Goal: Communication & Community: Answer question/provide support

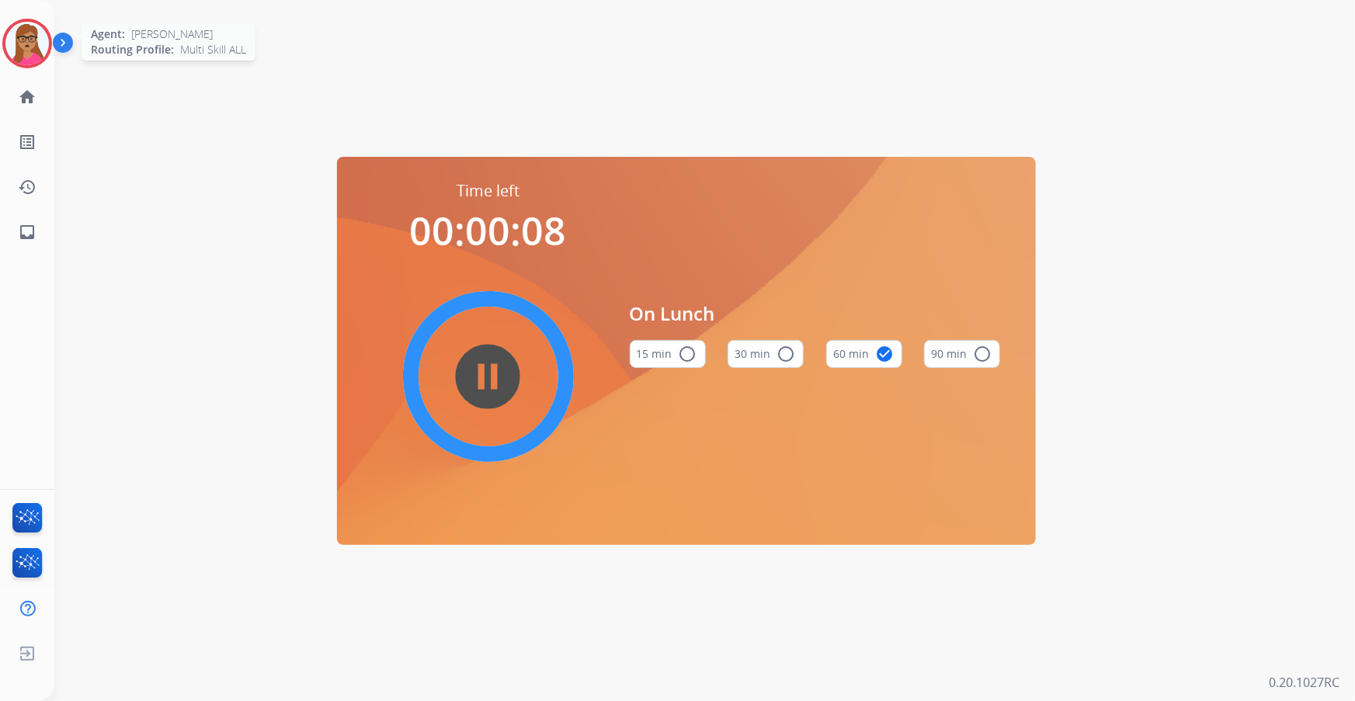
click at [31, 46] on img at bounding box center [26, 43] width 43 height 43
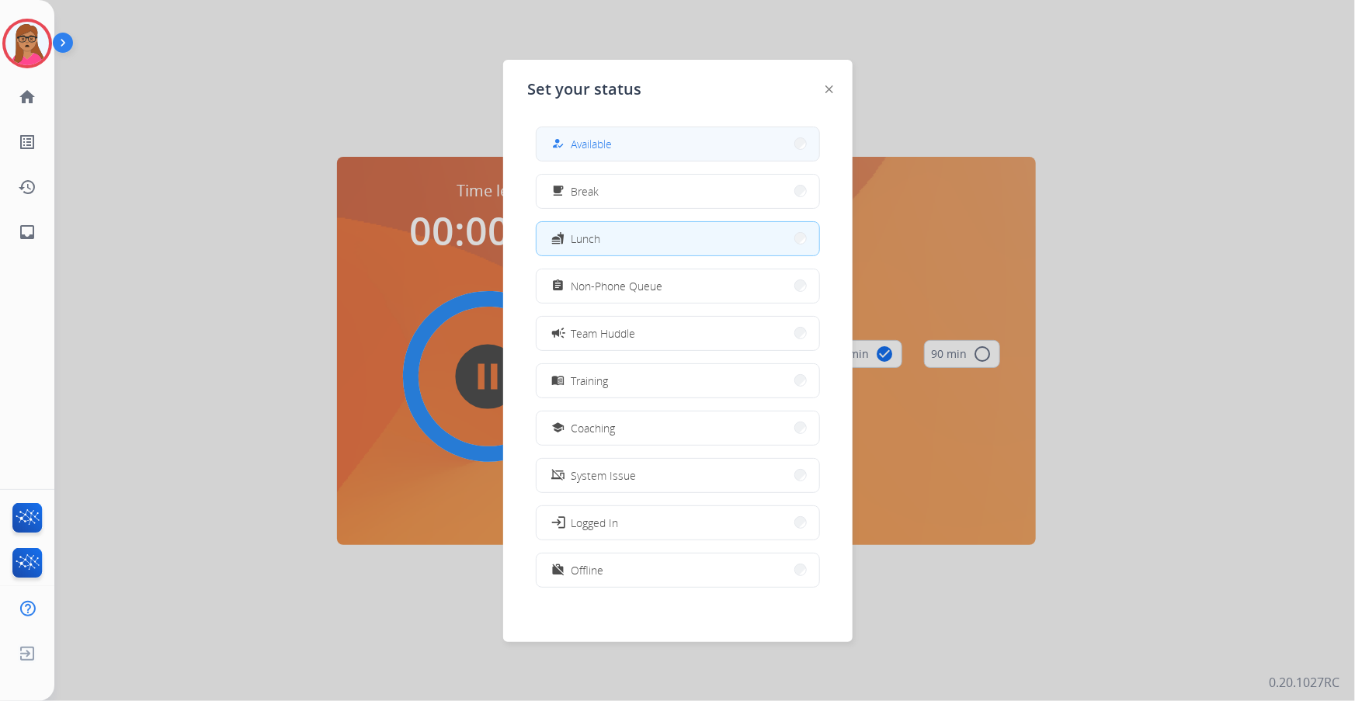
click at [644, 142] on button "how_to_reg Available" at bounding box center [677, 143] width 283 height 33
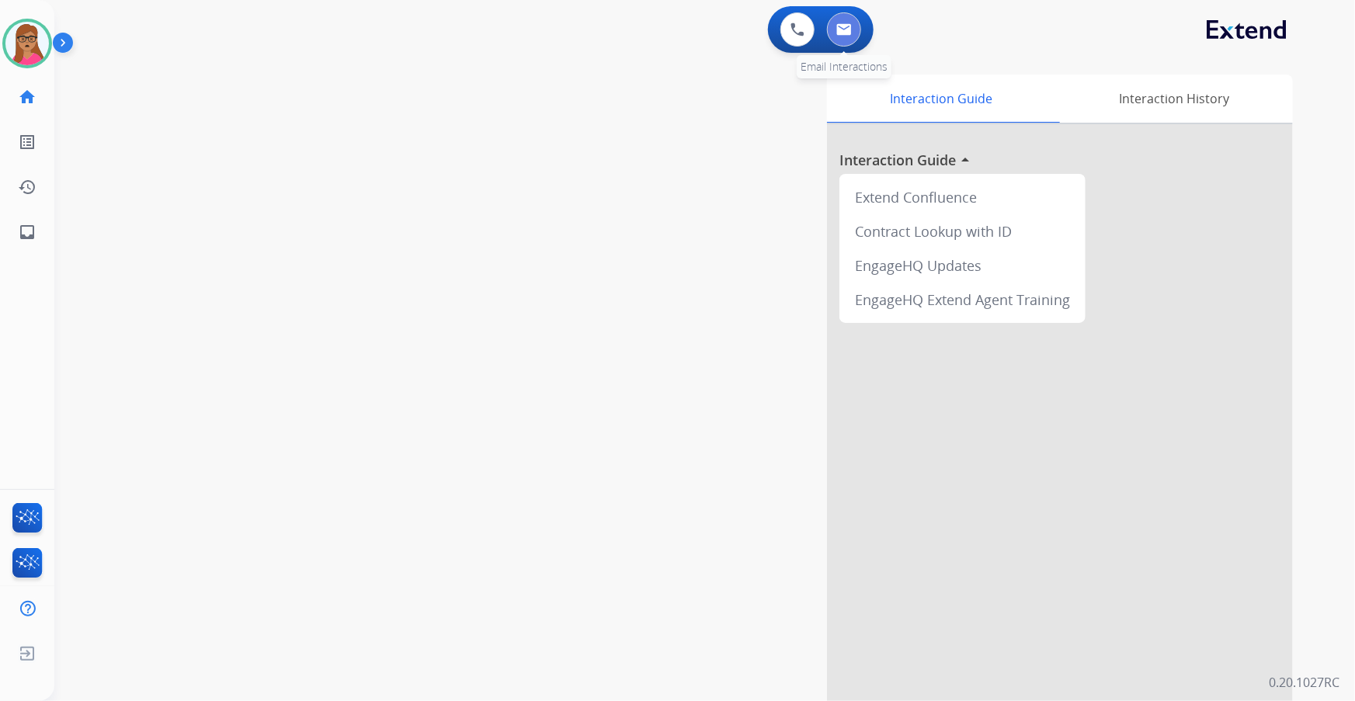
click at [845, 37] on button at bounding box center [844, 29] width 34 height 34
select select "**********"
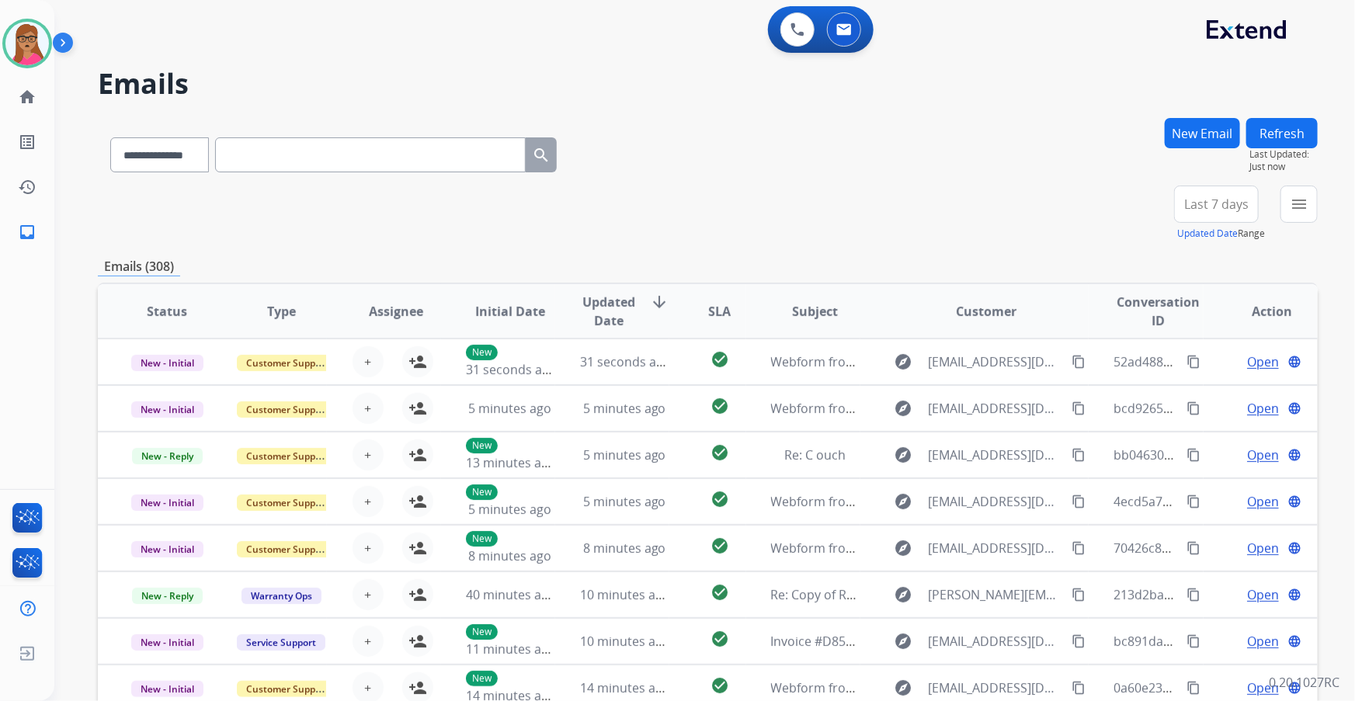
click at [1224, 207] on span "Last 7 days" at bounding box center [1216, 204] width 64 height 6
click at [1213, 395] on div "Last 90 days" at bounding box center [1210, 392] width 85 height 23
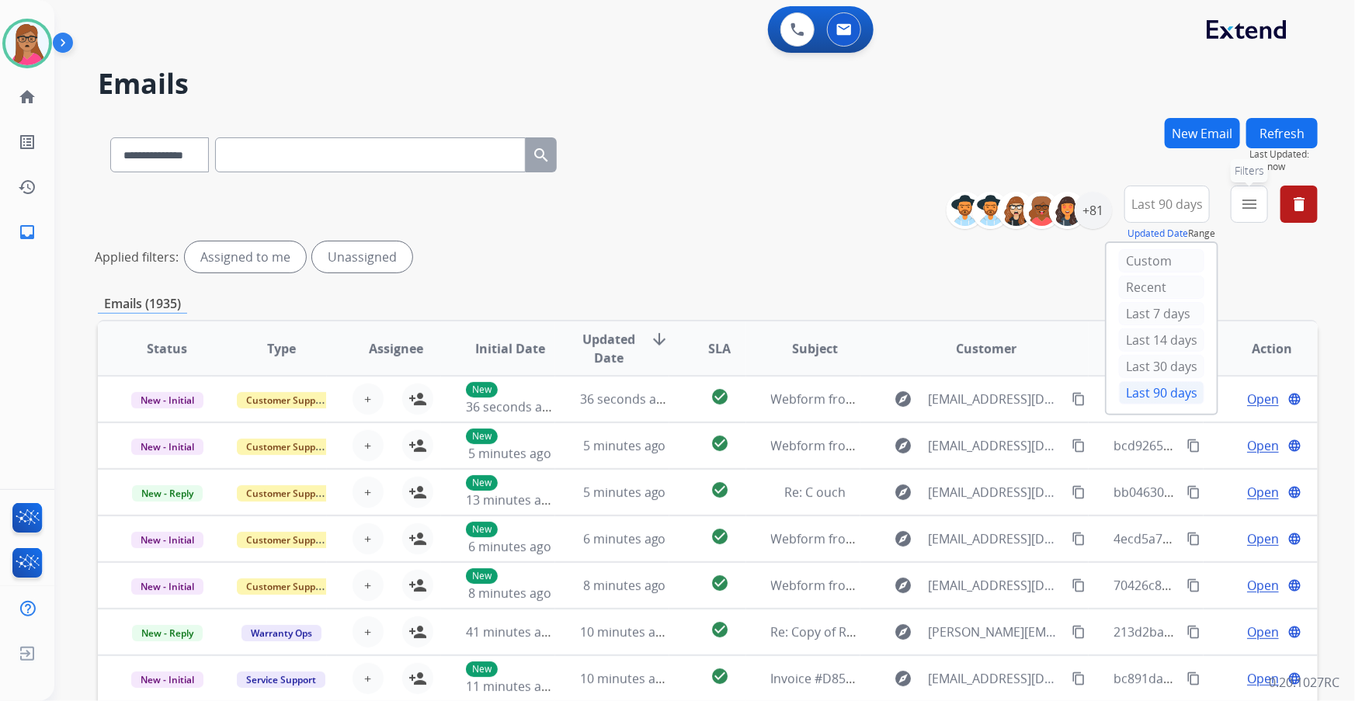
click at [1248, 206] on mat-icon "menu" at bounding box center [1249, 204] width 19 height 19
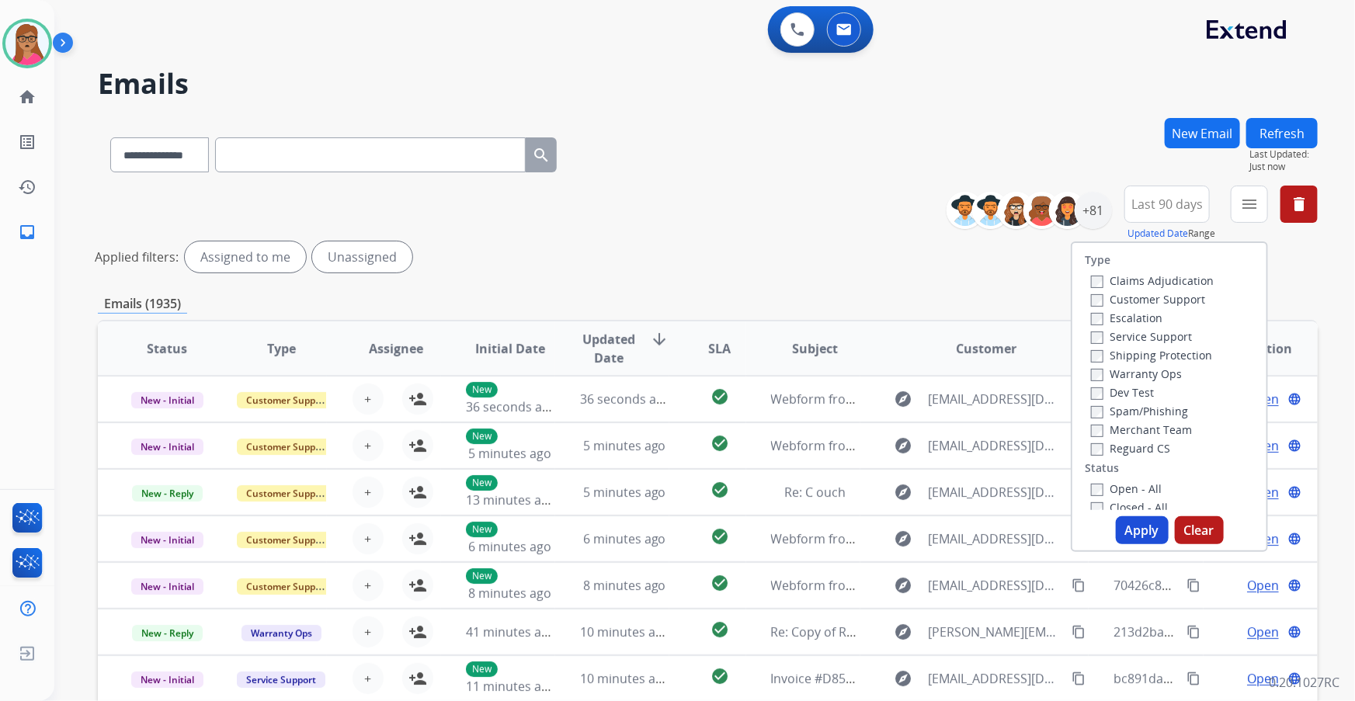
drag, startPoint x: 1176, startPoint y: 303, endPoint x: 1188, endPoint y: 325, distance: 25.3
click at [1178, 304] on label "Customer Support" at bounding box center [1148, 299] width 114 height 15
click at [1197, 355] on label "Shipping Protection" at bounding box center [1151, 355] width 121 height 15
click at [1145, 529] on button "Apply" at bounding box center [1141, 530] width 53 height 28
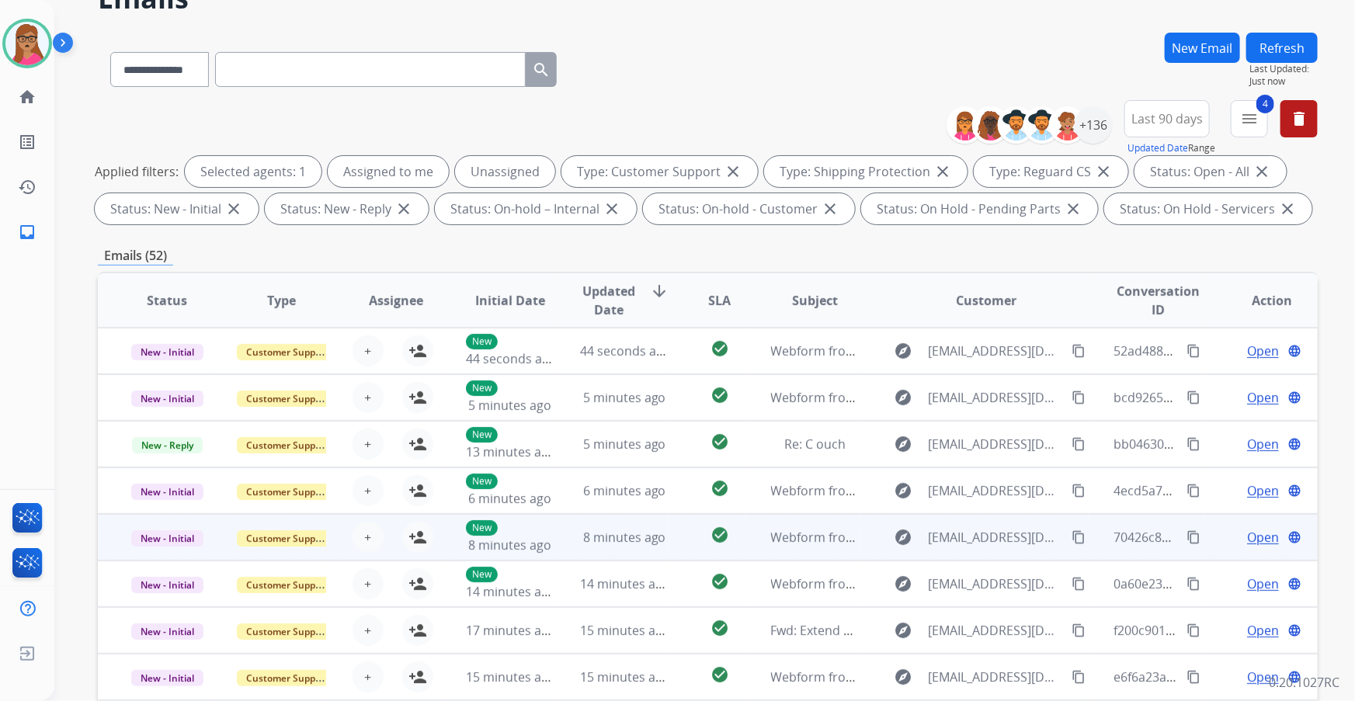
scroll to position [256, 0]
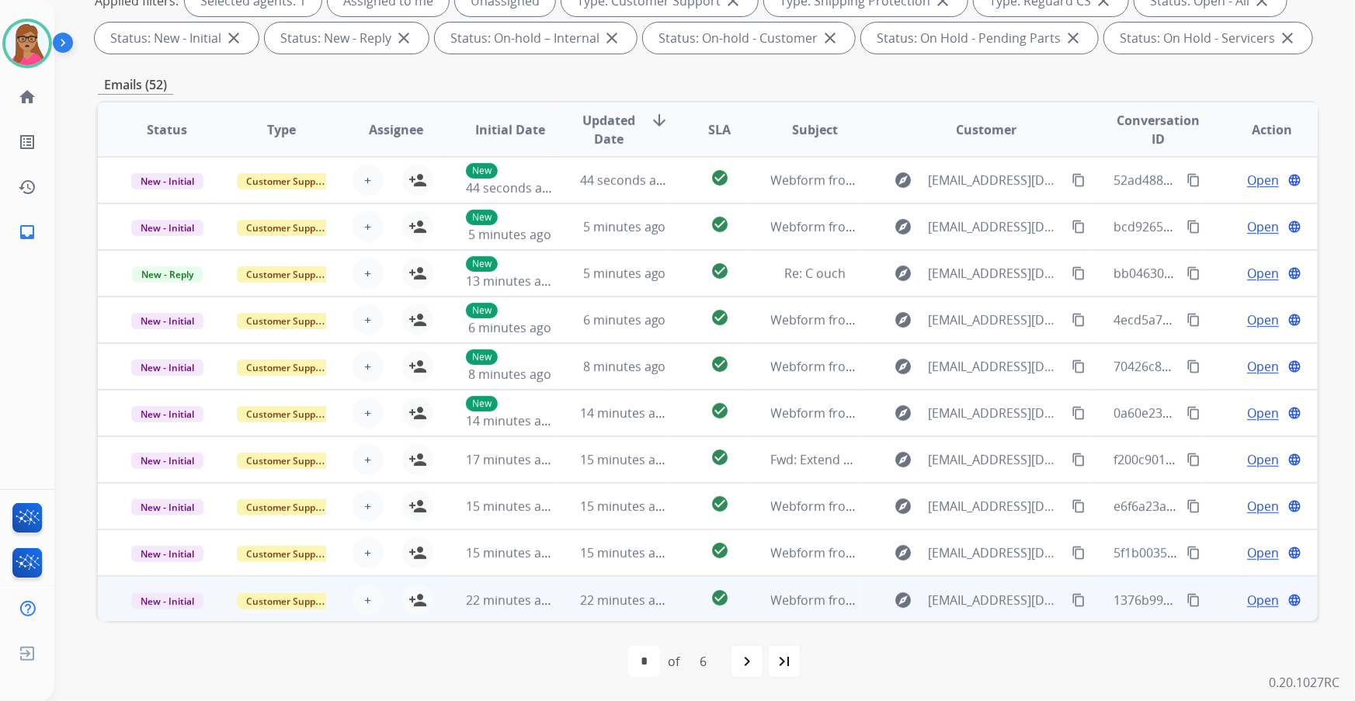
click at [155, 613] on td "New - Initial" at bounding box center [155, 599] width 114 height 47
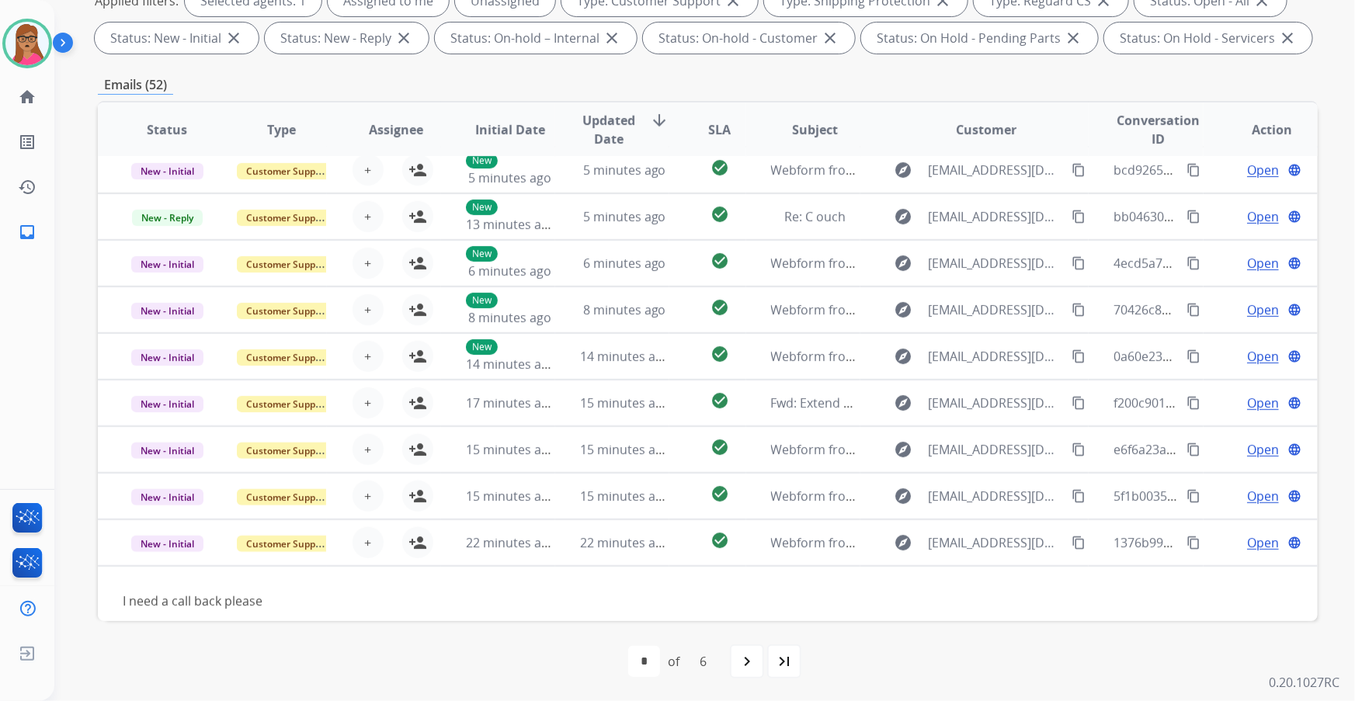
scroll to position [70, 0]
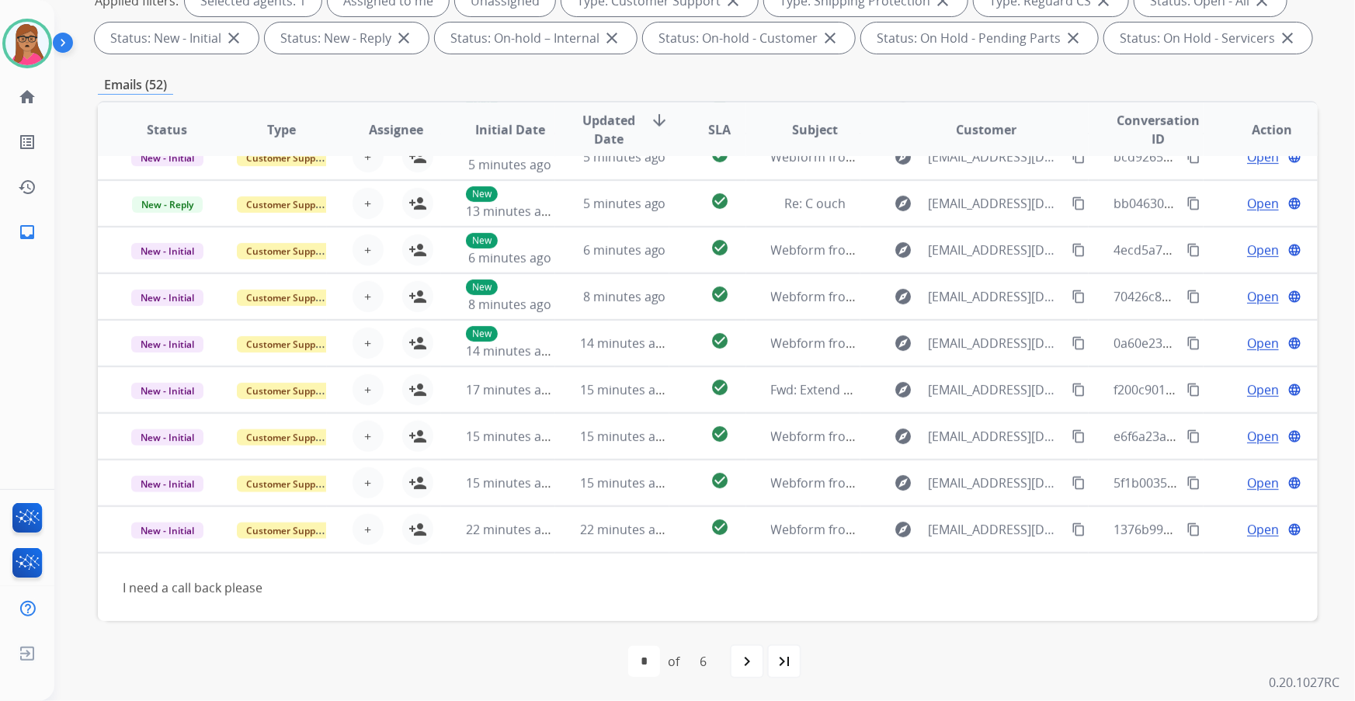
click at [167, 622] on div "first_page navigate_before * * * * * * of 6 navigate_next last_page" at bounding box center [707, 661] width 1219 height 81
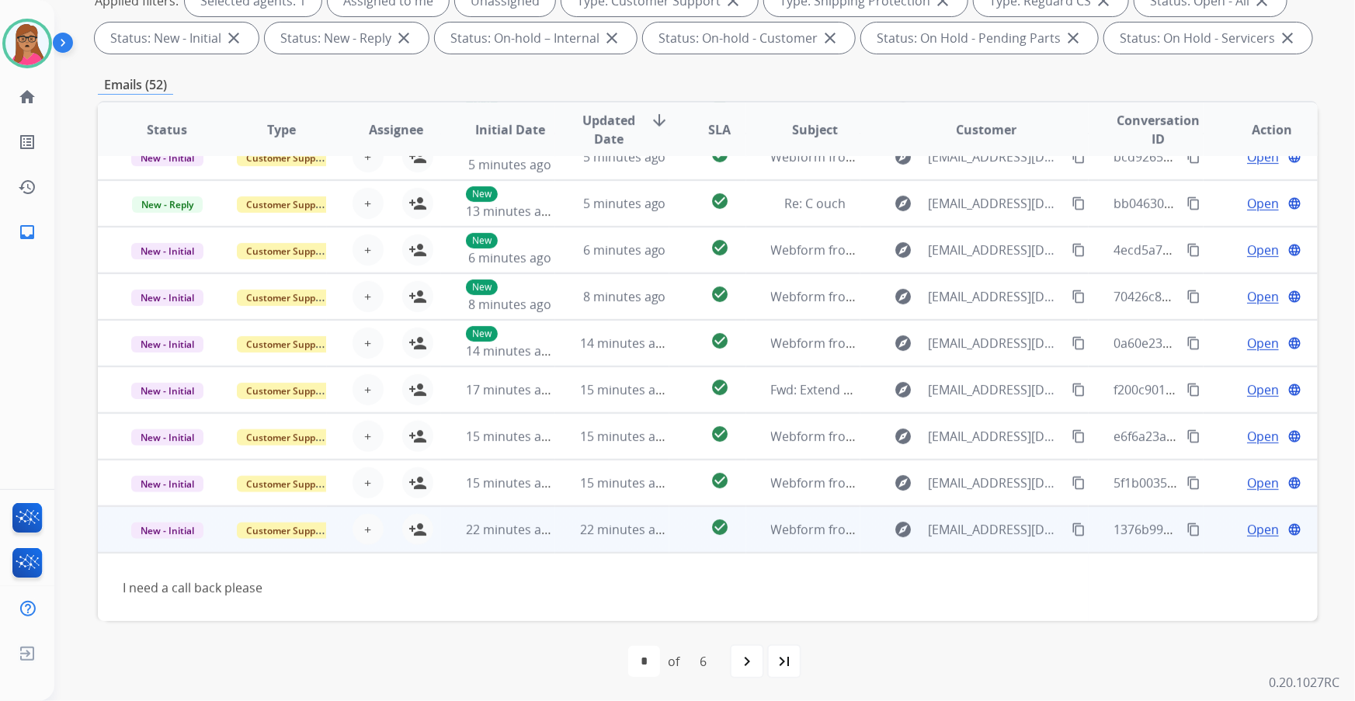
click at [178, 550] on td "New - Initial" at bounding box center [155, 529] width 114 height 47
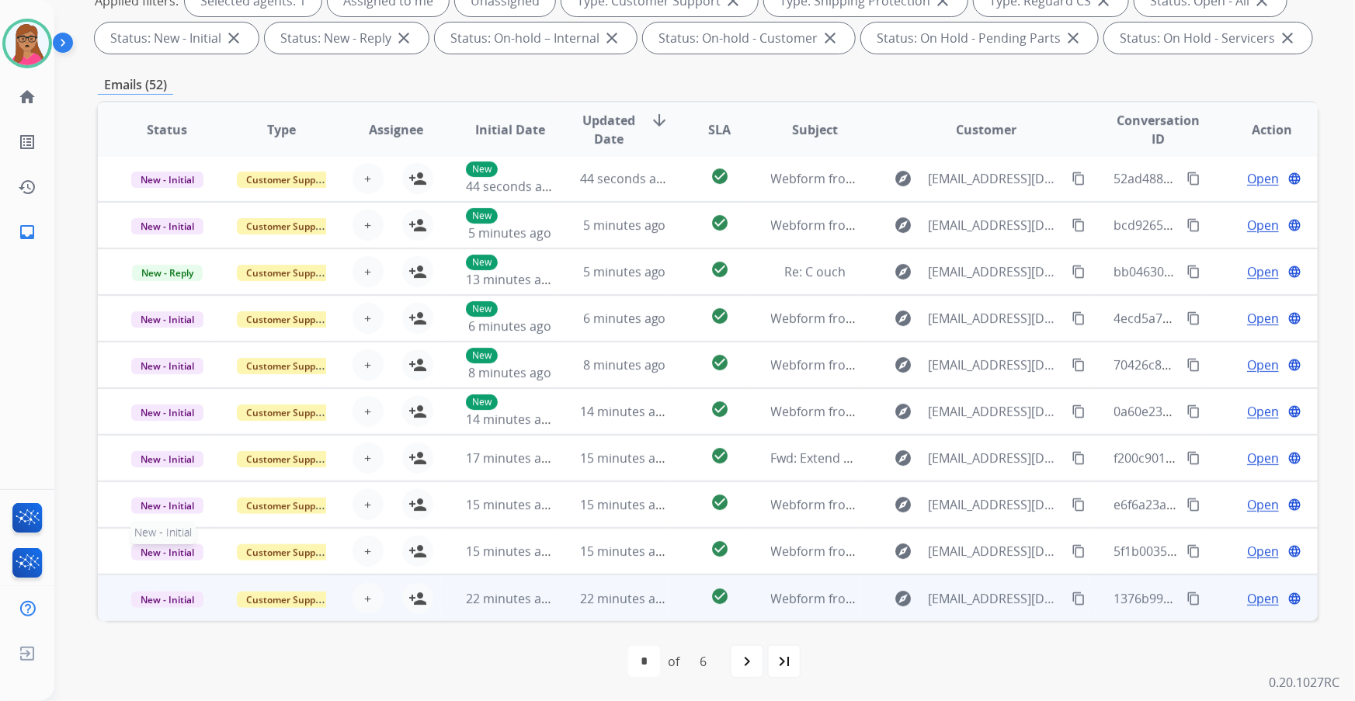
scroll to position [1, 0]
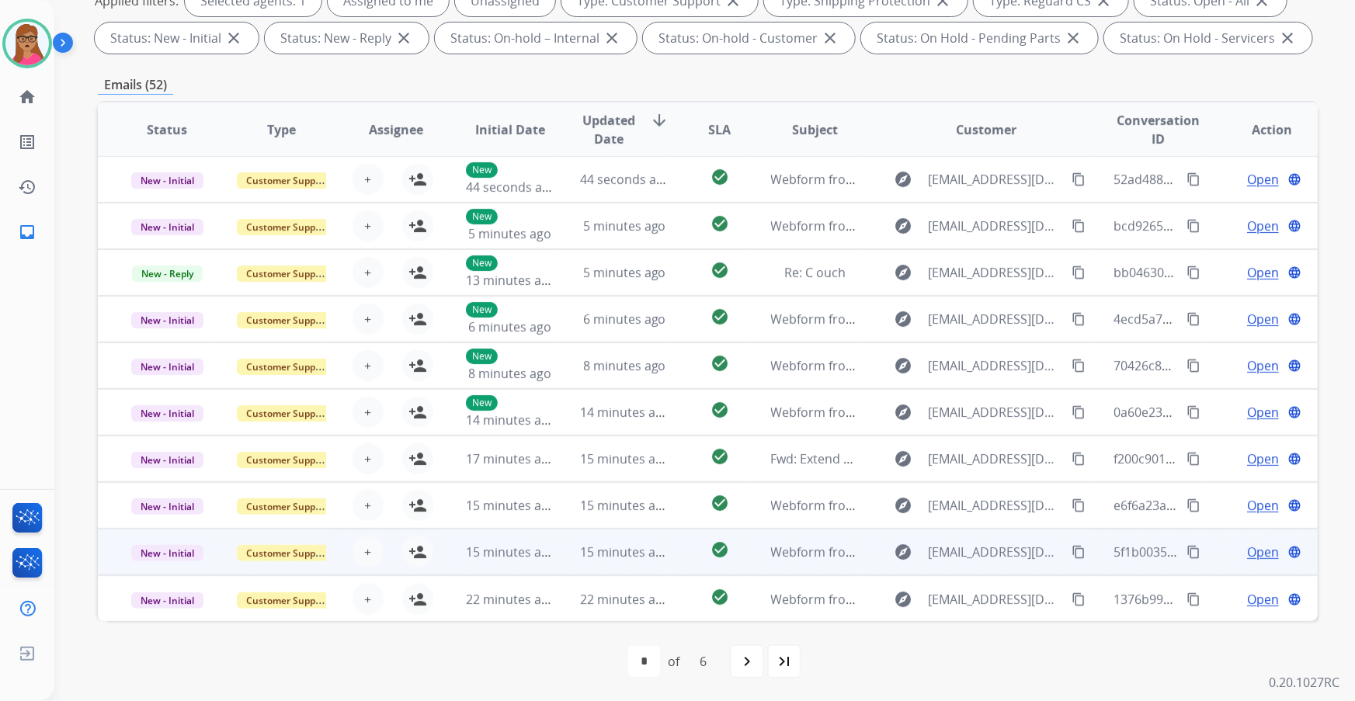
click at [169, 567] on td "New - Initial" at bounding box center [155, 552] width 114 height 47
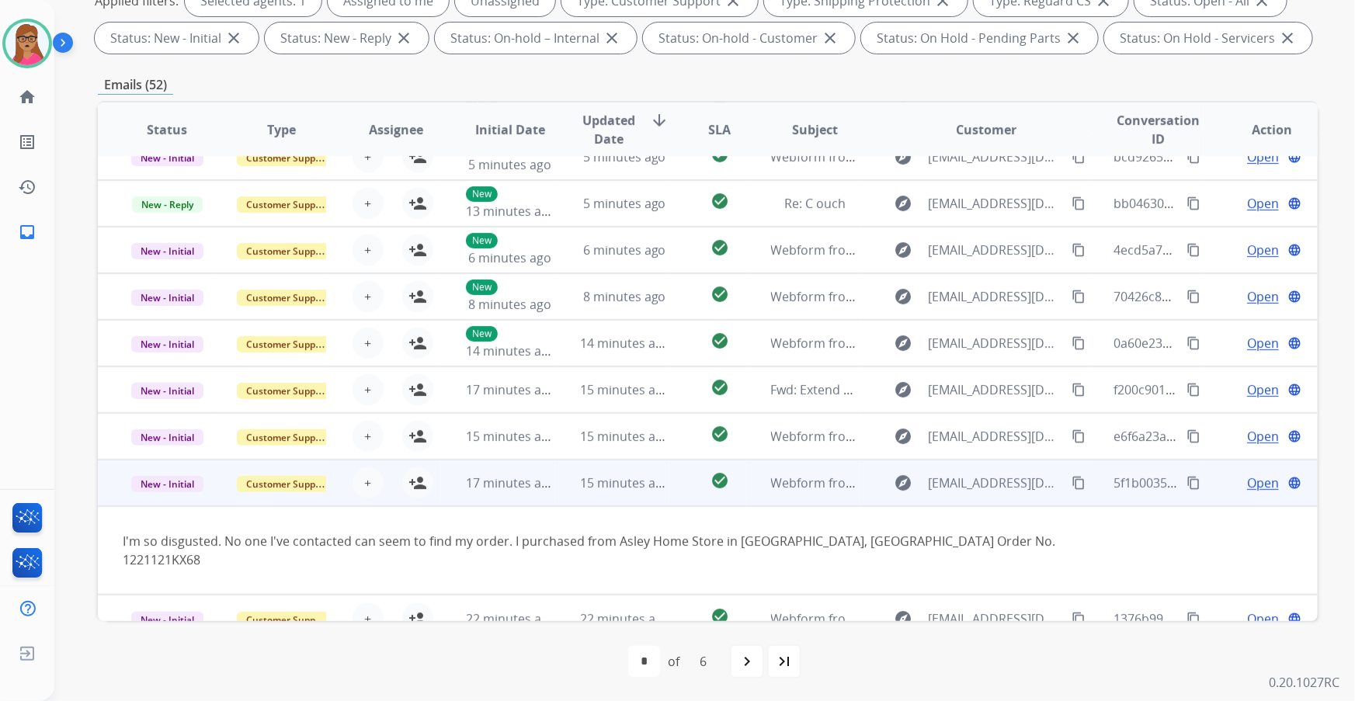
scroll to position [71, 0]
click at [1071, 478] on mat-icon "content_copy" at bounding box center [1078, 482] width 14 height 14
click at [408, 484] on mat-icon "person_add" at bounding box center [417, 482] width 19 height 19
click at [1247, 478] on span "Open" at bounding box center [1263, 482] width 32 height 19
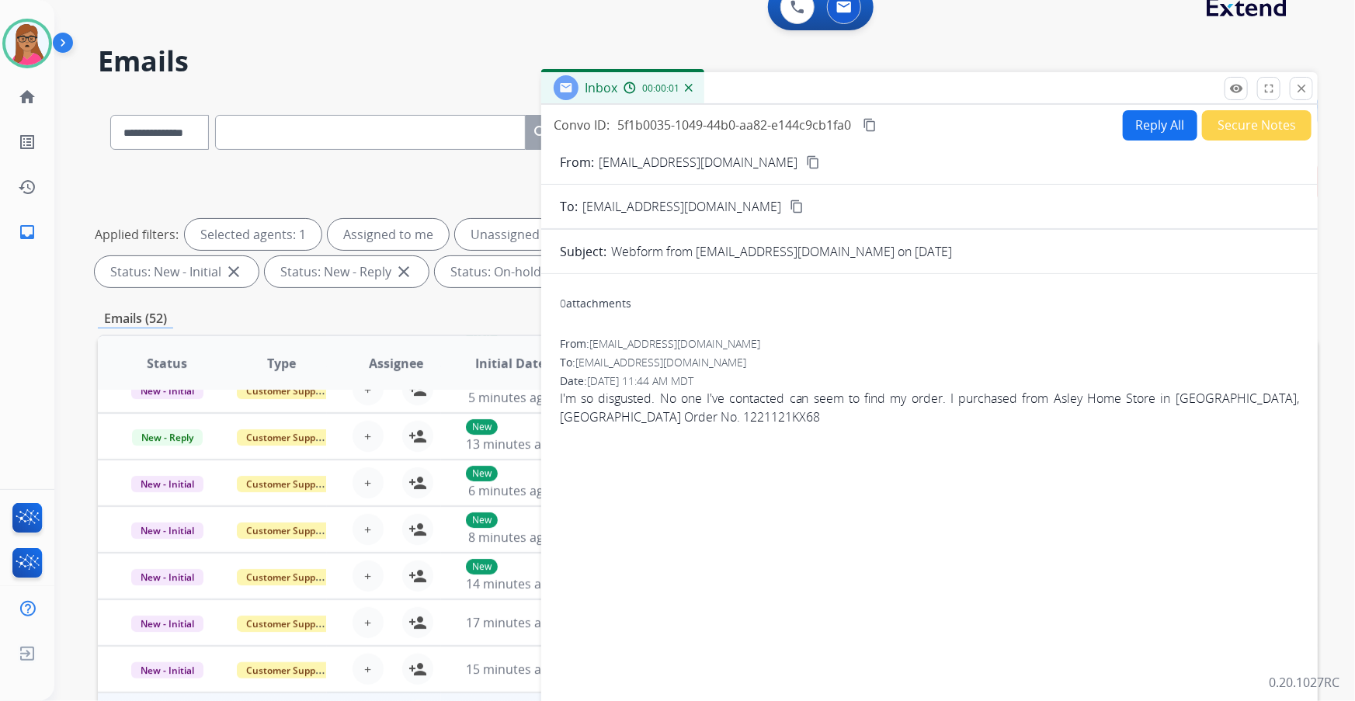
scroll to position [0, 0]
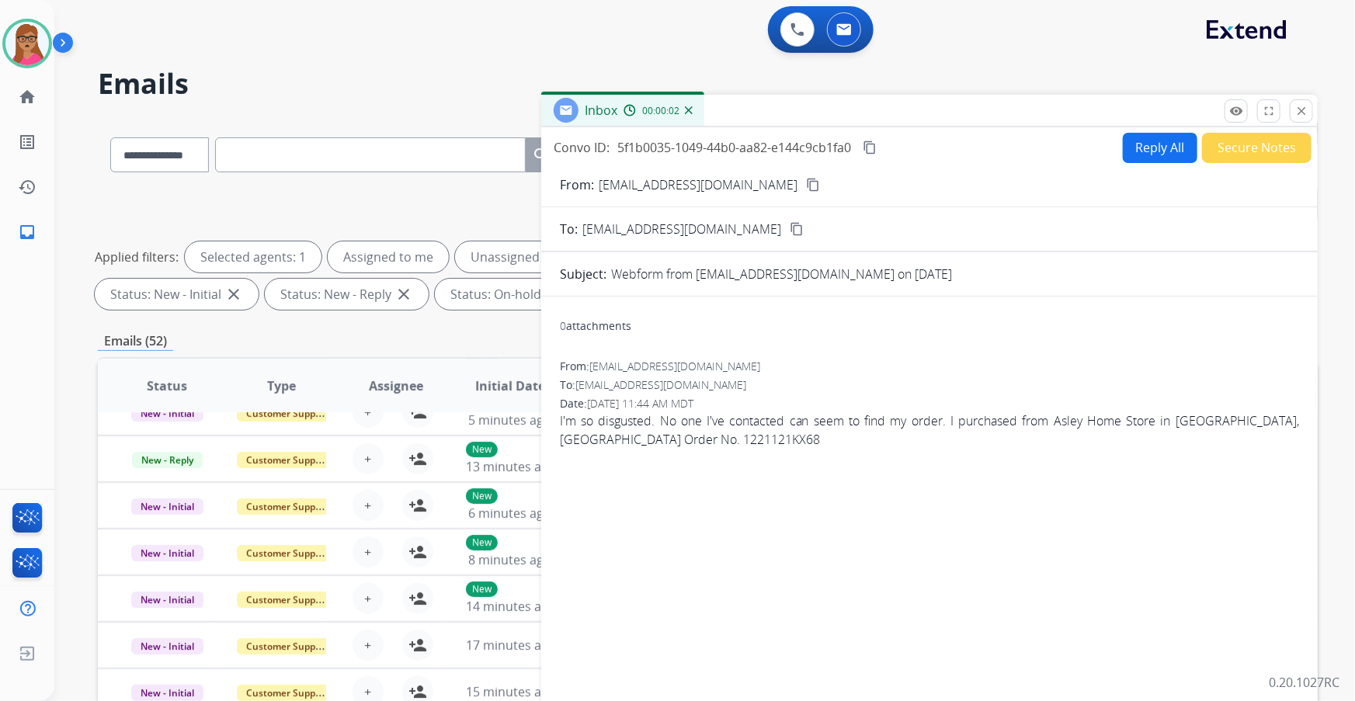
click at [1167, 149] on button "Reply All" at bounding box center [1159, 148] width 75 height 30
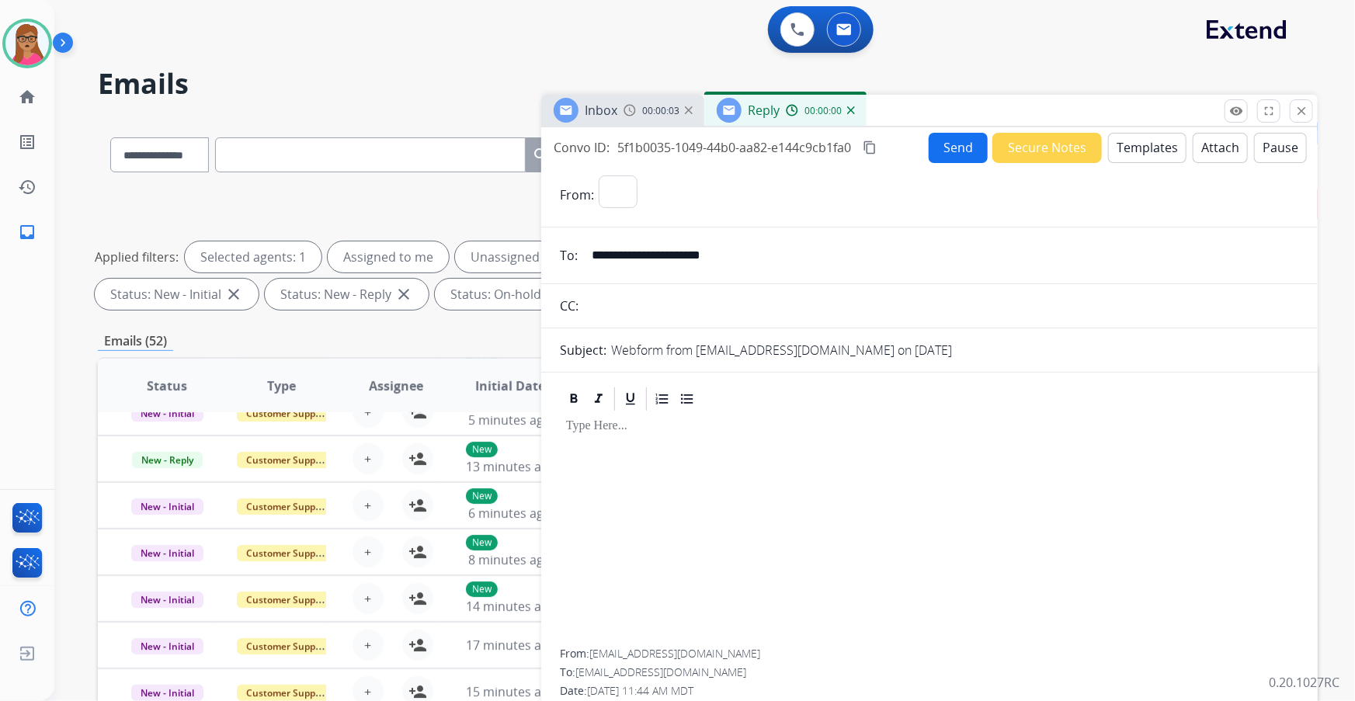
select select "**********"
click at [1121, 152] on button "Templates" at bounding box center [1147, 148] width 78 height 30
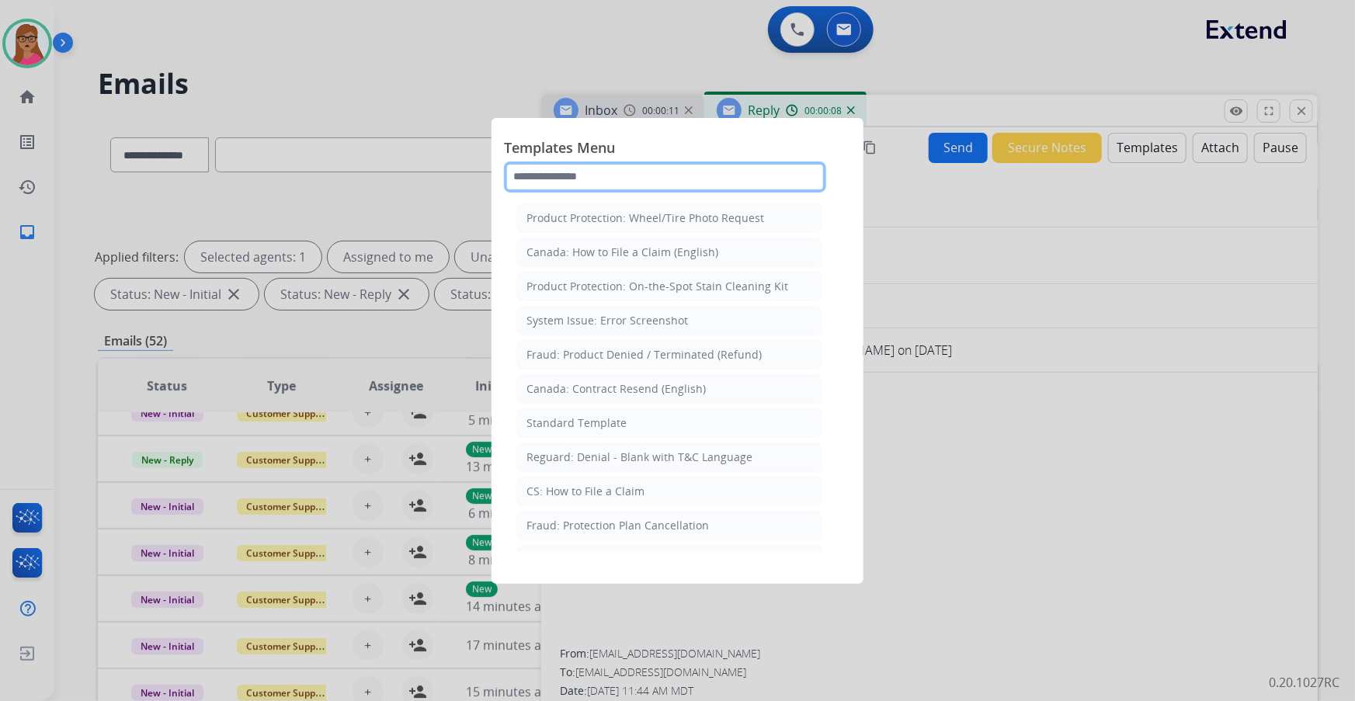
click at [624, 172] on input "text" at bounding box center [665, 176] width 322 height 31
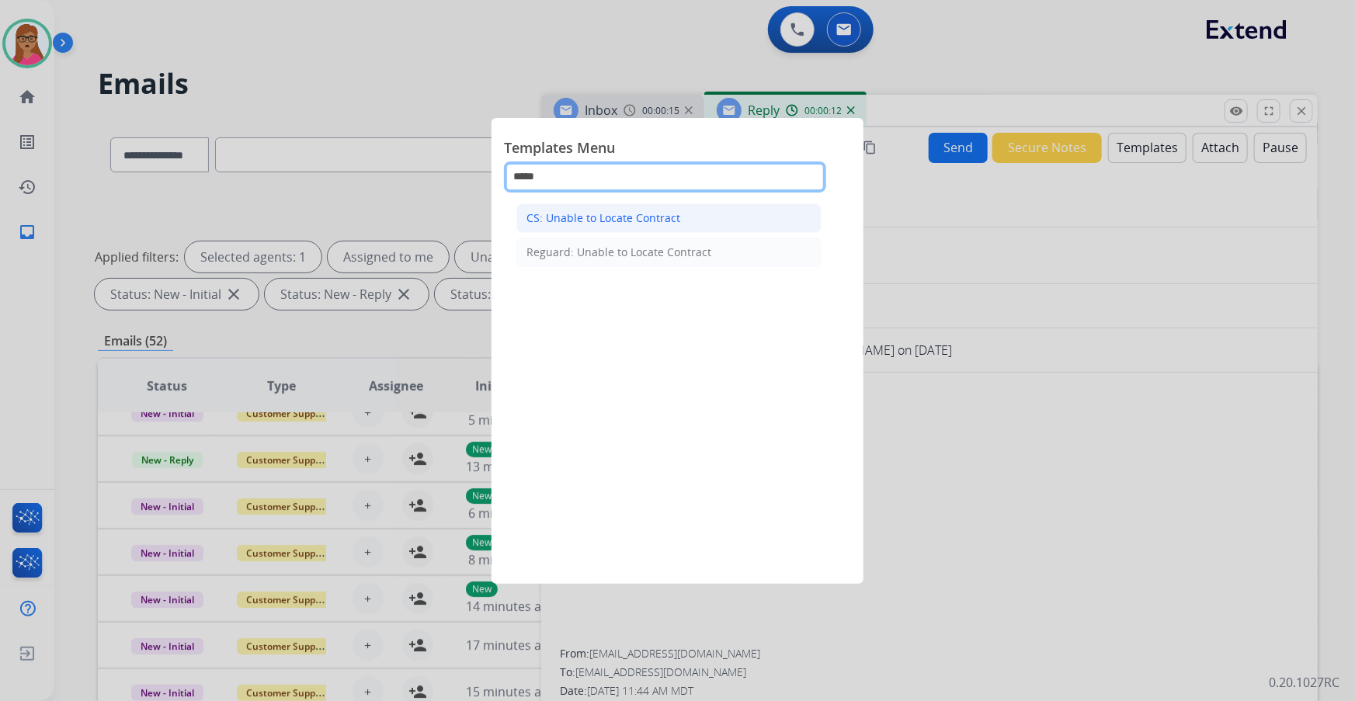
type input "*****"
click at [624, 220] on div "CS: Unable to Locate Contract" at bounding box center [603, 218] width 154 height 16
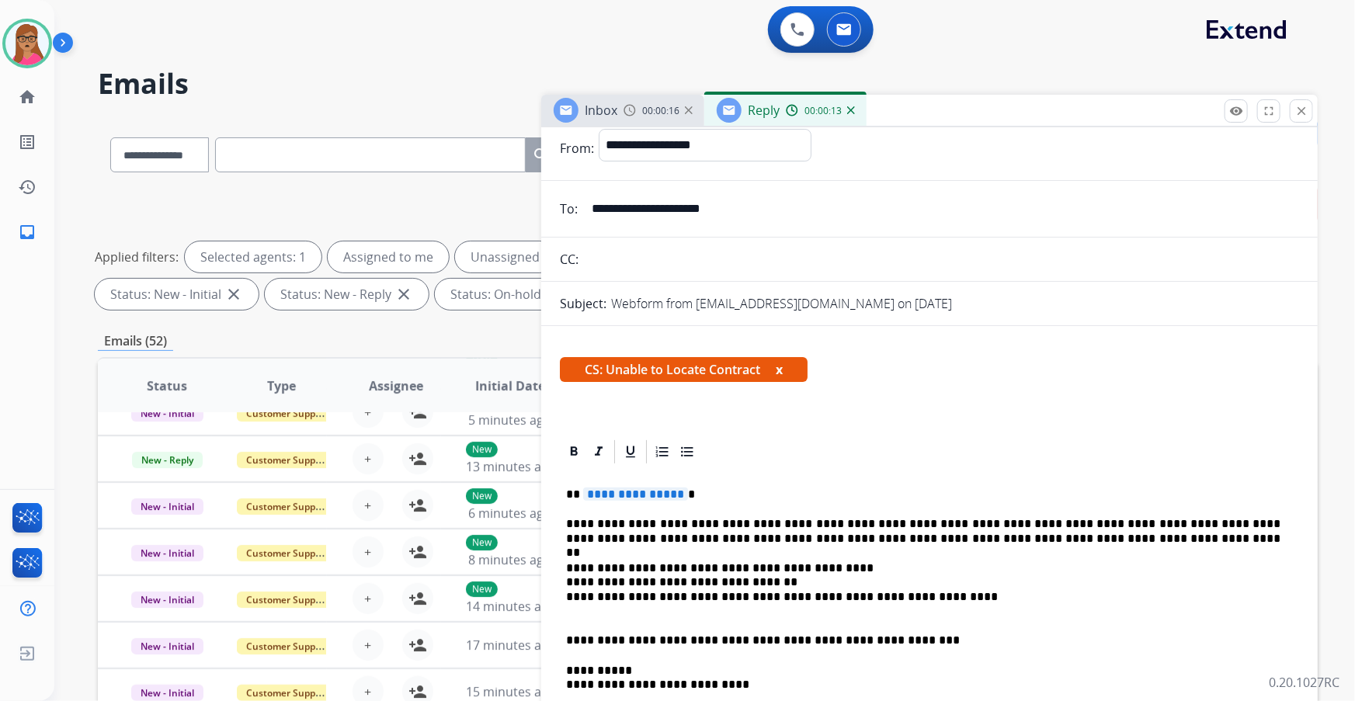
scroll to position [70, 0]
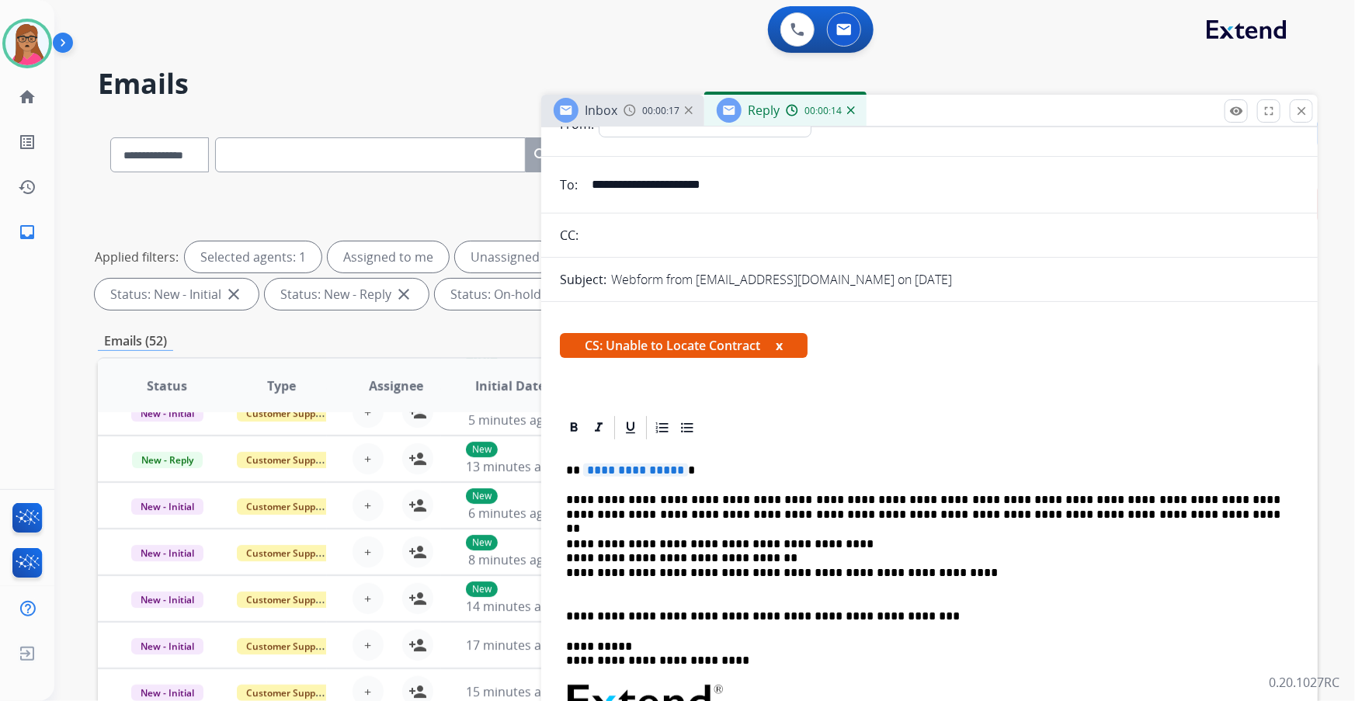
click at [690, 474] on p "**********" at bounding box center [923, 470] width 715 height 14
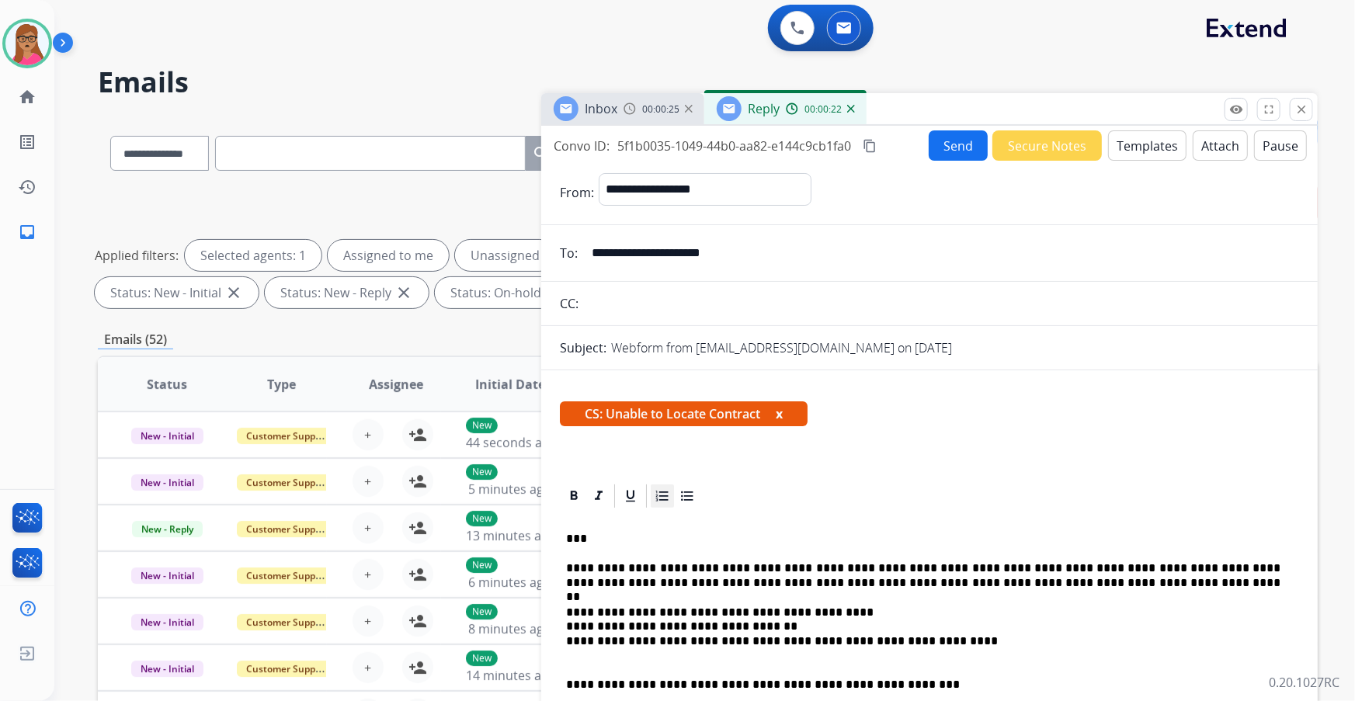
scroll to position [0, 0]
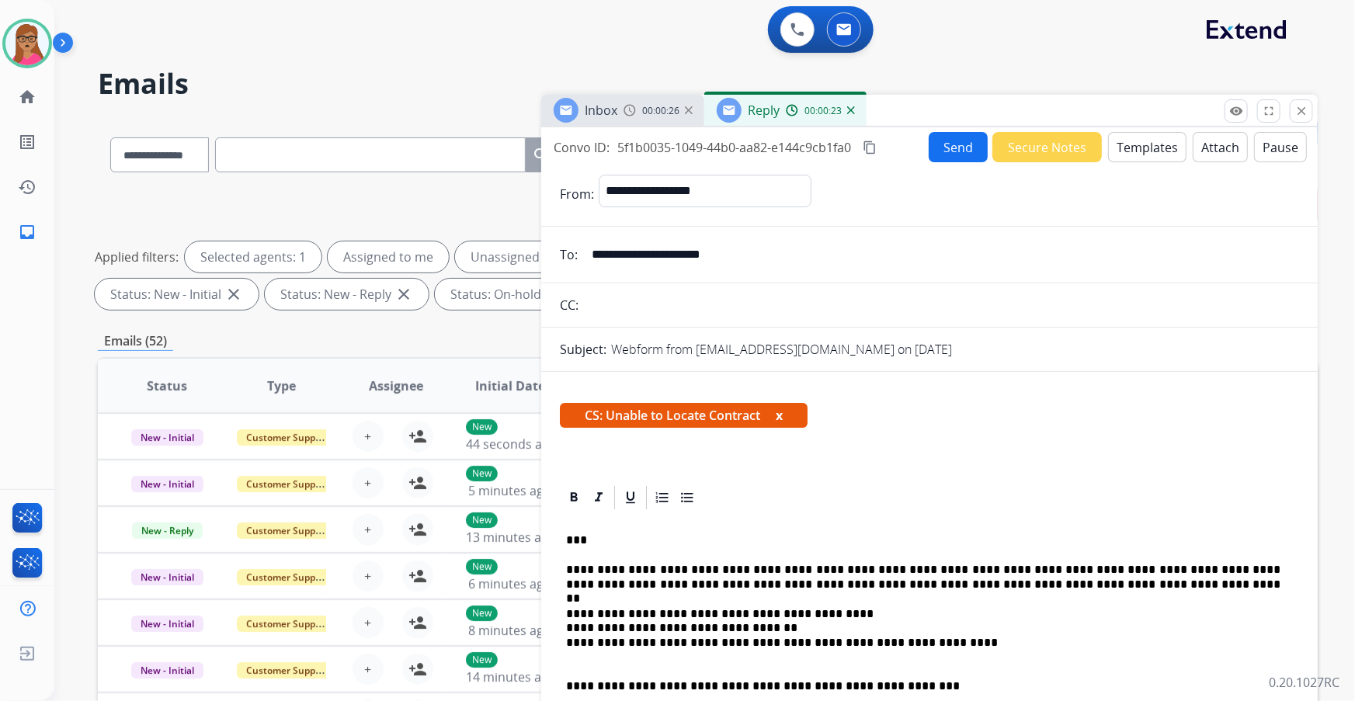
click at [945, 147] on button "Send" at bounding box center [957, 147] width 59 height 30
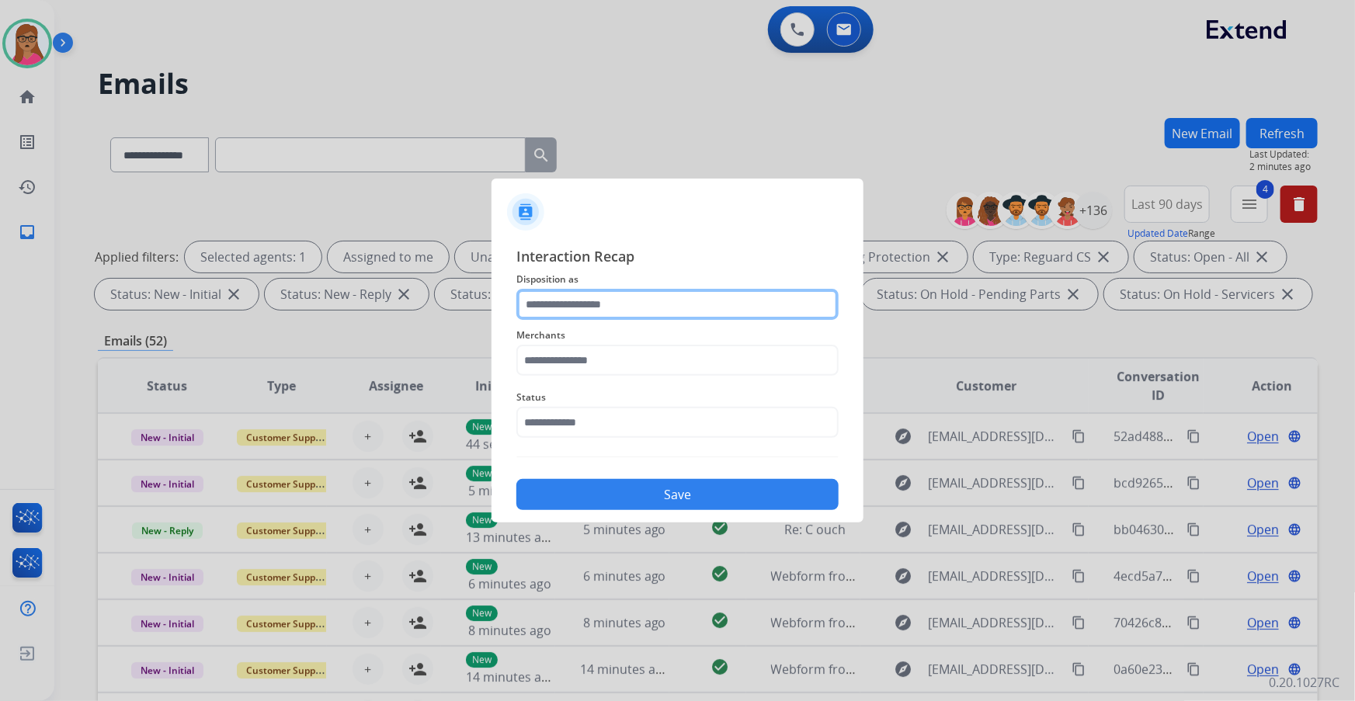
click at [668, 307] on input "text" at bounding box center [677, 304] width 322 height 31
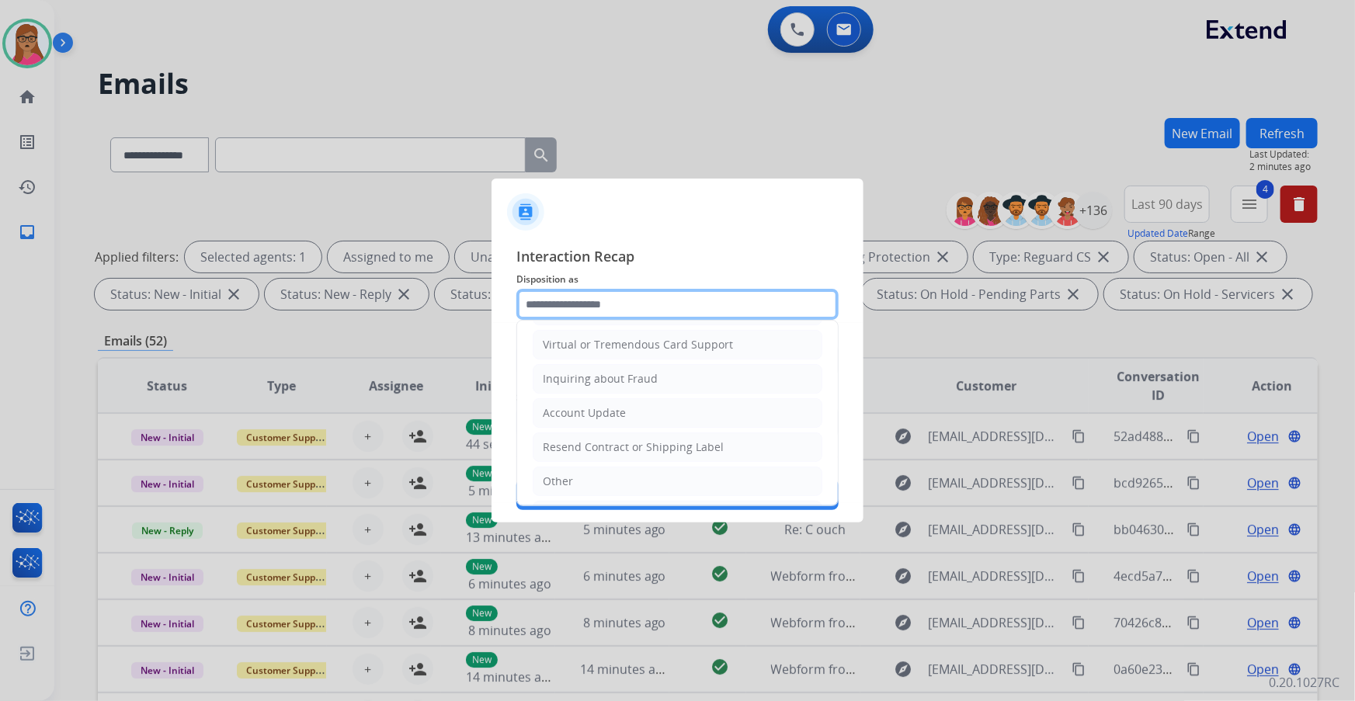
scroll to position [211, 0]
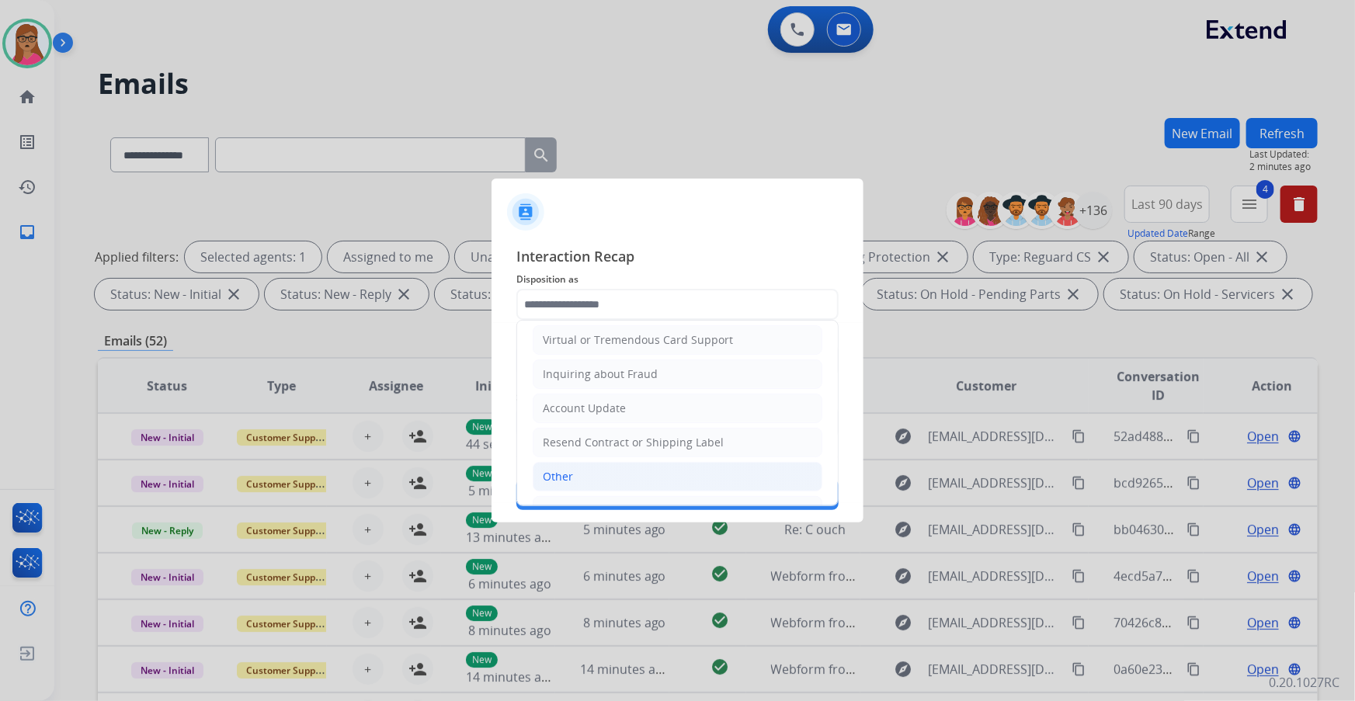
click at [553, 474] on div "Other" at bounding box center [558, 477] width 30 height 16
type input "*****"
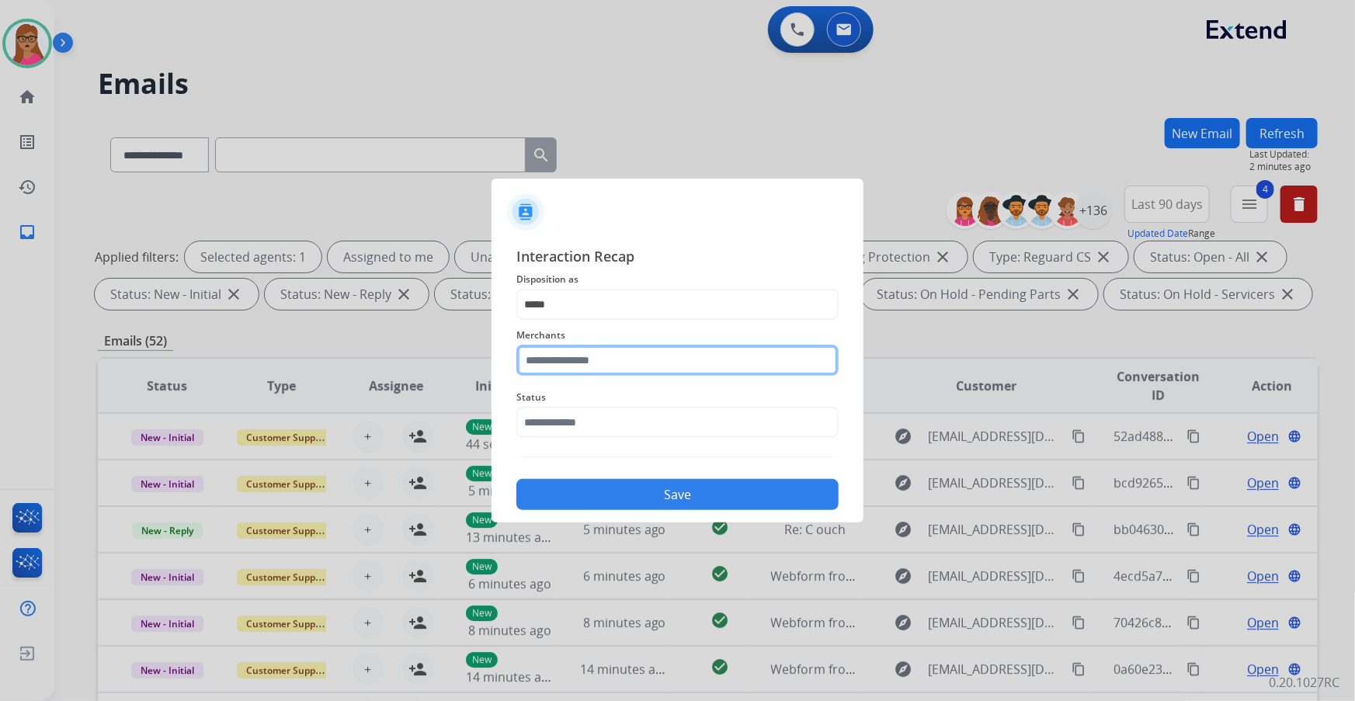
click at [605, 363] on input "text" at bounding box center [677, 360] width 322 height 31
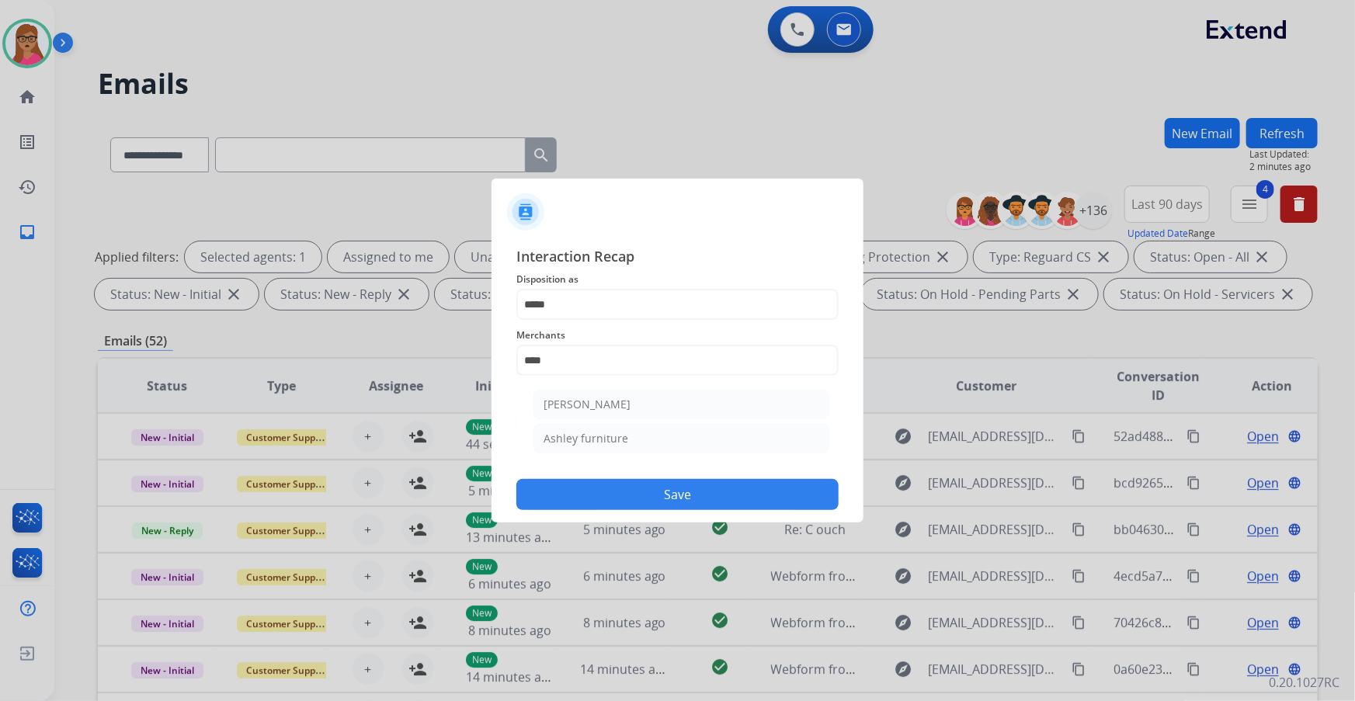
click at [671, 257] on span "Interaction Recap" at bounding box center [677, 257] width 322 height 25
click at [588, 360] on input "****" at bounding box center [677, 360] width 322 height 31
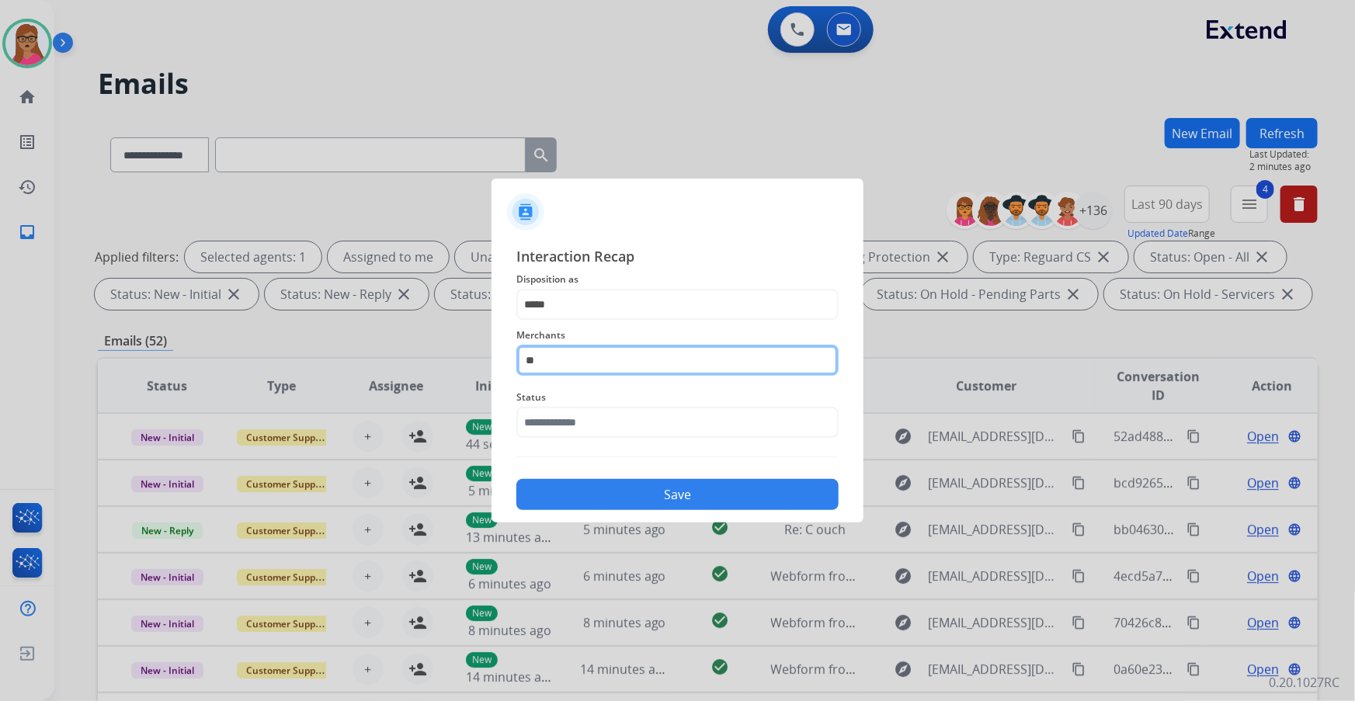
type input "*"
click at [657, 356] on input "text" at bounding box center [677, 360] width 322 height 31
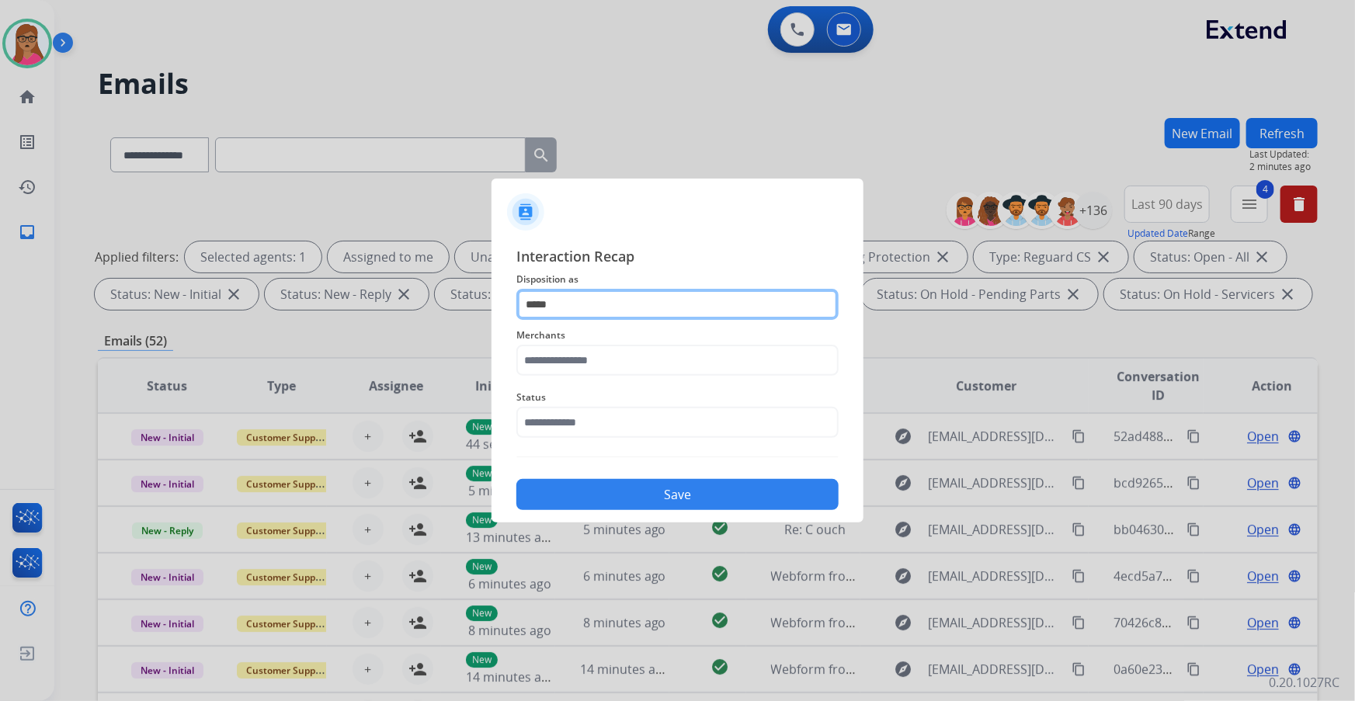
click at [666, 318] on input "*****" at bounding box center [677, 304] width 322 height 31
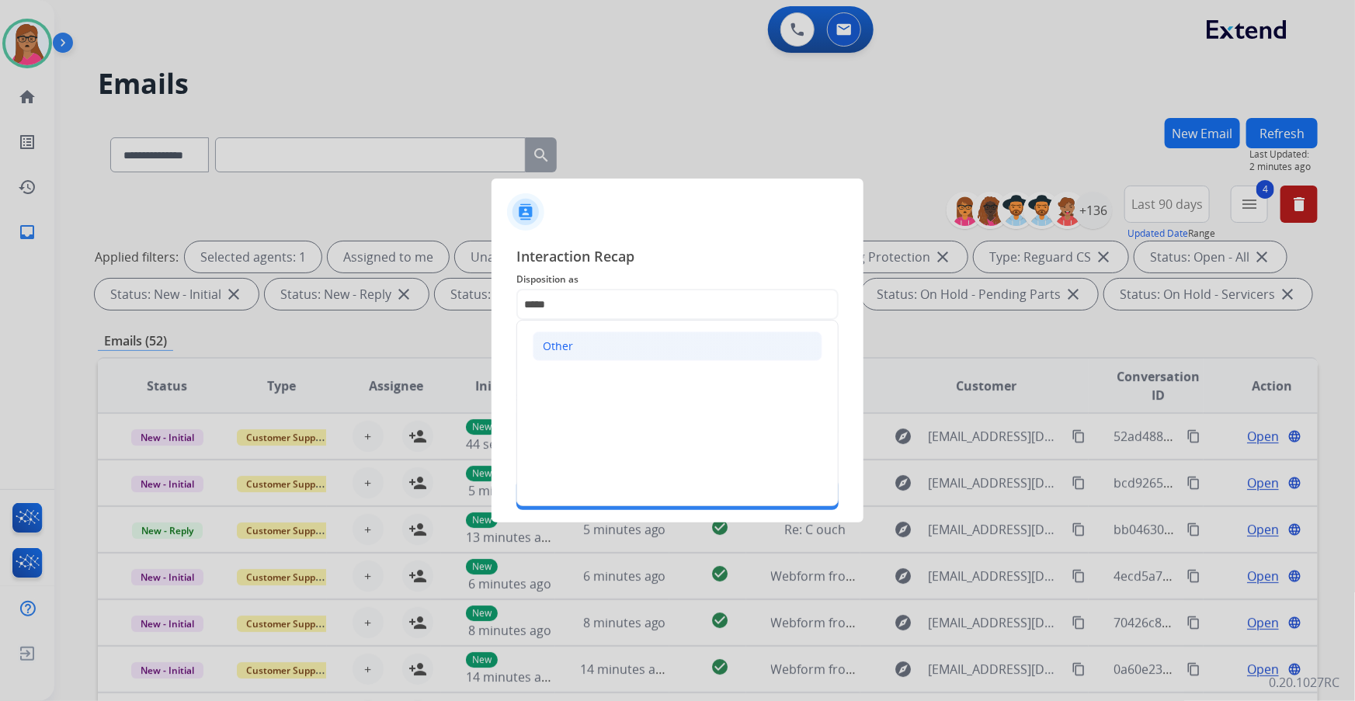
click at [603, 349] on li "Other" at bounding box center [678, 345] width 290 height 29
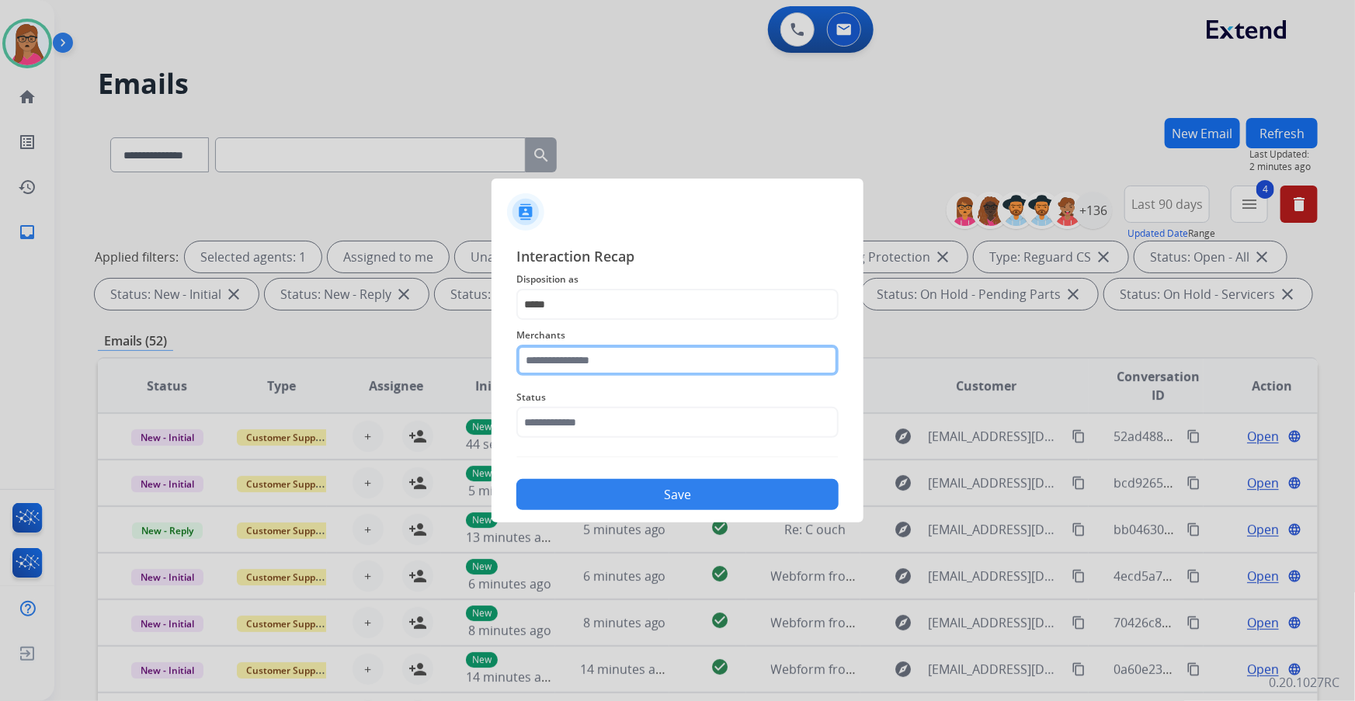
click at [647, 357] on input "text" at bounding box center [677, 360] width 322 height 31
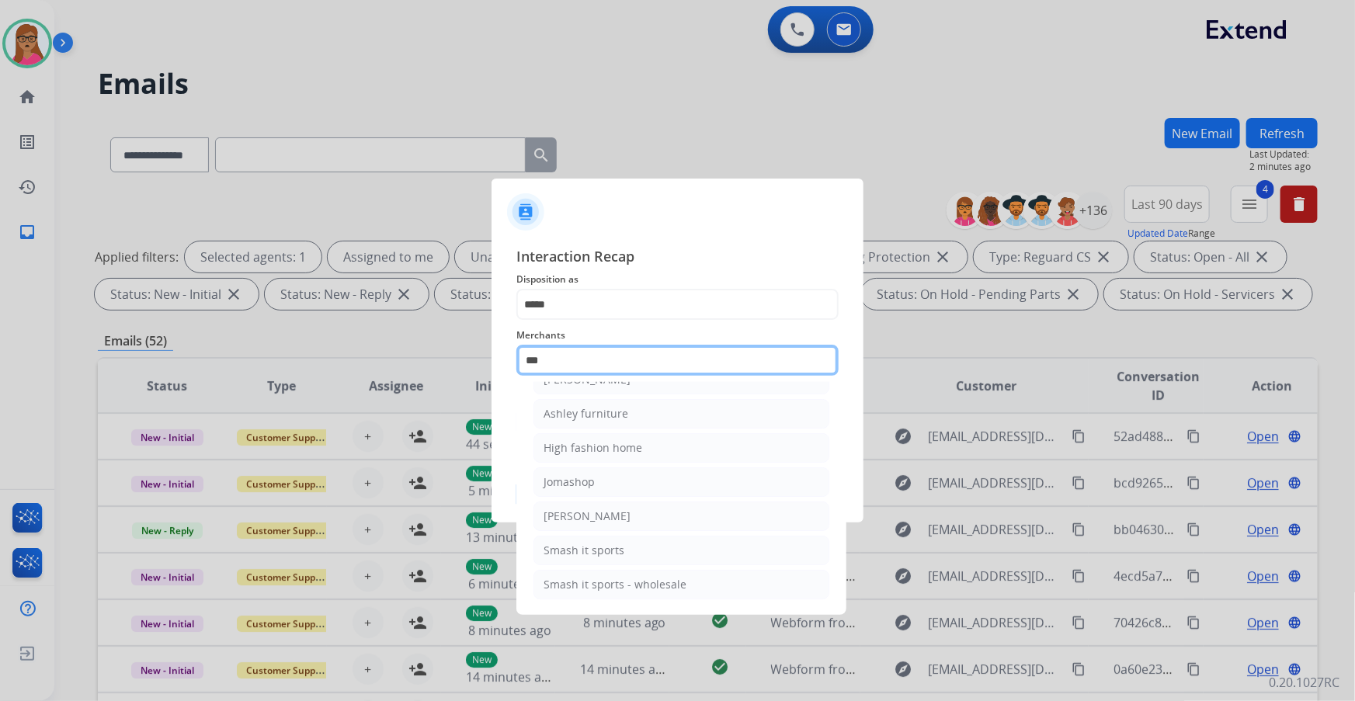
scroll to position [23, 0]
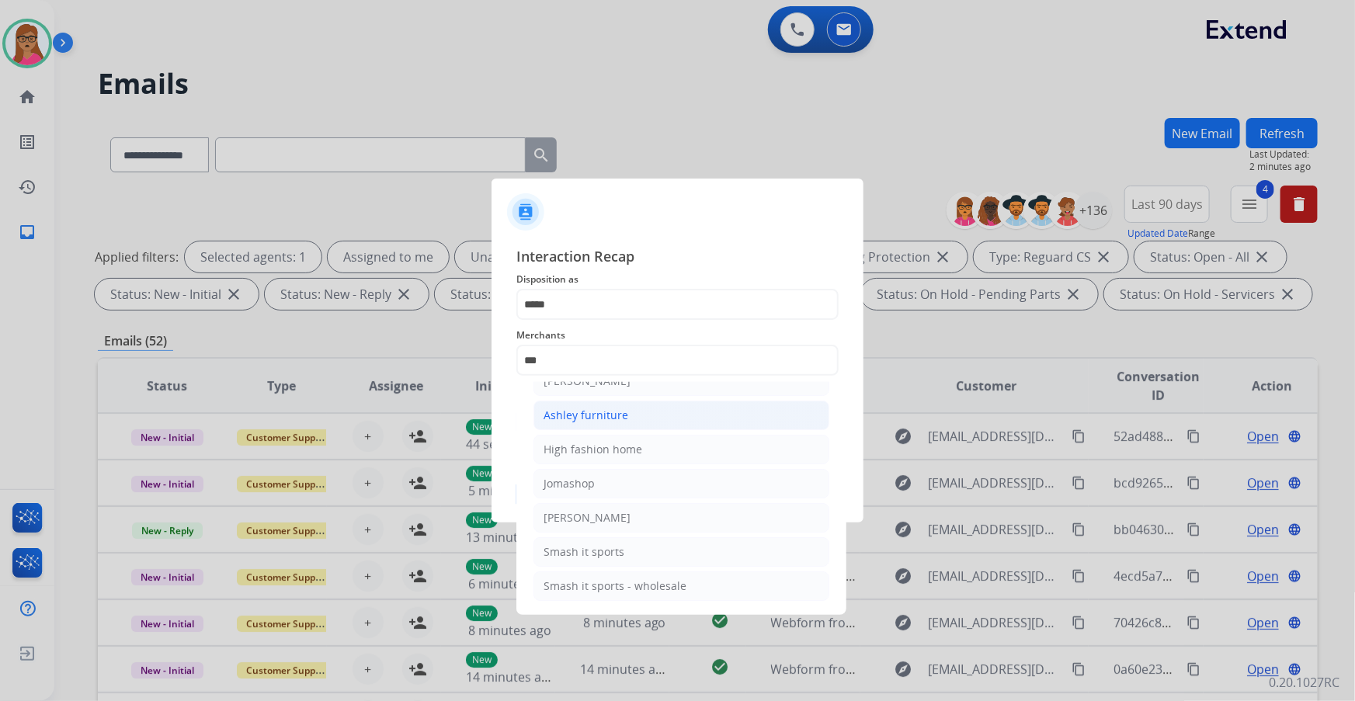
click at [626, 414] on li "Ashley furniture" at bounding box center [681, 415] width 296 height 29
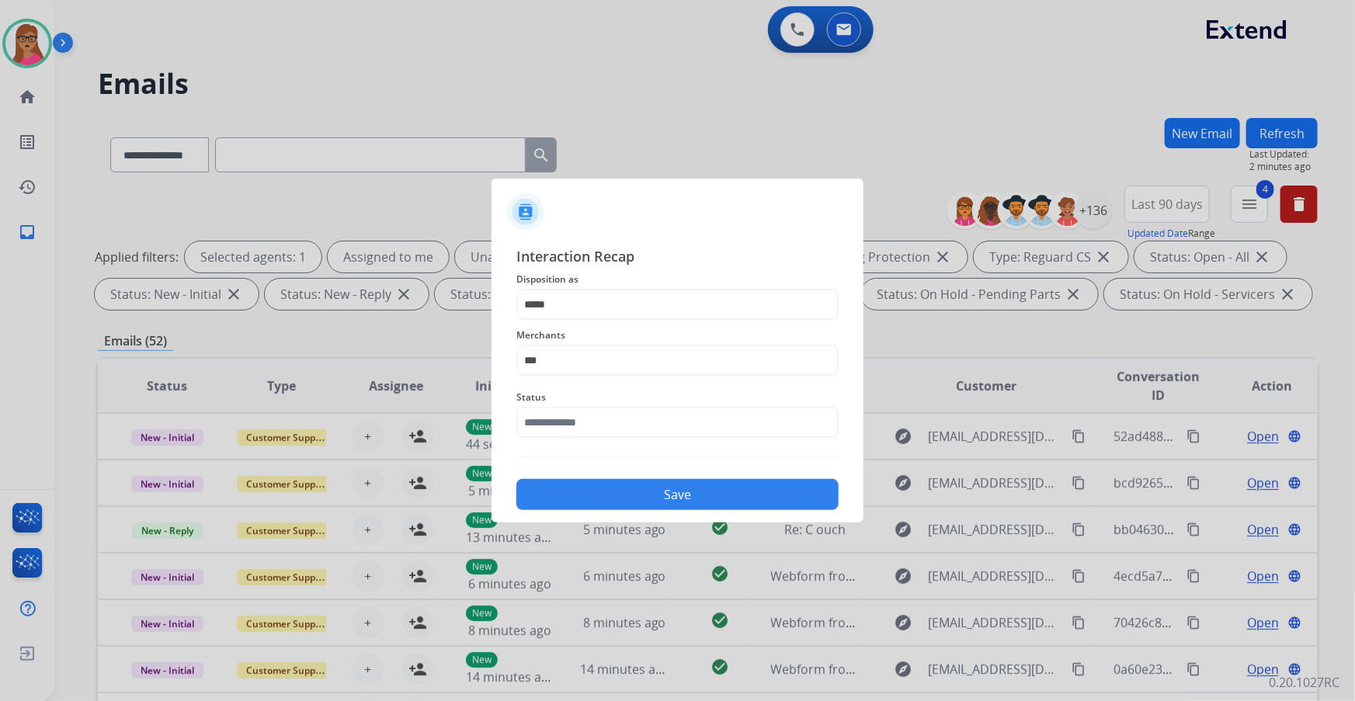
type input "**********"
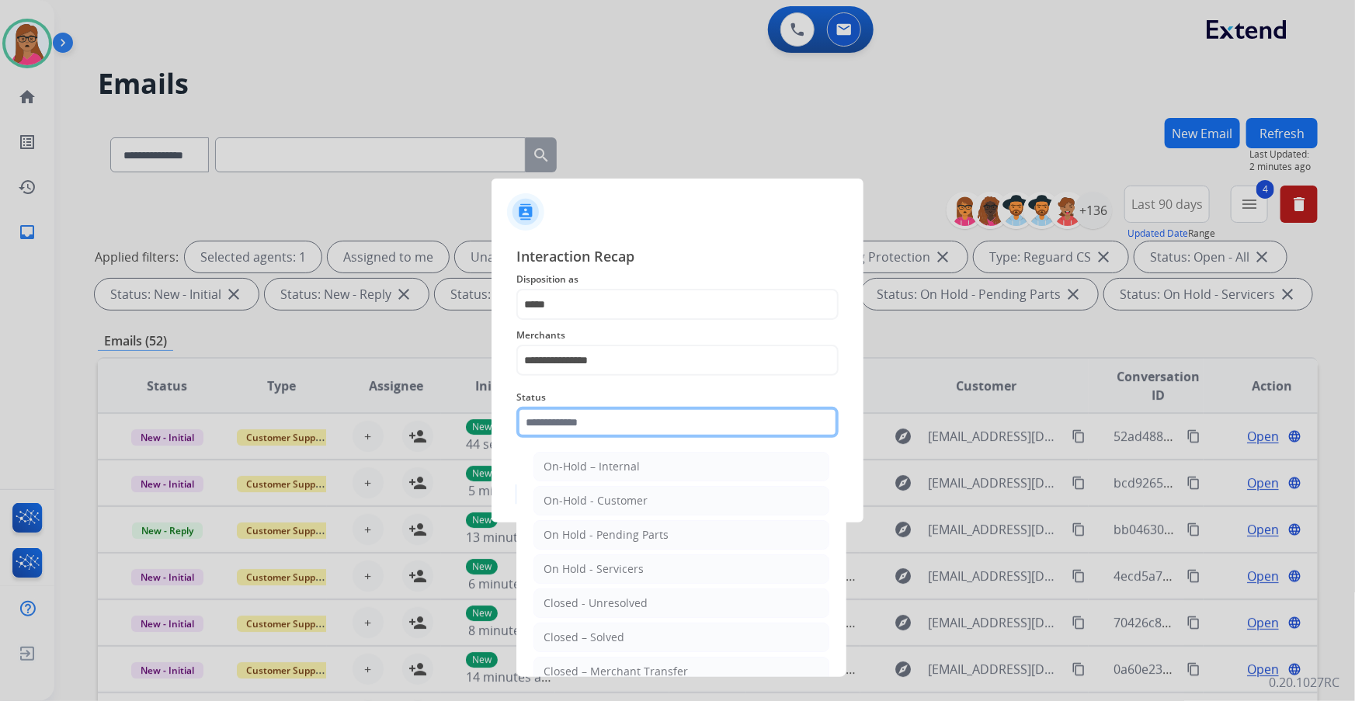
click at [629, 425] on input "text" at bounding box center [677, 422] width 322 height 31
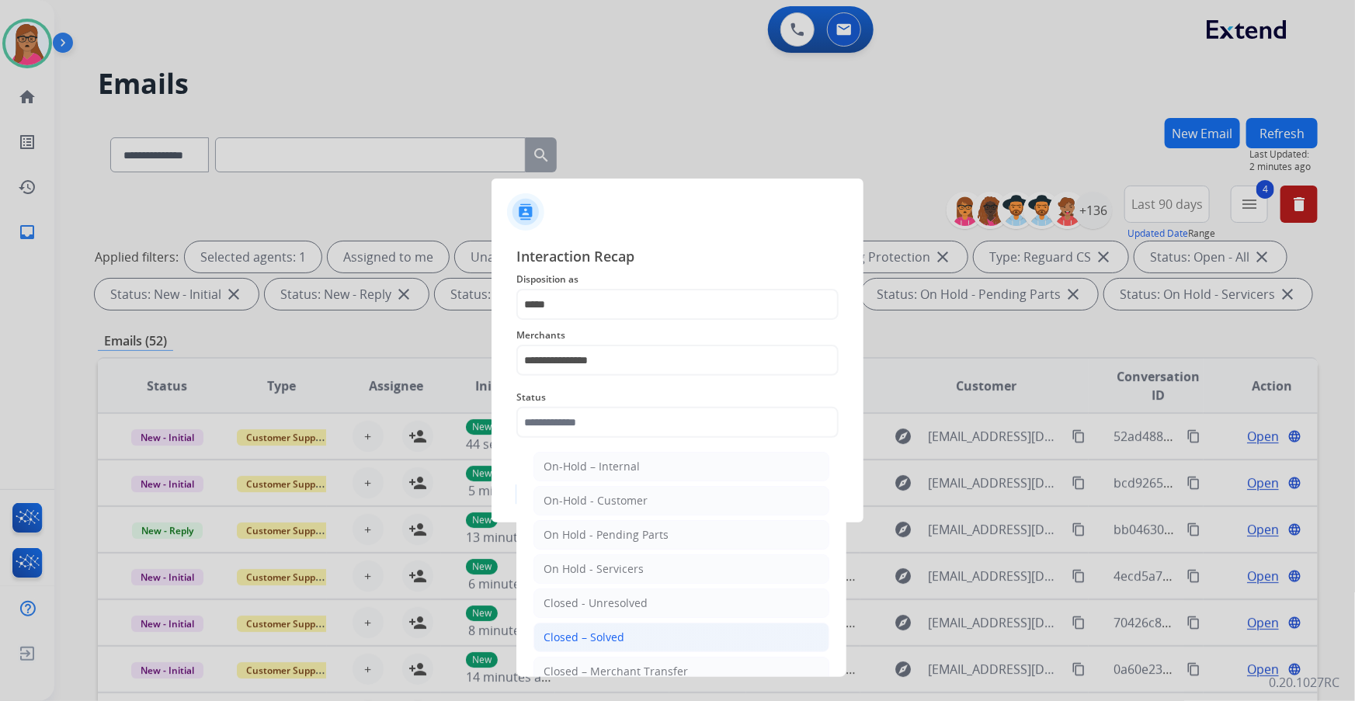
click at [607, 638] on div "Closed – Solved" at bounding box center [583, 638] width 81 height 16
type input "**********"
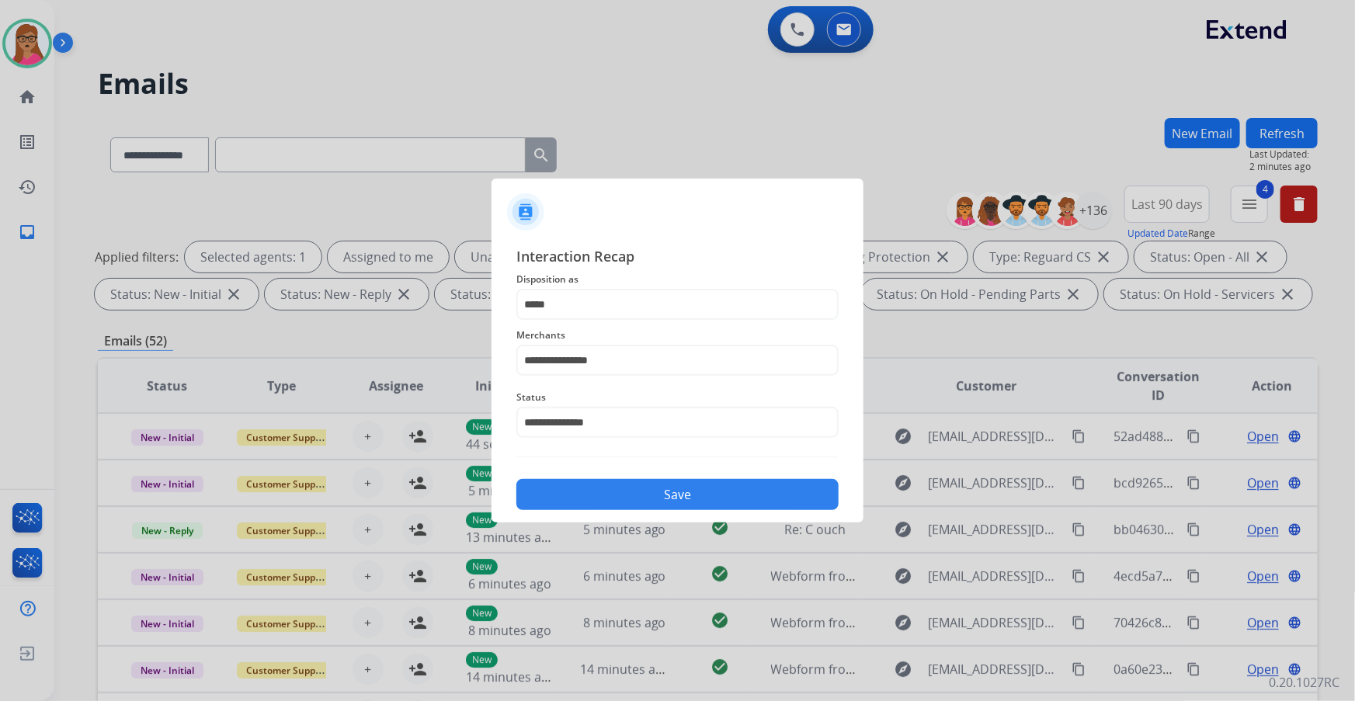
click at [695, 495] on button "Save" at bounding box center [677, 494] width 322 height 31
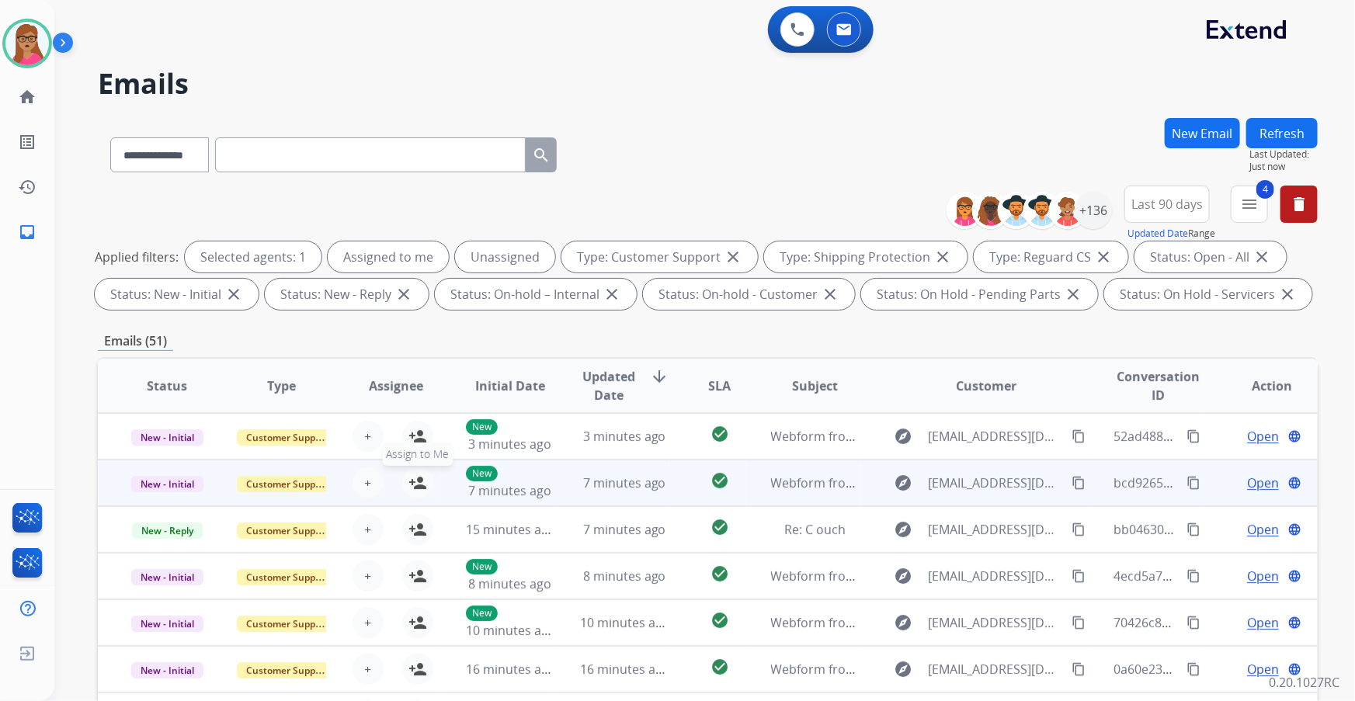
scroll to position [52, 0]
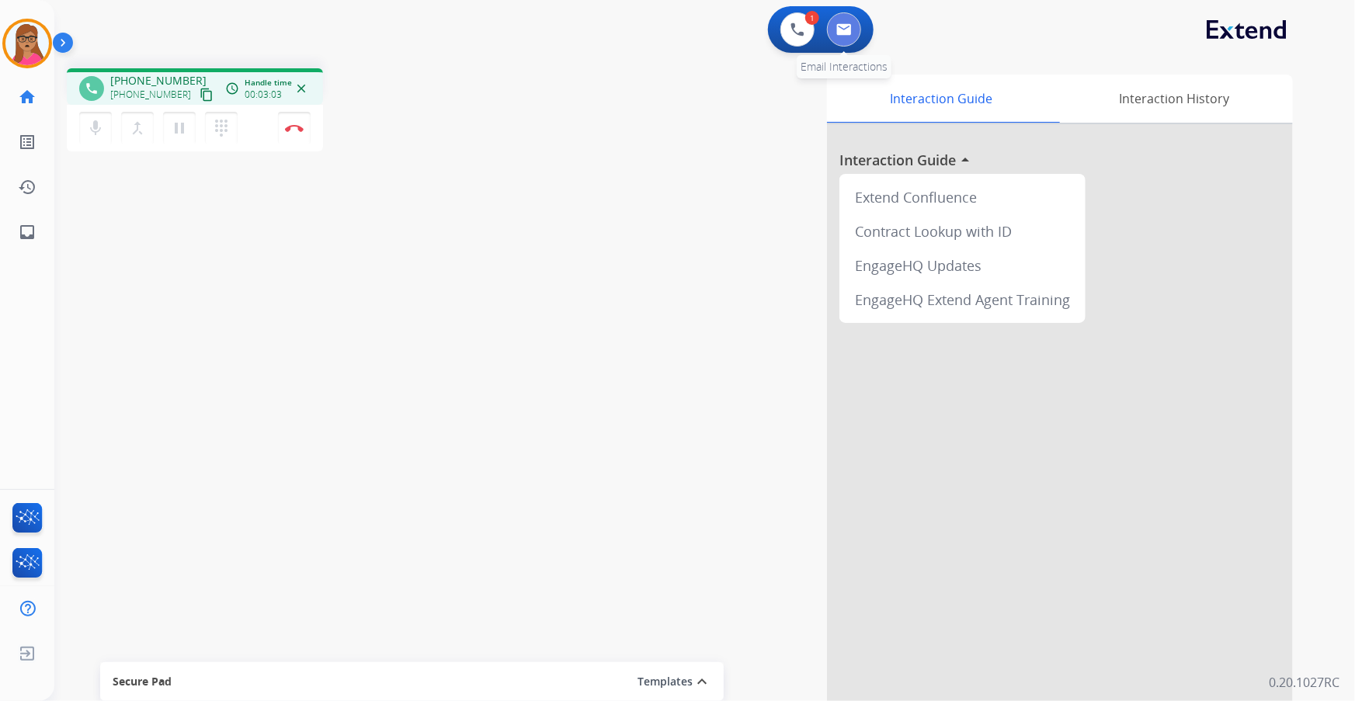
click at [842, 24] on img at bounding box center [844, 29] width 16 height 12
select select "**********"
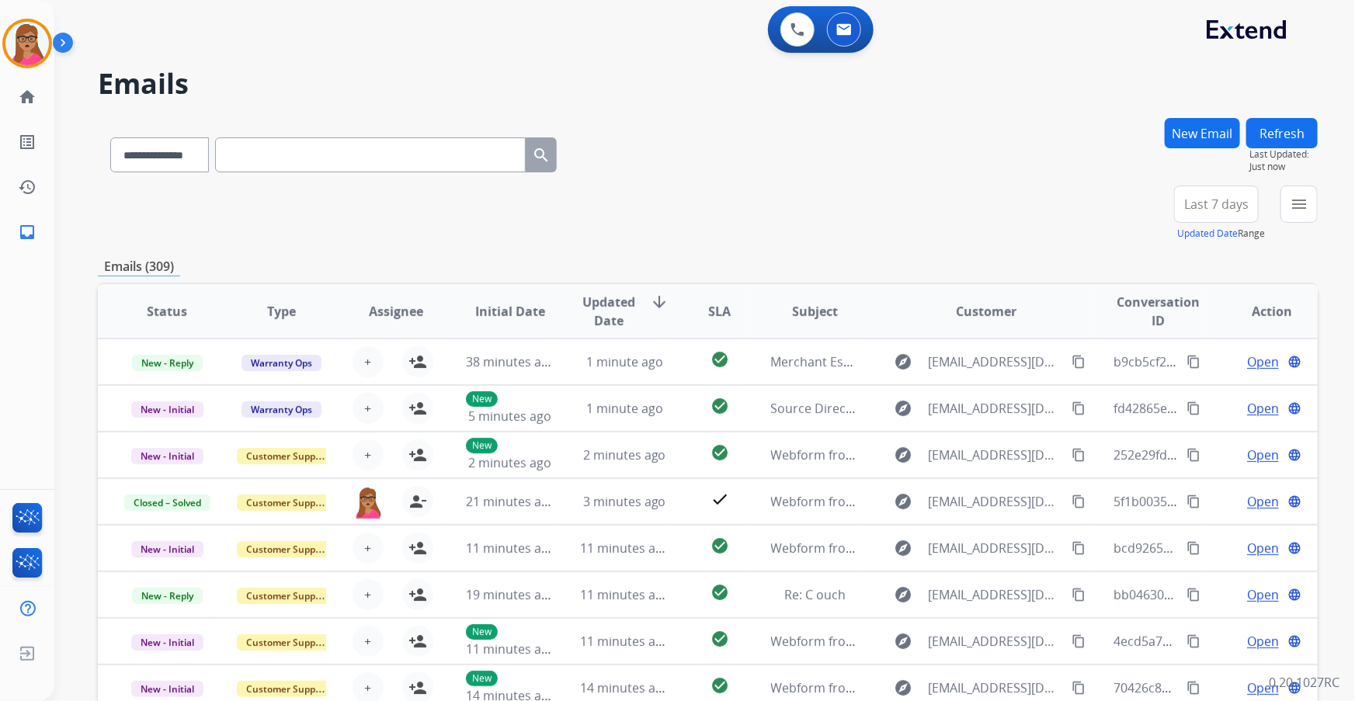
click at [1180, 128] on button "New Email" at bounding box center [1201, 133] width 75 height 30
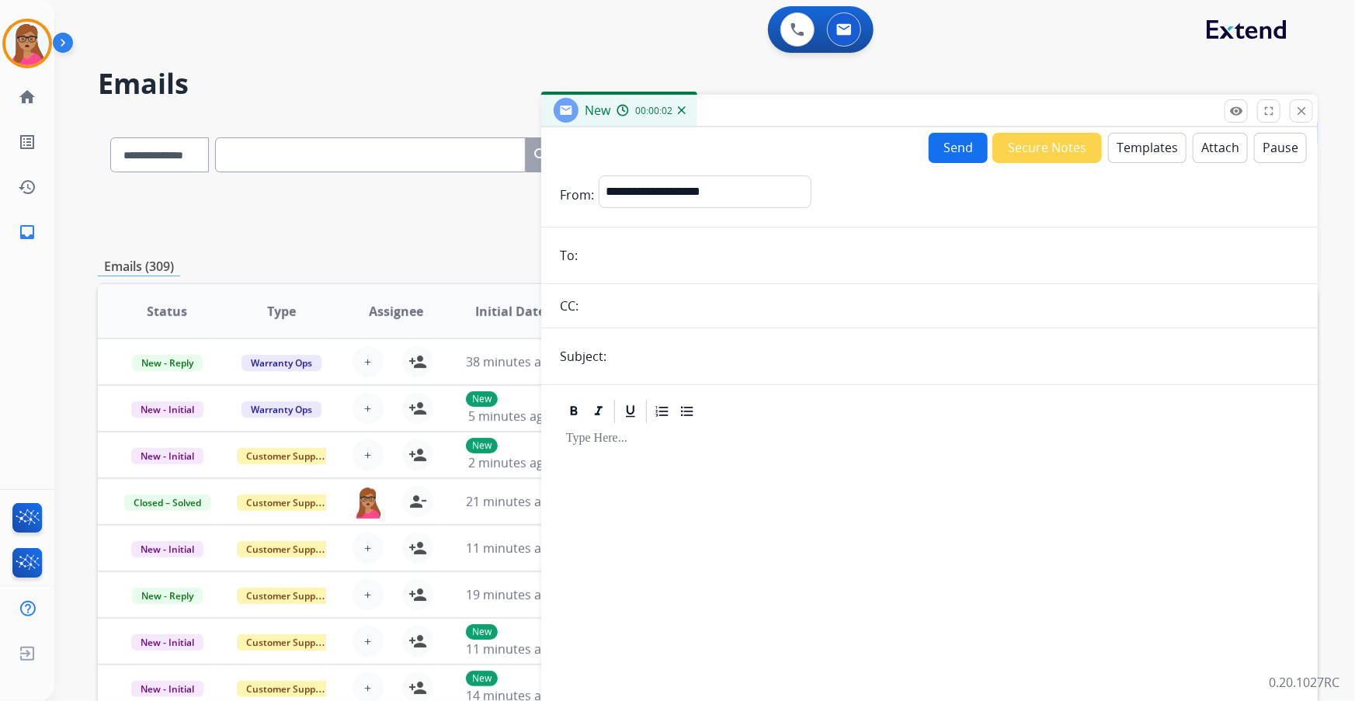
paste input "**********"
type input "**********"
click at [666, 186] on select "**********" at bounding box center [703, 190] width 211 height 31
select select "**********"
click at [598, 175] on select "**********" at bounding box center [703, 190] width 211 height 31
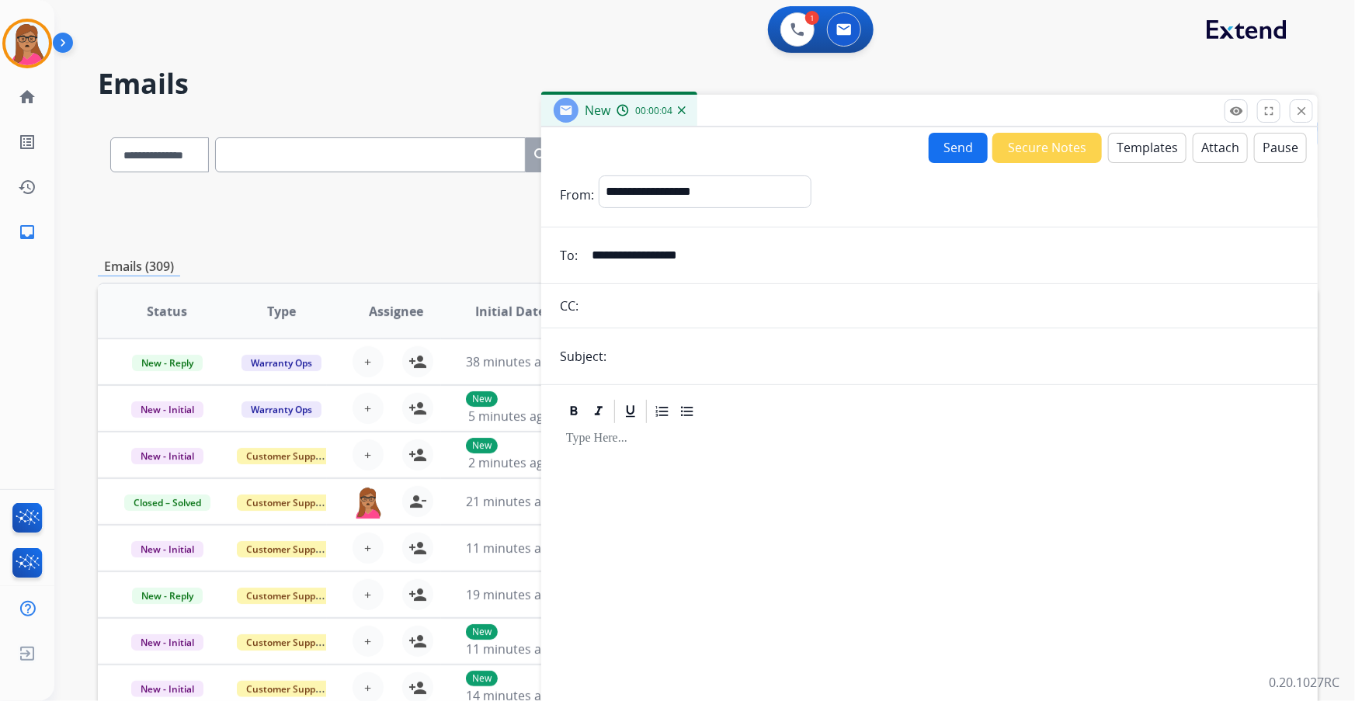
click at [661, 455] on div at bounding box center [929, 558] width 739 height 266
click at [1141, 140] on button "Templates" at bounding box center [1147, 148] width 78 height 30
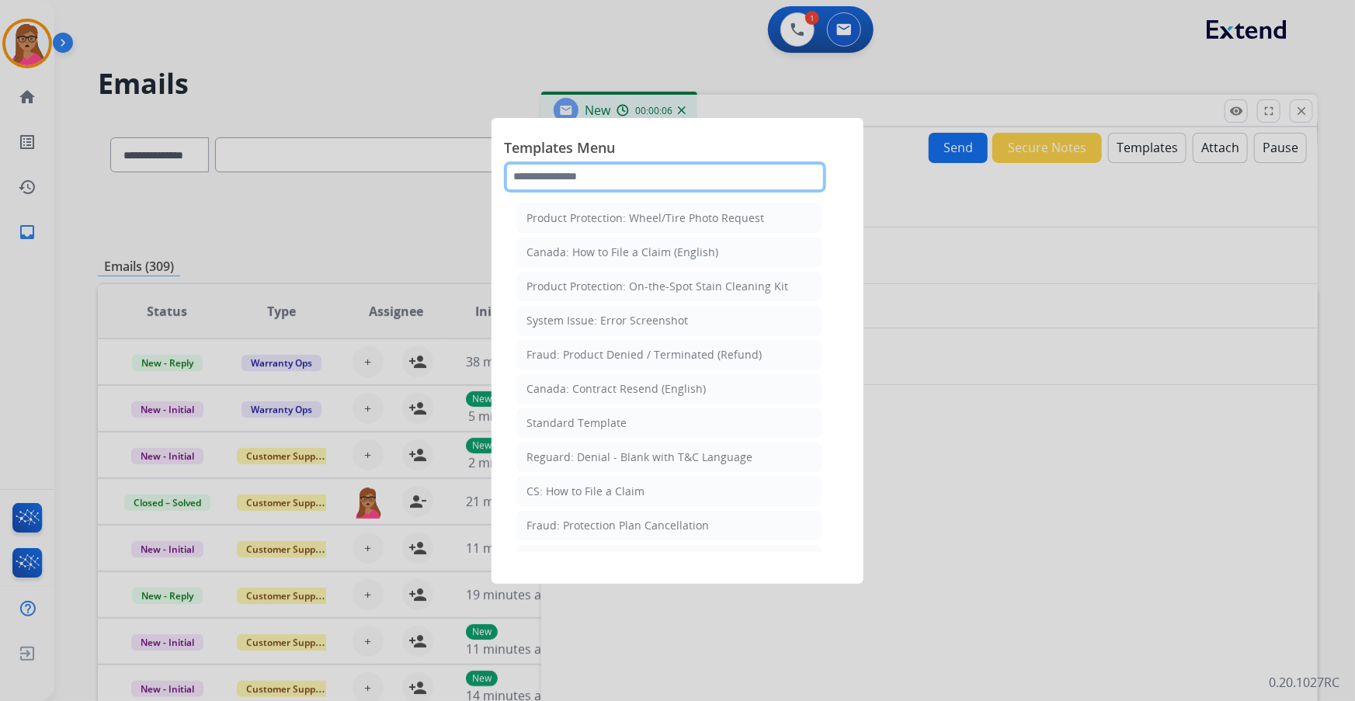
click at [635, 168] on input "text" at bounding box center [665, 176] width 322 height 31
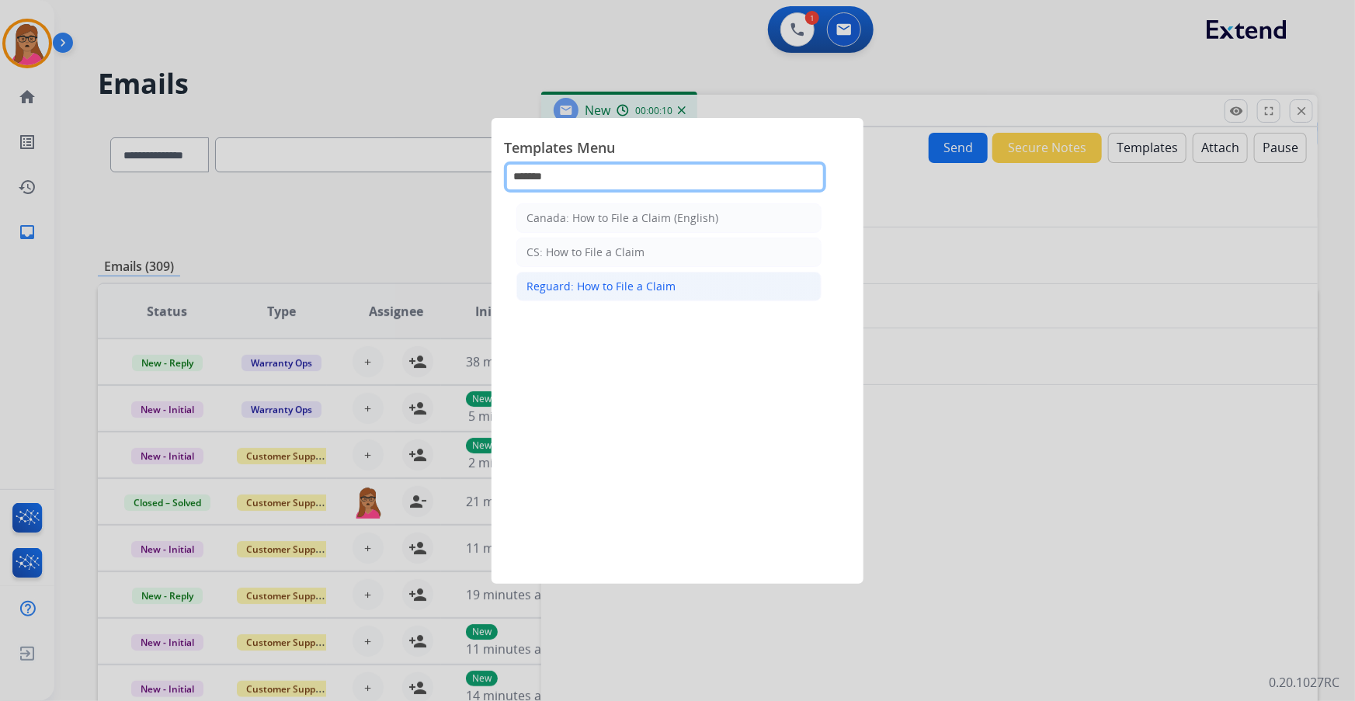
type input "******"
click at [614, 289] on div "Reguard: How to File a Claim" at bounding box center [600, 287] width 149 height 16
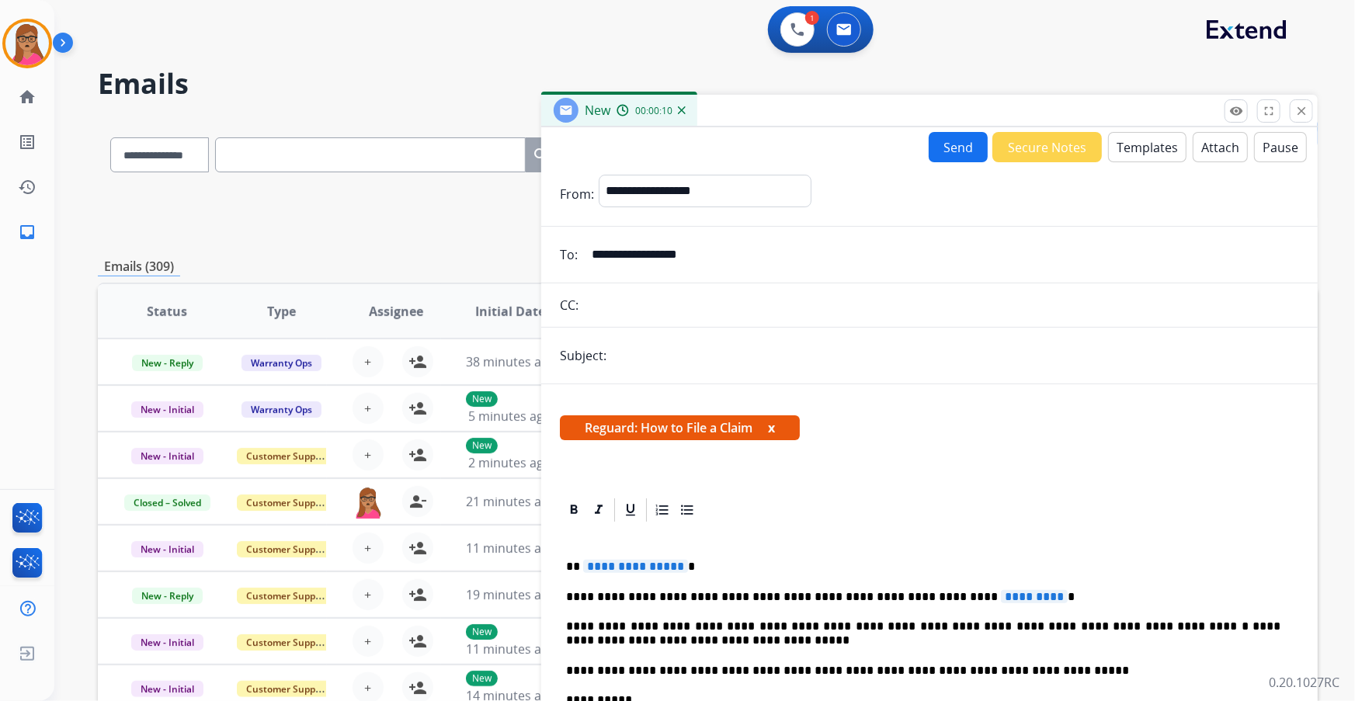
scroll to position [70, 0]
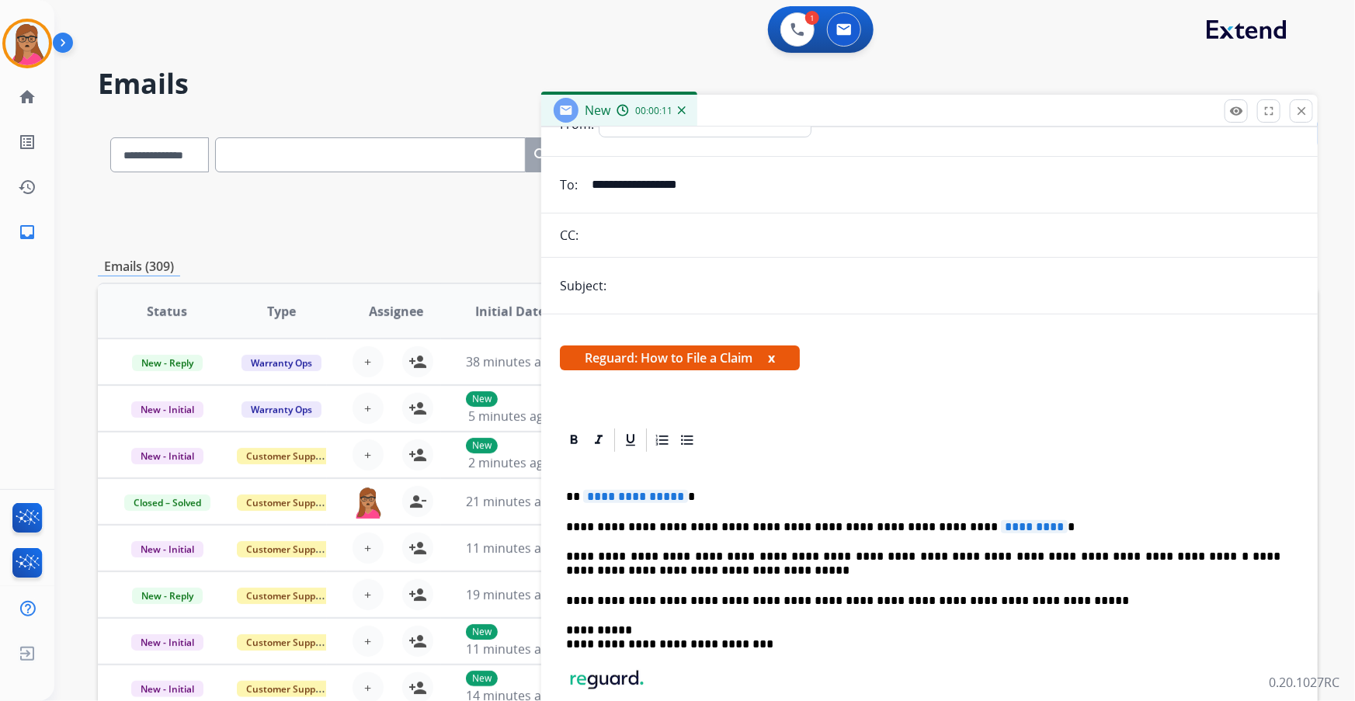
click at [680, 499] on p "**********" at bounding box center [923, 497] width 715 height 14
click at [660, 499] on span "**********" at bounding box center [635, 496] width 105 height 13
click at [1001, 529] on span "*********" at bounding box center [1034, 526] width 67 height 13
drag, startPoint x: 960, startPoint y: 529, endPoint x: 868, endPoint y: 349, distance: 202.4
click at [832, 334] on div "Reguard: How to File a Claim x" at bounding box center [929, 364] width 776 height 75
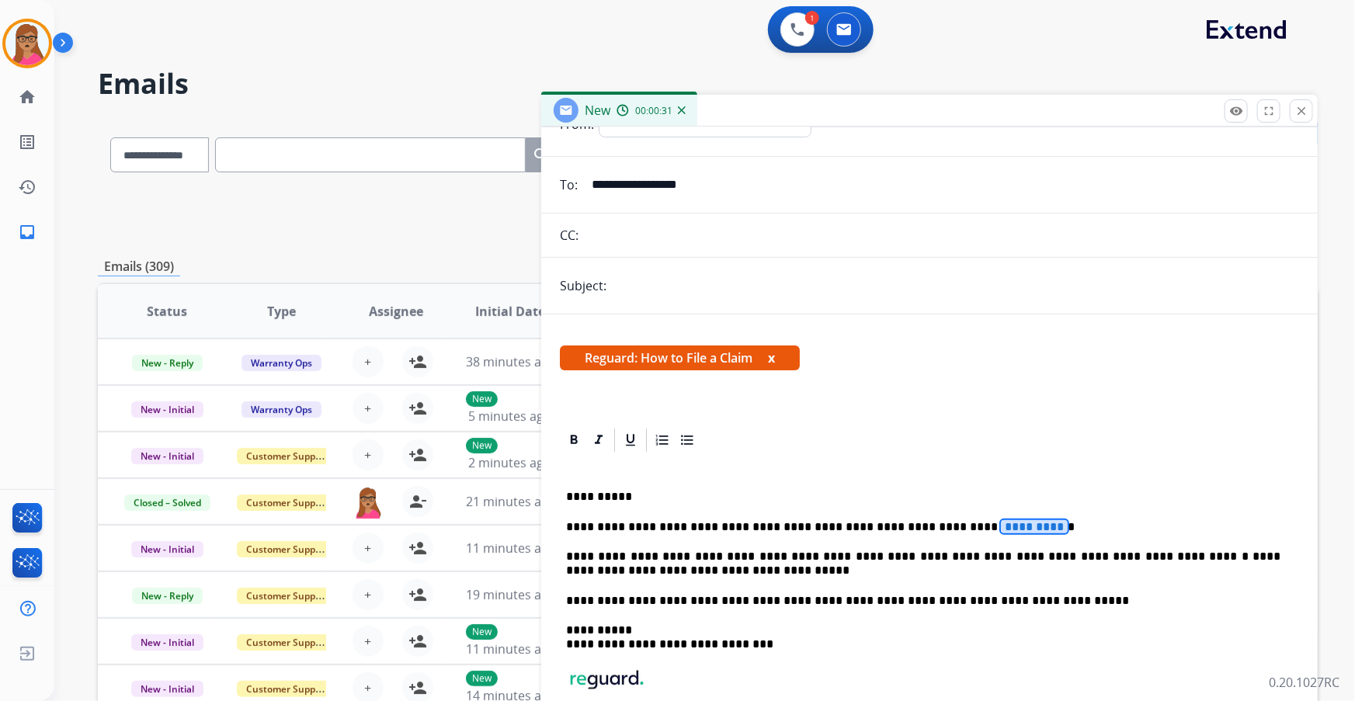
click at [1012, 524] on p "**********" at bounding box center [923, 527] width 715 height 14
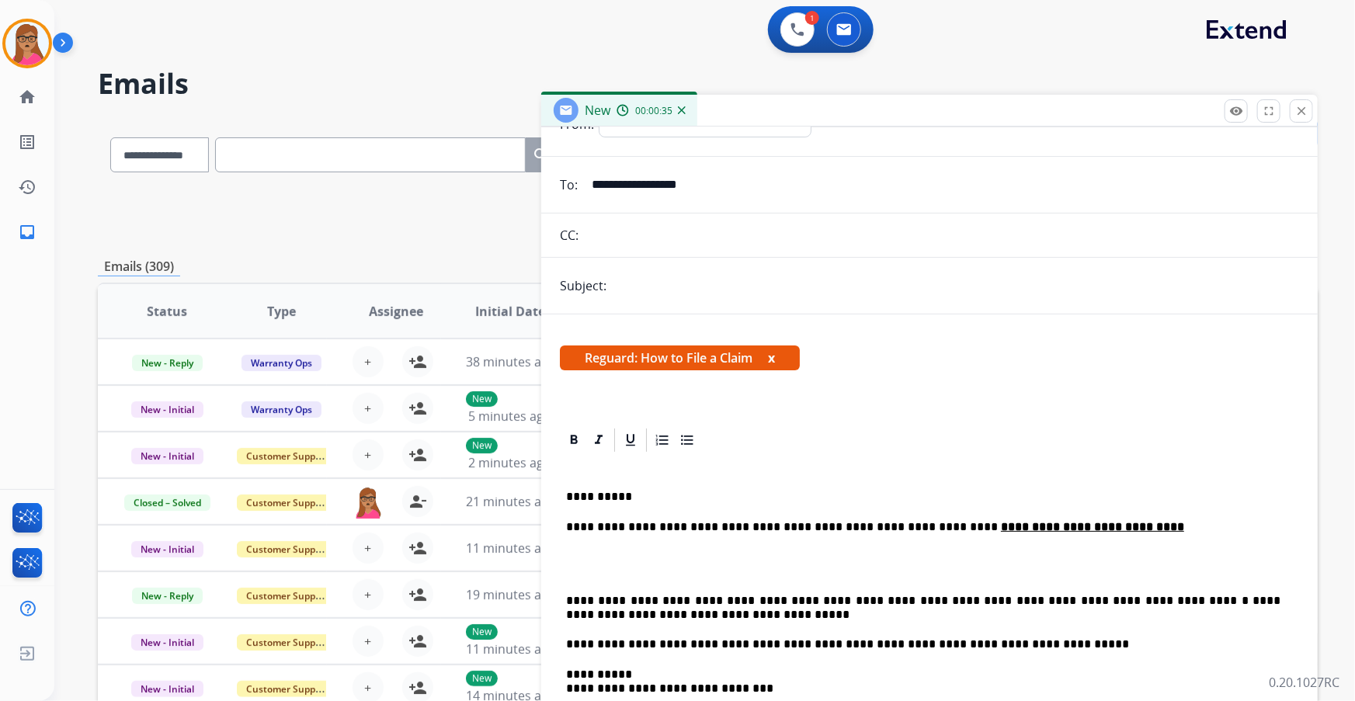
click at [1102, 527] on p "**********" at bounding box center [923, 527] width 715 height 14
click at [561, 590] on div "**********" at bounding box center [929, 651] width 739 height 394
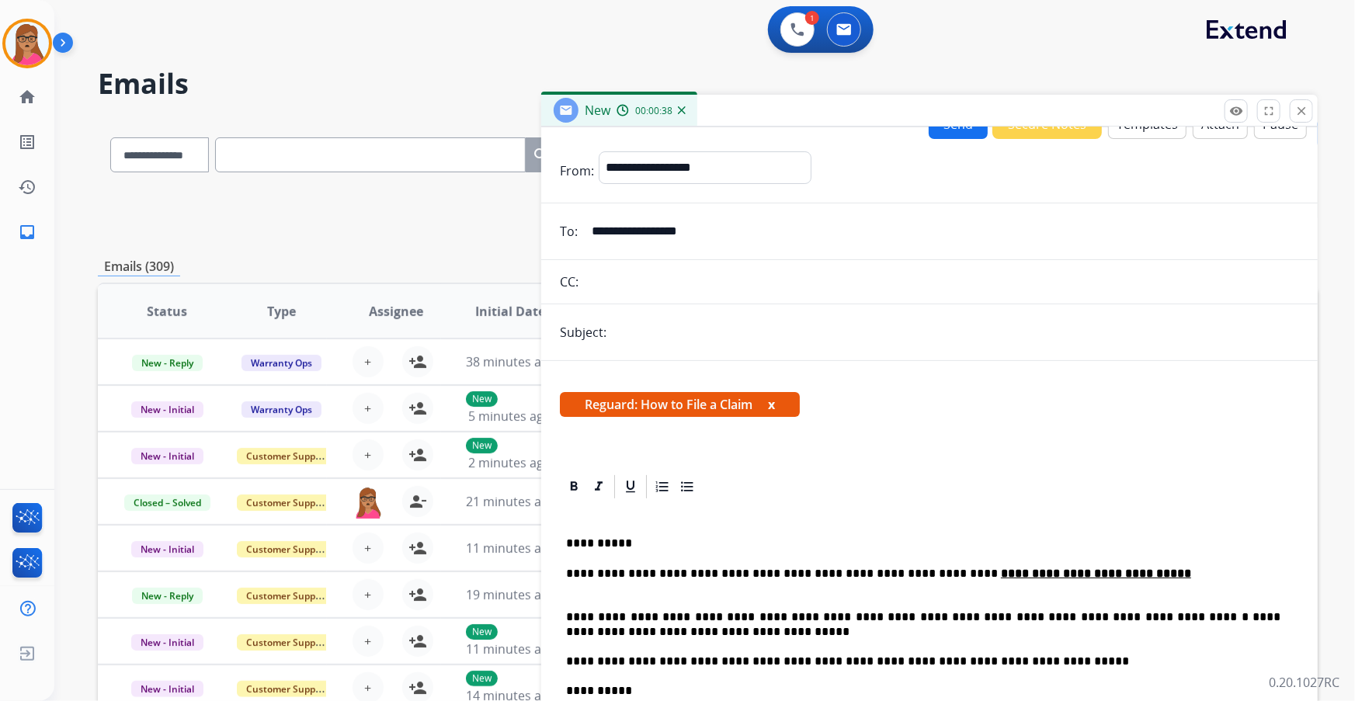
scroll to position [0, 0]
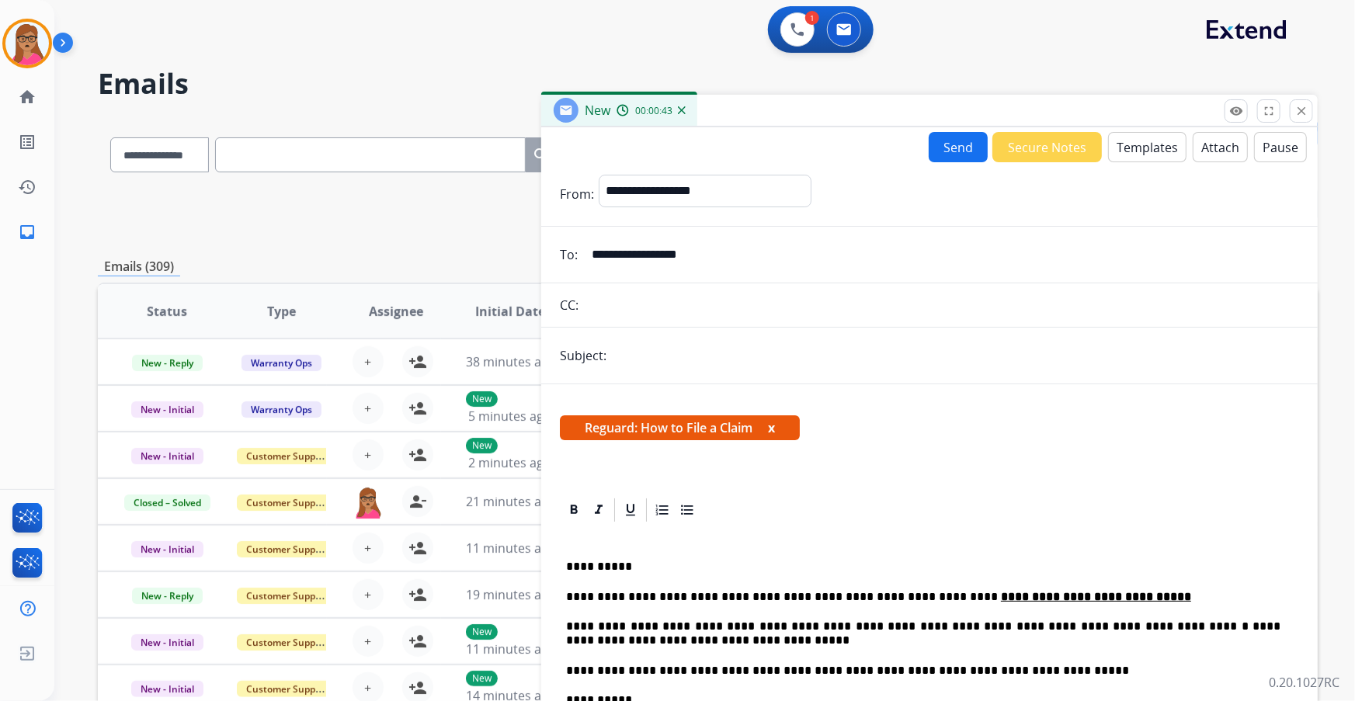
click at [950, 144] on button "Send" at bounding box center [957, 147] width 59 height 30
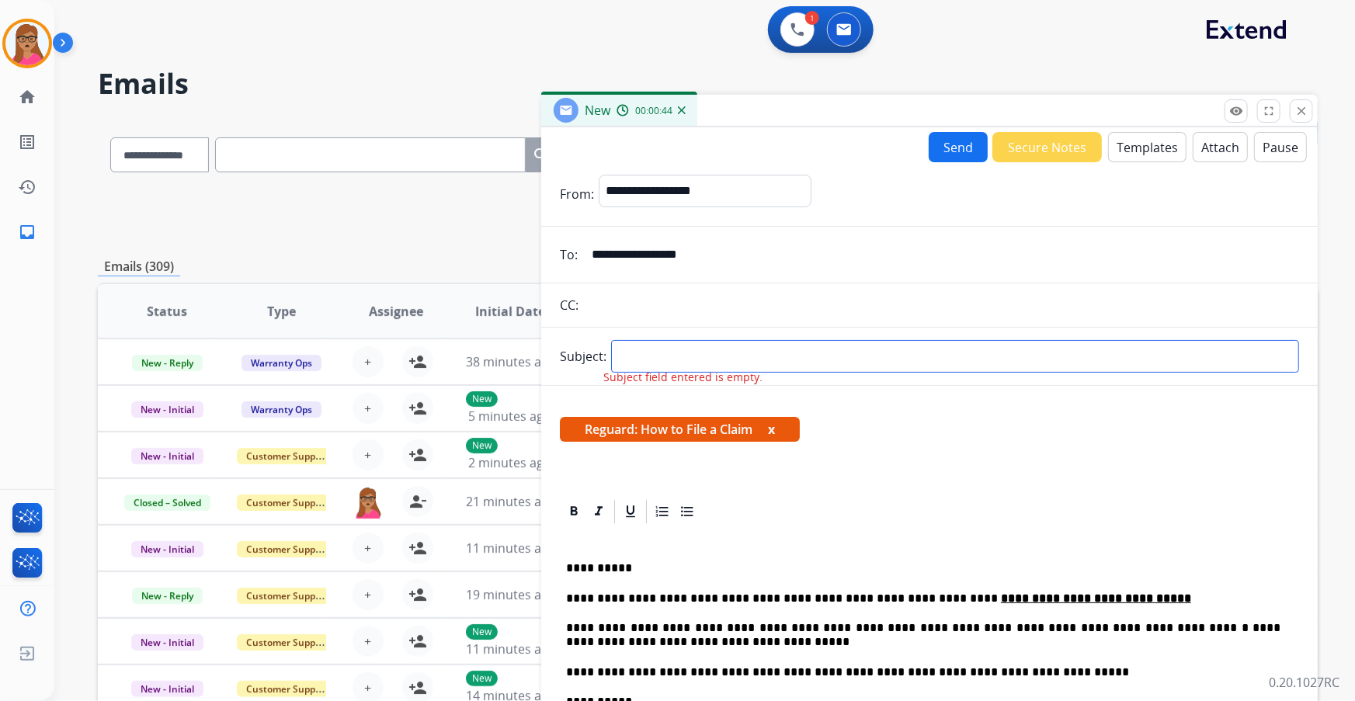
click at [652, 366] on input "text" at bounding box center [955, 356] width 688 height 33
type input "**********"
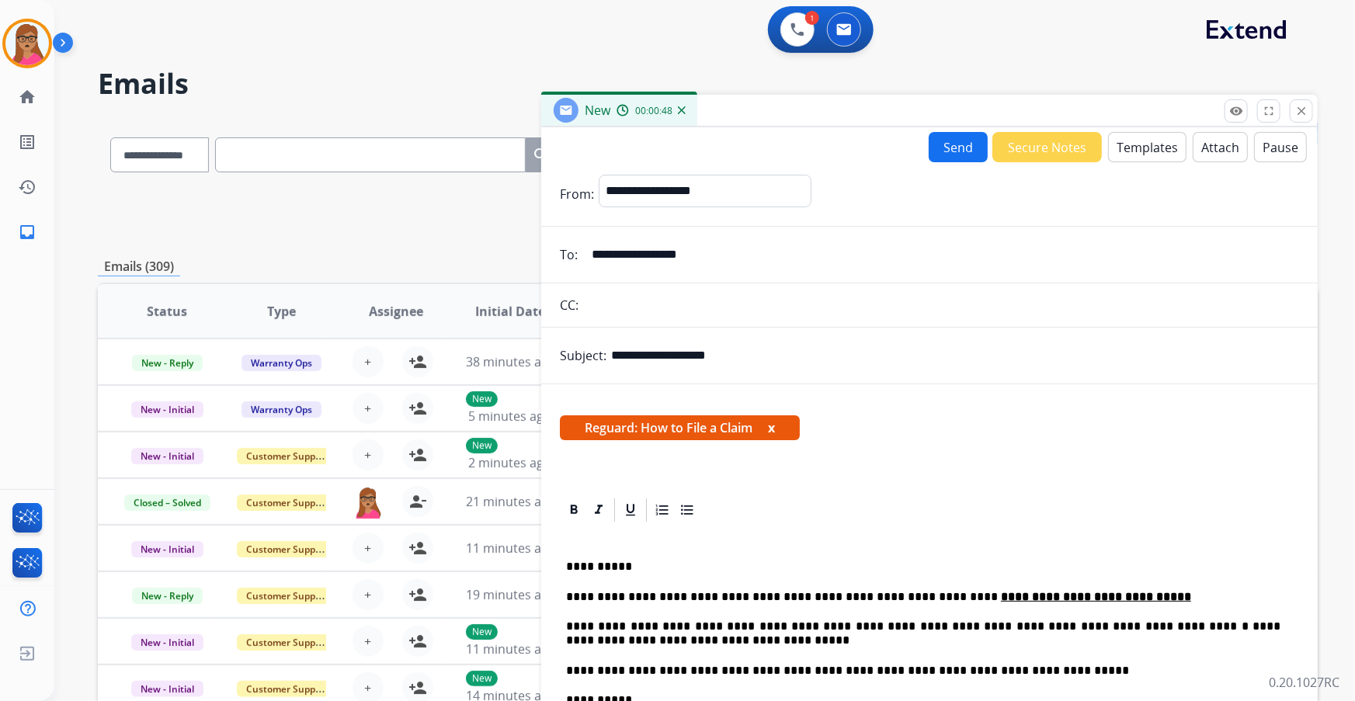
click at [952, 145] on button "Send" at bounding box center [957, 147] width 59 height 30
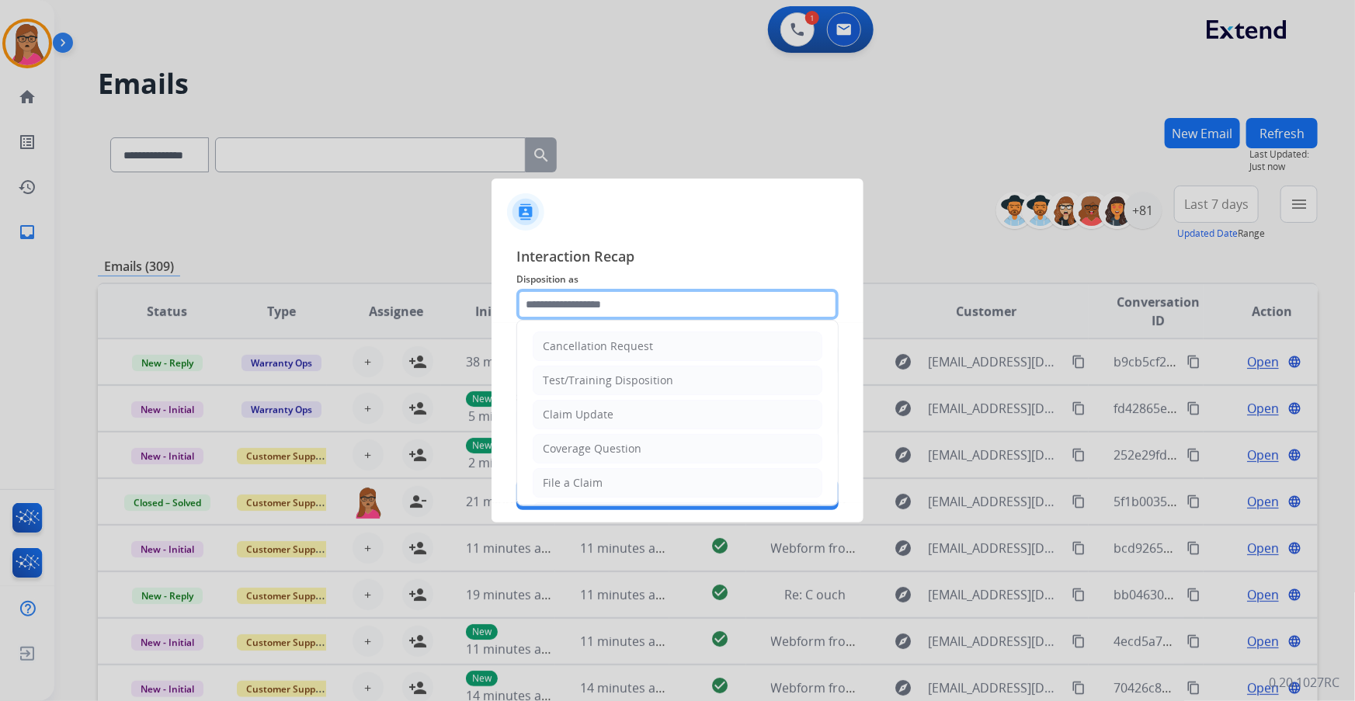
click at [582, 298] on input "text" at bounding box center [677, 304] width 322 height 31
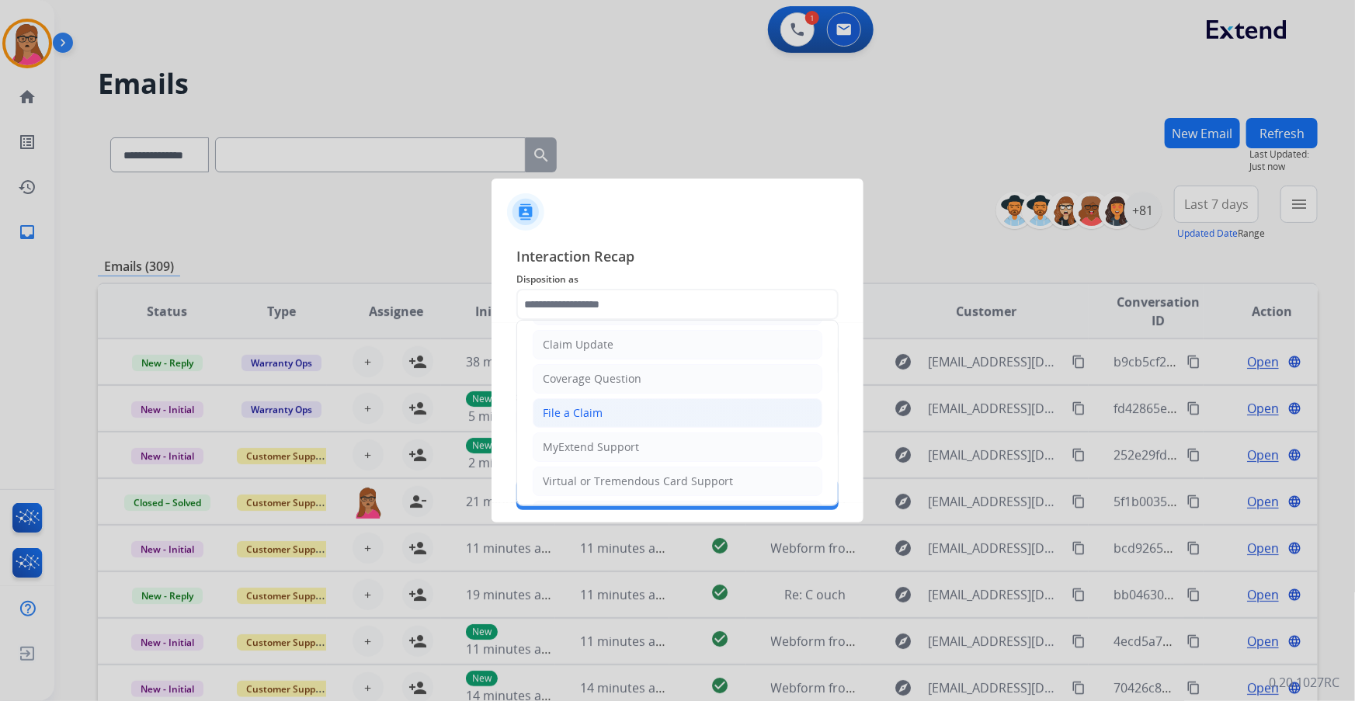
click at [575, 408] on div "File a Claim" at bounding box center [573, 413] width 60 height 16
type input "**********"
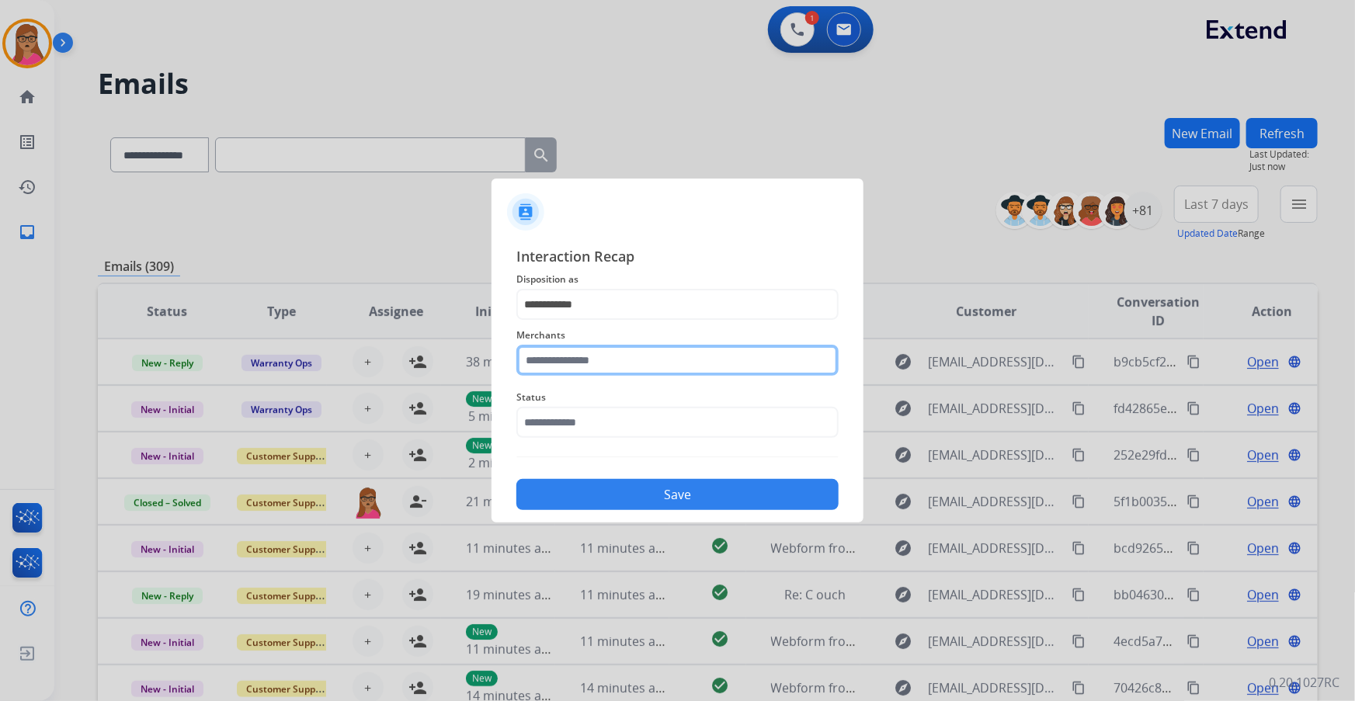
click at [616, 363] on input "text" at bounding box center [677, 360] width 322 height 31
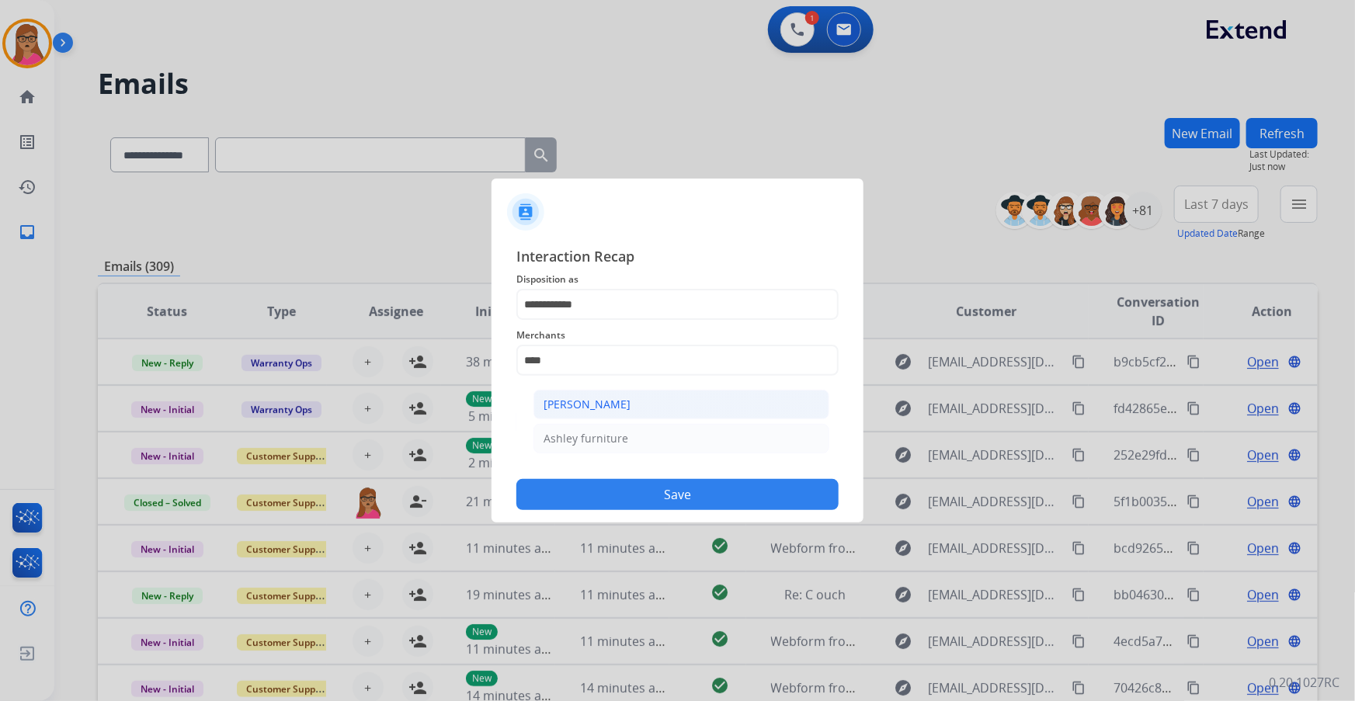
click at [599, 402] on div "[PERSON_NAME]" at bounding box center [586, 405] width 87 height 16
type input "**********"
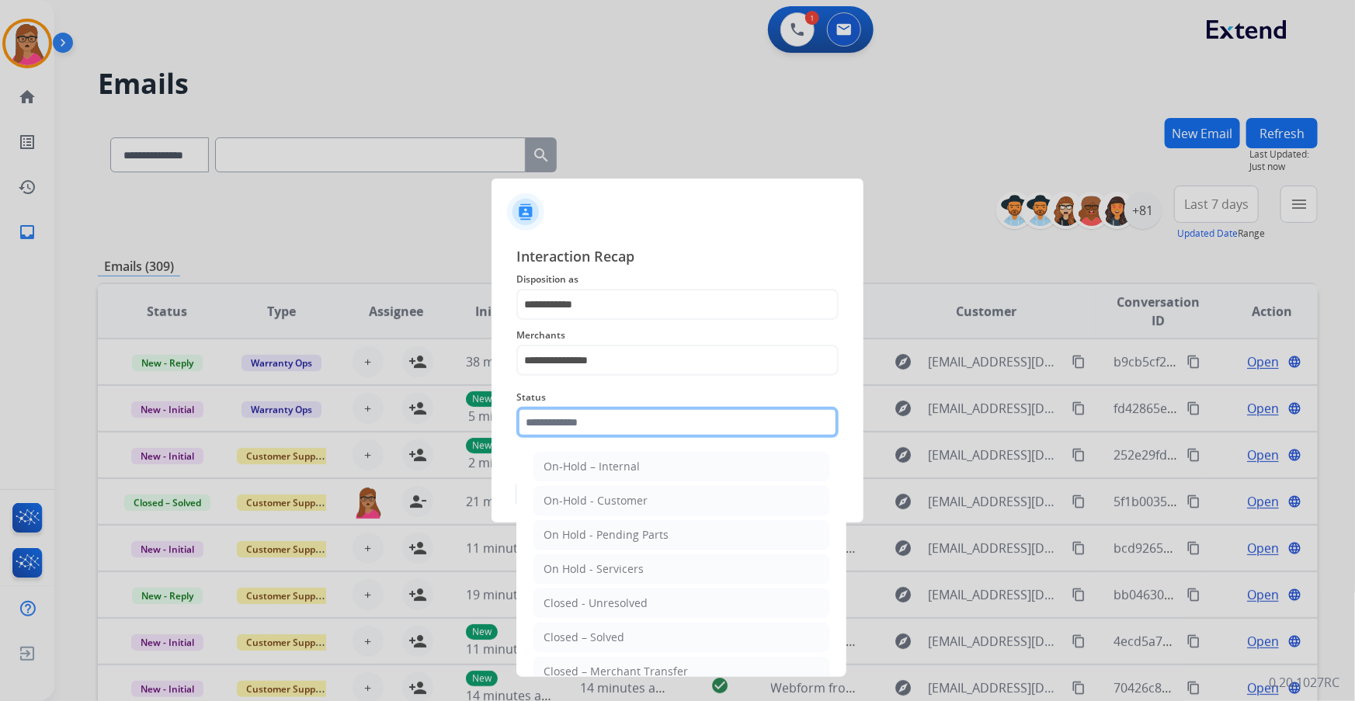
click at [597, 421] on input "text" at bounding box center [677, 422] width 322 height 31
click at [612, 637] on div "Closed – Solved" at bounding box center [583, 638] width 81 height 16
type input "**********"
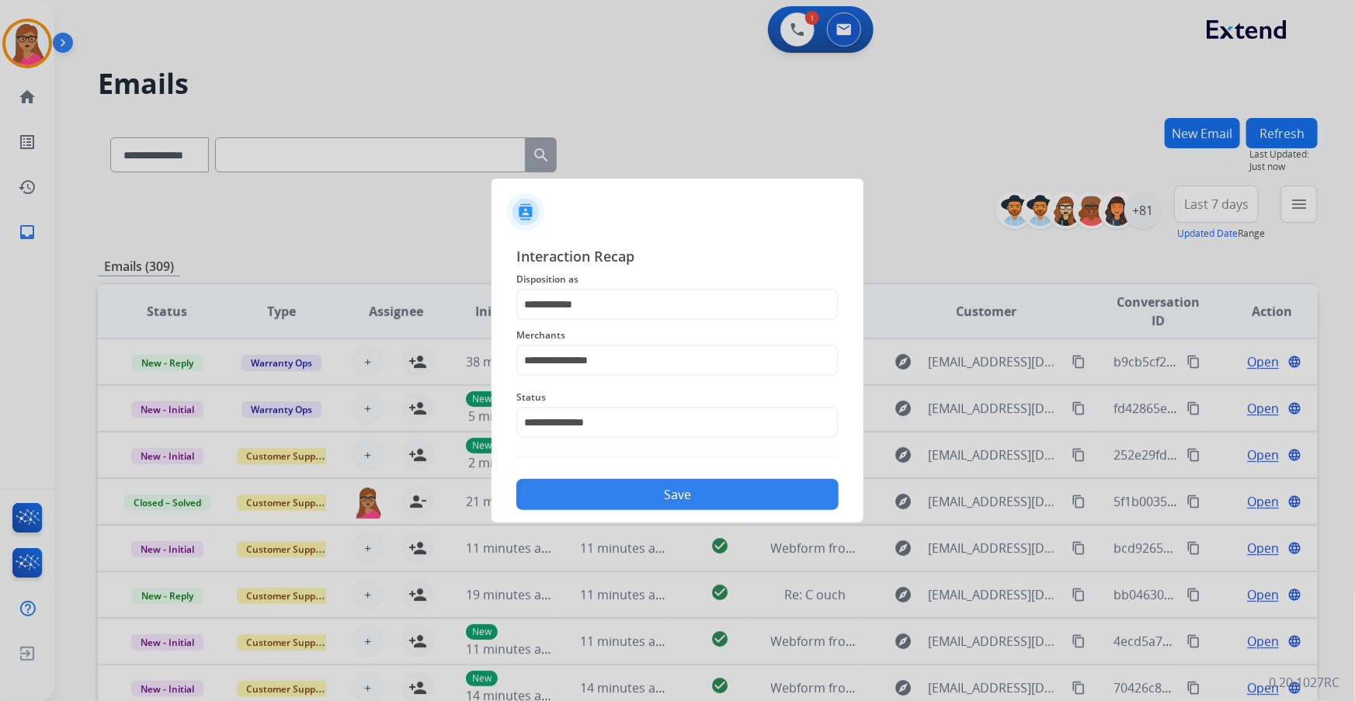
click at [629, 490] on button "Save" at bounding box center [677, 494] width 322 height 31
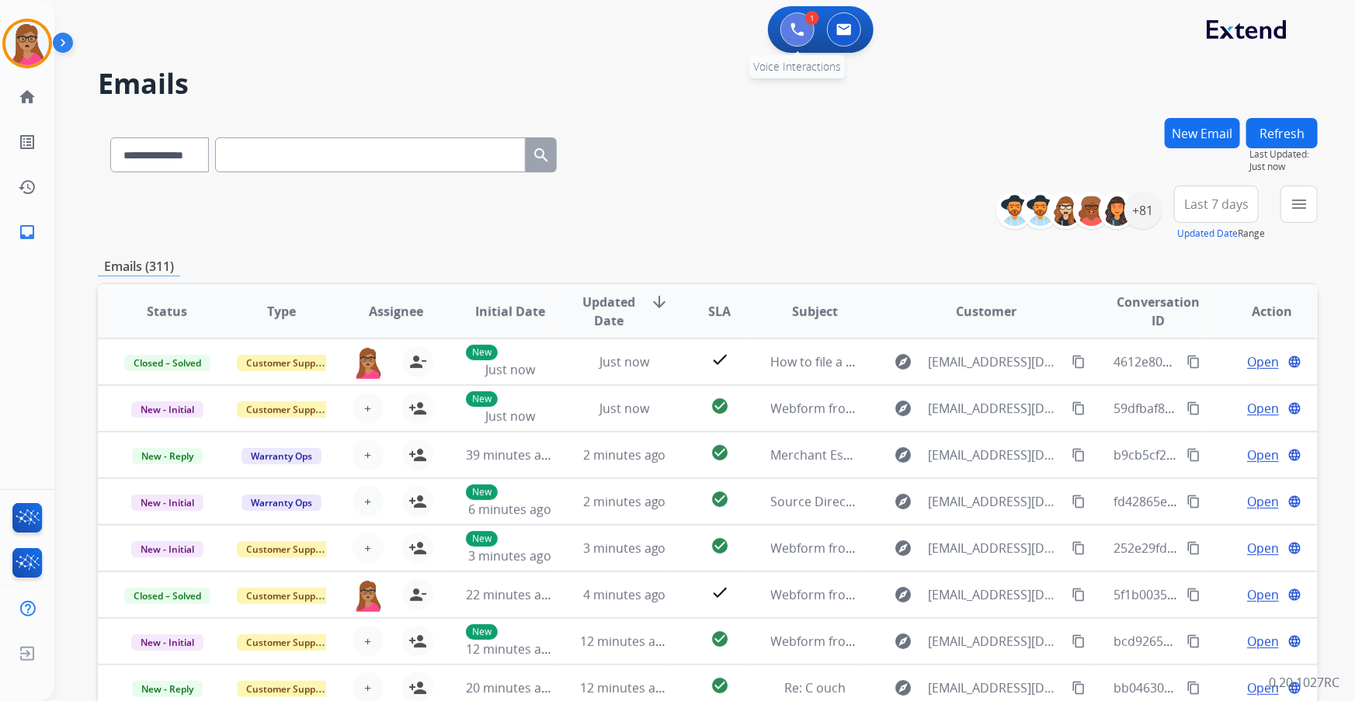
click at [796, 16] on button at bounding box center [797, 29] width 34 height 34
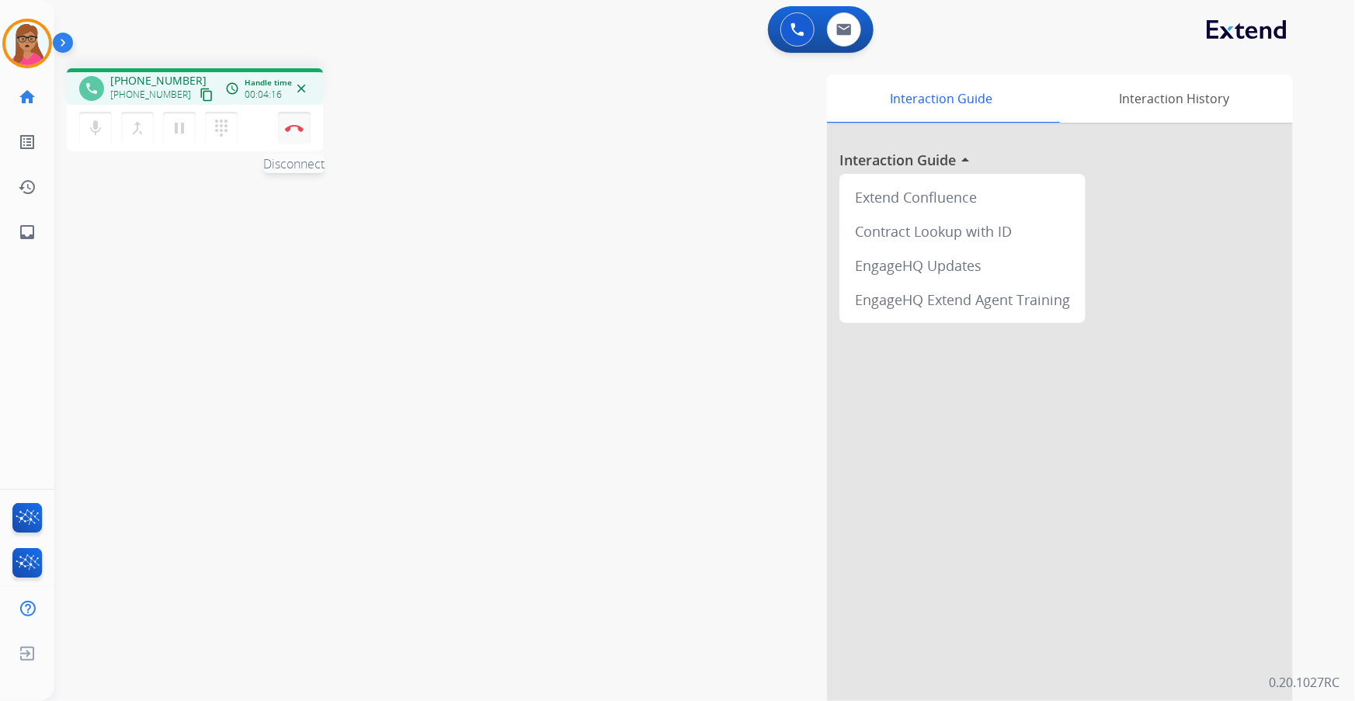
click at [296, 123] on button "Disconnect" at bounding box center [294, 128] width 33 height 33
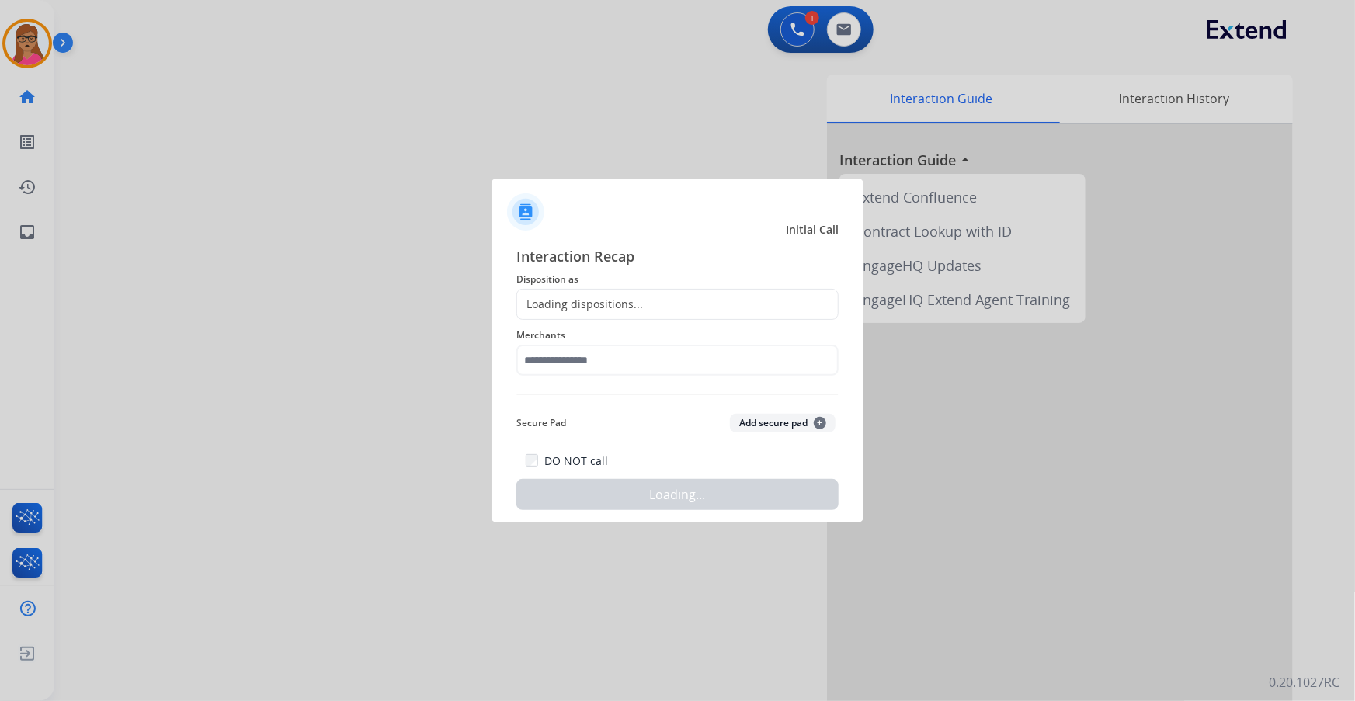
click at [598, 289] on div "Loading dispositions..." at bounding box center [677, 304] width 322 height 31
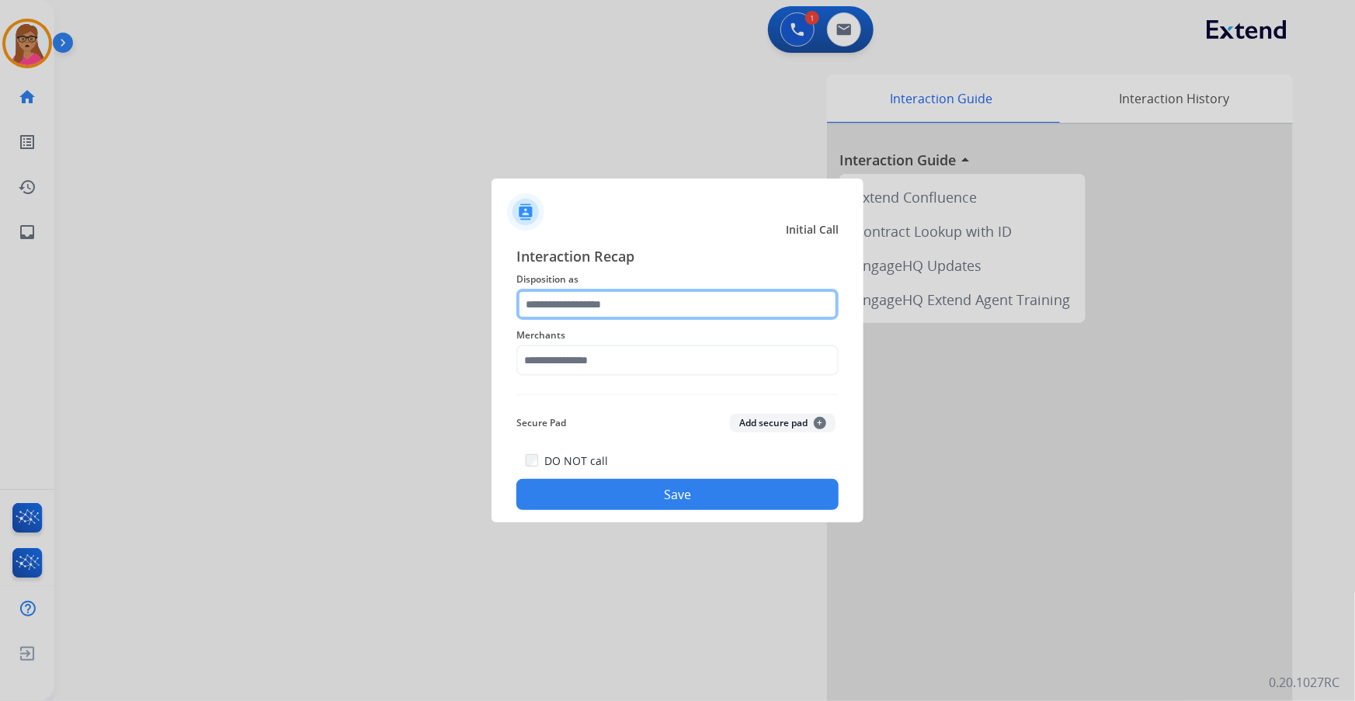
click at [598, 290] on input "text" at bounding box center [677, 304] width 322 height 31
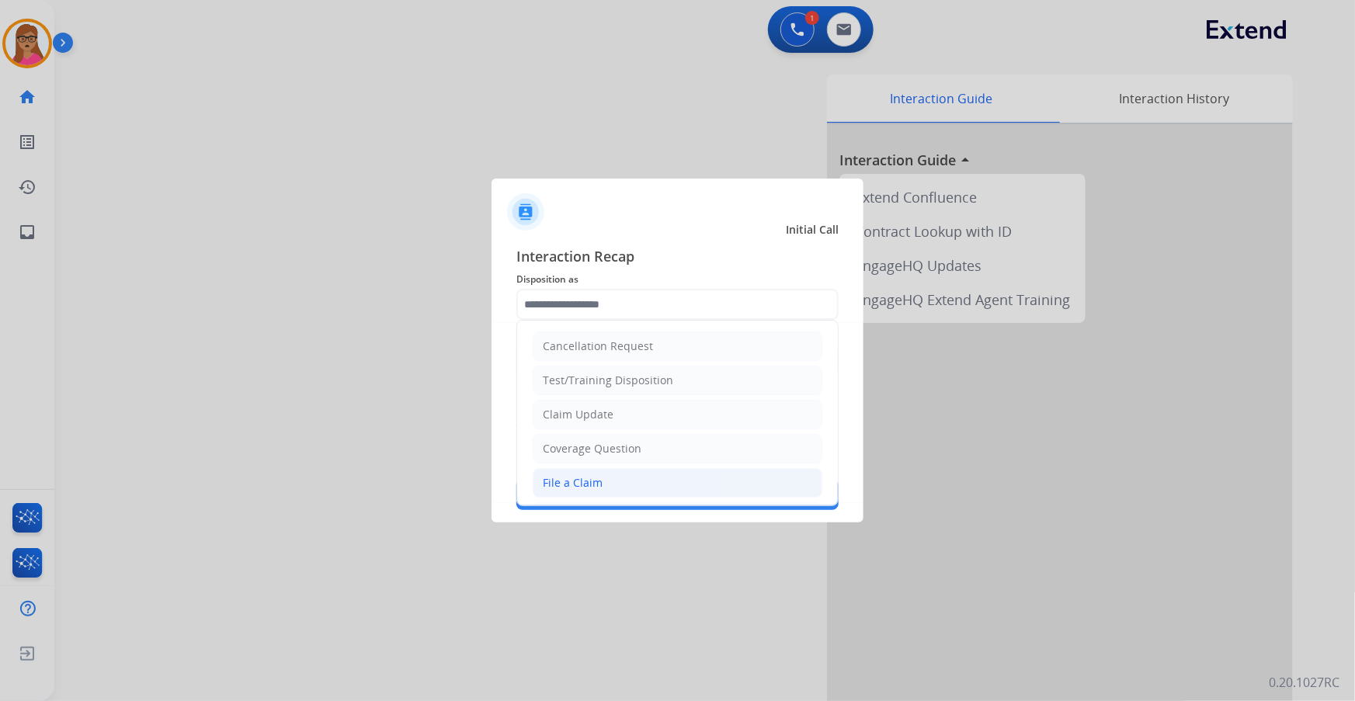
click at [591, 481] on div "File a Claim" at bounding box center [573, 483] width 60 height 16
type input "**********"
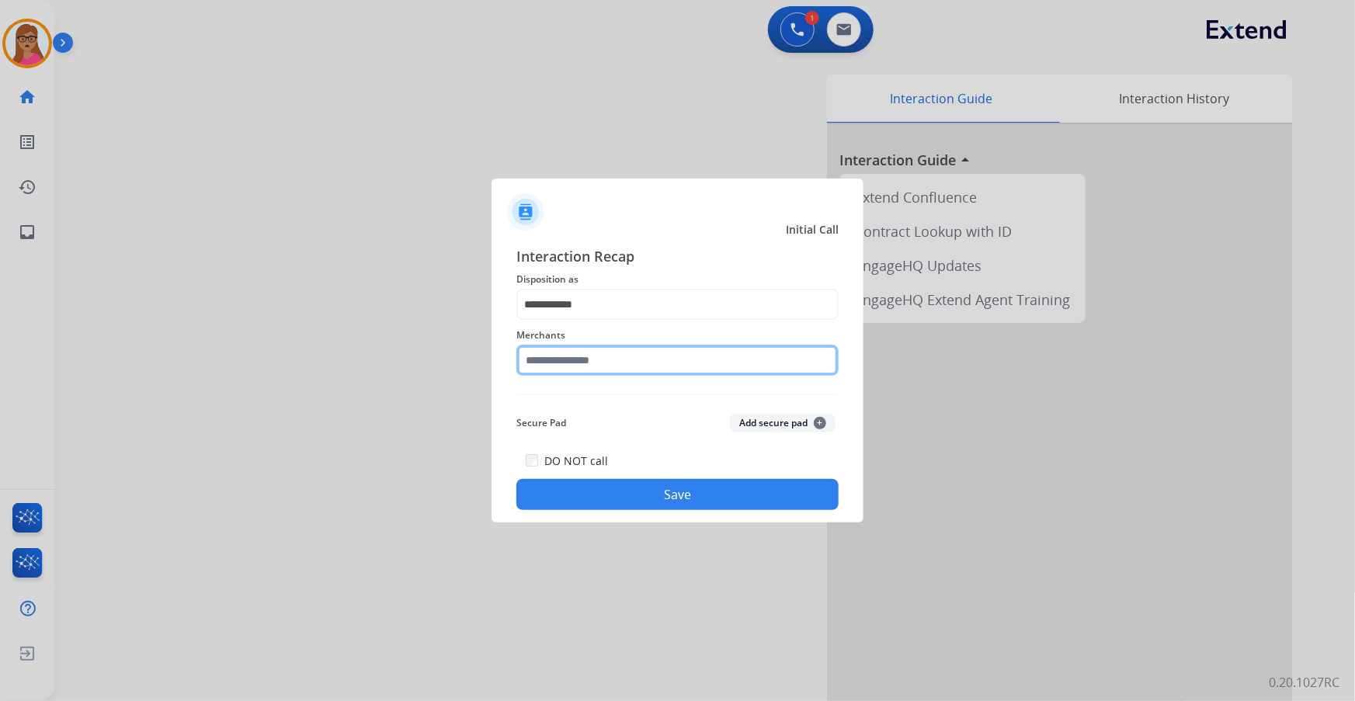
click at [582, 361] on input "text" at bounding box center [677, 360] width 322 height 31
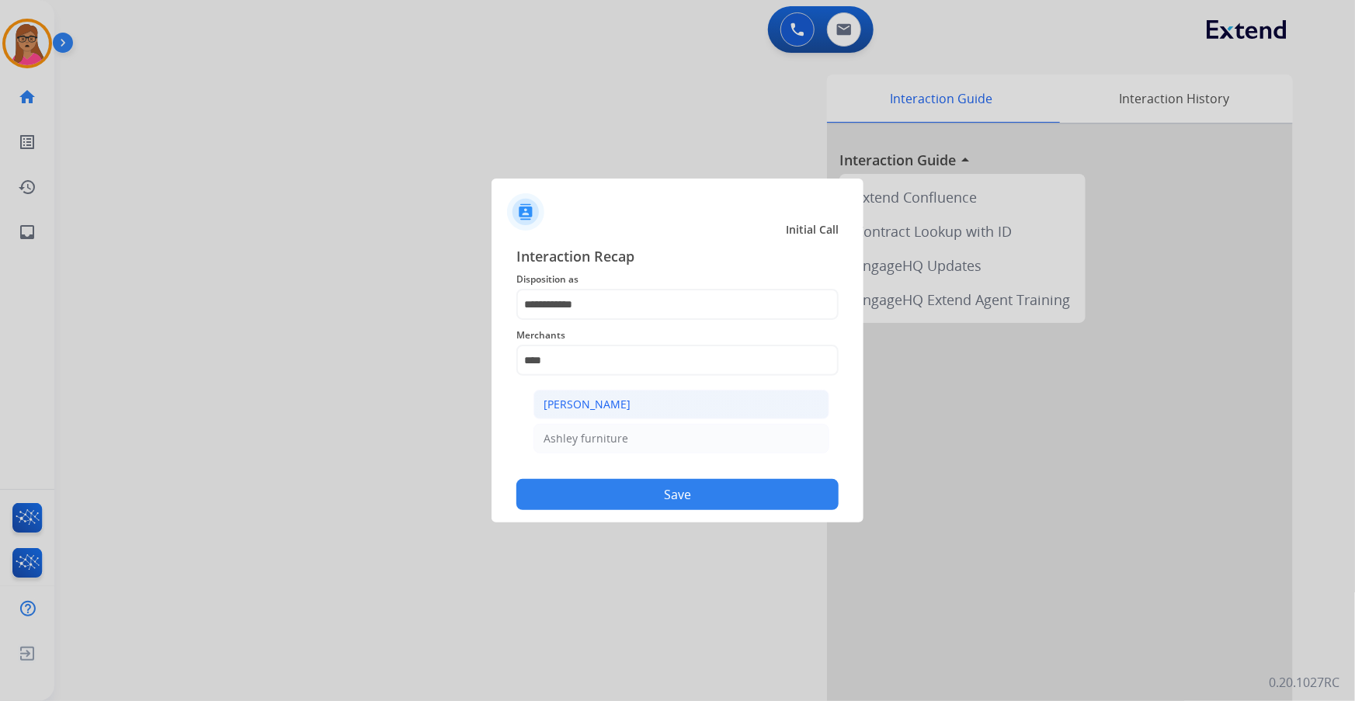
click at [586, 408] on div "[PERSON_NAME]" at bounding box center [586, 405] width 87 height 16
type input "**********"
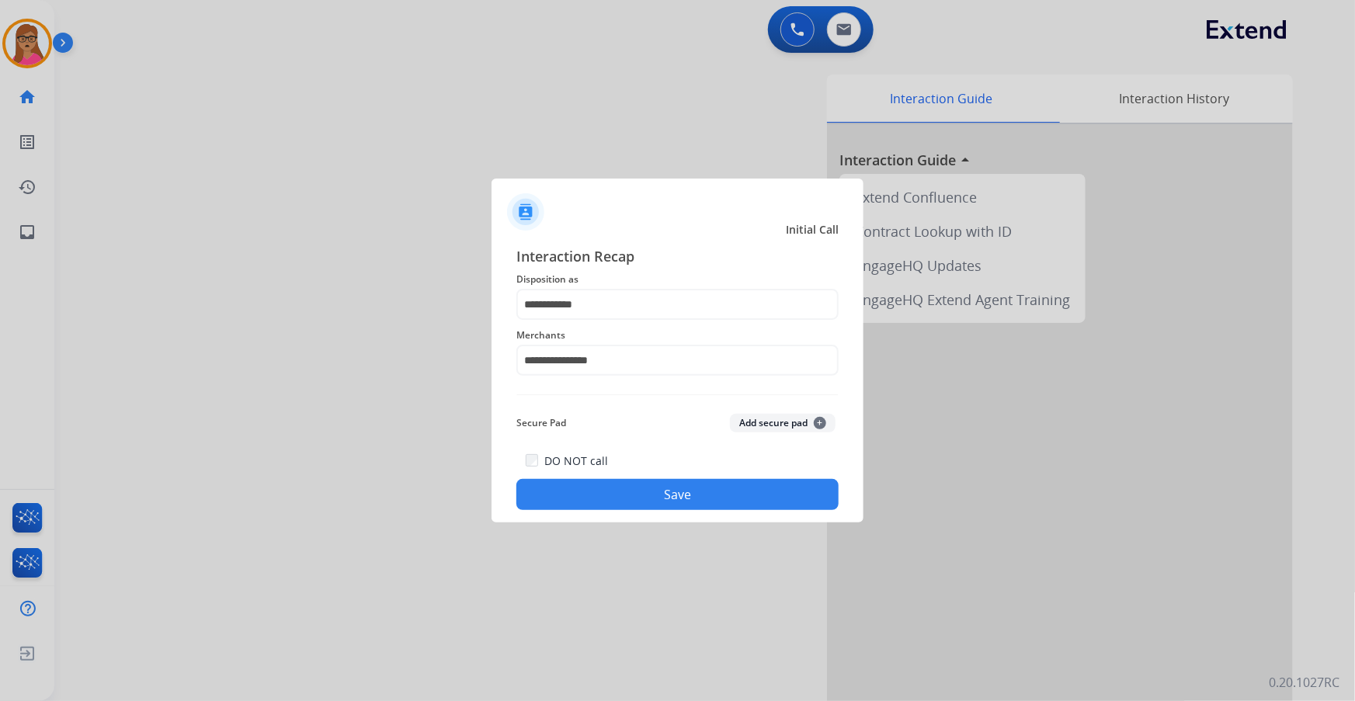
click at [637, 490] on button "Save" at bounding box center [677, 494] width 322 height 31
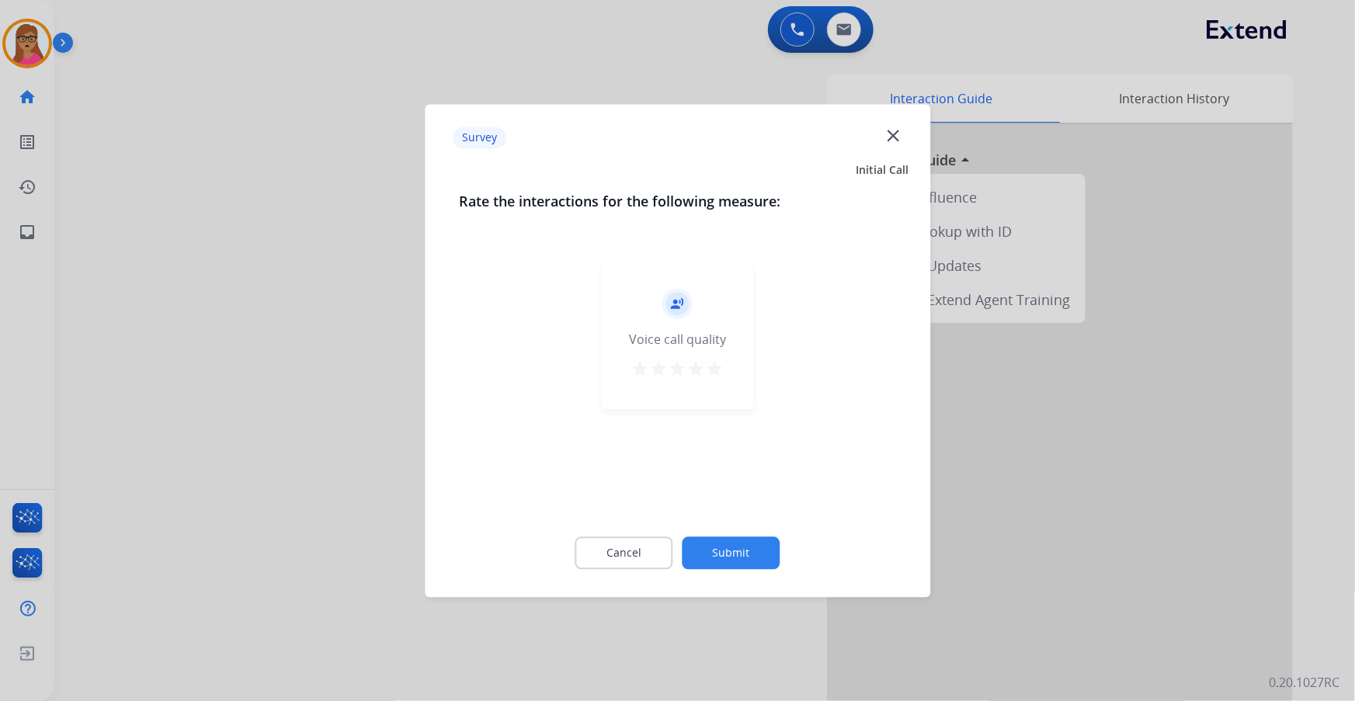
click at [710, 61] on div at bounding box center [677, 350] width 1355 height 701
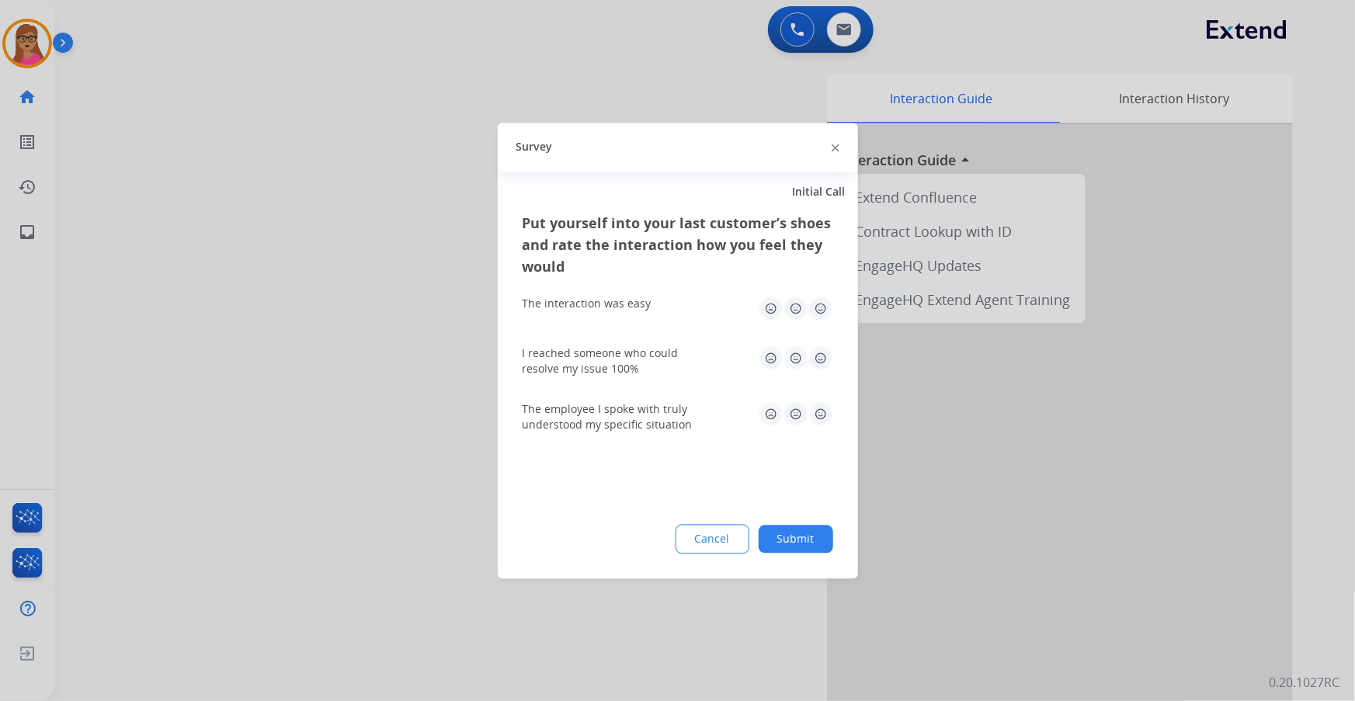
click at [675, 75] on div at bounding box center [677, 350] width 1355 height 701
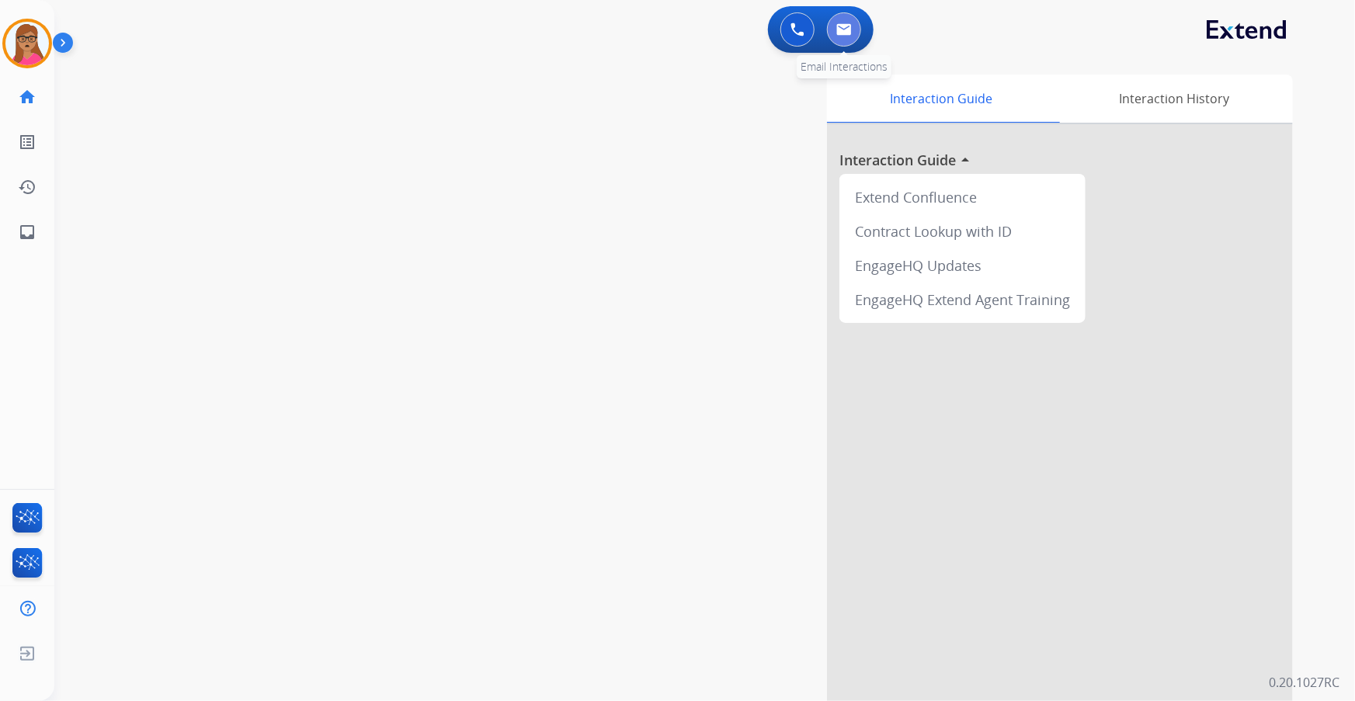
click at [831, 24] on button at bounding box center [844, 29] width 34 height 34
select select "**********"
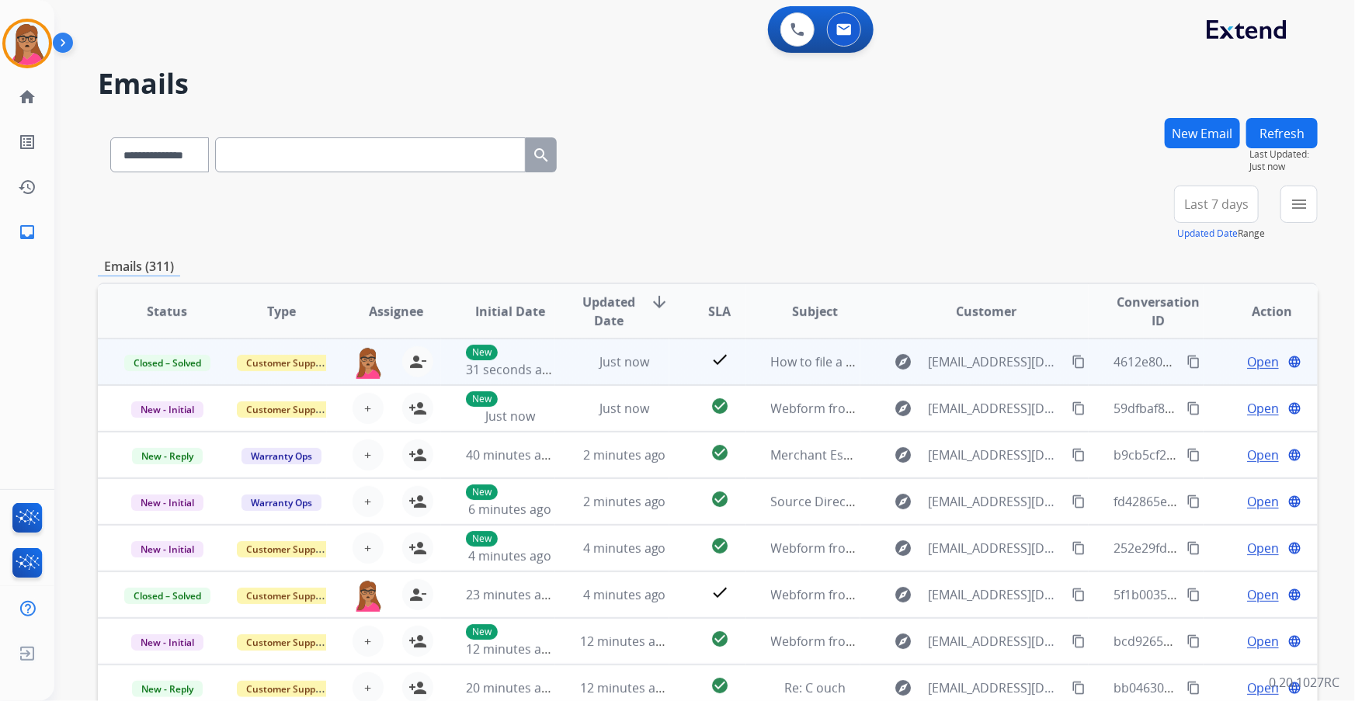
click at [1186, 356] on mat-icon "content_copy" at bounding box center [1193, 362] width 14 height 14
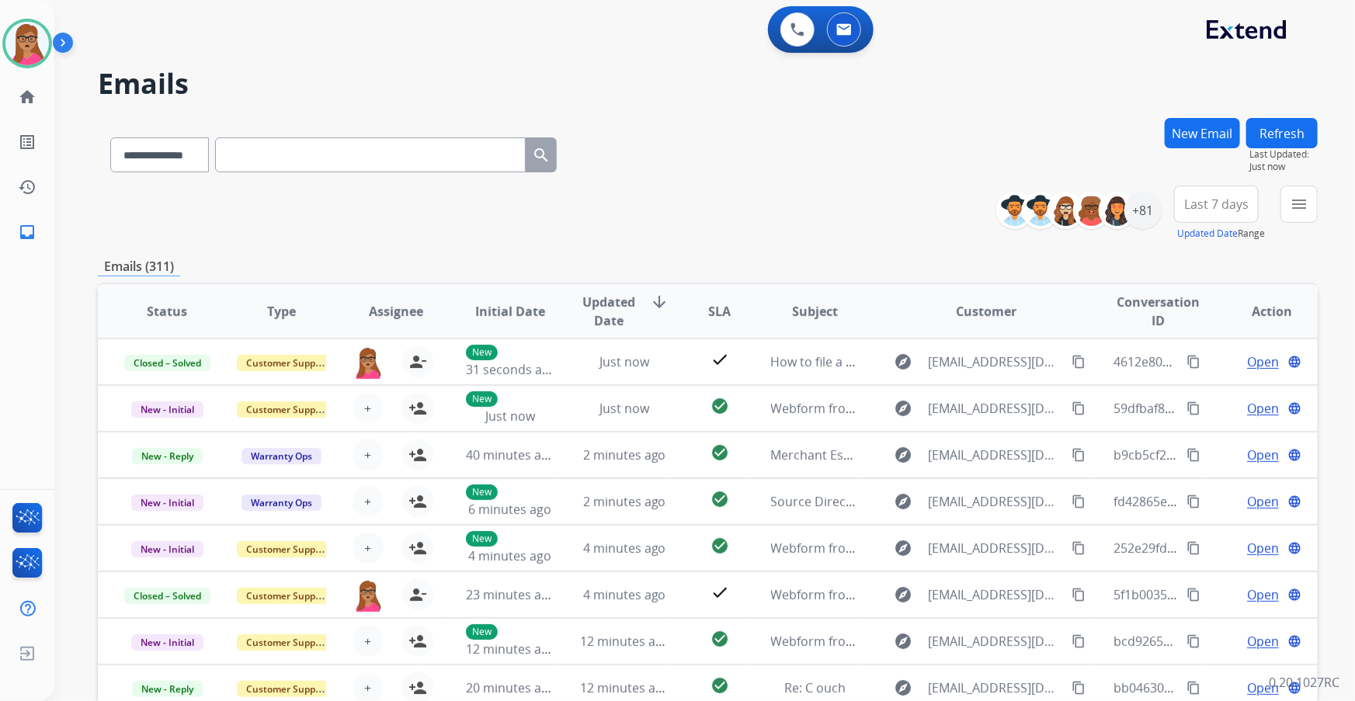
click at [1213, 207] on span "Last 7 days" at bounding box center [1216, 204] width 64 height 6
click at [1195, 395] on div "Last 90 days" at bounding box center [1210, 392] width 85 height 23
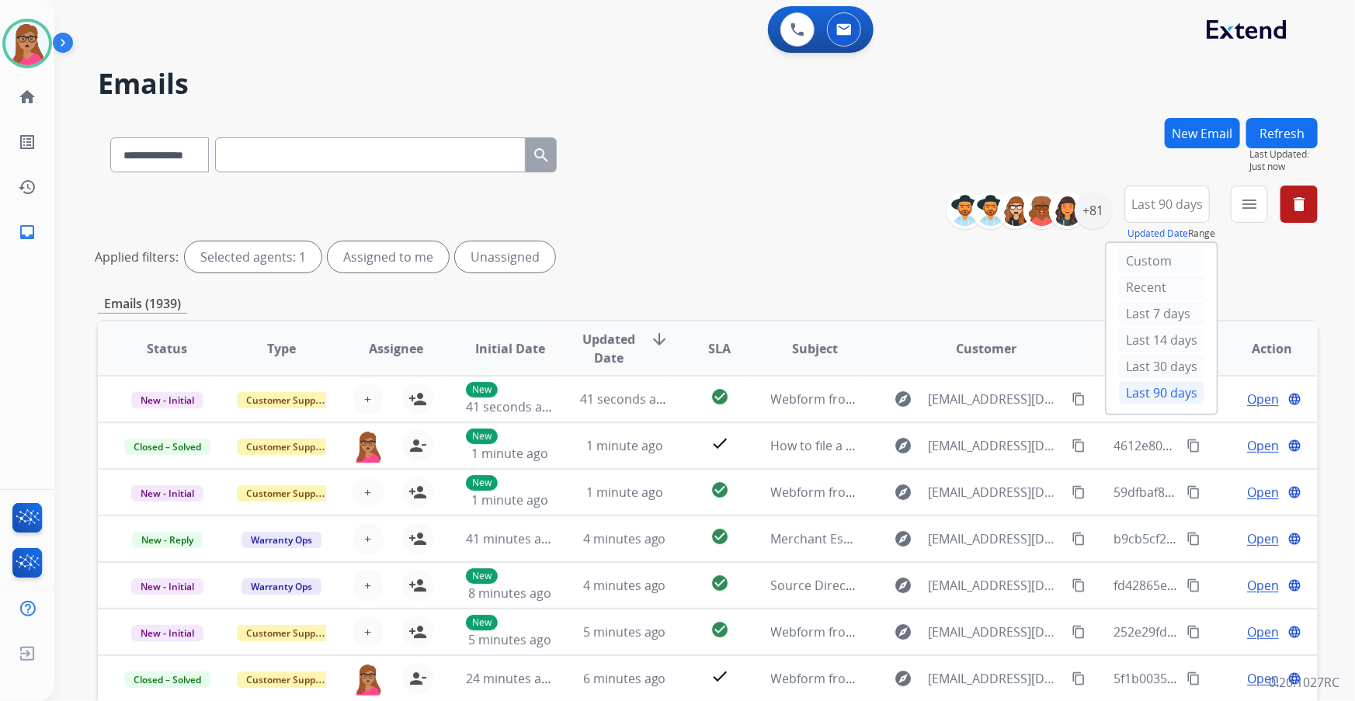
click at [1164, 207] on span "Last 90 days" at bounding box center [1166, 204] width 71 height 6
click at [1157, 216] on button "Last 90 days" at bounding box center [1166, 204] width 85 height 37
click at [1133, 264] on div "Custom" at bounding box center [1161, 260] width 85 height 23
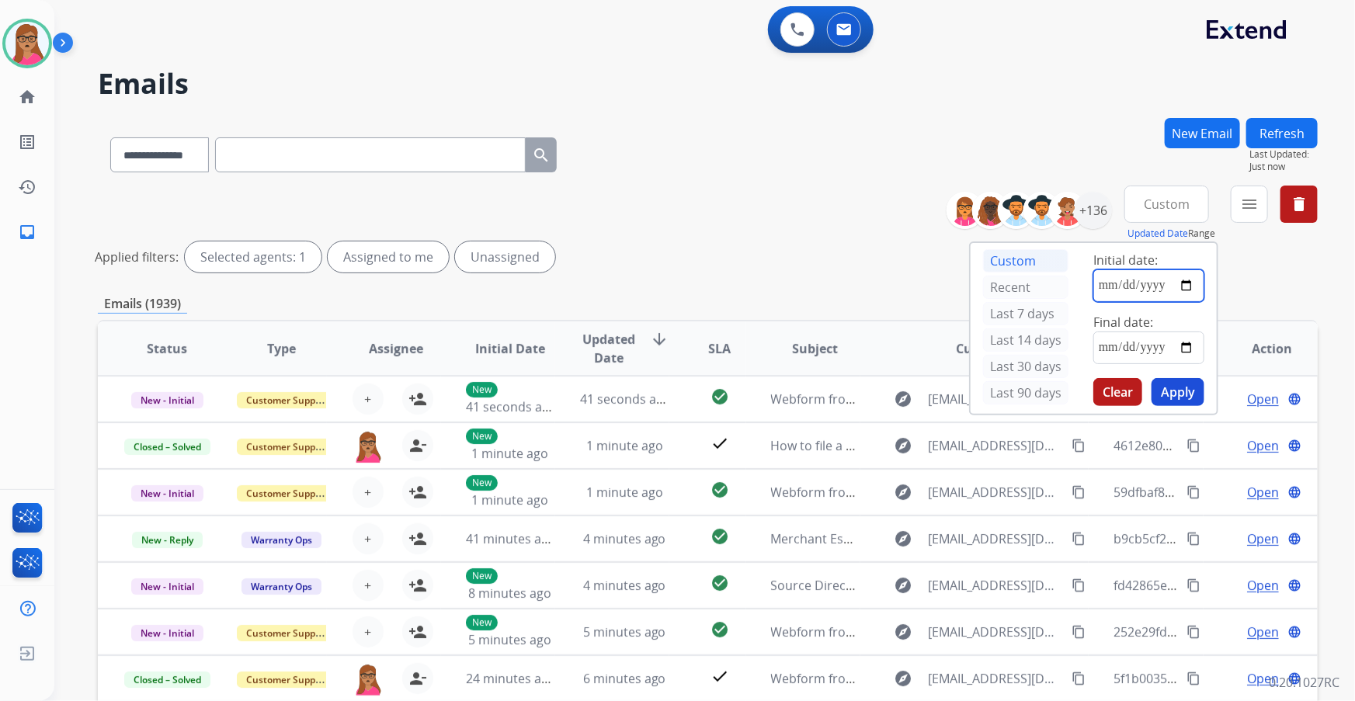
click at [1184, 288] on input "date" at bounding box center [1148, 285] width 111 height 33
type input "**********"
click at [1190, 343] on input "date" at bounding box center [1148, 347] width 111 height 33
type input "**********"
click at [1181, 390] on button "Apply" at bounding box center [1177, 392] width 53 height 28
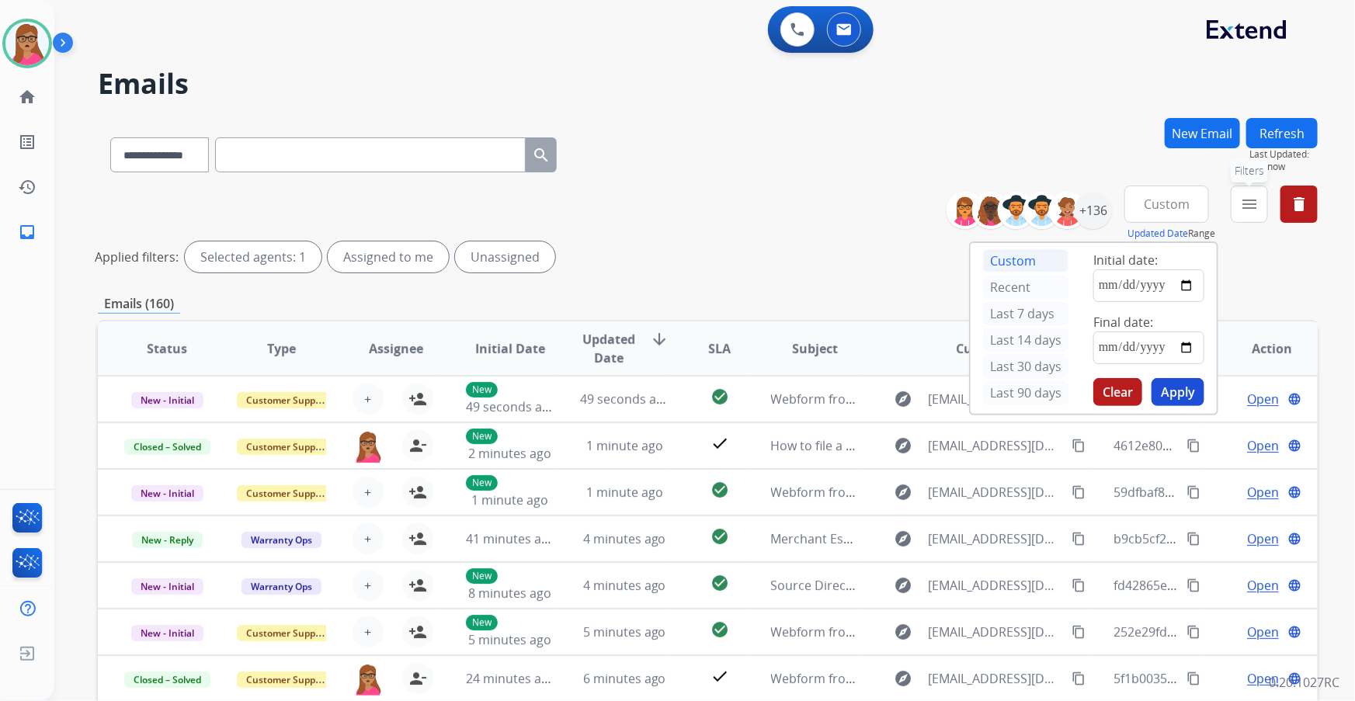
click at [1245, 201] on mat-icon "menu" at bounding box center [1249, 204] width 19 height 19
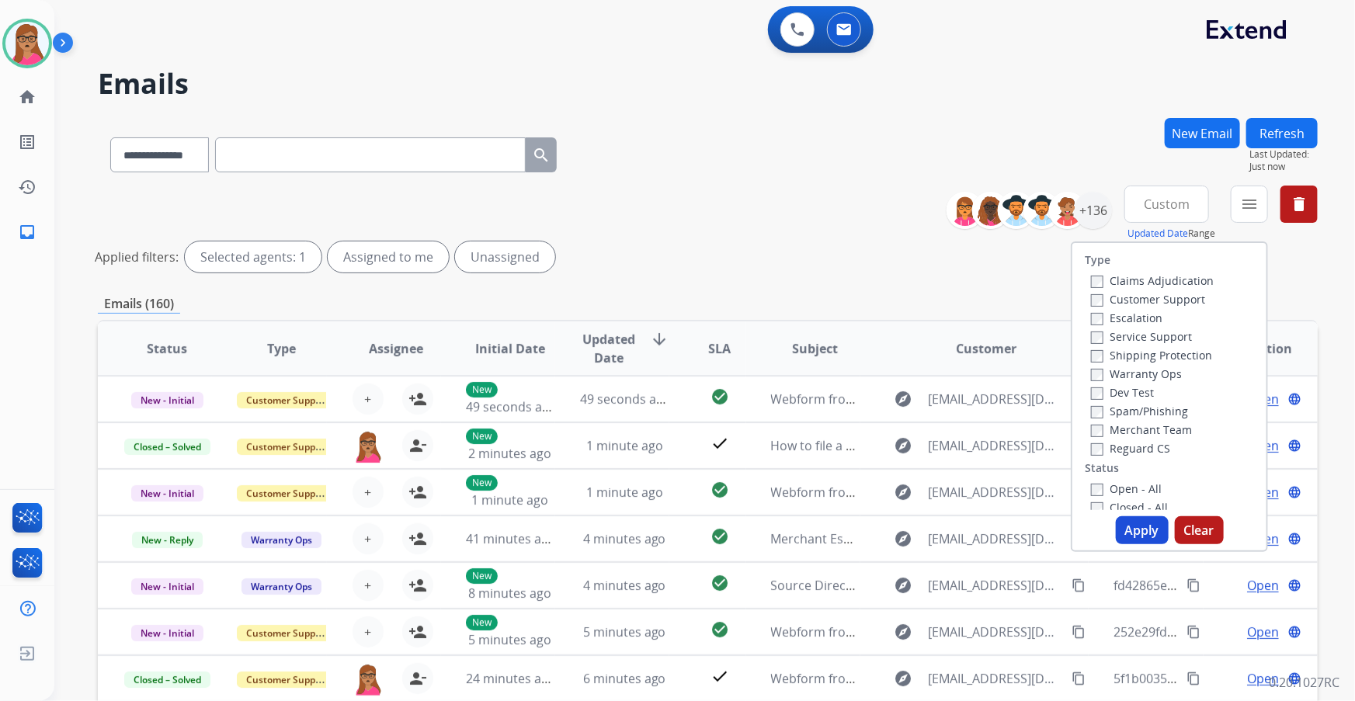
click at [1172, 299] on label "Customer Support" at bounding box center [1148, 299] width 114 height 15
drag, startPoint x: 1136, startPoint y: 352, endPoint x: 1134, endPoint y: 364, distance: 11.9
click at [1136, 353] on label "Shipping Protection" at bounding box center [1151, 355] width 121 height 15
click at [1103, 452] on label "Reguard CS" at bounding box center [1130, 448] width 79 height 15
click at [1133, 526] on button "Apply" at bounding box center [1141, 530] width 53 height 28
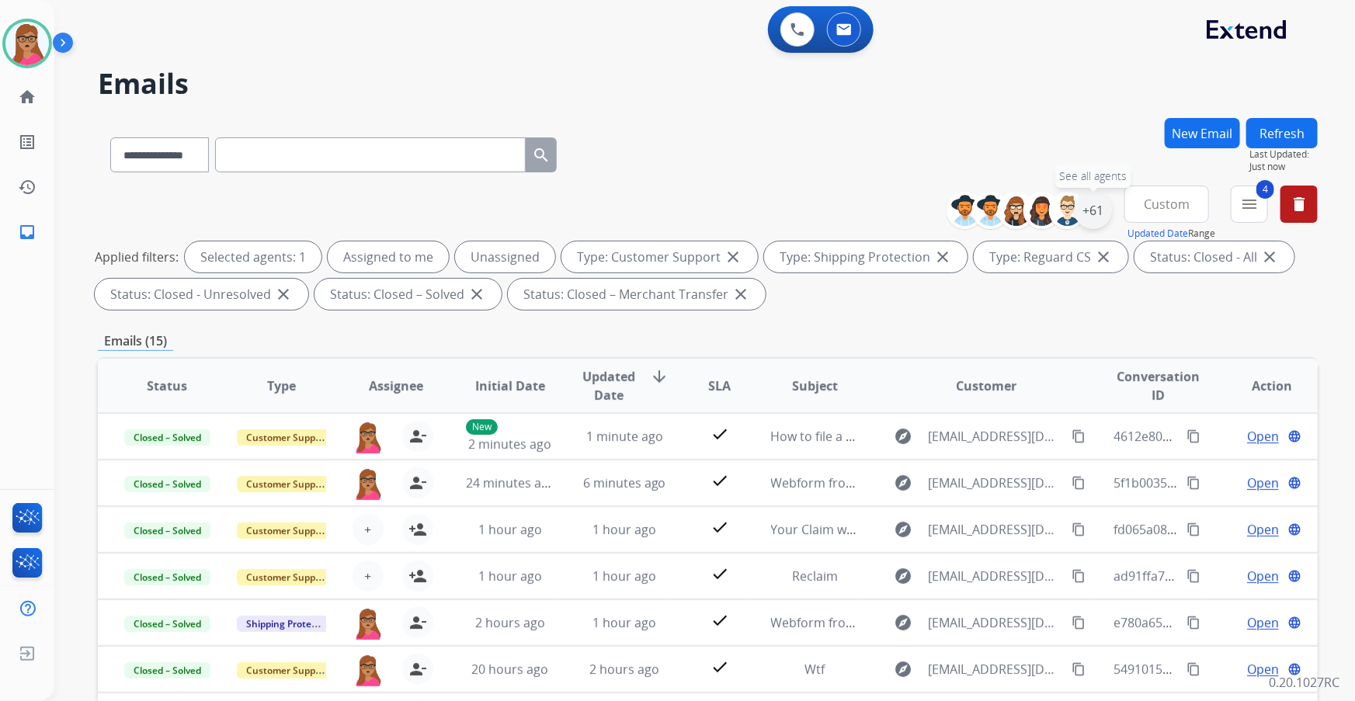
click at [1098, 211] on div "+61" at bounding box center [1092, 210] width 37 height 37
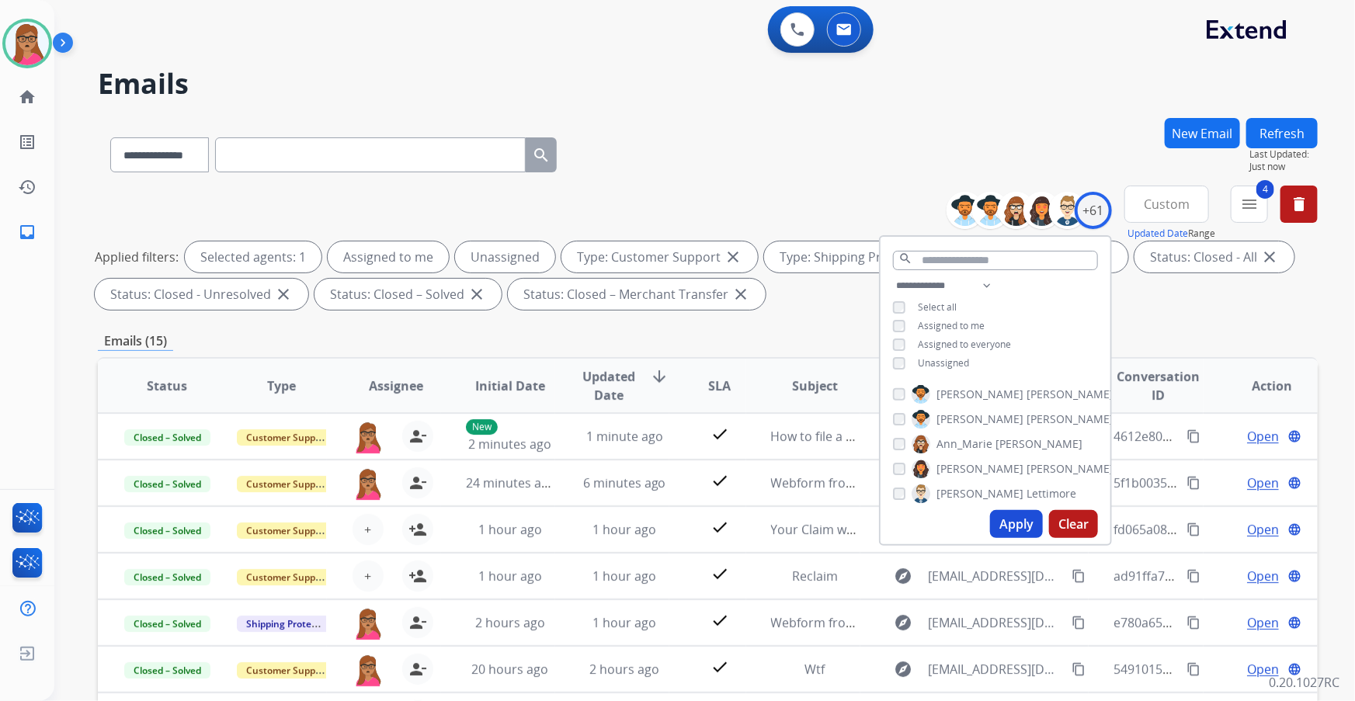
click at [900, 368] on div "**********" at bounding box center [995, 325] width 230 height 99
click at [1017, 522] on button "Apply" at bounding box center [1016, 524] width 53 height 28
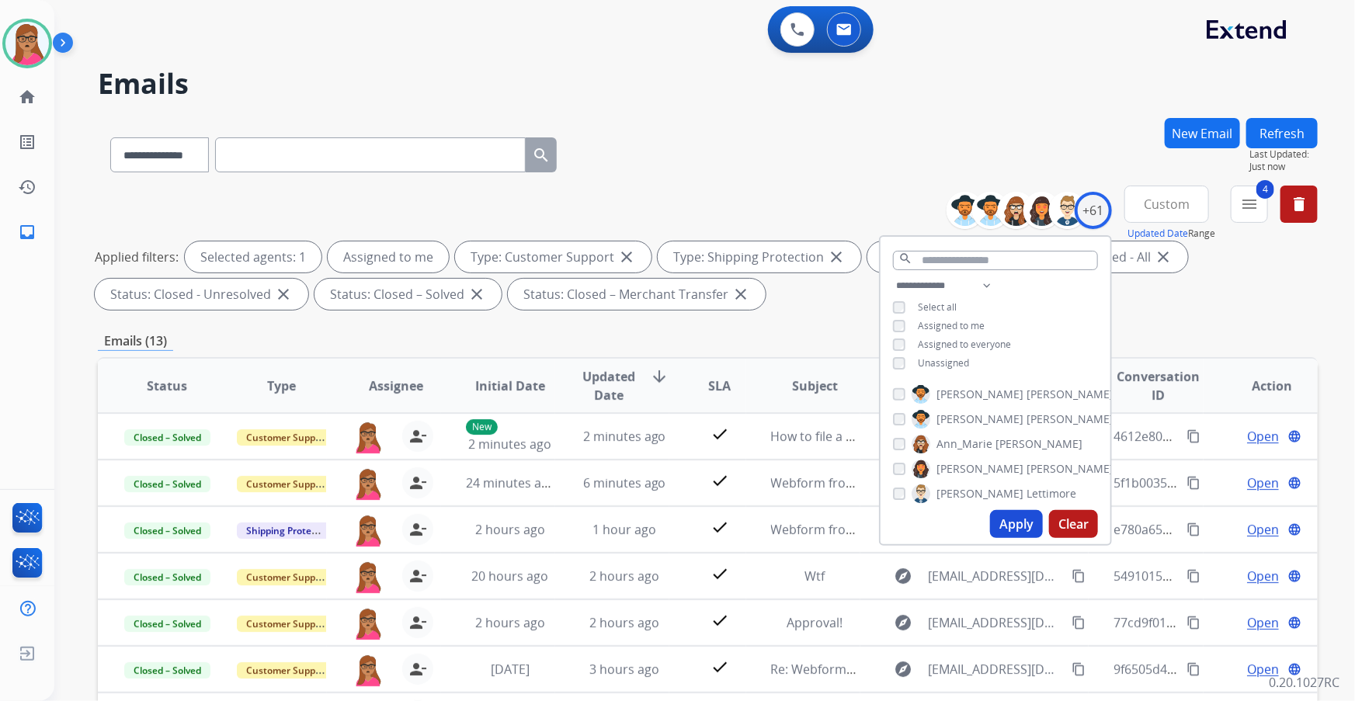
click at [823, 316] on div "**********" at bounding box center [707, 538] width 1219 height 840
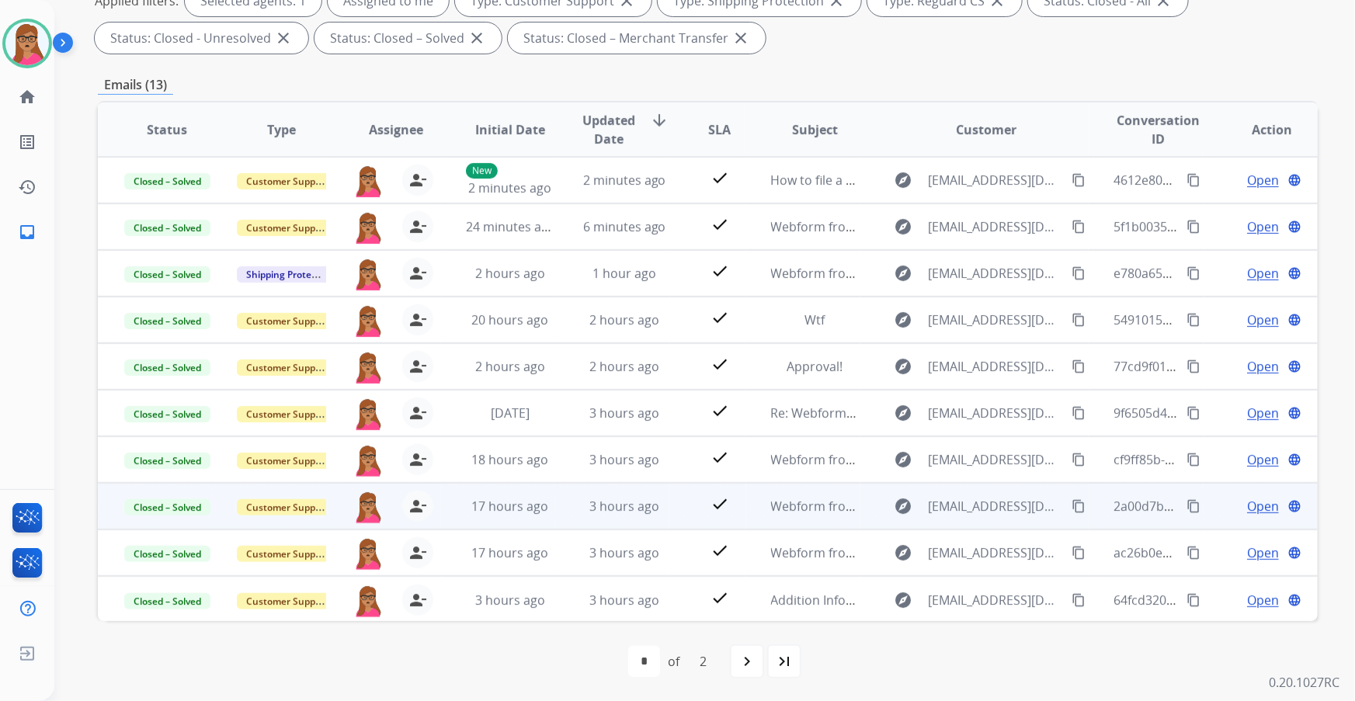
scroll to position [1, 0]
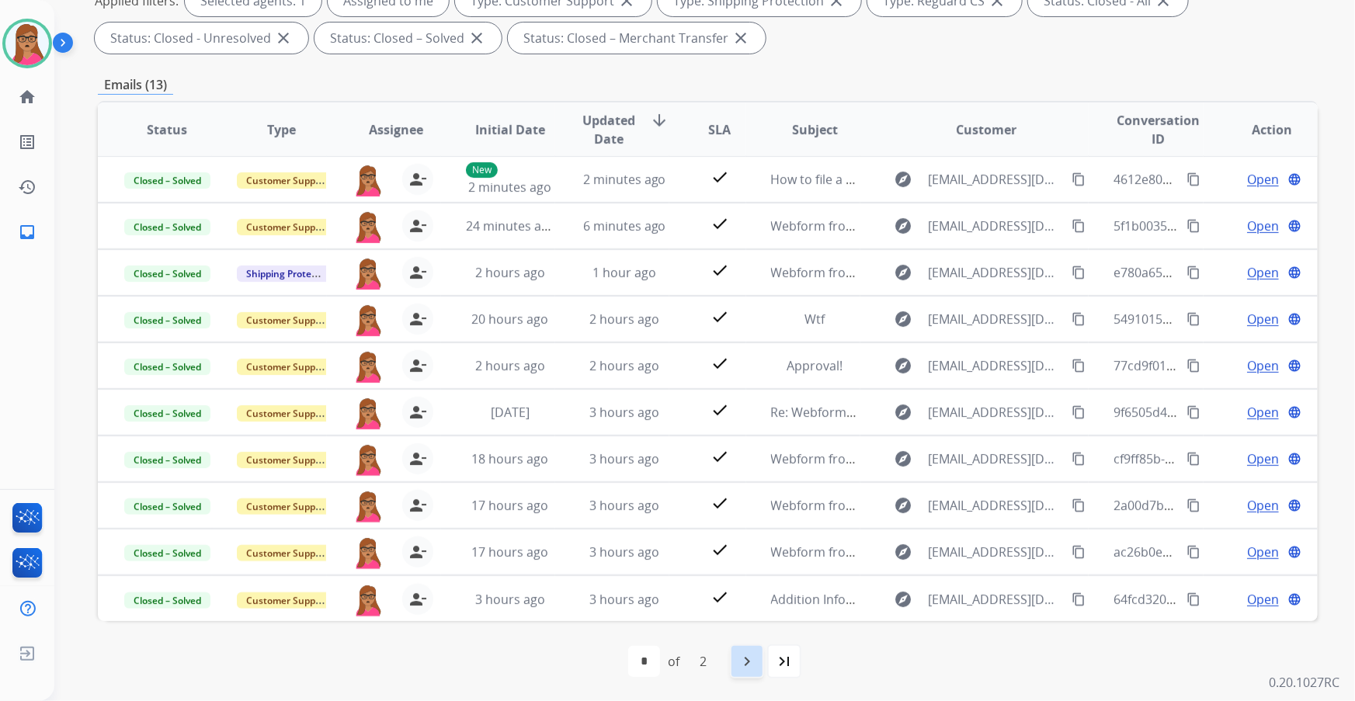
click at [748, 654] on mat-icon "navigate_next" at bounding box center [746, 661] width 19 height 19
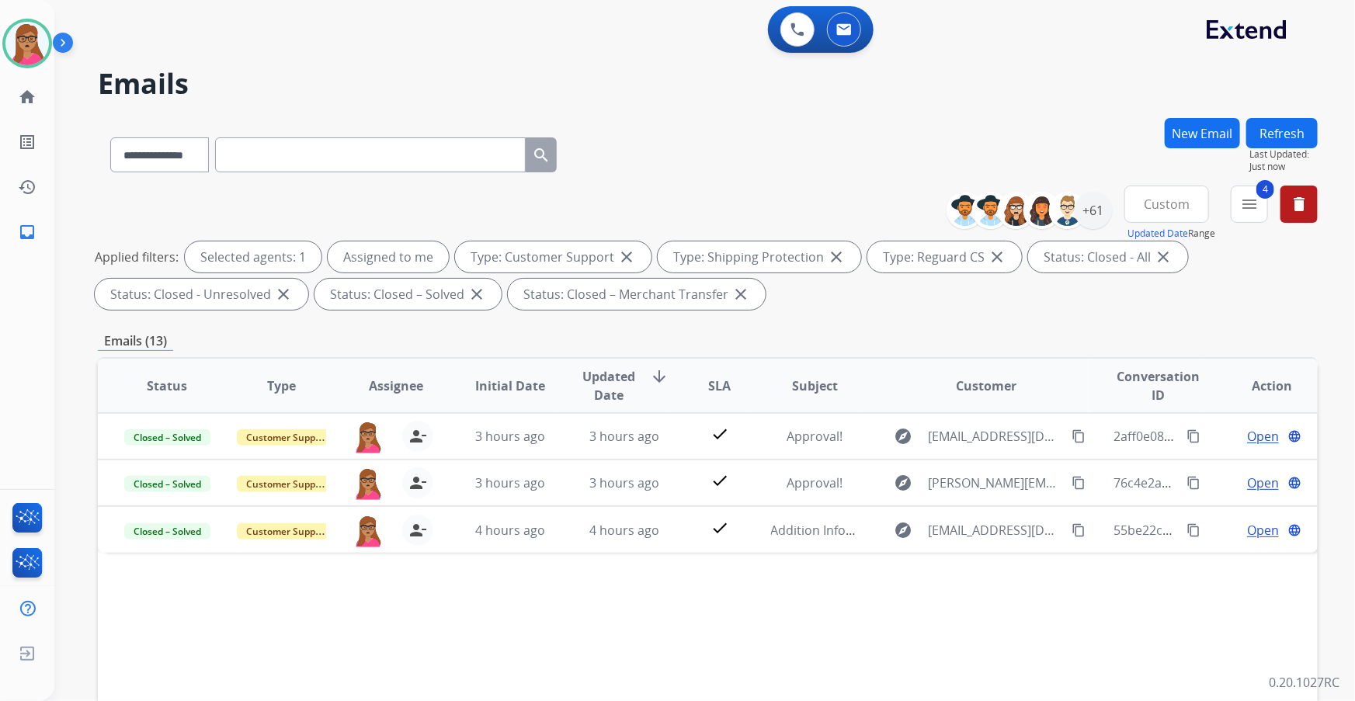
scroll to position [0, 0]
click at [1092, 210] on div "+61" at bounding box center [1092, 210] width 37 height 37
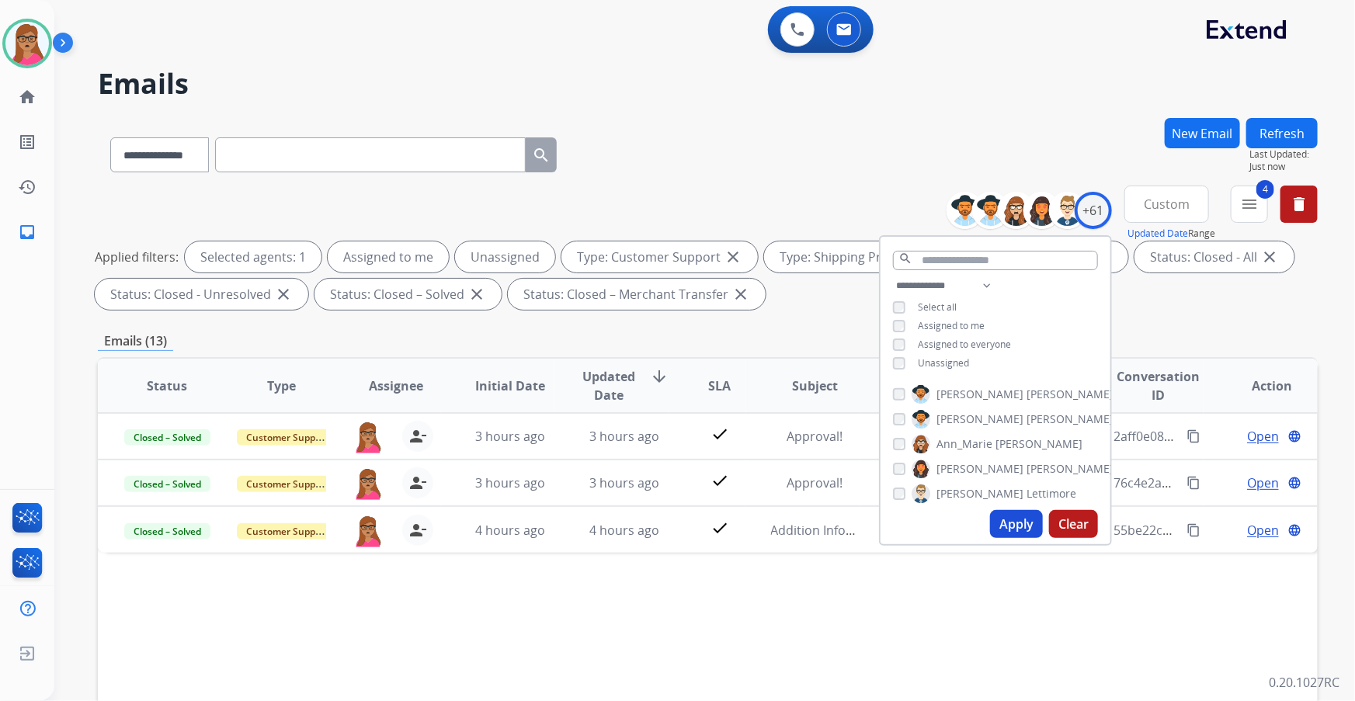
click at [1009, 521] on button "Apply" at bounding box center [1016, 524] width 53 height 28
select select "*"
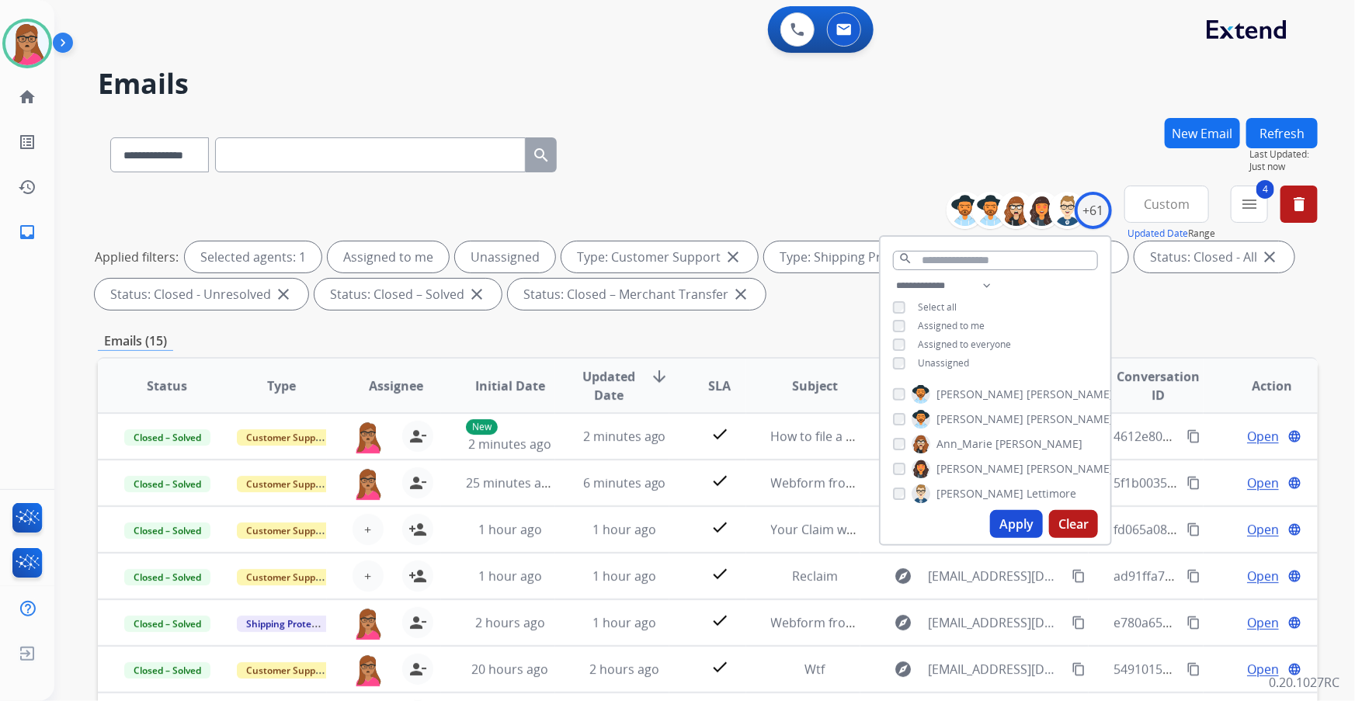
click at [1175, 203] on span "Custom" at bounding box center [1166, 204] width 46 height 6
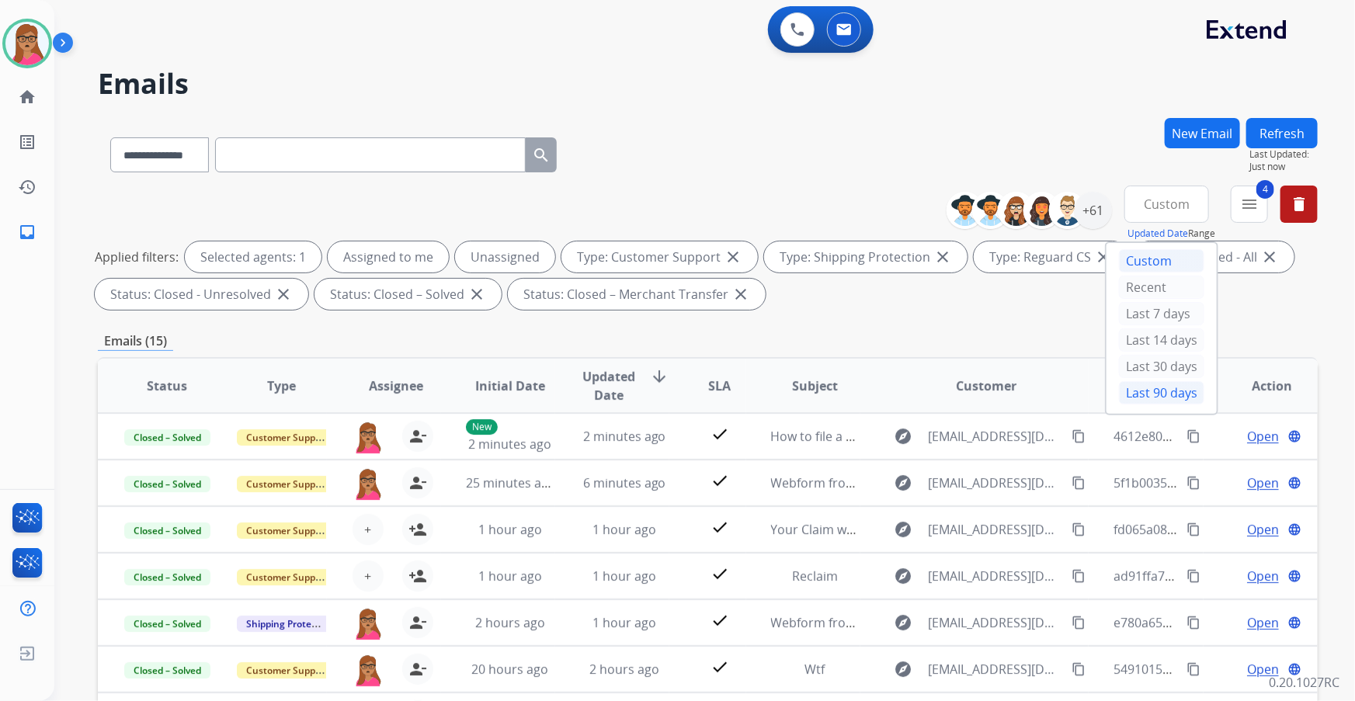
click at [1151, 383] on div "Last 90 days" at bounding box center [1161, 392] width 85 height 23
click at [1246, 206] on mat-icon "menu" at bounding box center [1249, 204] width 19 height 19
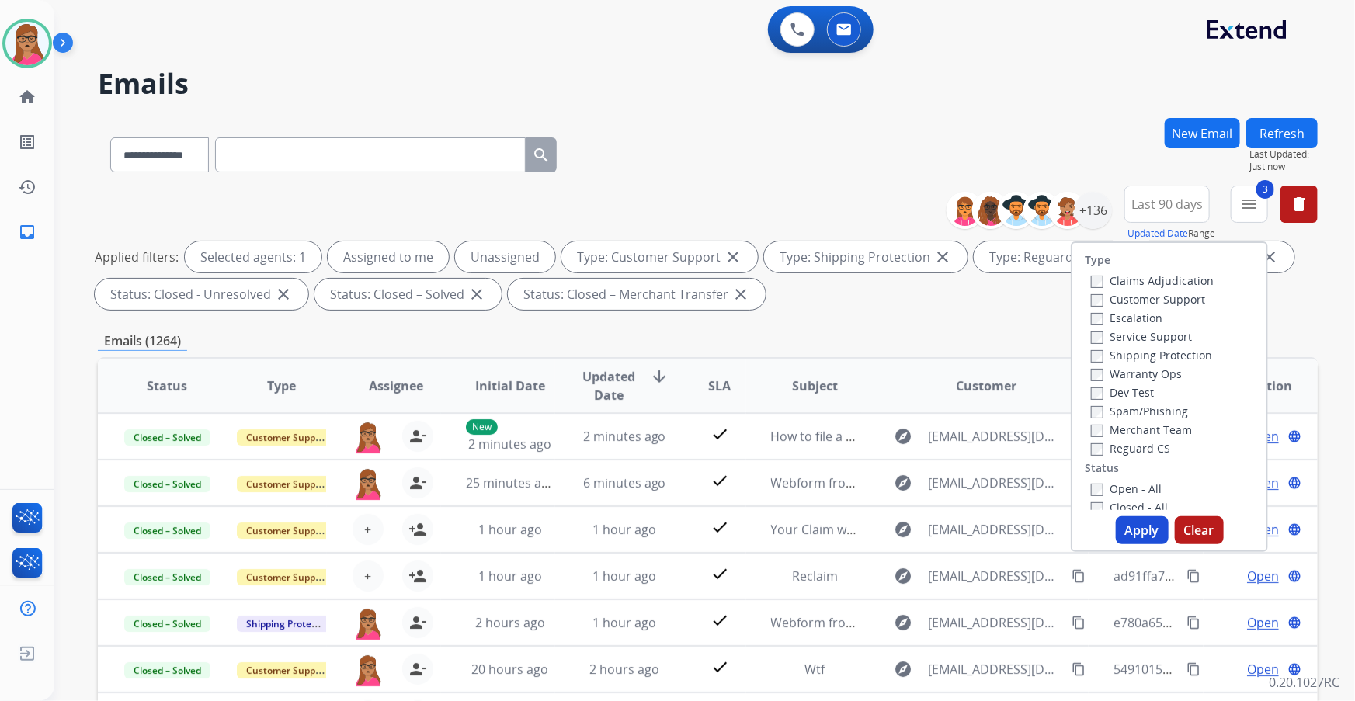
click at [1091, 479] on div "Open - All" at bounding box center [1172, 488] width 163 height 19
click at [1139, 533] on button "Apply" at bounding box center [1141, 530] width 53 height 28
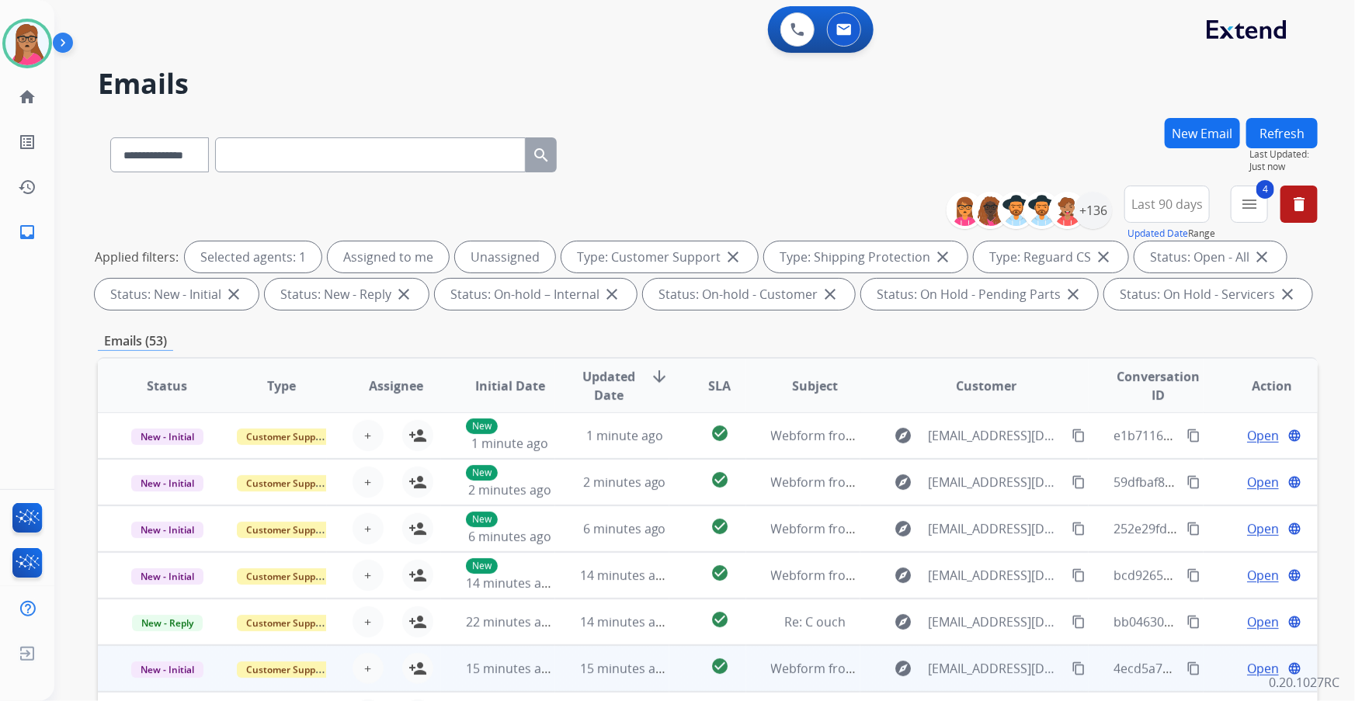
scroll to position [256, 0]
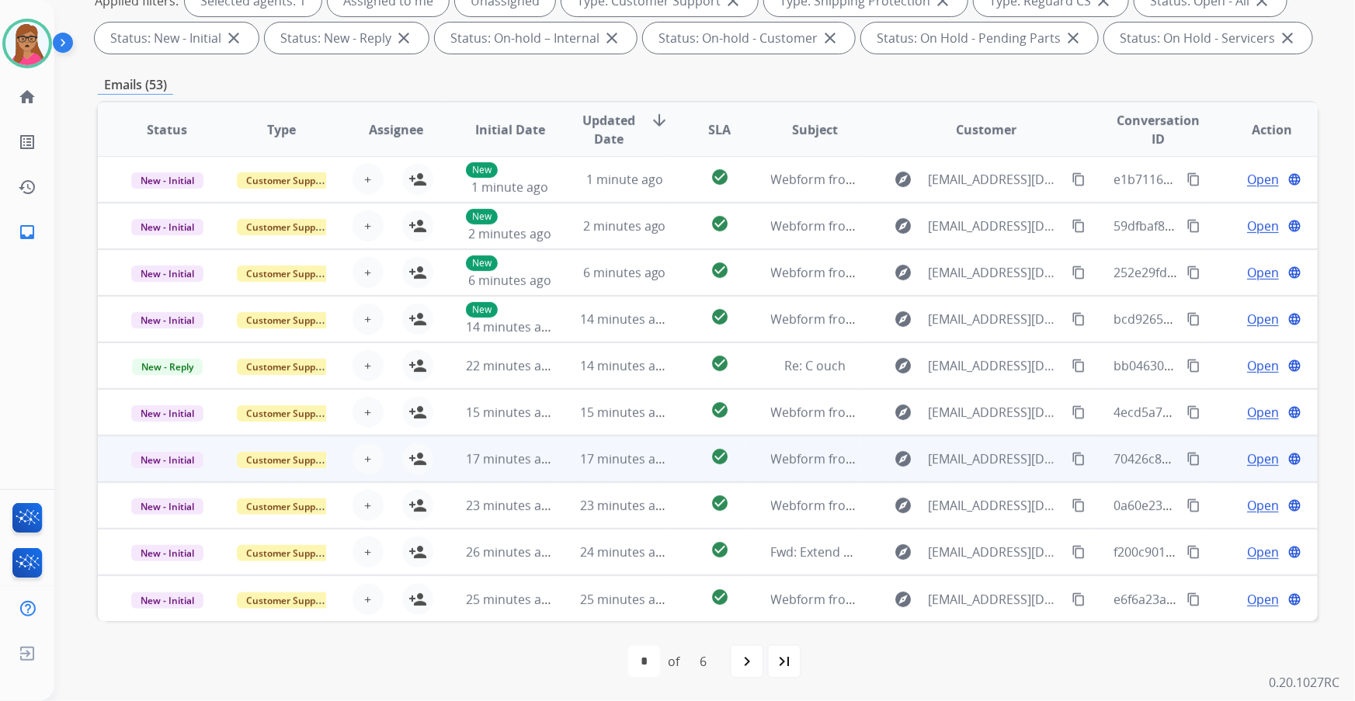
click at [162, 471] on td "New - Initial" at bounding box center [155, 458] width 114 height 47
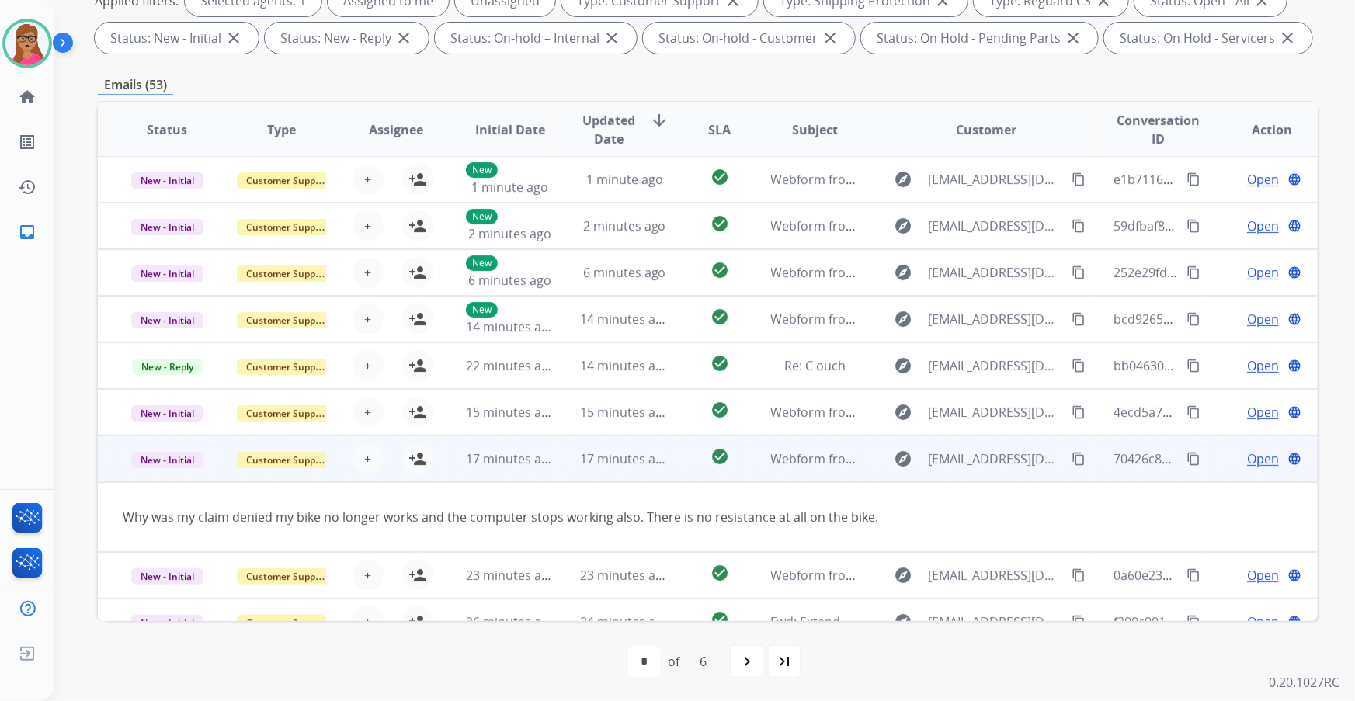
scroll to position [71, 0]
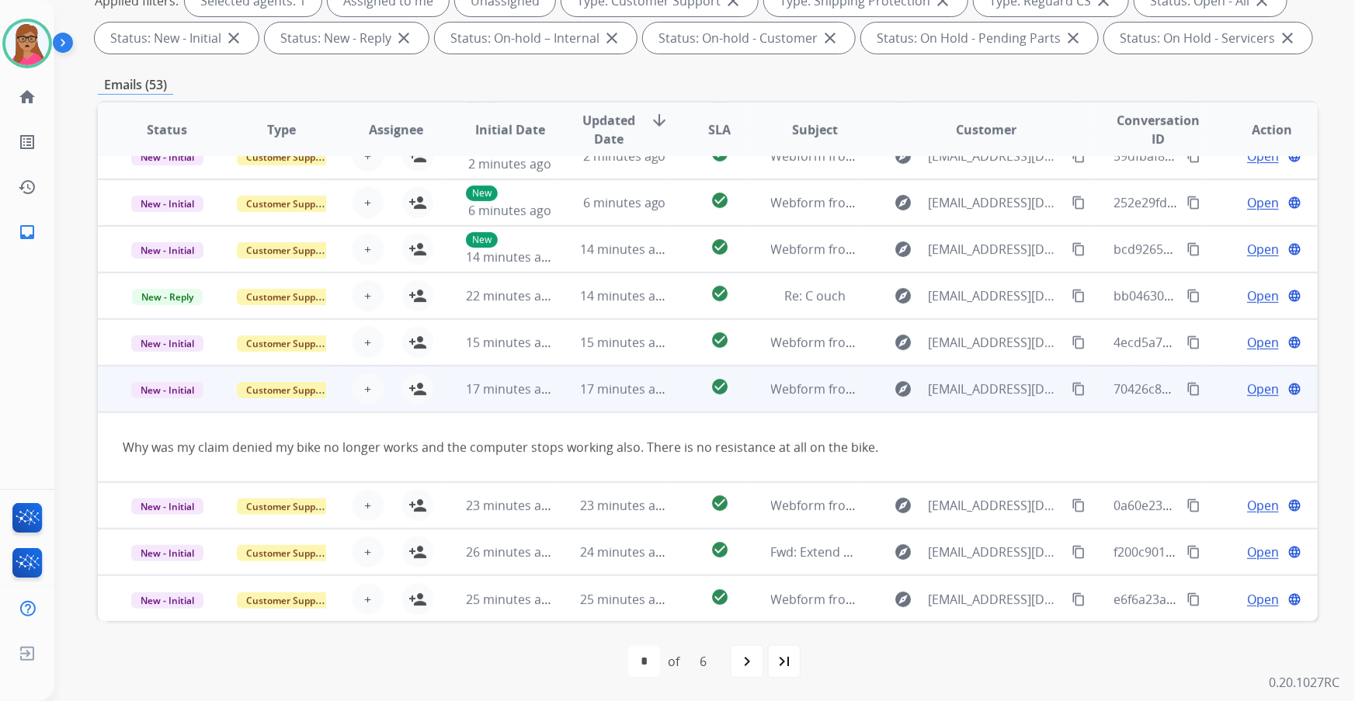
click at [1071, 386] on mat-icon "content_copy" at bounding box center [1078, 389] width 14 height 14
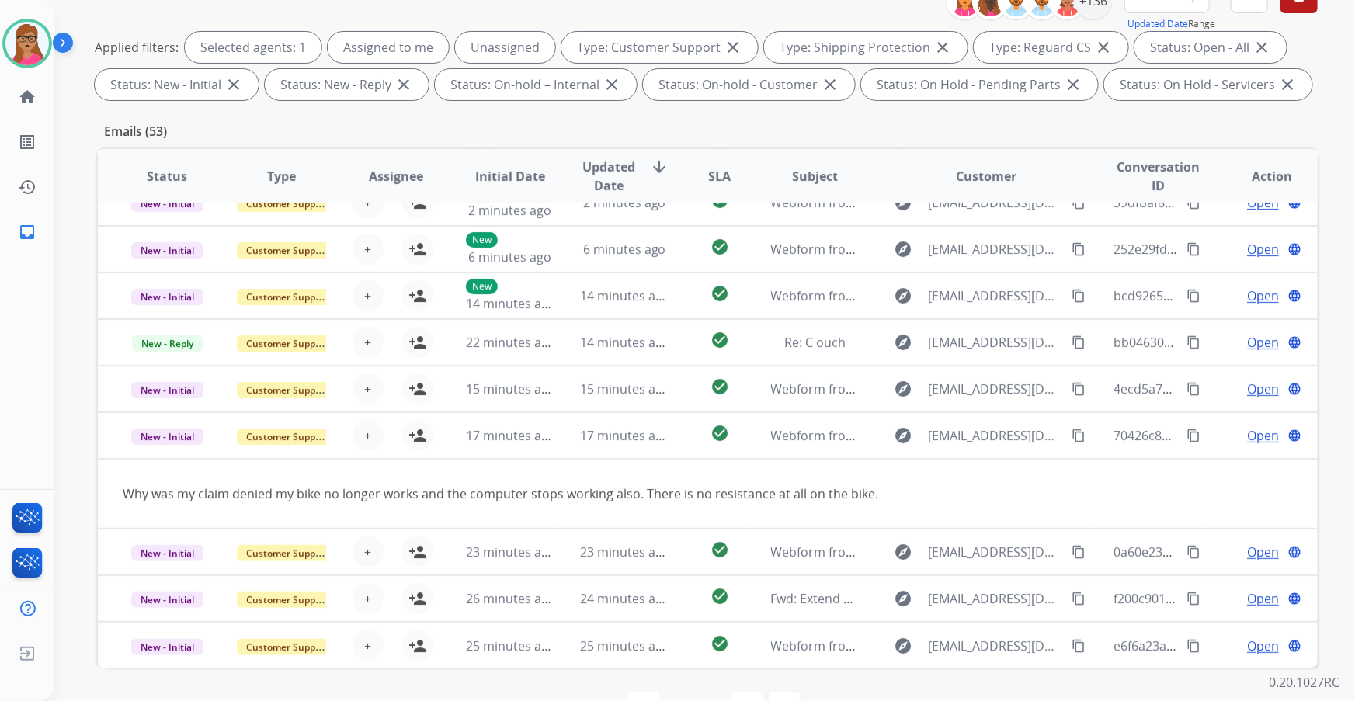
scroll to position [211, 0]
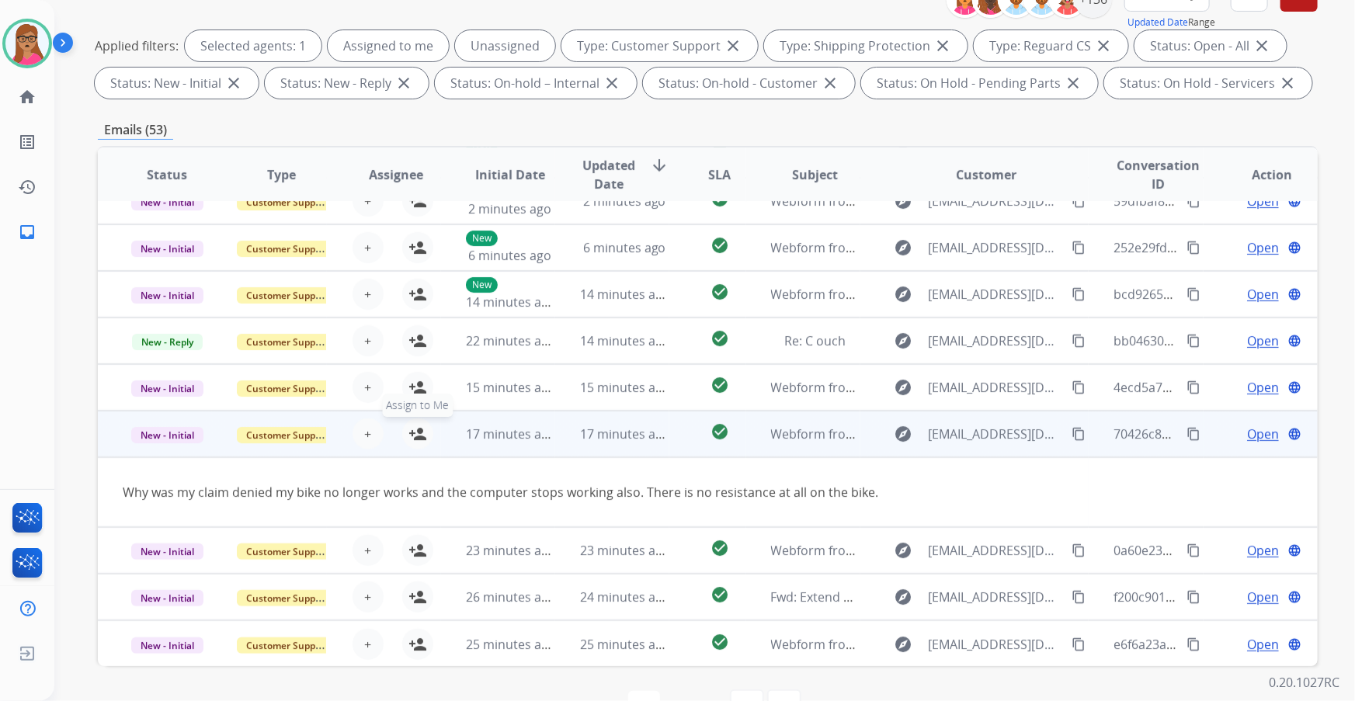
click at [413, 432] on mat-icon "person_add" at bounding box center [417, 434] width 19 height 19
click at [1248, 435] on span "Open" at bounding box center [1263, 434] width 32 height 19
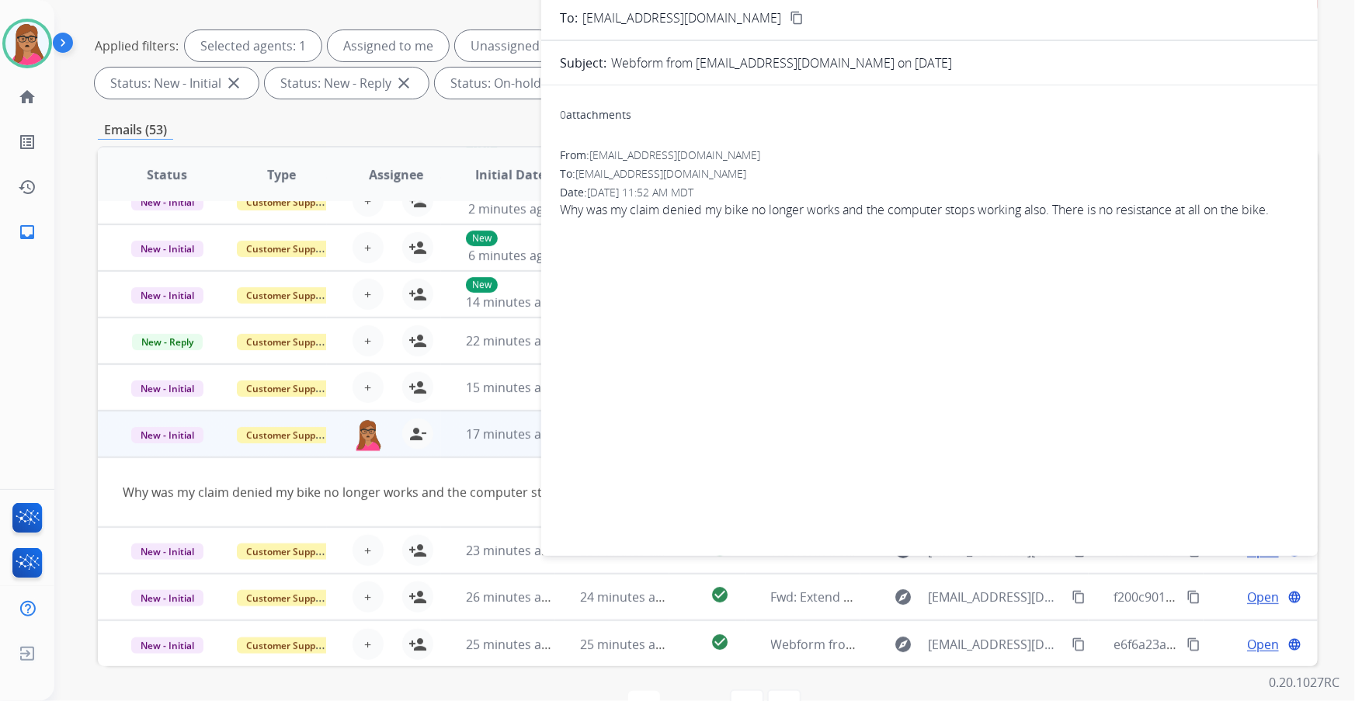
scroll to position [0, 0]
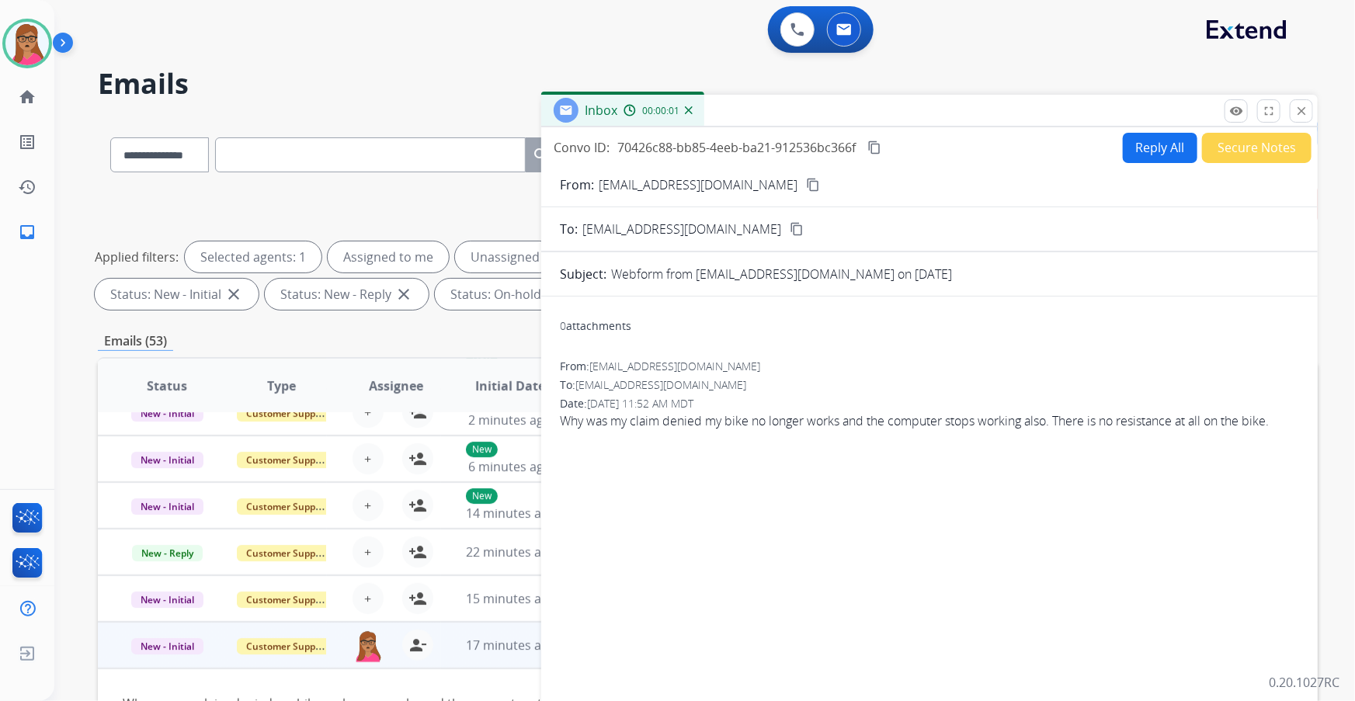
click at [1174, 144] on button "Reply All" at bounding box center [1159, 148] width 75 height 30
select select "**********"
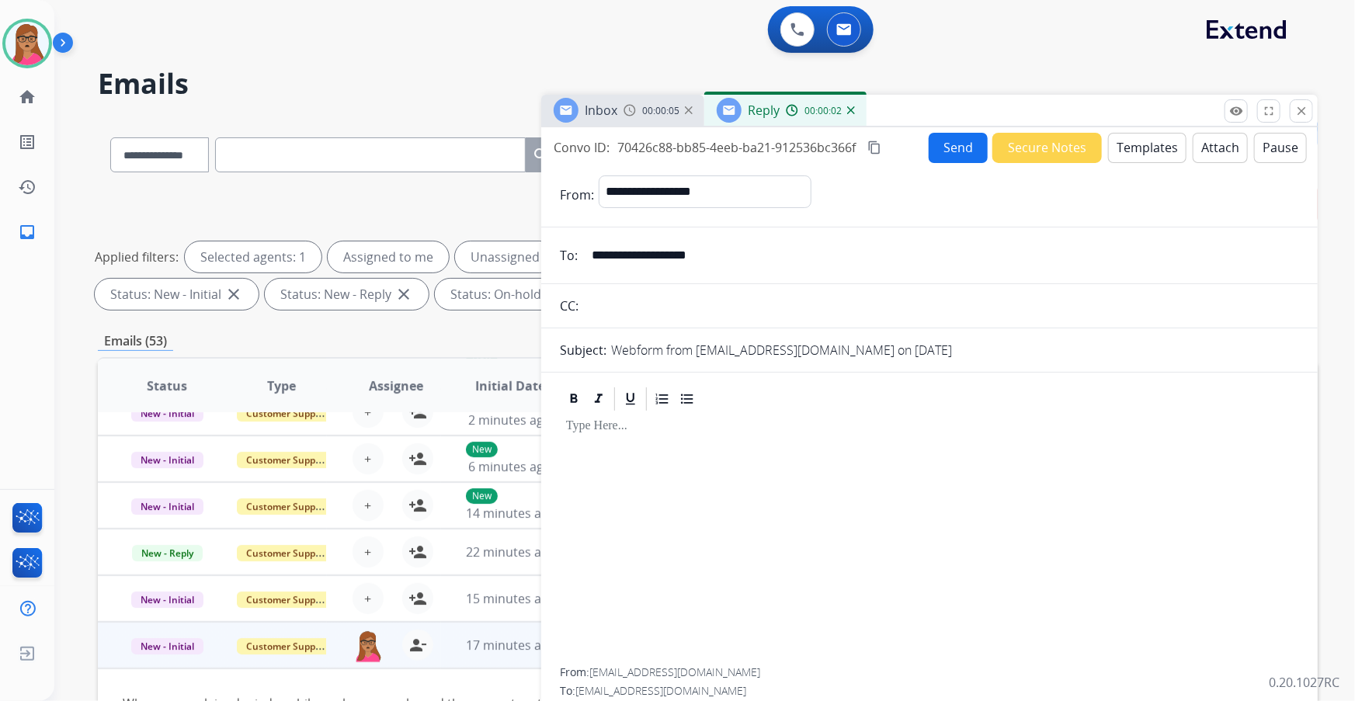
click at [1143, 154] on button "Templates" at bounding box center [1147, 148] width 78 height 30
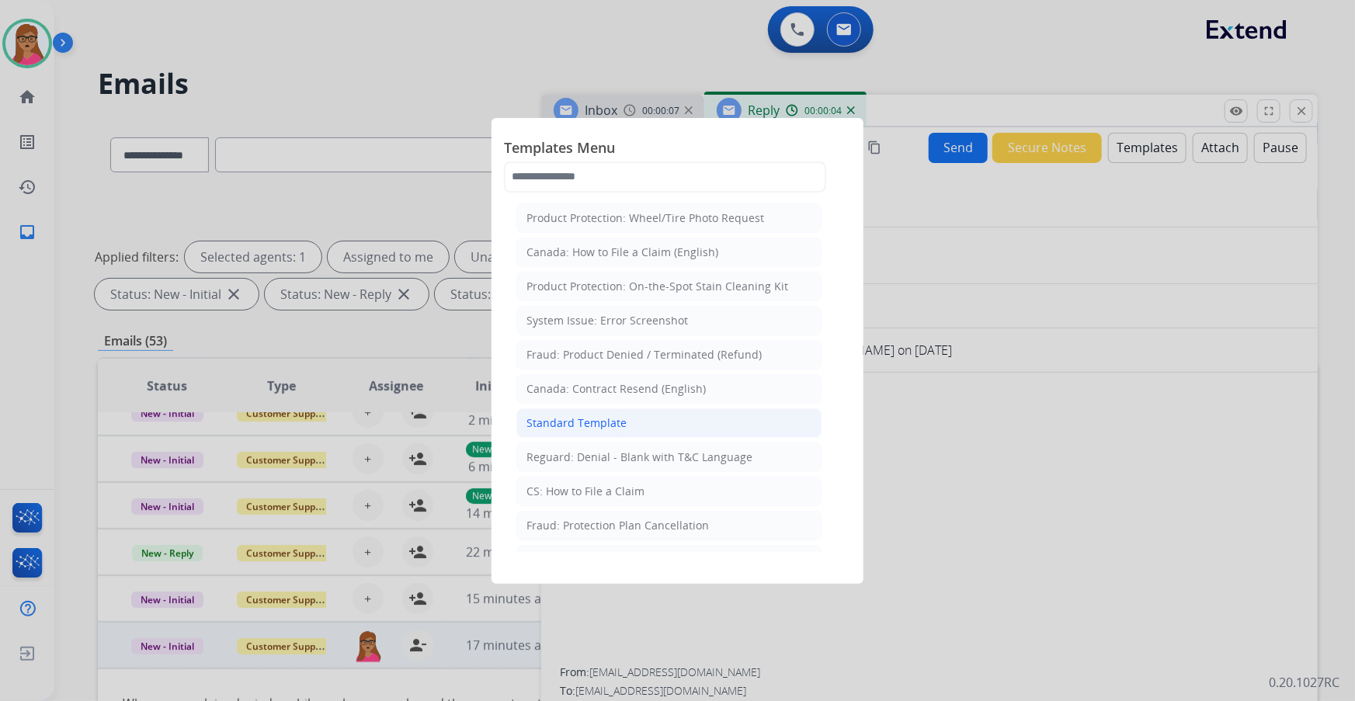
click at [608, 427] on div "Standard Template" at bounding box center [576, 423] width 100 height 16
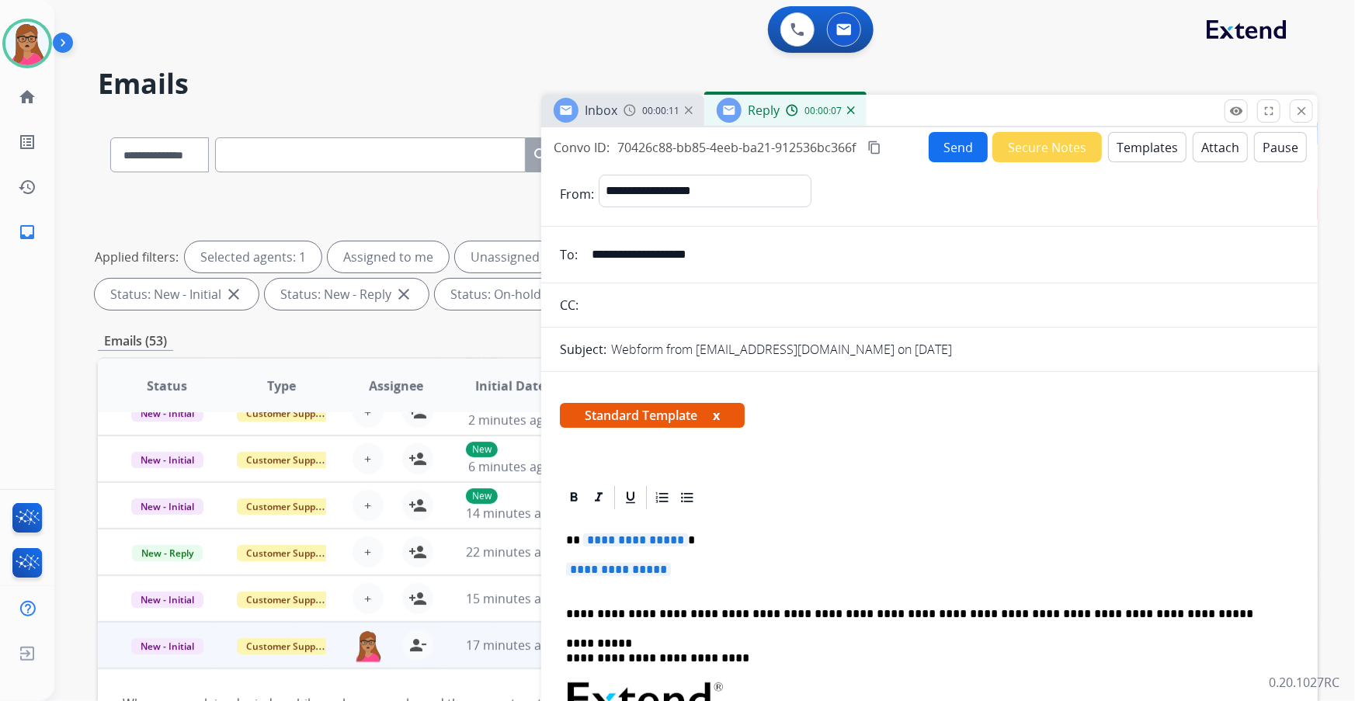
click at [657, 539] on span "**********" at bounding box center [635, 539] width 105 height 13
click at [608, 574] on span "**********" at bounding box center [618, 569] width 105 height 13
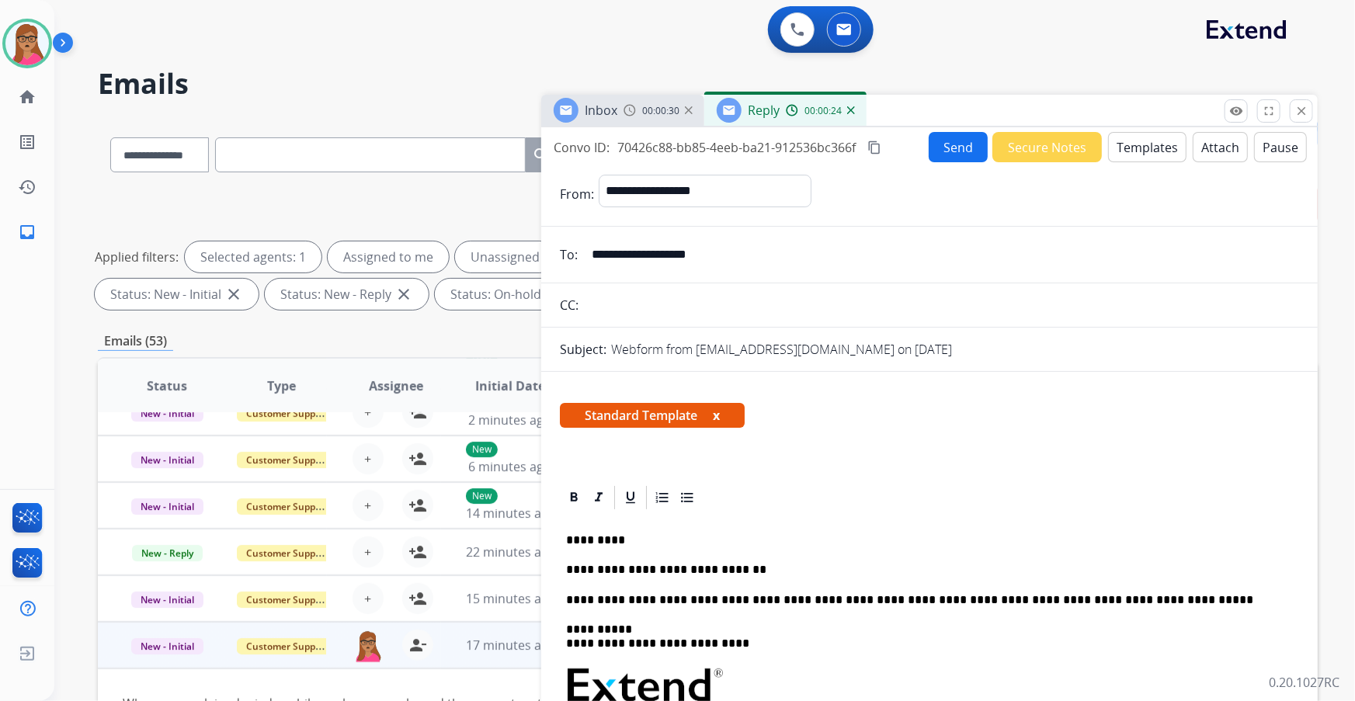
click at [1141, 150] on button "Templates" at bounding box center [1147, 147] width 78 height 30
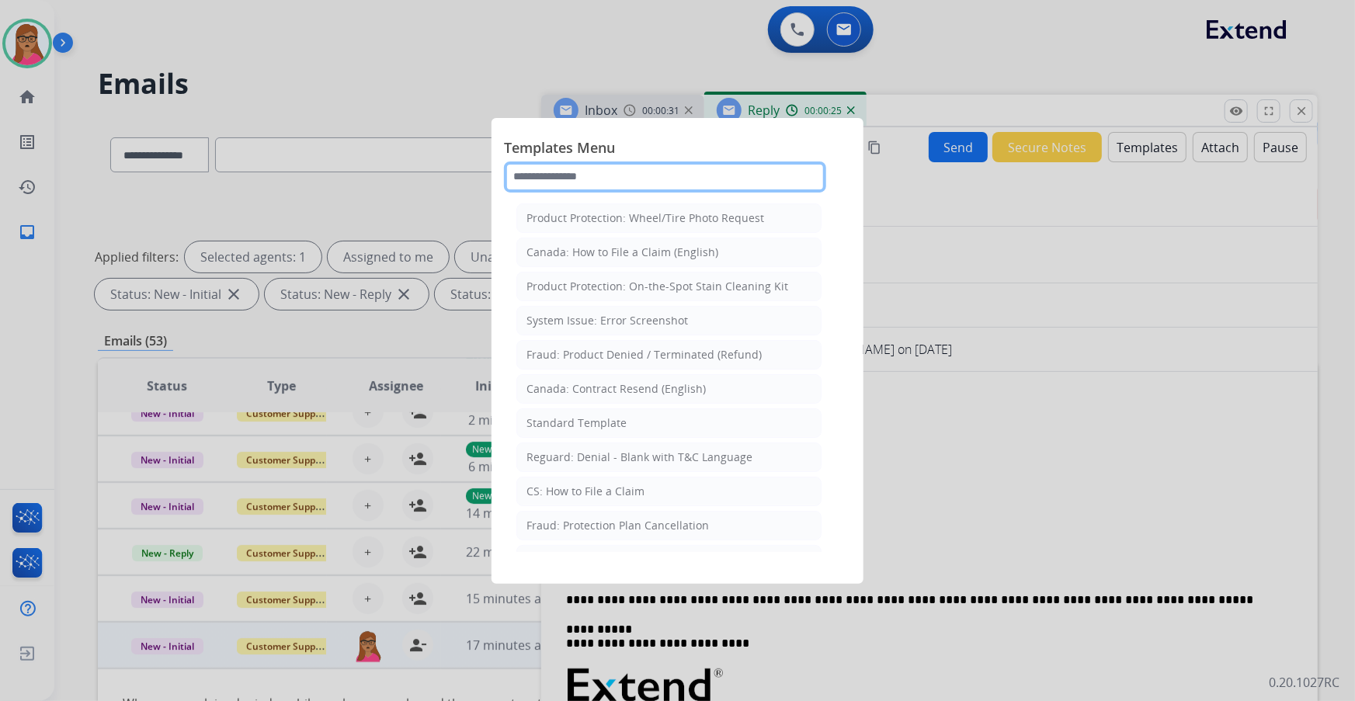
click at [637, 179] on input "text" at bounding box center [665, 176] width 322 height 31
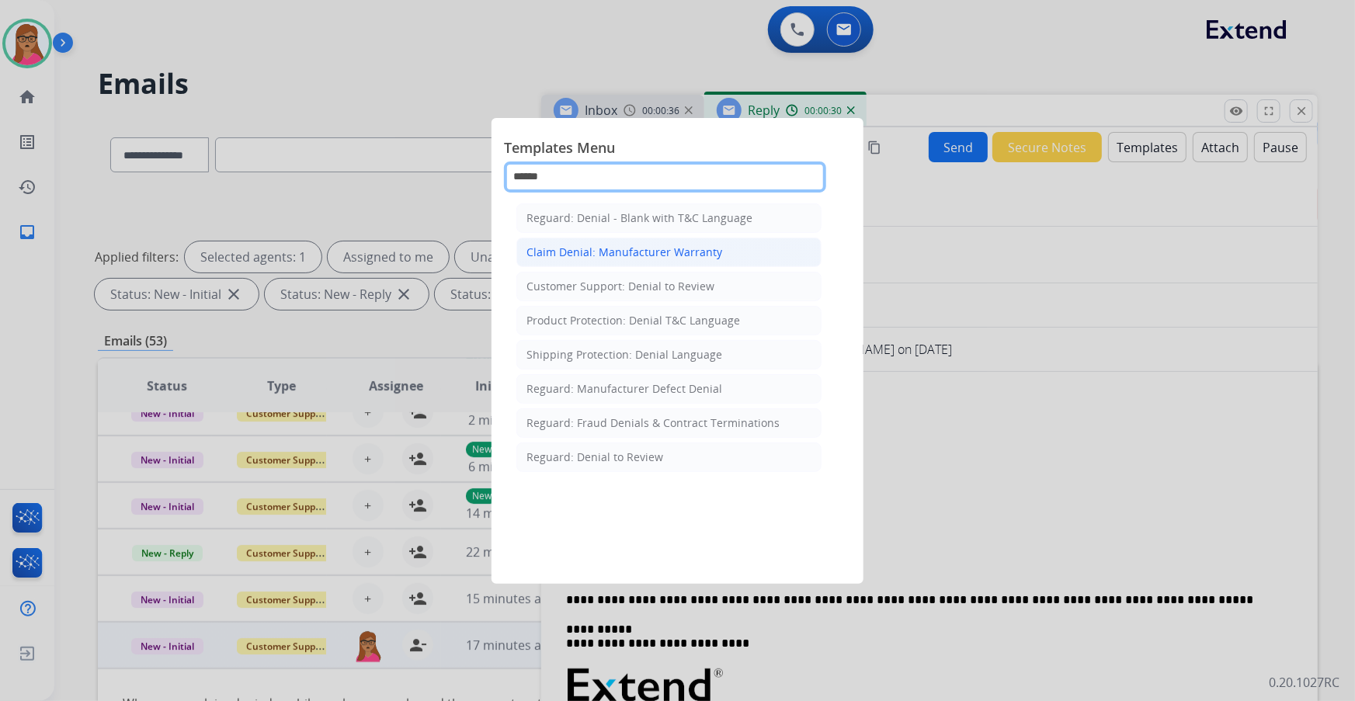
type input "******"
click at [601, 250] on div "Claim Denial: Manufacturer Warranty" at bounding box center [624, 253] width 196 height 16
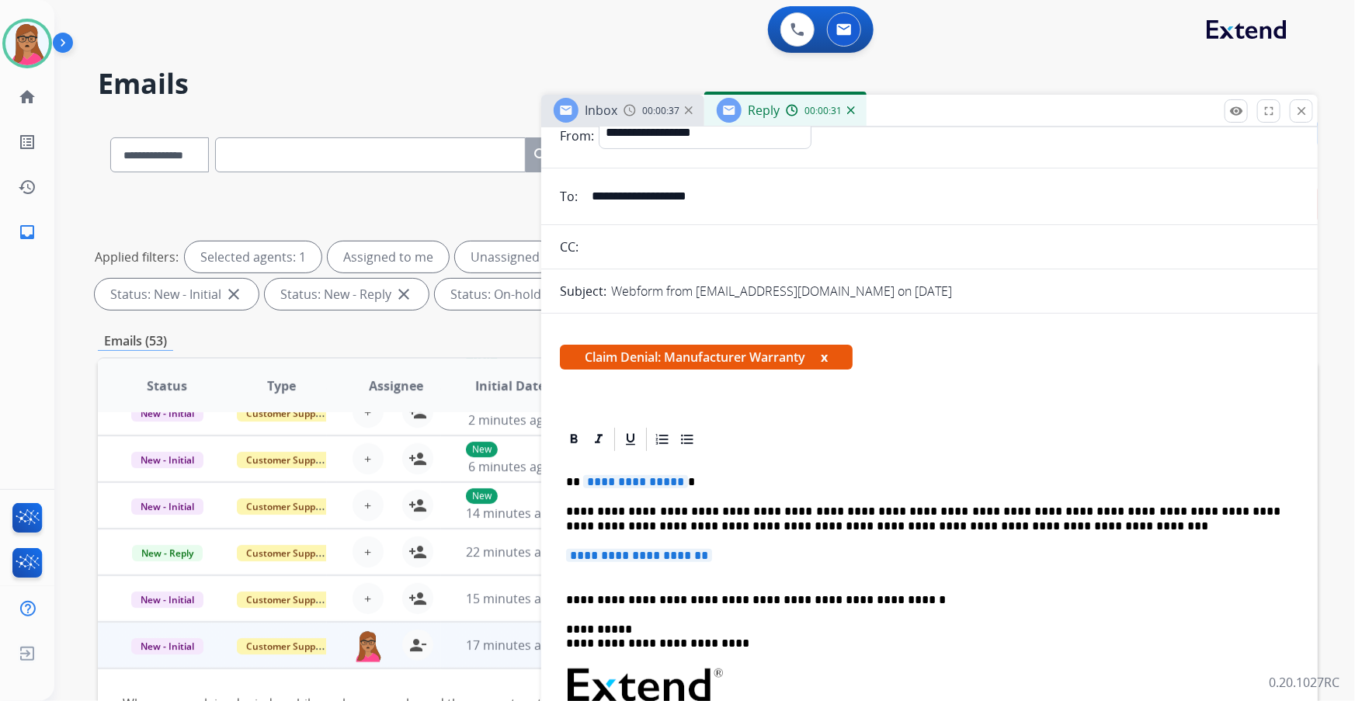
scroll to position [141, 0]
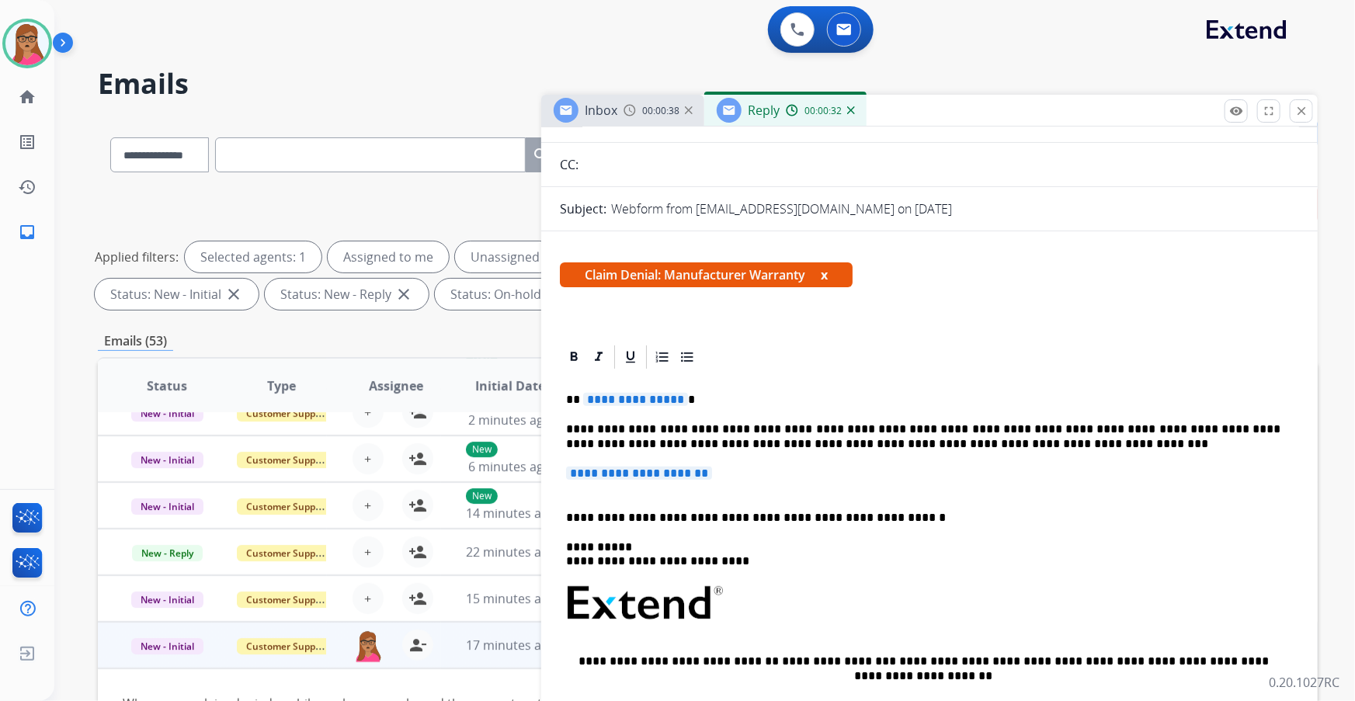
click at [672, 395] on span "**********" at bounding box center [635, 399] width 105 height 13
click at [671, 396] on span "**********" at bounding box center [635, 399] width 105 height 13
click at [612, 470] on span "**********" at bounding box center [639, 473] width 146 height 13
drag, startPoint x: 612, startPoint y: 469, endPoint x: 741, endPoint y: 469, distance: 128.9
click at [741, 469] on p "**********" at bounding box center [923, 481] width 715 height 29
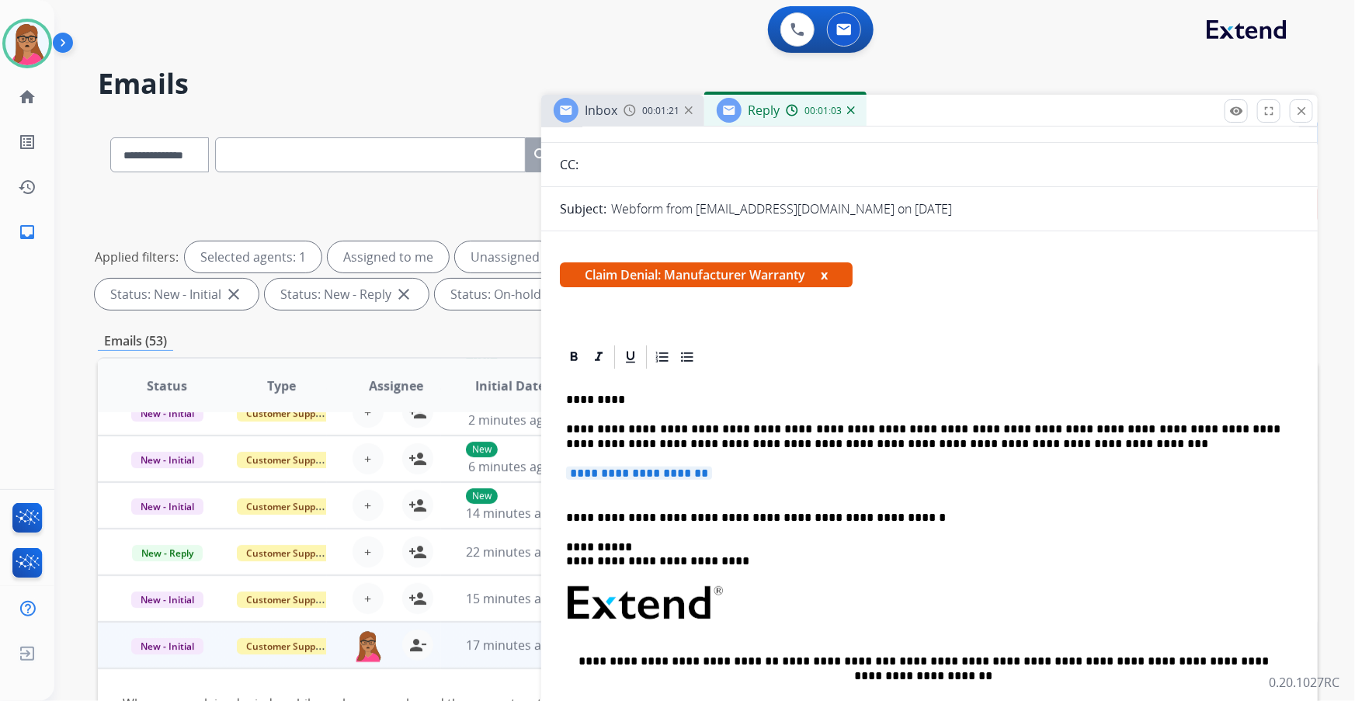
click at [729, 469] on p "**********" at bounding box center [923, 481] width 715 height 29
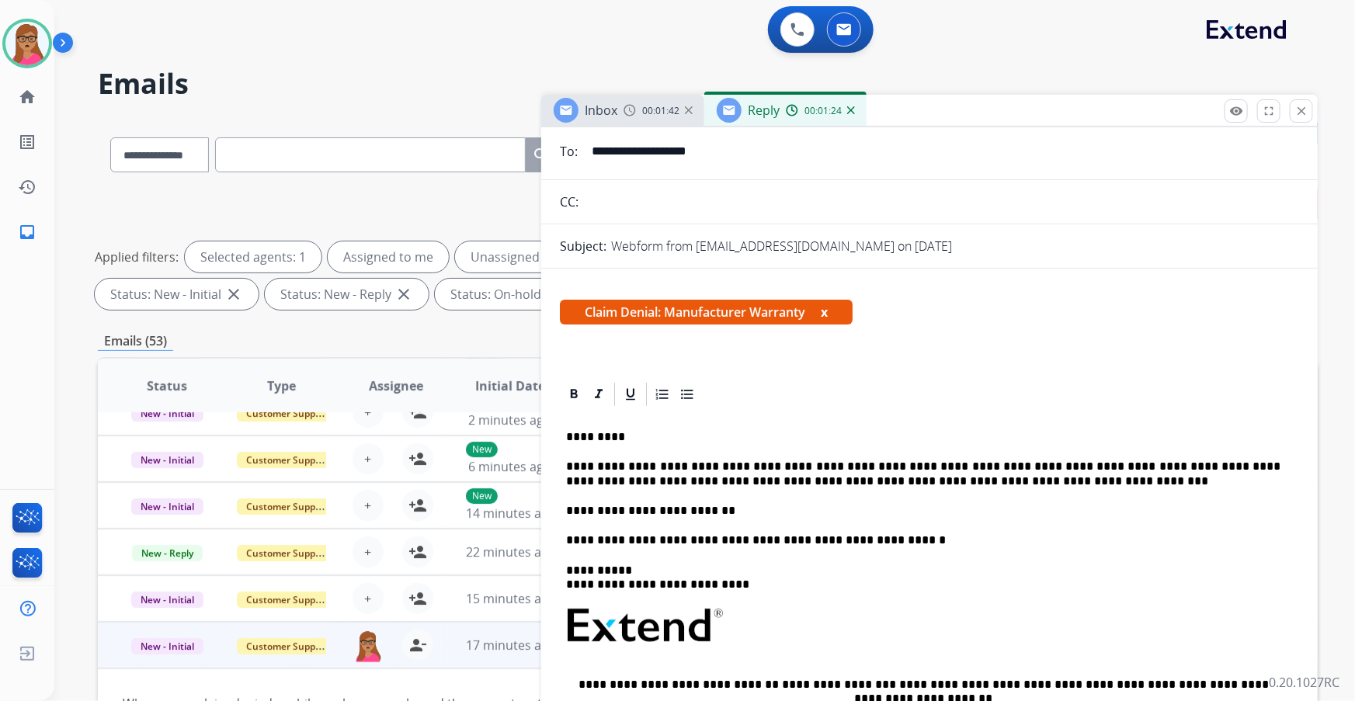
scroll to position [0, 0]
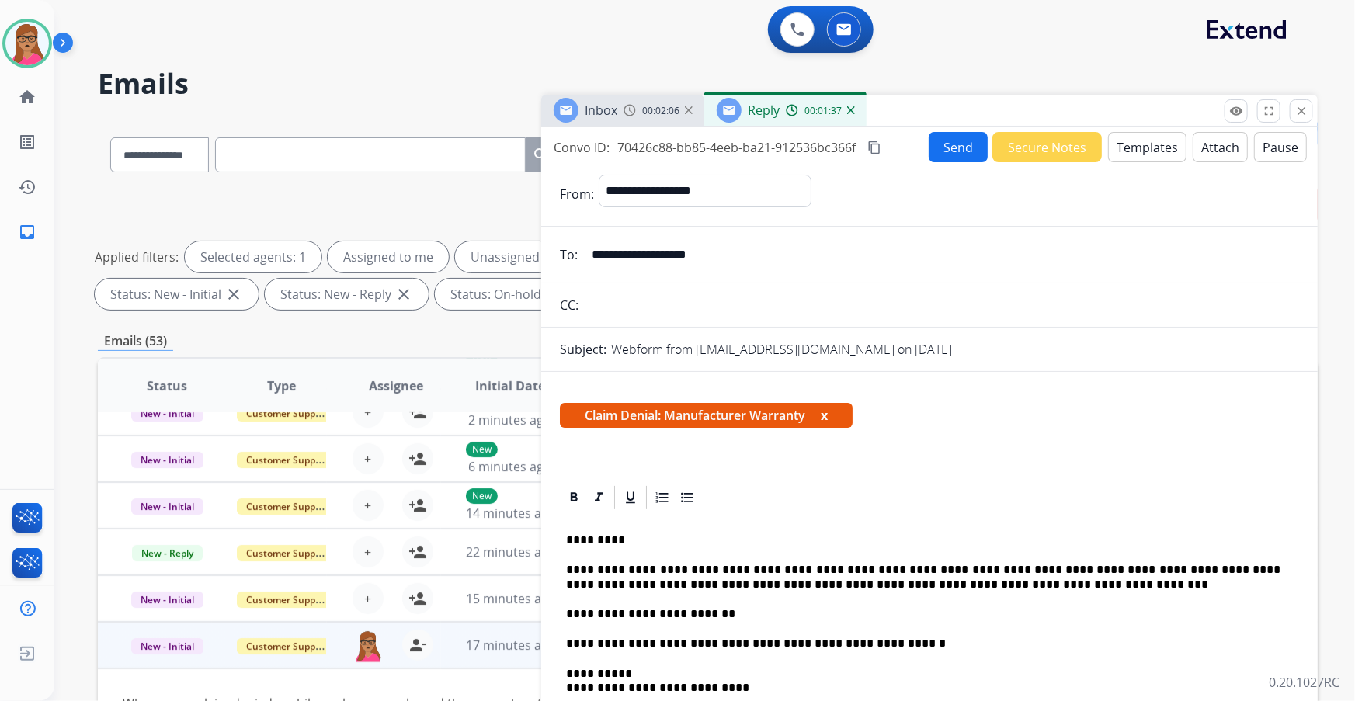
click at [869, 146] on mat-icon "content_copy" at bounding box center [874, 148] width 14 height 14
click at [943, 155] on button "Send" at bounding box center [957, 147] width 59 height 30
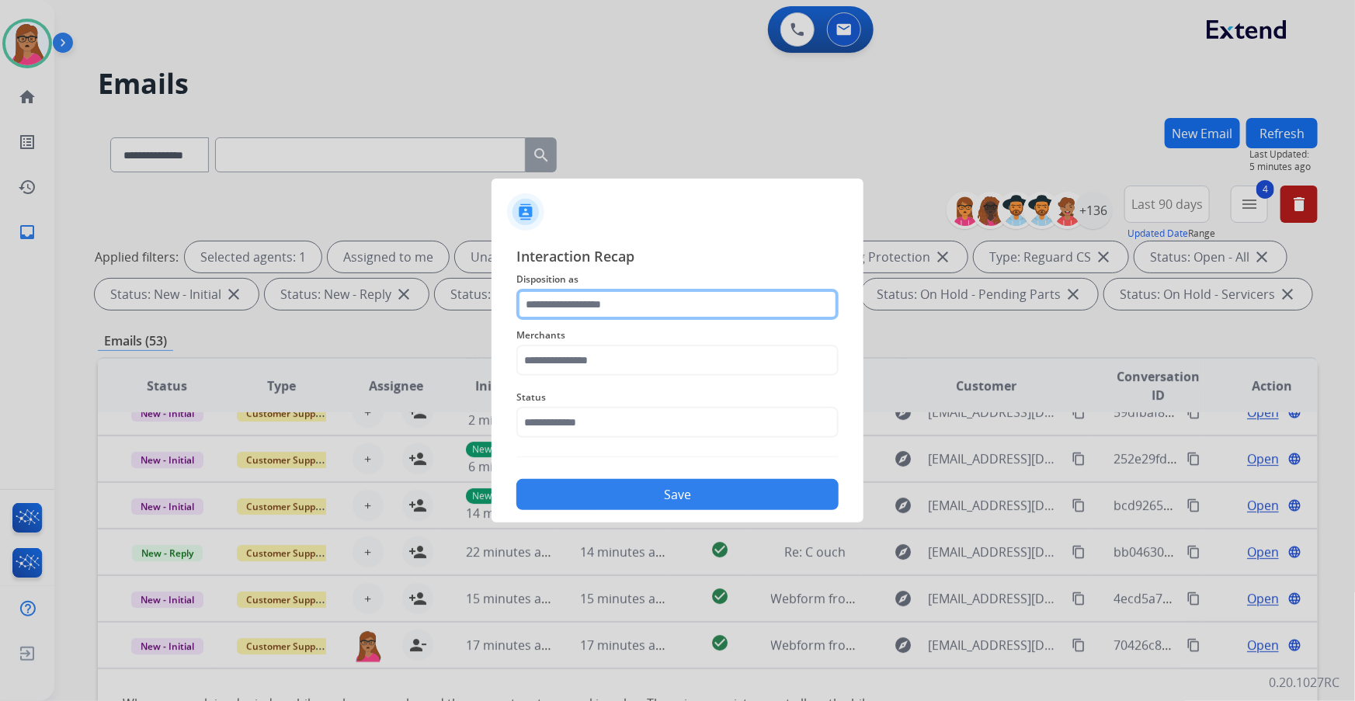
click at [626, 298] on input "text" at bounding box center [677, 304] width 322 height 31
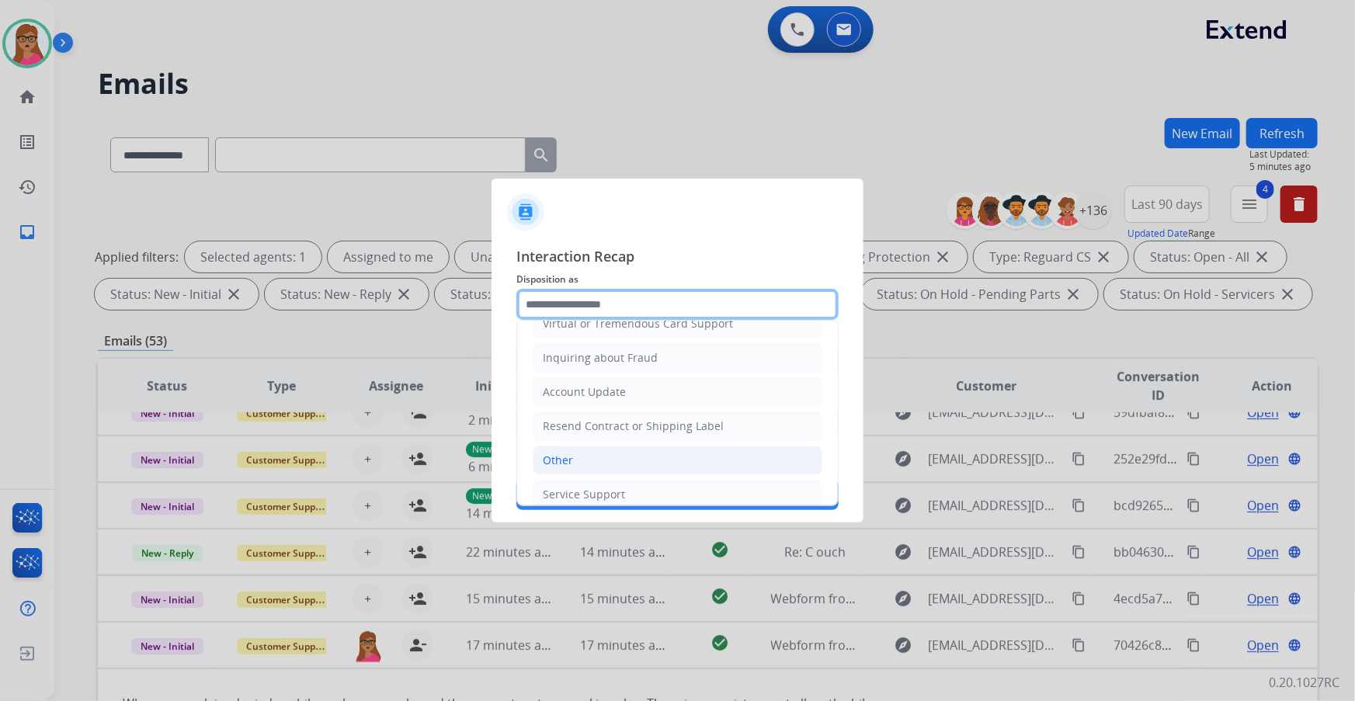
scroll to position [240, 0]
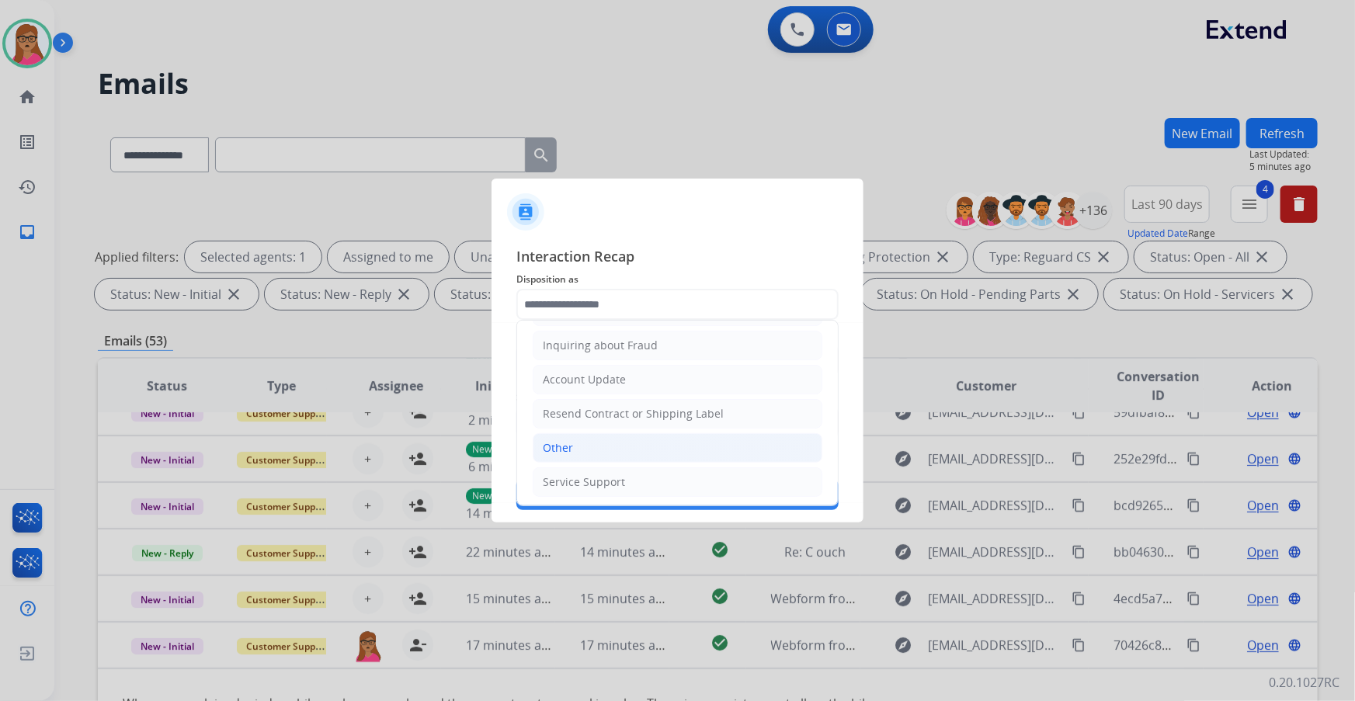
click at [556, 446] on div "Other" at bounding box center [558, 448] width 30 height 16
type input "*****"
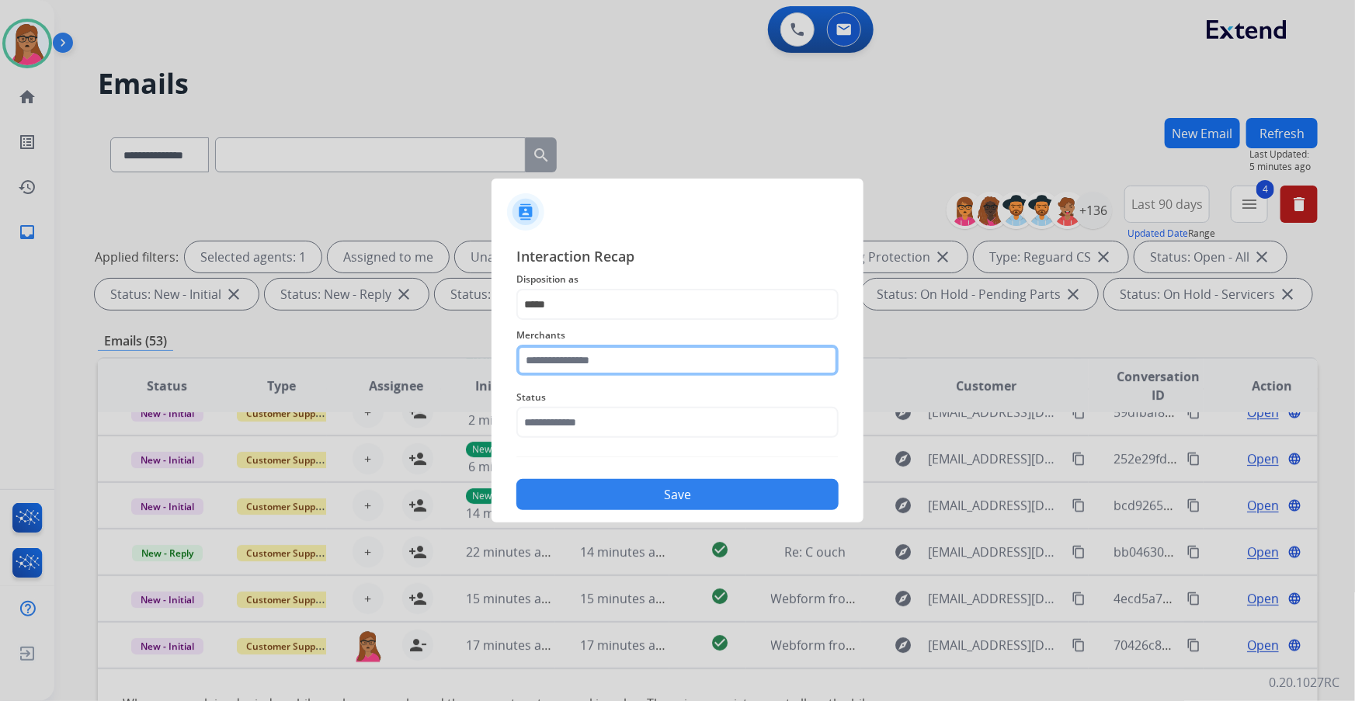
click at [582, 353] on input "text" at bounding box center [677, 360] width 322 height 31
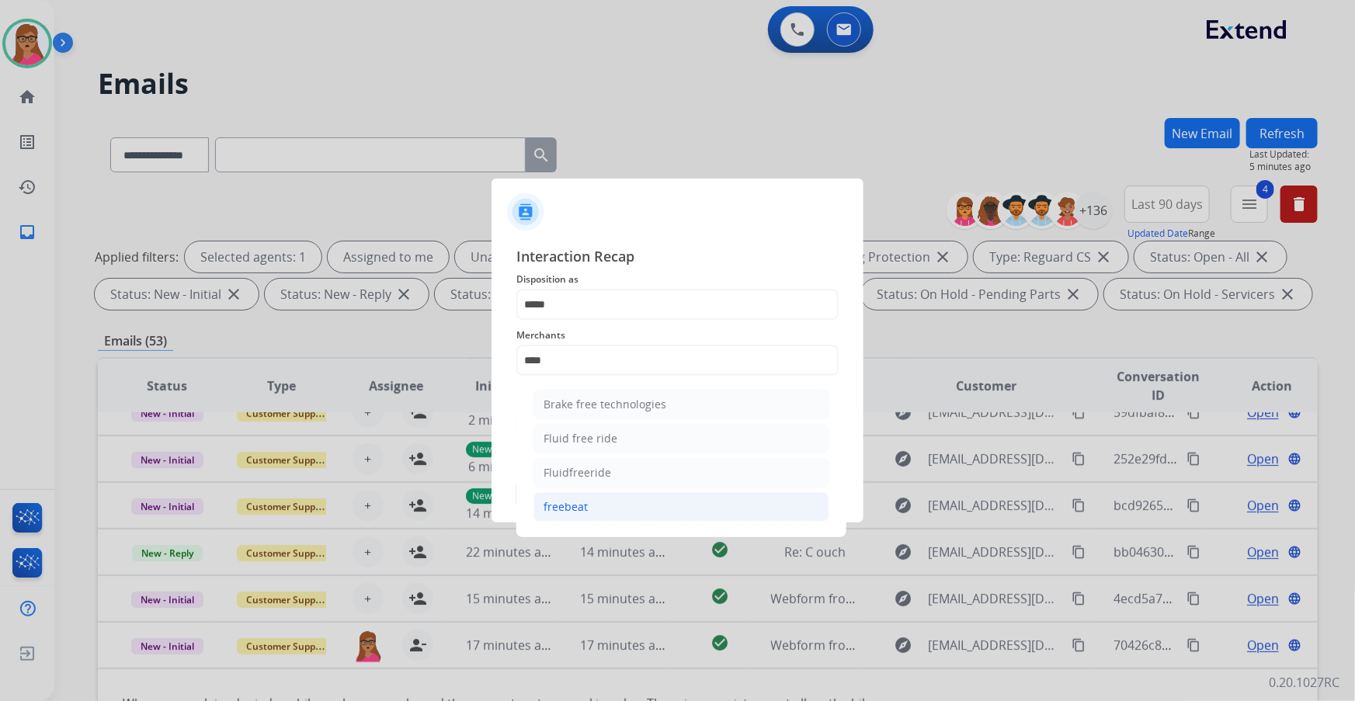
click at [578, 509] on div "freebeat" at bounding box center [565, 507] width 44 height 16
type input "********"
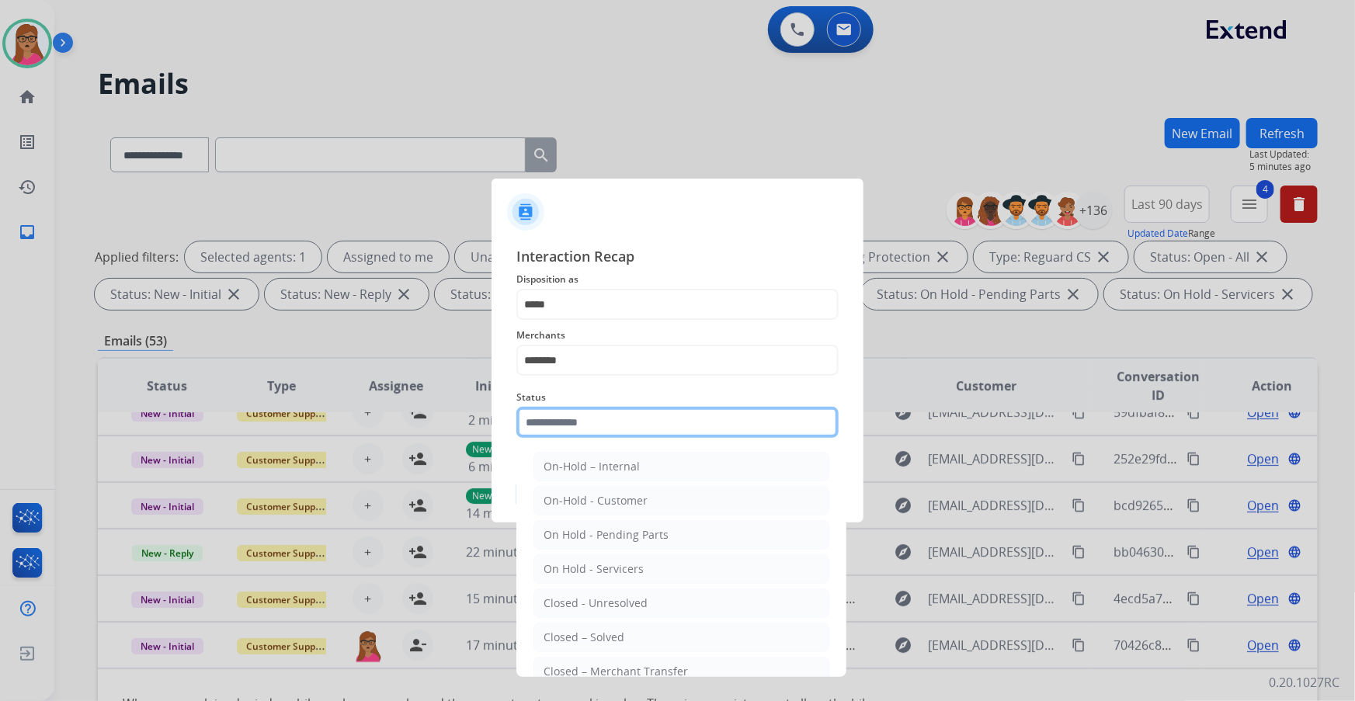
click at [586, 421] on input "text" at bounding box center [677, 422] width 322 height 31
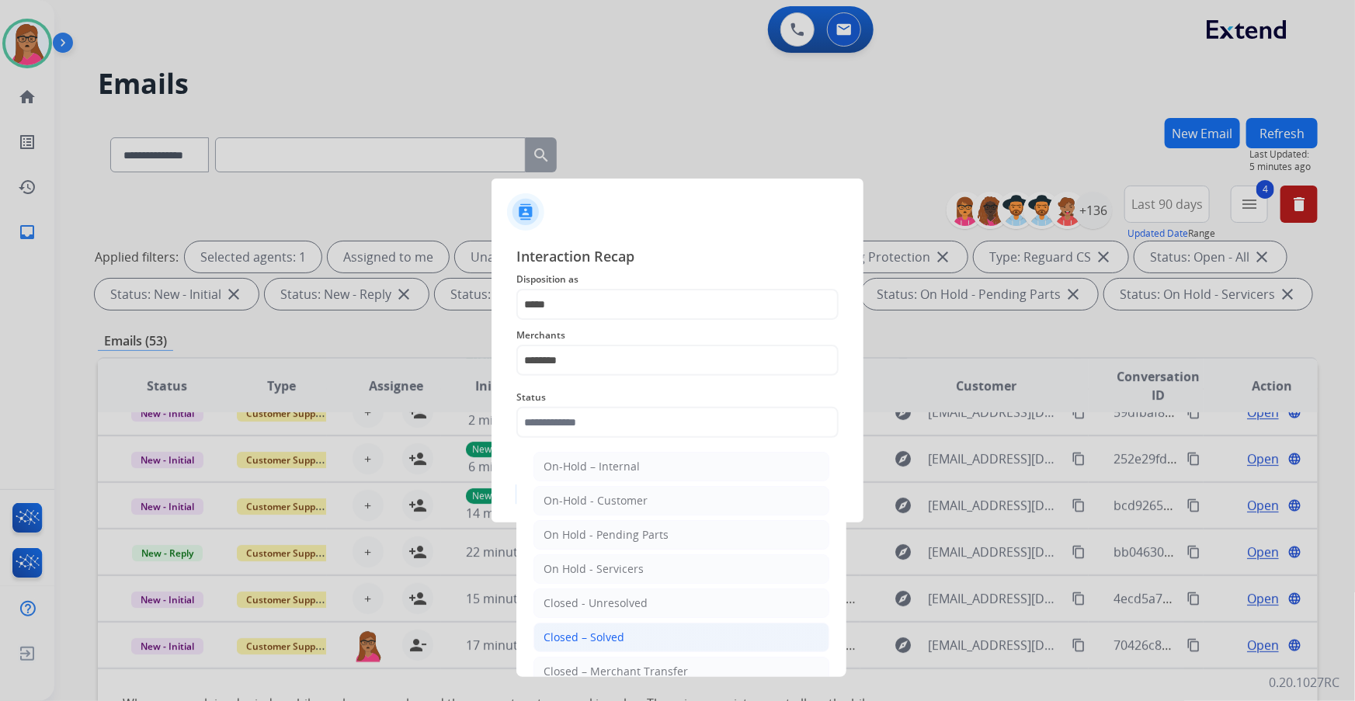
click at [607, 638] on div "Closed – Solved" at bounding box center [583, 638] width 81 height 16
type input "**********"
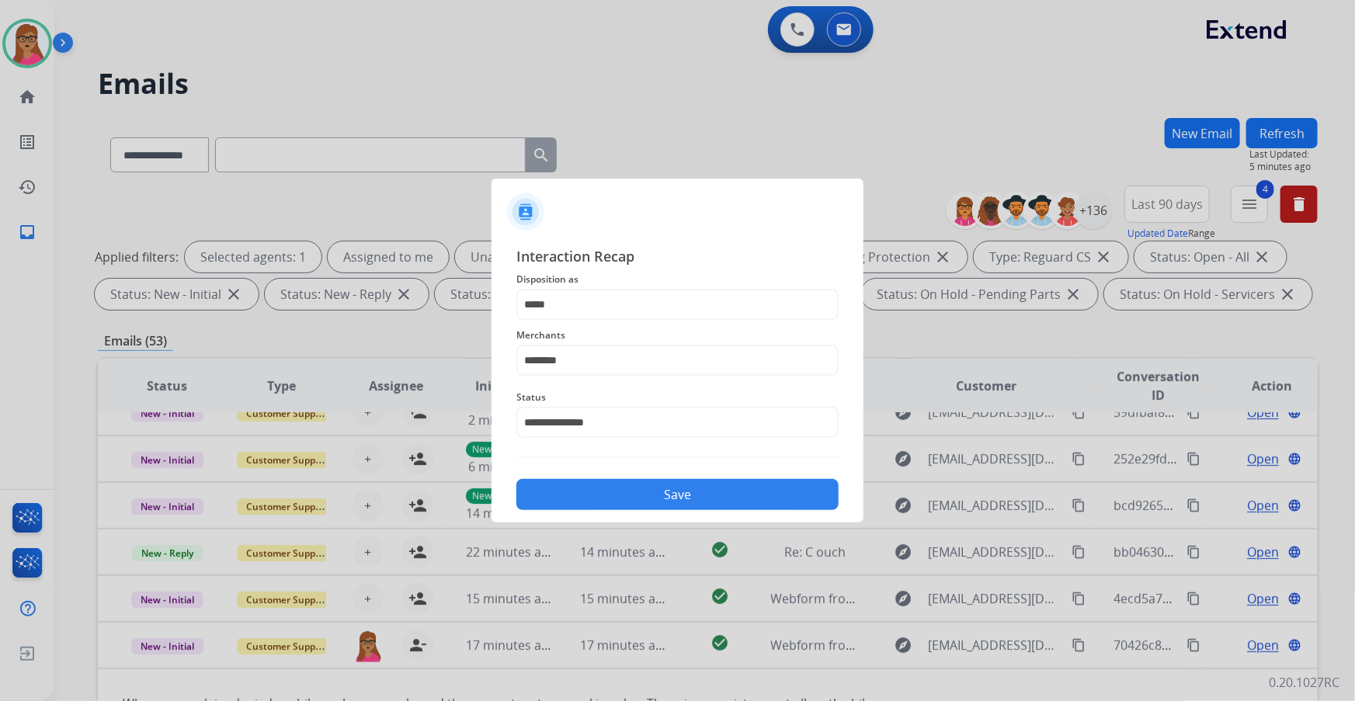
click at [677, 498] on button "Save" at bounding box center [677, 494] width 322 height 31
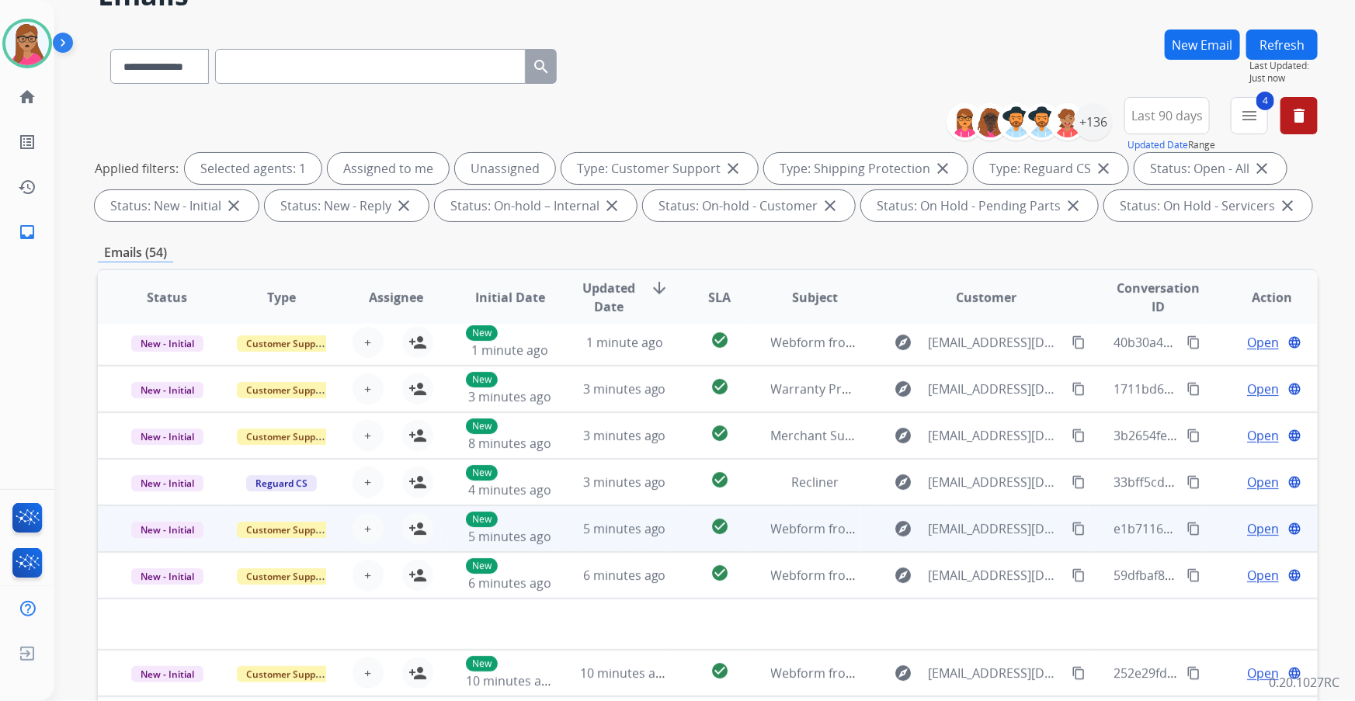
scroll to position [256, 0]
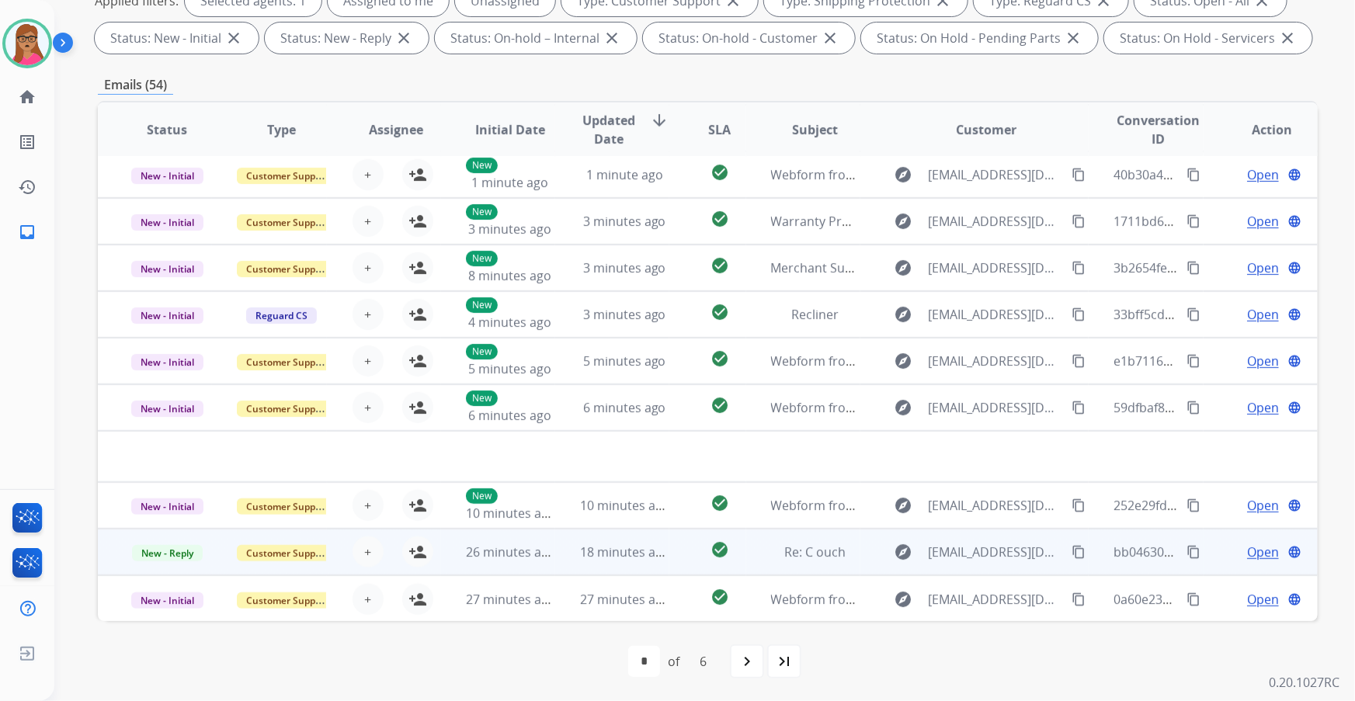
click at [172, 529] on td "New - Reply" at bounding box center [155, 552] width 114 height 47
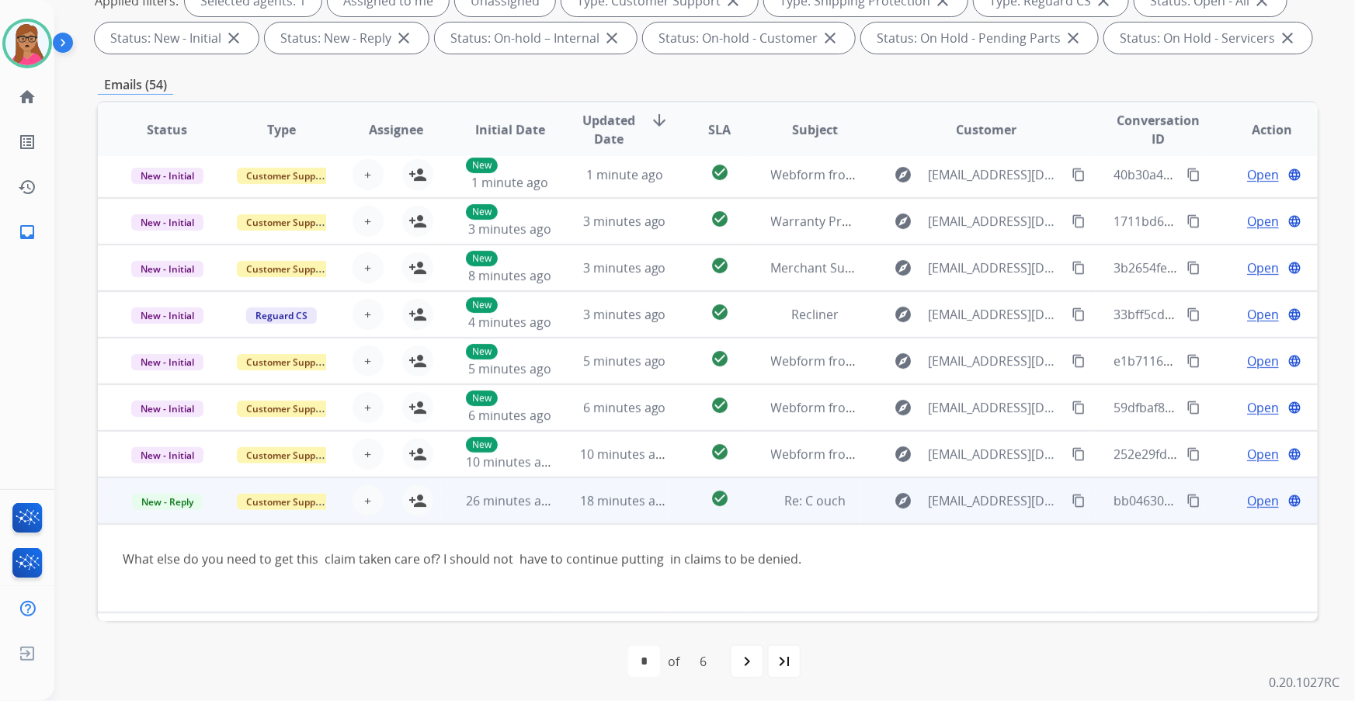
scroll to position [89, 0]
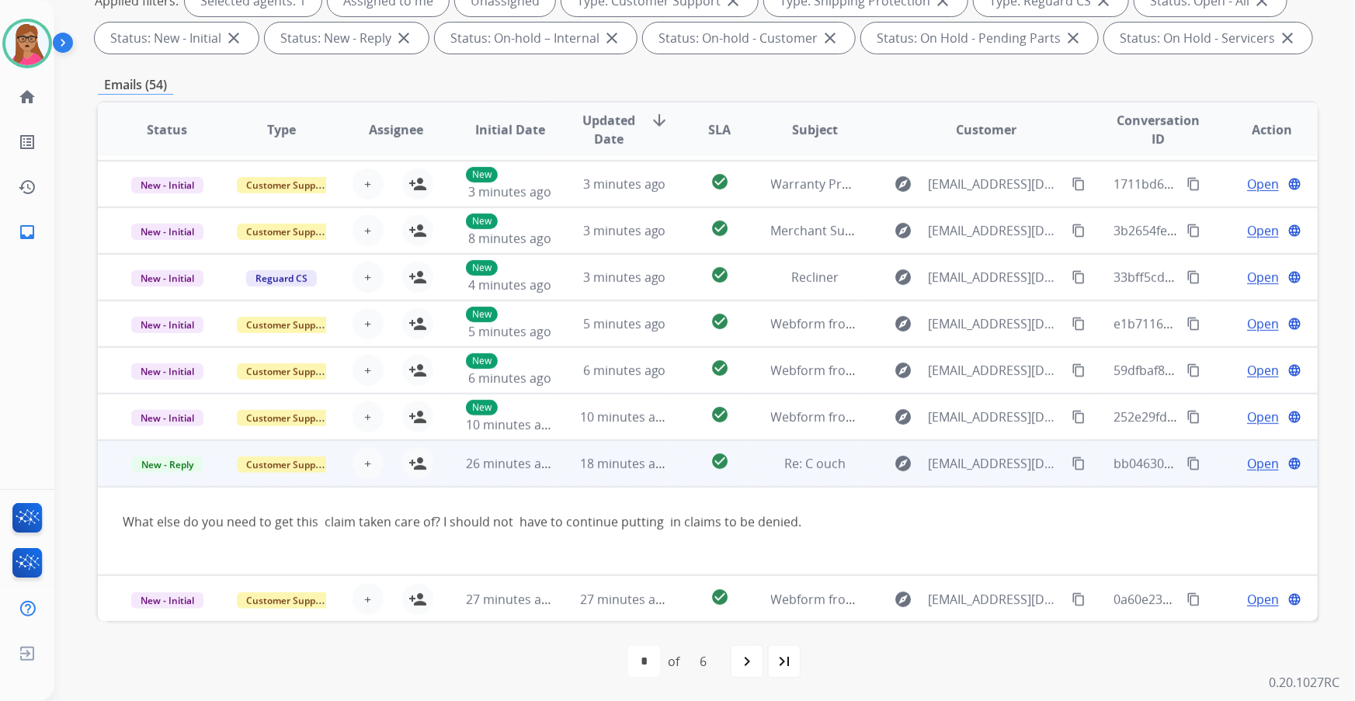
click at [168, 482] on td "New - Reply" at bounding box center [155, 463] width 114 height 47
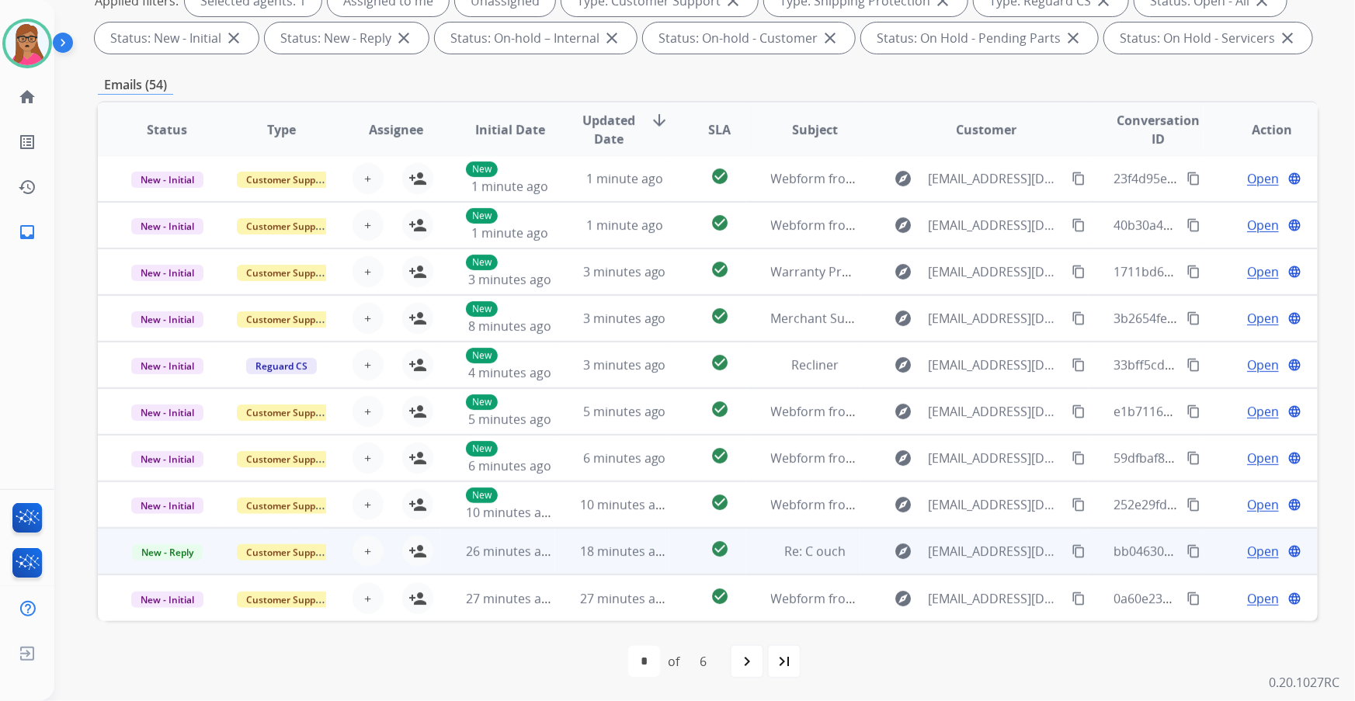
scroll to position [1, 0]
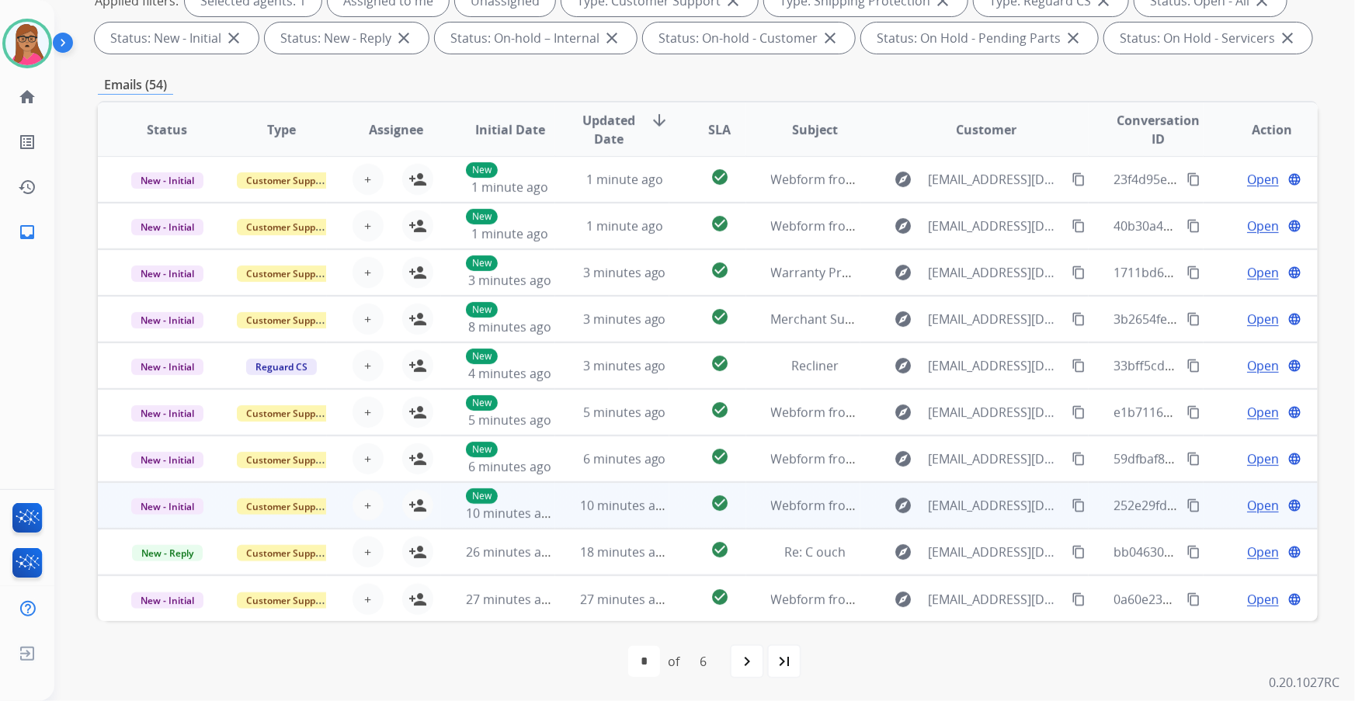
click at [168, 517] on td "New - Initial" at bounding box center [155, 505] width 114 height 47
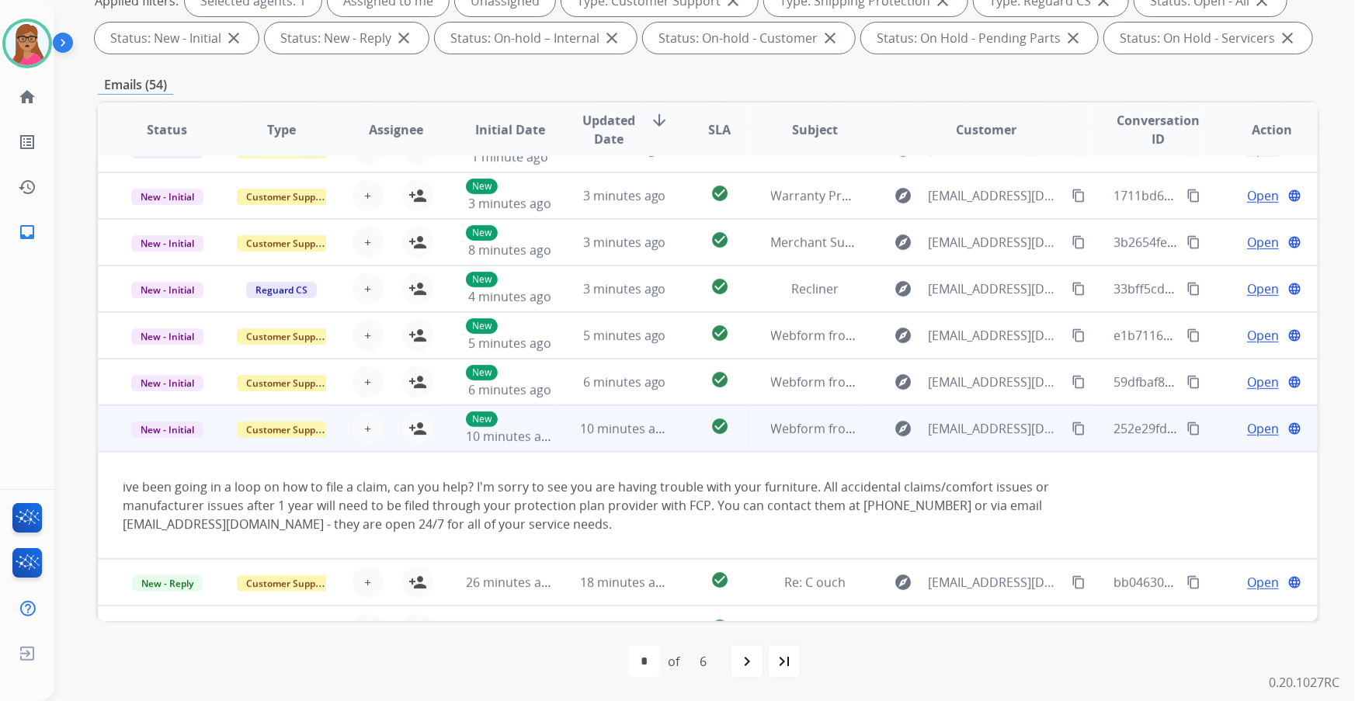
scroll to position [108, 0]
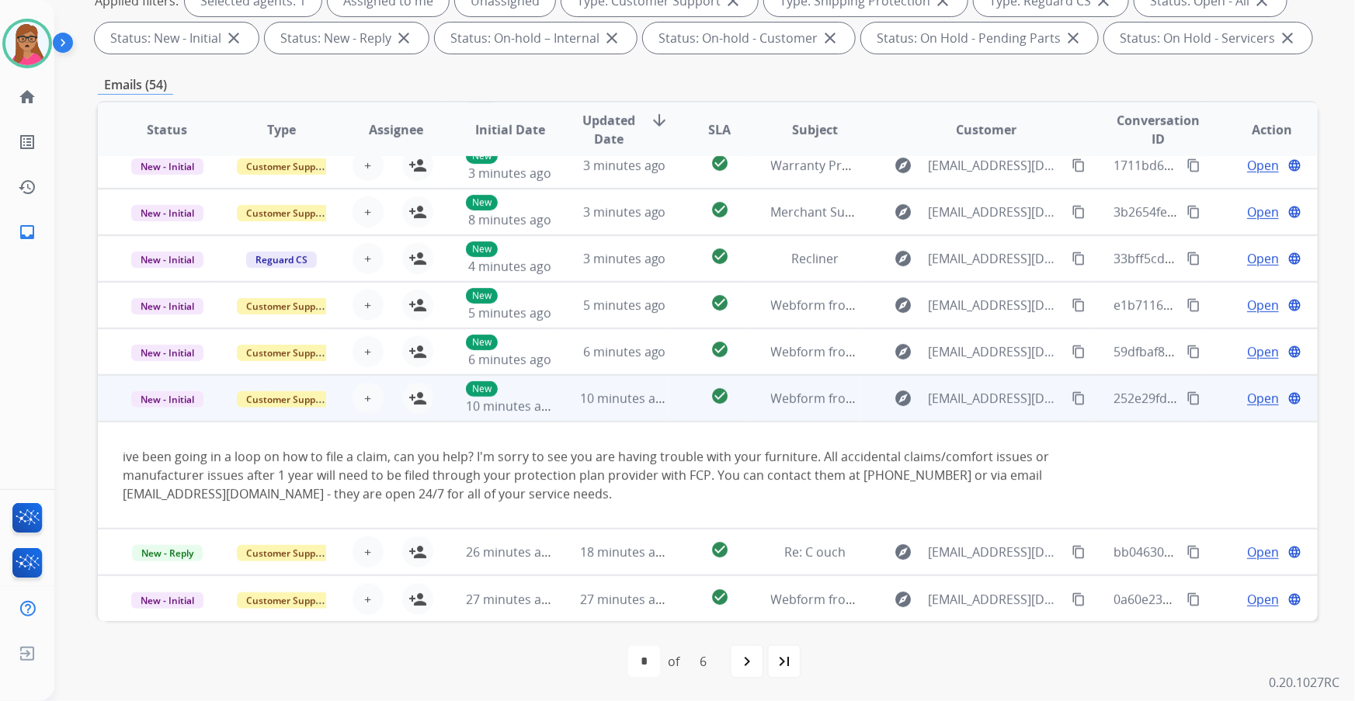
click at [161, 413] on td "New - Initial" at bounding box center [155, 398] width 114 height 47
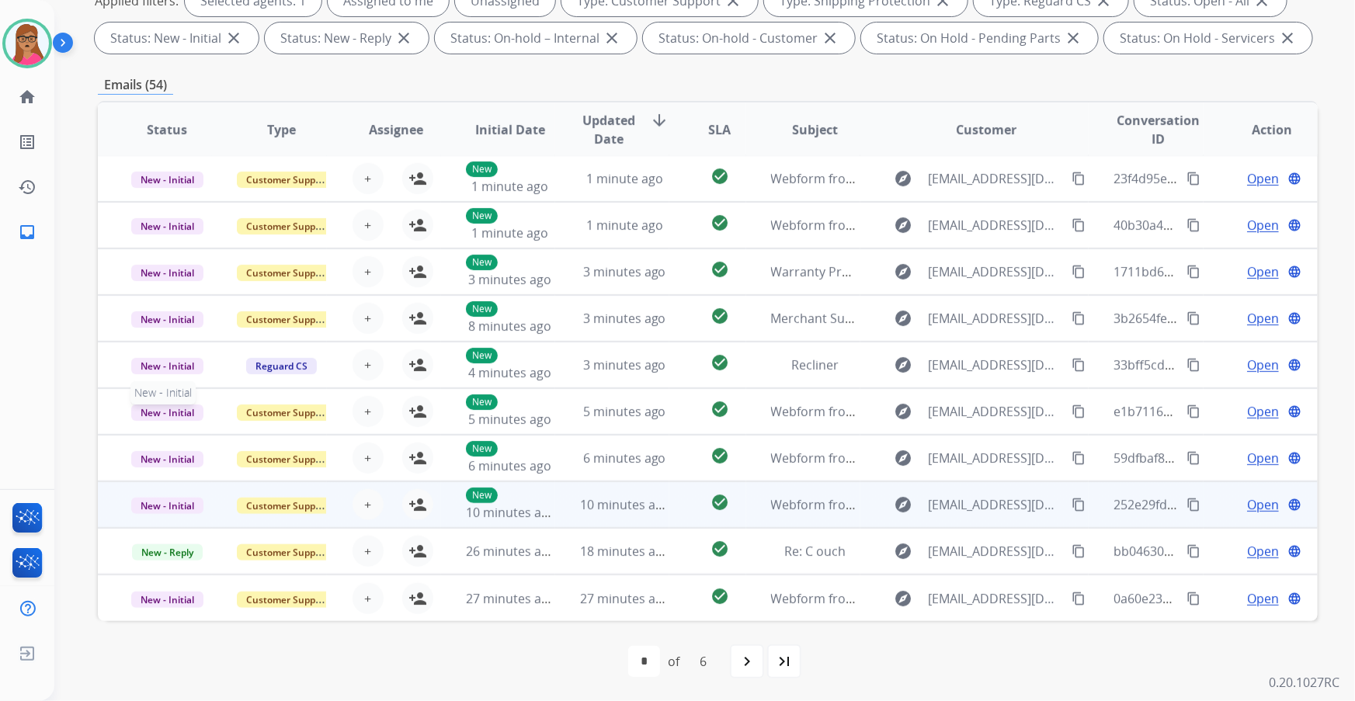
scroll to position [1, 0]
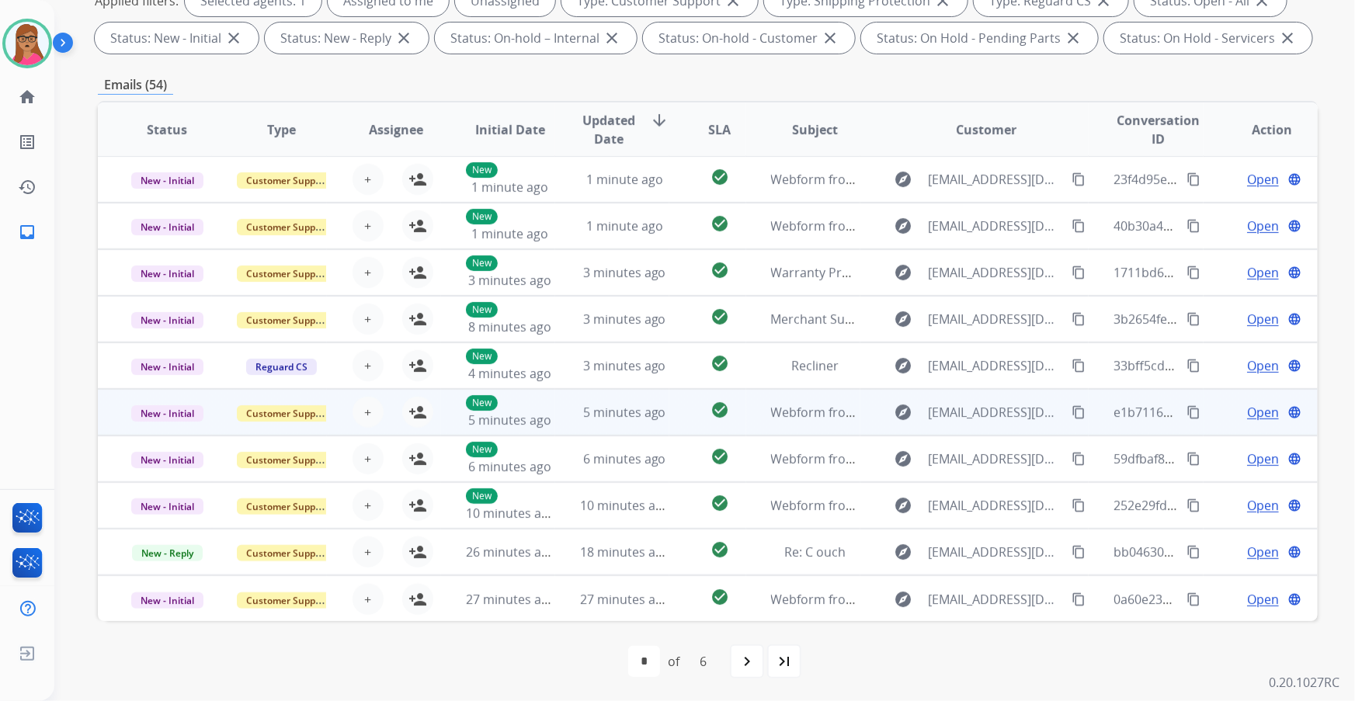
click at [166, 432] on td "New - Initial" at bounding box center [155, 412] width 114 height 47
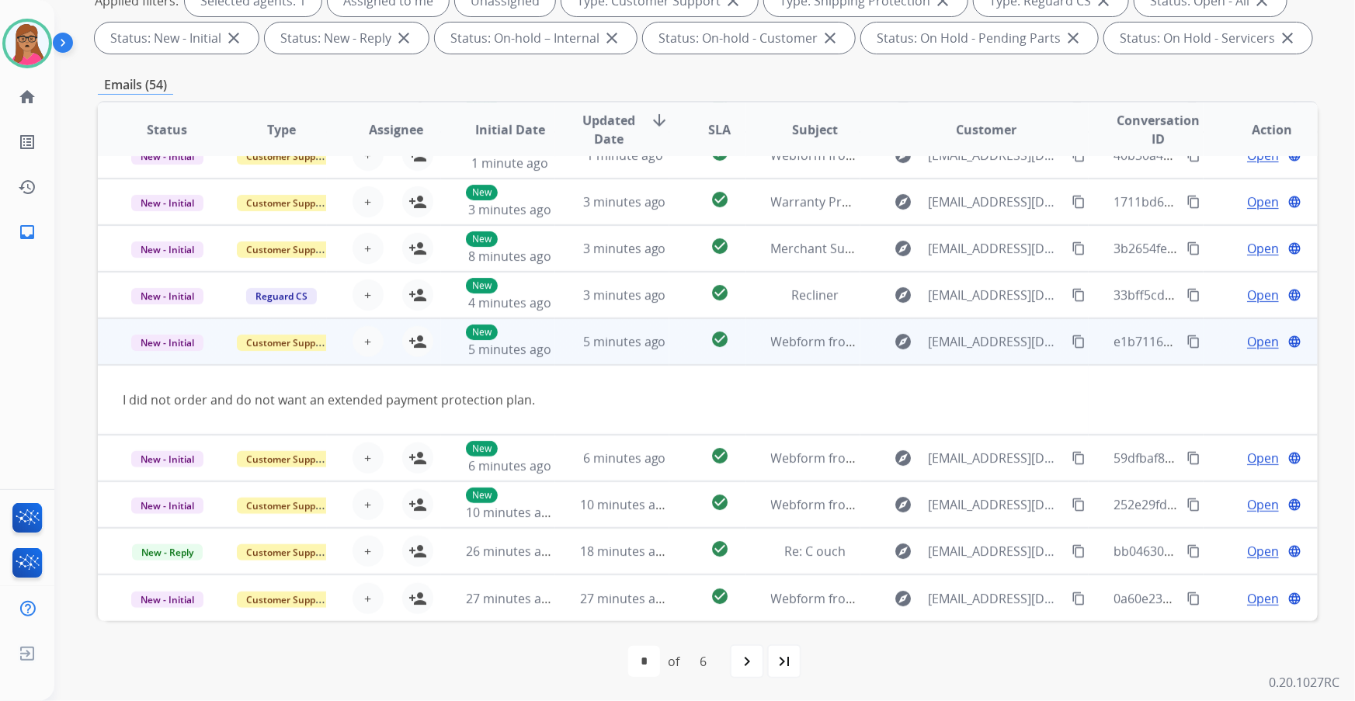
scroll to position [71, 0]
click at [1071, 341] on mat-icon "content_copy" at bounding box center [1078, 342] width 14 height 14
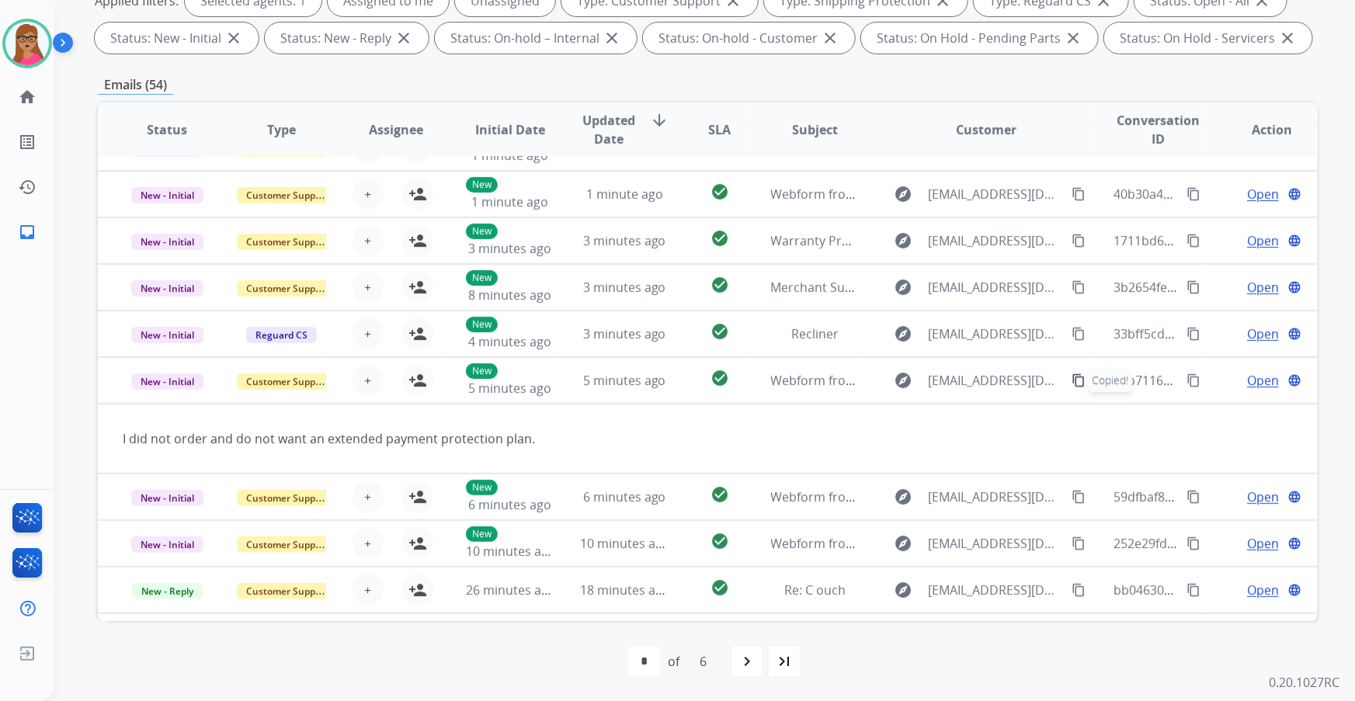
scroll to position [0, 0]
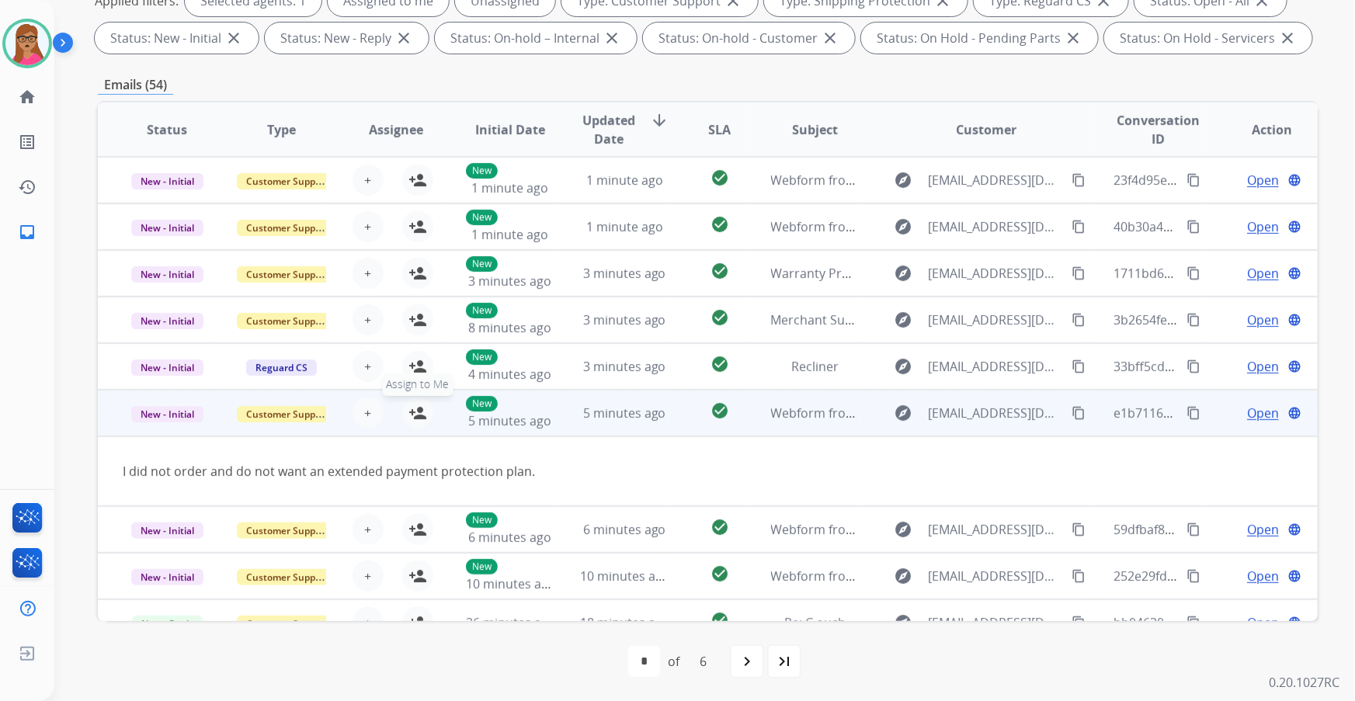
click at [411, 407] on mat-icon "person_add" at bounding box center [417, 413] width 19 height 19
click at [1251, 412] on span "Open" at bounding box center [1263, 413] width 32 height 19
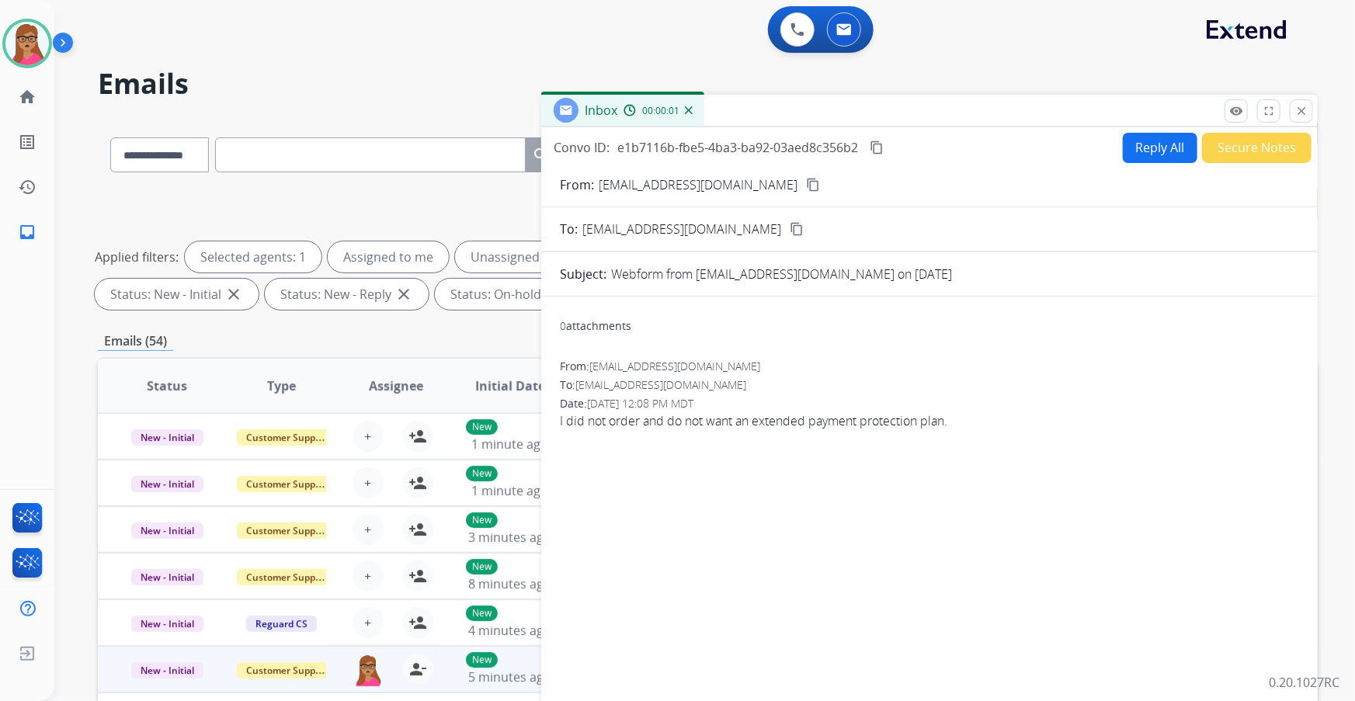
click at [1163, 150] on button "Reply All" at bounding box center [1159, 148] width 75 height 30
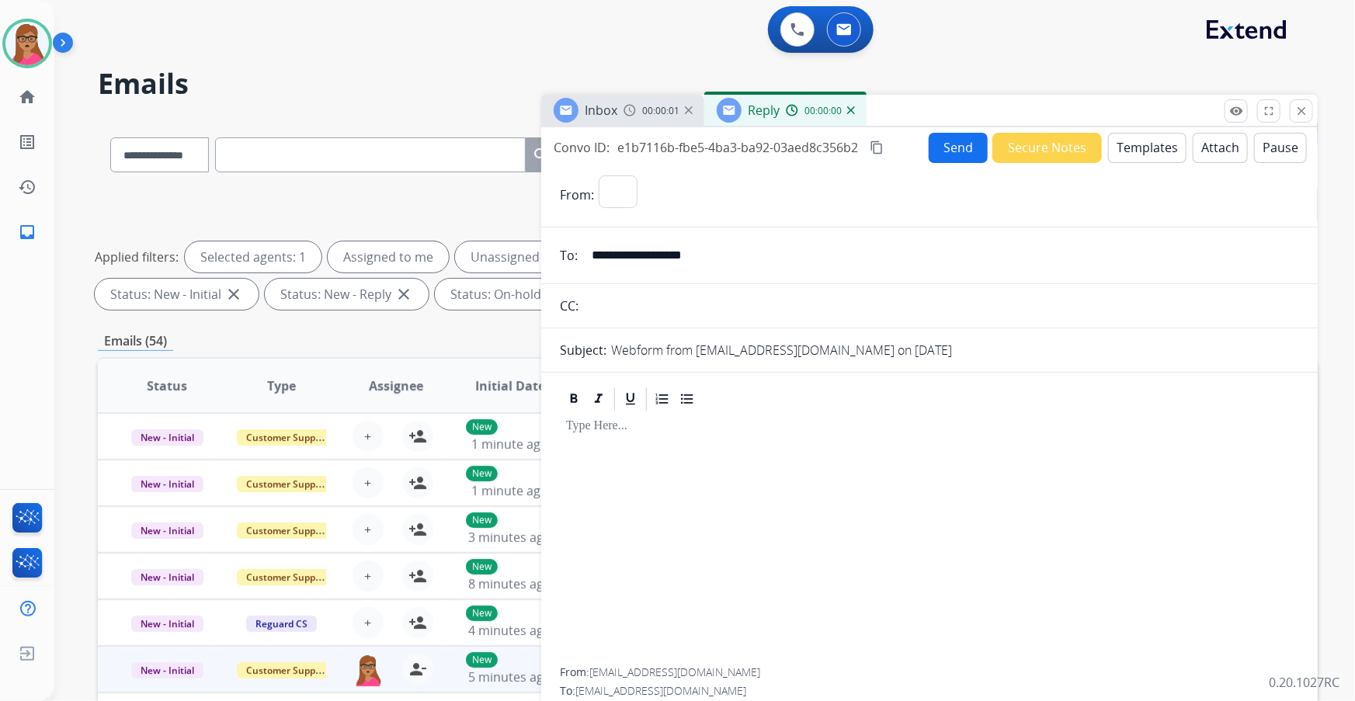
select select "**********"
click at [1161, 149] on button "Templates" at bounding box center [1147, 148] width 78 height 30
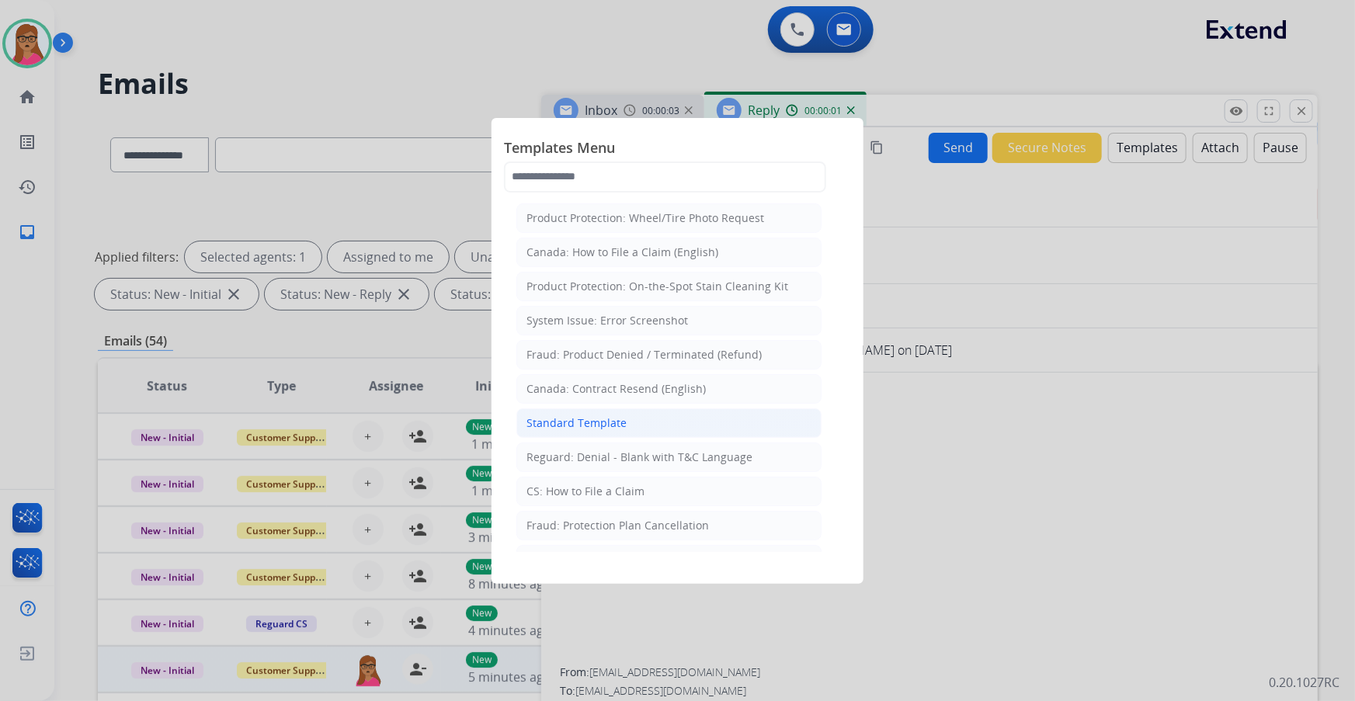
click at [595, 420] on div "Standard Template" at bounding box center [576, 423] width 100 height 16
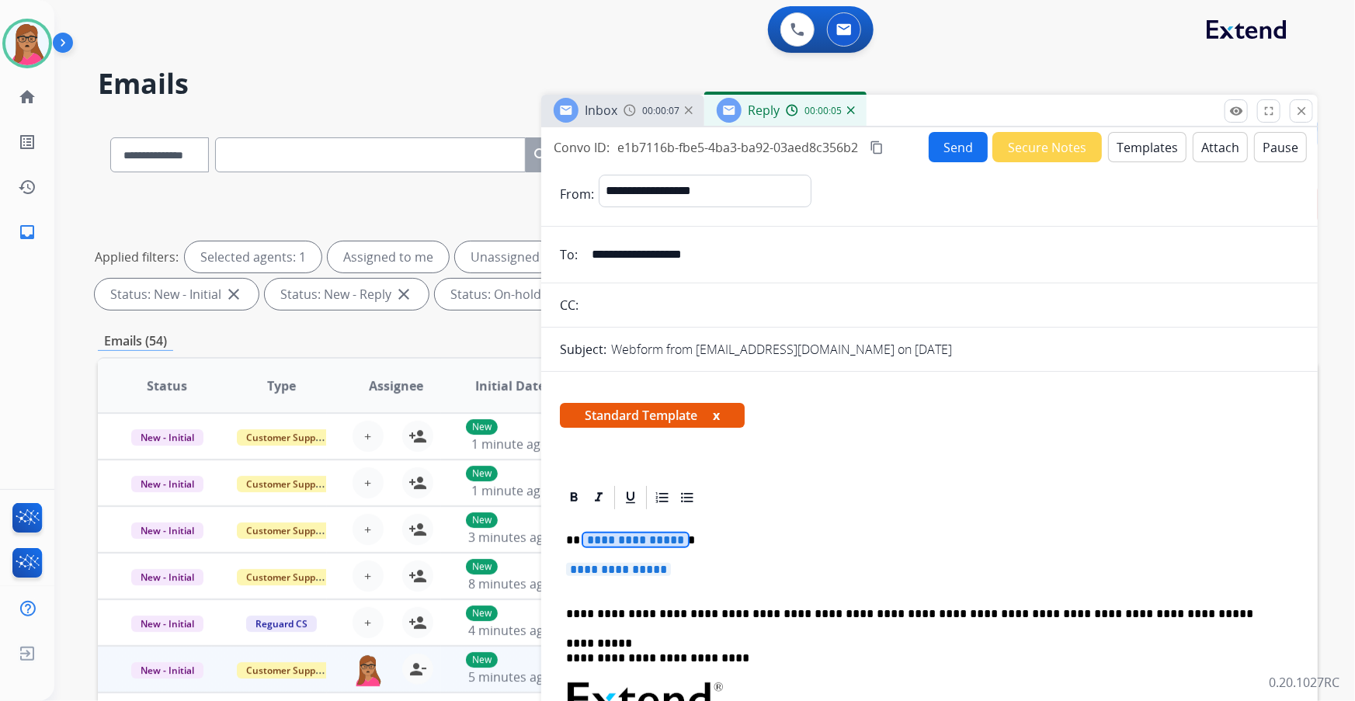
click at [644, 542] on span "**********" at bounding box center [635, 539] width 105 height 13
click at [596, 567] on span "**********" at bounding box center [618, 569] width 105 height 13
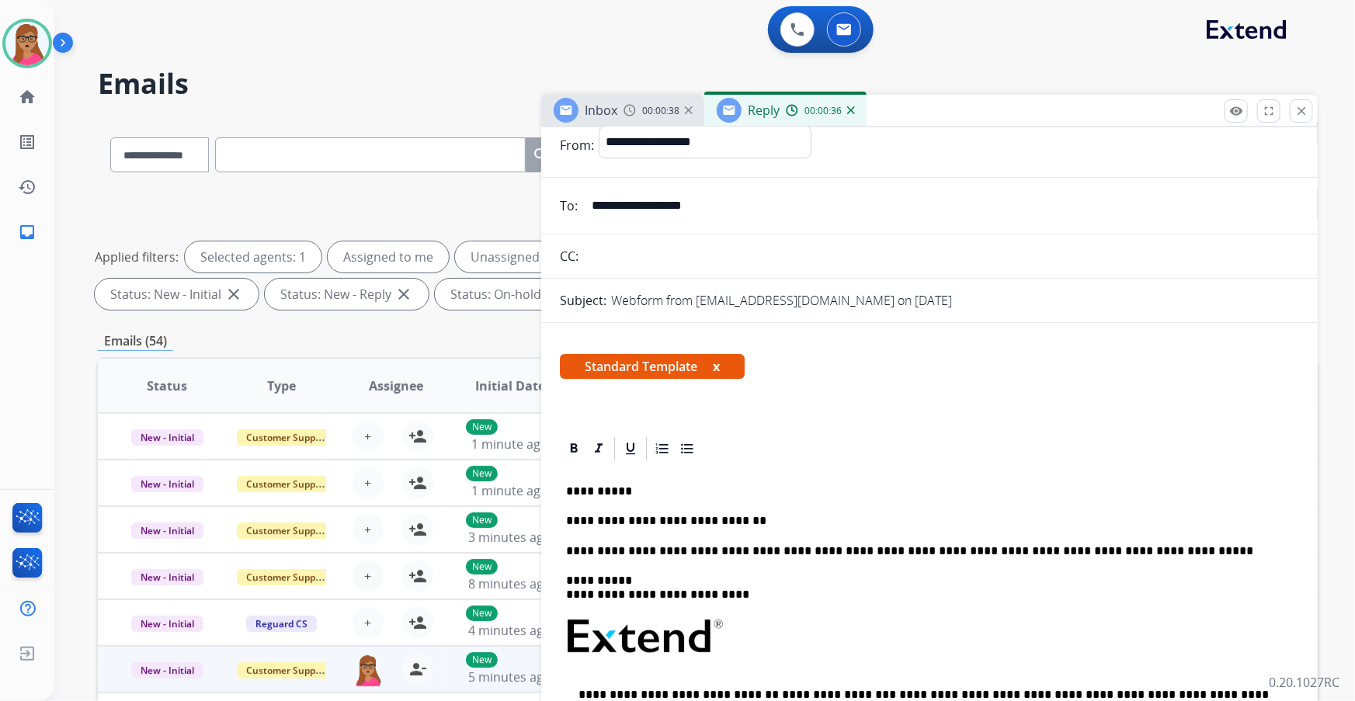
scroll to position [141, 0]
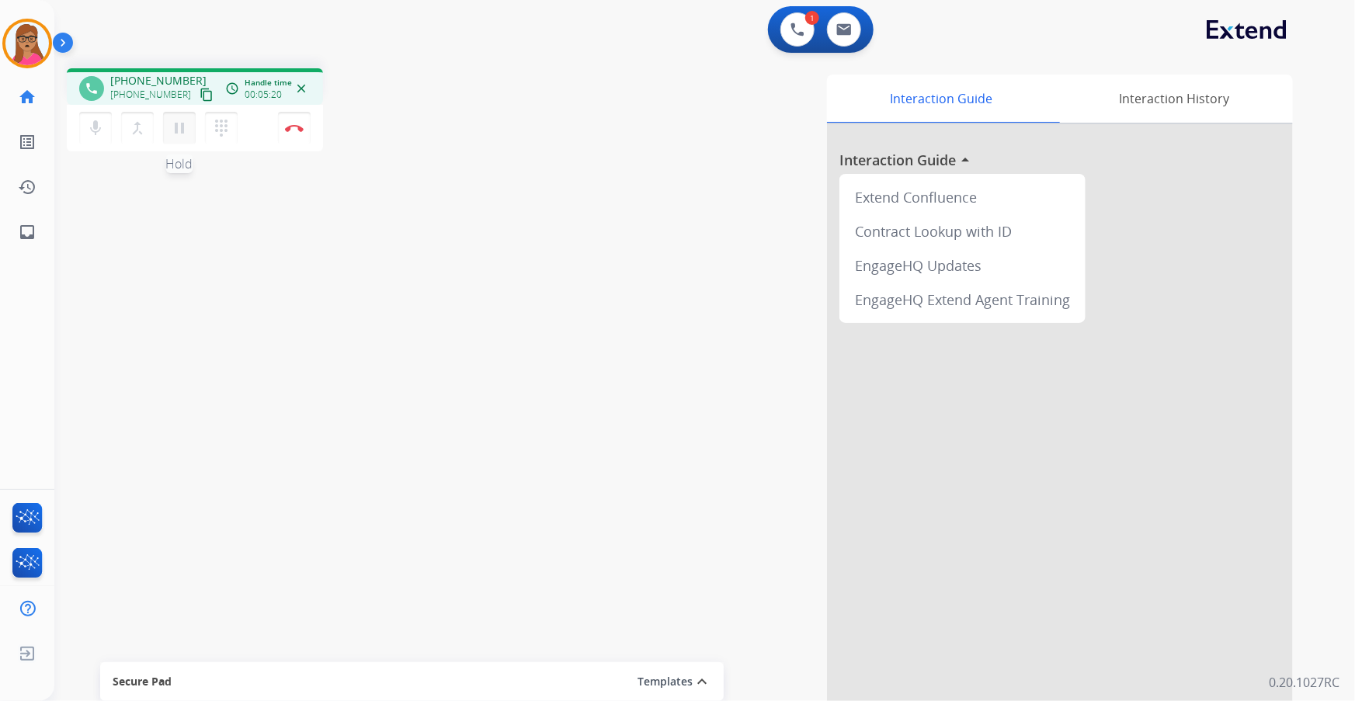
click at [176, 132] on mat-icon "pause" at bounding box center [179, 128] width 19 height 19
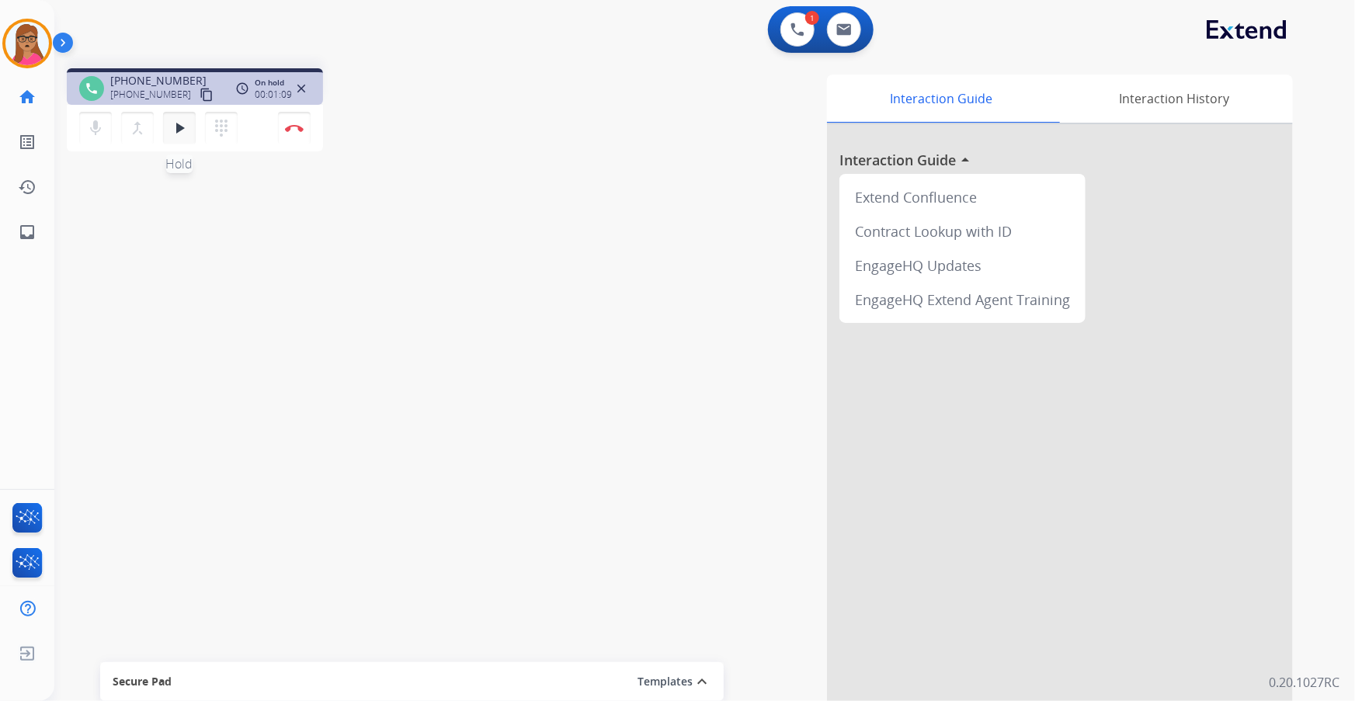
click at [176, 130] on mat-icon "play_arrow" at bounding box center [179, 128] width 19 height 19
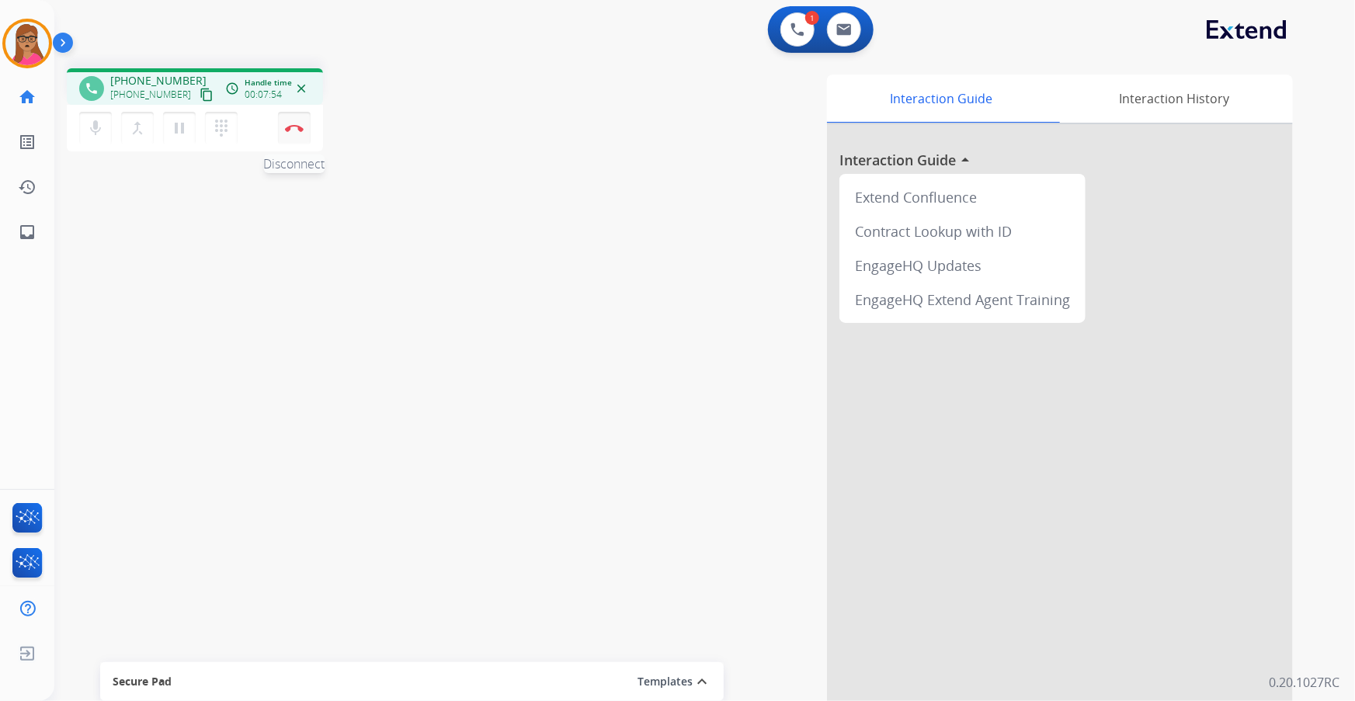
click at [296, 124] on img at bounding box center [294, 128] width 19 height 8
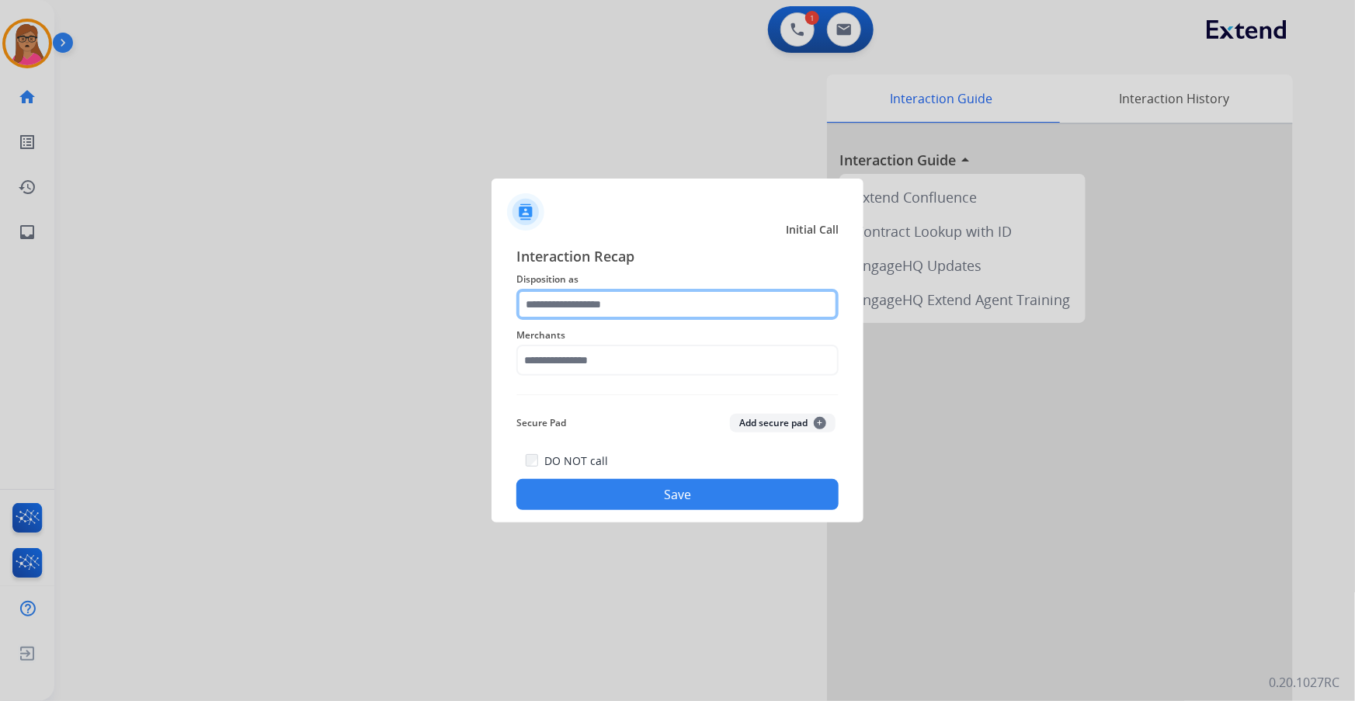
click at [582, 305] on input "text" at bounding box center [677, 304] width 322 height 31
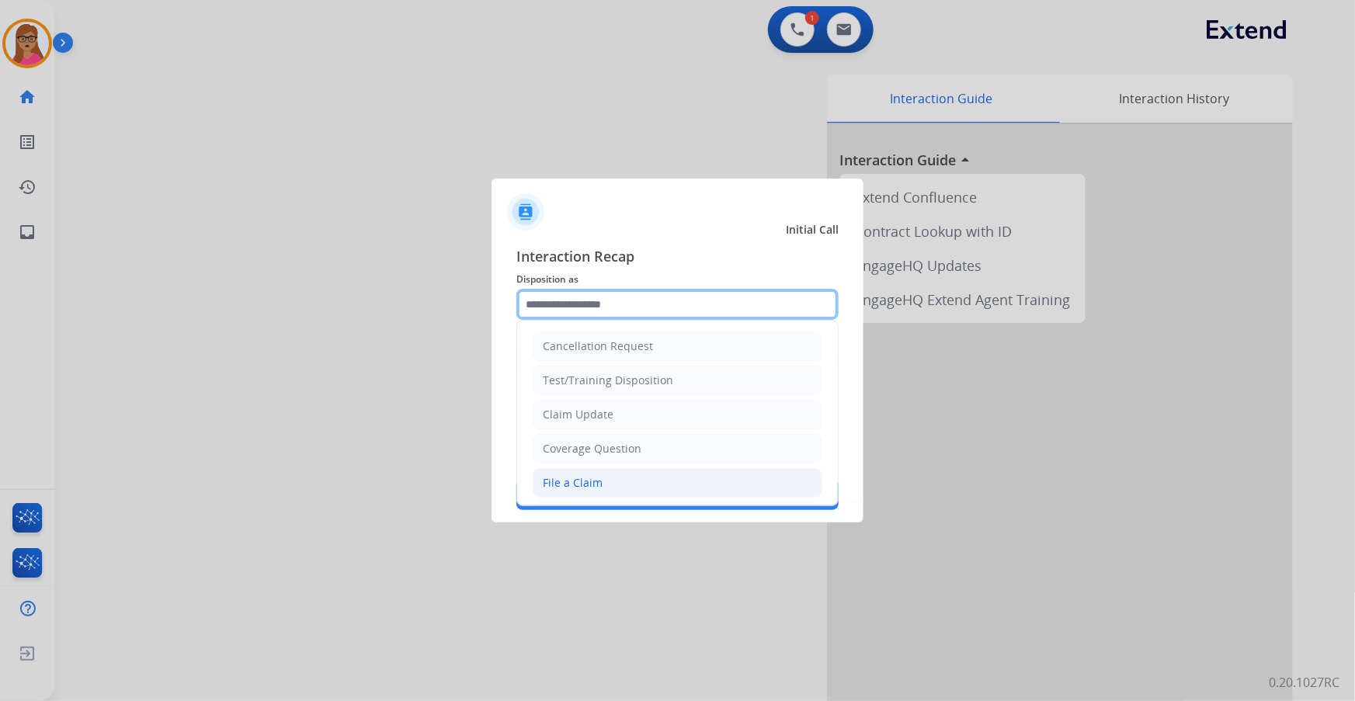
scroll to position [141, 0]
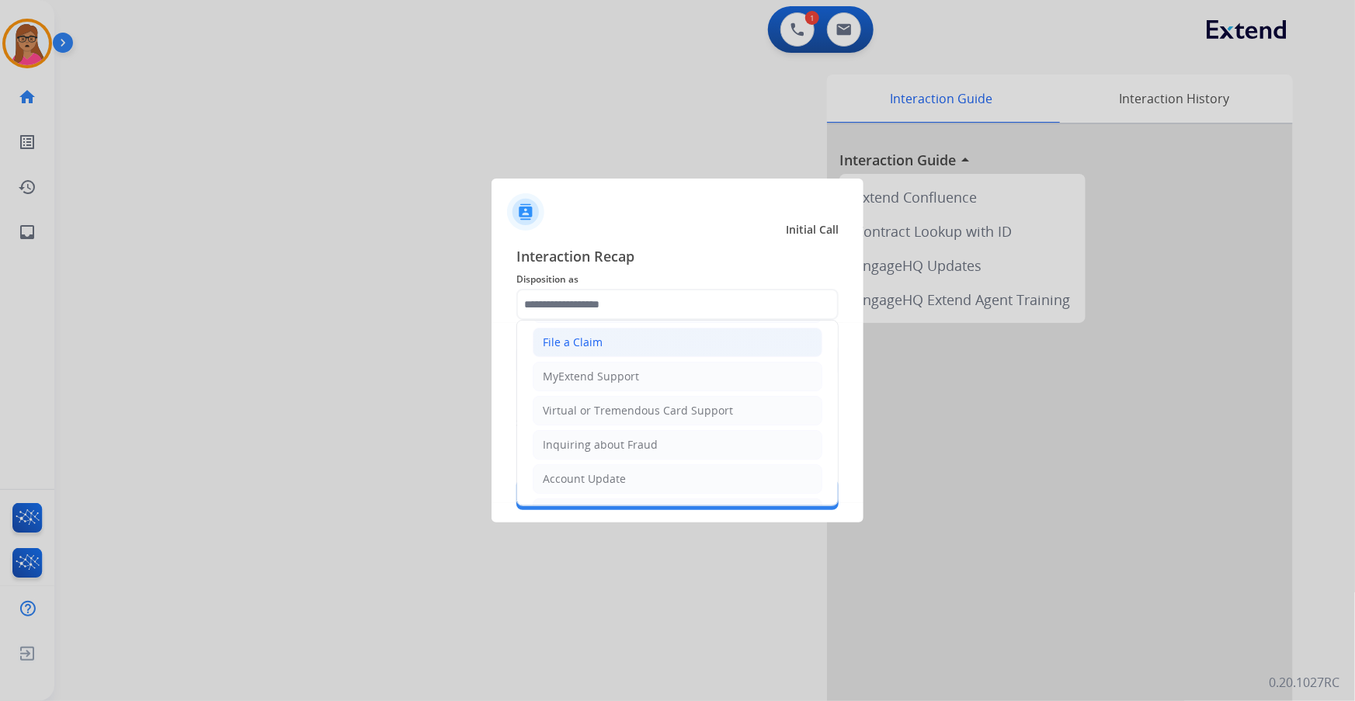
click at [599, 345] on div "File a Claim" at bounding box center [573, 343] width 60 height 16
type input "**********"
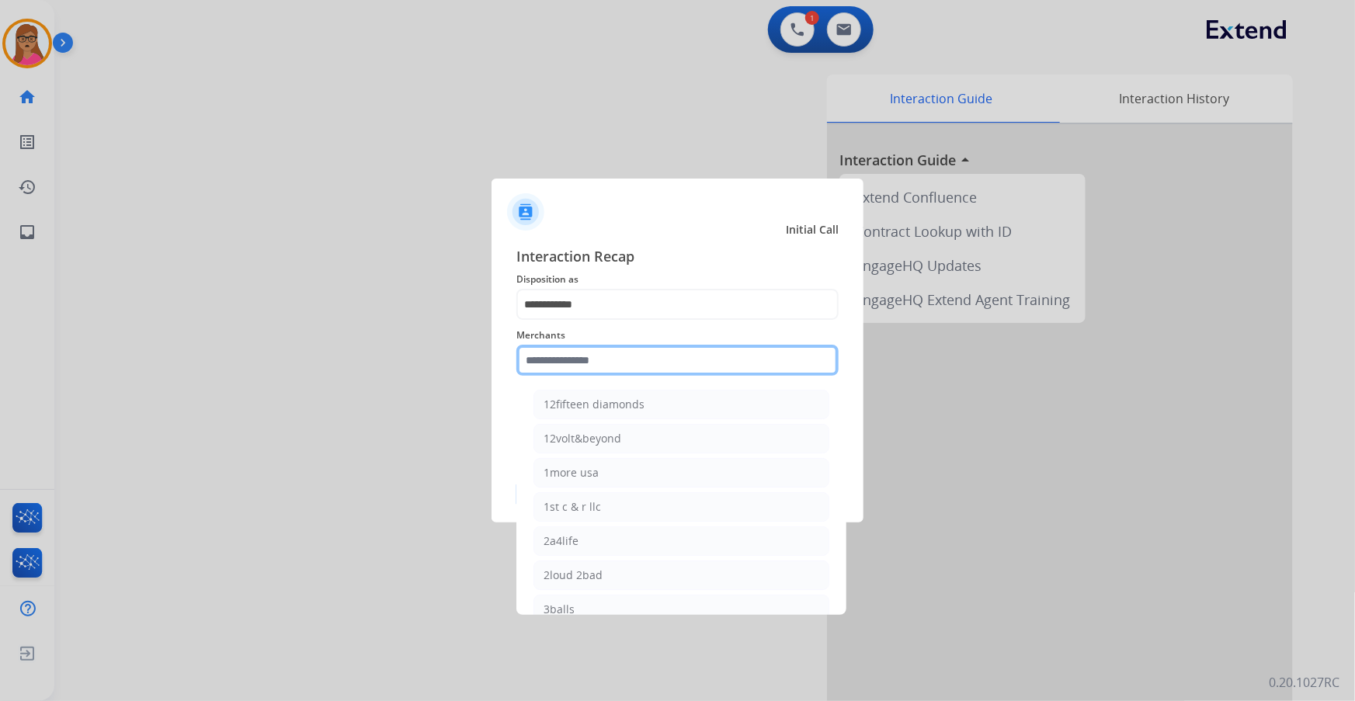
click at [564, 357] on input "text" at bounding box center [677, 360] width 322 height 31
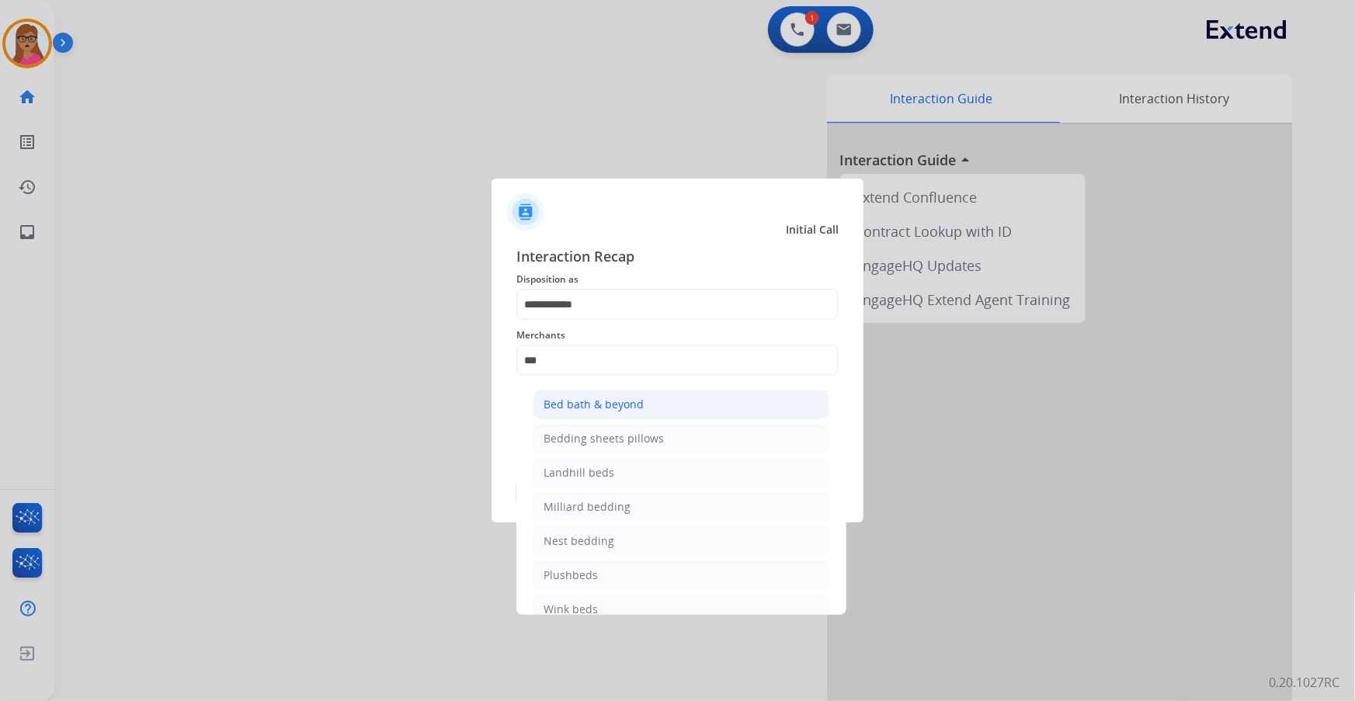
click at [574, 397] on div "Bed bath & beyond" at bounding box center [593, 405] width 100 height 16
type input "**********"
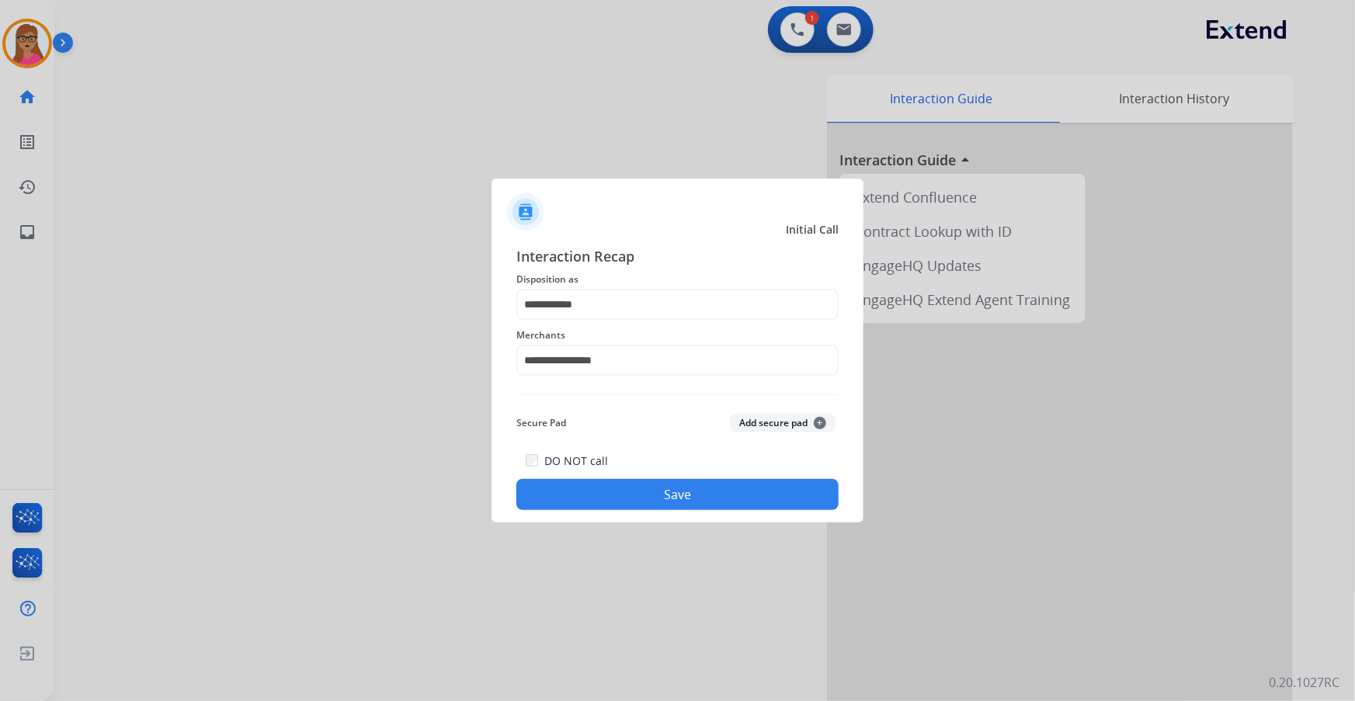
click at [635, 491] on button "Save" at bounding box center [677, 494] width 322 height 31
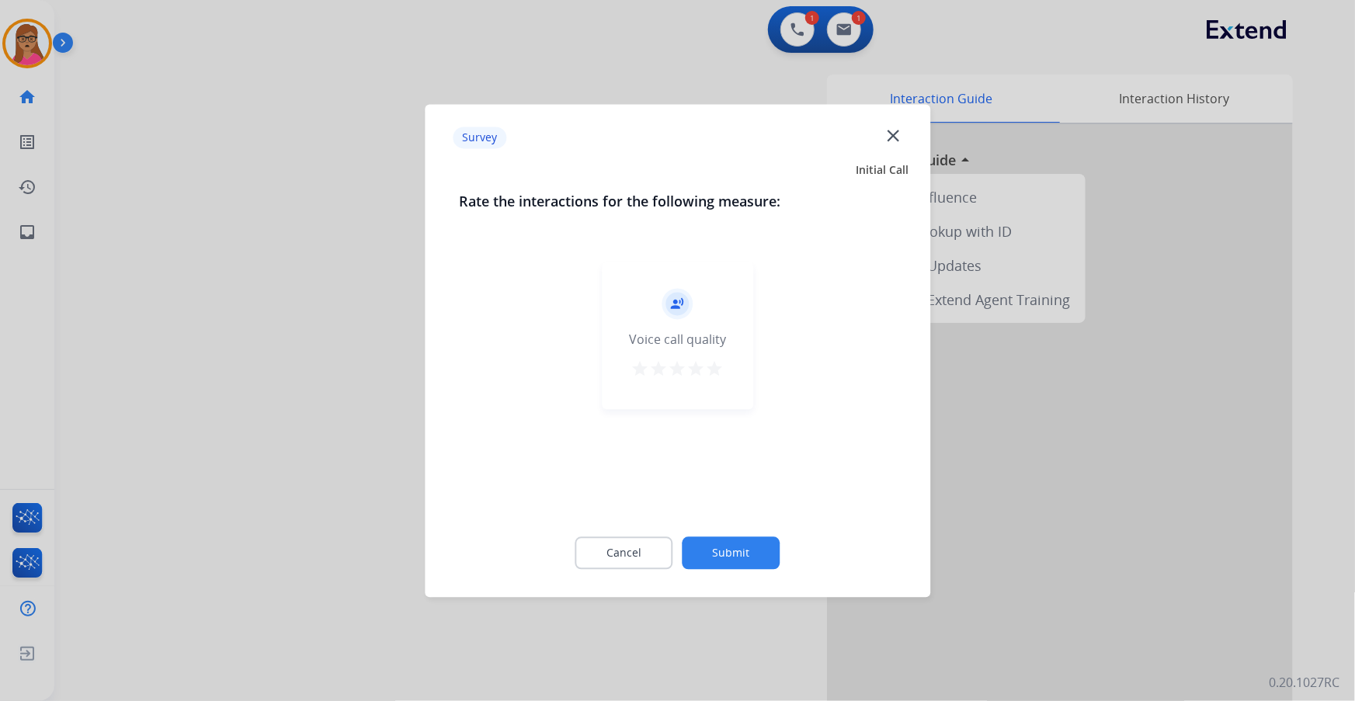
click at [319, 366] on div at bounding box center [677, 350] width 1355 height 701
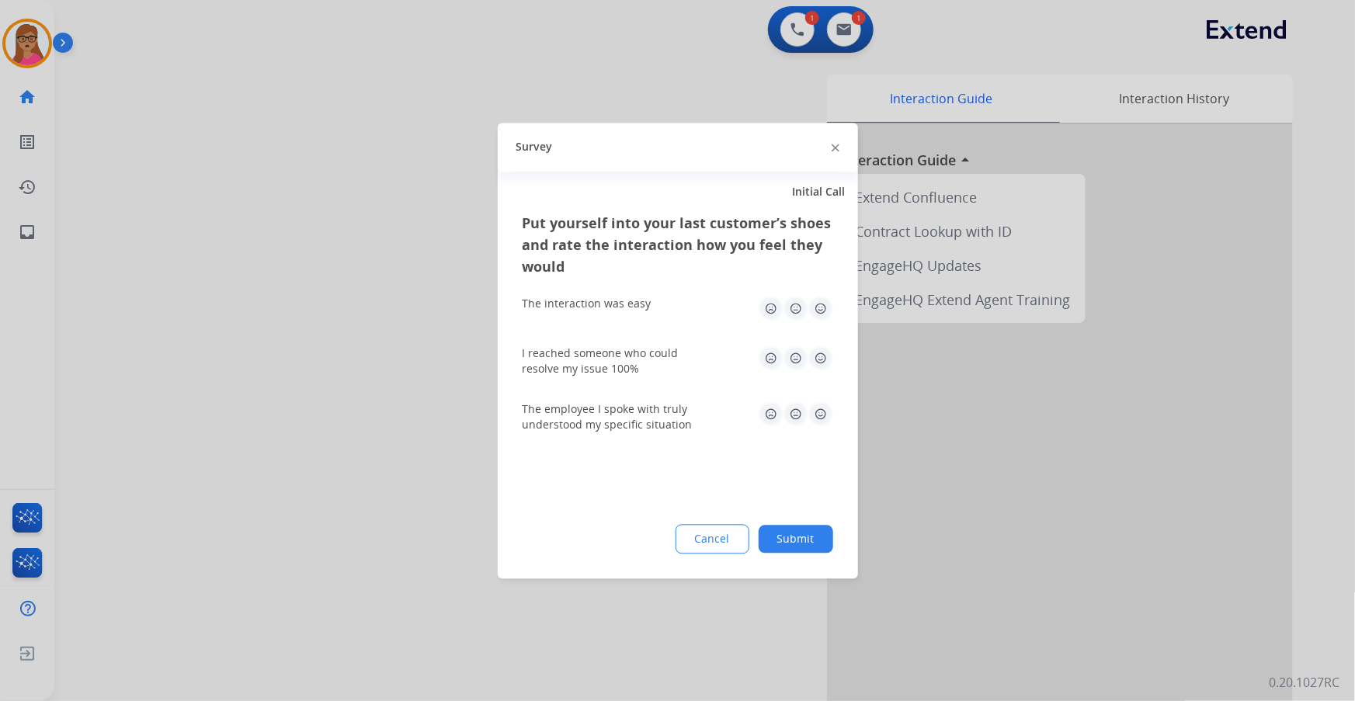
click at [319, 365] on div at bounding box center [677, 350] width 1355 height 701
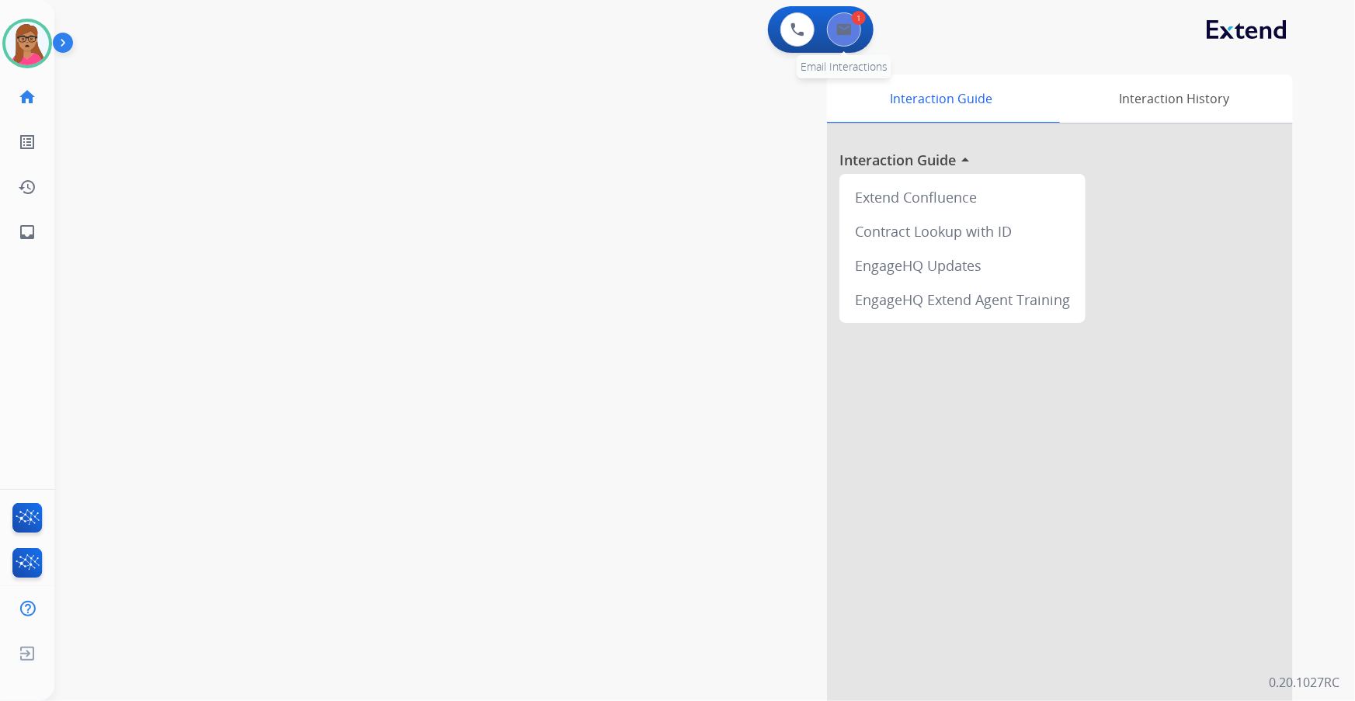
click at [854, 39] on button at bounding box center [844, 29] width 34 height 34
select select "**********"
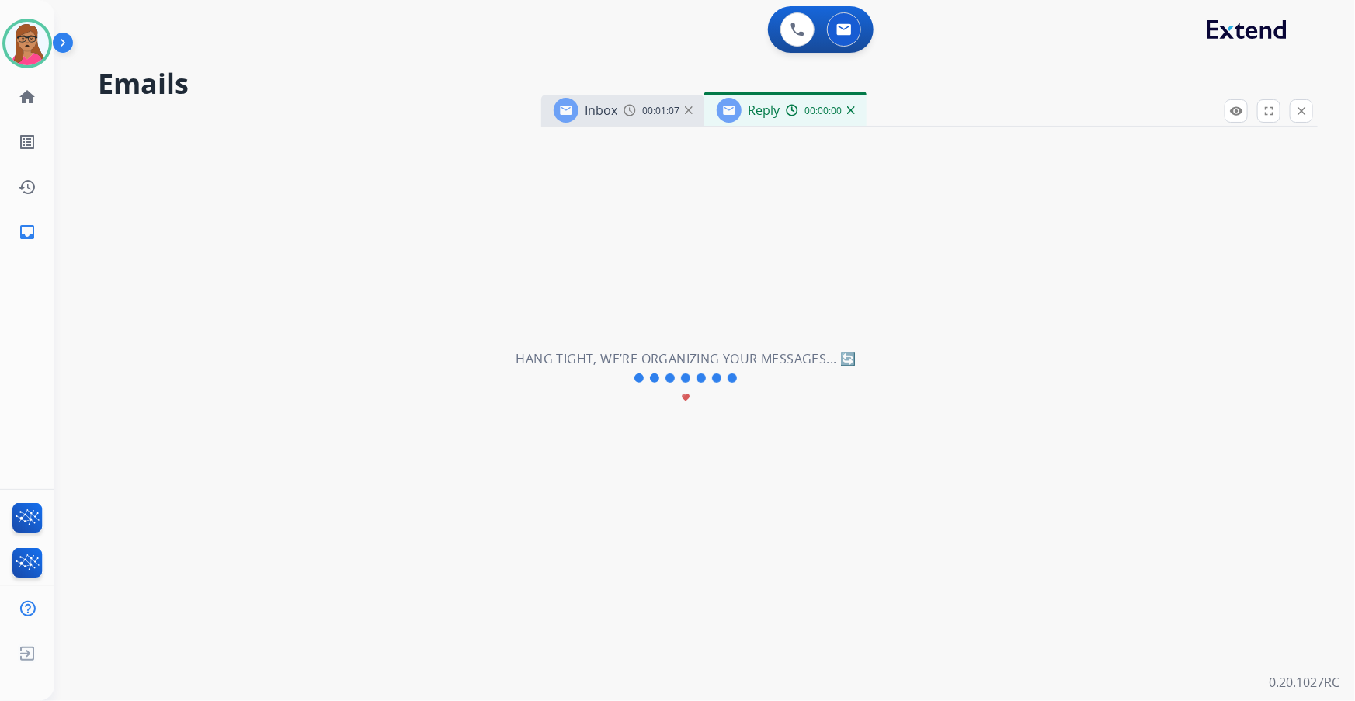
select select "**********"
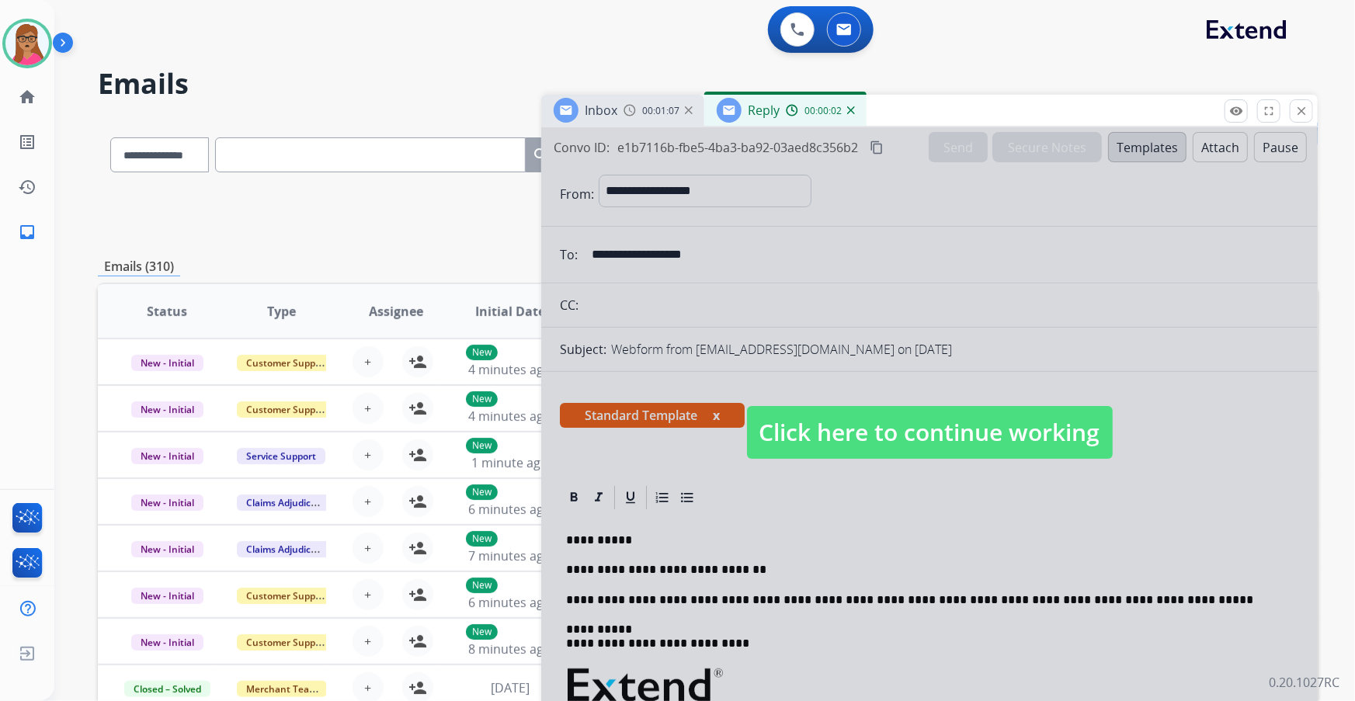
click at [869, 418] on span "Click here to continue working" at bounding box center [930, 432] width 366 height 53
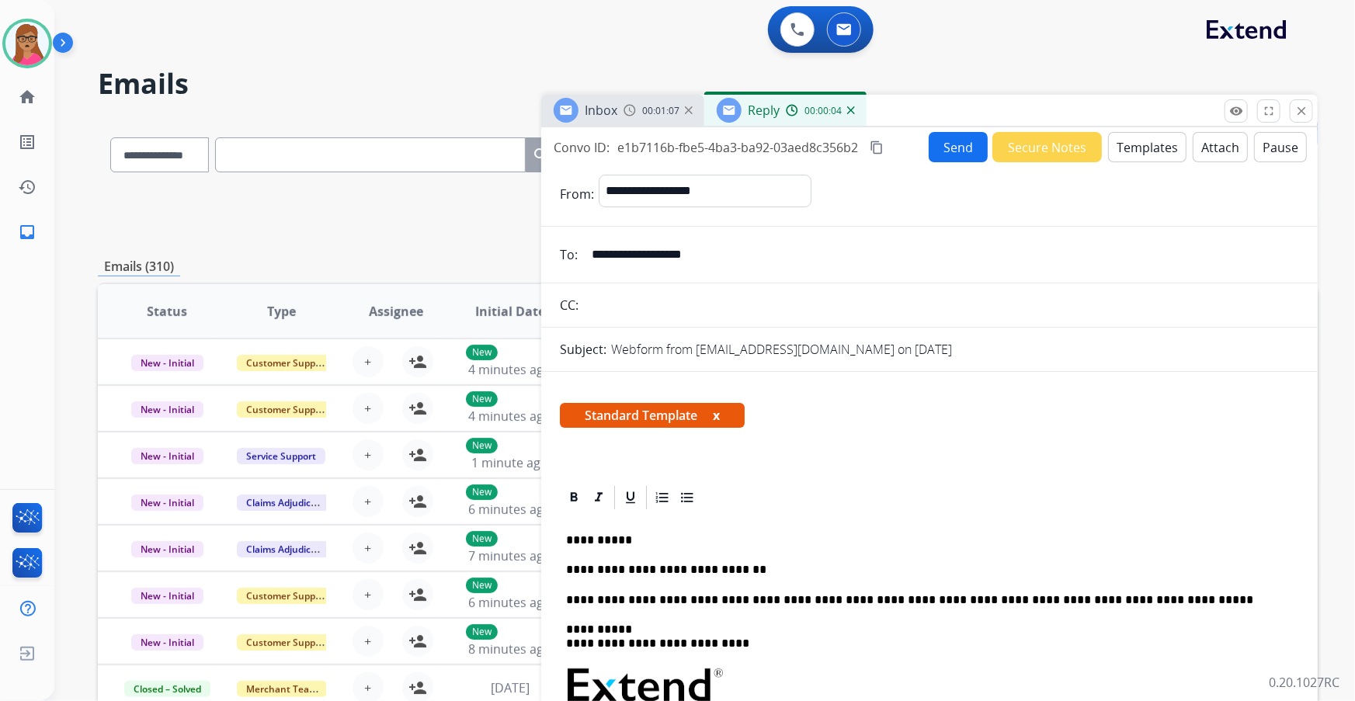
click at [637, 122] on div "Inbox 00:01:07" at bounding box center [622, 110] width 163 height 31
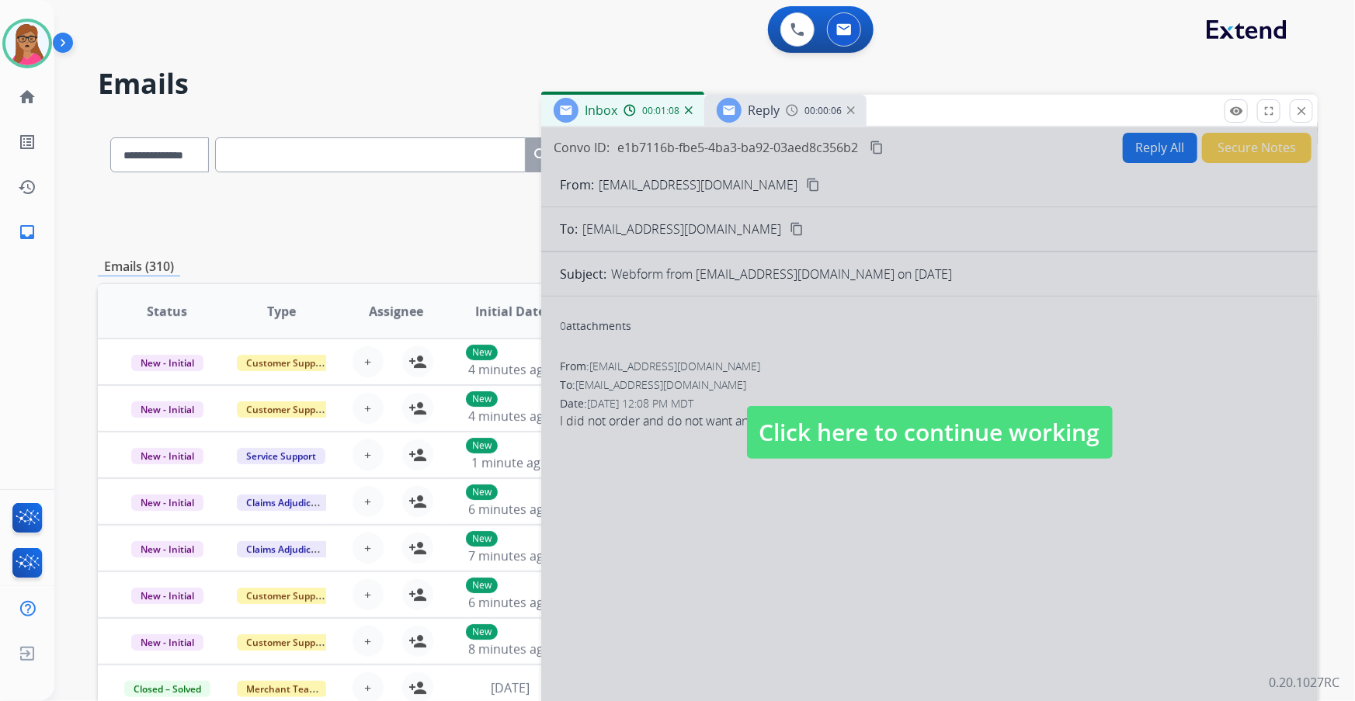
drag, startPoint x: 858, startPoint y: 446, endPoint x: 798, endPoint y: 286, distance: 170.0
click at [858, 444] on span "Click here to continue working" at bounding box center [930, 432] width 366 height 53
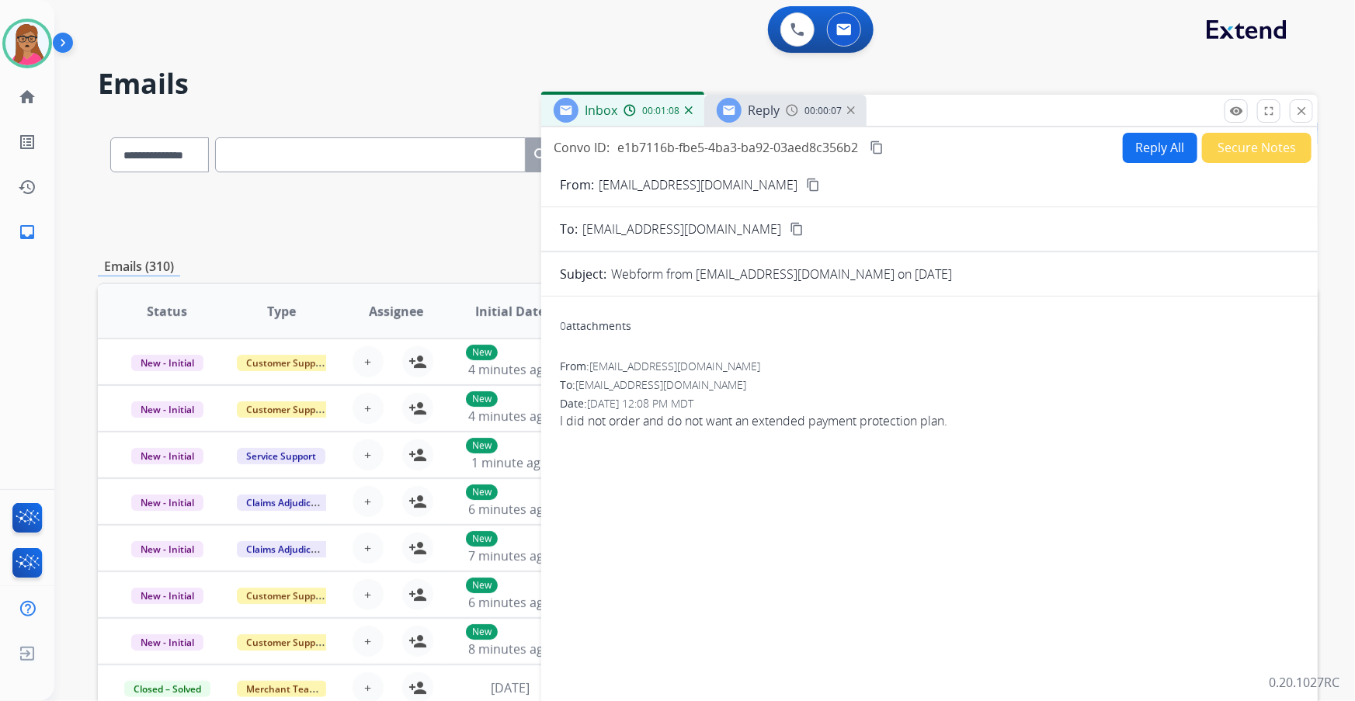
click at [742, 101] on div "Reply" at bounding box center [747, 110] width 63 height 25
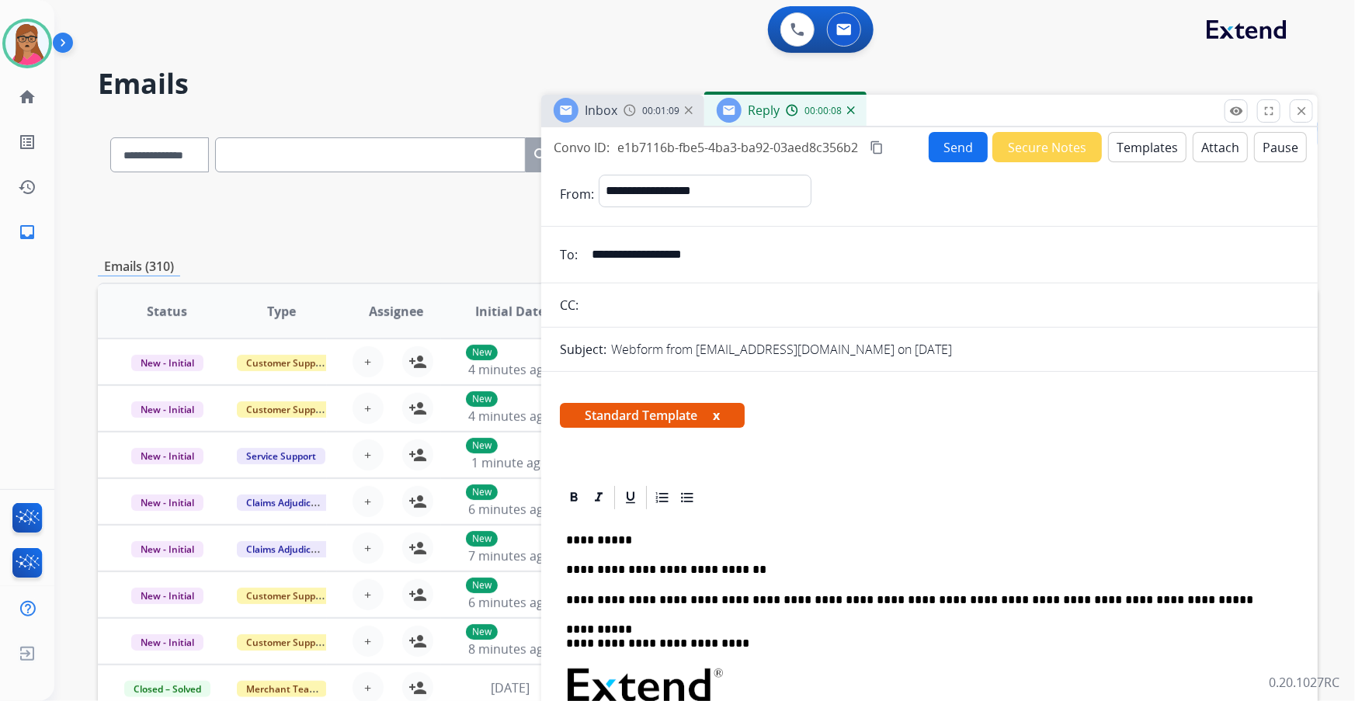
click at [762, 116] on span "Reply" at bounding box center [764, 110] width 32 height 17
click at [757, 566] on p "**********" at bounding box center [923, 570] width 715 height 14
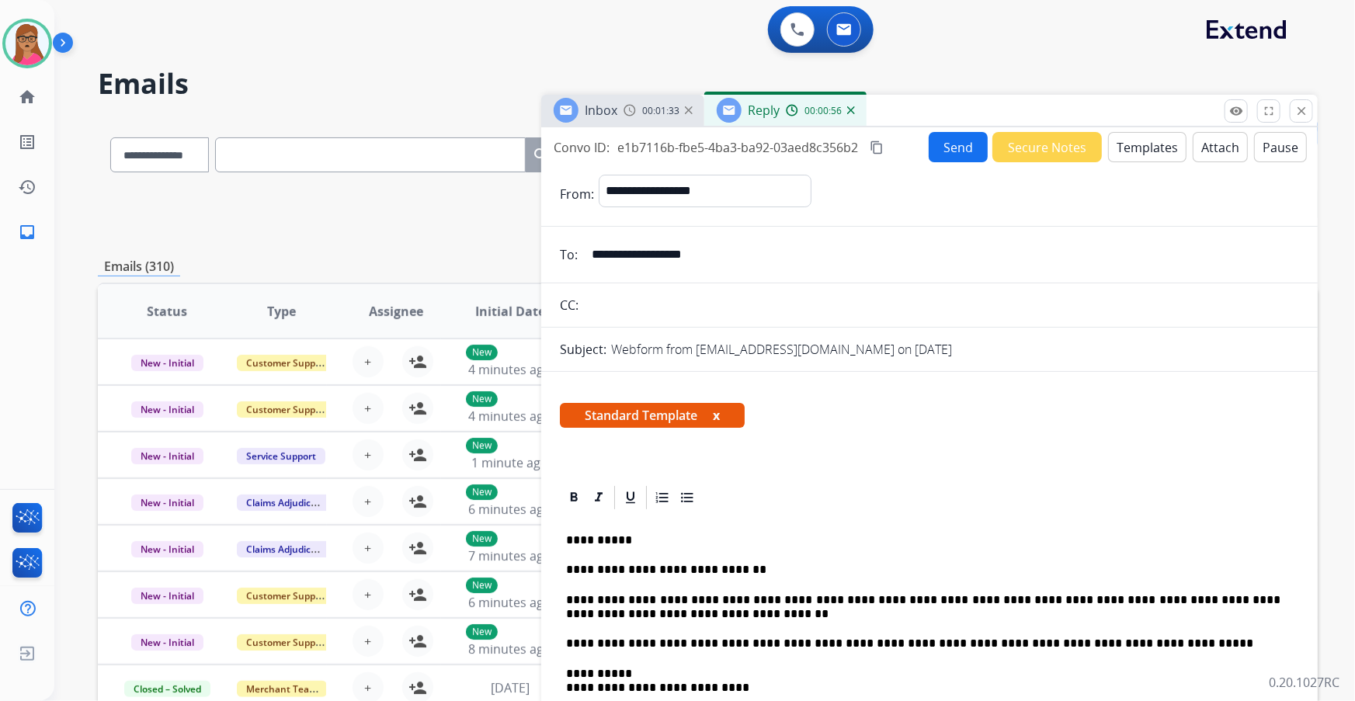
click at [875, 145] on mat-icon "content_copy" at bounding box center [876, 148] width 14 height 14
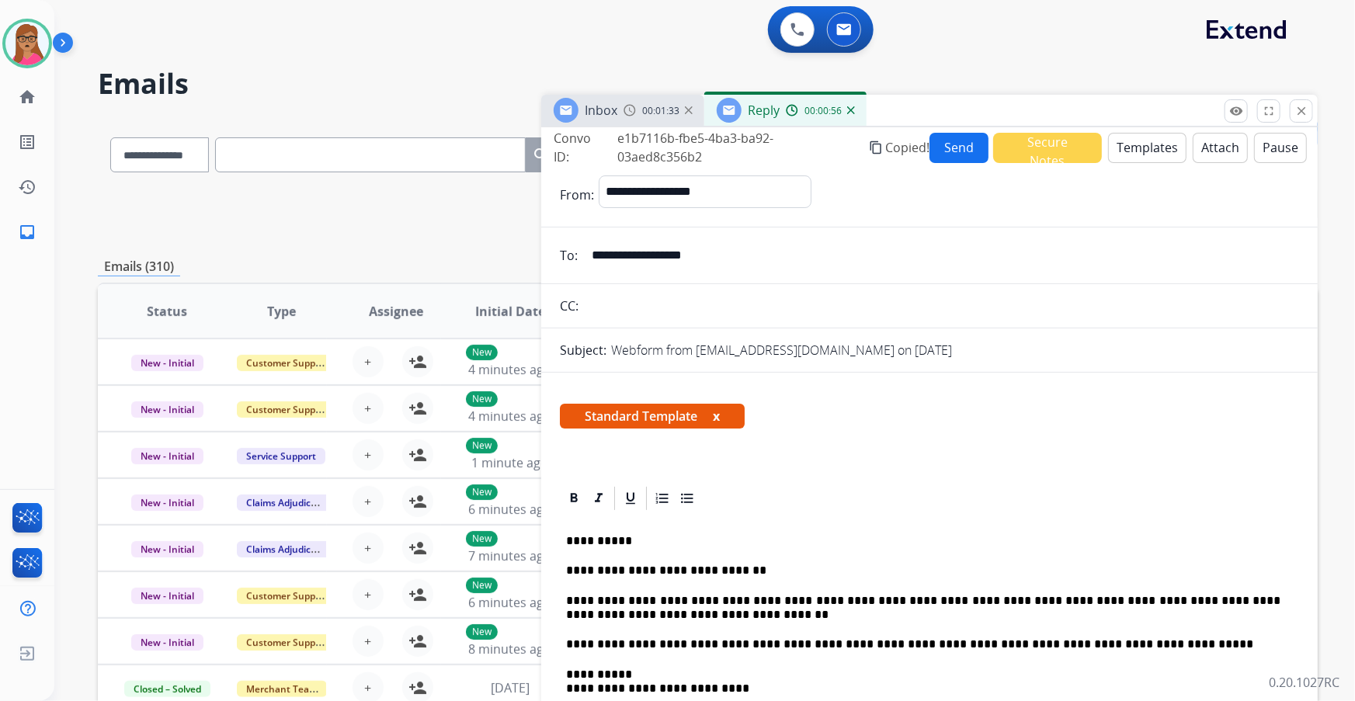
click at [939, 146] on button "Send" at bounding box center [958, 148] width 59 height 30
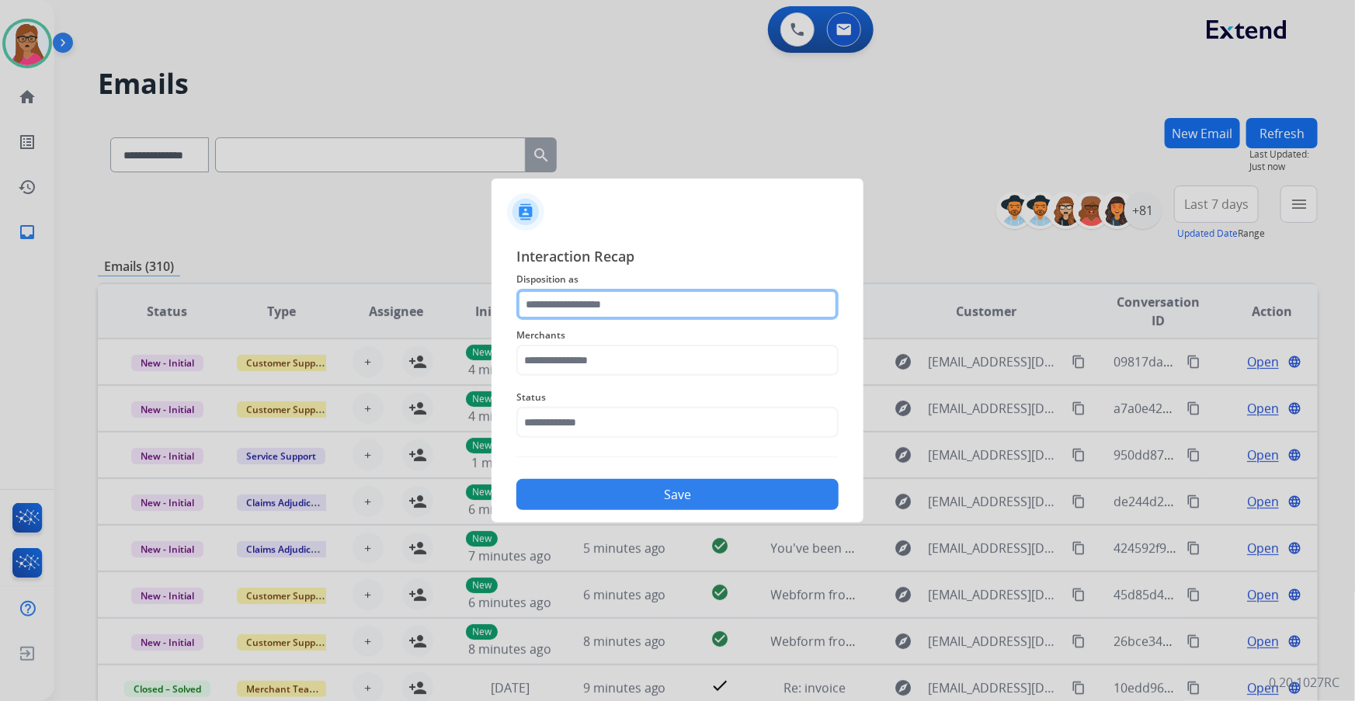
click at [611, 303] on input "text" at bounding box center [677, 304] width 322 height 31
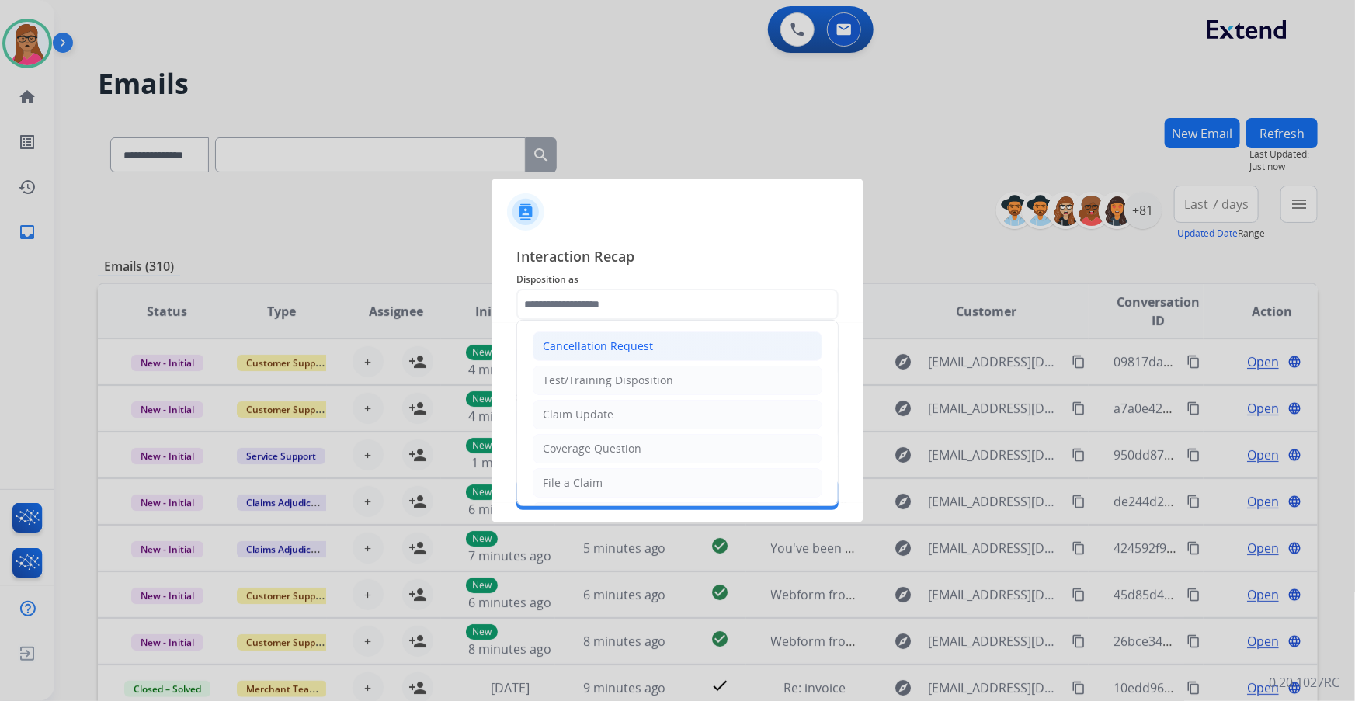
click at [631, 346] on div "Cancellation Request" at bounding box center [598, 346] width 110 height 16
type input "**********"
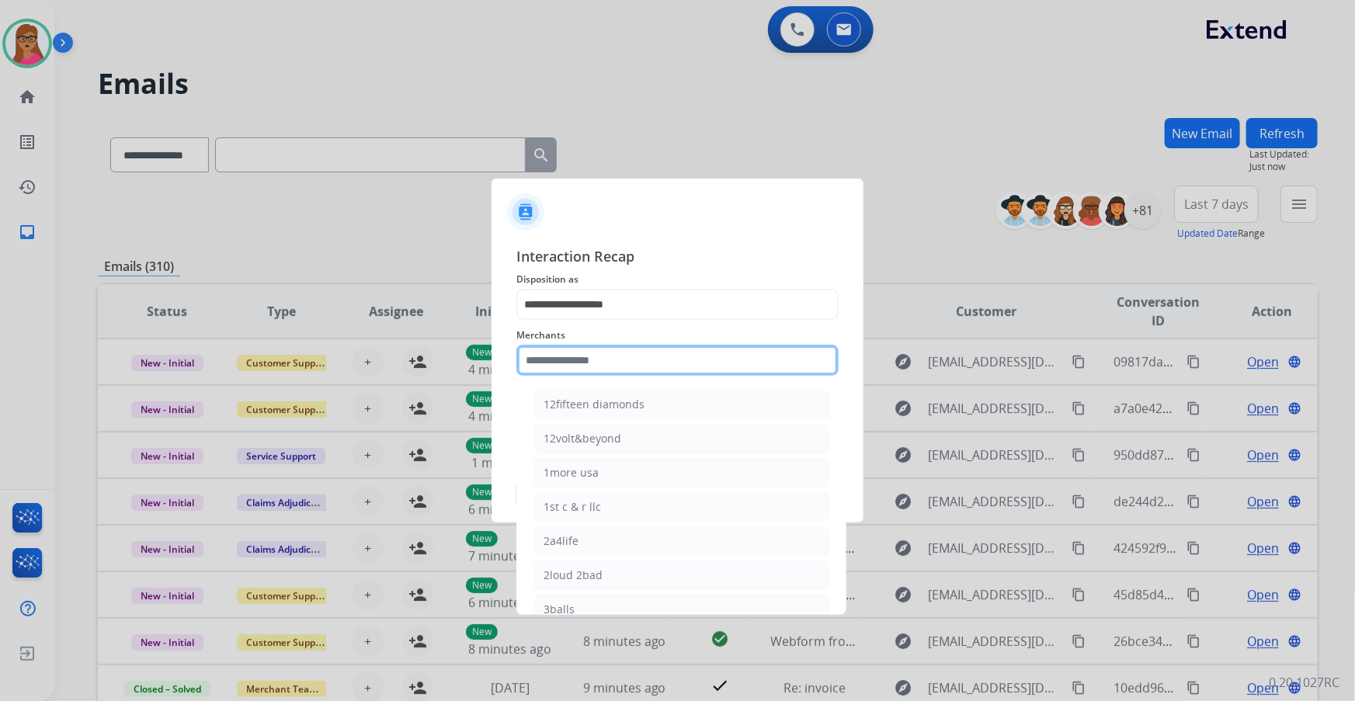
click at [596, 363] on input "text" at bounding box center [677, 360] width 322 height 31
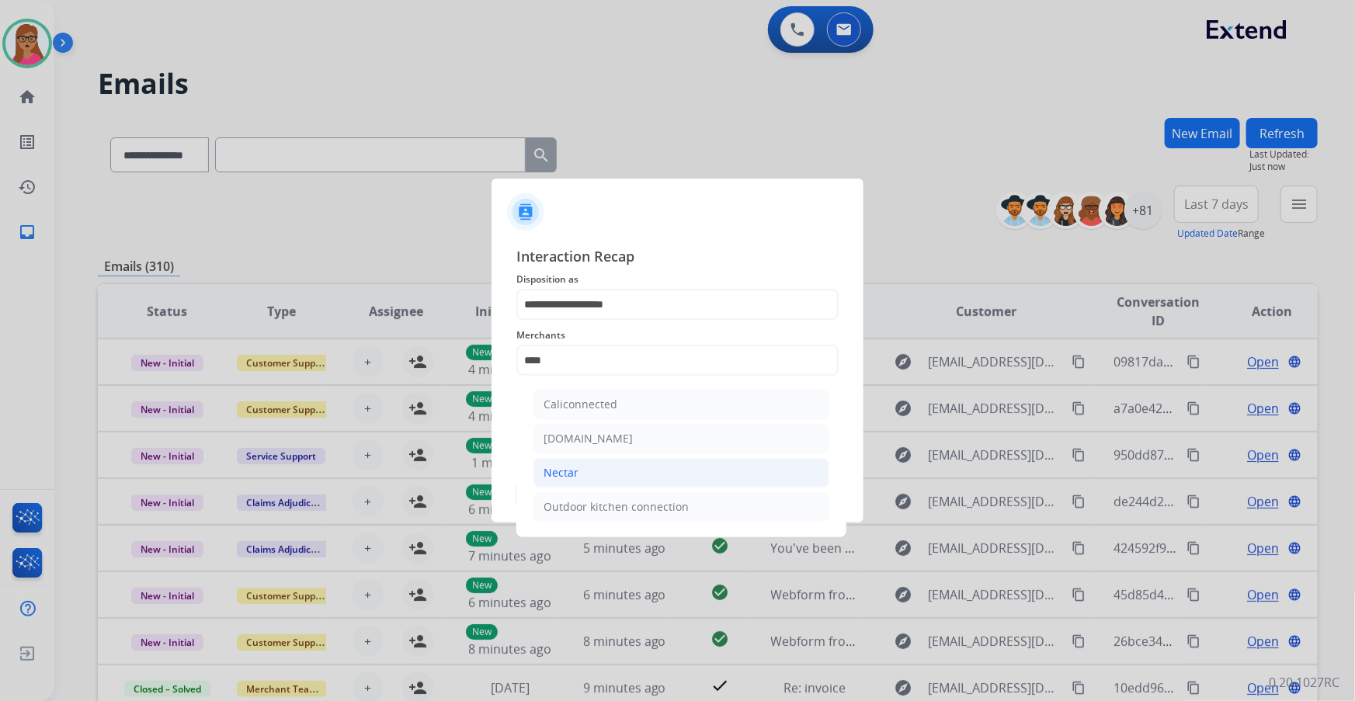
click at [558, 476] on div "Nectar" at bounding box center [560, 473] width 35 height 16
type input "******"
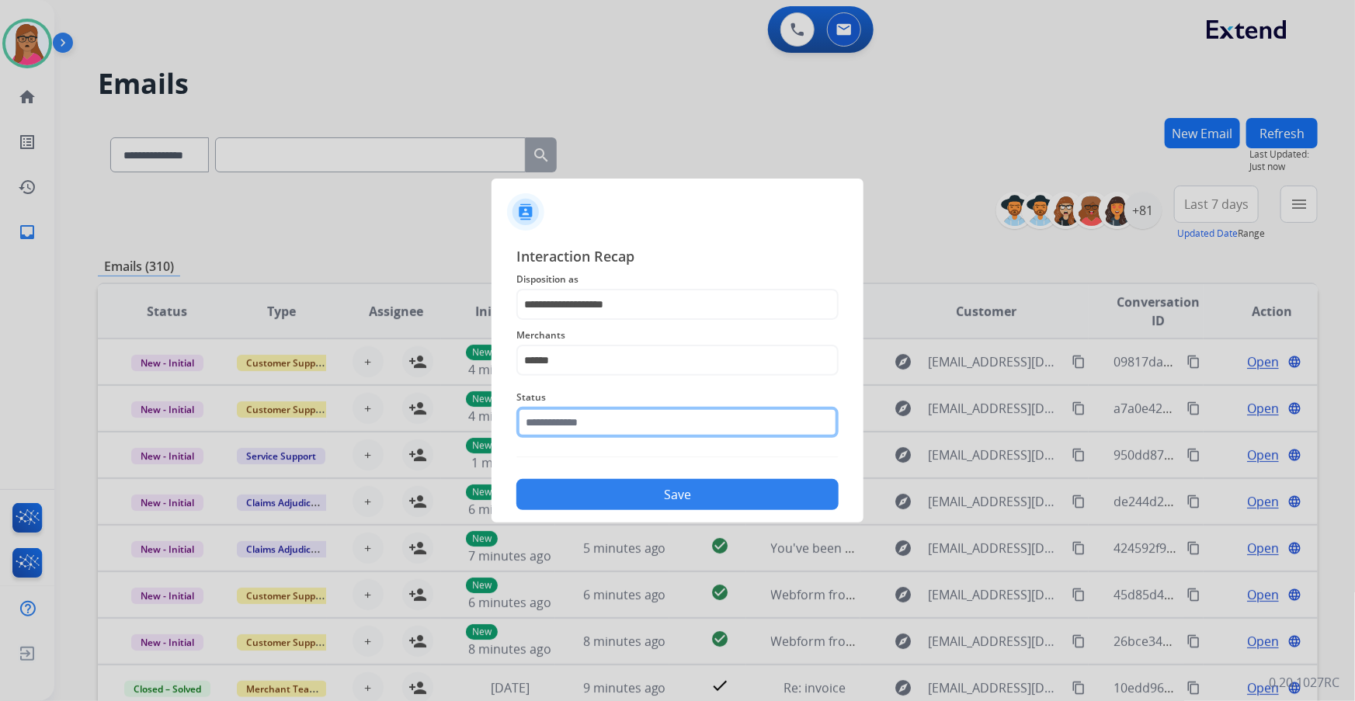
click at [616, 421] on input "text" at bounding box center [677, 422] width 322 height 31
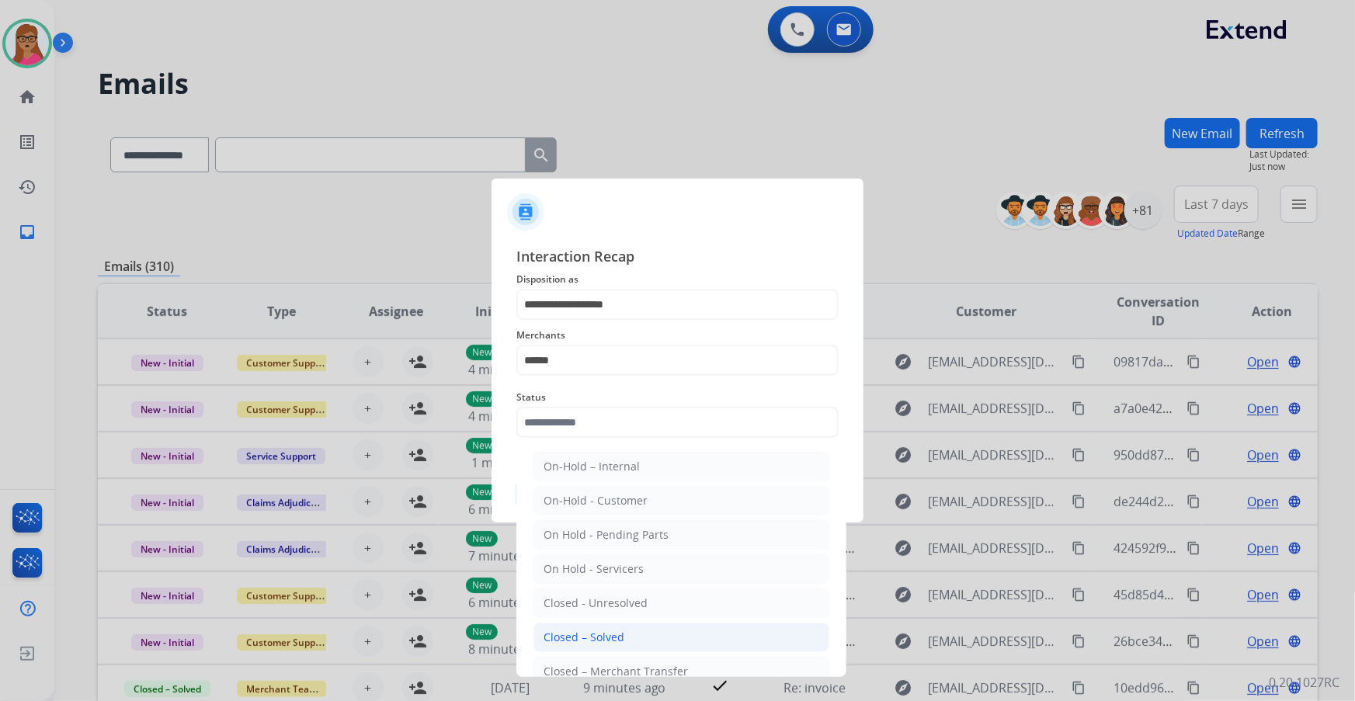
click at [623, 630] on li "Closed – Solved" at bounding box center [681, 637] width 296 height 29
type input "**********"
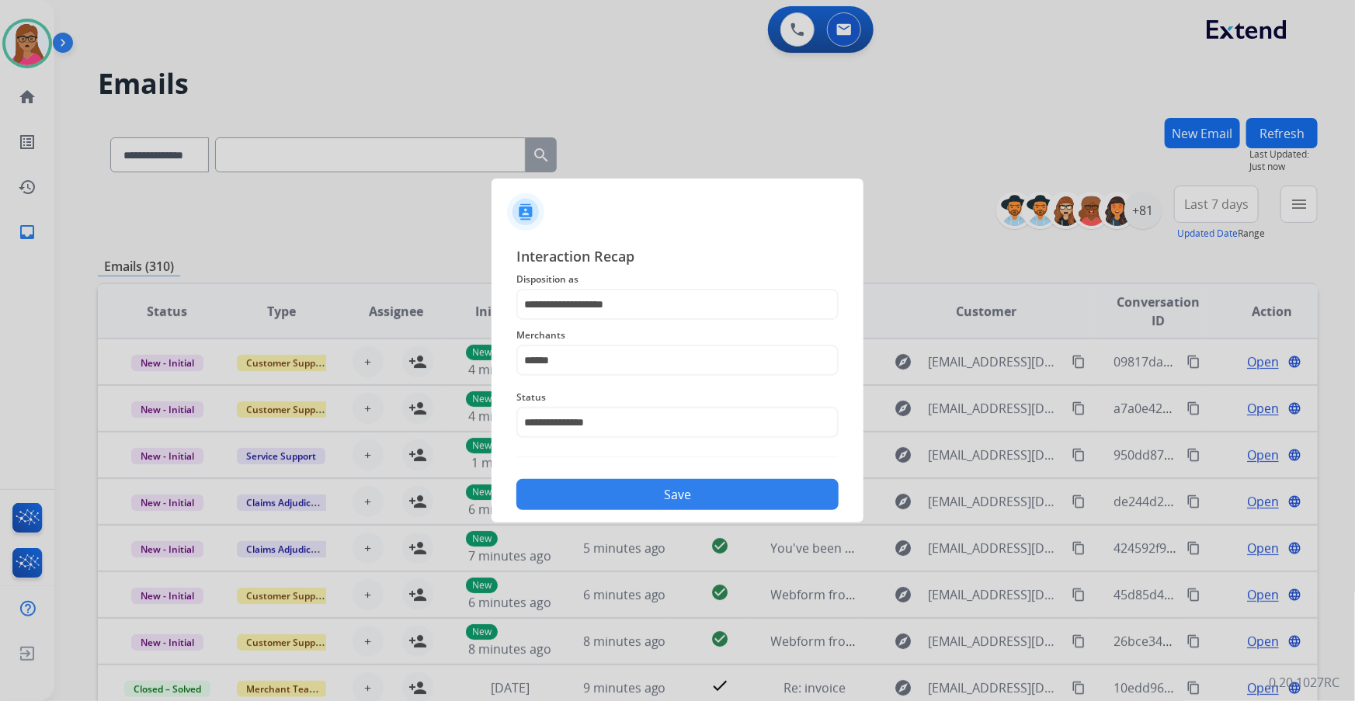
click at [666, 491] on button "Save" at bounding box center [677, 494] width 322 height 31
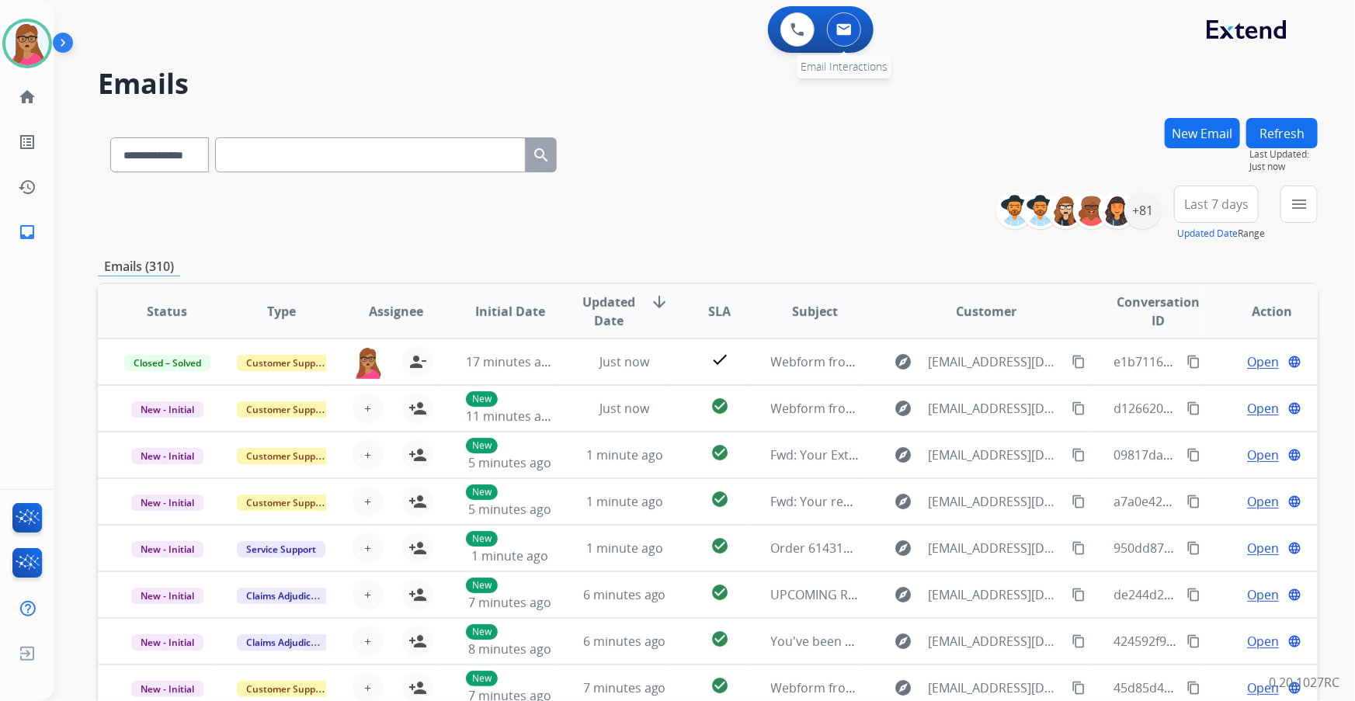
click at [850, 32] on img at bounding box center [844, 29] width 16 height 12
click at [1221, 213] on button "Last 7 days" at bounding box center [1216, 204] width 85 height 37
click at [1173, 388] on div "Last 90 days" at bounding box center [1210, 392] width 85 height 23
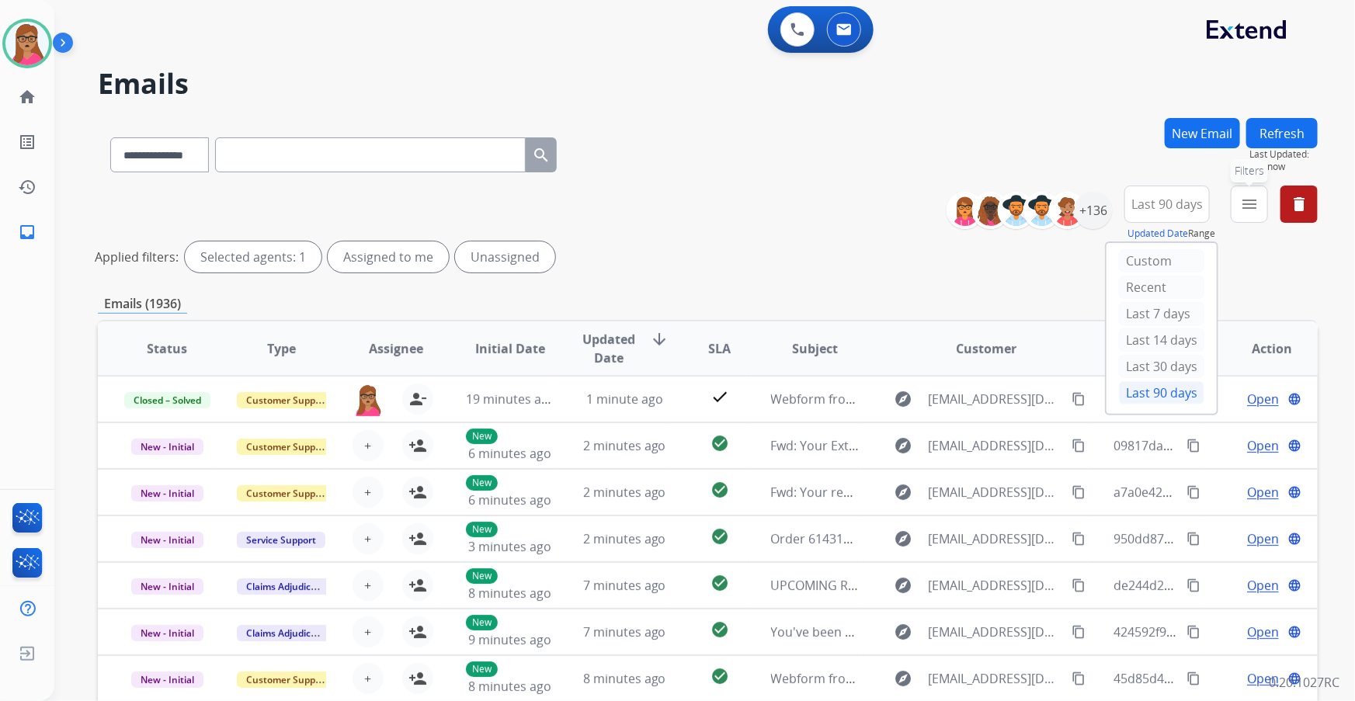
click at [1258, 208] on mat-icon "menu" at bounding box center [1249, 204] width 19 height 19
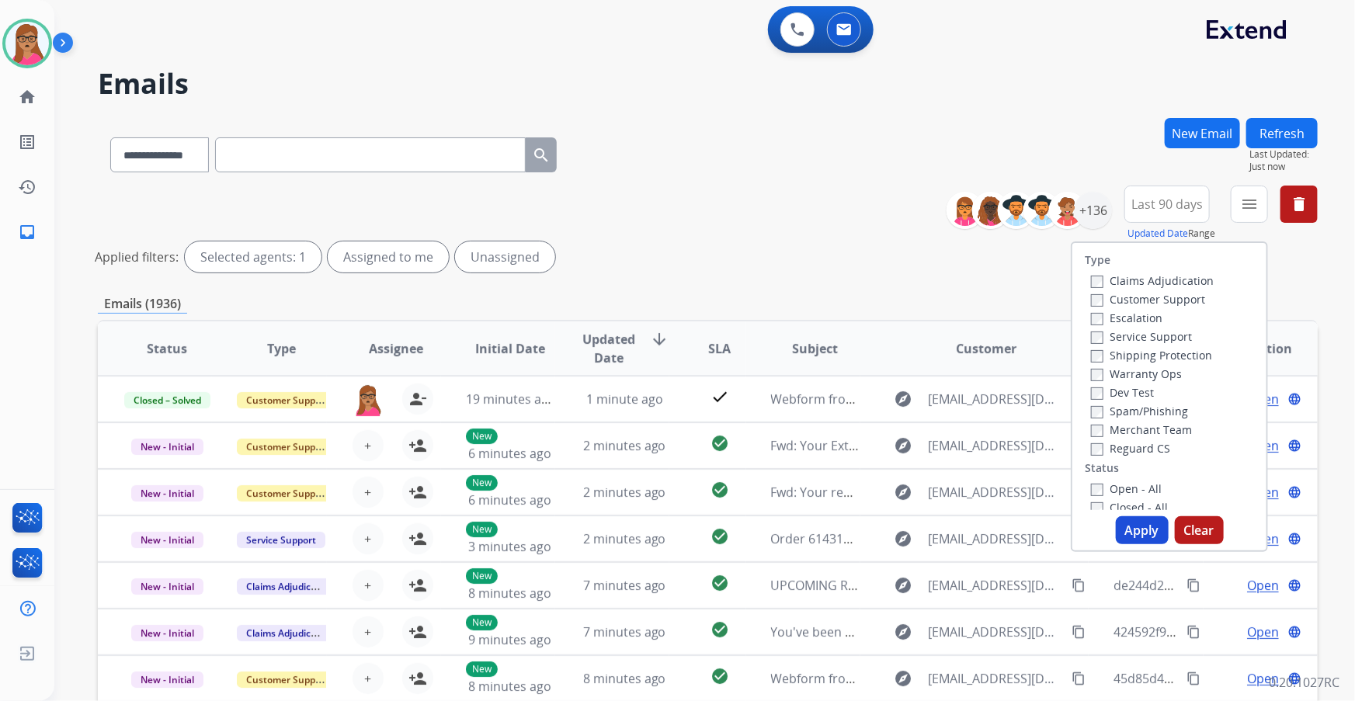
click at [1160, 295] on label "Customer Support" at bounding box center [1148, 299] width 114 height 15
click at [1171, 356] on label "Shipping Protection" at bounding box center [1151, 355] width 121 height 15
click at [1103, 444] on label "Reguard CS" at bounding box center [1130, 448] width 79 height 15
click at [1109, 489] on label "Open - All" at bounding box center [1126, 488] width 71 height 15
click at [1151, 528] on button "Apply" at bounding box center [1141, 530] width 53 height 28
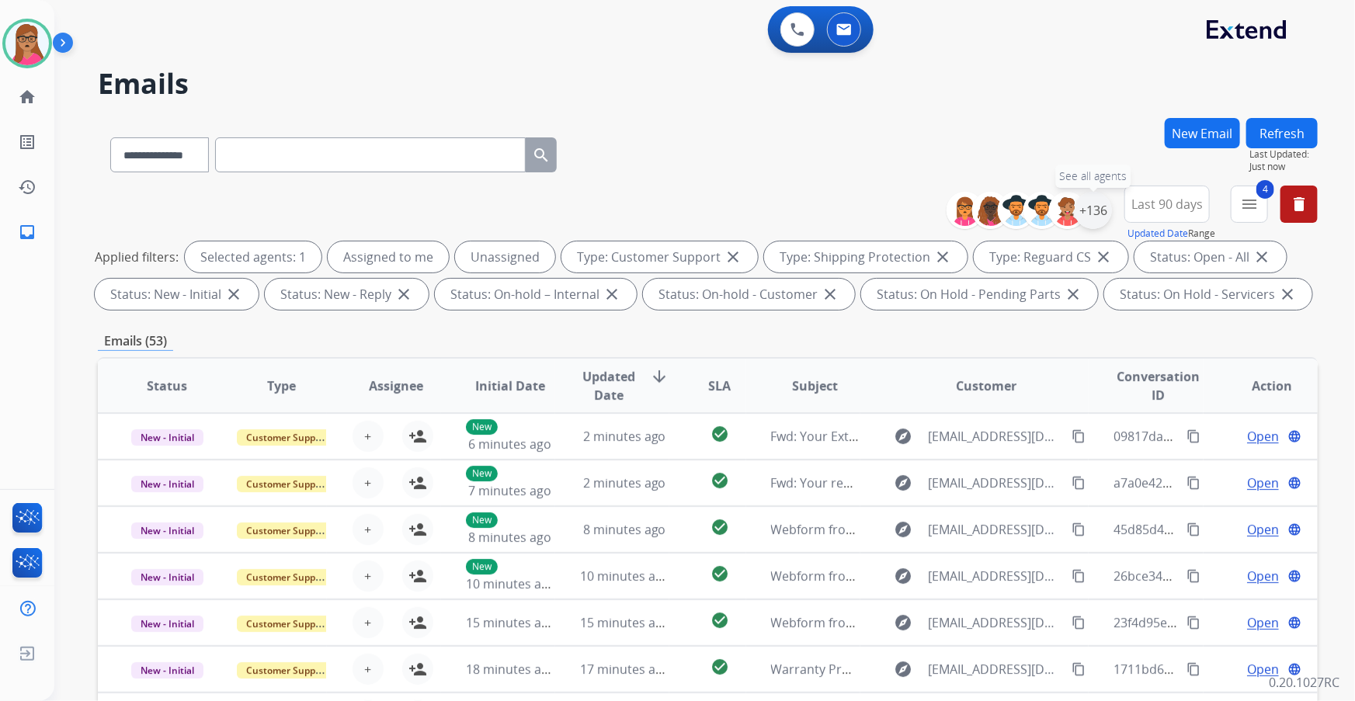
click at [1094, 210] on div "+136" at bounding box center [1092, 210] width 37 height 37
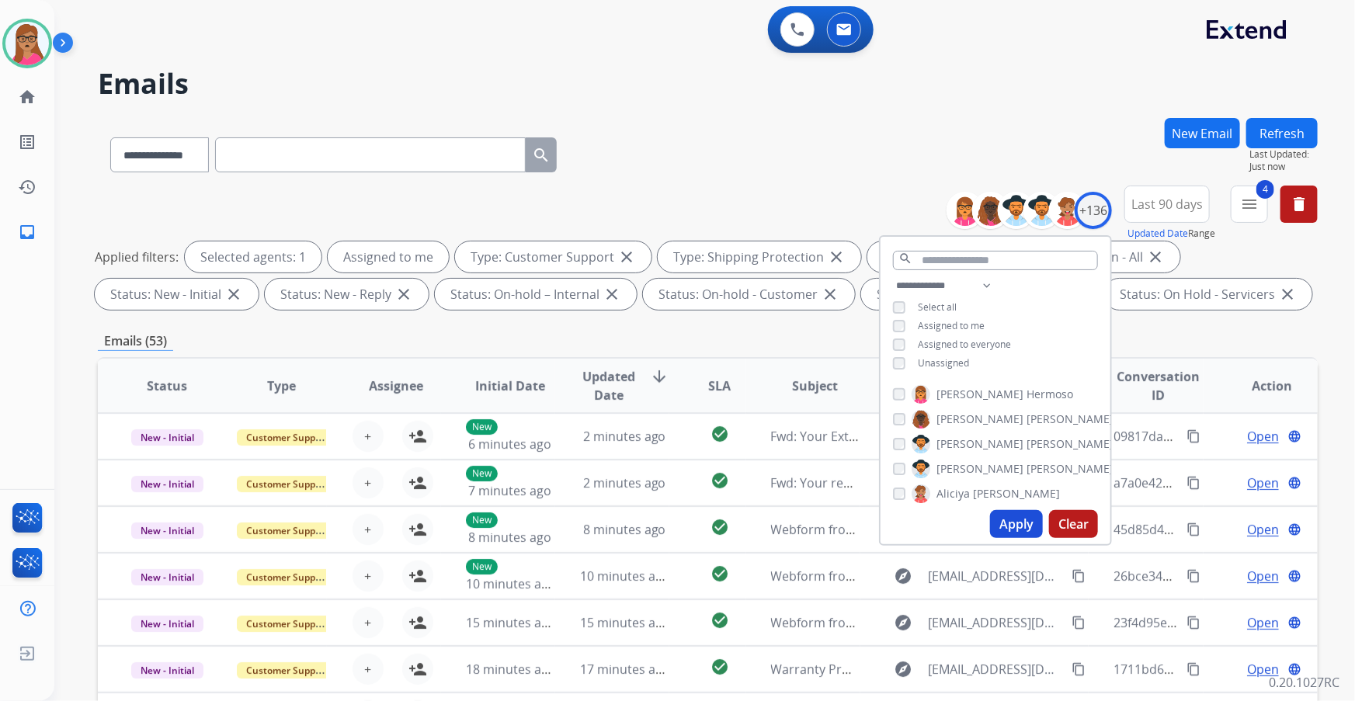
click at [1017, 528] on button "Apply" at bounding box center [1016, 524] width 53 height 28
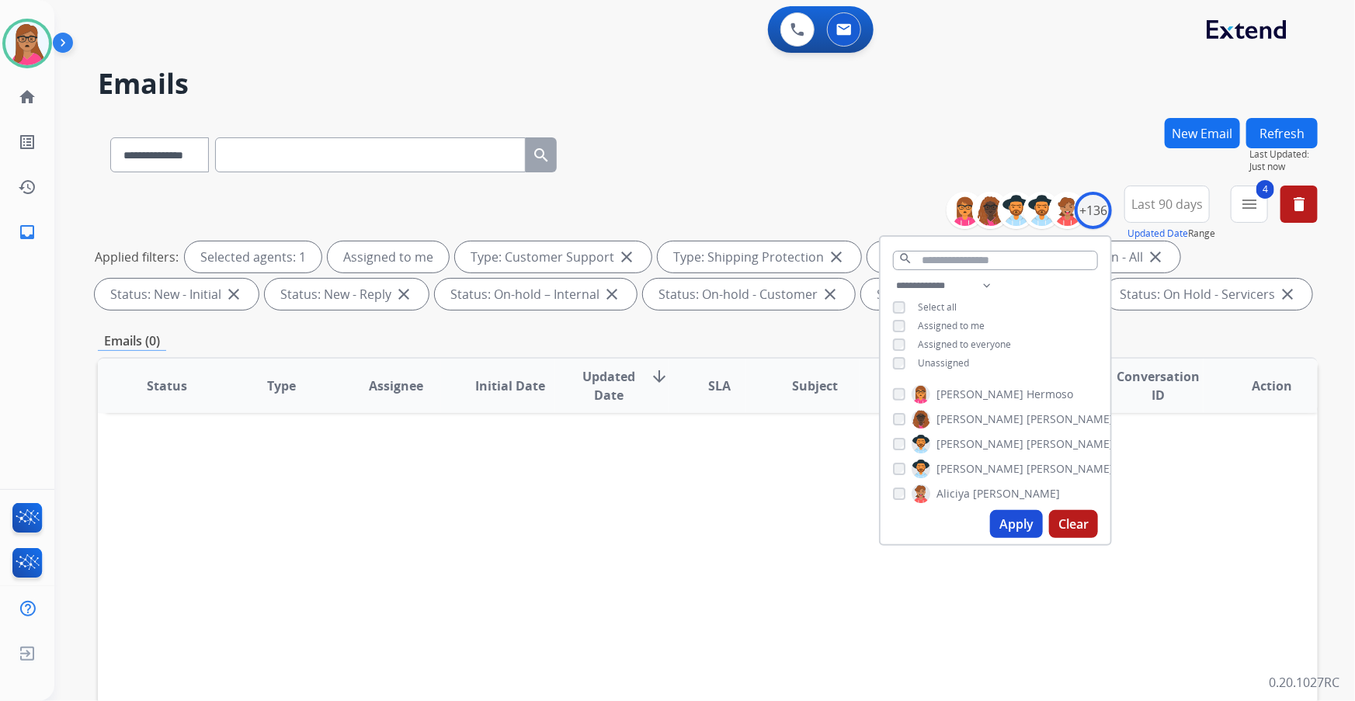
click at [784, 471] on div "Status Type Assignee Initial Date Updated Date arrow_downward SLA Subject Custo…" at bounding box center [707, 617] width 1219 height 520
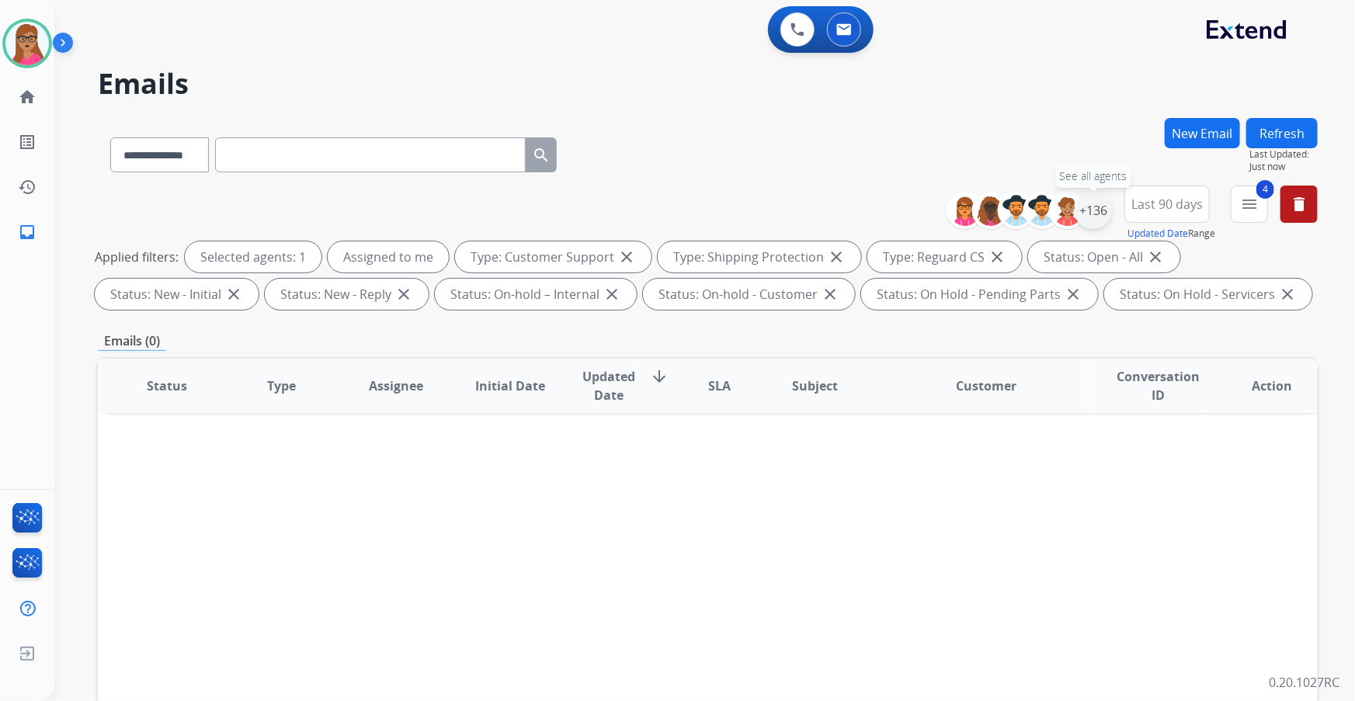
click at [1087, 219] on div "+136" at bounding box center [1092, 210] width 37 height 37
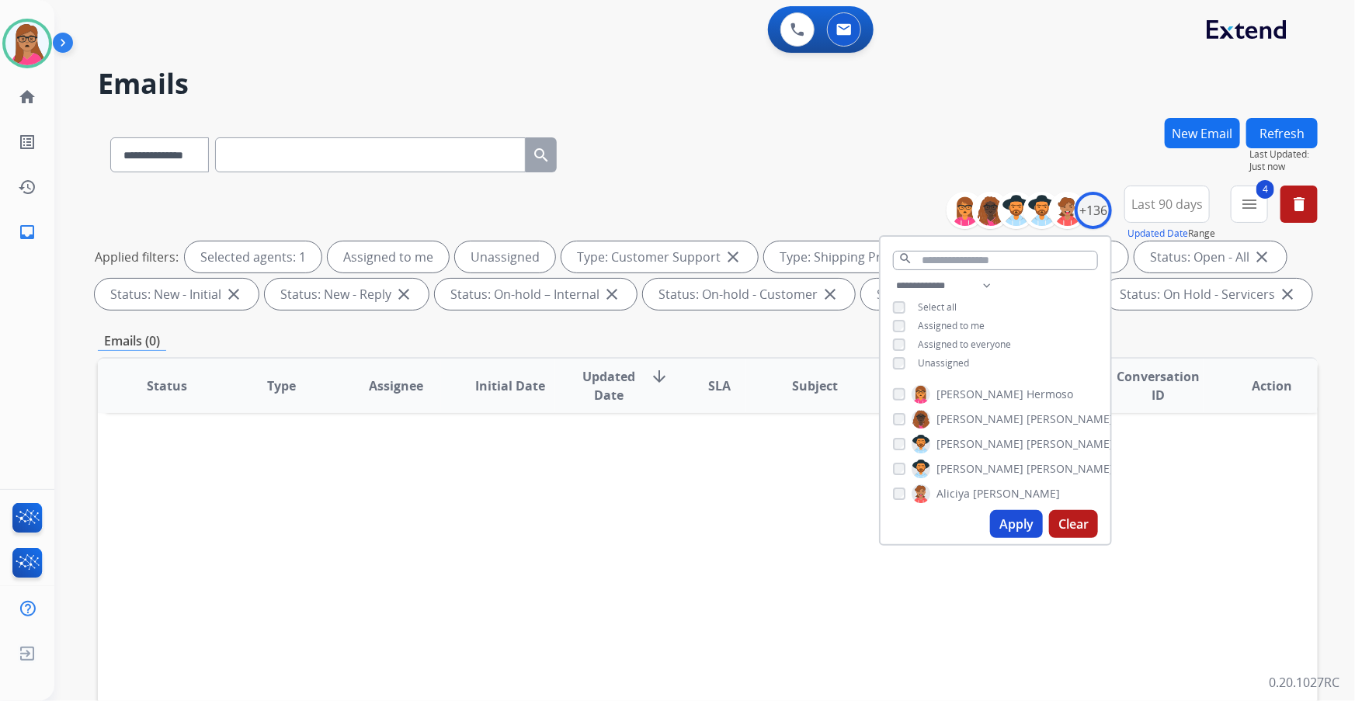
click at [1015, 531] on button "Apply" at bounding box center [1016, 524] width 53 height 28
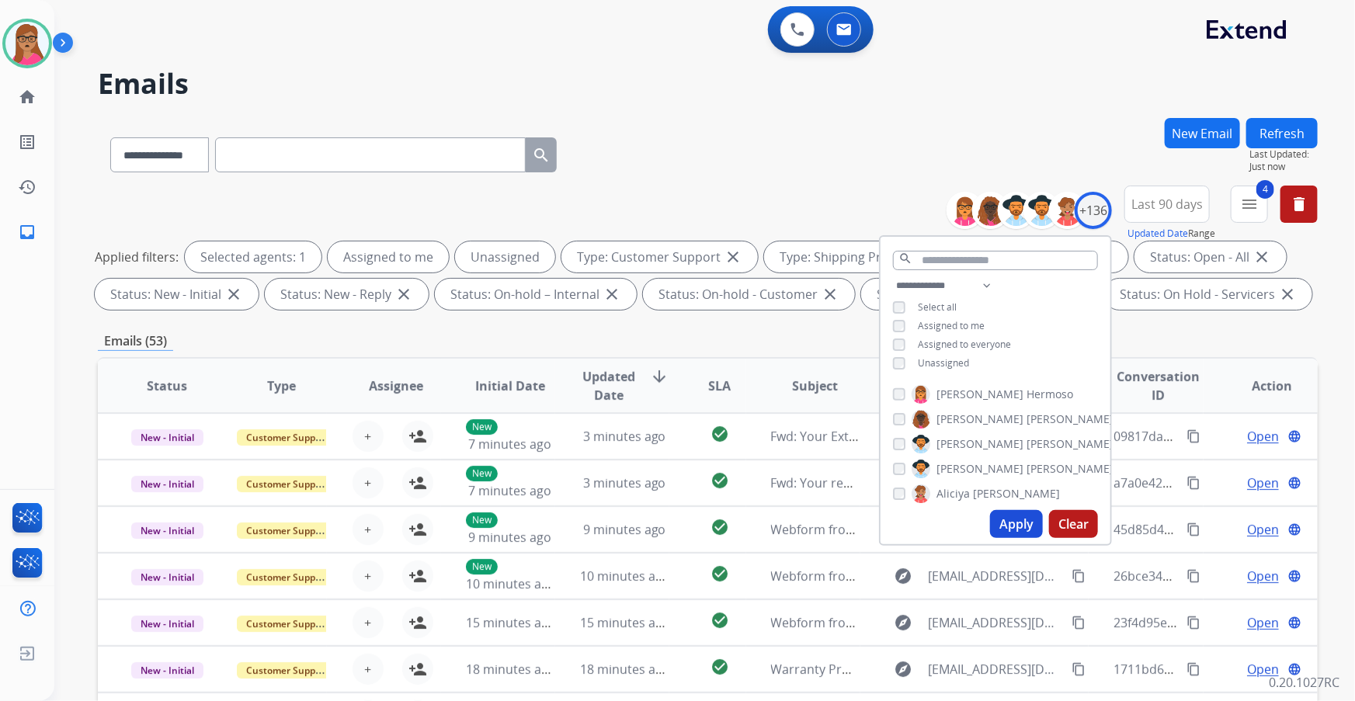
click at [778, 342] on div "Emails (53)" at bounding box center [707, 340] width 1219 height 19
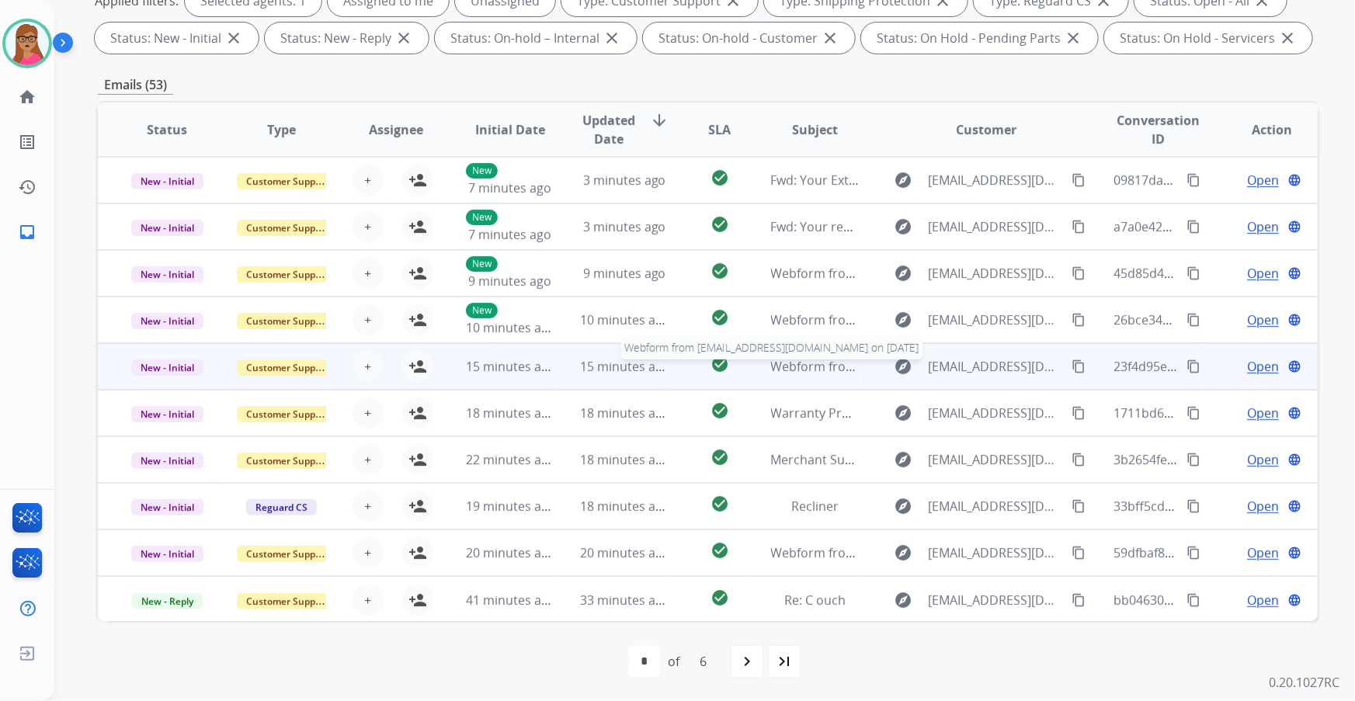
scroll to position [1, 0]
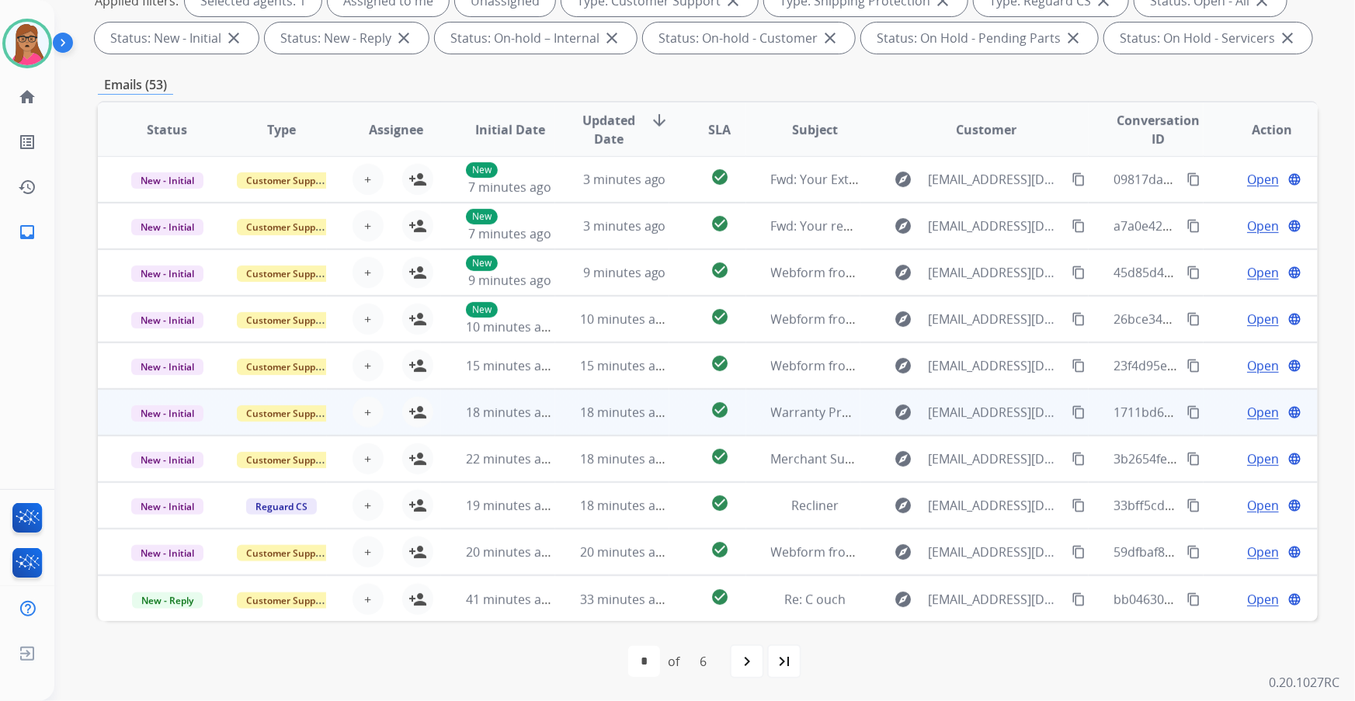
click at [175, 422] on td "New - Initial" at bounding box center [155, 412] width 114 height 47
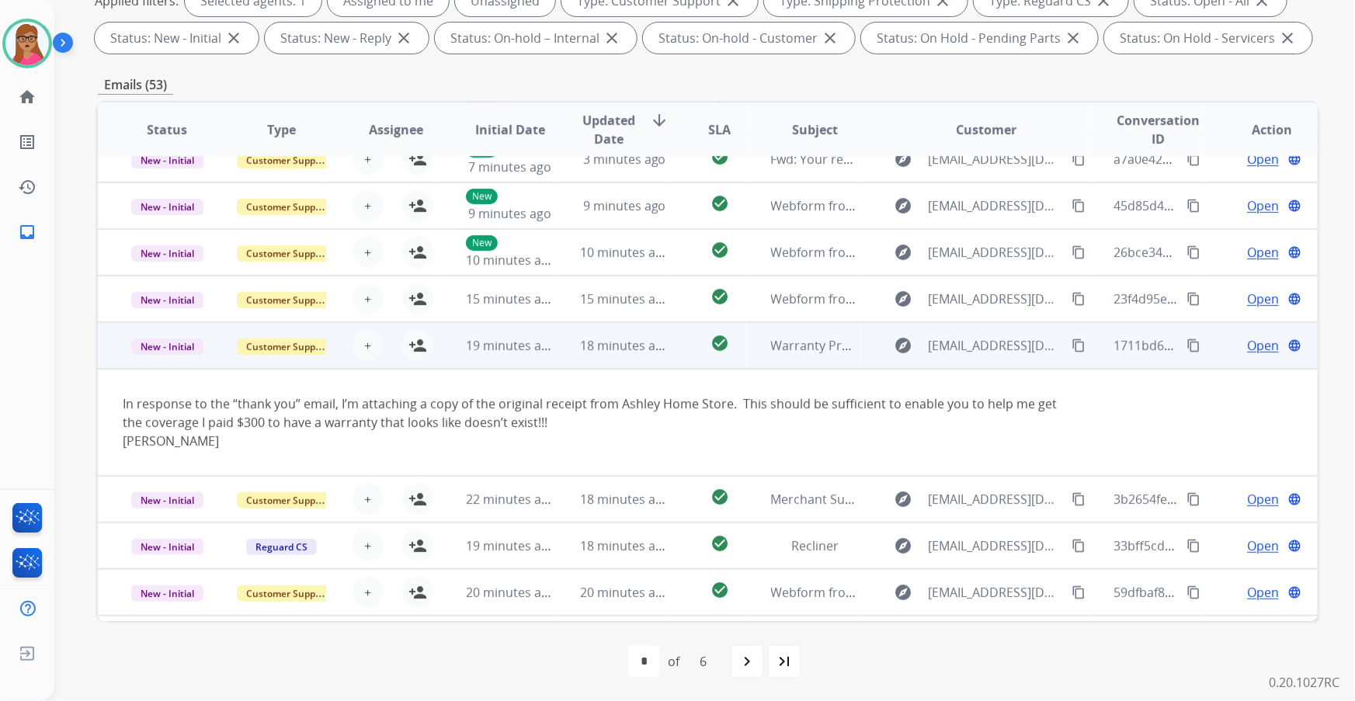
scroll to position [108, 0]
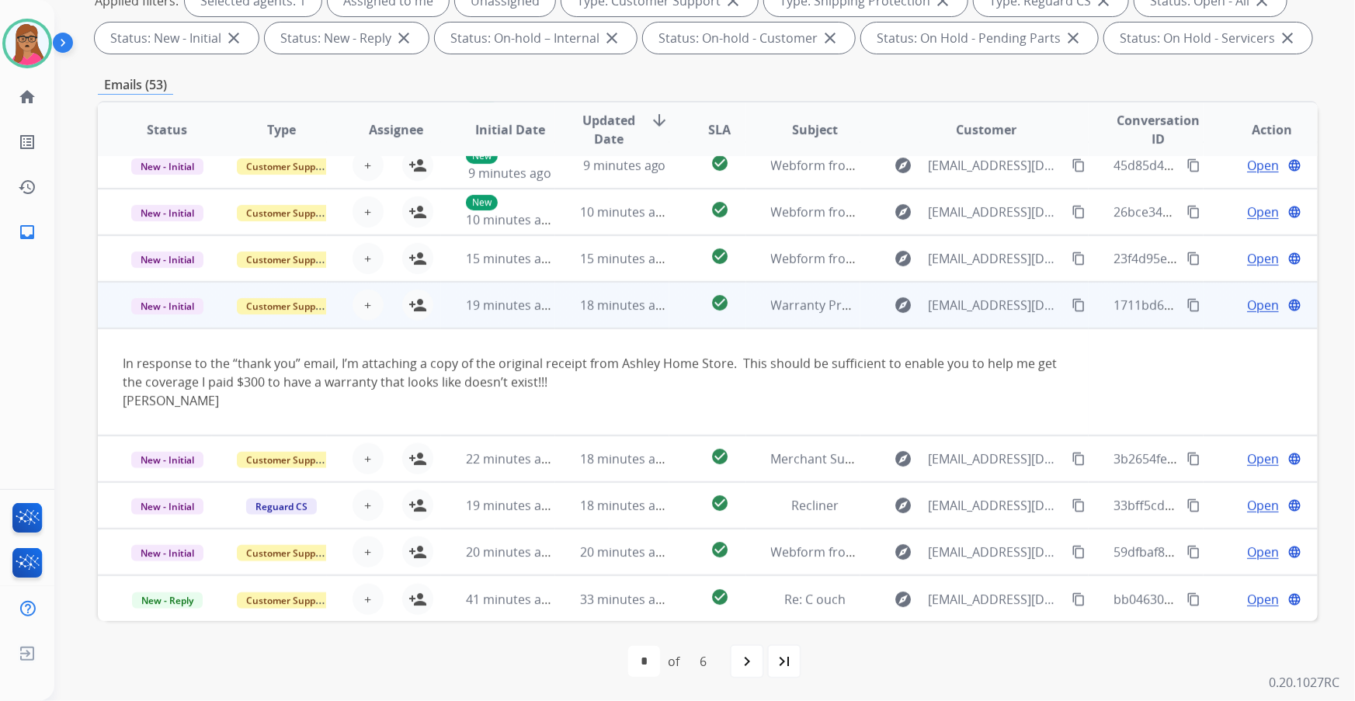
click at [163, 325] on td "New - Initial" at bounding box center [155, 305] width 114 height 47
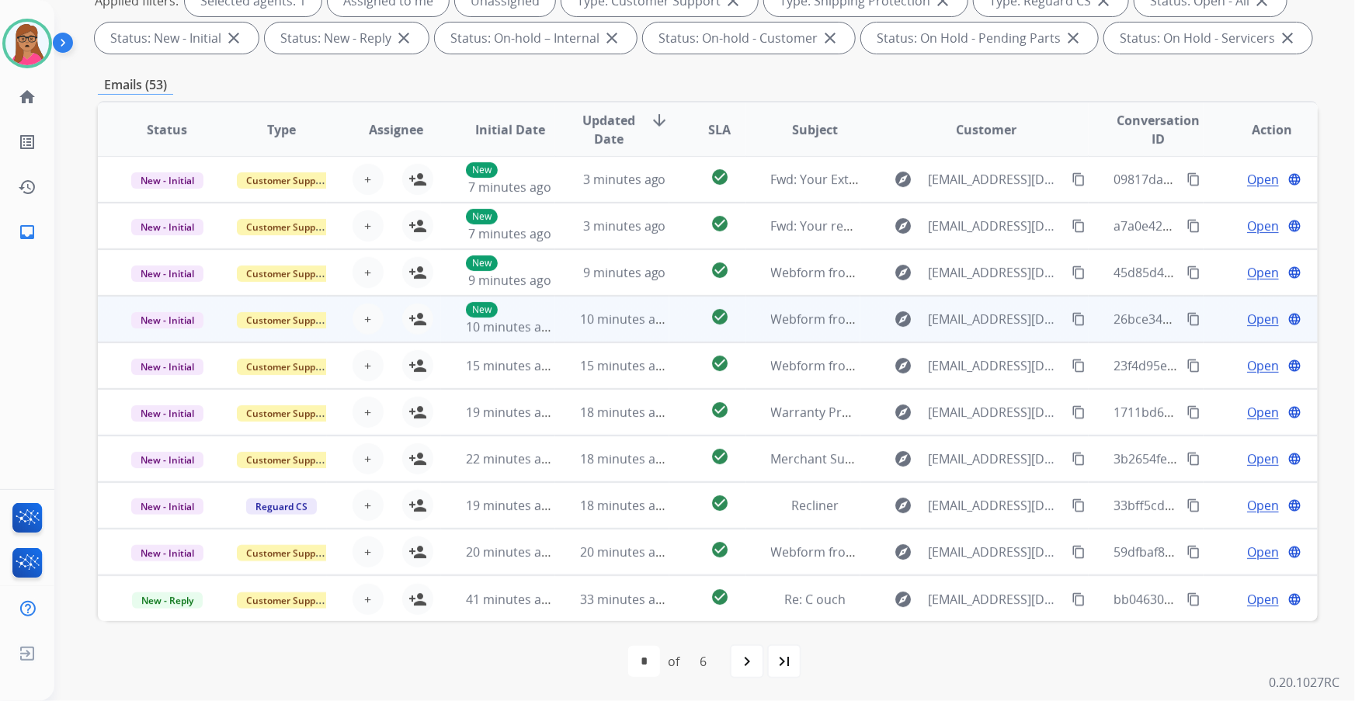
scroll to position [0, 0]
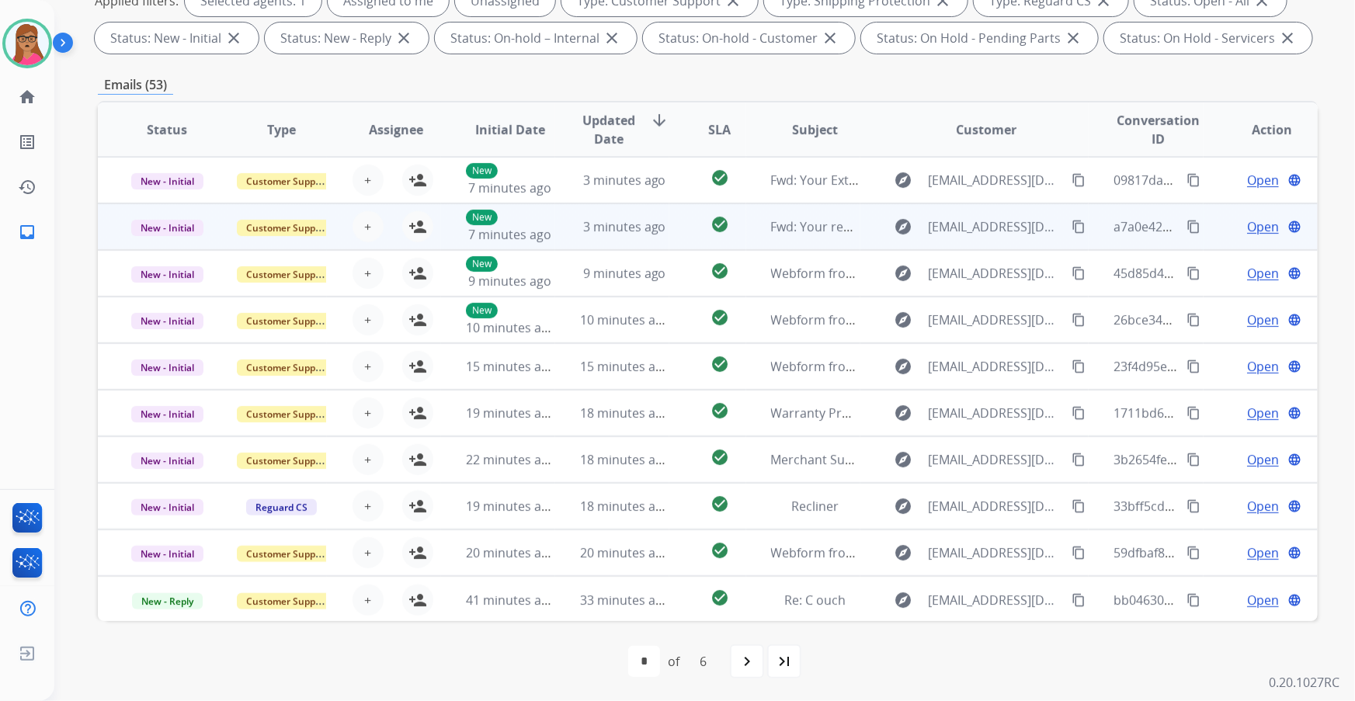
click at [163, 240] on td "New - Initial" at bounding box center [155, 226] width 114 height 47
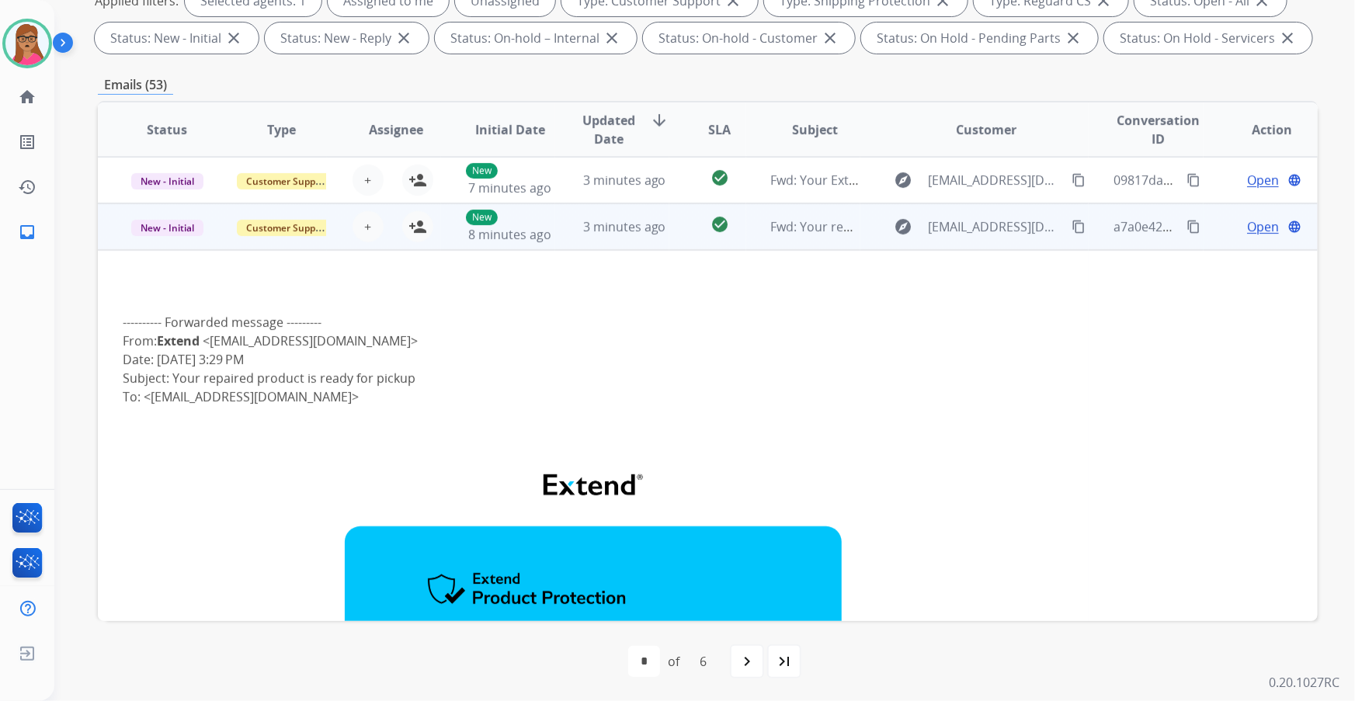
click at [159, 245] on td "New - Initial" at bounding box center [155, 226] width 114 height 47
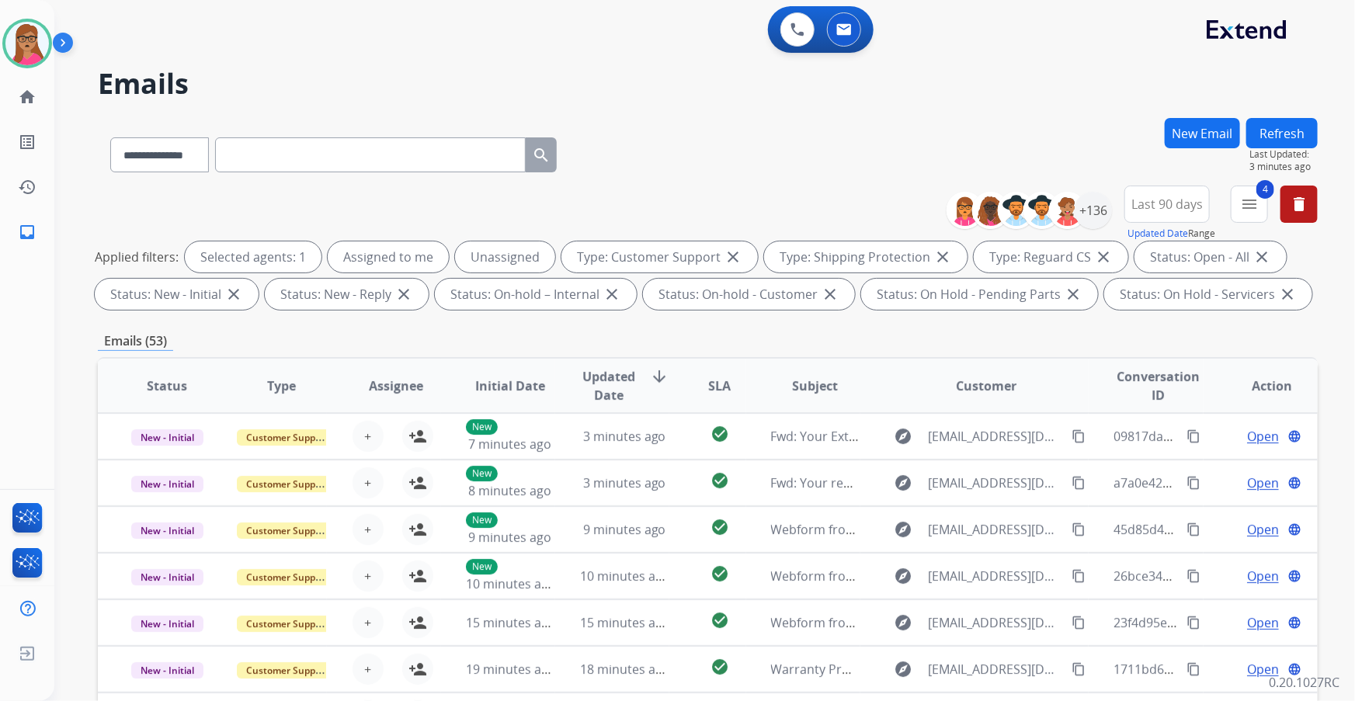
click at [1165, 206] on span "Last 90 days" at bounding box center [1166, 204] width 71 height 6
click at [1153, 263] on div "Custom" at bounding box center [1161, 260] width 85 height 23
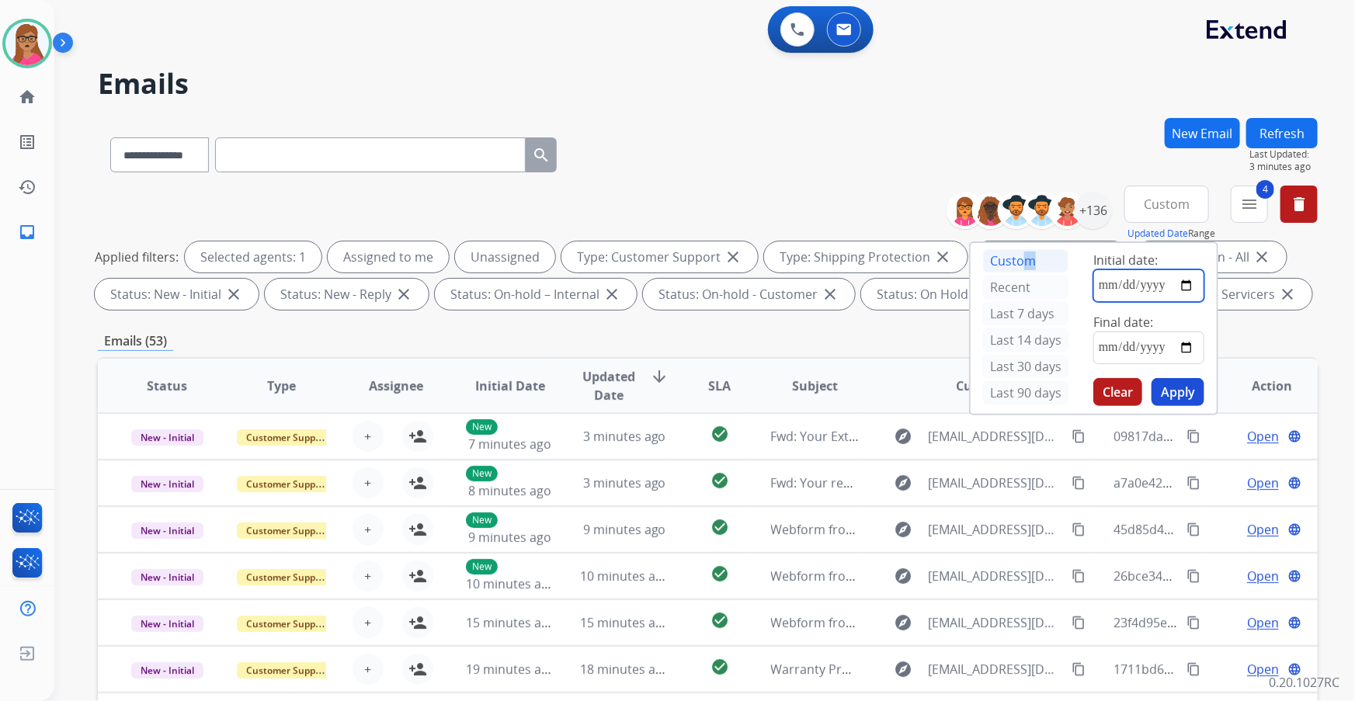
click at [1188, 290] on input "date" at bounding box center [1148, 285] width 111 height 33
type input "**********"
click at [1182, 348] on input "date" at bounding box center [1148, 347] width 111 height 33
type input "**********"
click at [1177, 395] on button "Apply" at bounding box center [1177, 392] width 53 height 28
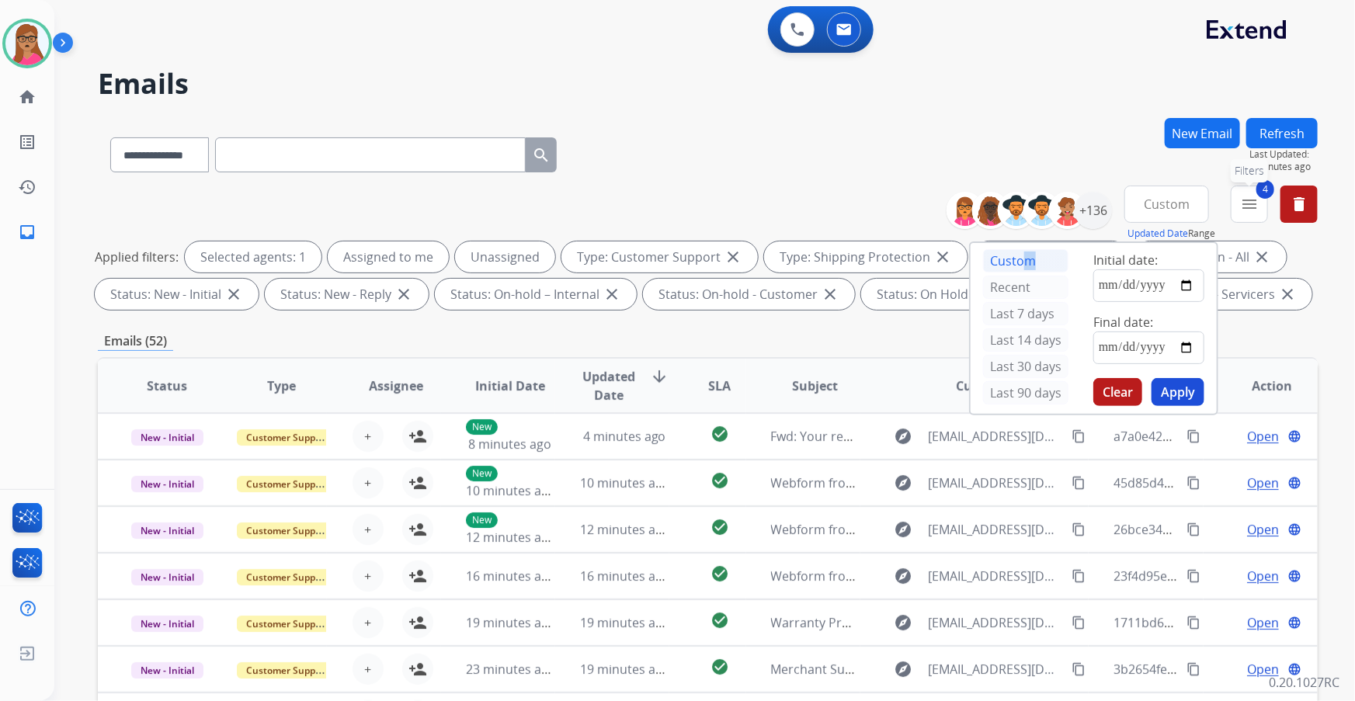
click at [1250, 200] on mat-icon "menu" at bounding box center [1249, 204] width 19 height 19
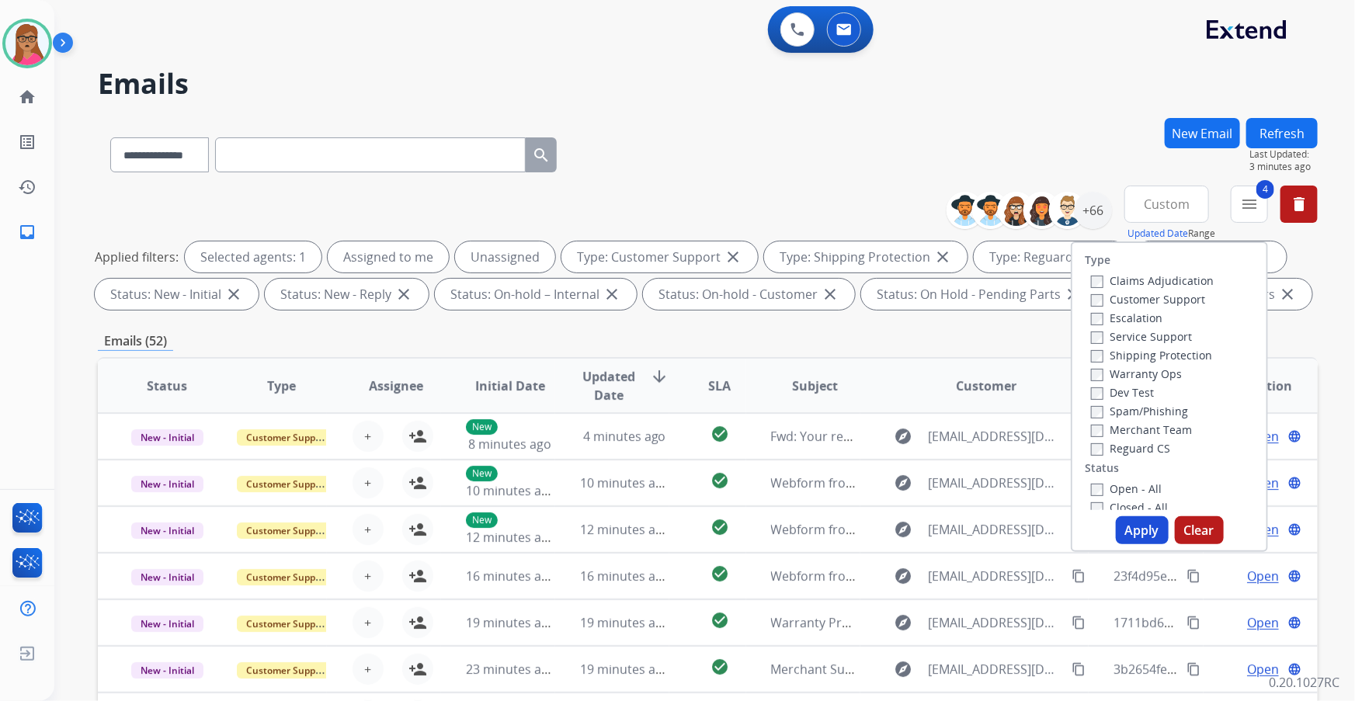
click at [1135, 529] on button "Apply" at bounding box center [1141, 530] width 53 height 28
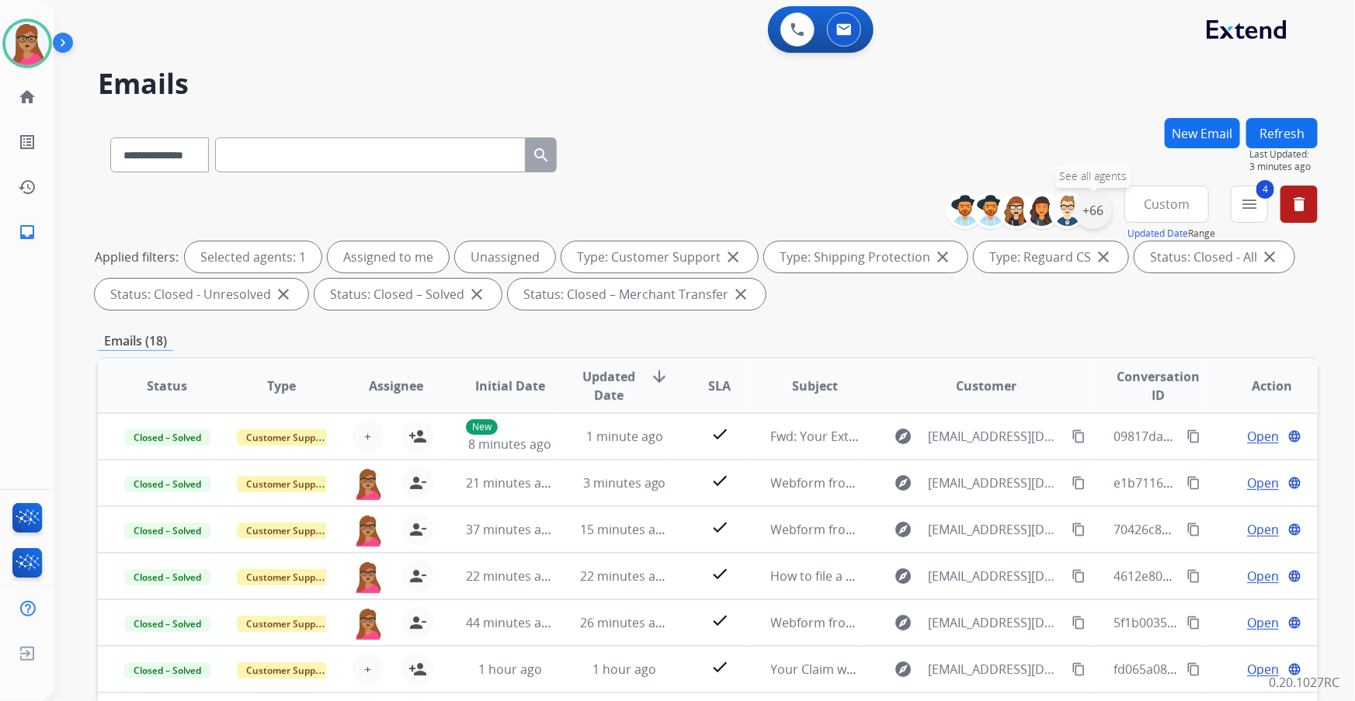
click at [1095, 210] on div "+66" at bounding box center [1092, 210] width 37 height 37
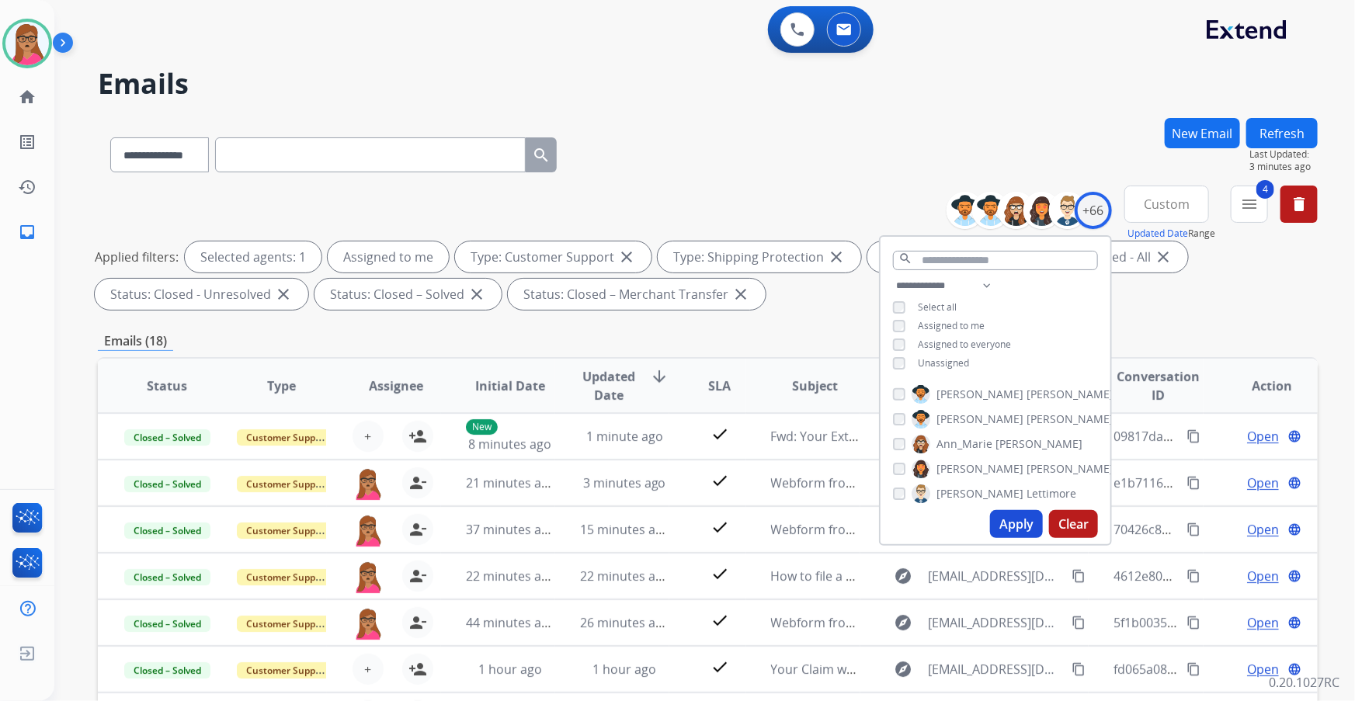
click at [1007, 518] on button "Apply" at bounding box center [1016, 524] width 53 height 28
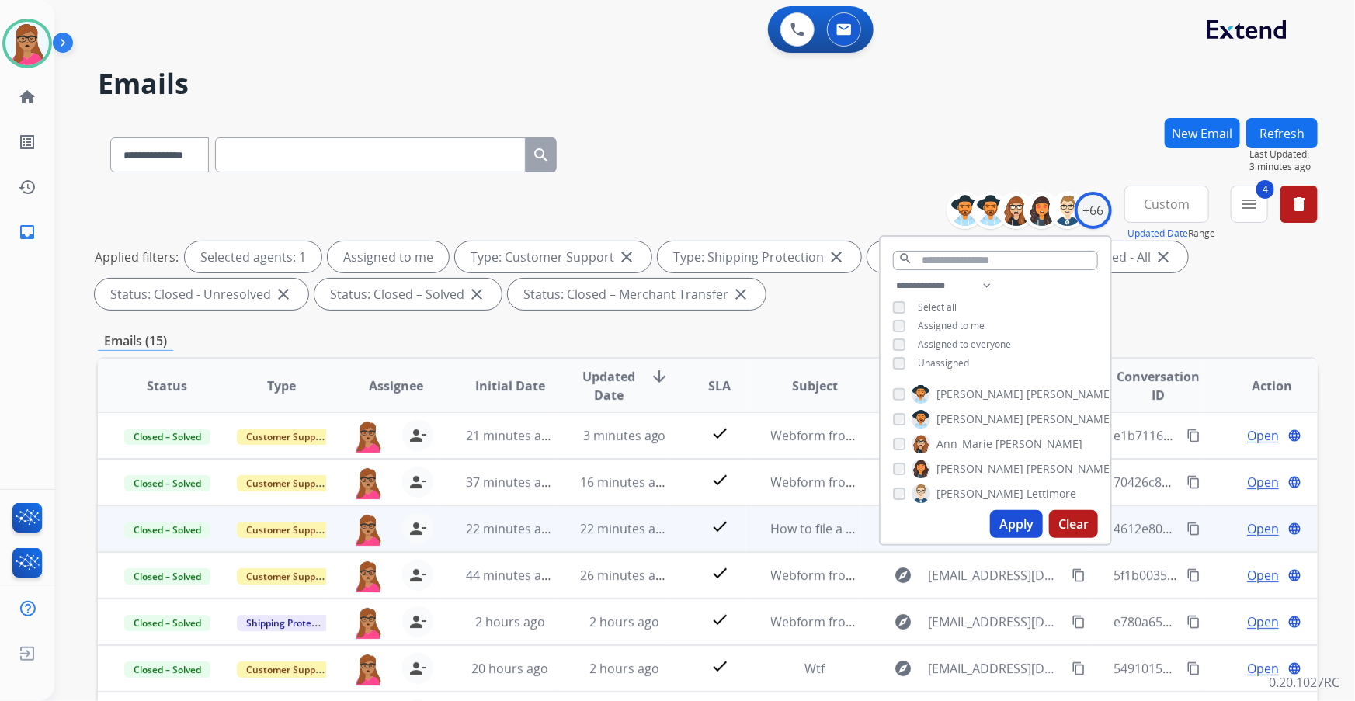
scroll to position [256, 0]
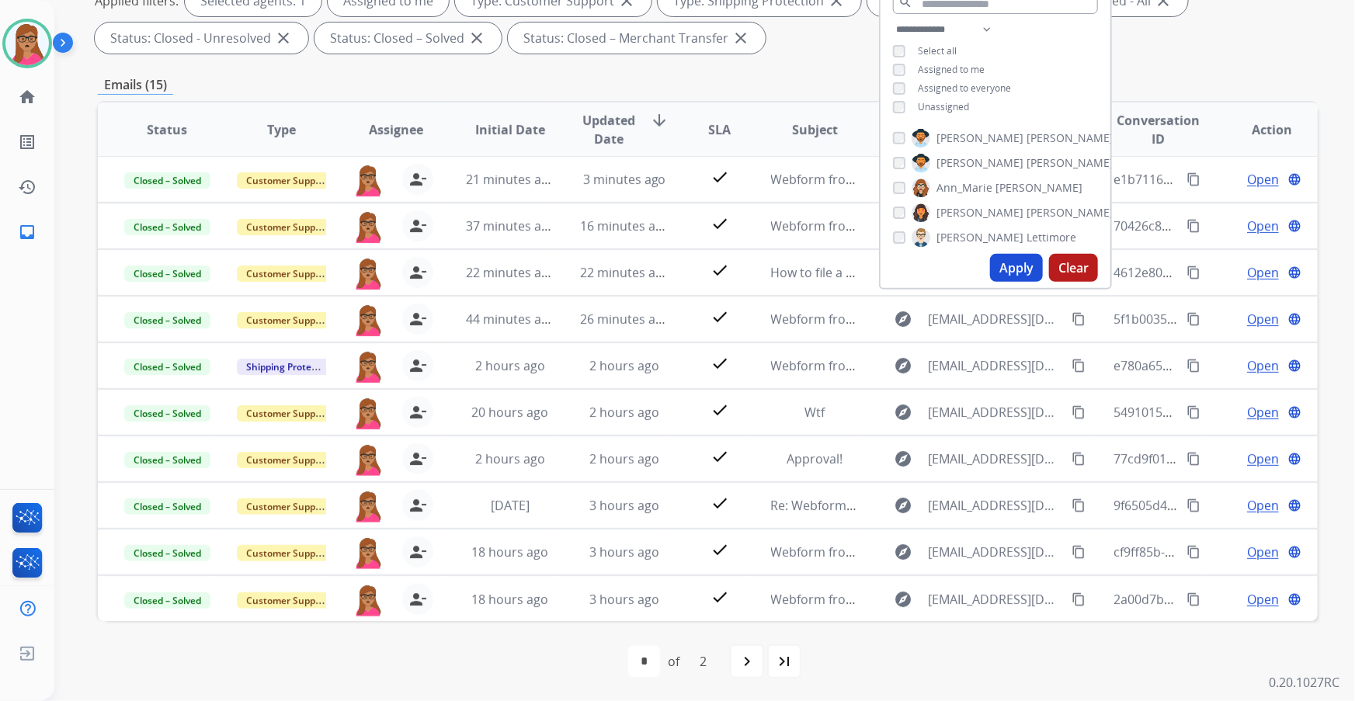
click at [741, 654] on mat-icon "navigate_next" at bounding box center [746, 661] width 19 height 19
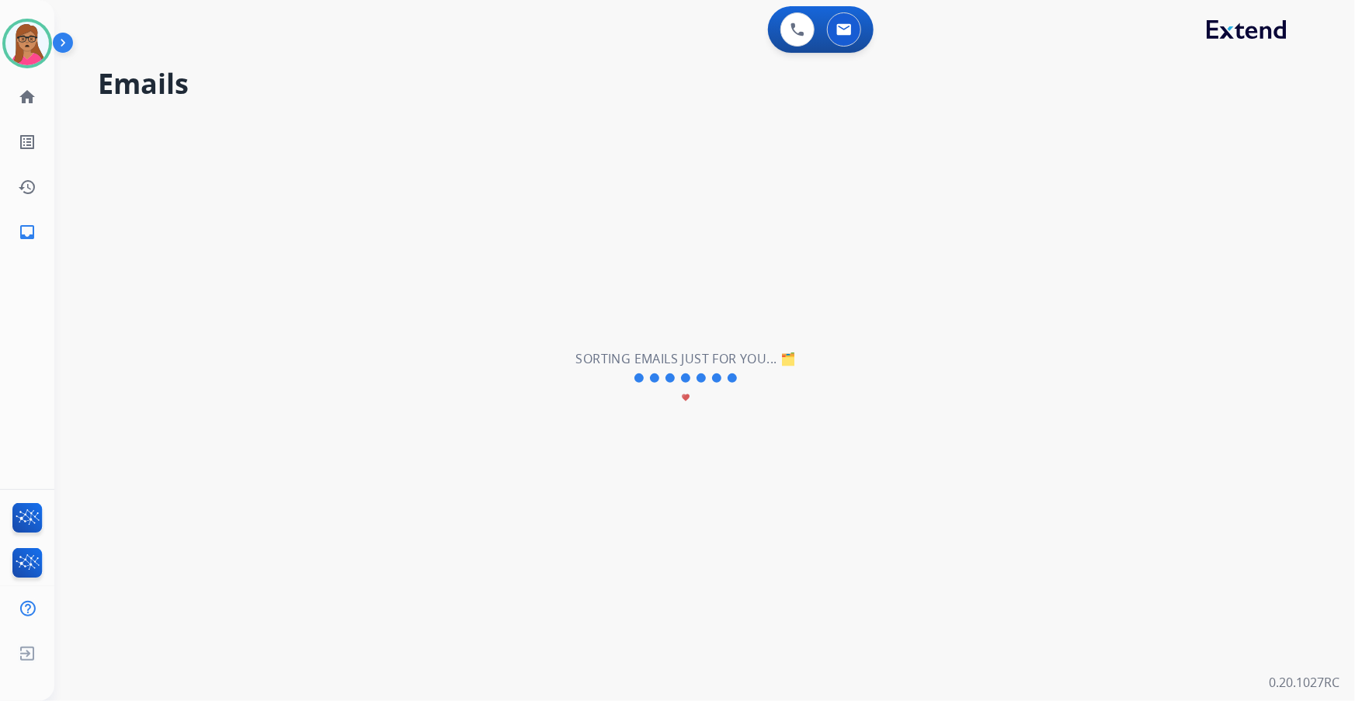
scroll to position [0, 0]
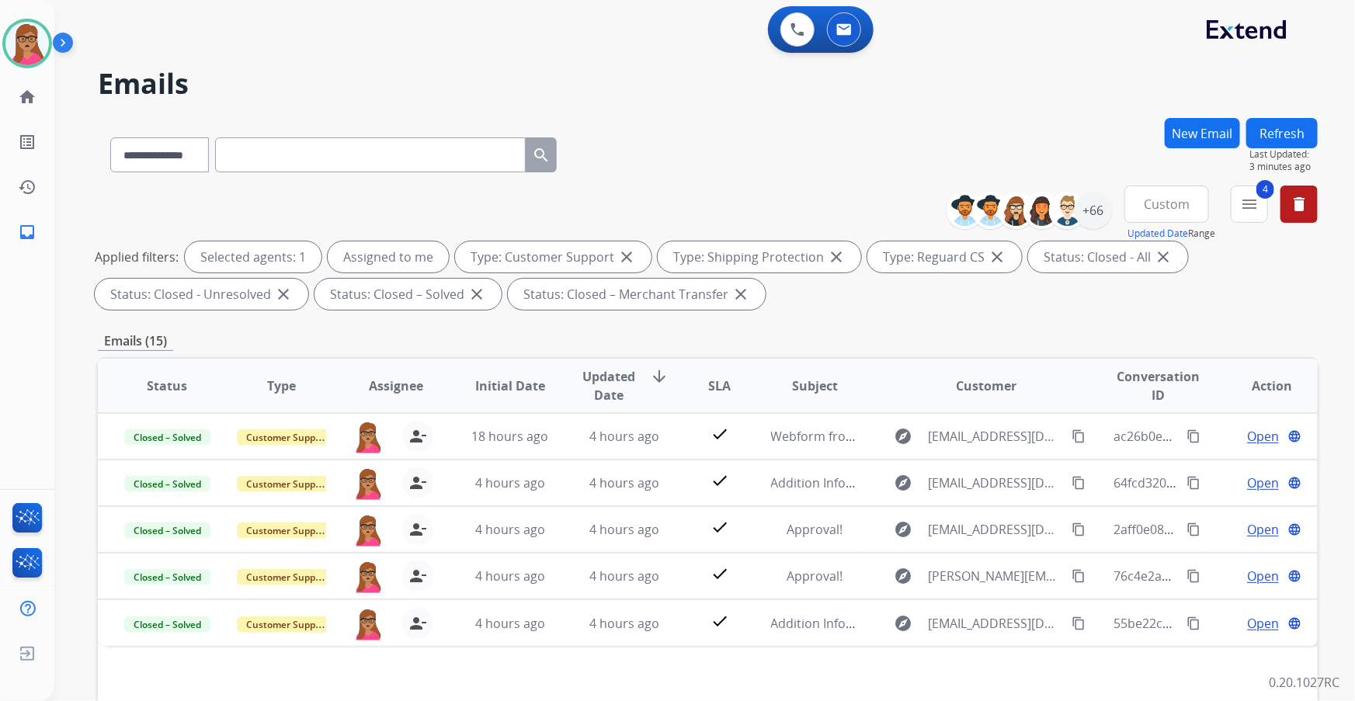
click at [1136, 202] on button "Custom" at bounding box center [1166, 204] width 85 height 37
click at [1147, 394] on div "Last 90 days" at bounding box center [1161, 392] width 85 height 23
select select "*"
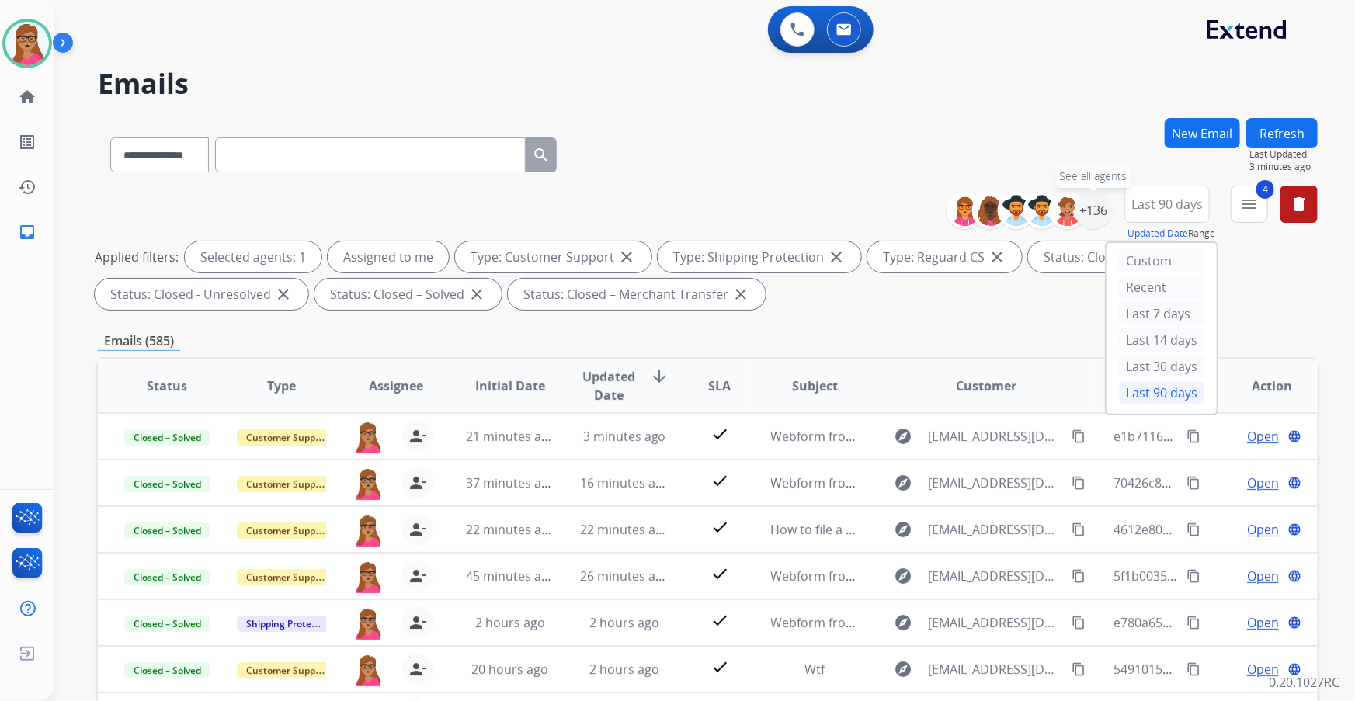
click at [1093, 201] on div "+136" at bounding box center [1092, 210] width 37 height 37
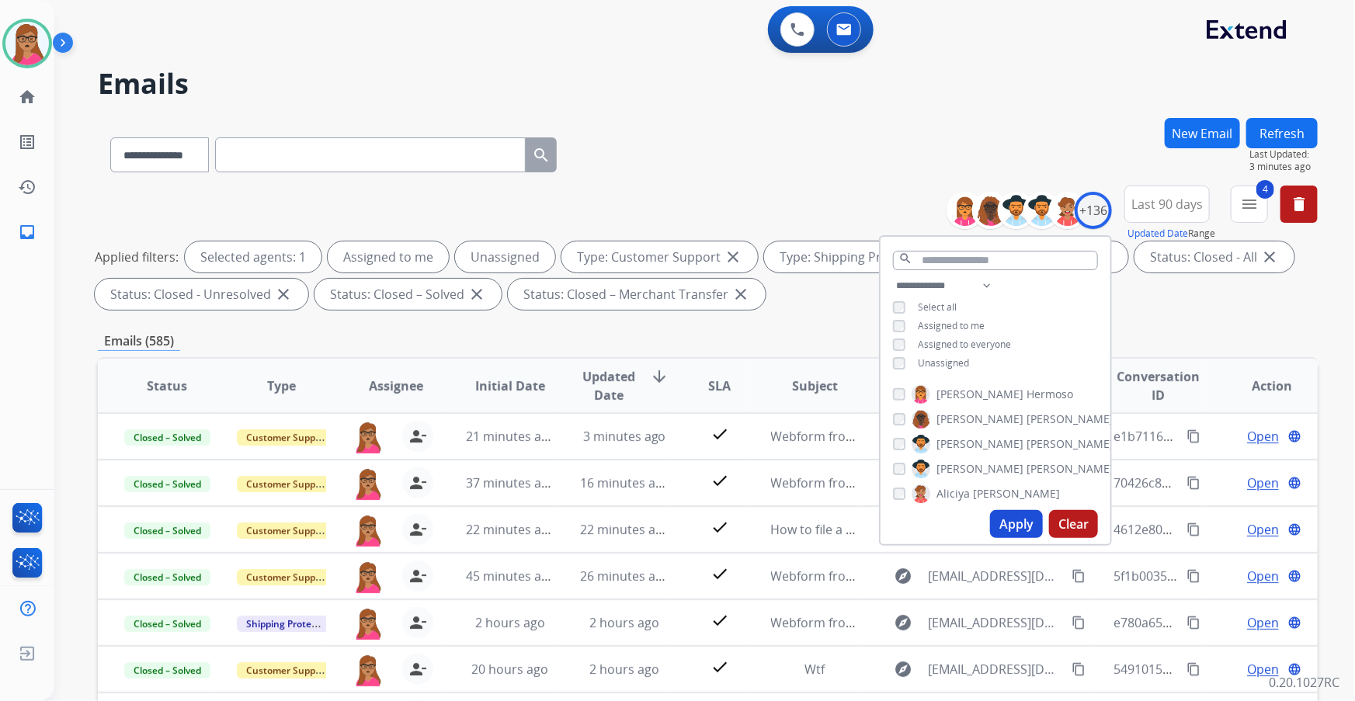
click at [1004, 522] on button "Apply" at bounding box center [1016, 524] width 53 height 28
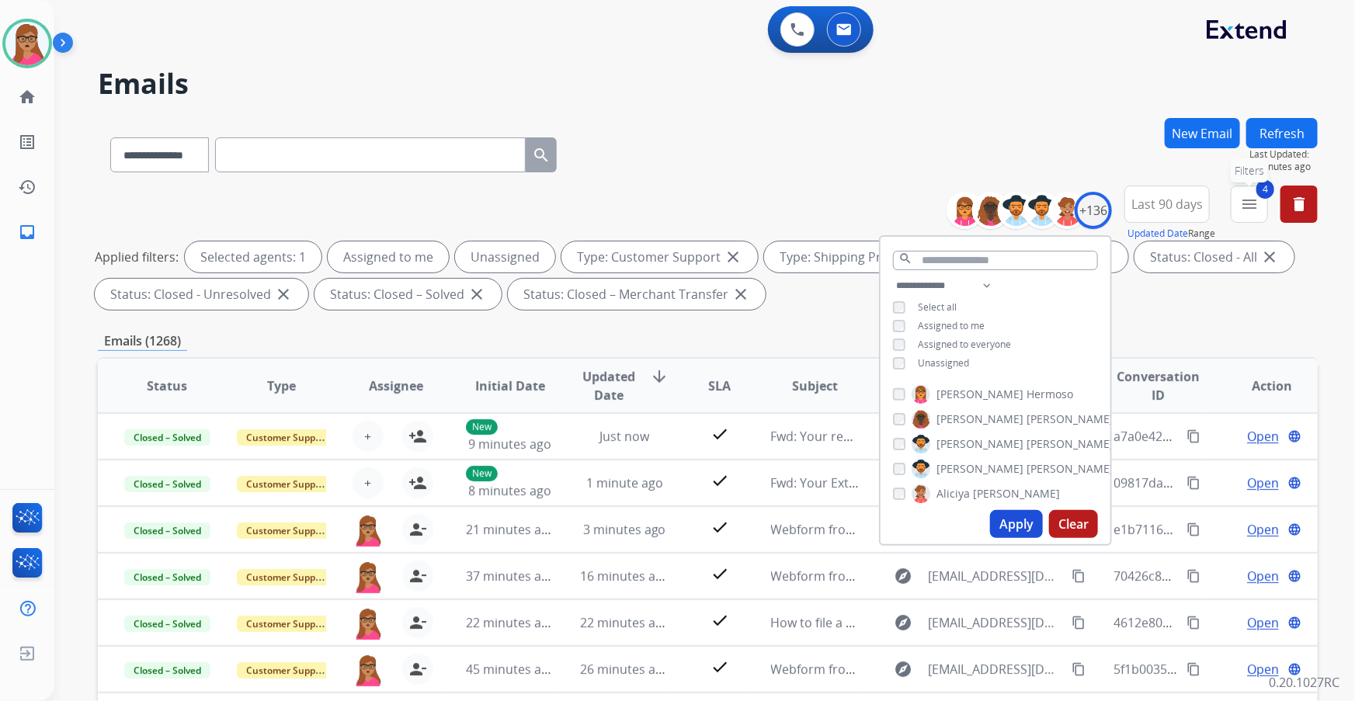
click at [1256, 206] on mat-icon "menu" at bounding box center [1249, 204] width 19 height 19
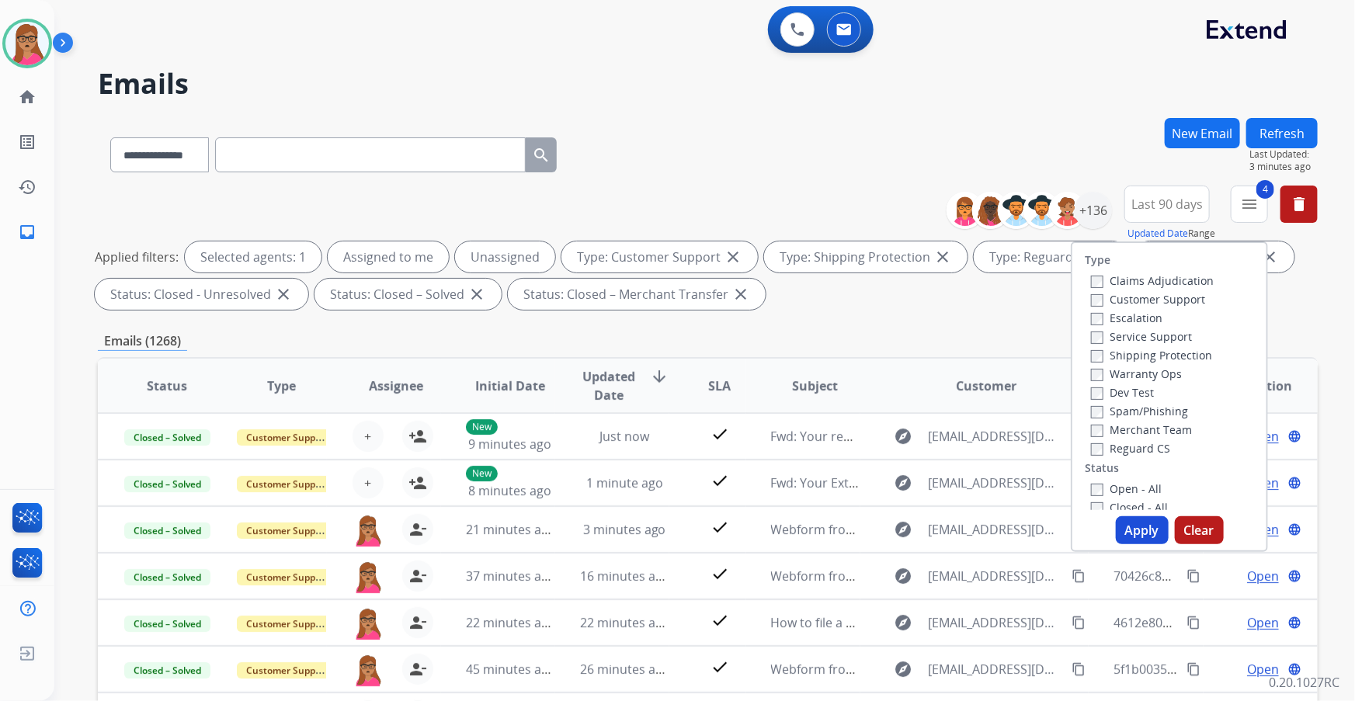
click at [1127, 528] on button "Apply" at bounding box center [1141, 530] width 53 height 28
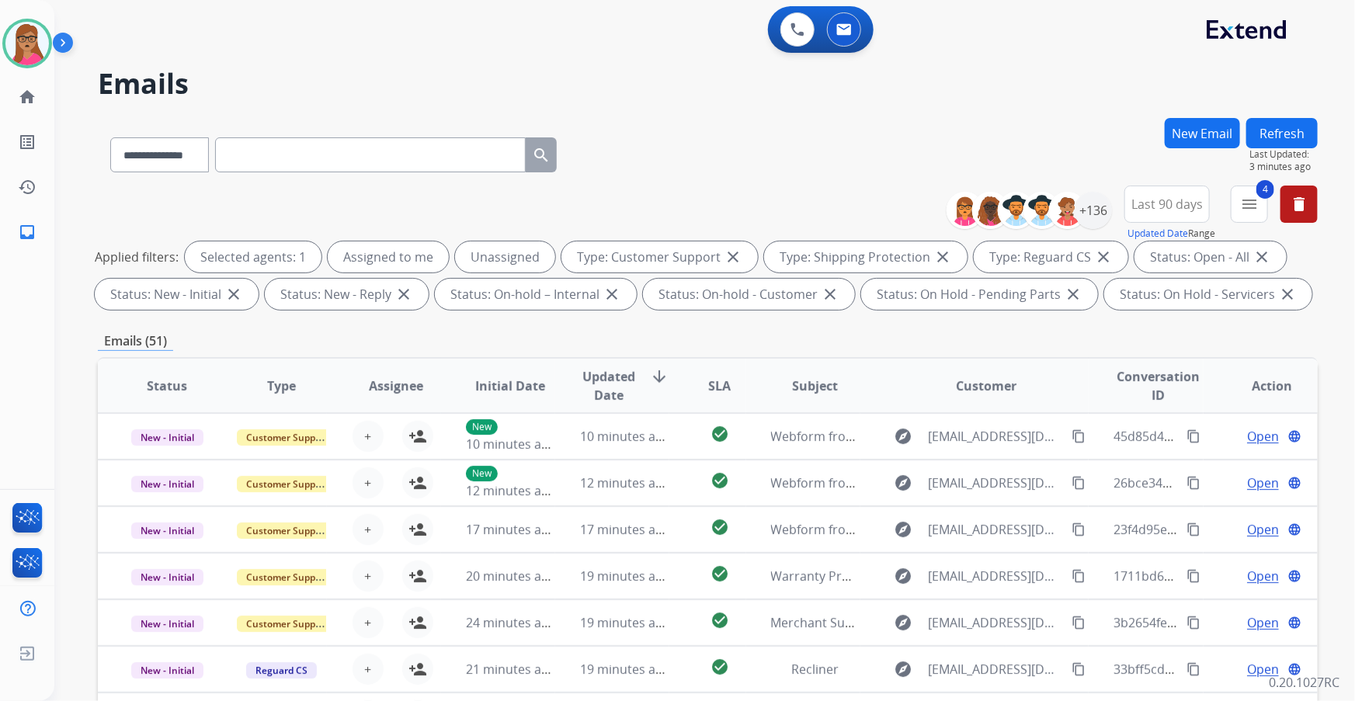
click at [260, 151] on input "text" at bounding box center [370, 154] width 310 height 35
click at [1250, 202] on mat-icon "menu" at bounding box center [1249, 204] width 19 height 19
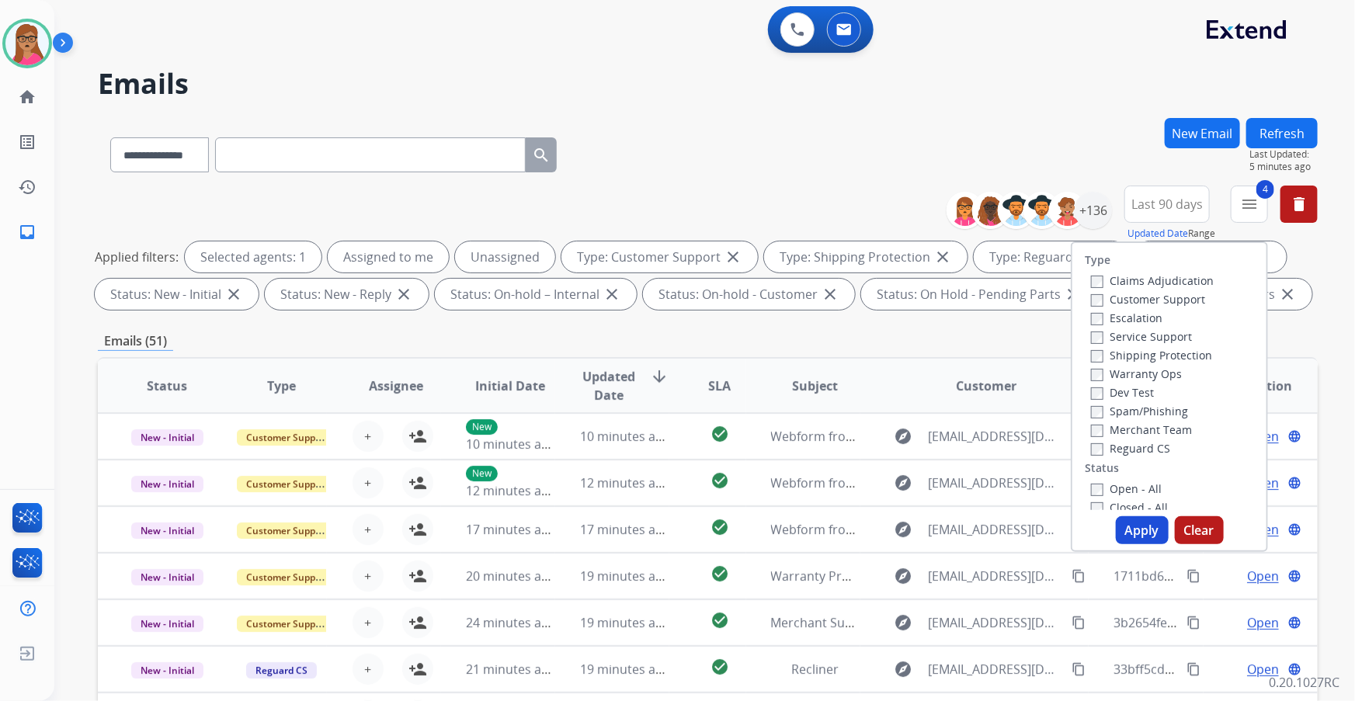
click at [1112, 144] on div "**********" at bounding box center [707, 152] width 1219 height 68
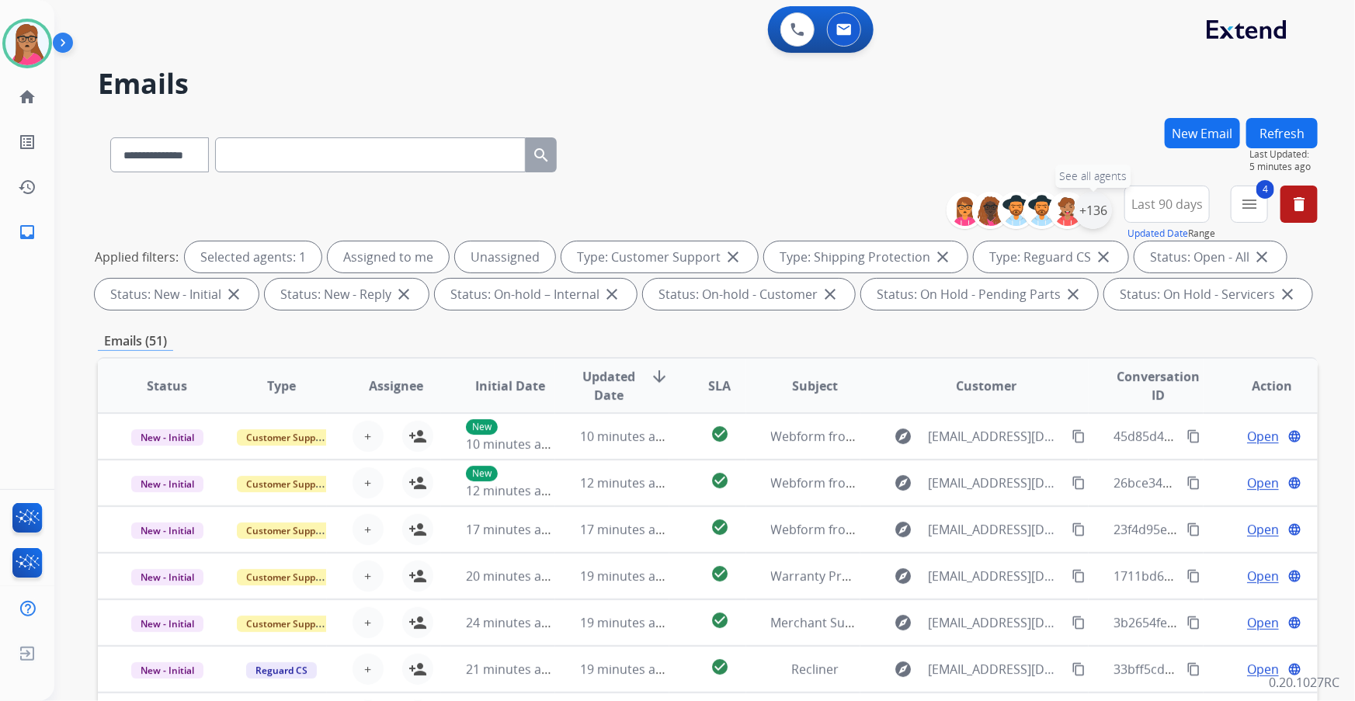
click at [1101, 213] on div "+136" at bounding box center [1092, 210] width 37 height 37
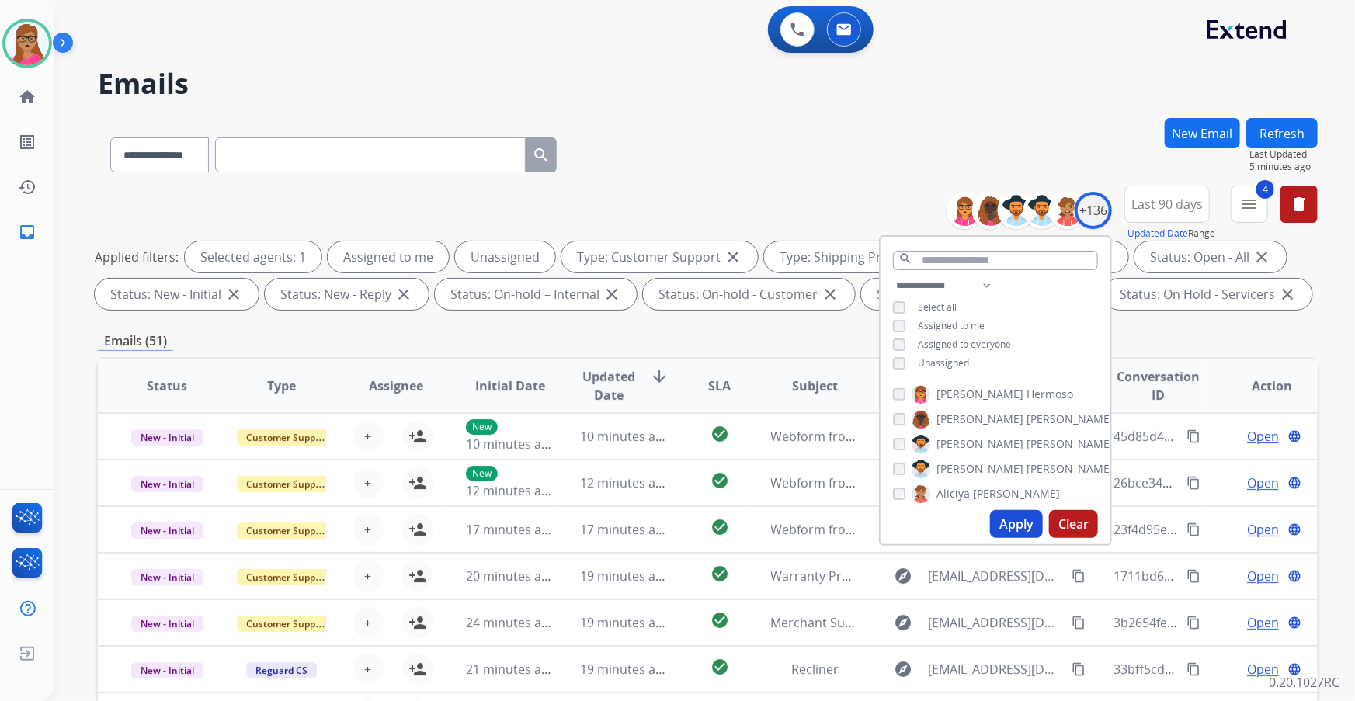
click at [1017, 84] on h2 "Emails" at bounding box center [707, 83] width 1219 height 31
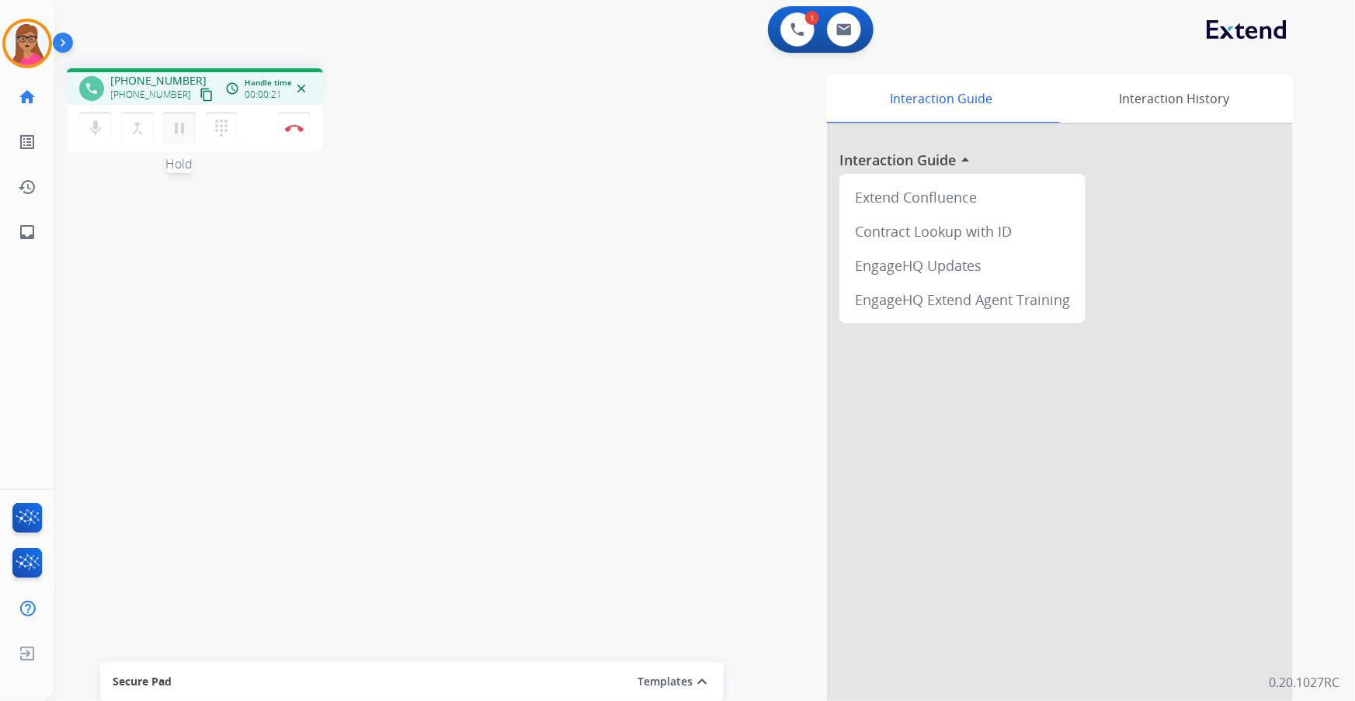
click at [183, 134] on mat-icon "pause" at bounding box center [179, 128] width 19 height 19
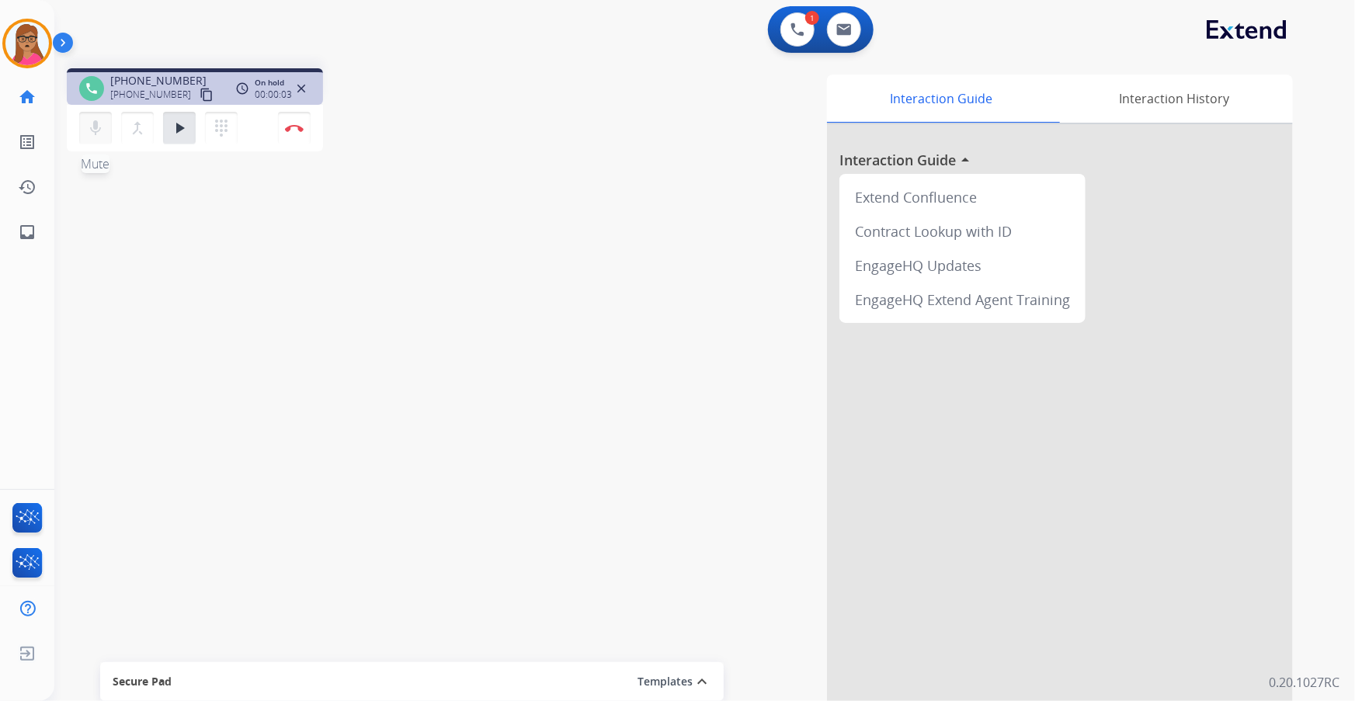
click at [96, 127] on mat-icon "mic" at bounding box center [95, 128] width 19 height 19
click at [782, 27] on button at bounding box center [797, 29] width 34 height 34
click at [802, 36] on img at bounding box center [797, 30] width 14 height 14
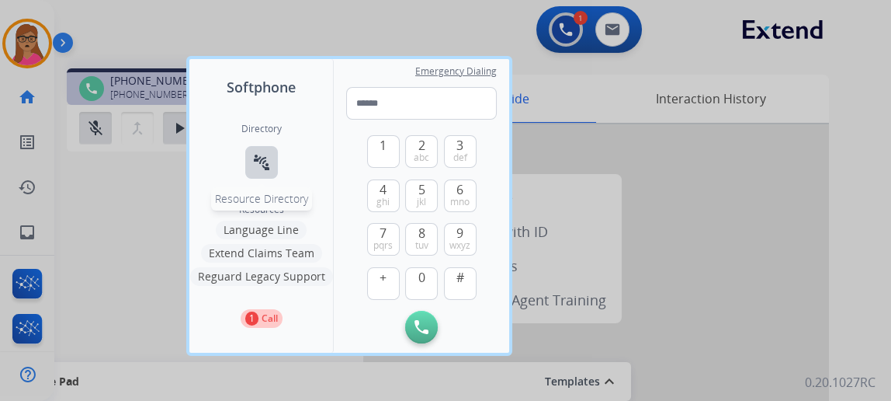
click at [258, 156] on mat-icon "connect_without_contact" at bounding box center [261, 162] width 19 height 19
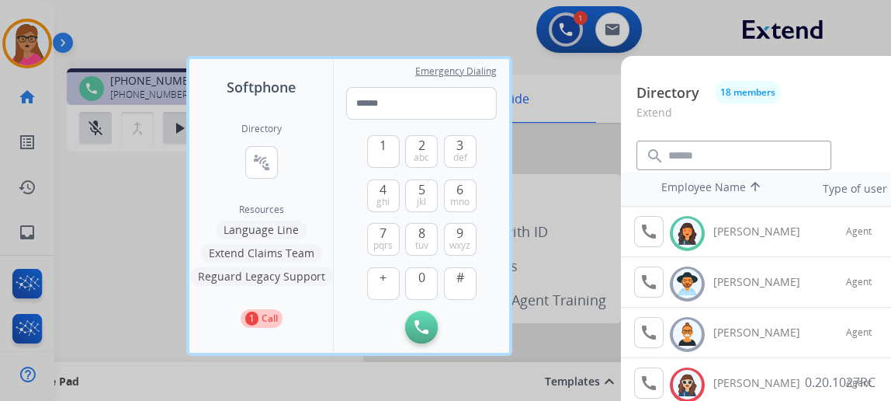
click at [543, 91] on div at bounding box center [445, 200] width 891 height 401
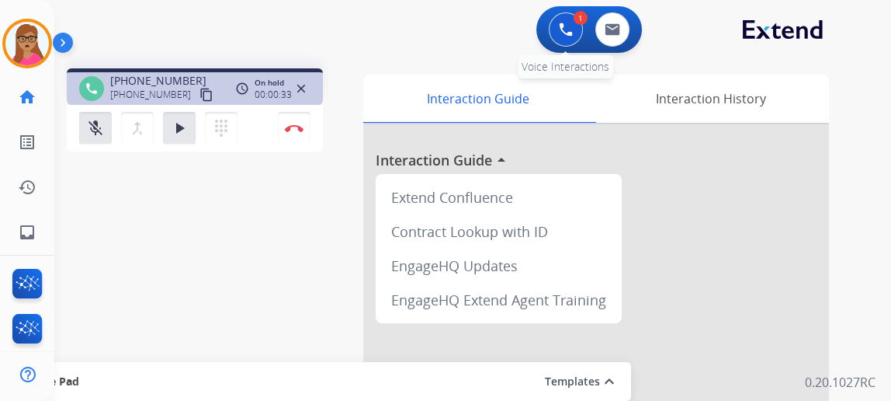
click at [566, 33] on img at bounding box center [566, 30] width 14 height 14
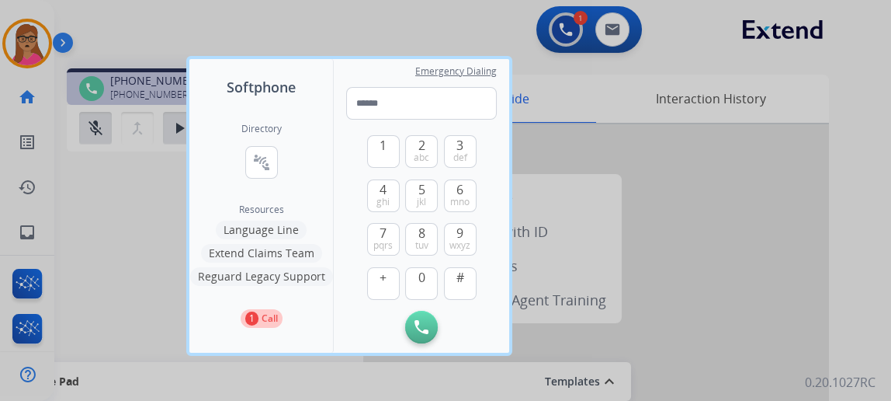
click at [278, 230] on button "Language Line" at bounding box center [261, 229] width 91 height 19
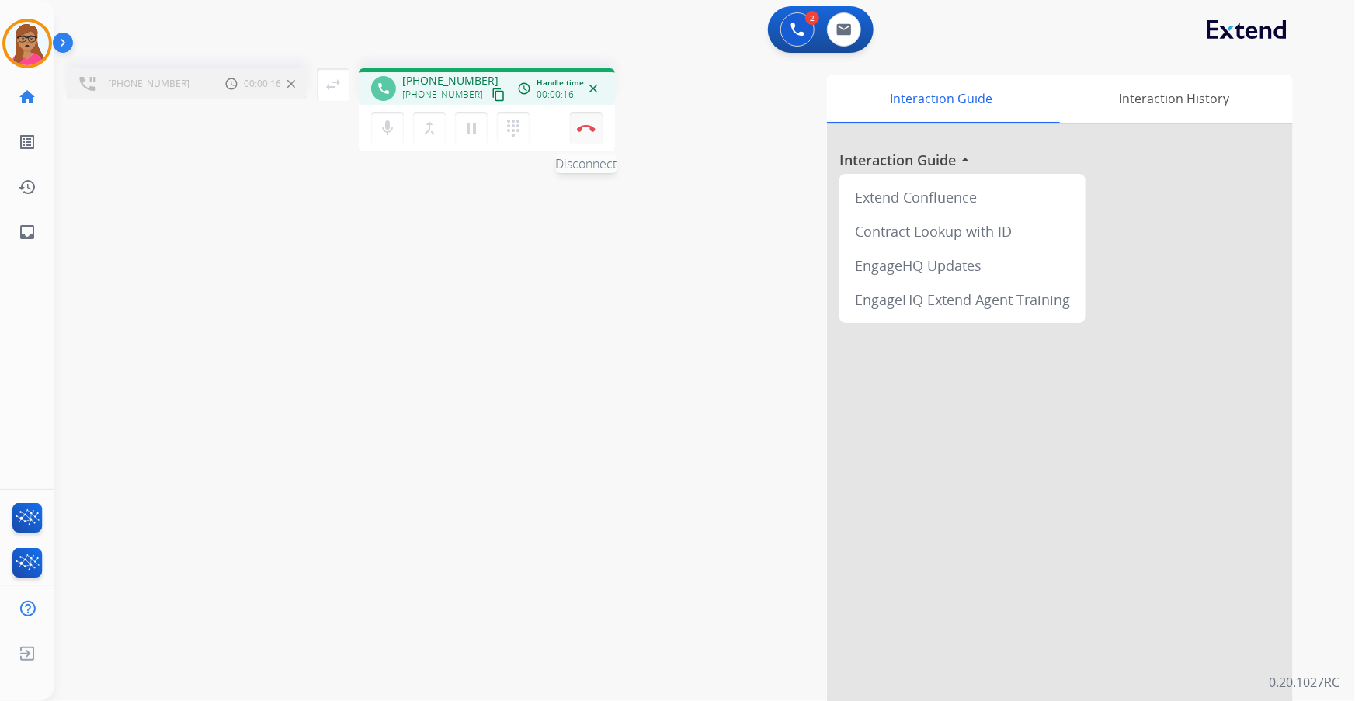
click at [591, 135] on button "Disconnect" at bounding box center [586, 128] width 33 height 33
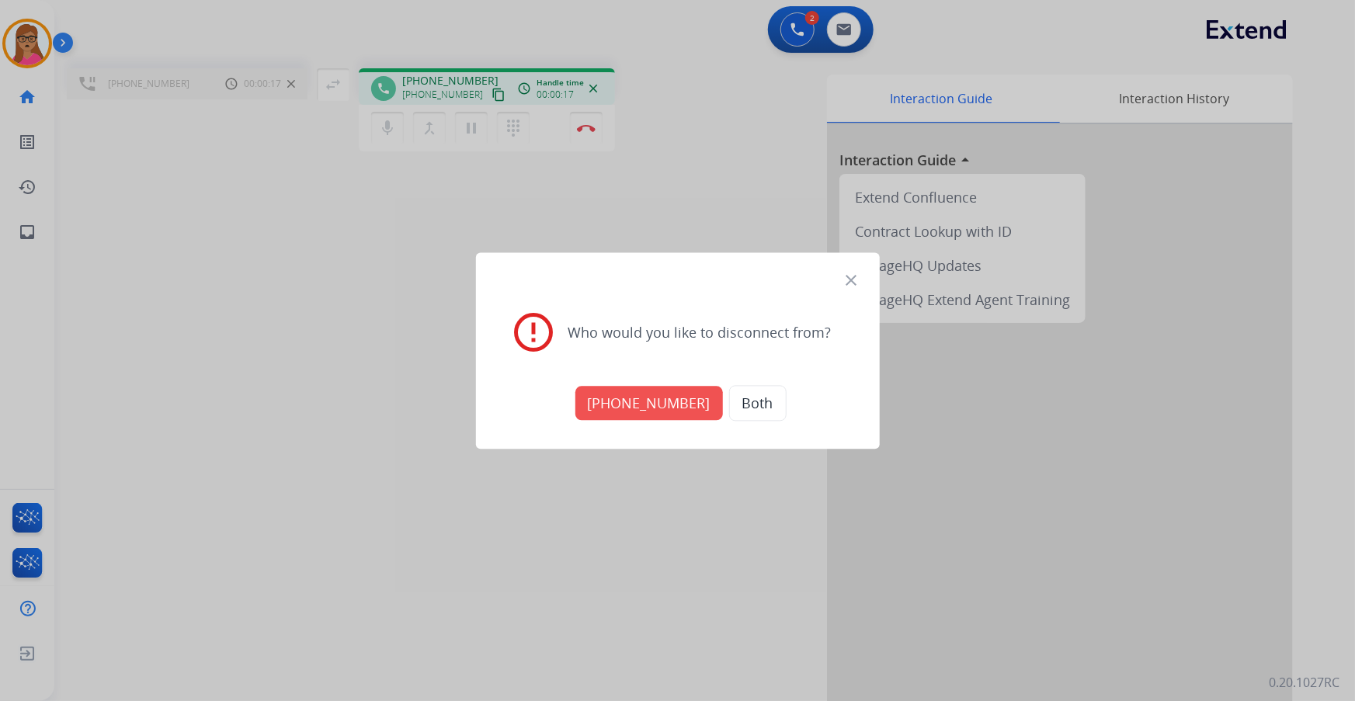
click at [650, 404] on button "+18005568467" at bounding box center [648, 403] width 147 height 34
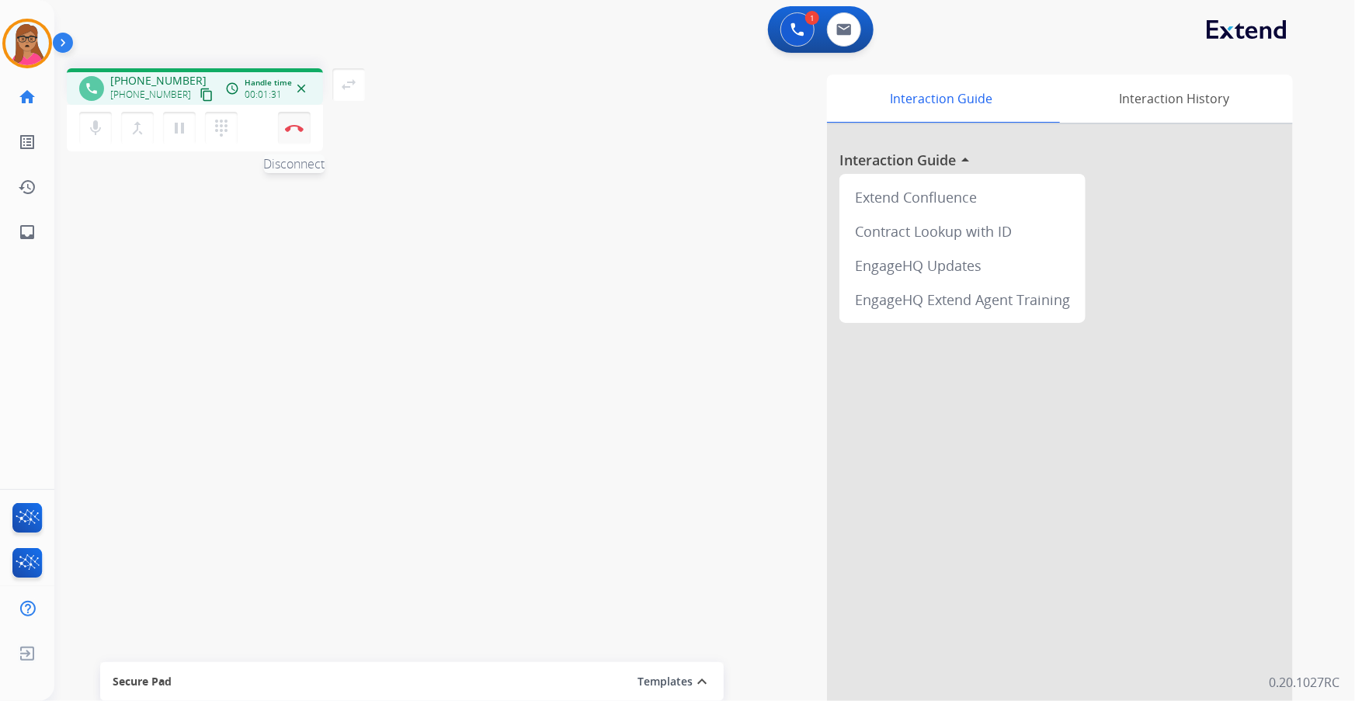
click at [297, 127] on img at bounding box center [294, 128] width 19 height 8
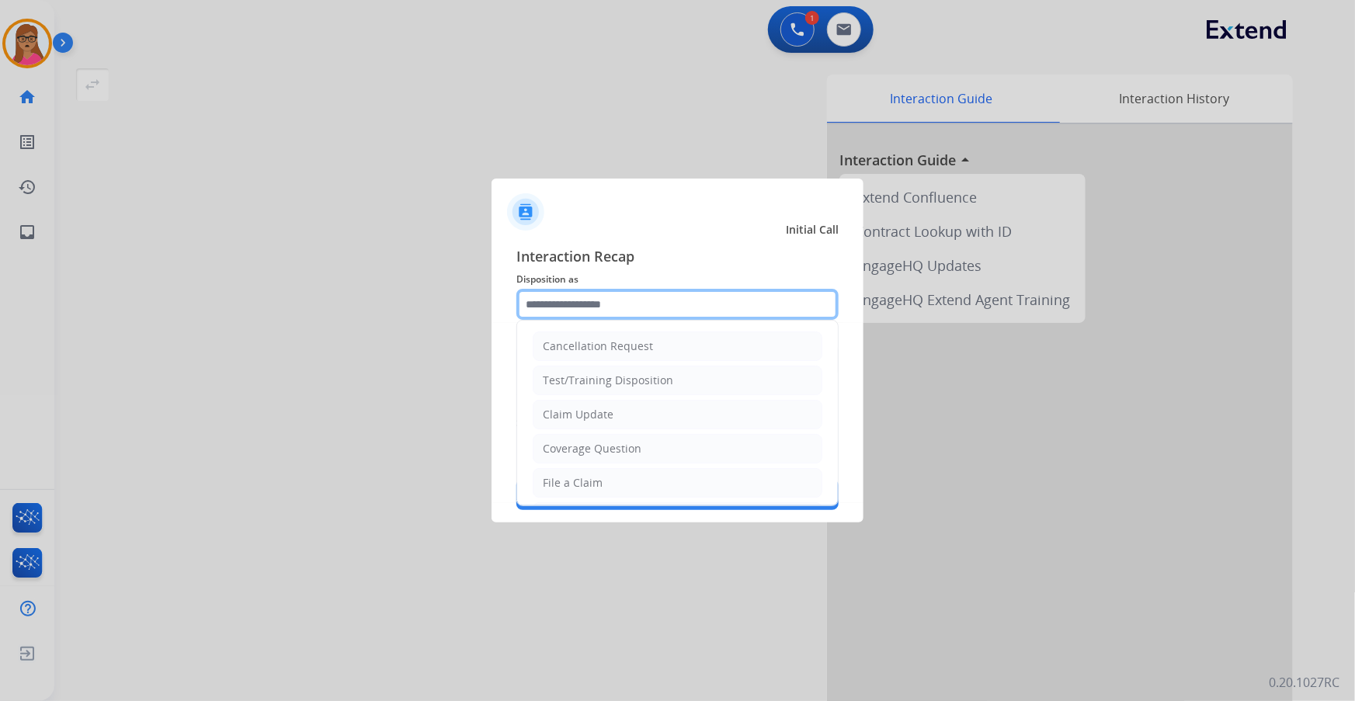
click at [613, 298] on input "text" at bounding box center [677, 304] width 322 height 31
click at [610, 412] on li "Other" at bounding box center [678, 447] width 290 height 29
type input "*****"
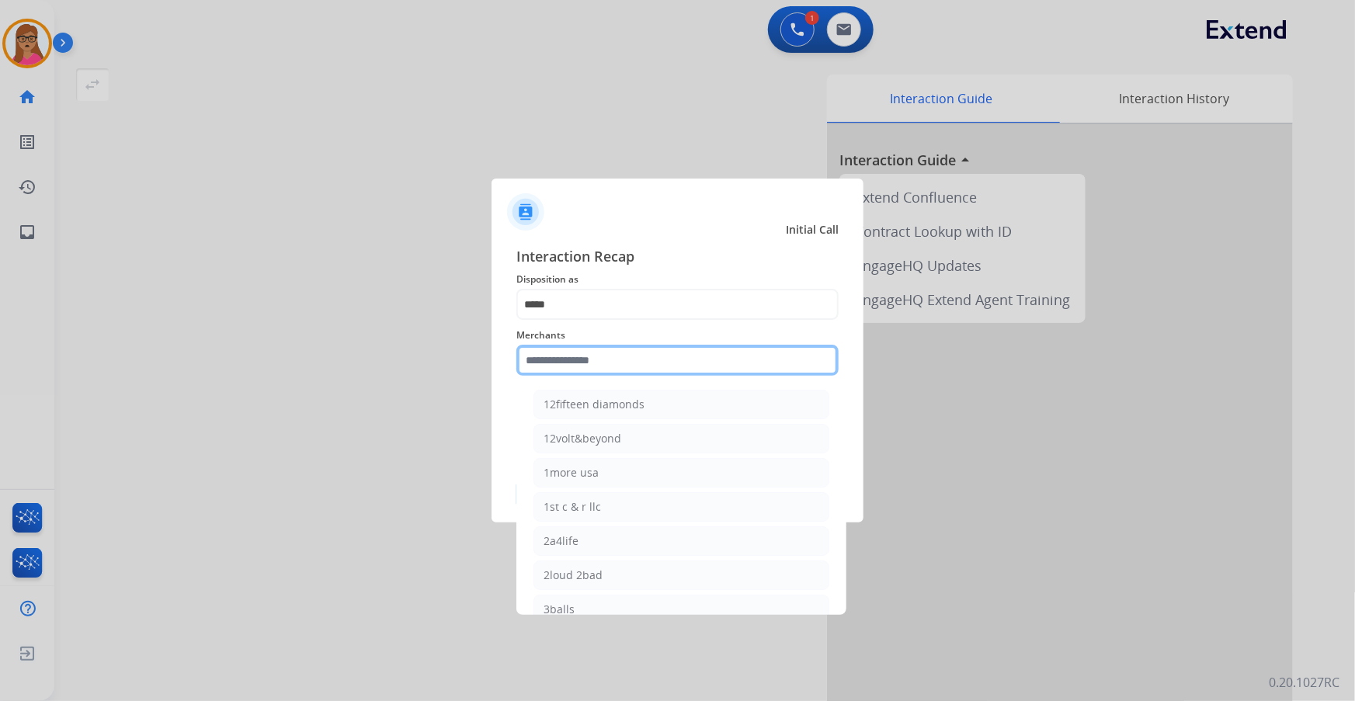
click at [592, 360] on input "text" at bounding box center [677, 360] width 322 height 31
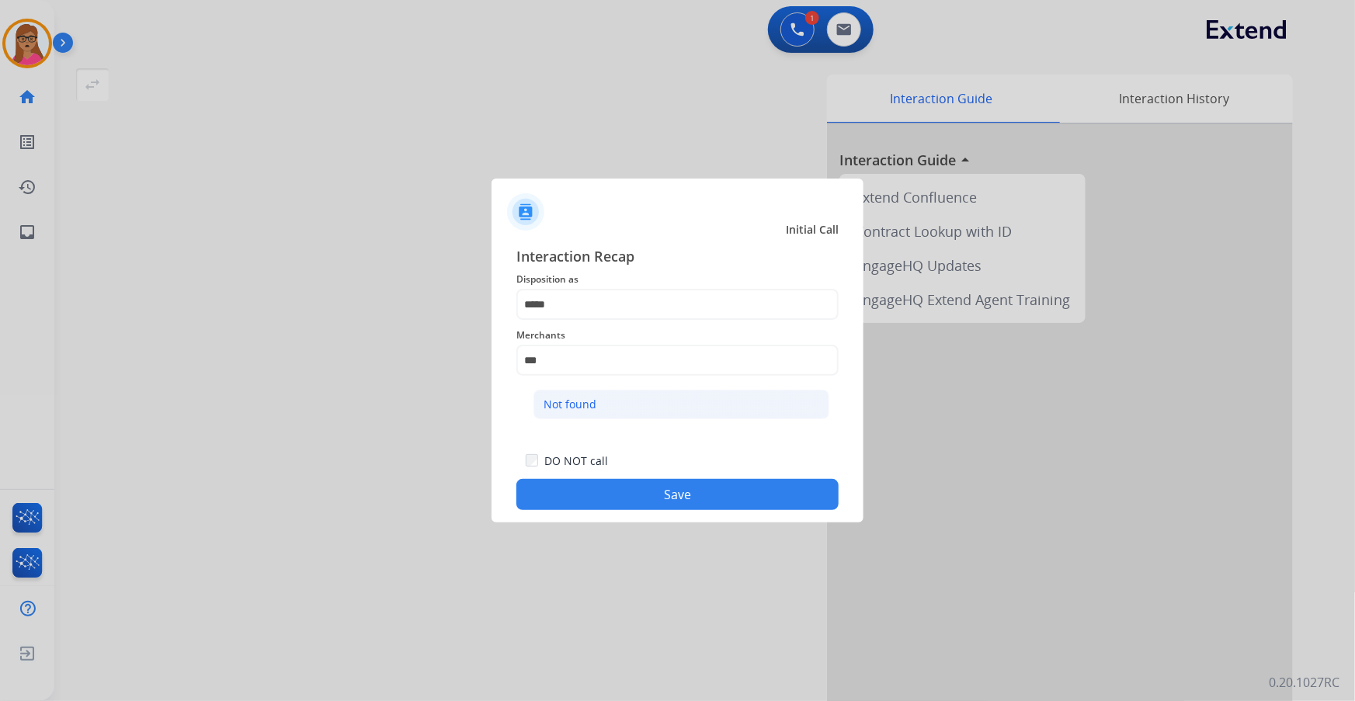
click at [590, 400] on div "Not found" at bounding box center [569, 405] width 53 height 16
type input "*********"
click at [665, 412] on button "Save" at bounding box center [677, 494] width 322 height 31
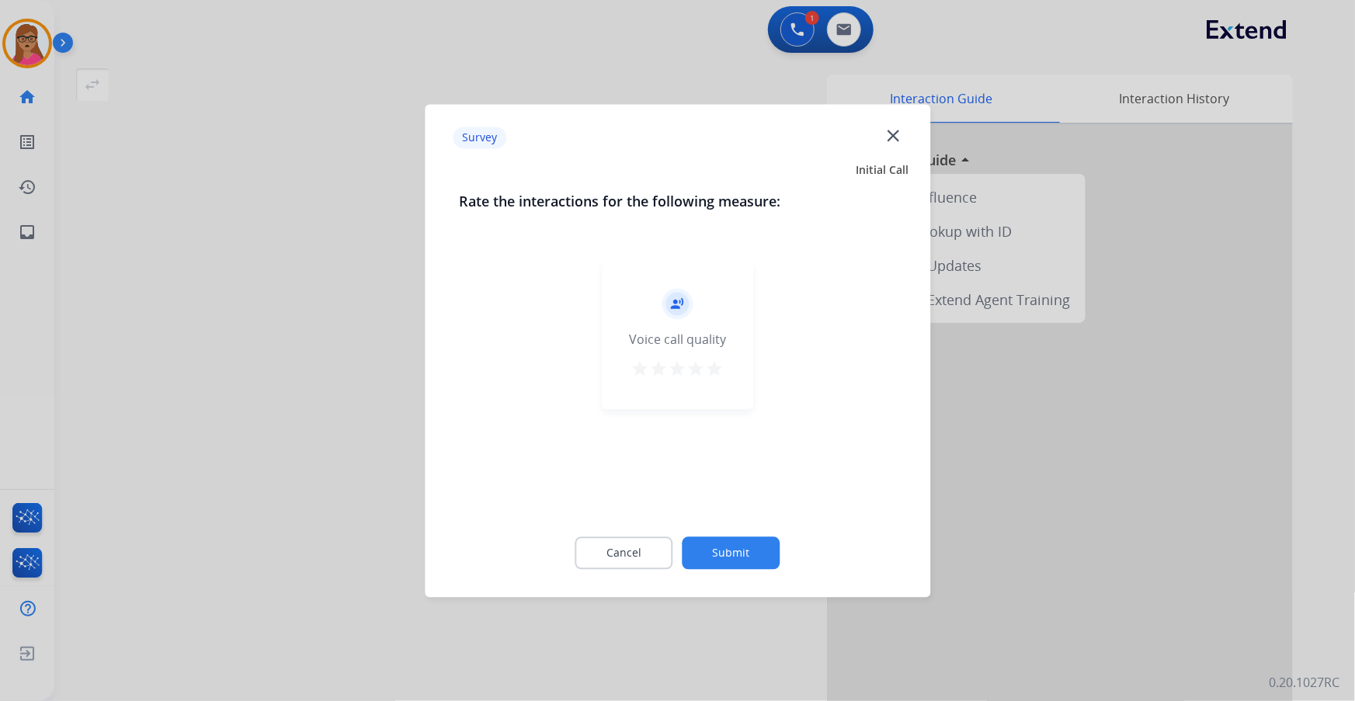
click at [276, 372] on div at bounding box center [677, 350] width 1355 height 701
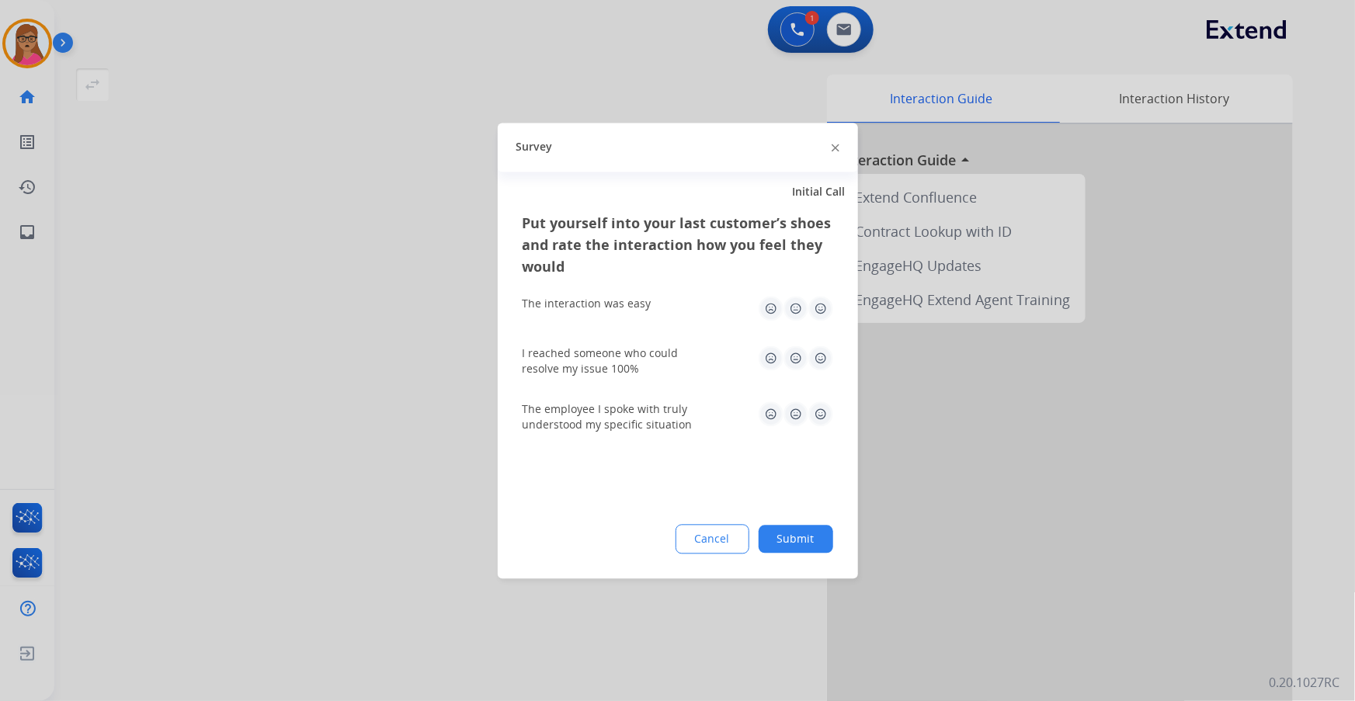
drag, startPoint x: 276, startPoint y: 372, endPoint x: 157, endPoint y: 37, distance: 355.3
click at [276, 364] on div at bounding box center [677, 350] width 1355 height 701
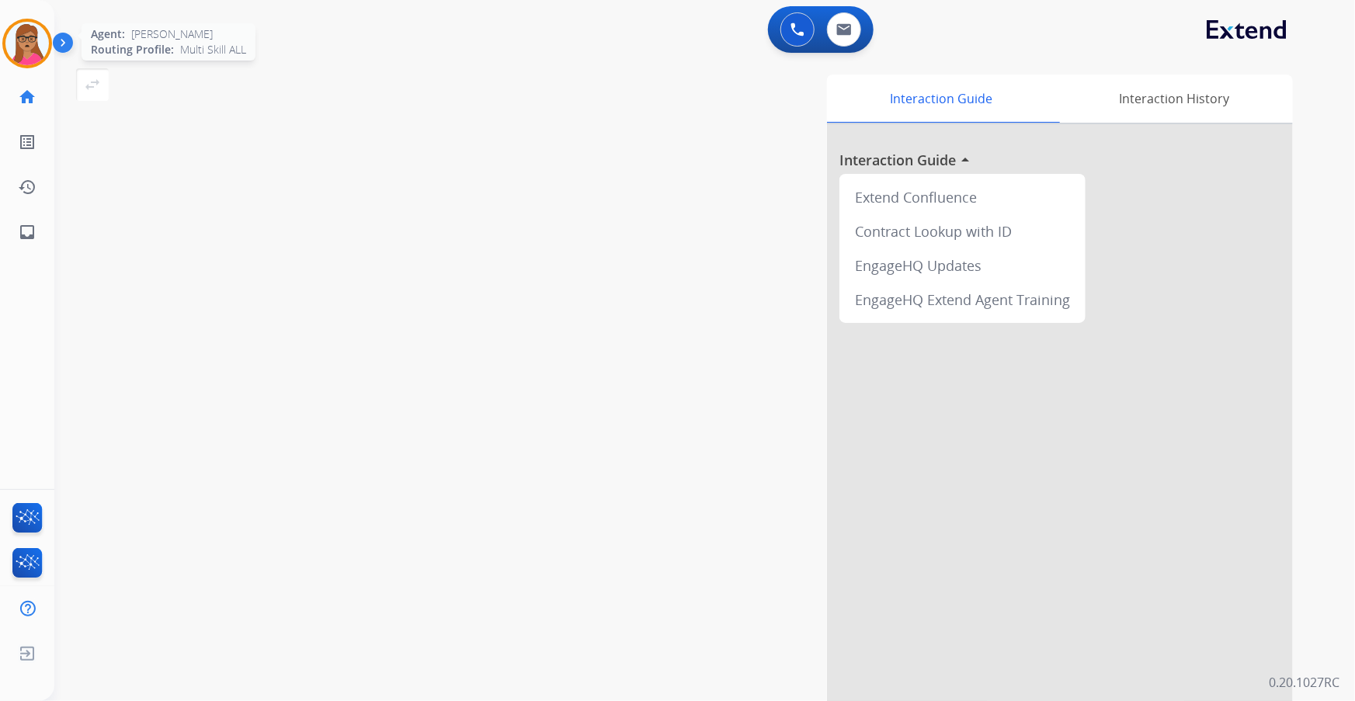
click at [40, 35] on img at bounding box center [26, 43] width 43 height 43
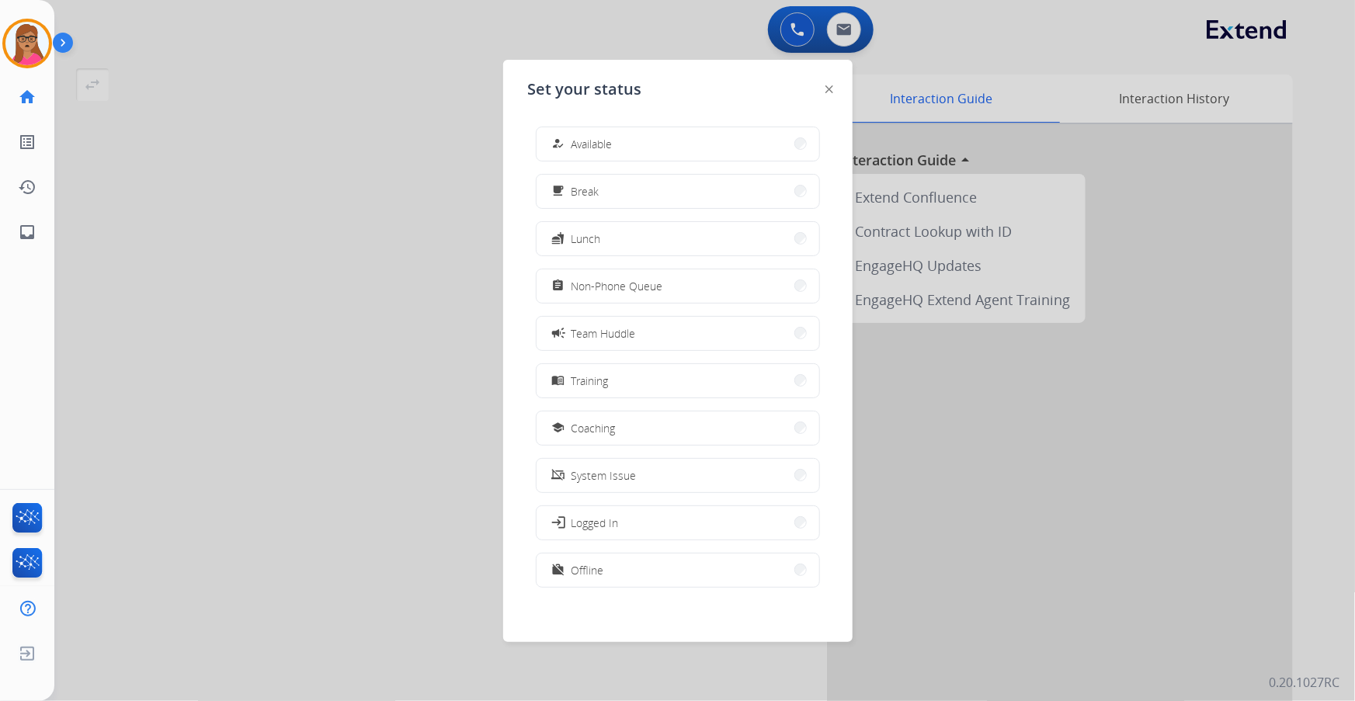
click at [697, 144] on button "how_to_reg Available" at bounding box center [677, 143] width 283 height 33
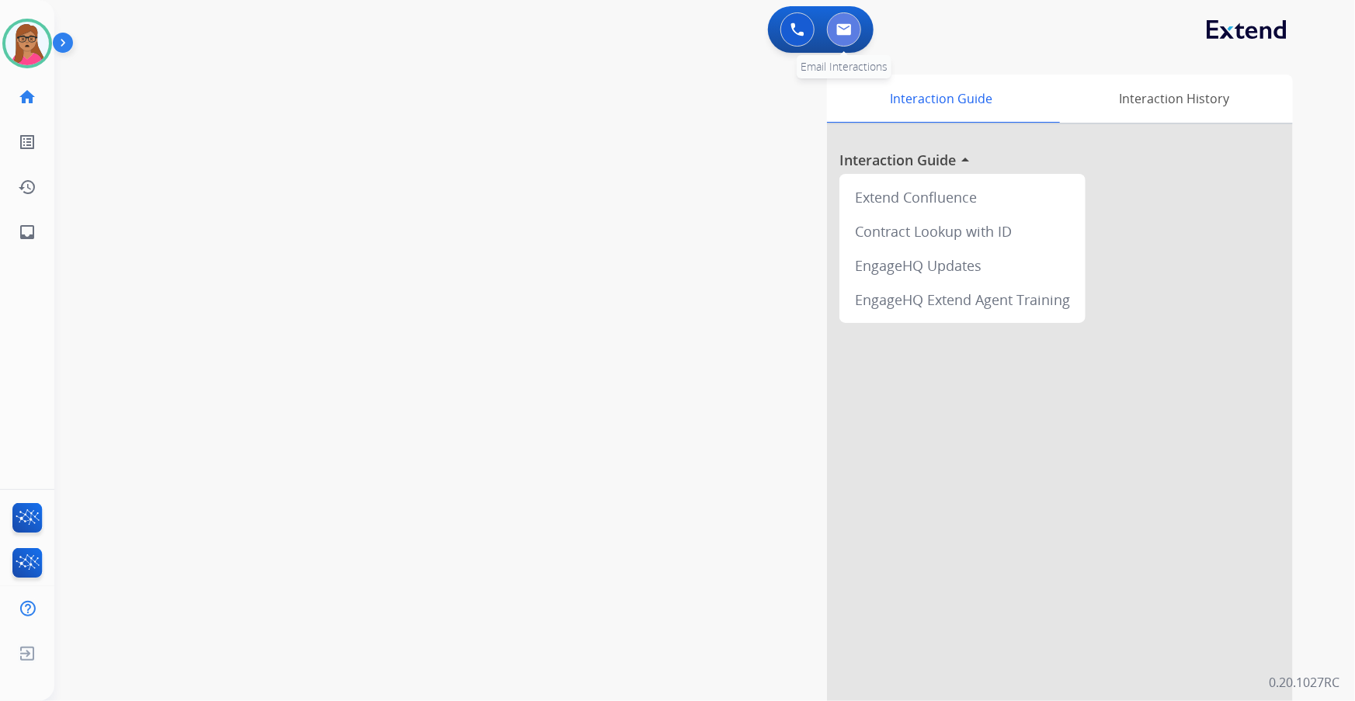
click at [850, 23] on button at bounding box center [844, 29] width 34 height 34
select select "**********"
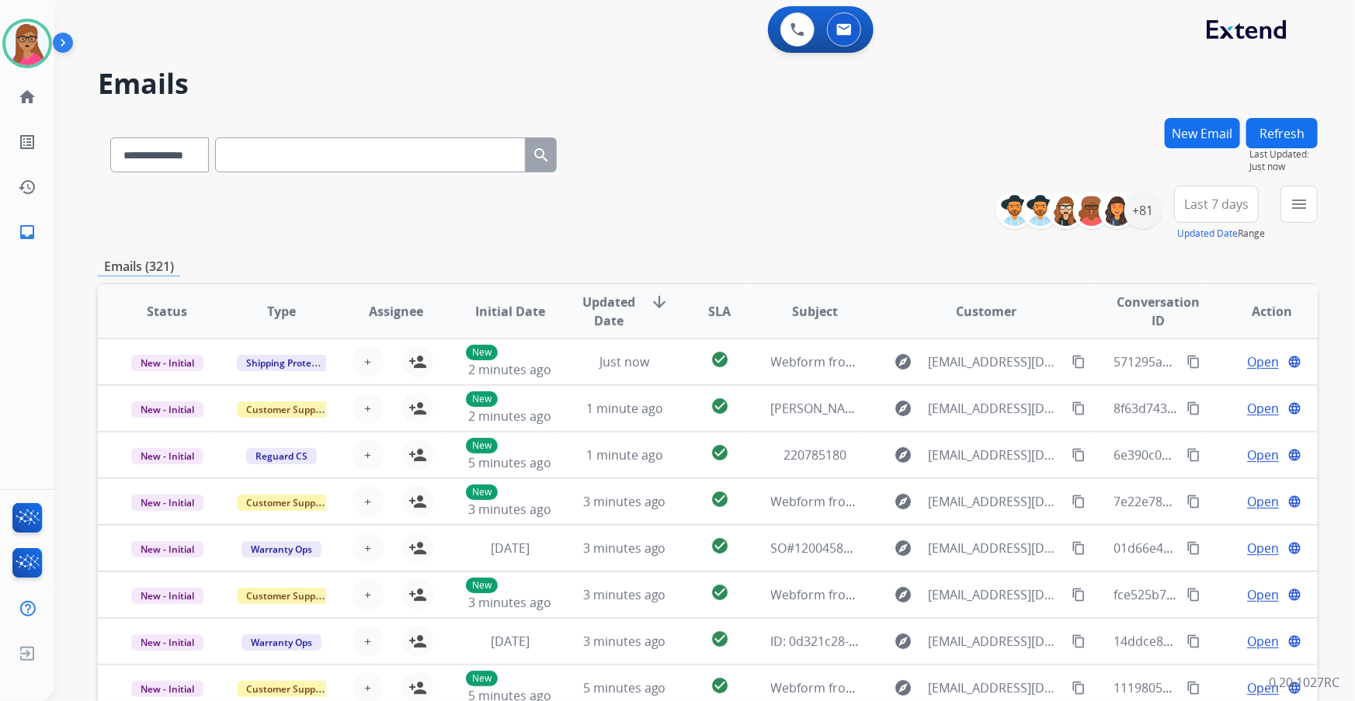
click at [902, 207] on span "Last 7 days" at bounding box center [1216, 204] width 64 height 6
click at [902, 391] on div "Last 90 days" at bounding box center [1210, 392] width 85 height 23
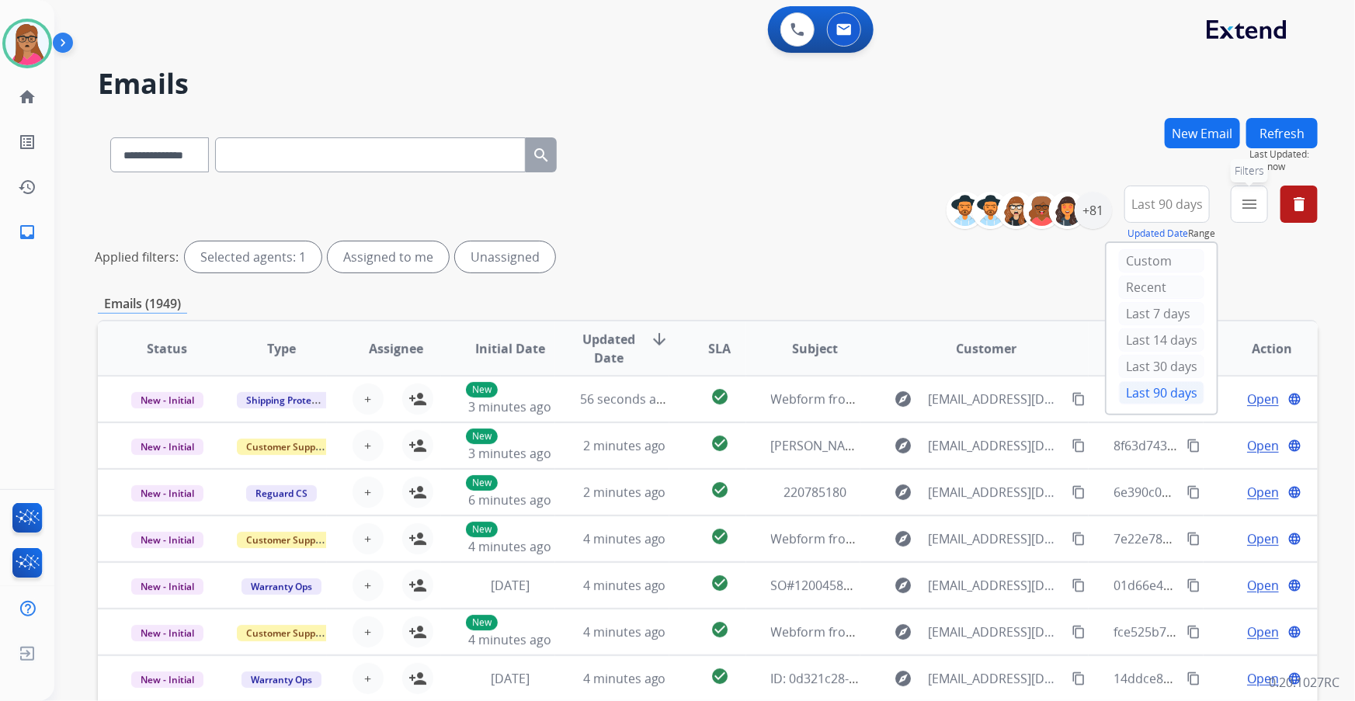
click at [902, 205] on mat-icon "menu" at bounding box center [1249, 204] width 19 height 19
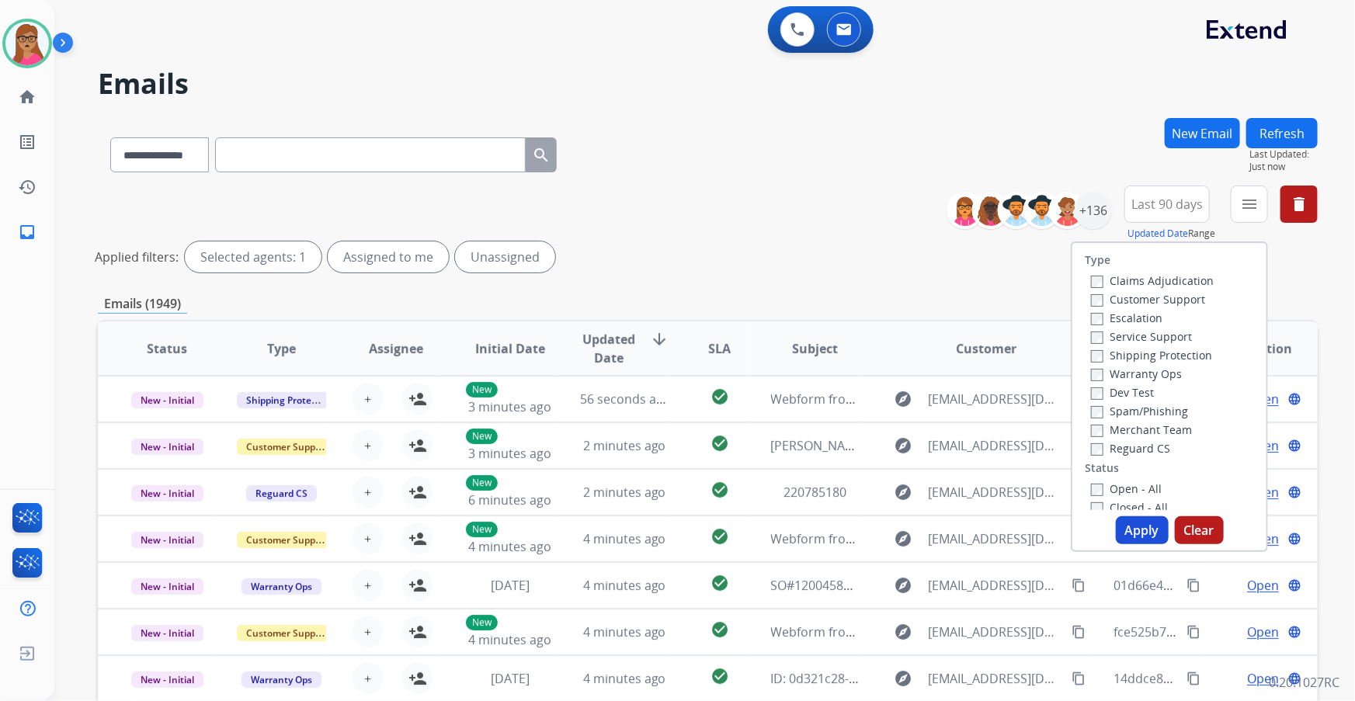
click at [902, 300] on label "Customer Support" at bounding box center [1148, 299] width 114 height 15
click at [902, 355] on label "Shipping Protection" at bounding box center [1151, 355] width 121 height 15
click at [902, 412] on div "Reguard CS" at bounding box center [1152, 448] width 123 height 19
click at [902, 412] on label "Reguard CS" at bounding box center [1130, 448] width 79 height 15
click at [902, 412] on label "Open - All" at bounding box center [1126, 488] width 71 height 15
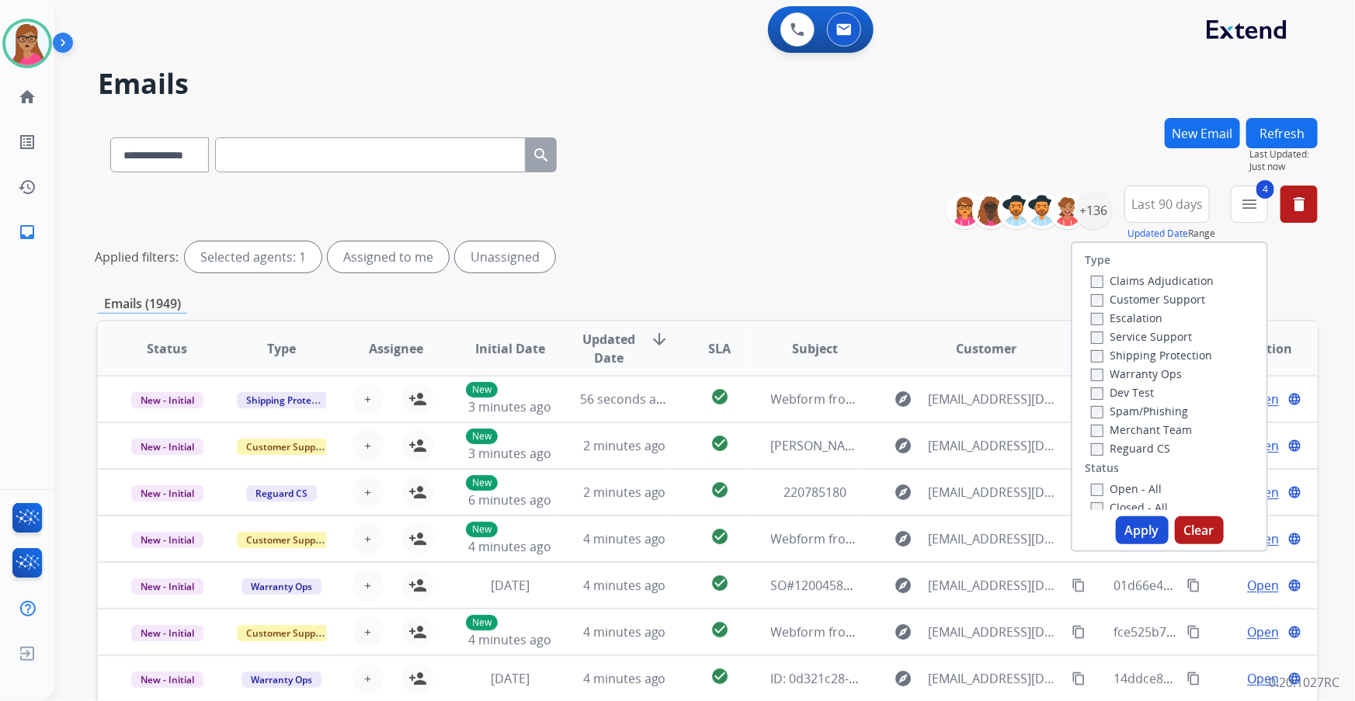
click at [902, 412] on button "Apply" at bounding box center [1141, 530] width 53 height 28
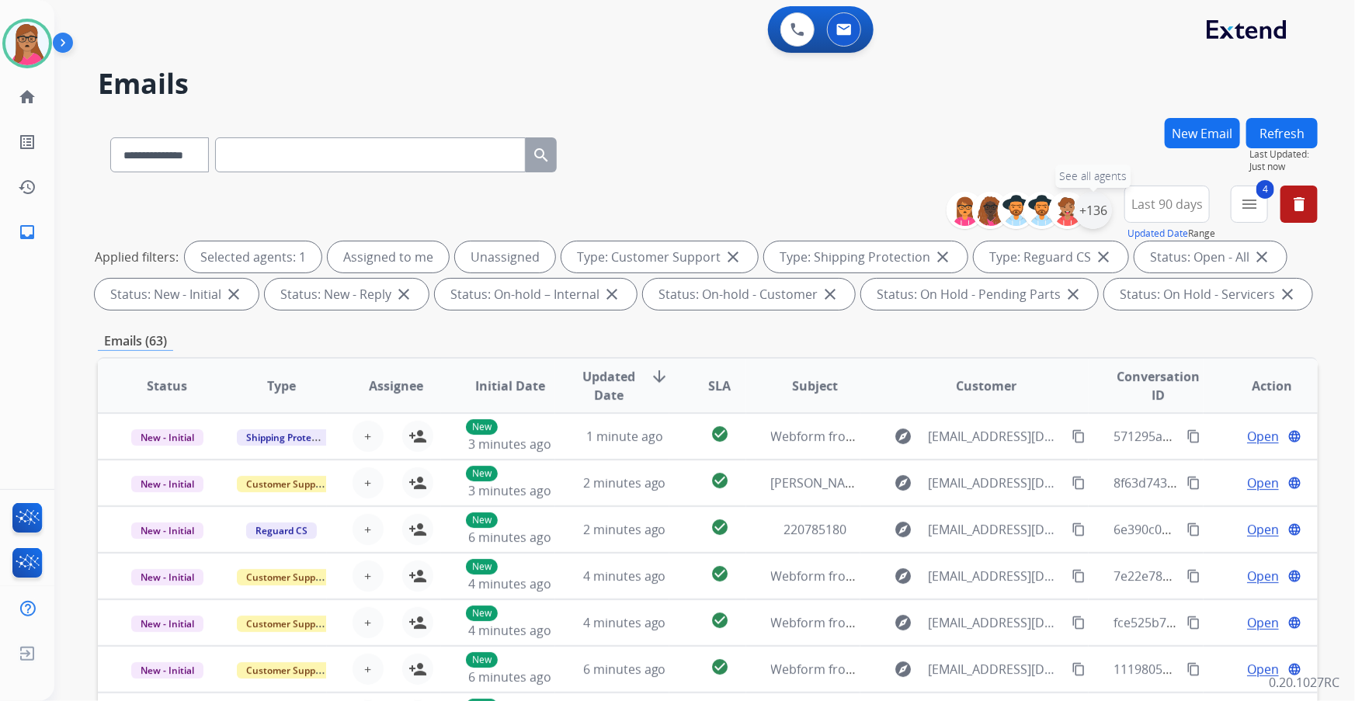
click at [902, 210] on div "+136" at bounding box center [1092, 210] width 37 height 37
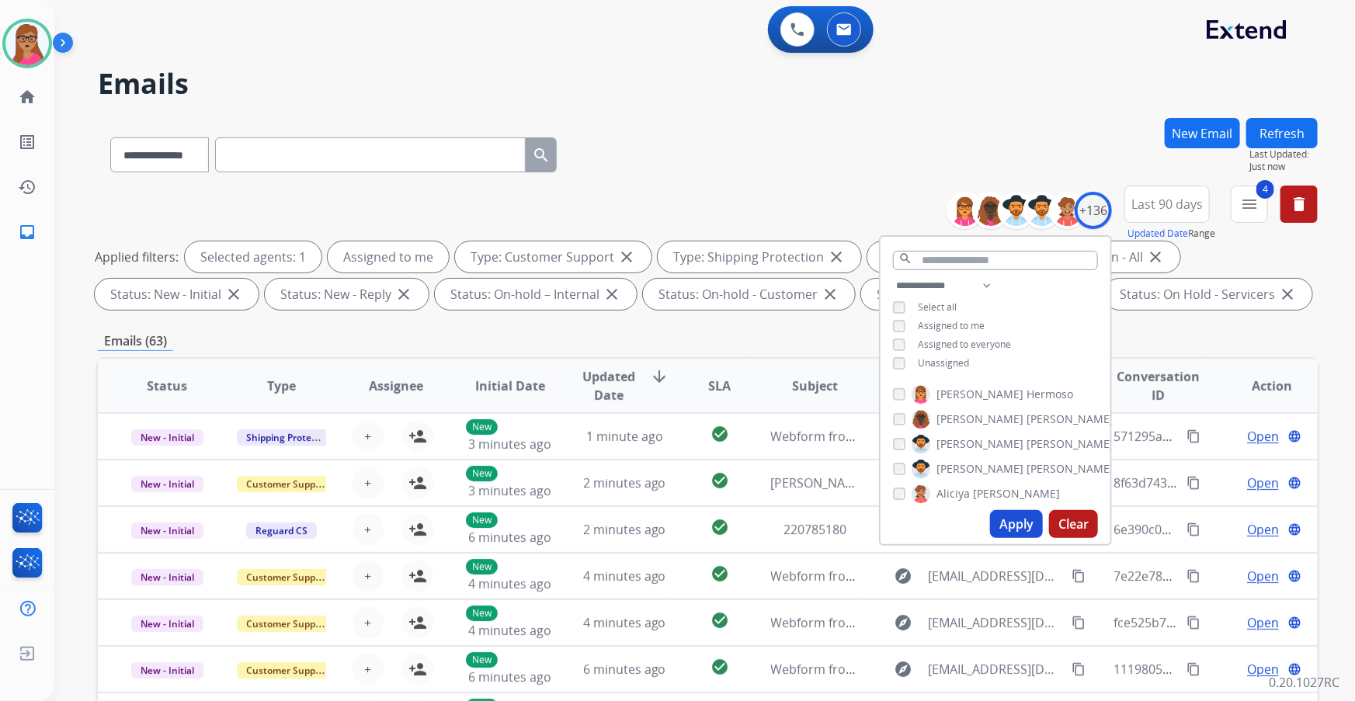
click at [902, 412] on button "Apply" at bounding box center [1016, 524] width 53 height 28
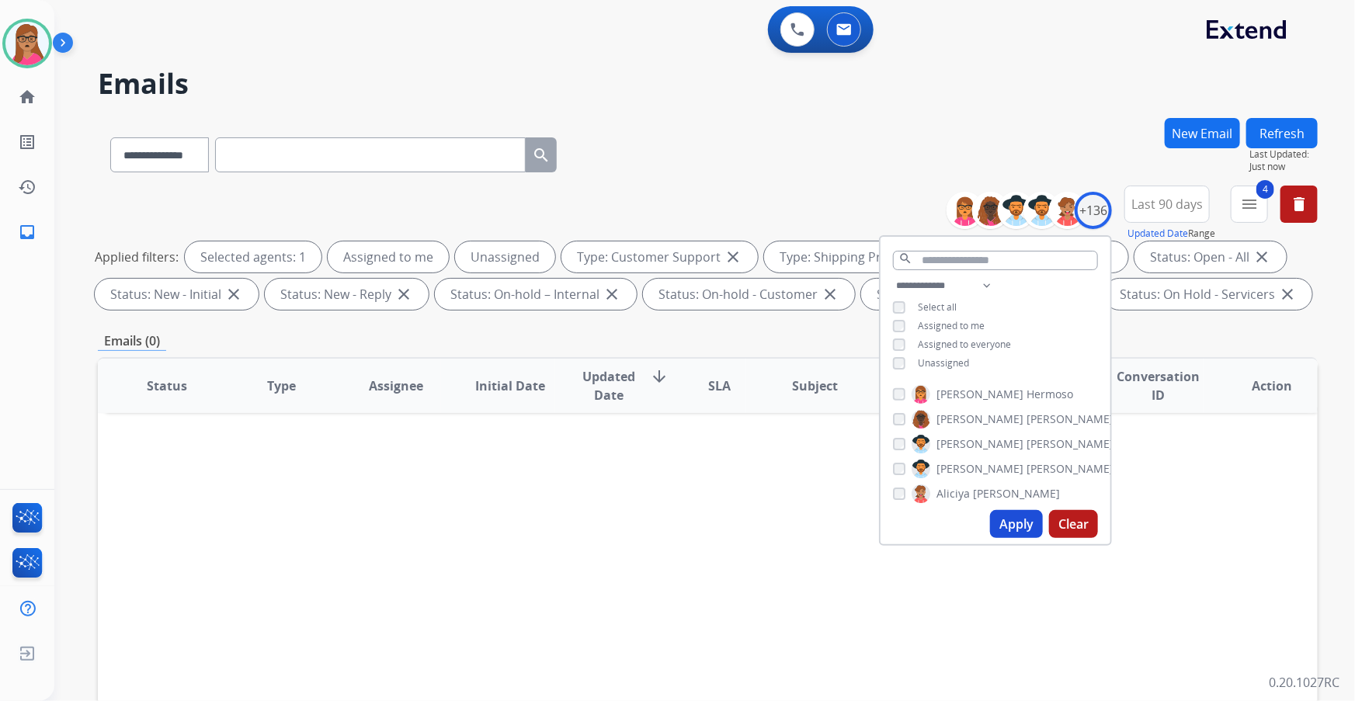
click at [902, 412] on button "Apply" at bounding box center [1016, 524] width 53 height 28
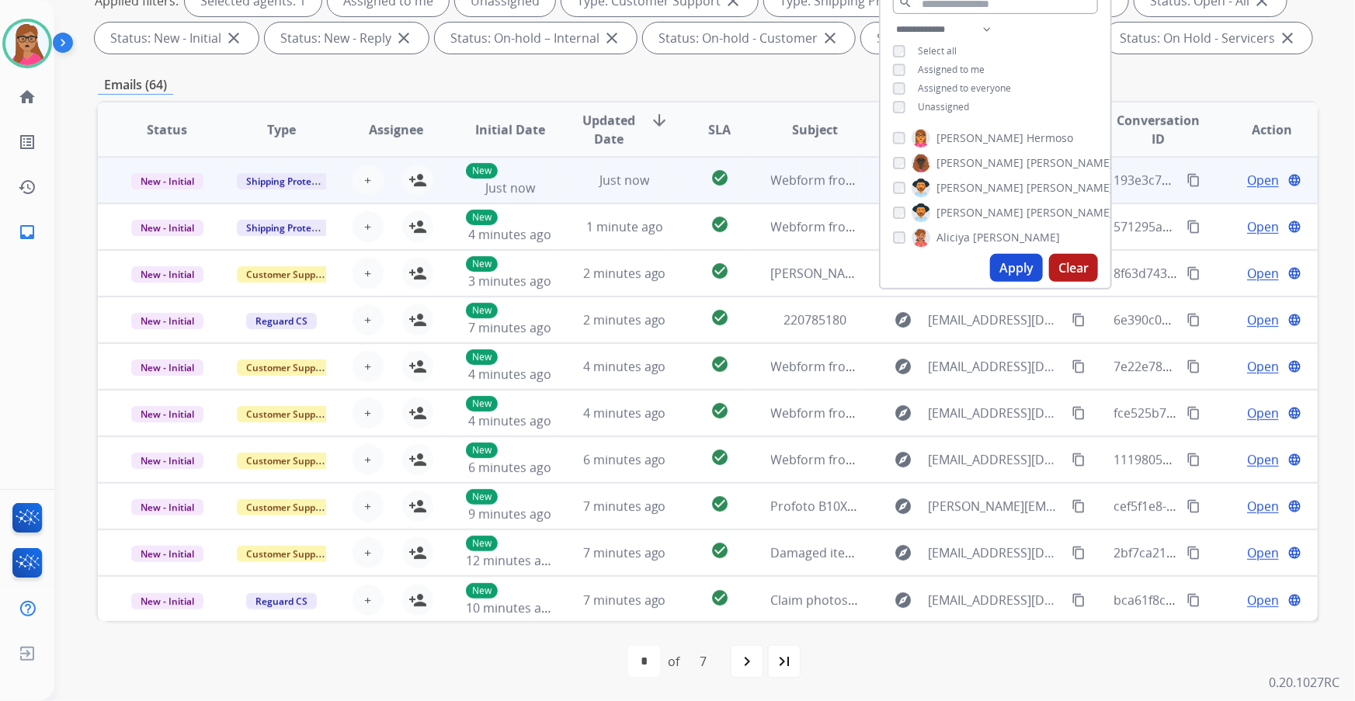
click at [165, 195] on td "New - Initial" at bounding box center [155, 180] width 114 height 47
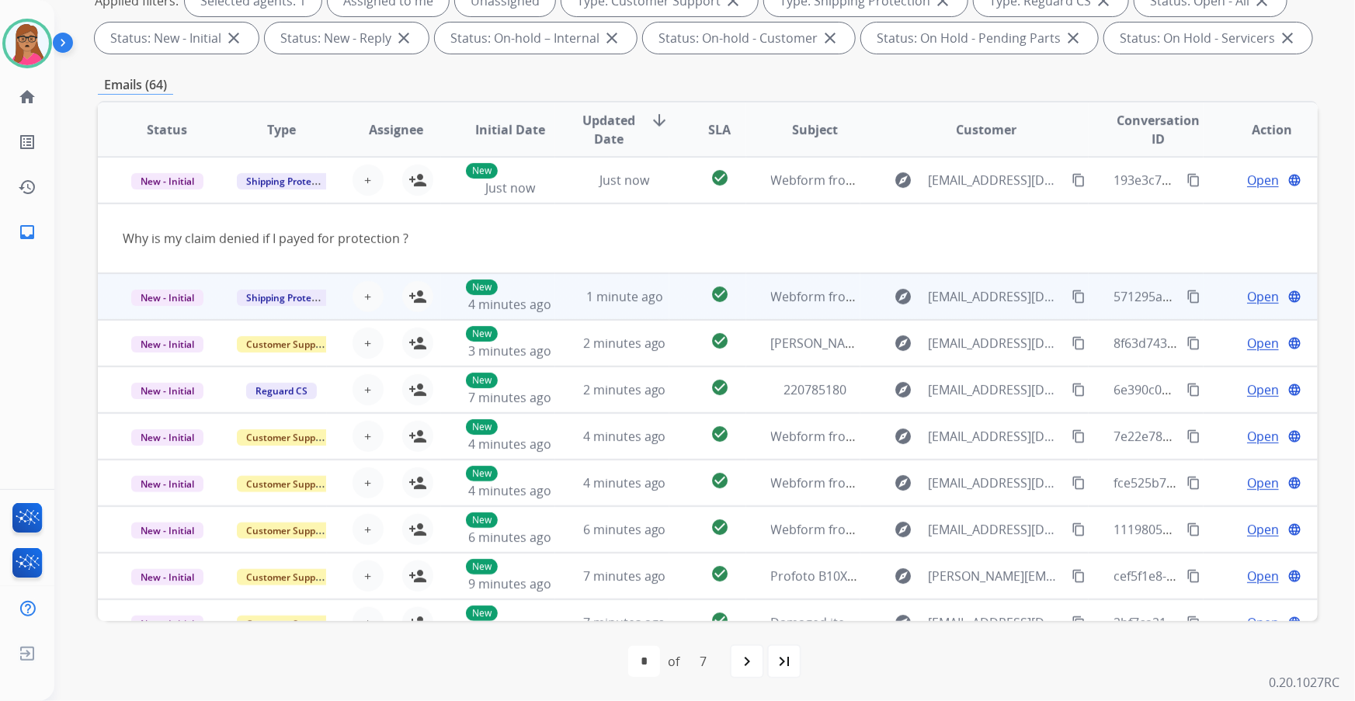
click at [175, 314] on td "New - Initial" at bounding box center [155, 296] width 114 height 47
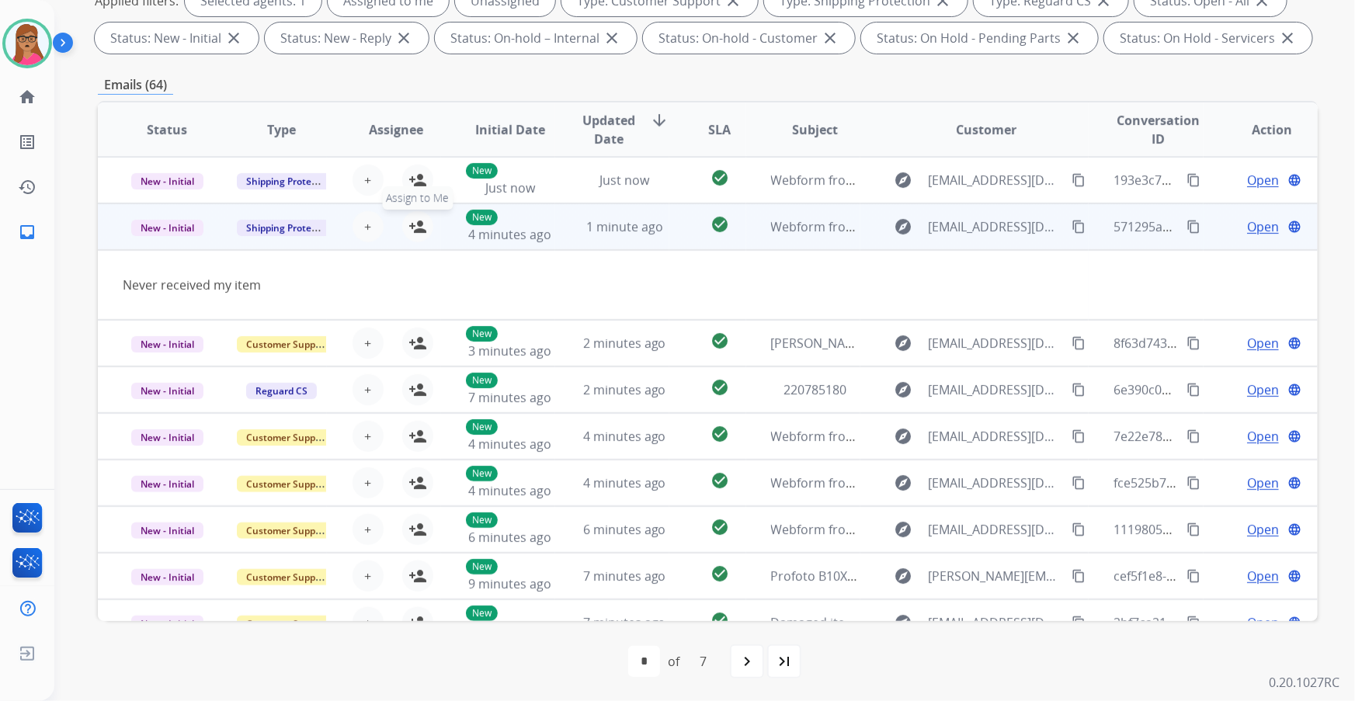
click at [417, 226] on mat-icon "person_add" at bounding box center [417, 226] width 19 height 19
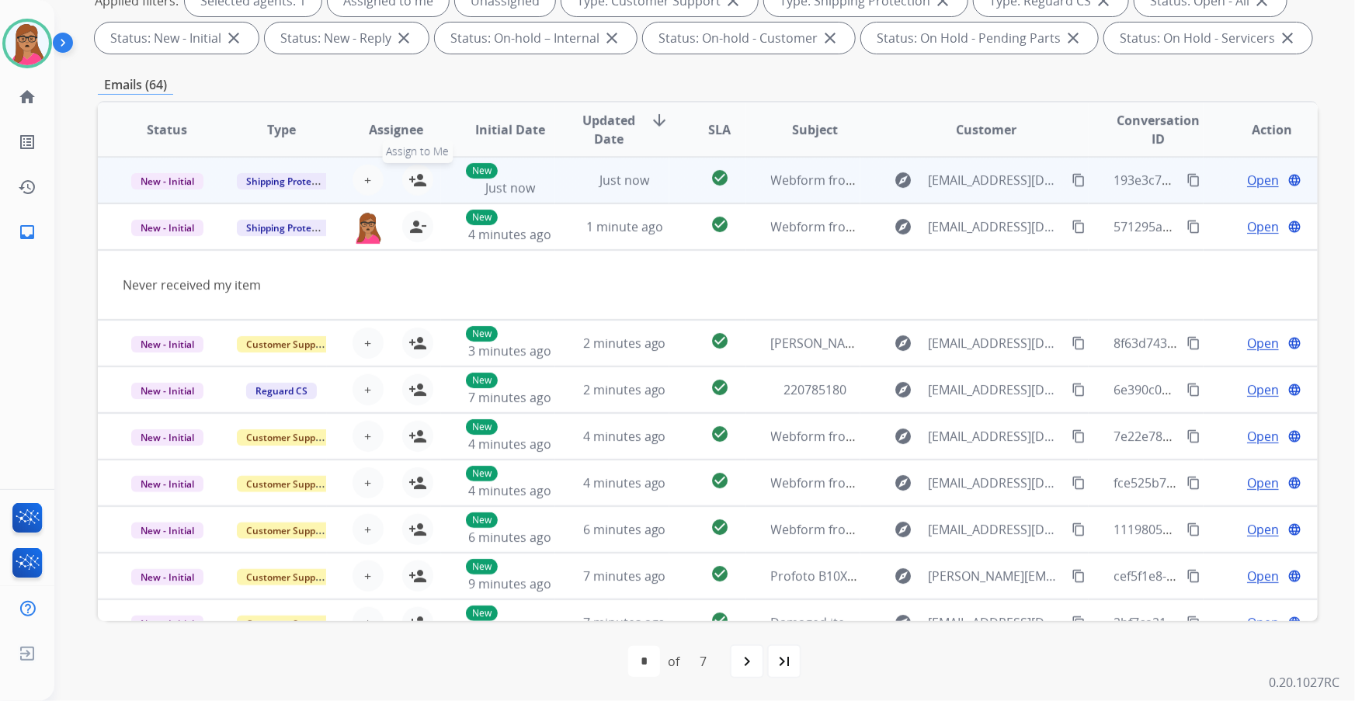
click at [415, 178] on mat-icon "person_add" at bounding box center [417, 180] width 19 height 19
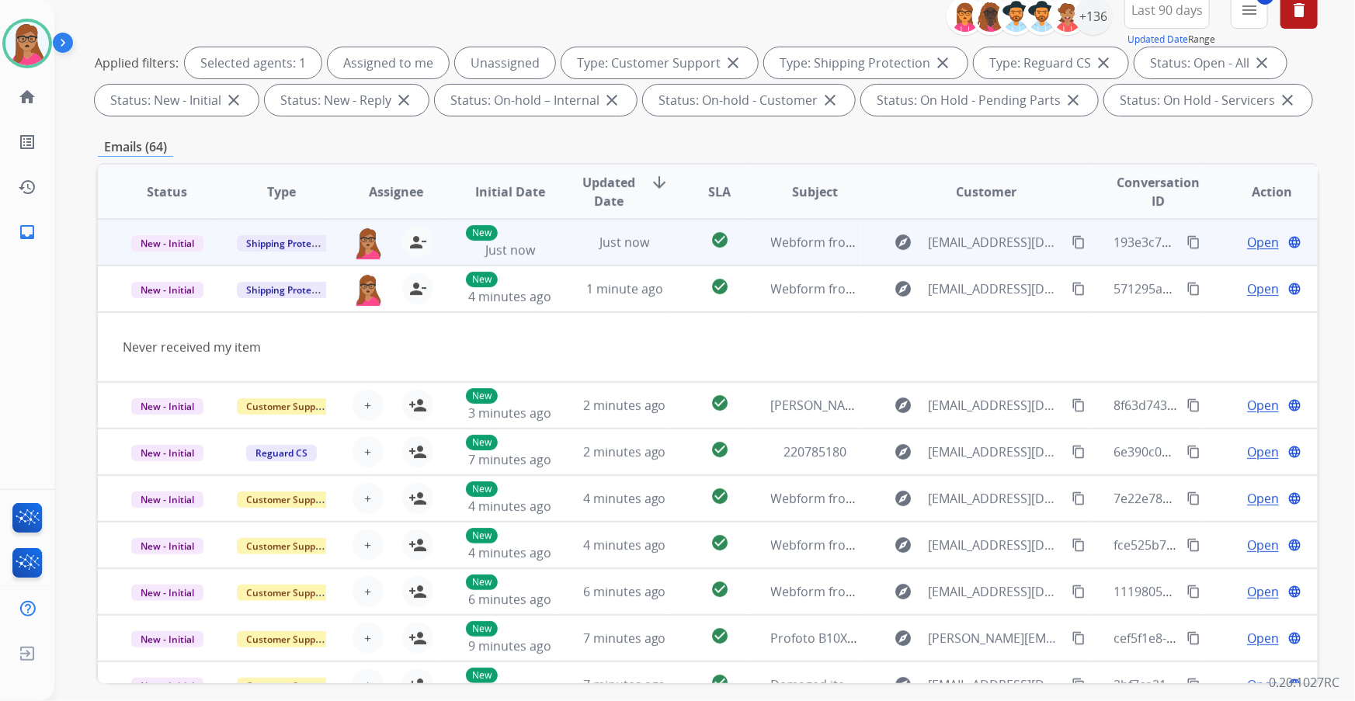
scroll to position [116, 0]
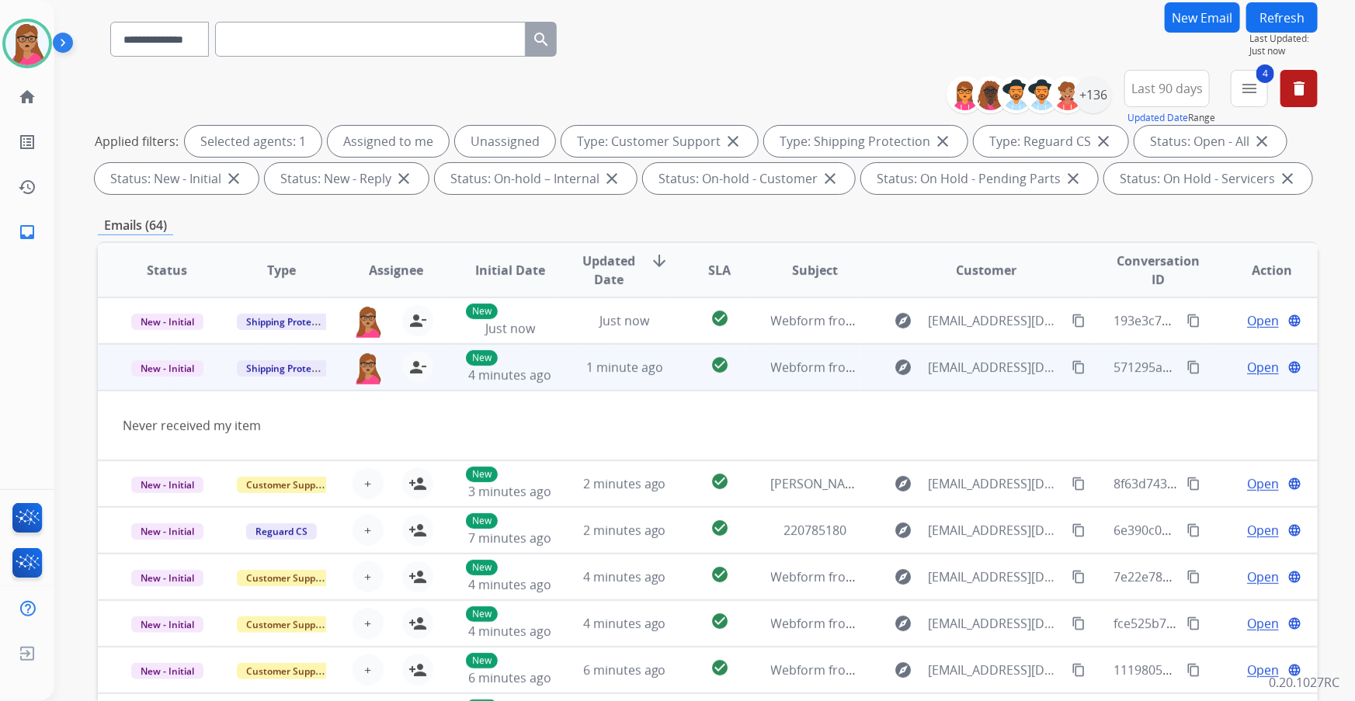
click at [902, 363] on span "Open" at bounding box center [1263, 367] width 32 height 19
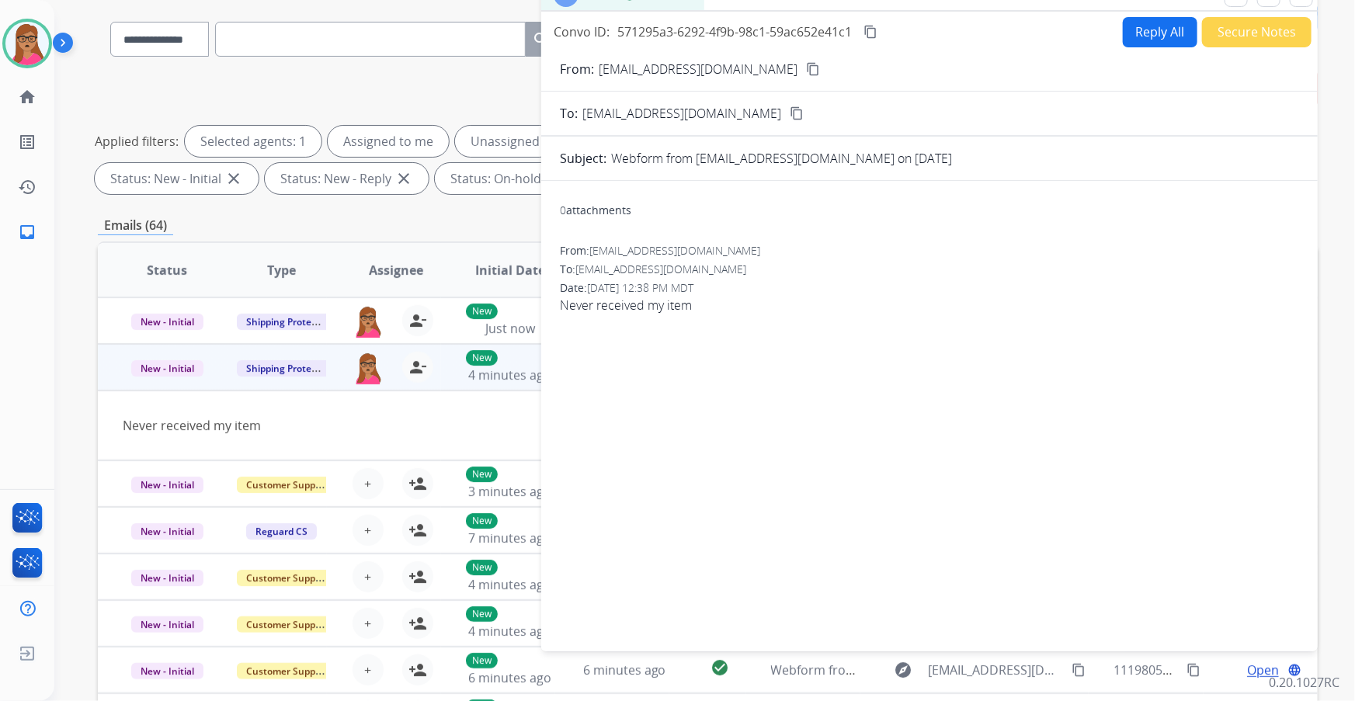
scroll to position [0, 0]
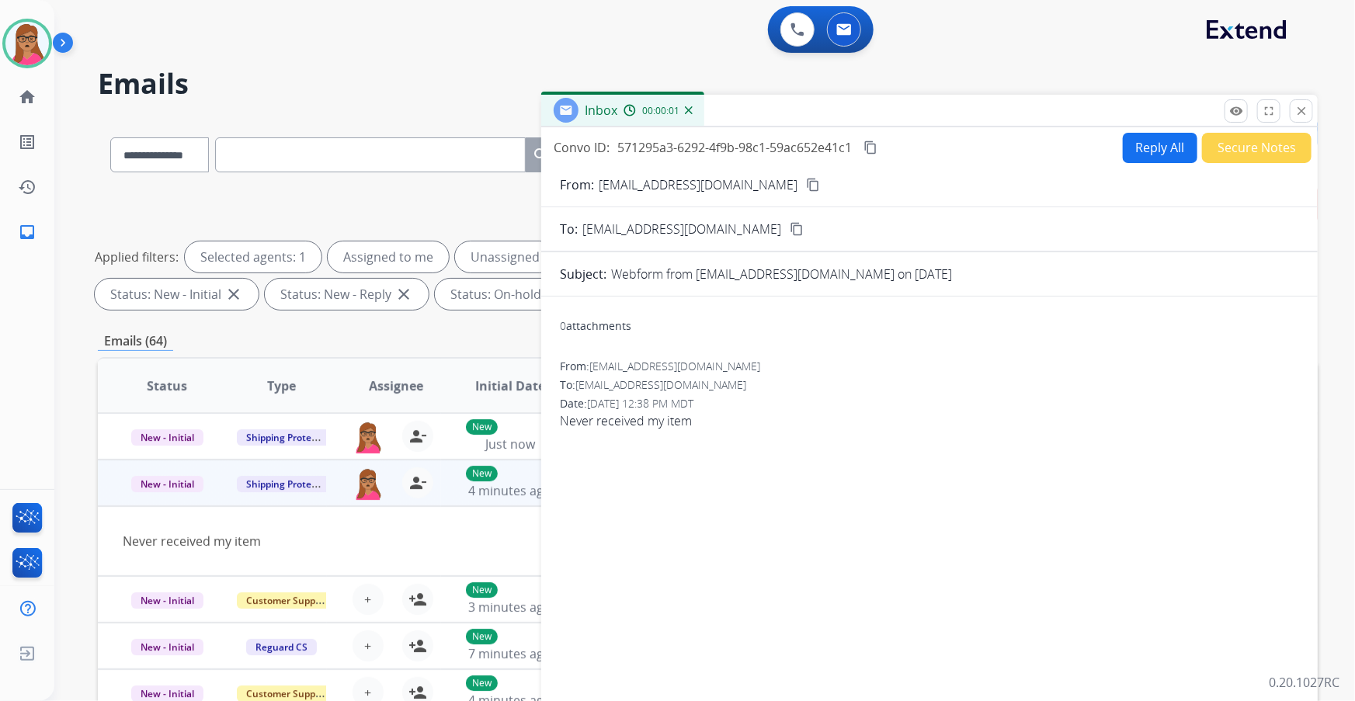
click at [806, 183] on mat-icon "content_copy" at bounding box center [813, 185] width 14 height 14
click at [902, 144] on button "Reply All" at bounding box center [1159, 148] width 75 height 30
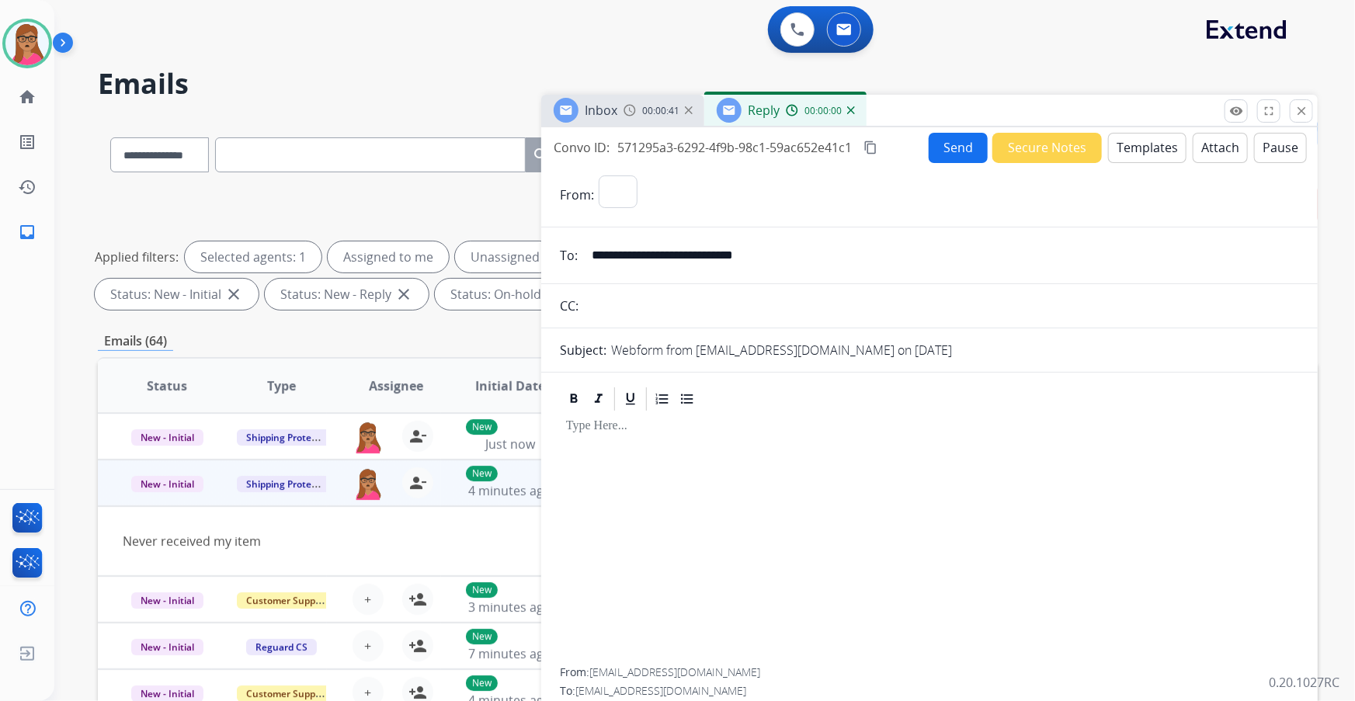
select select "**********"
click at [902, 147] on button "Templates" at bounding box center [1147, 148] width 78 height 30
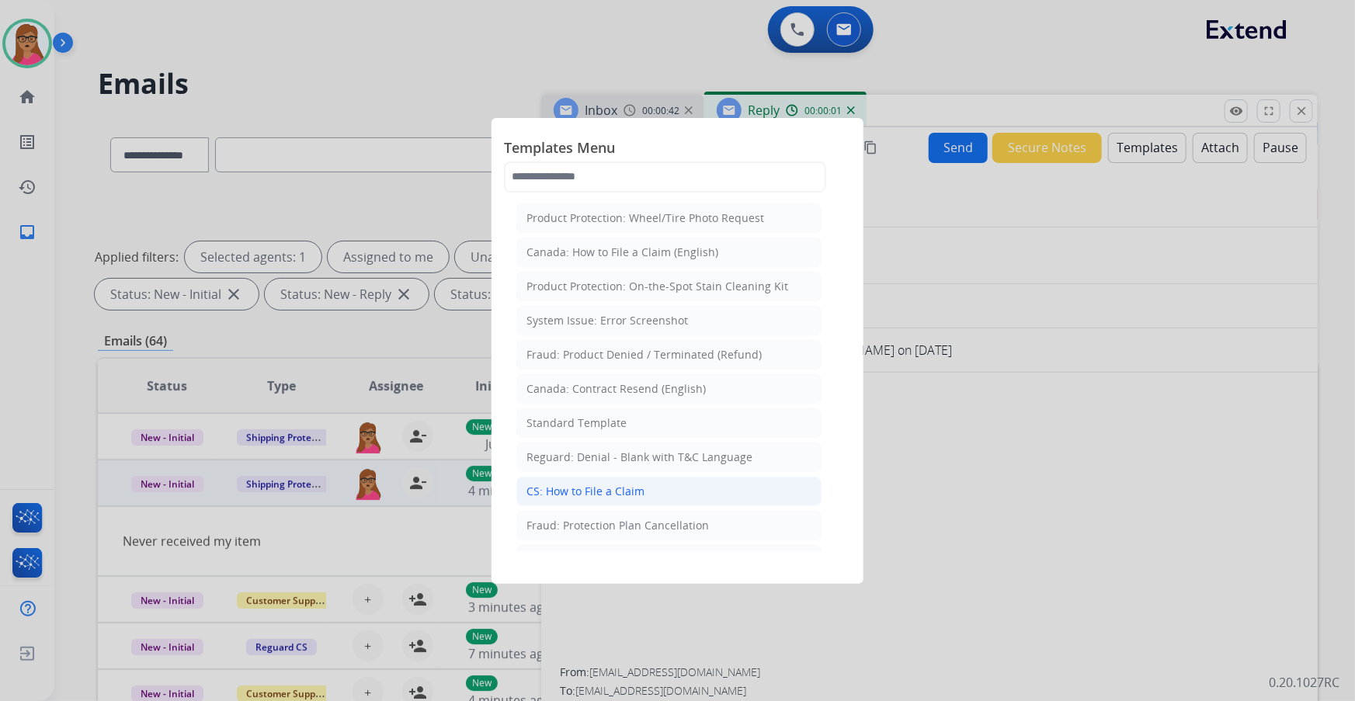
click at [650, 412] on li "CS: How to File a Claim" at bounding box center [668, 491] width 305 height 29
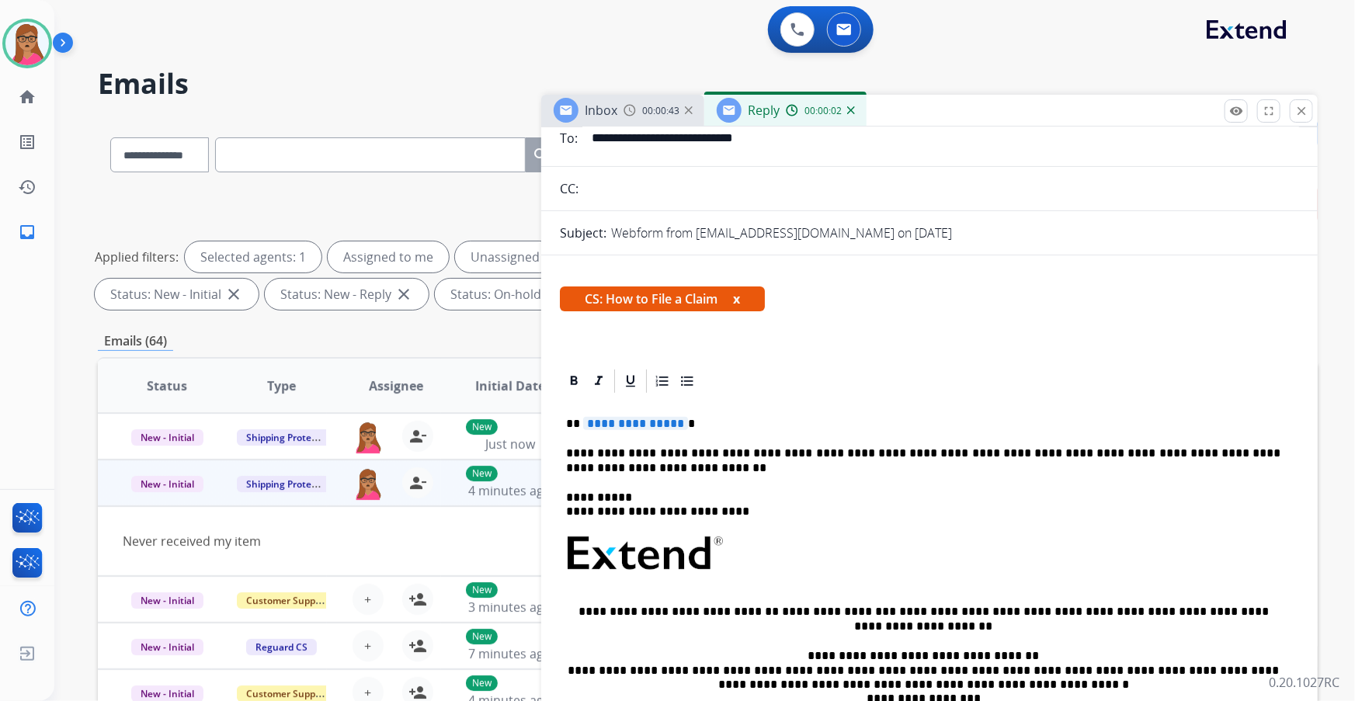
scroll to position [141, 0]
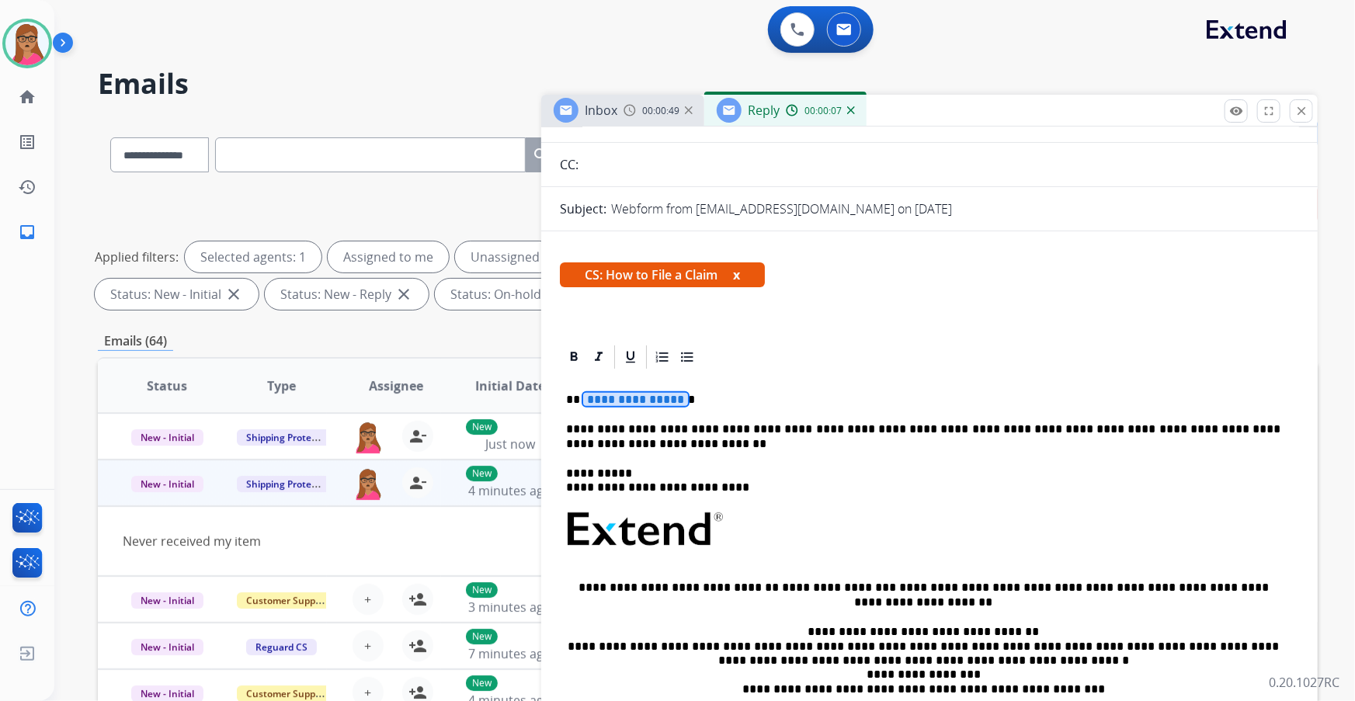
click at [605, 394] on span "**********" at bounding box center [635, 399] width 105 height 13
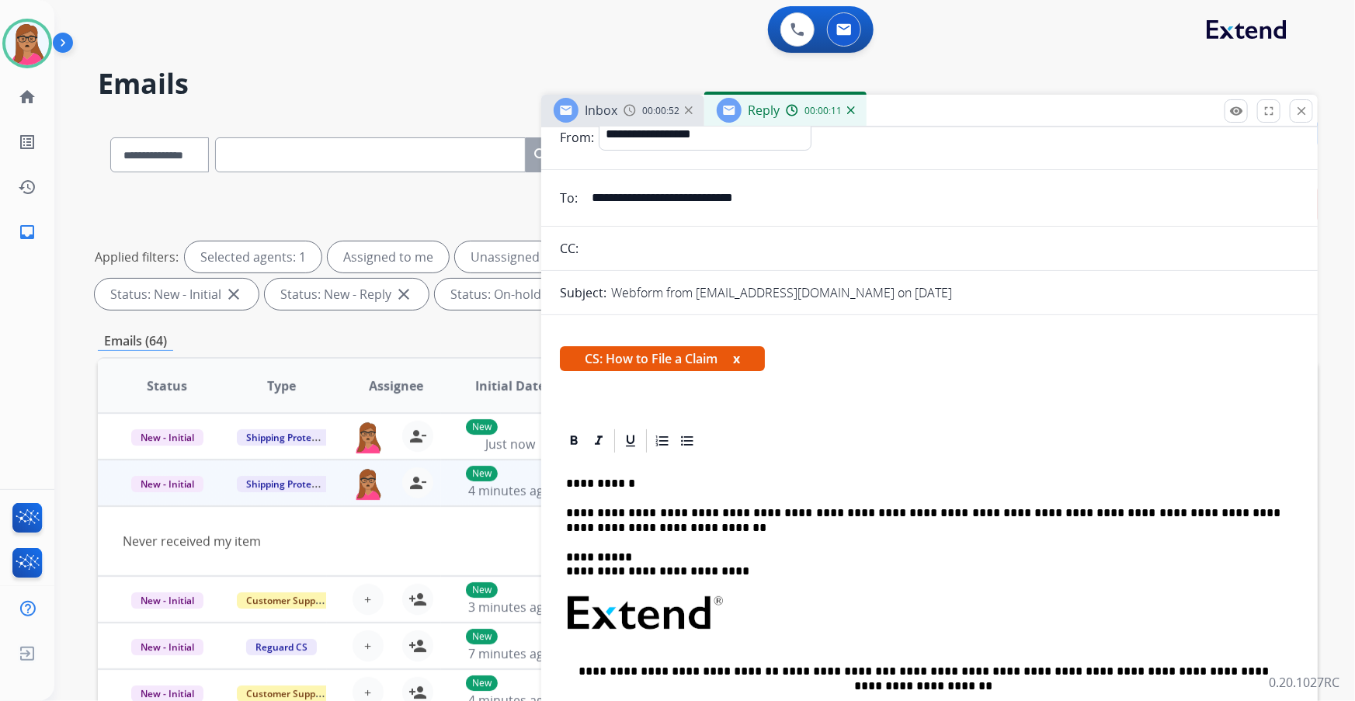
scroll to position [0, 0]
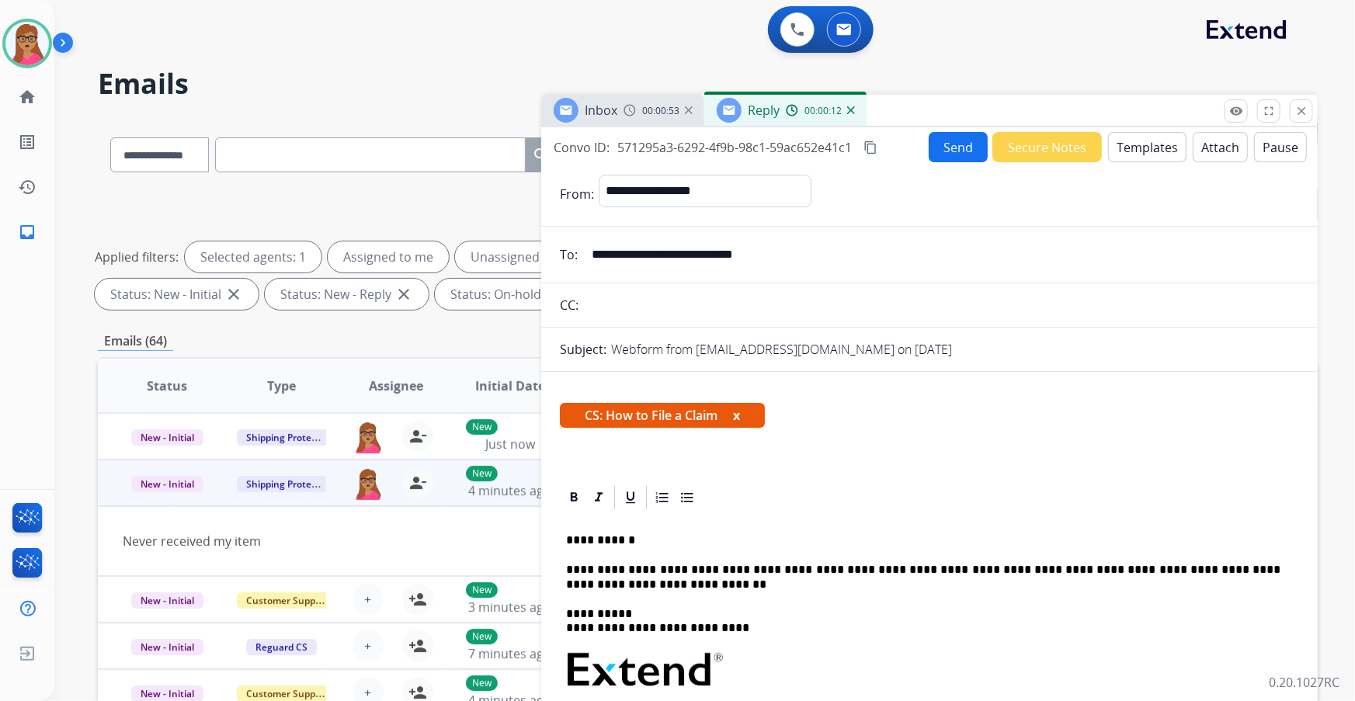
click at [869, 149] on mat-icon "content_copy" at bounding box center [870, 148] width 14 height 14
click at [902, 148] on button "Send" at bounding box center [957, 147] width 59 height 30
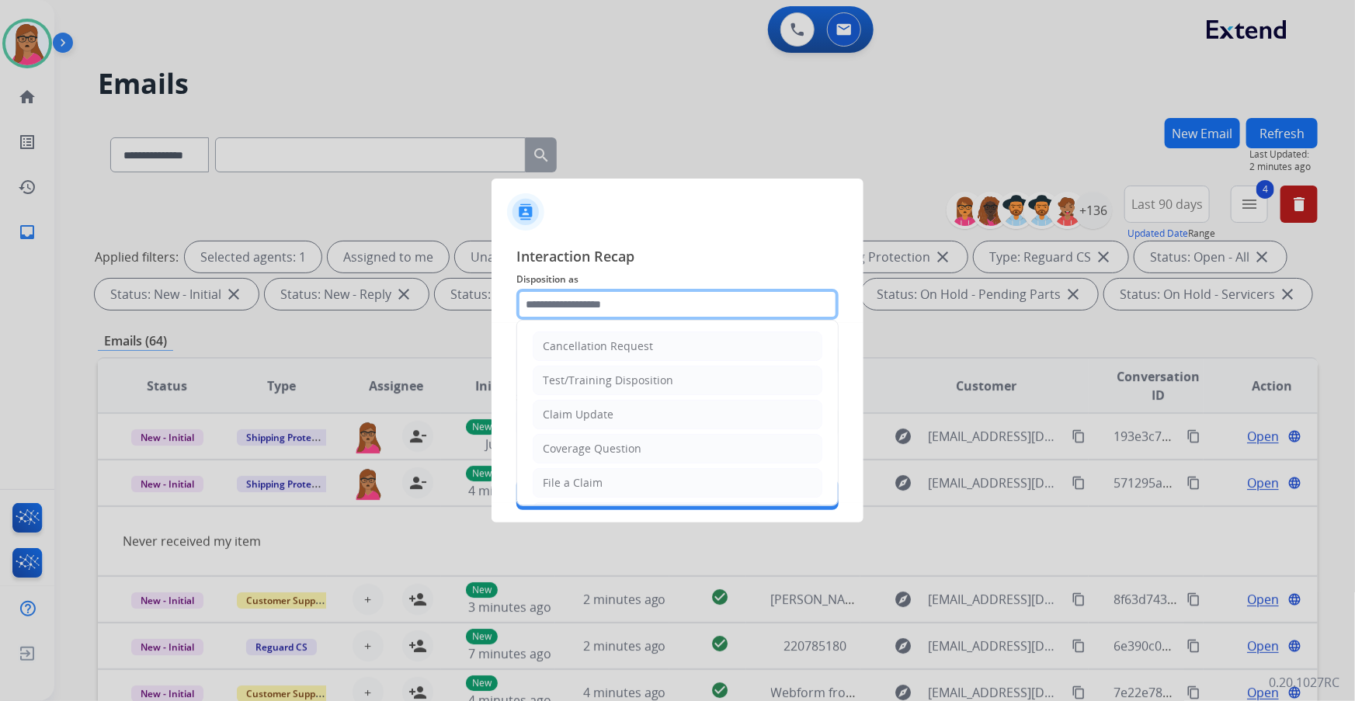
click at [633, 303] on input "text" at bounding box center [677, 304] width 322 height 31
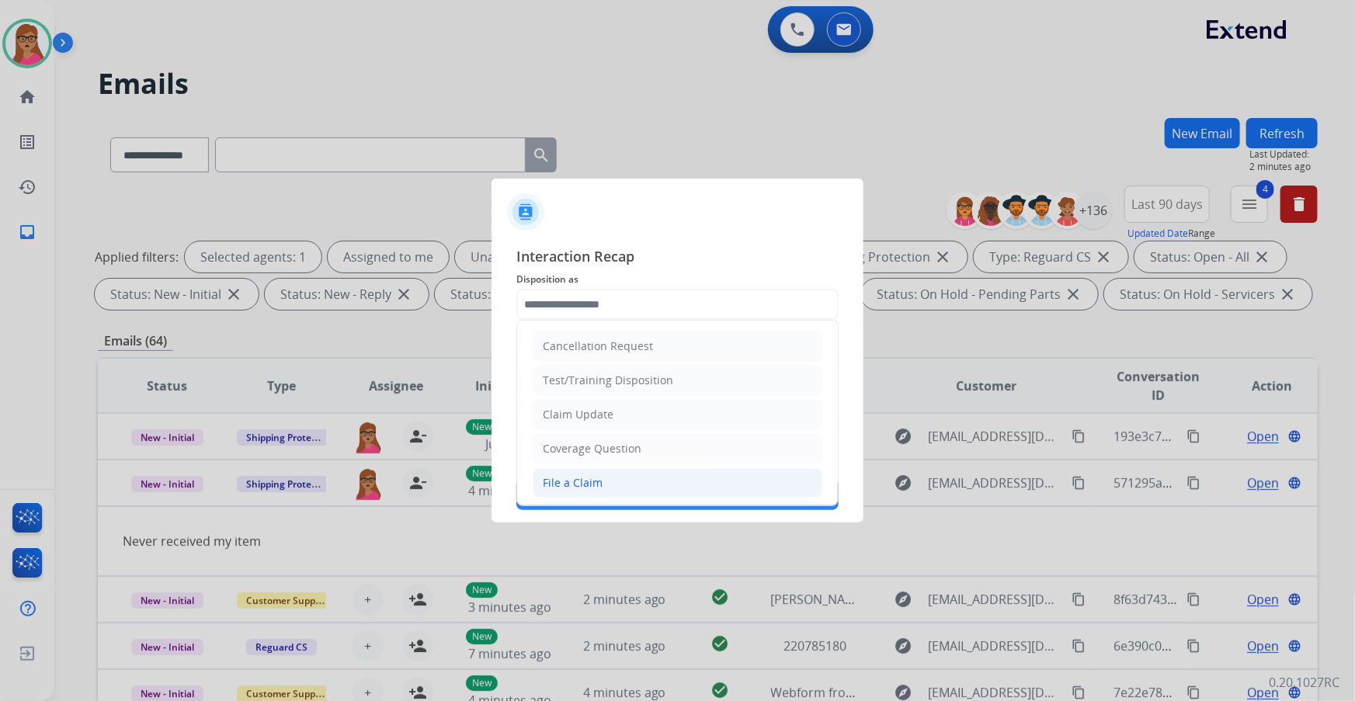
click at [606, 412] on li "File a Claim" at bounding box center [678, 482] width 290 height 29
type input "**********"
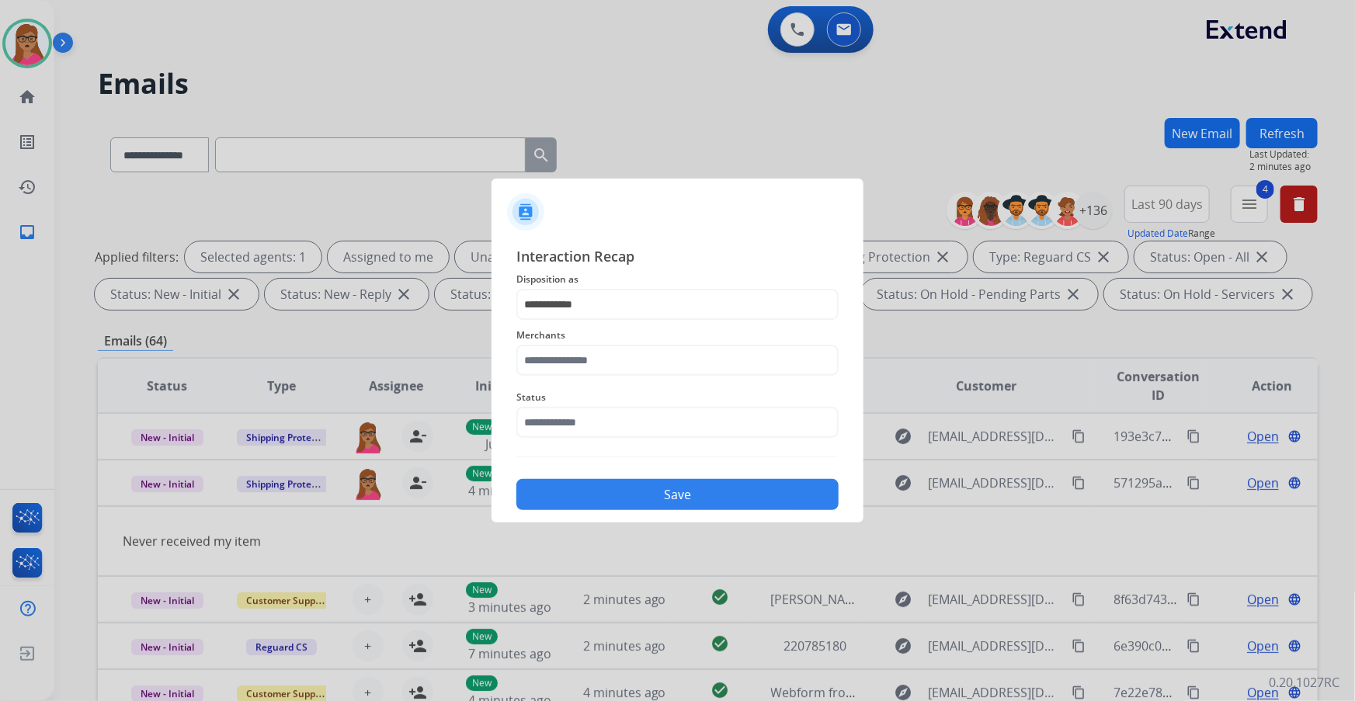
click at [616, 342] on span "Merchants" at bounding box center [677, 335] width 322 height 19
click at [616, 363] on input "text" at bounding box center [677, 360] width 322 height 31
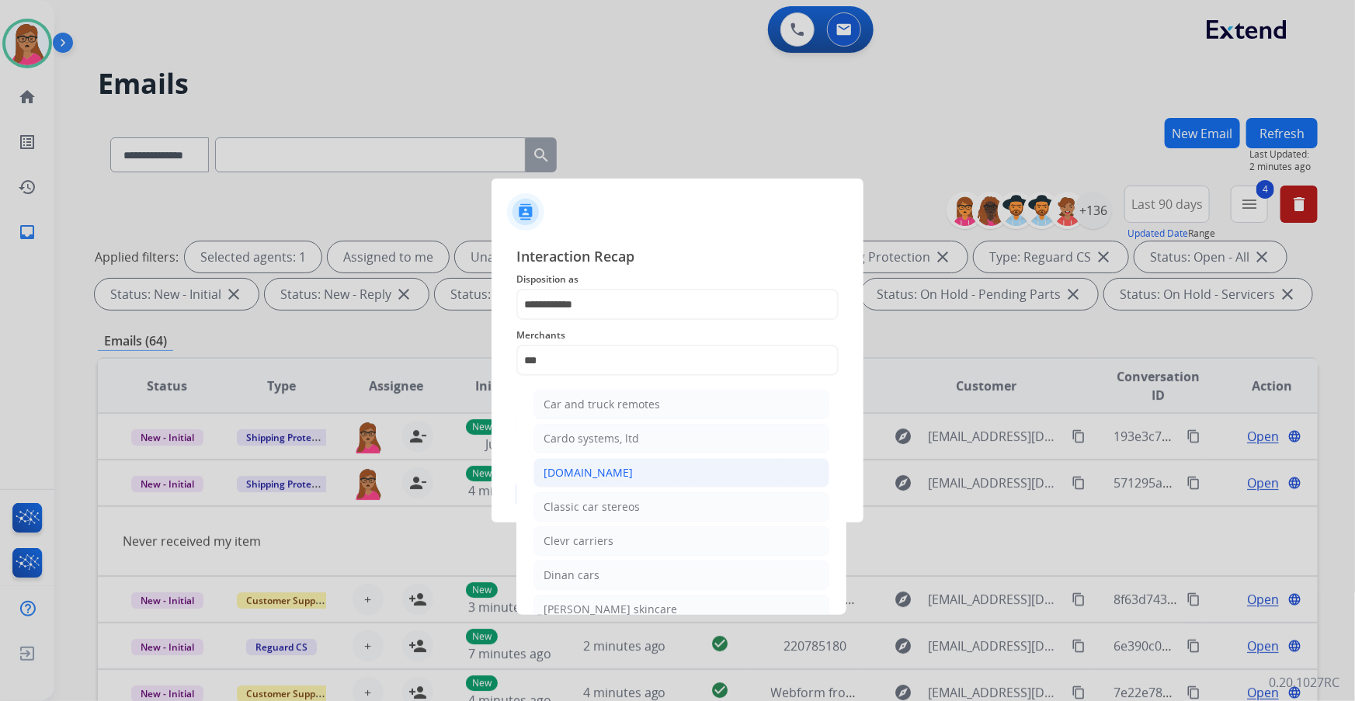
click at [584, 412] on div "[DOMAIN_NAME]" at bounding box center [587, 473] width 89 height 16
type input "**********"
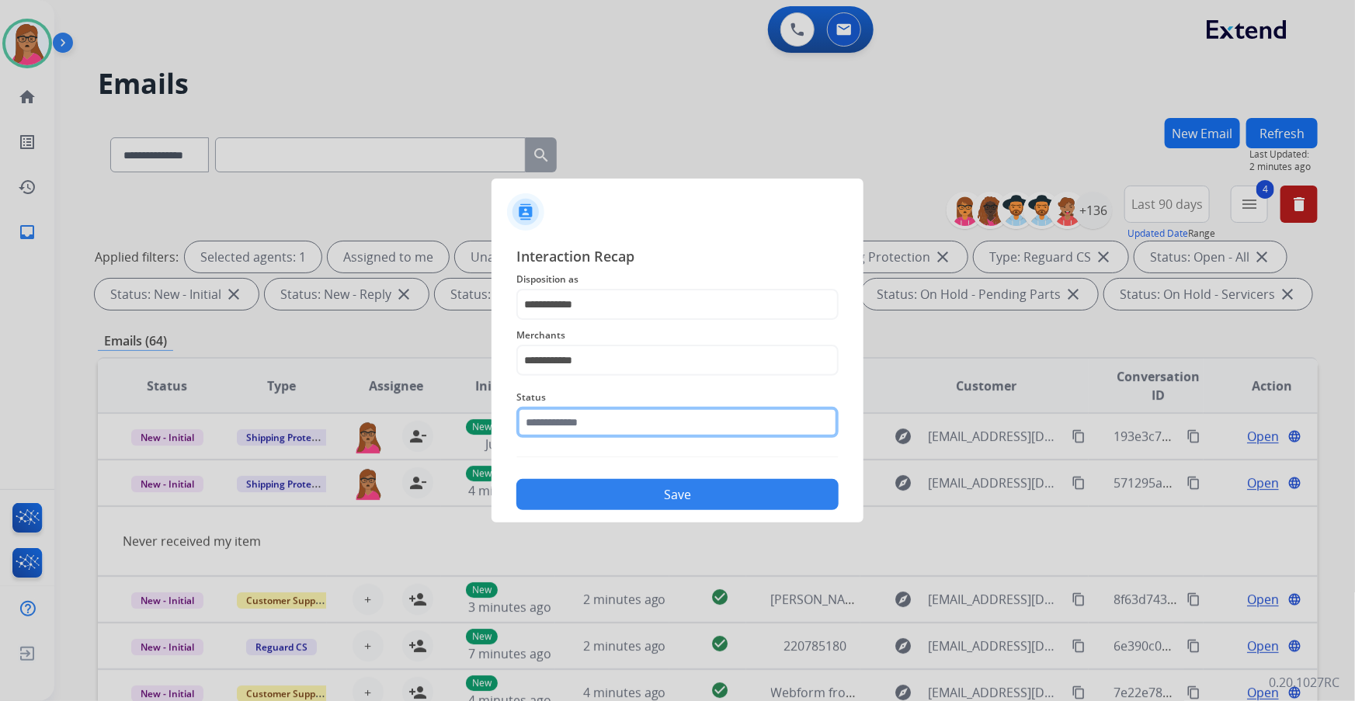
click at [594, 412] on input "text" at bounding box center [677, 422] width 322 height 31
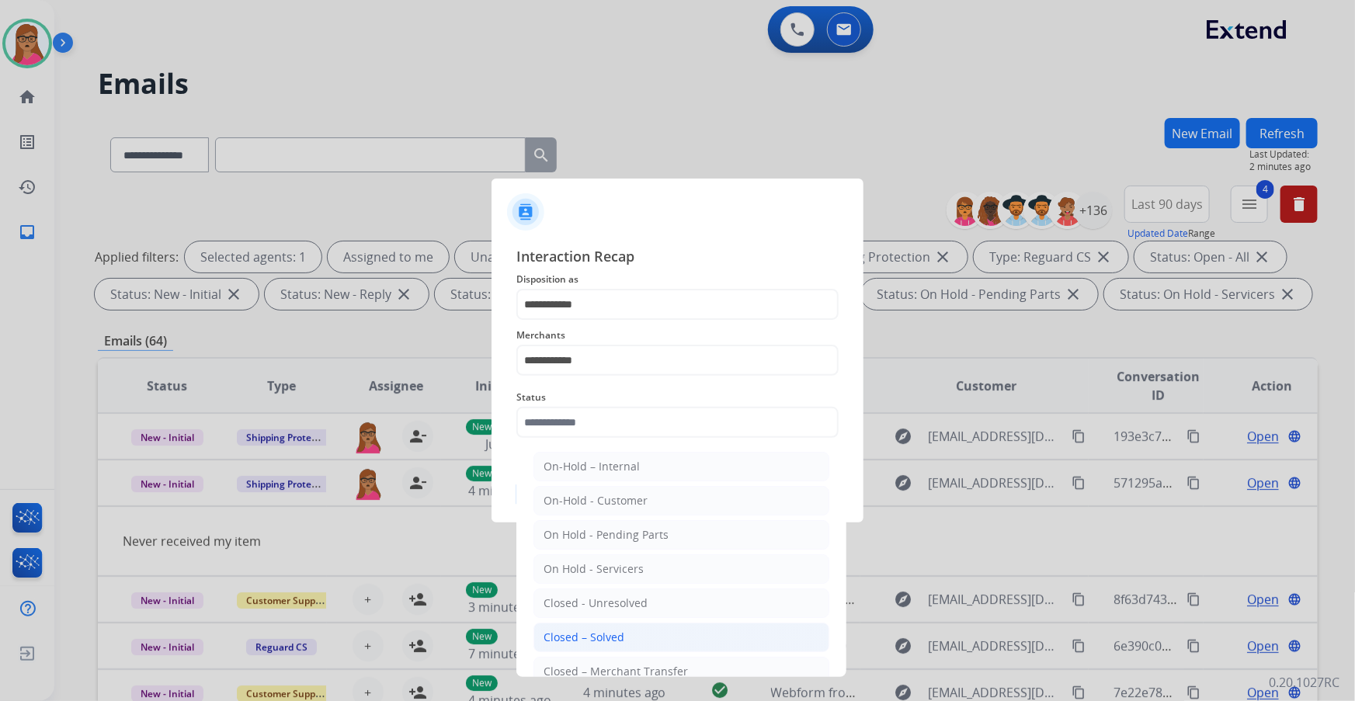
click at [633, 412] on li "Closed – Solved" at bounding box center [681, 637] width 296 height 29
type input "**********"
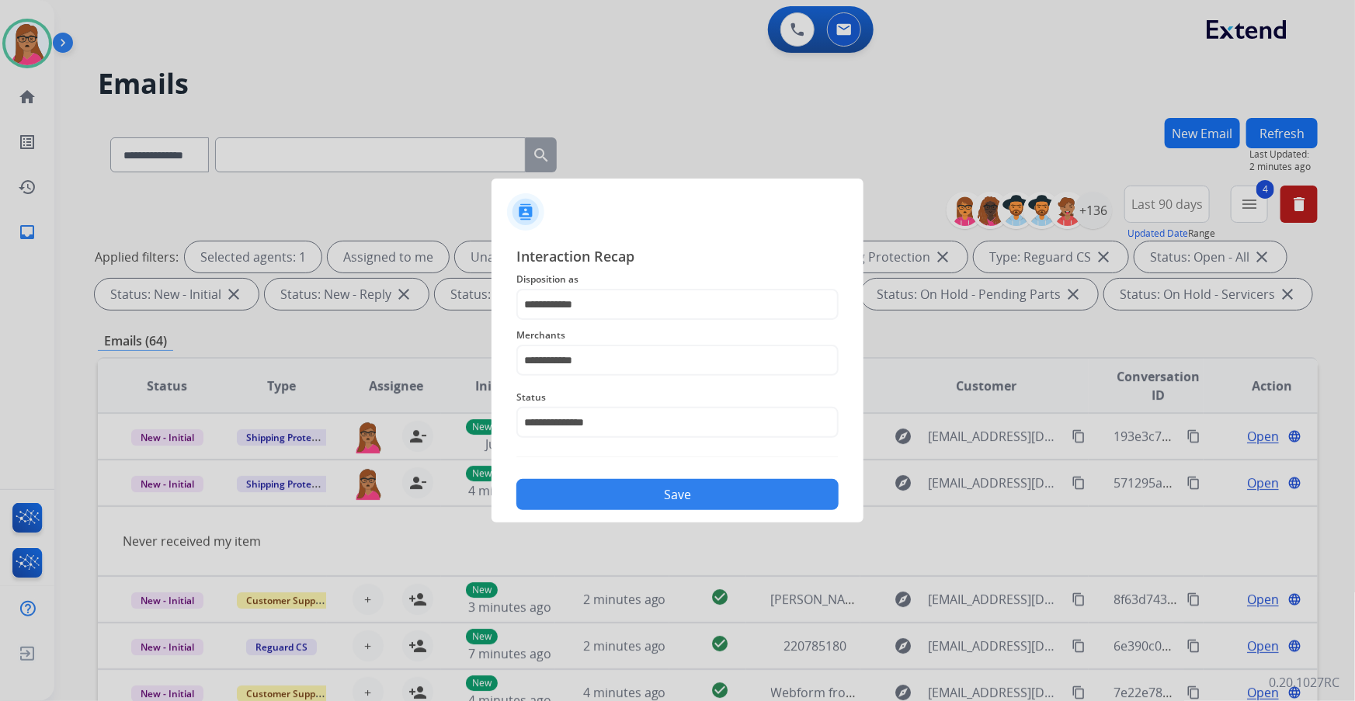
click at [664, 412] on button "Save" at bounding box center [677, 494] width 322 height 31
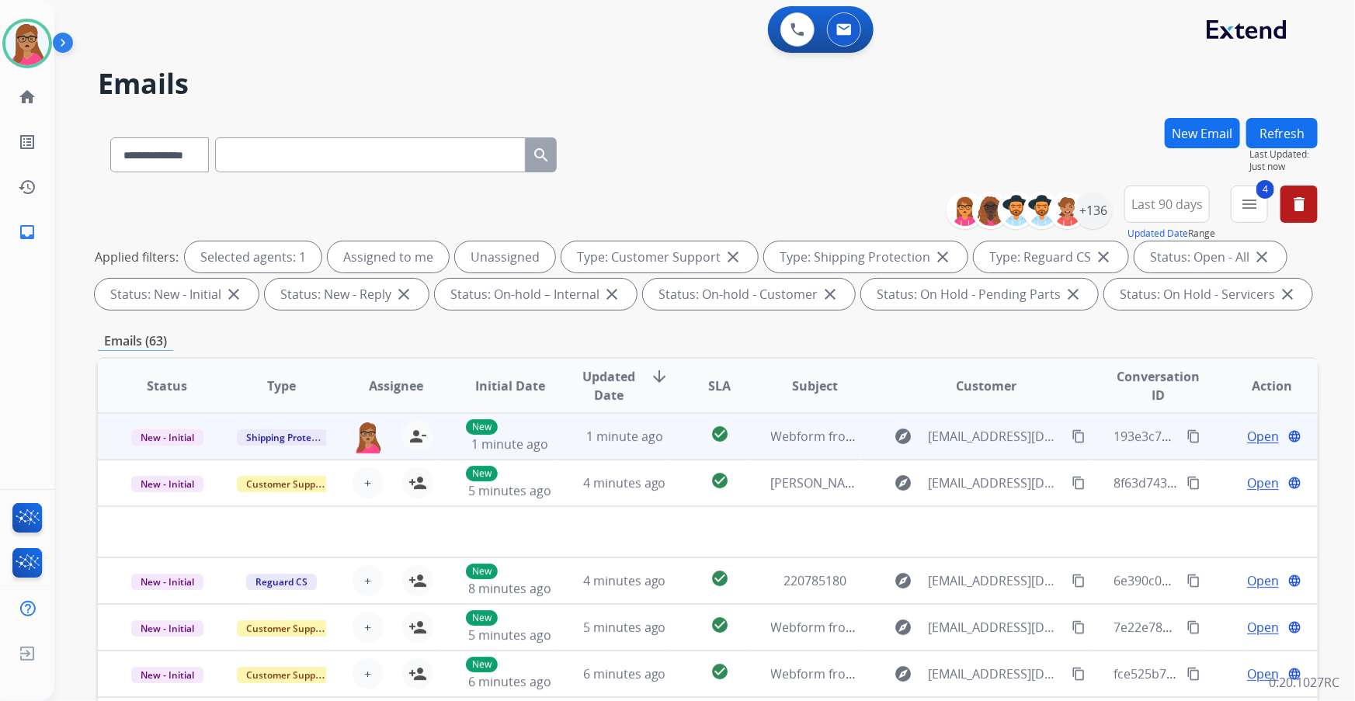
click at [902, 412] on span "Open" at bounding box center [1263, 436] width 32 height 19
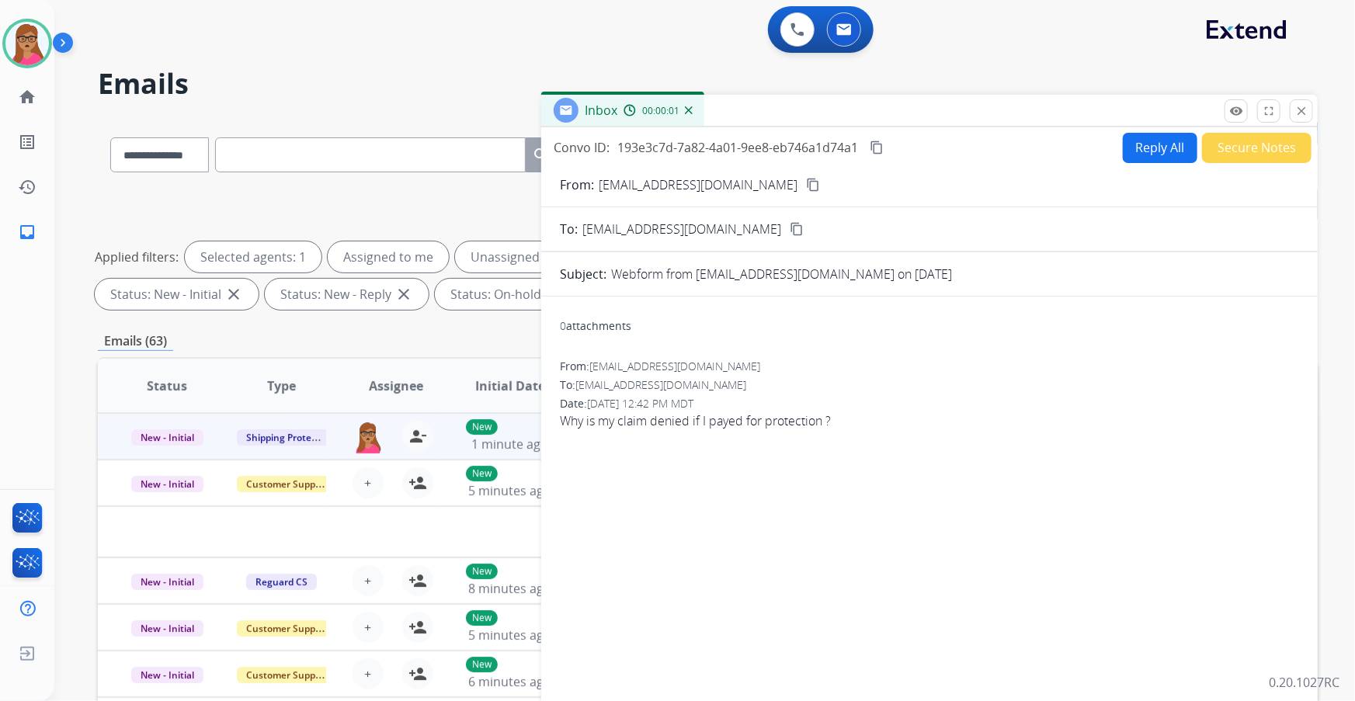
click at [806, 181] on mat-icon "content_copy" at bounding box center [813, 185] width 14 height 14
click at [806, 183] on mat-icon "content_copy" at bounding box center [813, 185] width 14 height 14
click at [902, 150] on button "Reply All" at bounding box center [1159, 148] width 75 height 30
select select "**********"
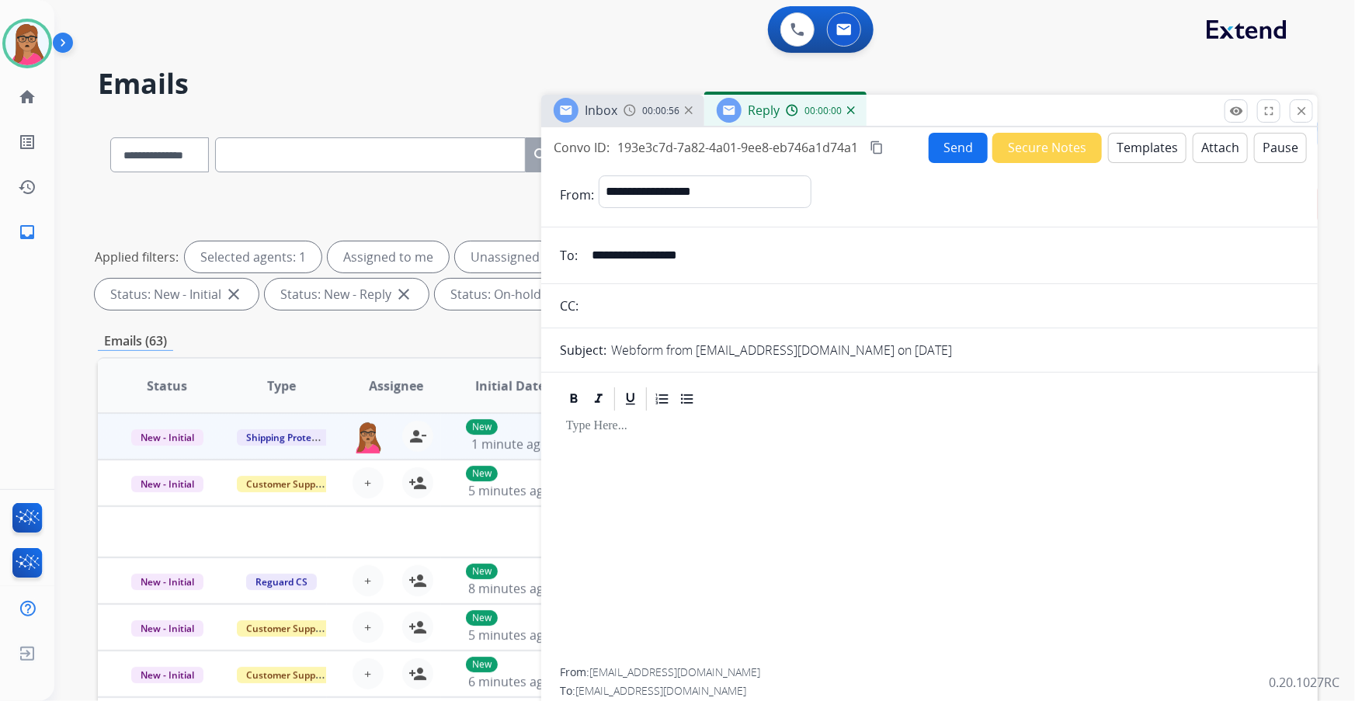
click at [902, 144] on button "Templates" at bounding box center [1147, 148] width 78 height 30
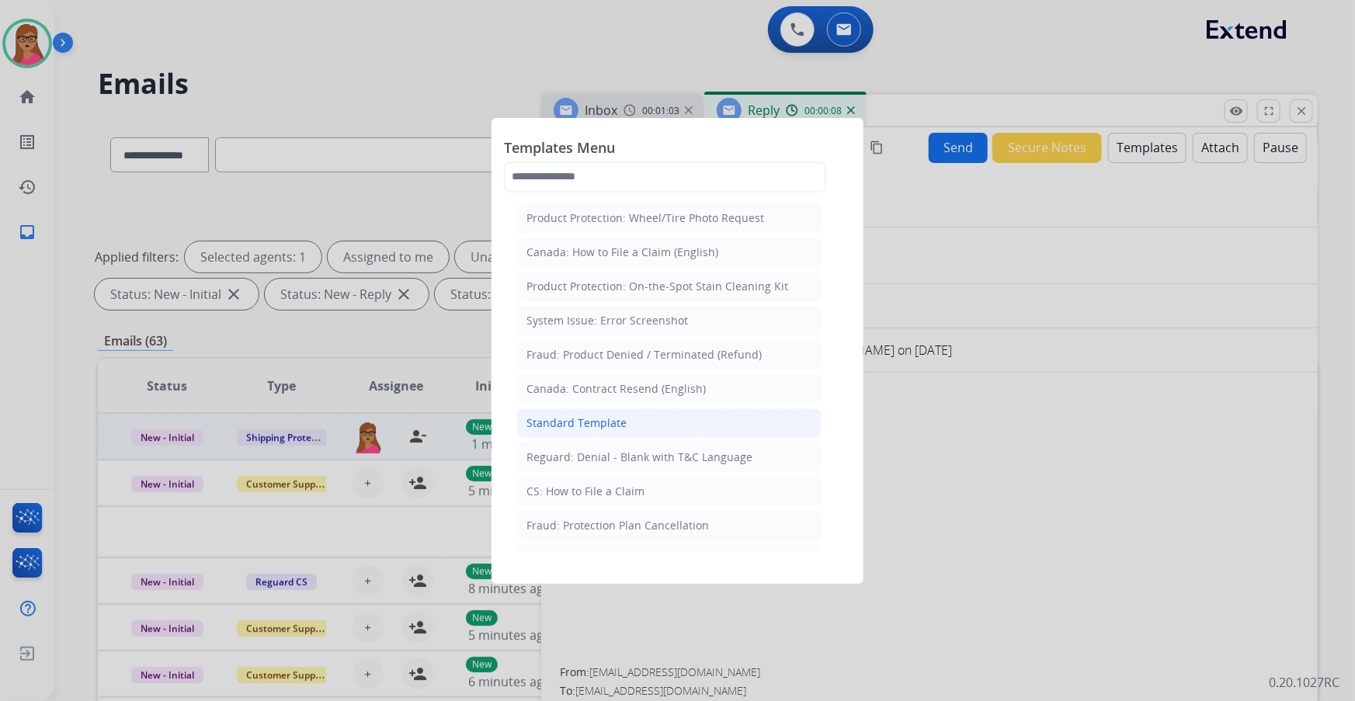
click at [617, 412] on div "Standard Template" at bounding box center [576, 423] width 100 height 16
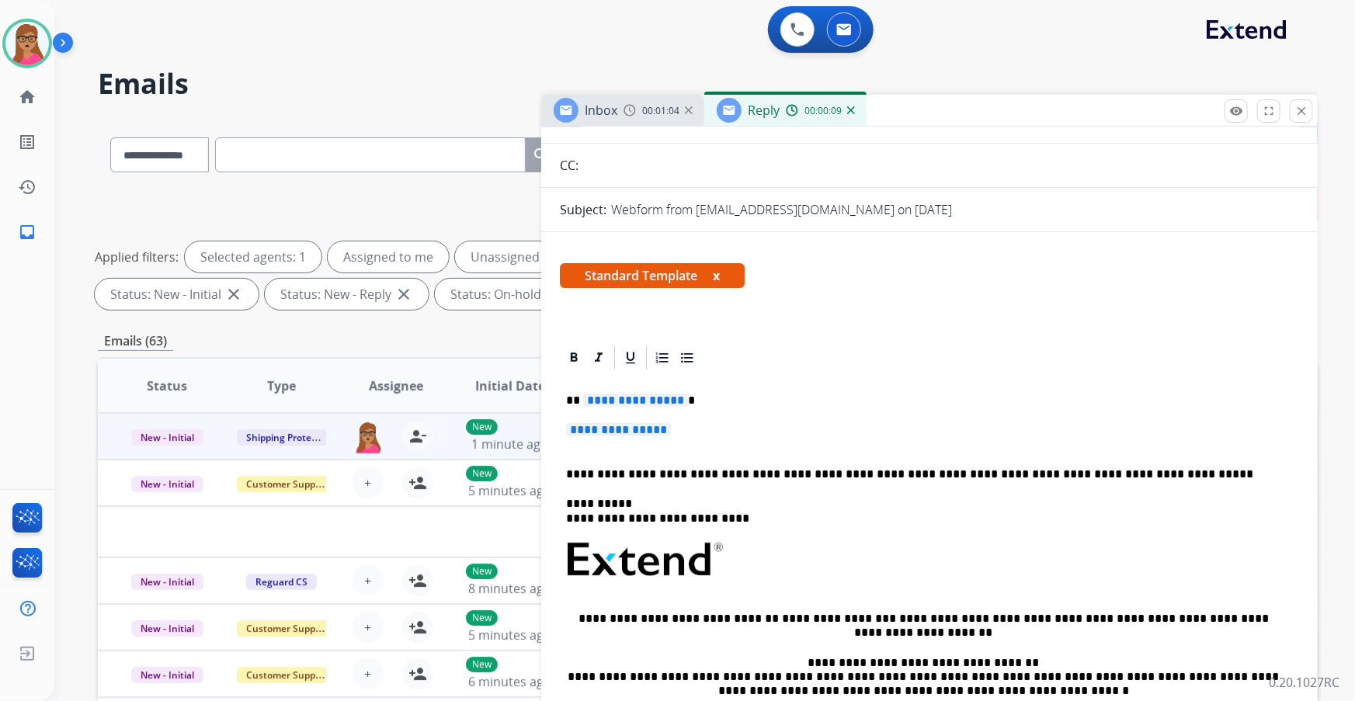
scroll to position [141, 0]
click at [657, 397] on span "**********" at bounding box center [635, 399] width 105 height 13
click at [598, 412] on span "**********" at bounding box center [618, 428] width 105 height 13
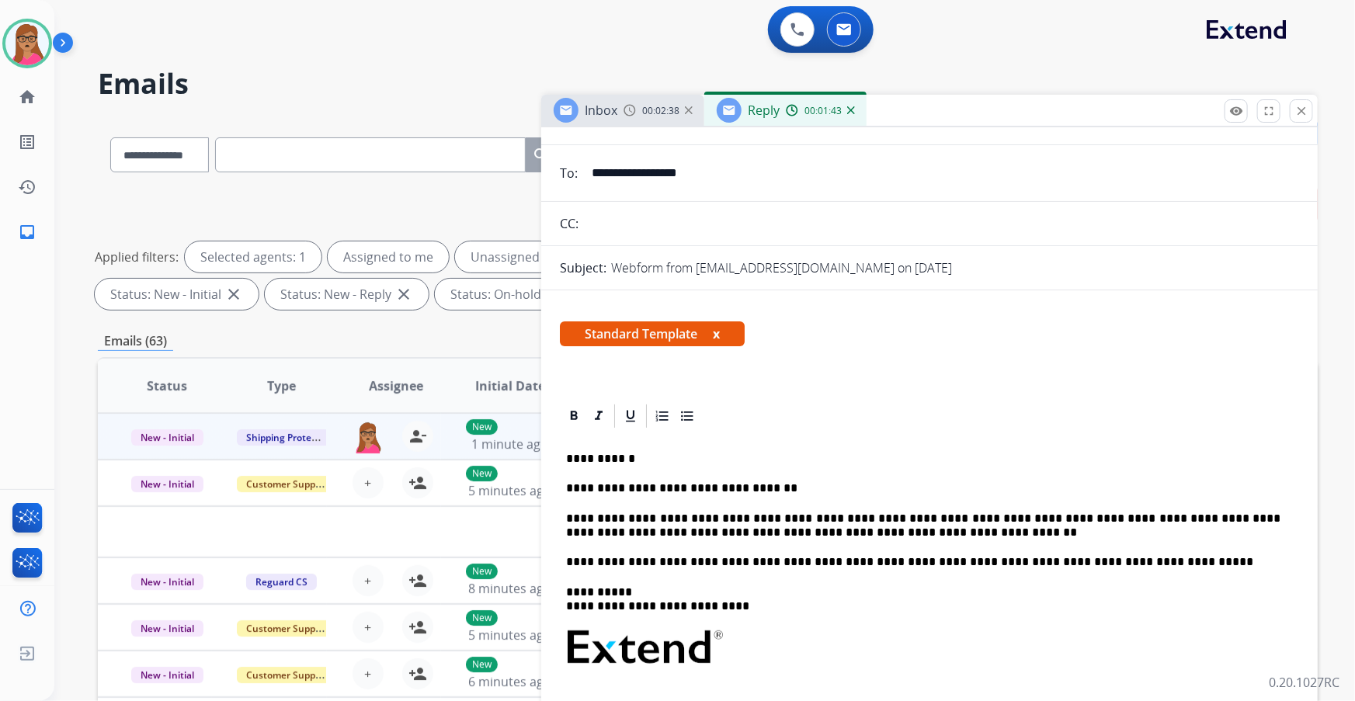
scroll to position [0, 0]
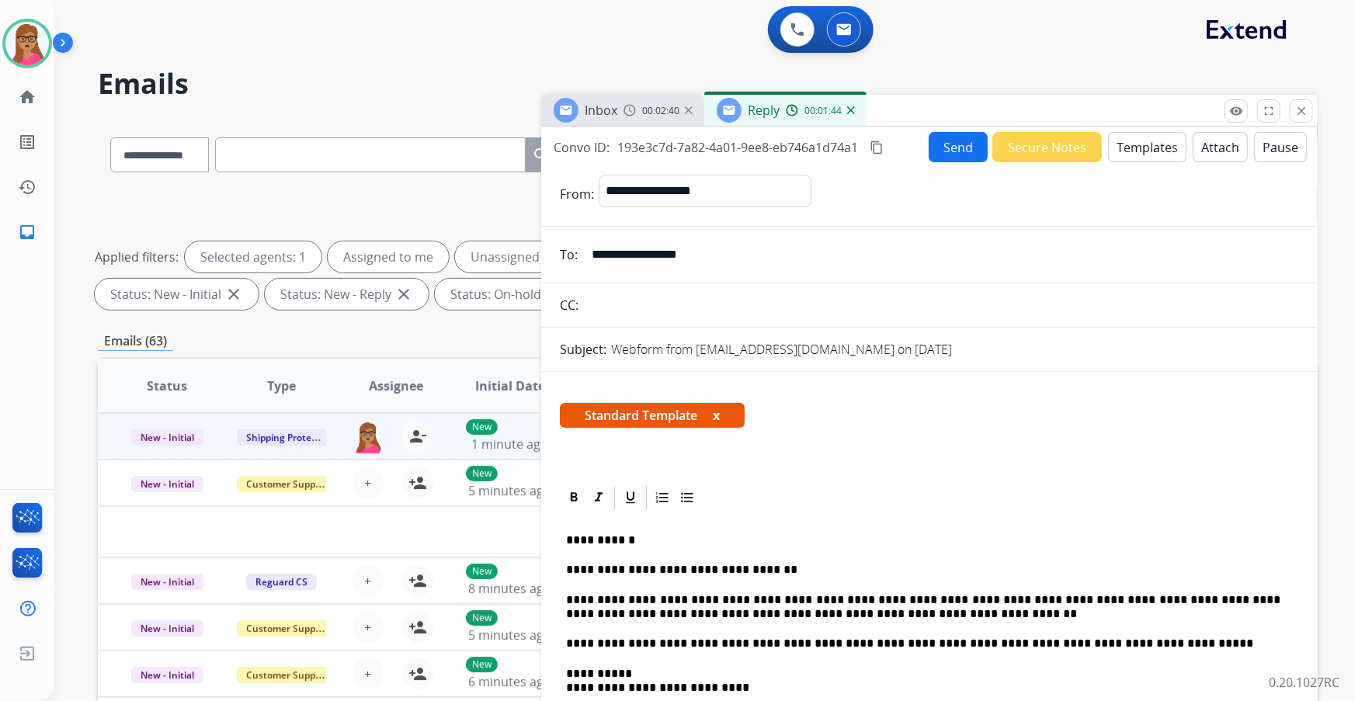
click at [873, 145] on mat-icon "content_copy" at bounding box center [876, 148] width 14 height 14
click at [902, 152] on button "Send" at bounding box center [958, 148] width 59 height 30
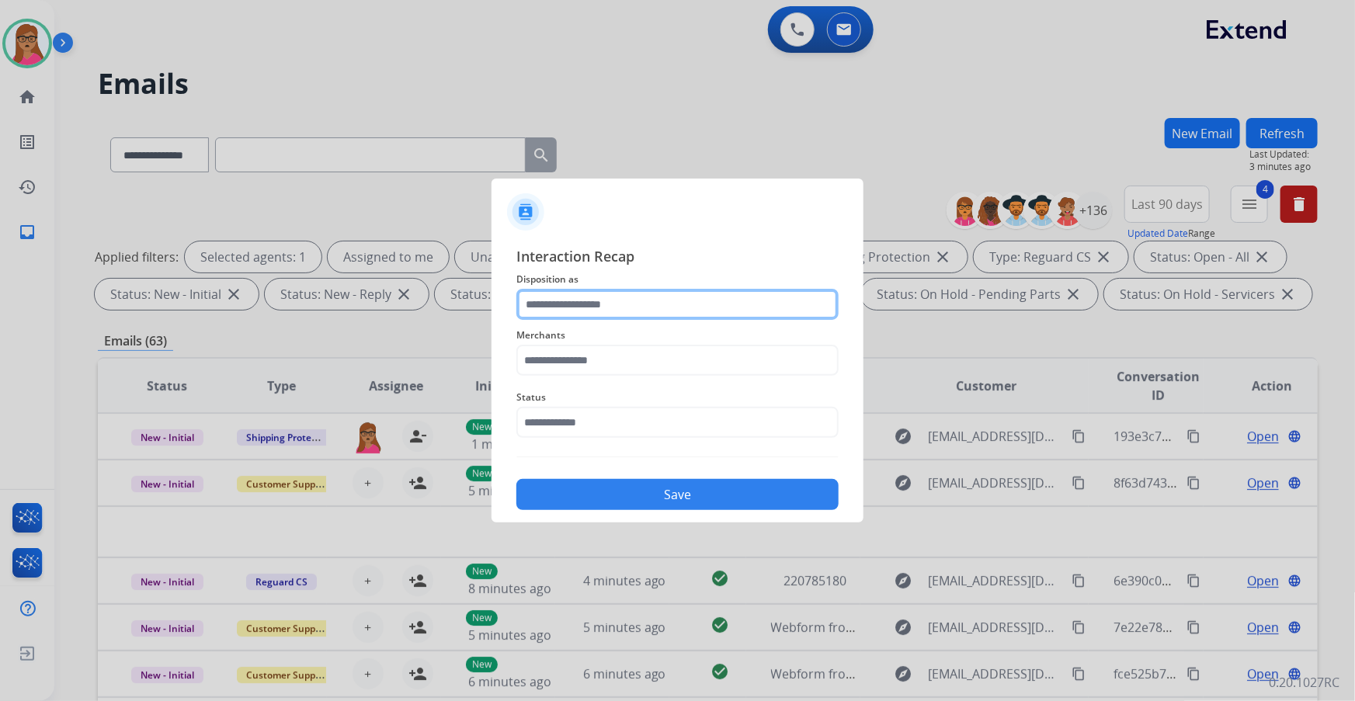
click at [601, 308] on input "text" at bounding box center [677, 304] width 322 height 31
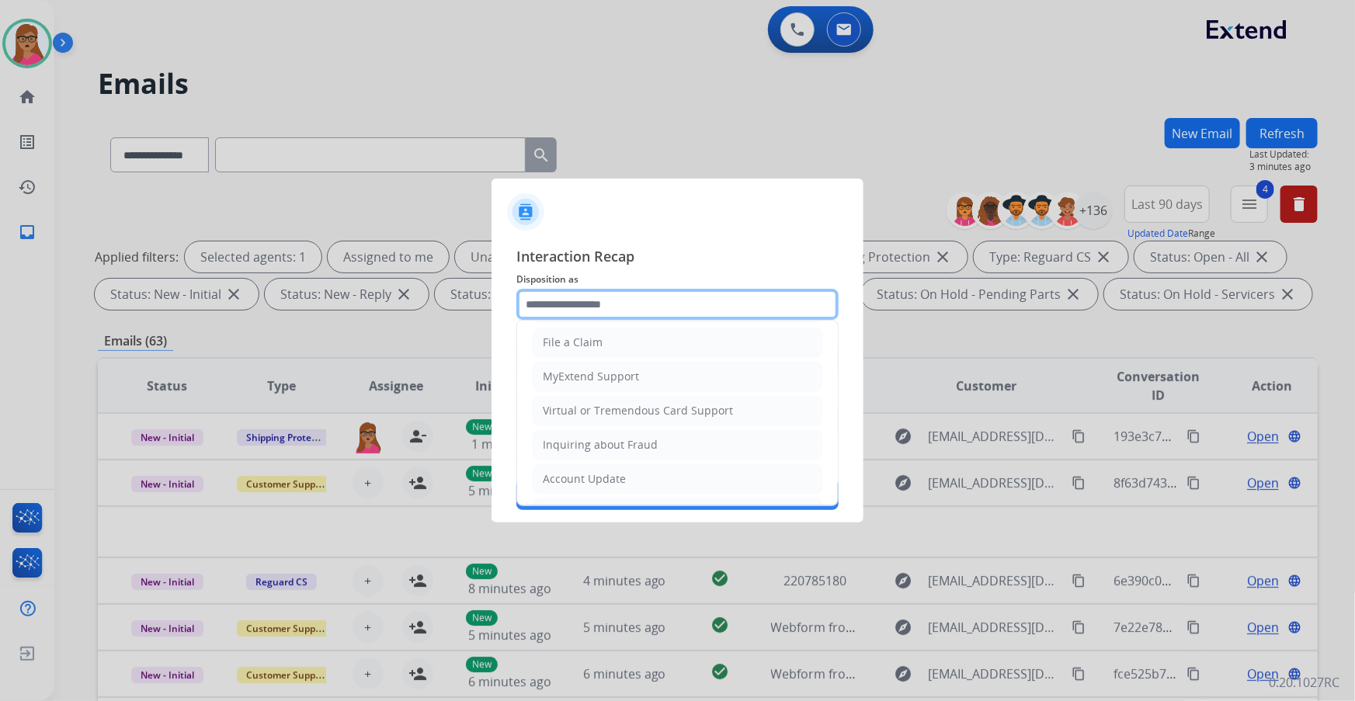
scroll to position [240, 0]
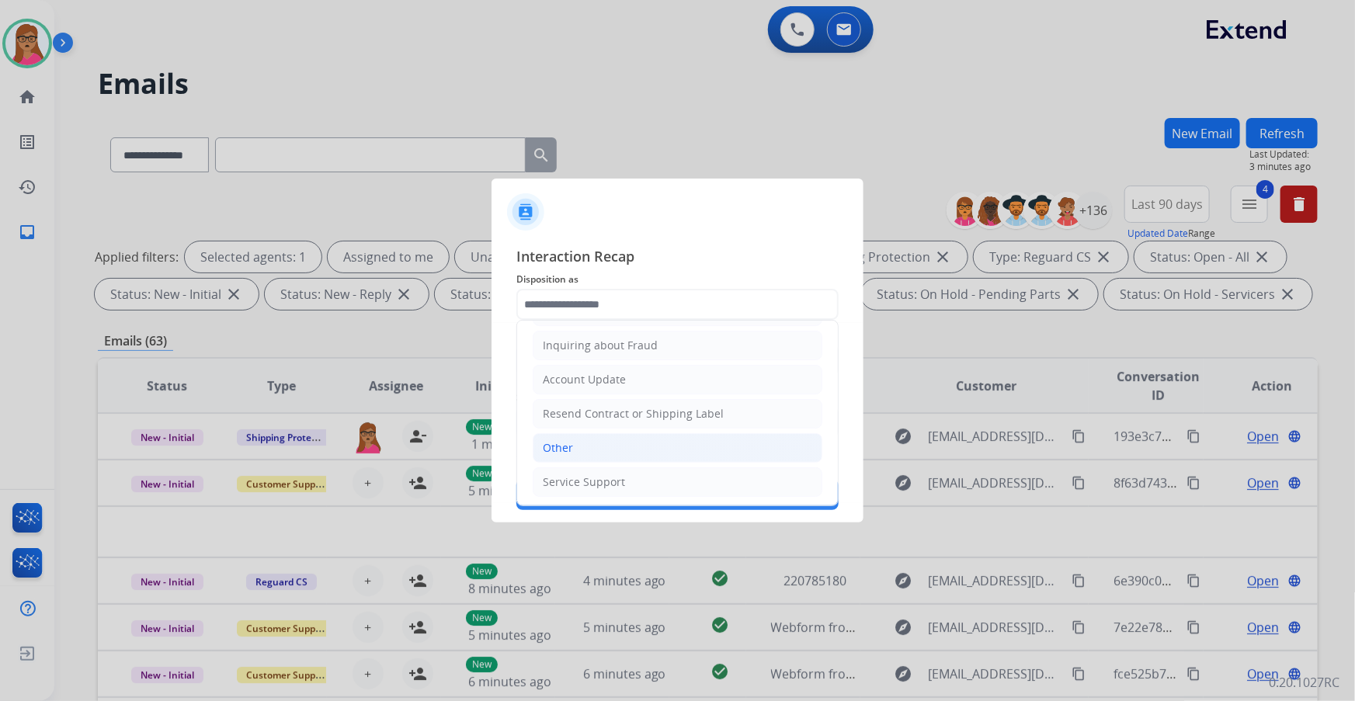
click at [570, 412] on div "Other" at bounding box center [558, 448] width 30 height 16
type input "*****"
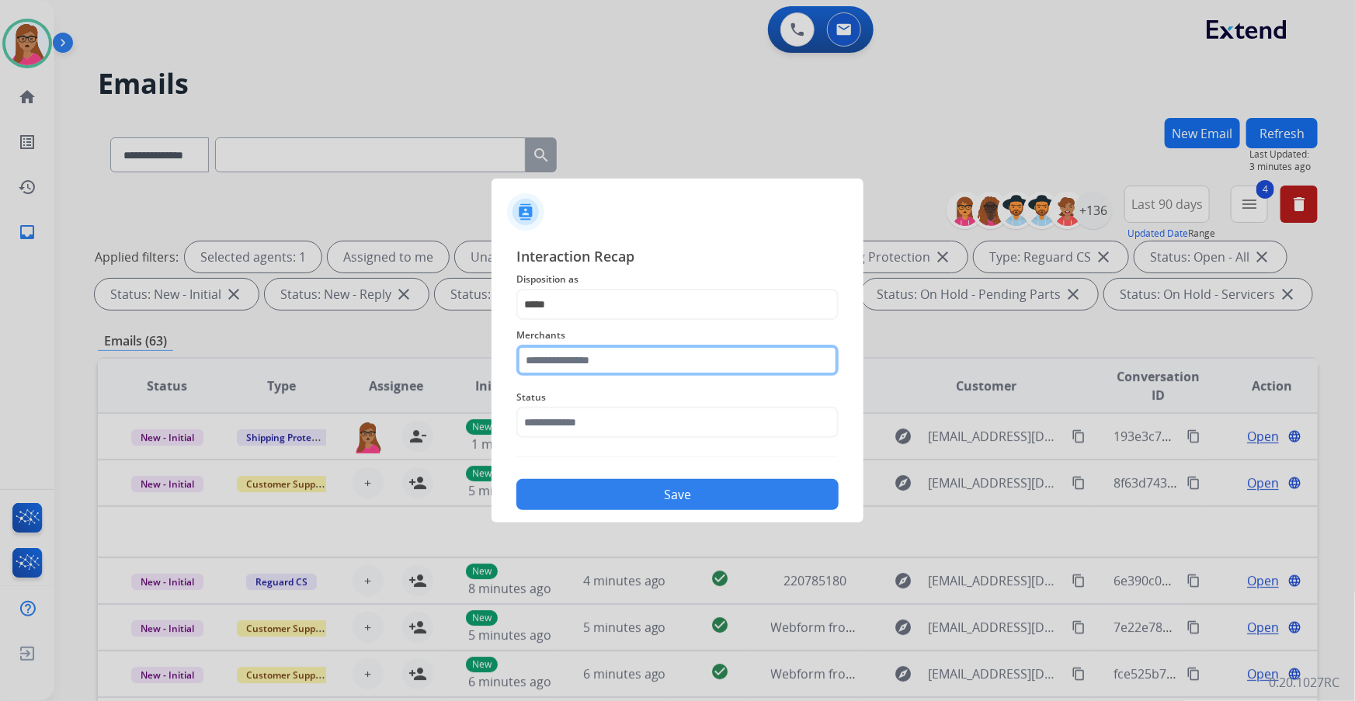
click at [598, 345] on input "text" at bounding box center [677, 360] width 322 height 31
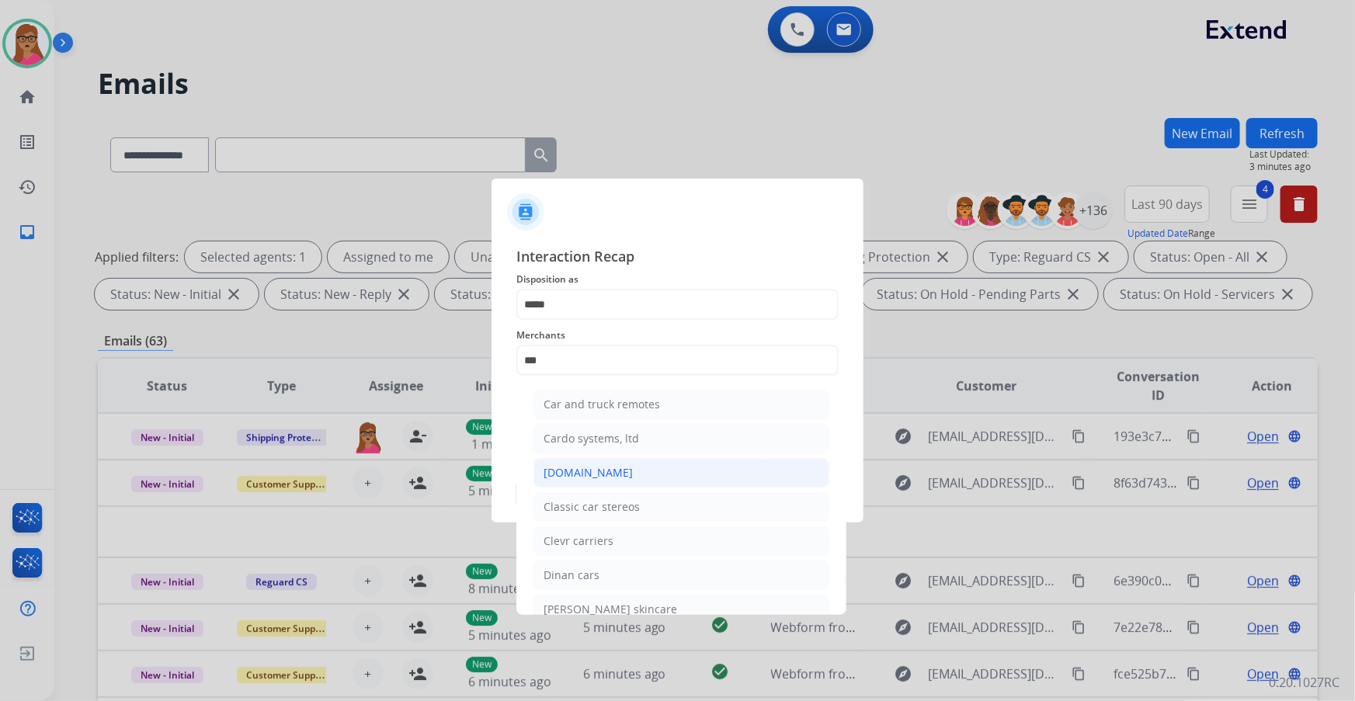
click at [574, 412] on li "[DOMAIN_NAME]" at bounding box center [681, 472] width 296 height 29
type input "**********"
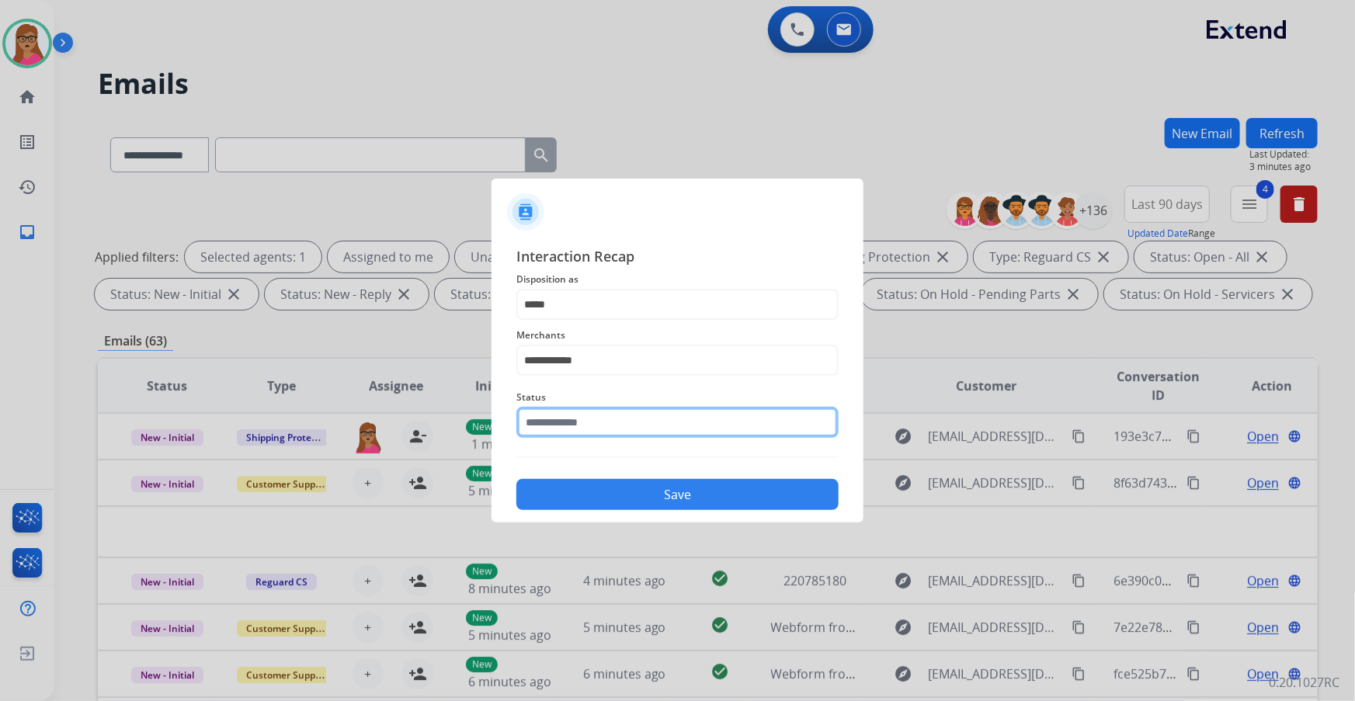
click at [575, 412] on input "text" at bounding box center [677, 422] width 322 height 31
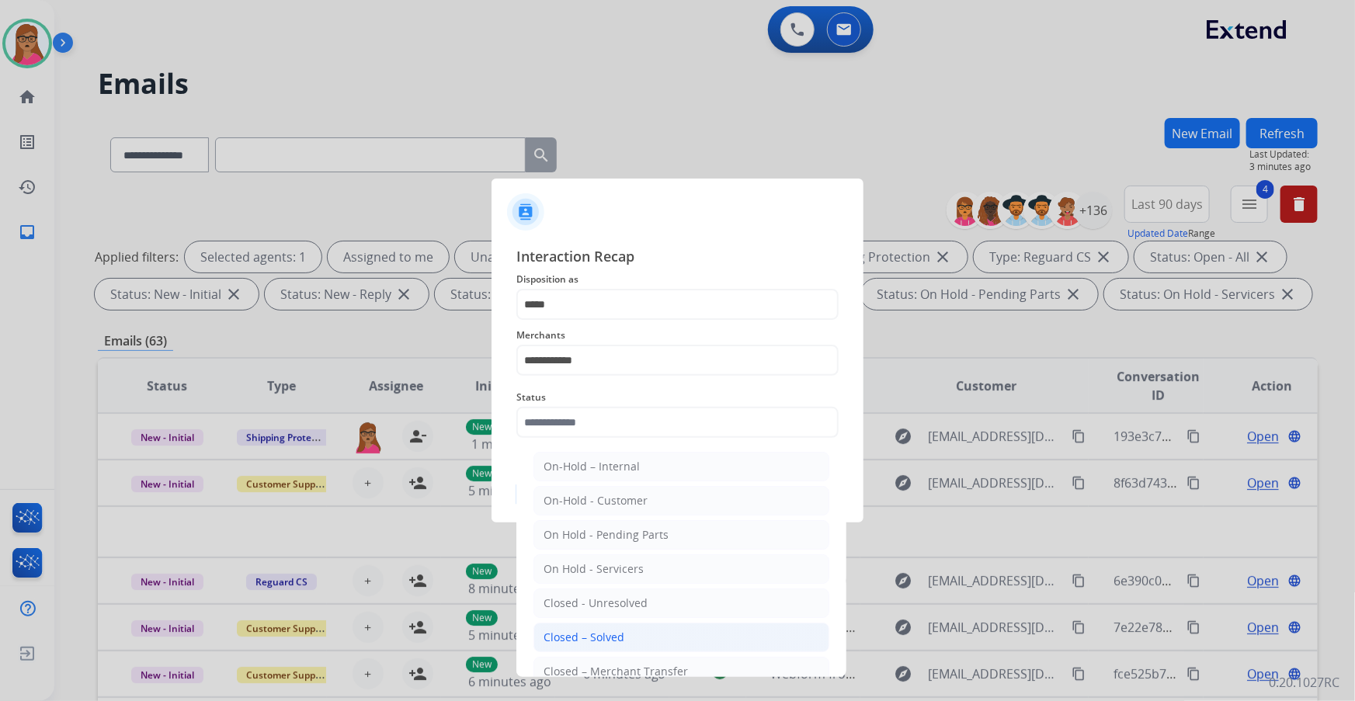
click at [614, 412] on div "Closed – Solved" at bounding box center [583, 638] width 81 height 16
type input "**********"
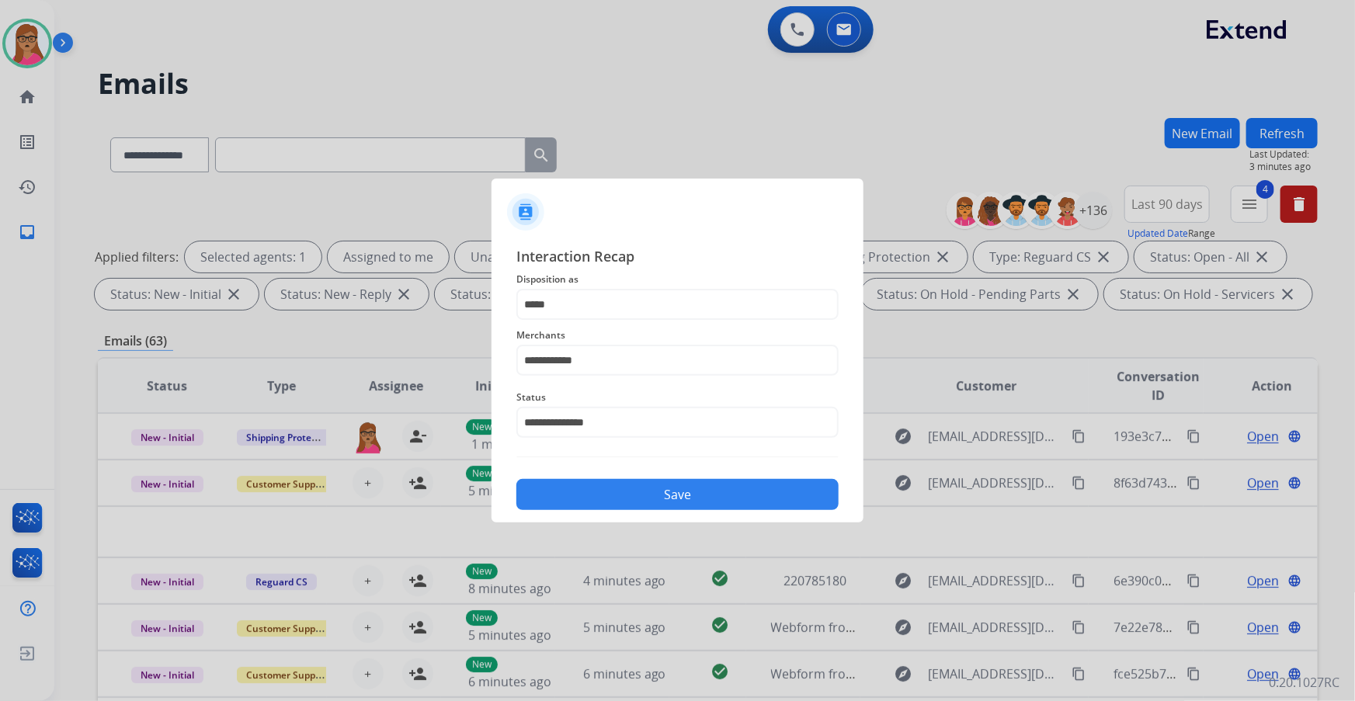
click at [645, 412] on button "Save" at bounding box center [677, 494] width 322 height 31
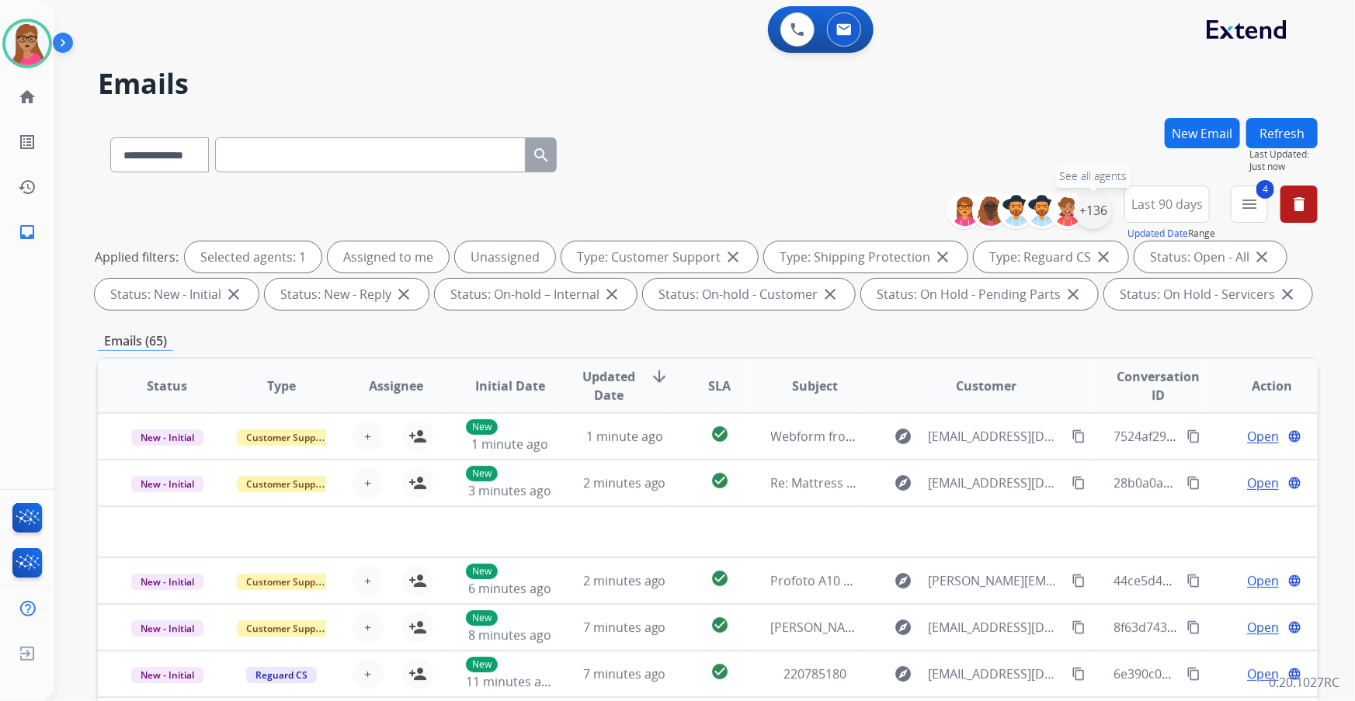
click at [902, 212] on div "+136" at bounding box center [1092, 210] width 37 height 37
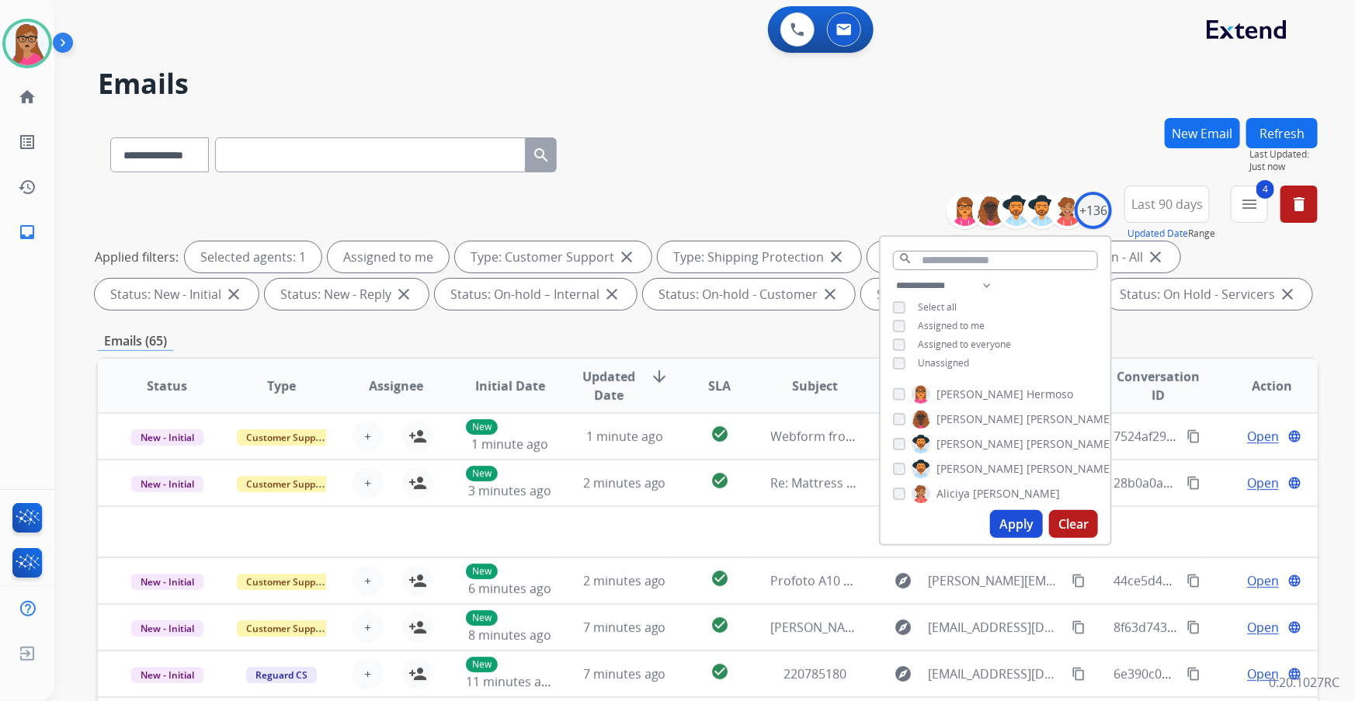
click at [902, 412] on button "Apply" at bounding box center [1016, 524] width 53 height 28
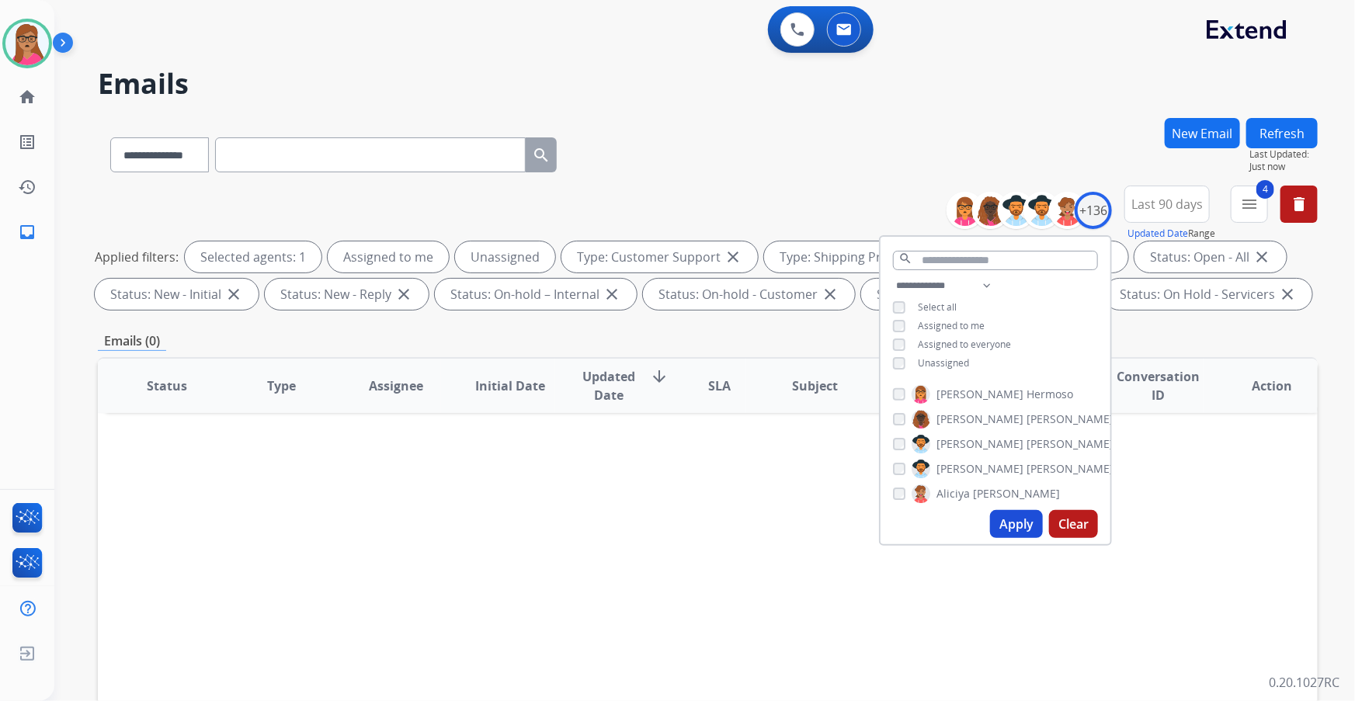
click at [902, 412] on button "Apply" at bounding box center [1016, 524] width 53 height 28
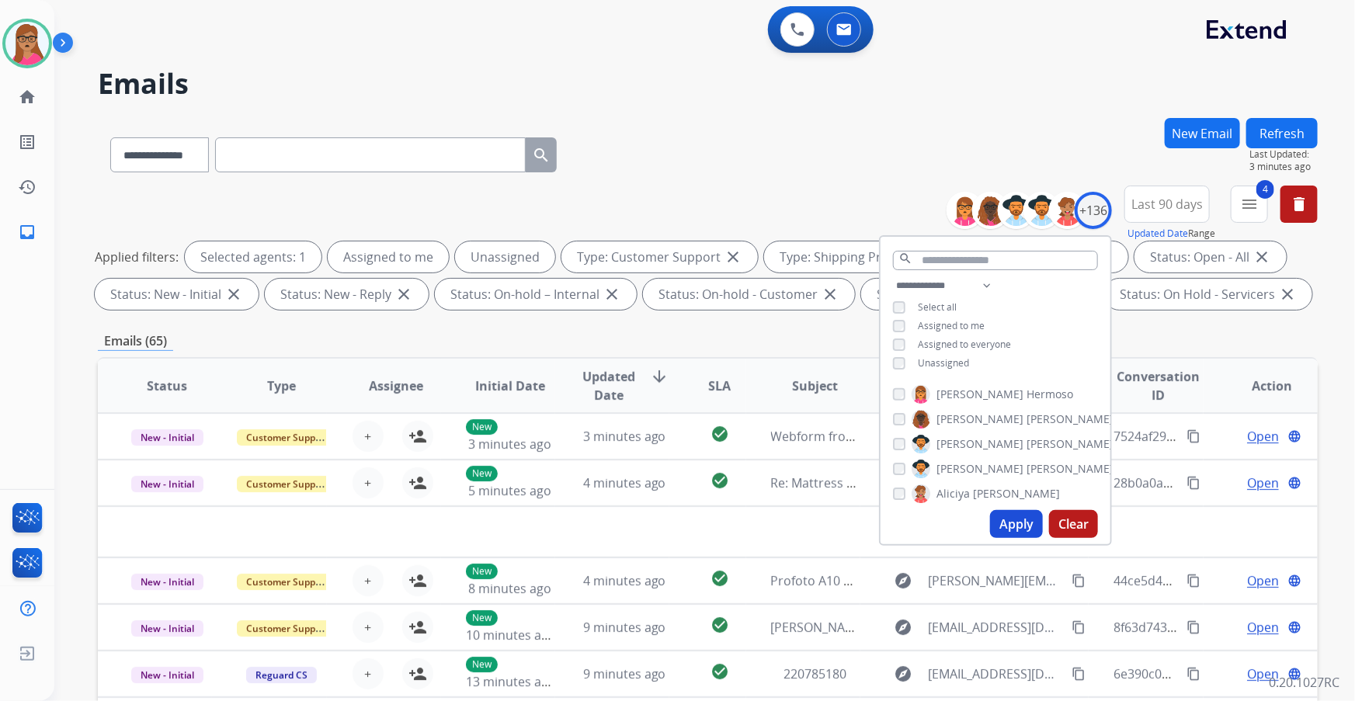
click at [792, 126] on div "**********" at bounding box center [707, 152] width 1219 height 68
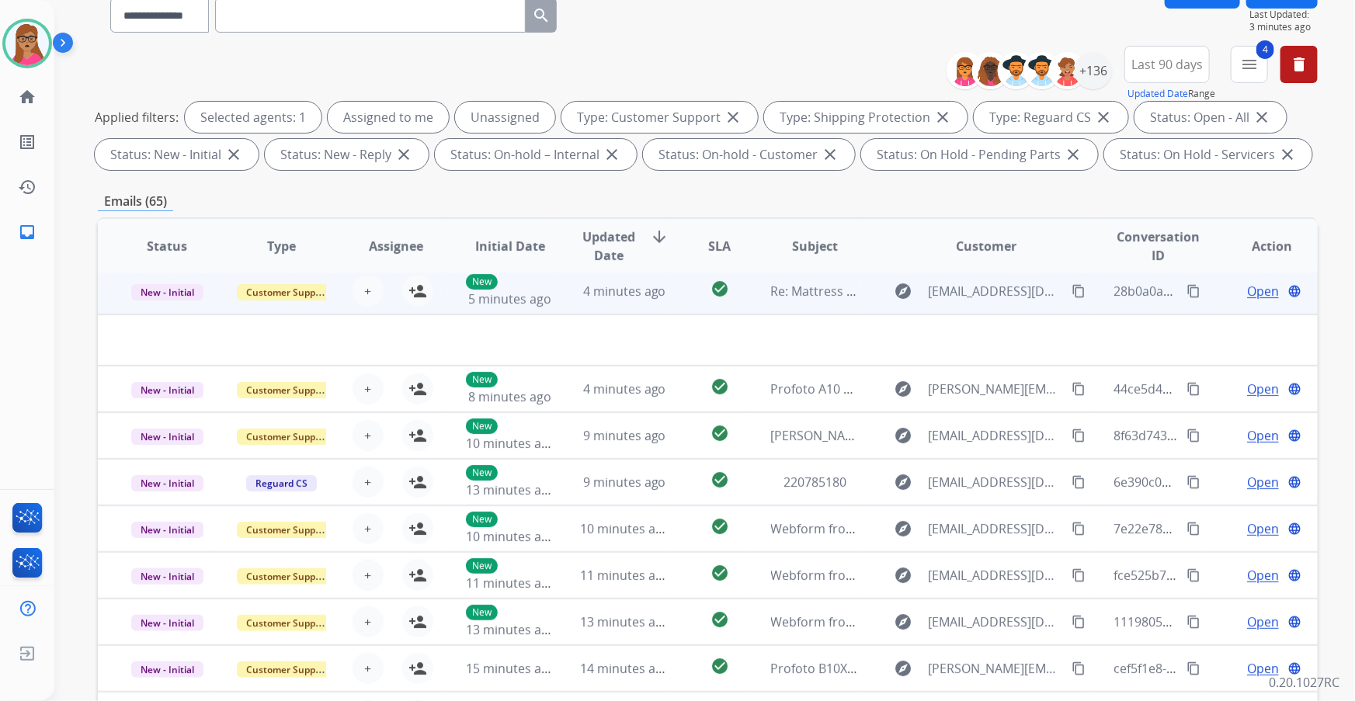
scroll to position [141, 0]
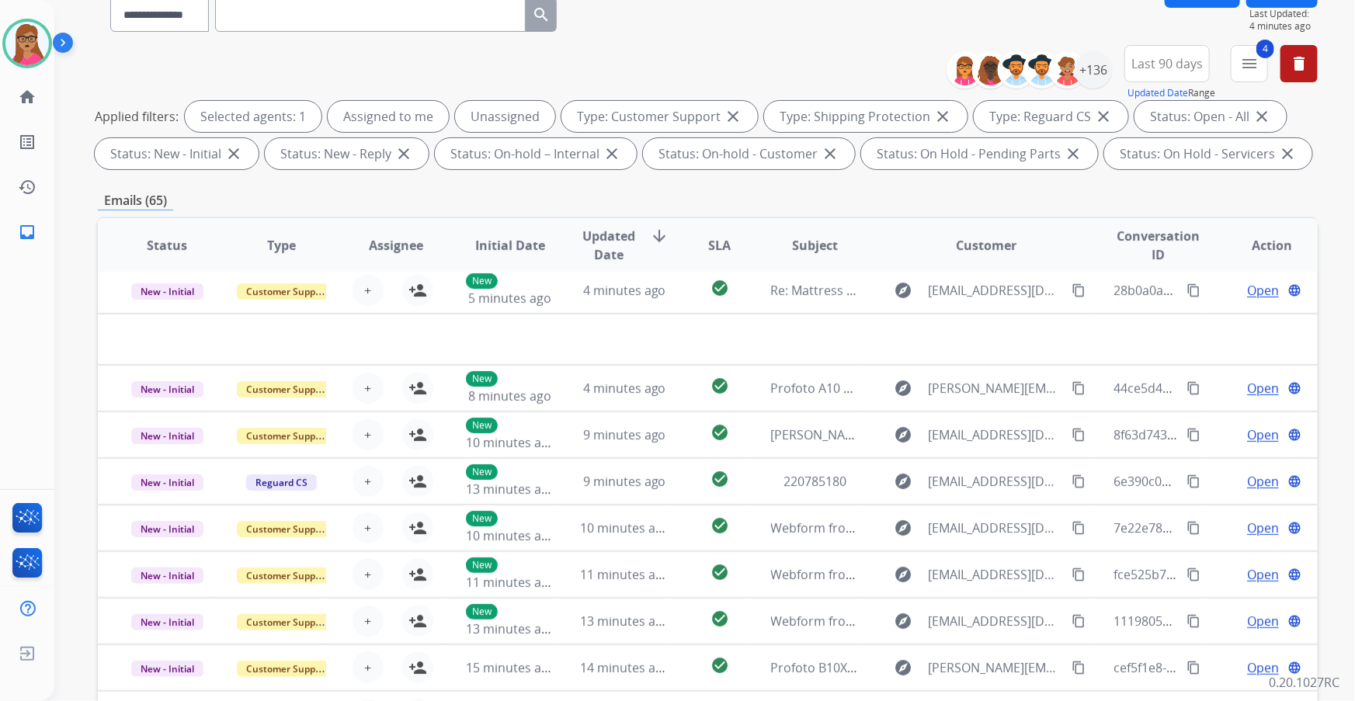
click at [1, 45] on div "Latisha Available Edit Avatar Agent: Latisha Routing Profile: Multi Skill ALL" at bounding box center [27, 44] width 54 height 50
click at [15, 43] on img at bounding box center [26, 43] width 43 height 43
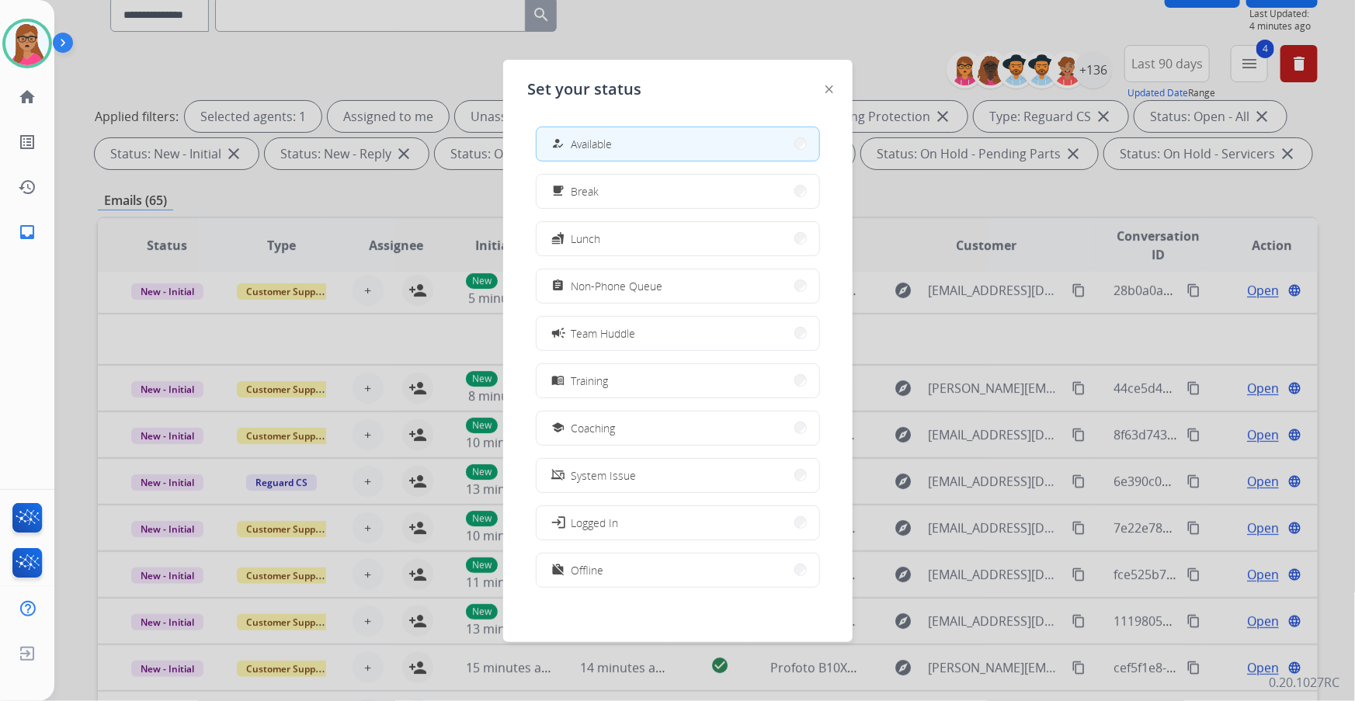
drag, startPoint x: 700, startPoint y: 27, endPoint x: 688, endPoint y: 6, distance: 24.4
click at [700, 23] on div at bounding box center [677, 350] width 1355 height 701
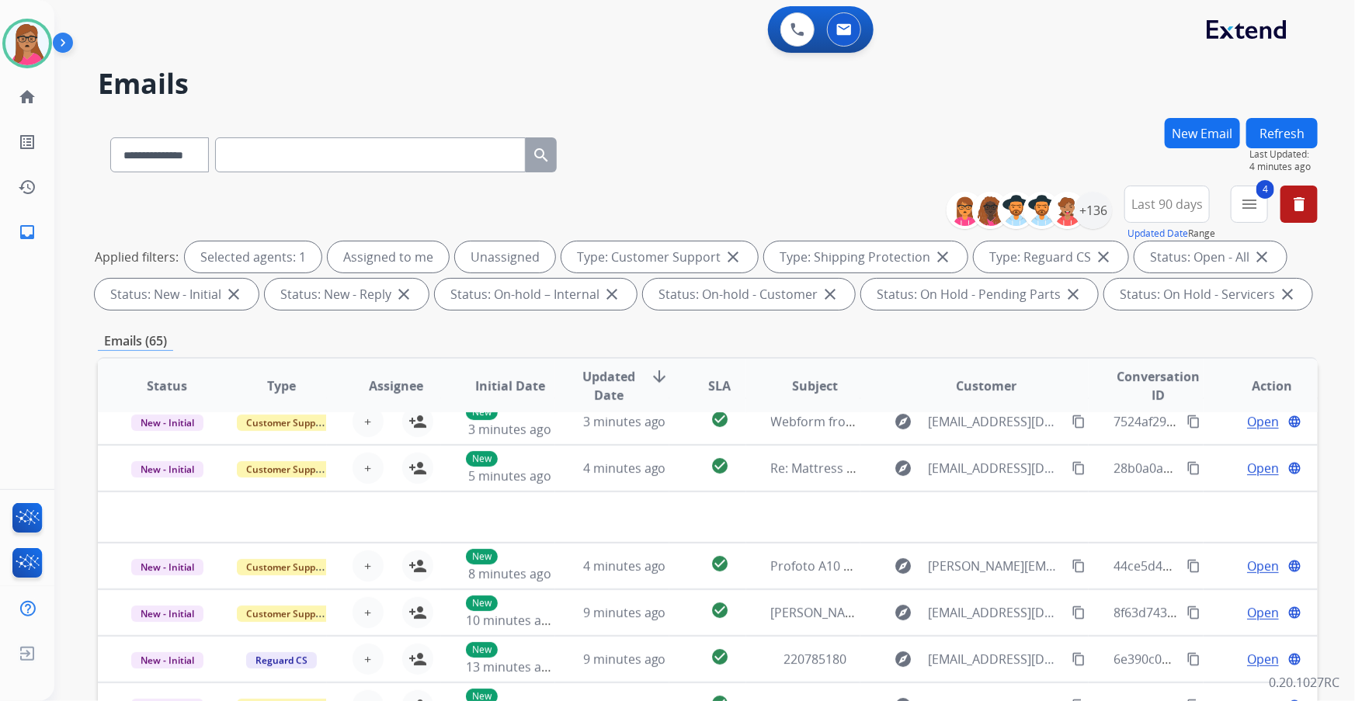
scroll to position [0, 0]
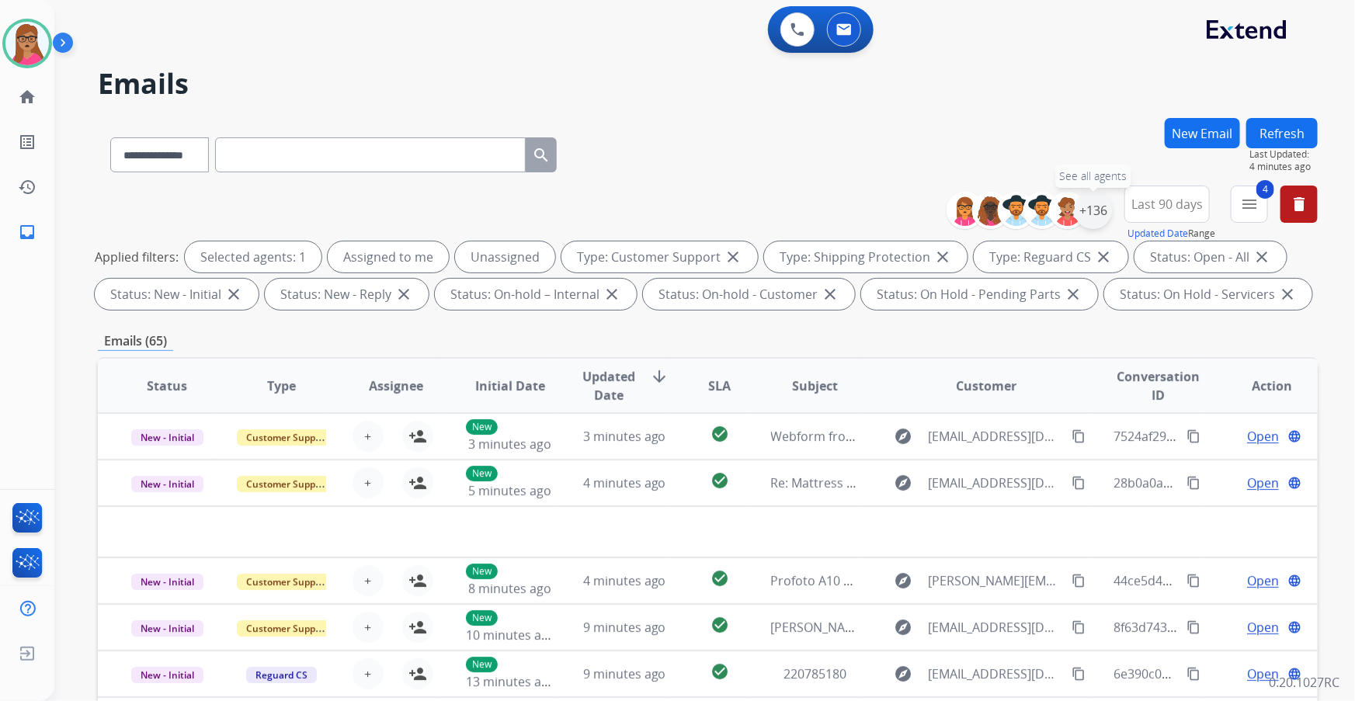
click at [902, 216] on div "+136" at bounding box center [1092, 210] width 37 height 37
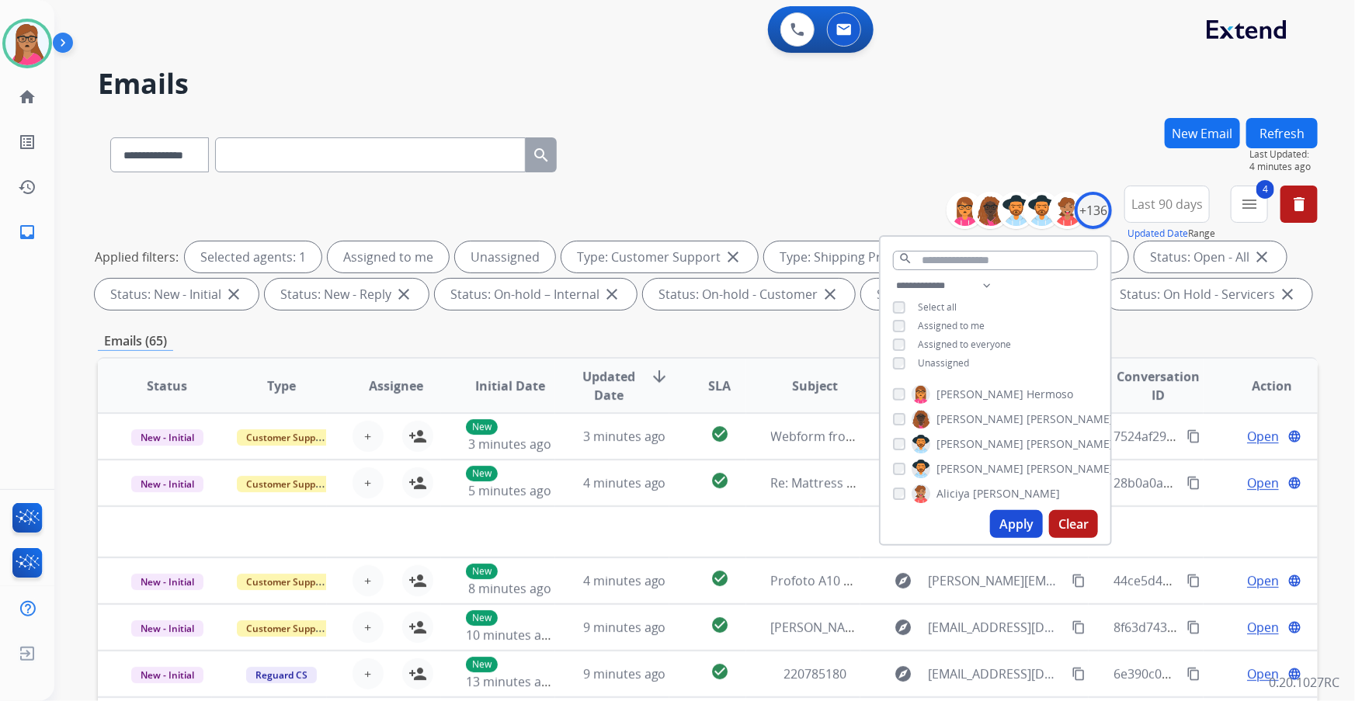
click at [902, 71] on h2 "Emails" at bounding box center [707, 83] width 1219 height 31
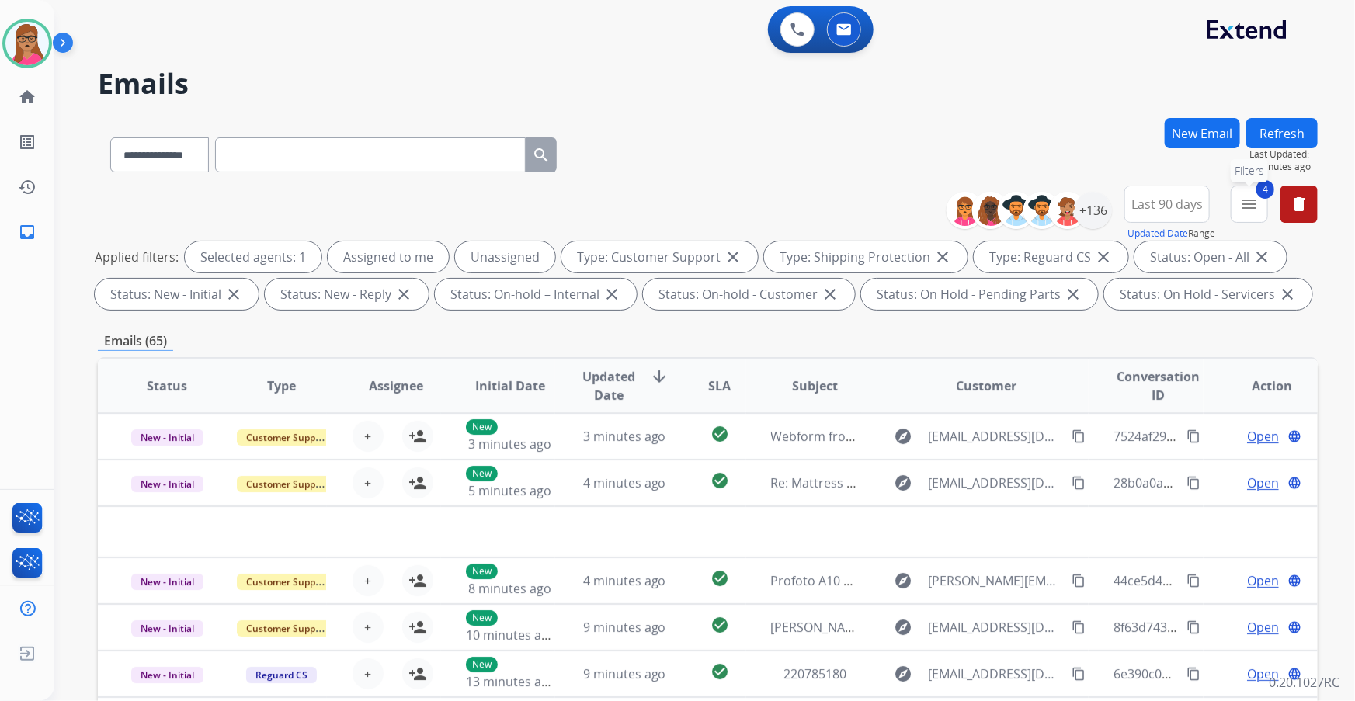
click at [902, 203] on button "4 menu Filters" at bounding box center [1248, 204] width 37 height 37
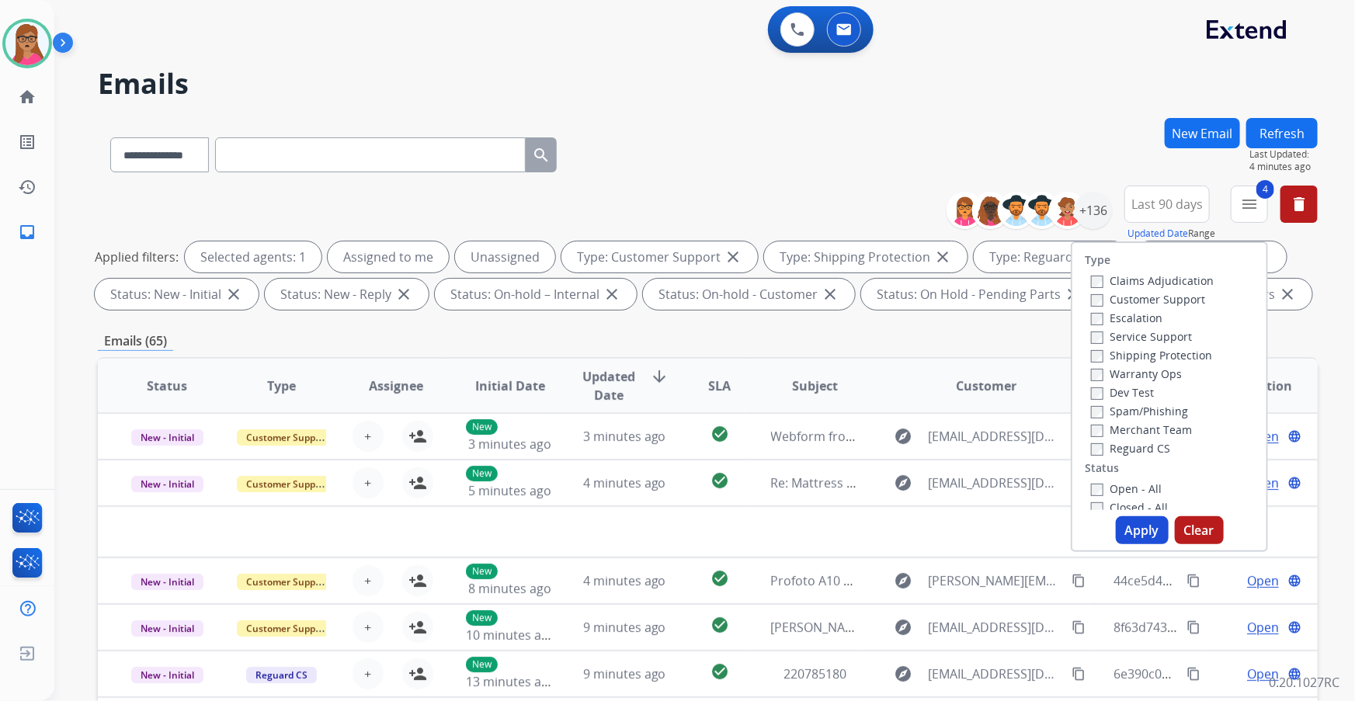
click at [902, 78] on h2 "Emails" at bounding box center [707, 83] width 1219 height 31
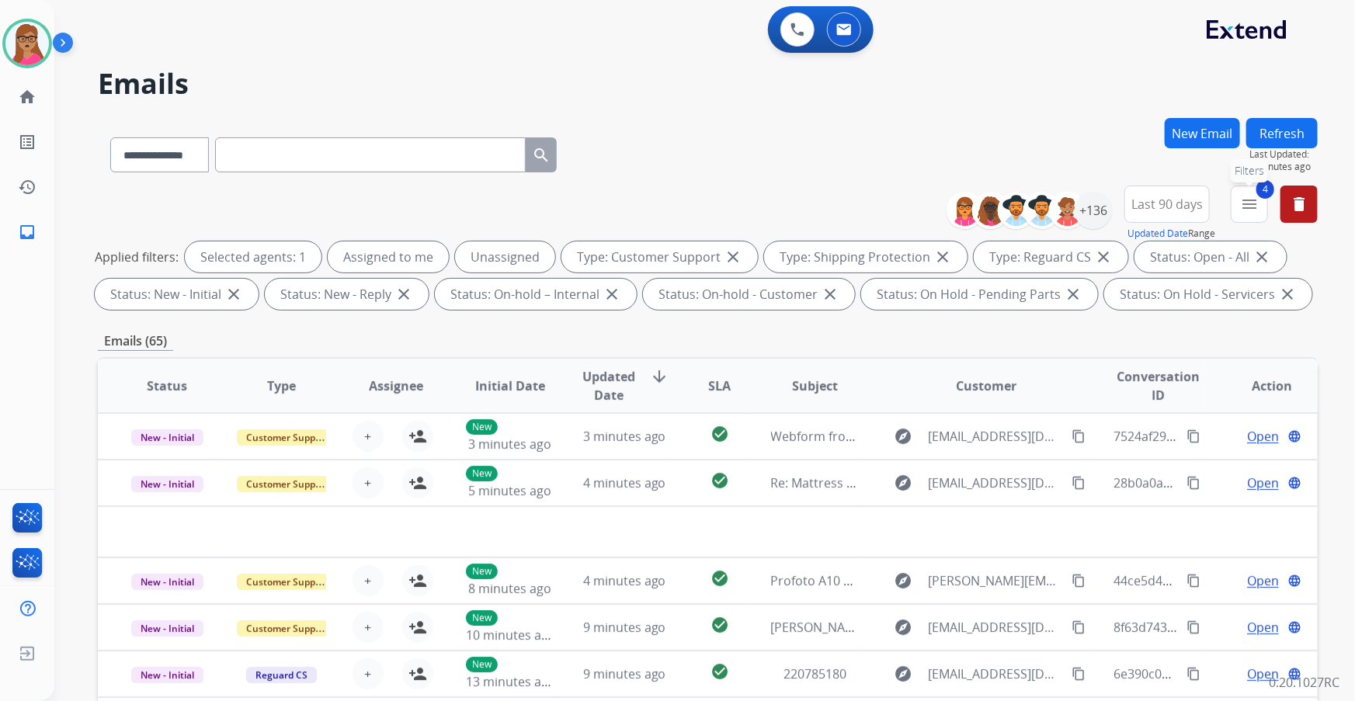
click at [902, 210] on mat-icon "menu" at bounding box center [1249, 204] width 19 height 19
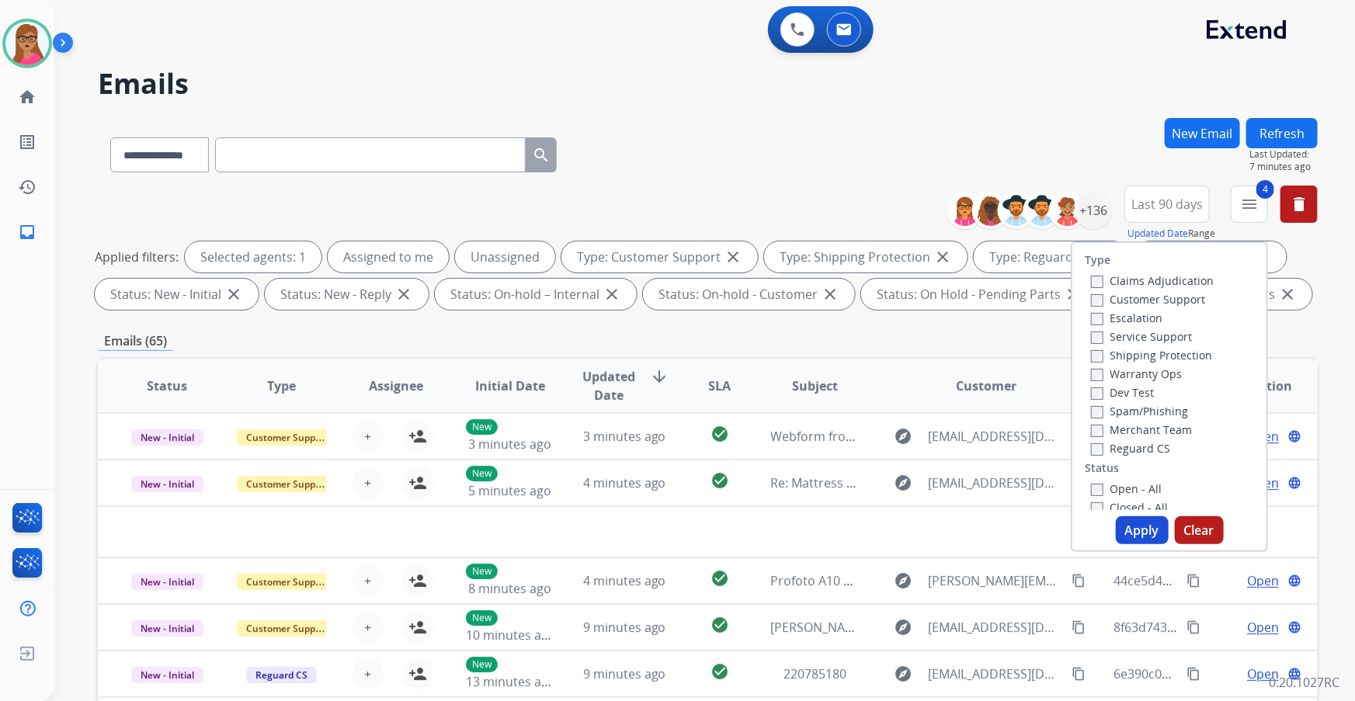
click at [902, 113] on div "**********" at bounding box center [685, 406] width 1263 height 701
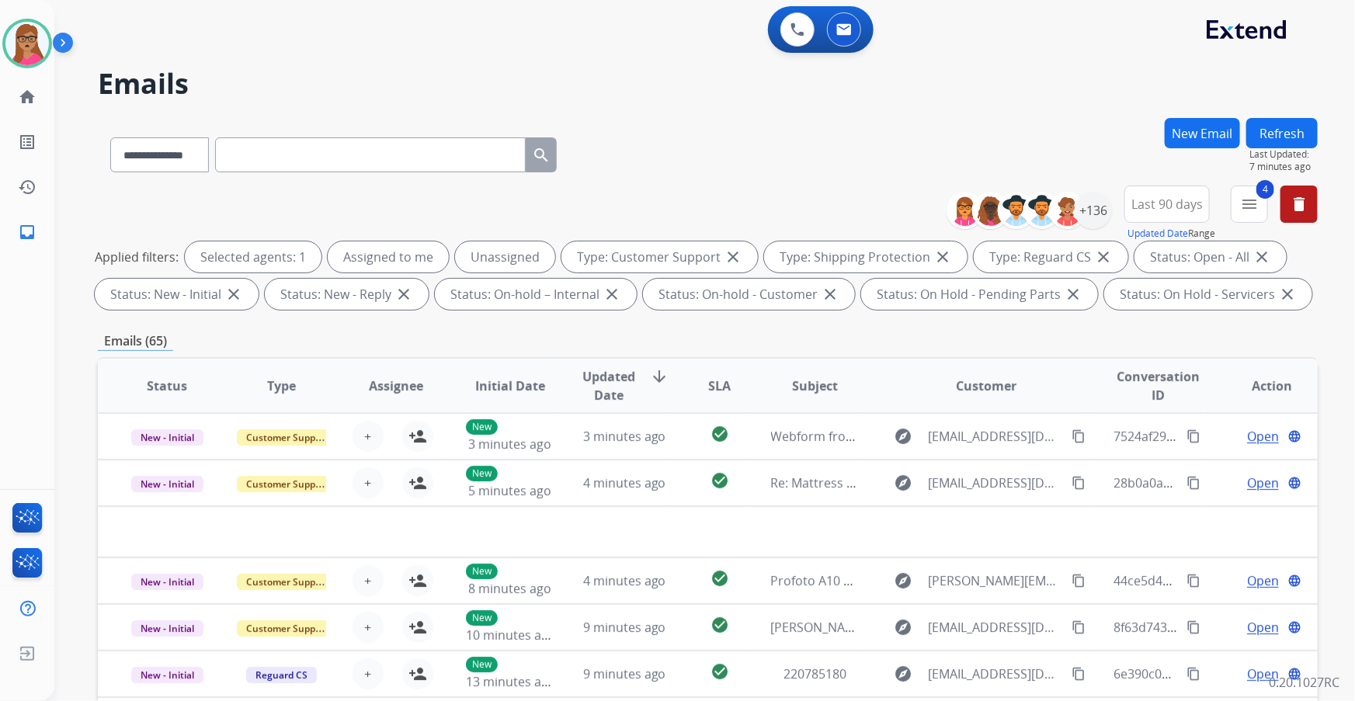
click at [902, 123] on button "Refresh" at bounding box center [1281, 133] width 71 height 30
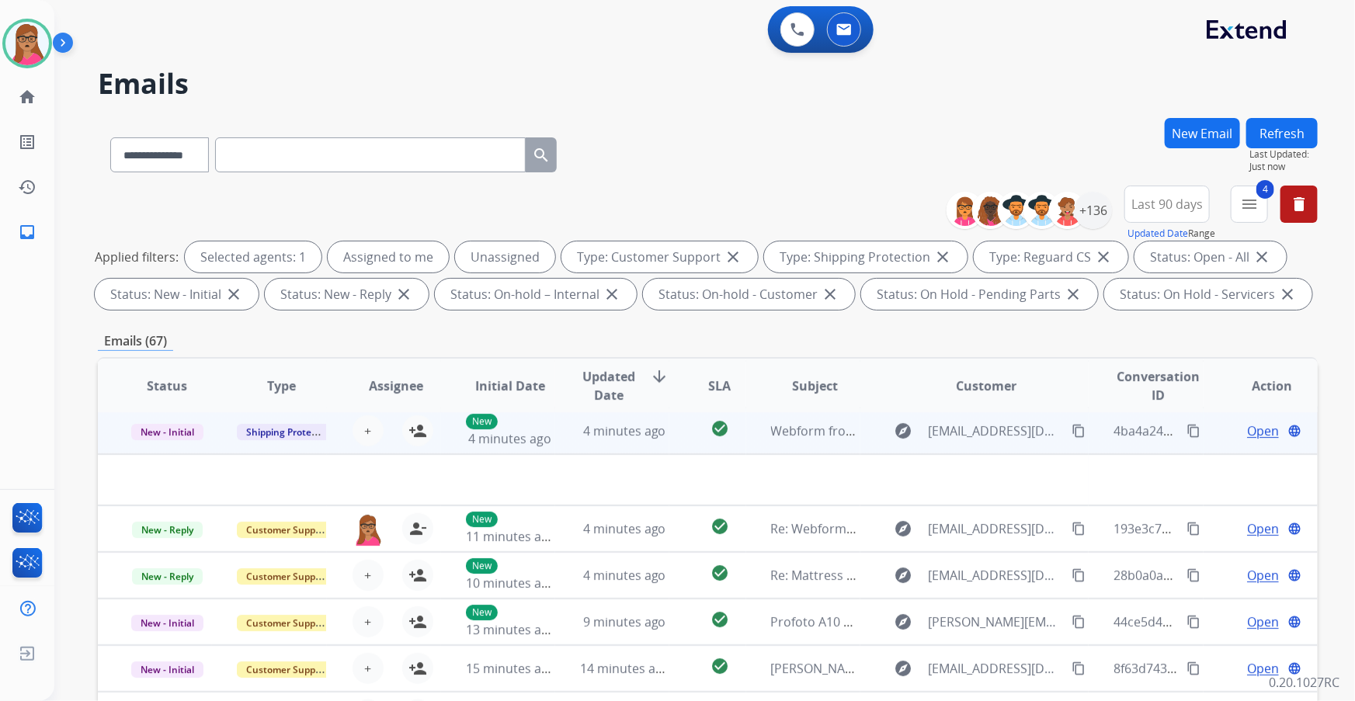
click at [190, 412] on td "New - Initial" at bounding box center [155, 431] width 114 height 47
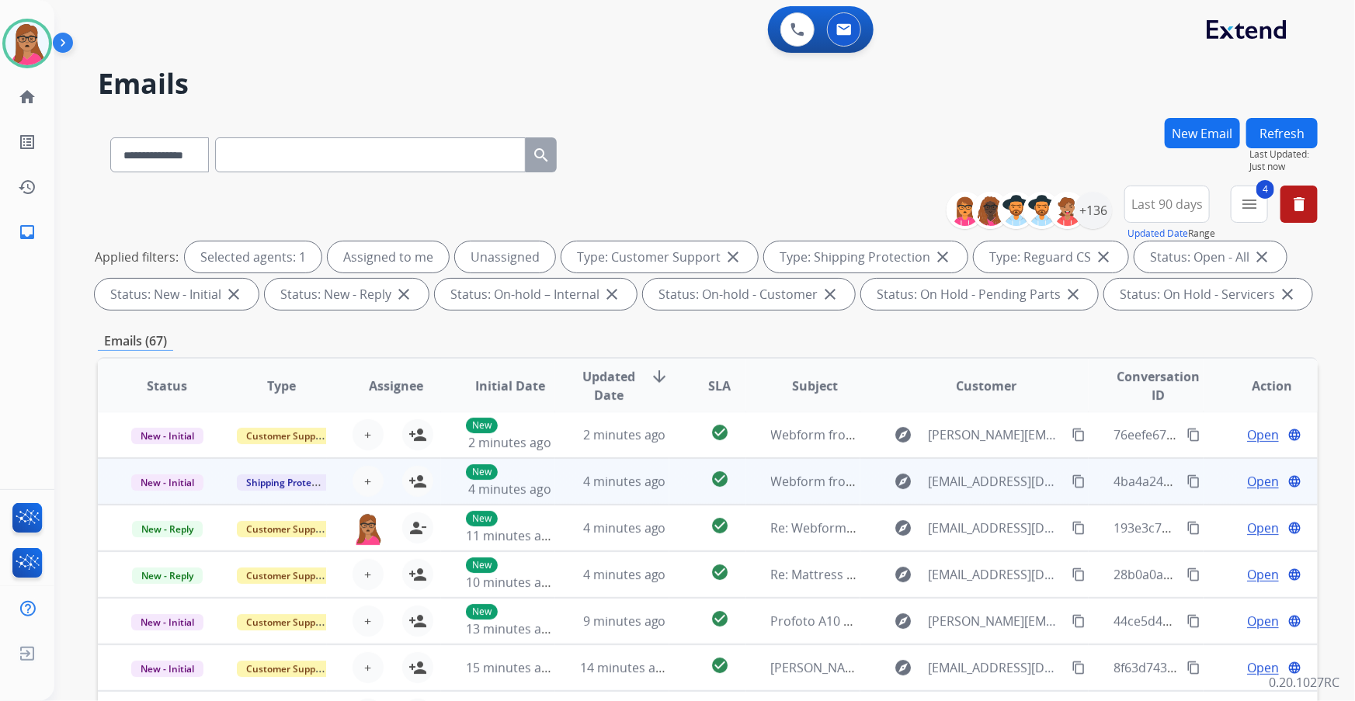
scroll to position [1, 0]
click at [172, 412] on td "New - Initial" at bounding box center [155, 482] width 114 height 47
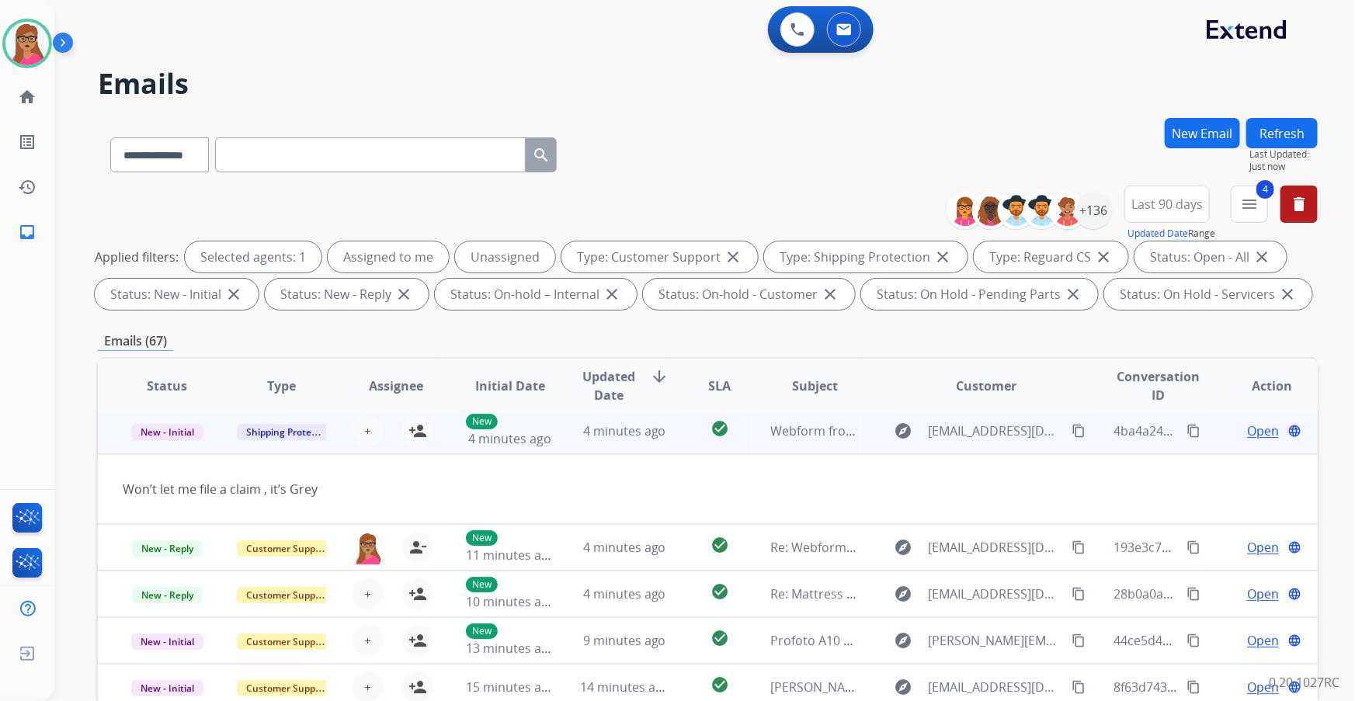
scroll to position [47, 0]
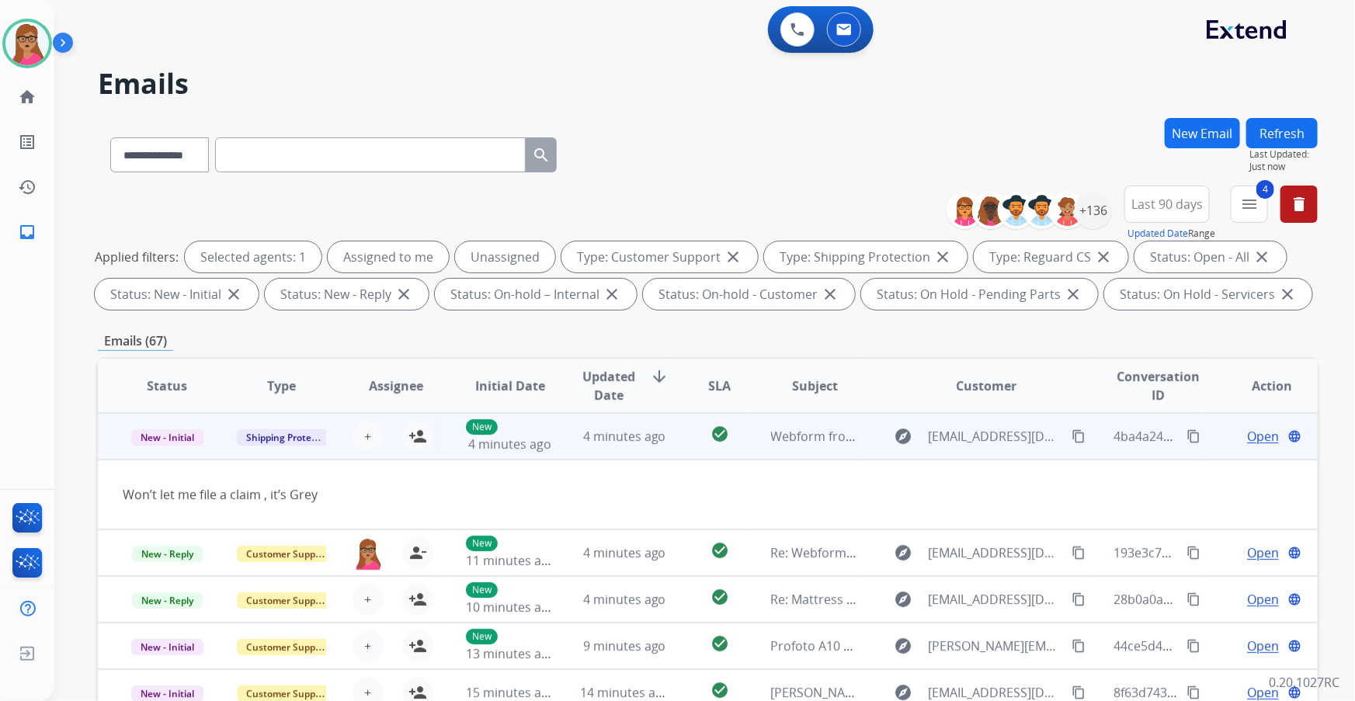
click at [166, 412] on td "New - Initial" at bounding box center [155, 436] width 114 height 47
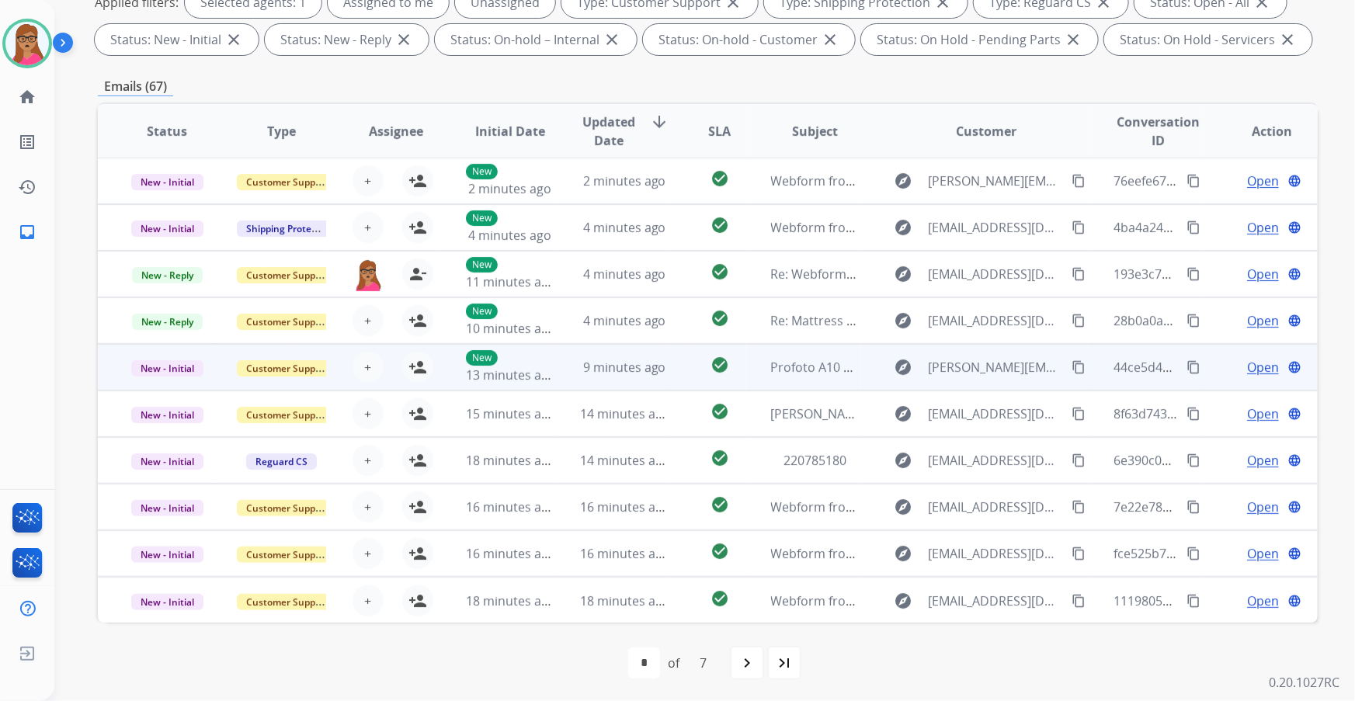
scroll to position [256, 0]
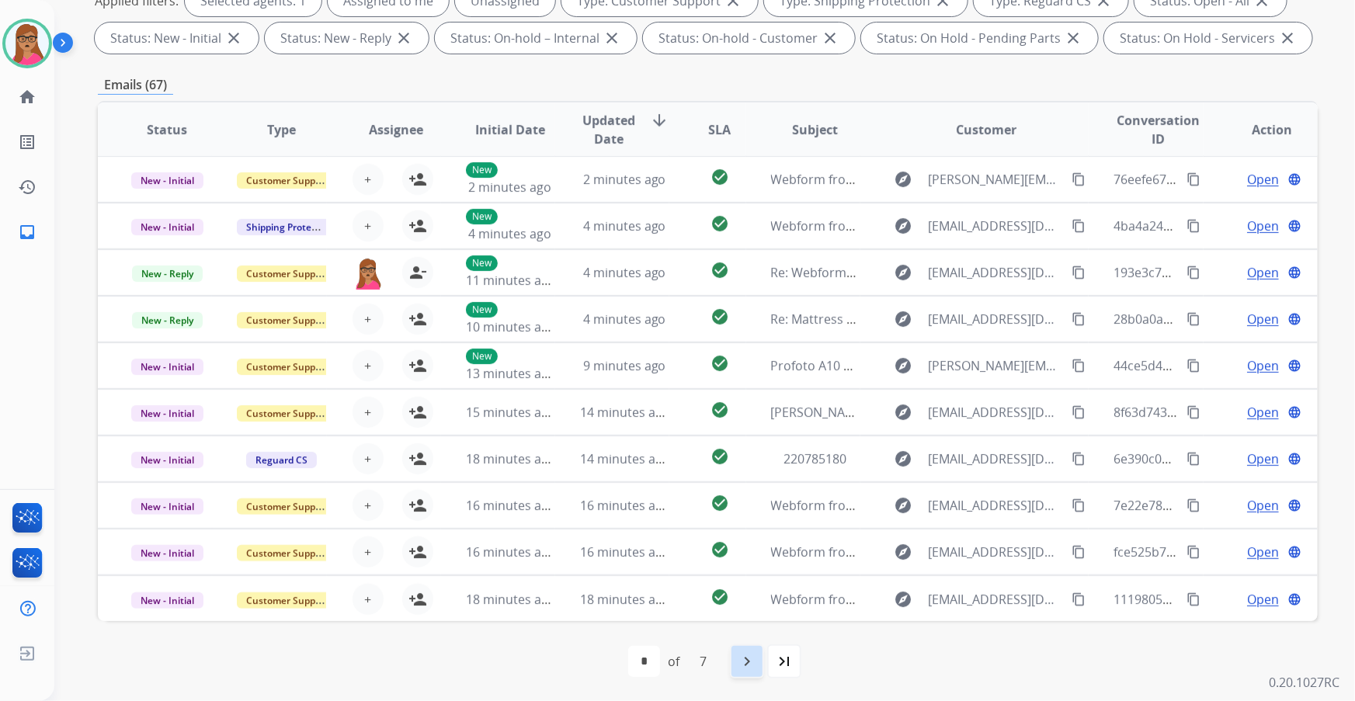
click at [744, 412] on mat-icon "navigate_next" at bounding box center [746, 661] width 19 height 19
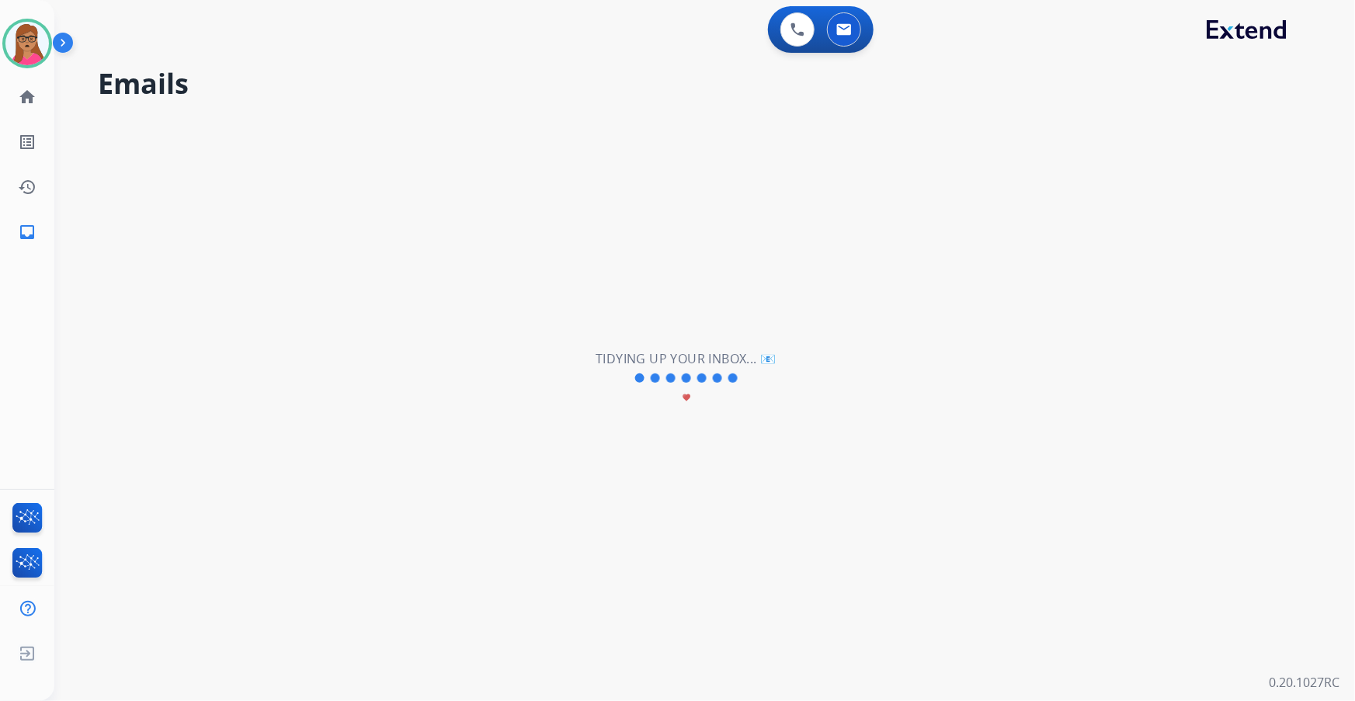
scroll to position [0, 0]
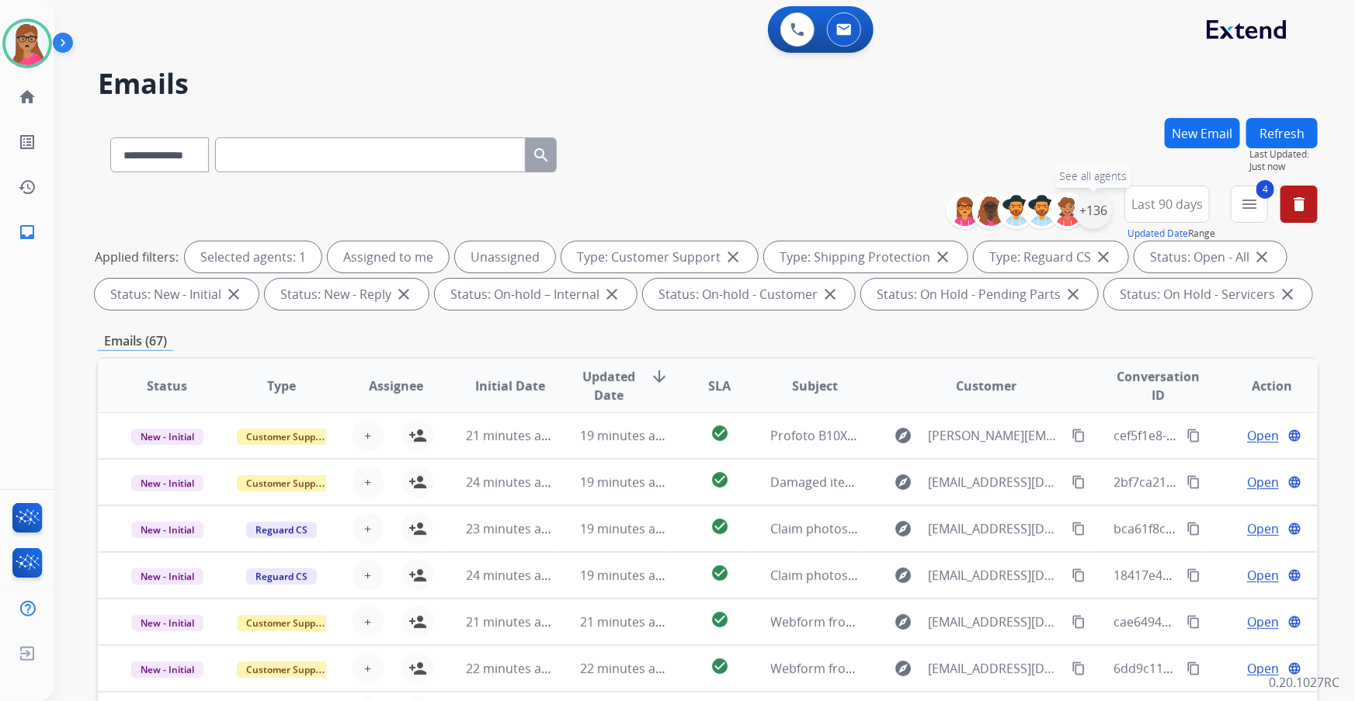
click at [902, 206] on div "+136" at bounding box center [1092, 210] width 37 height 37
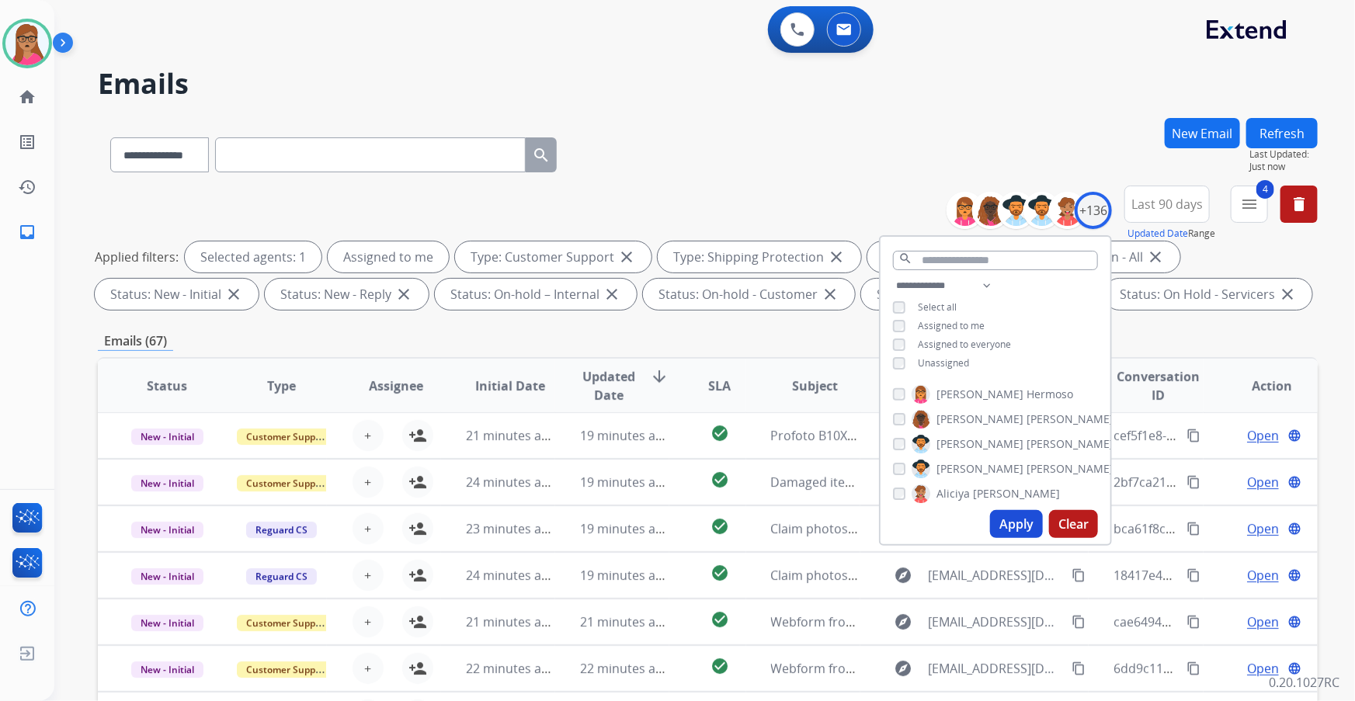
click at [902, 412] on button "Apply" at bounding box center [1016, 524] width 53 height 28
select select "*"
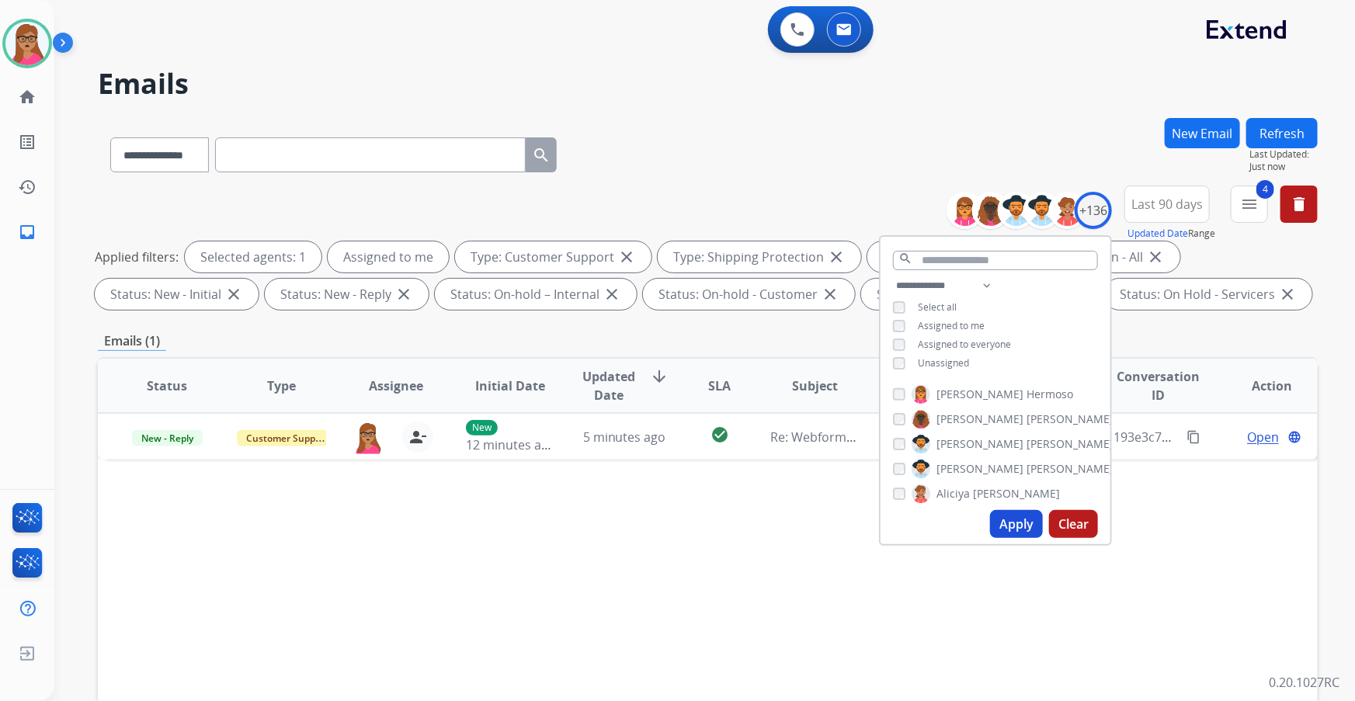
click at [567, 412] on div "Status Type Assignee Initial Date Updated Date arrow_downward SLA Subject Custo…" at bounding box center [707, 617] width 1219 height 520
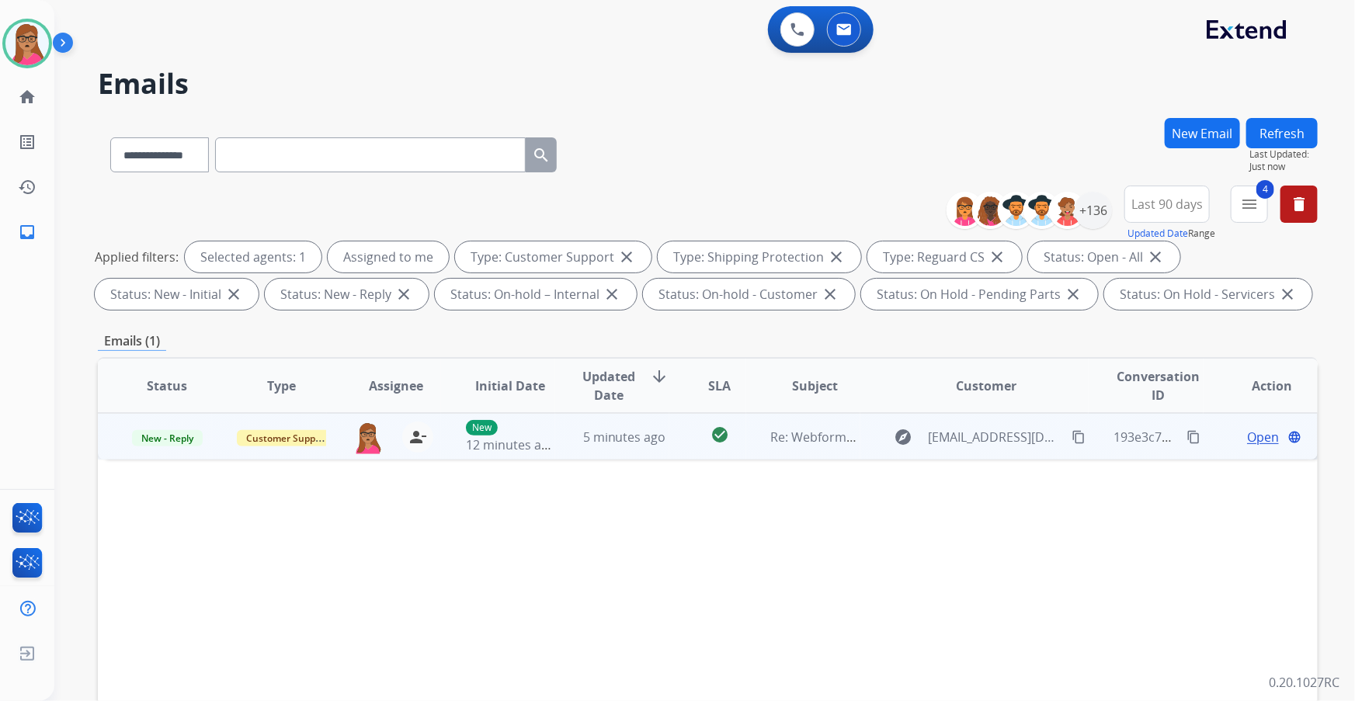
click at [902, 412] on span "Open" at bounding box center [1263, 437] width 32 height 19
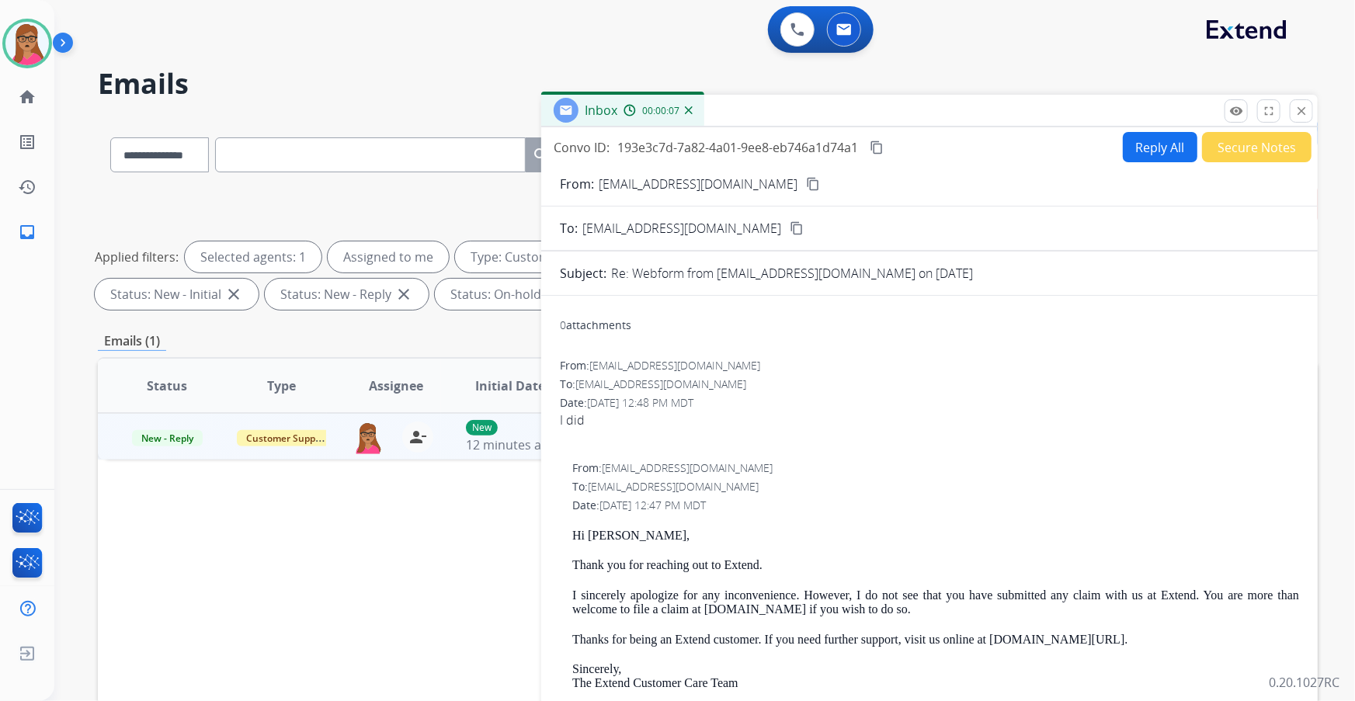
click at [806, 186] on mat-icon "content_copy" at bounding box center [813, 184] width 14 height 14
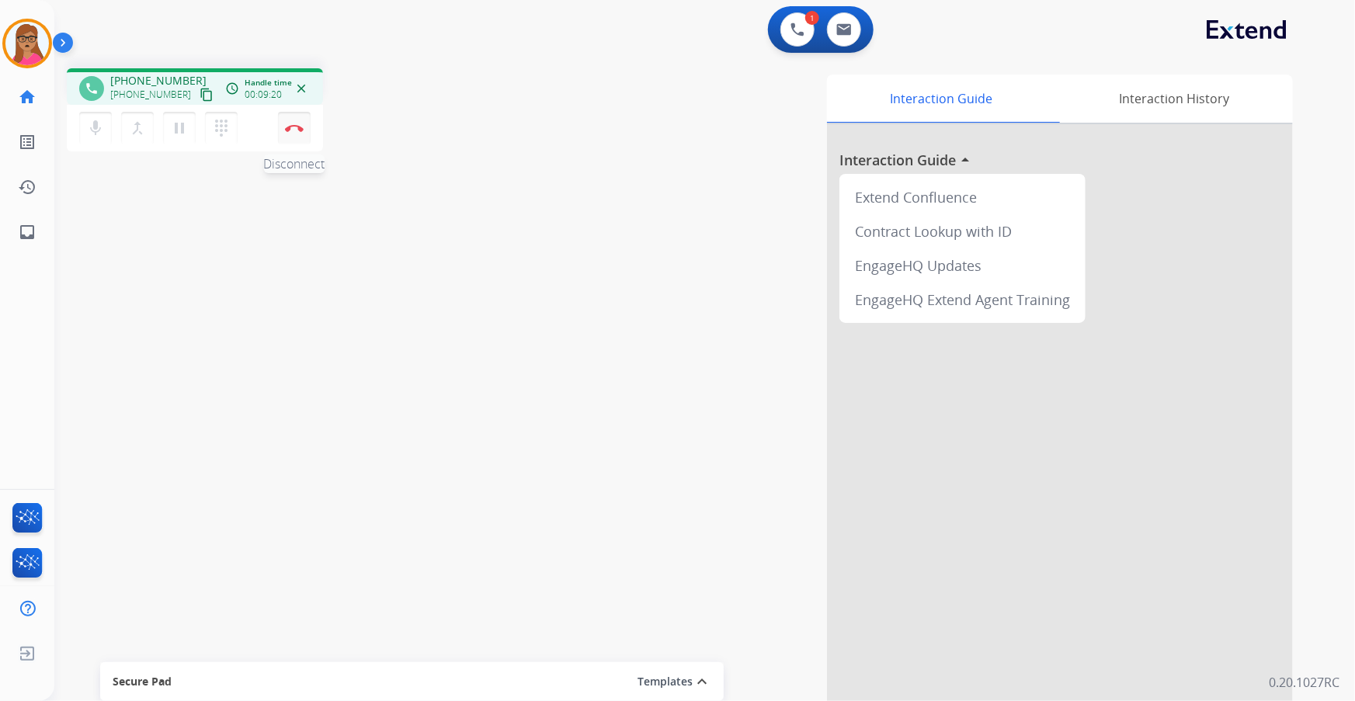
click at [295, 132] on button "Disconnect" at bounding box center [294, 128] width 33 height 33
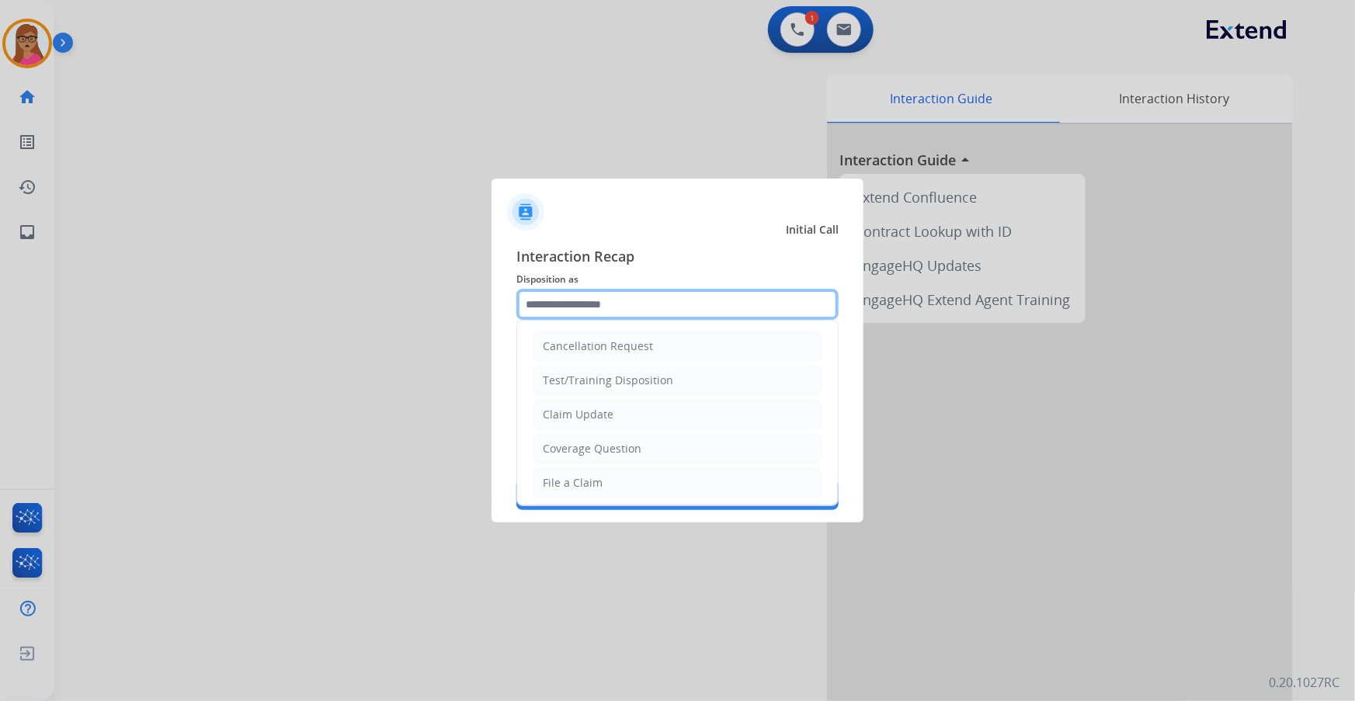
click at [599, 292] on input "text" at bounding box center [677, 304] width 322 height 31
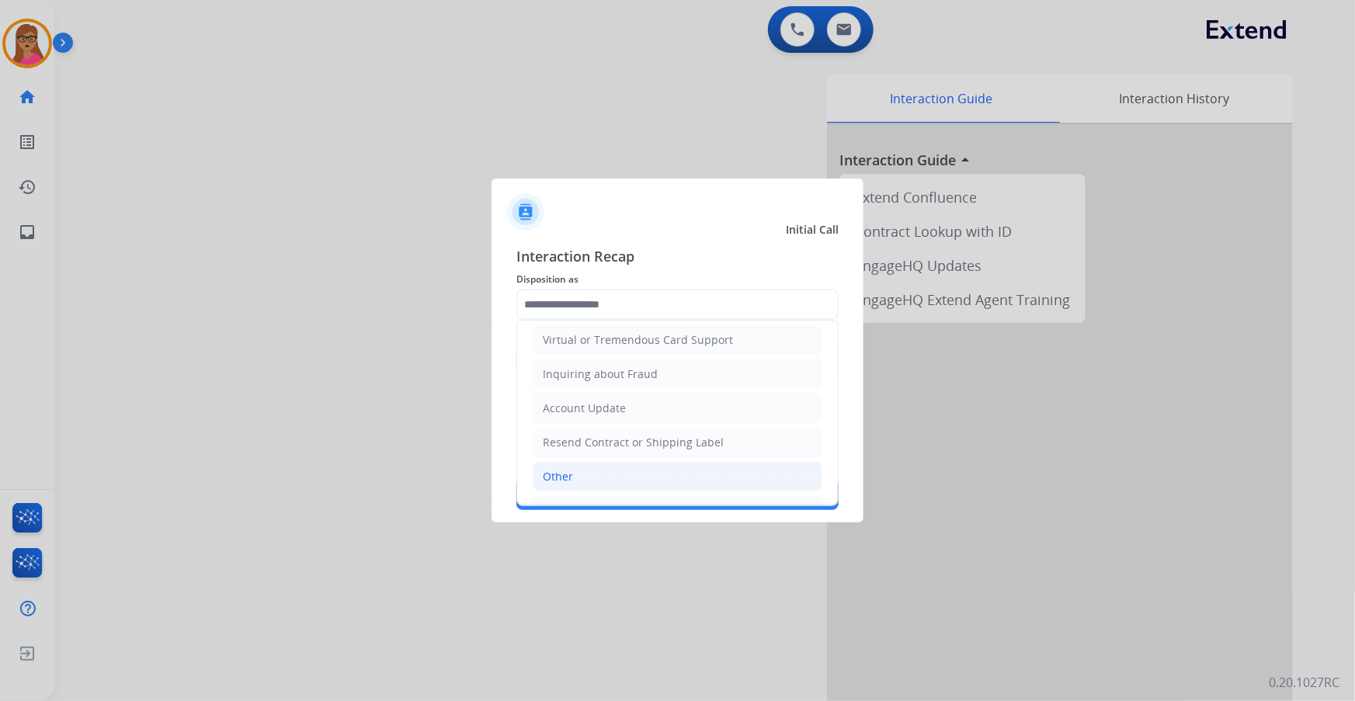
click at [570, 412] on li "Other" at bounding box center [678, 476] width 290 height 29
type input "*****"
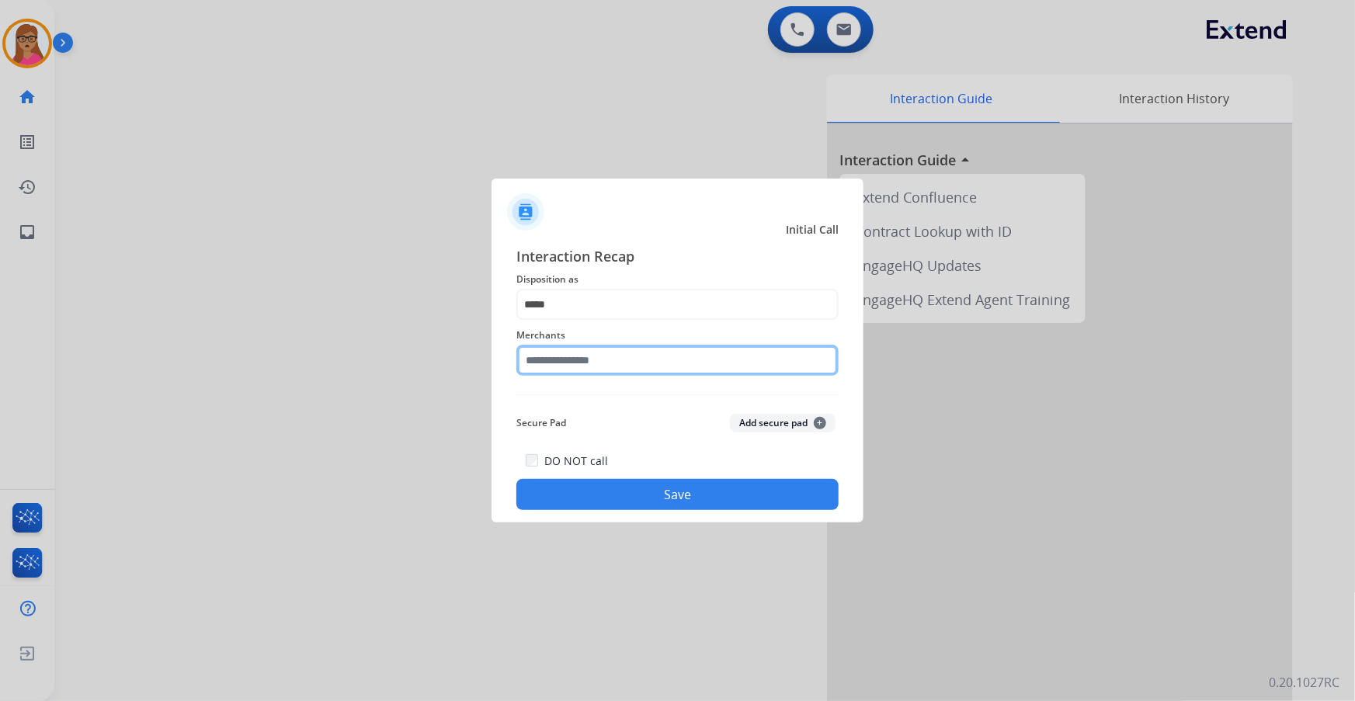
click at [641, 356] on input "text" at bounding box center [677, 360] width 322 height 31
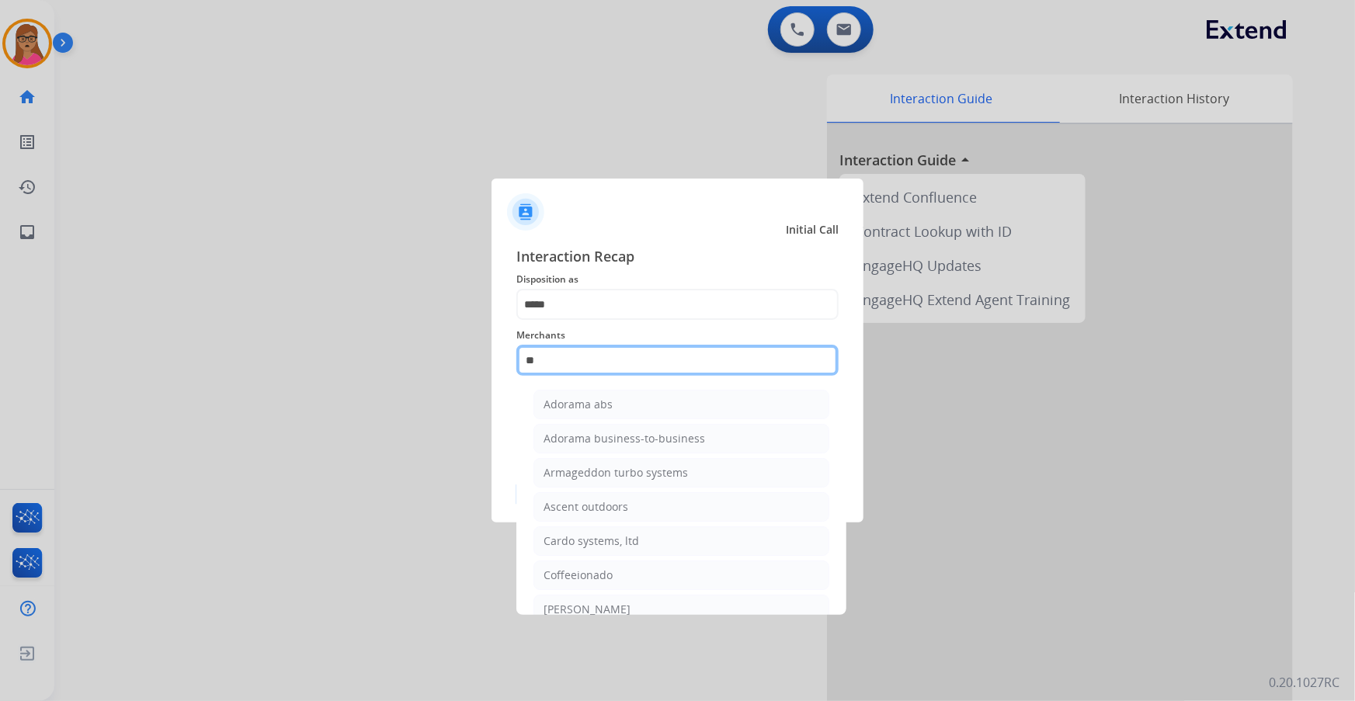
type input "*"
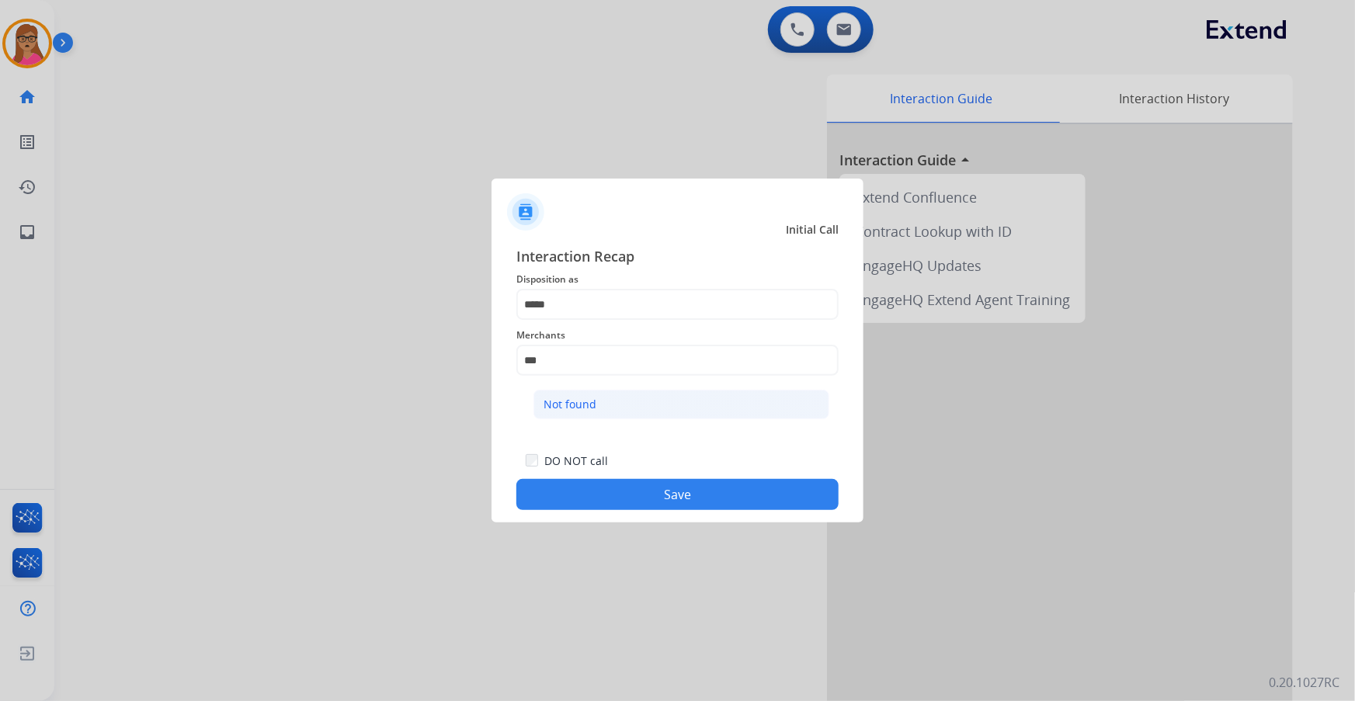
click at [582, 412] on li "Not found" at bounding box center [681, 404] width 296 height 29
type input "*********"
click at [689, 412] on button "Save" at bounding box center [677, 494] width 322 height 31
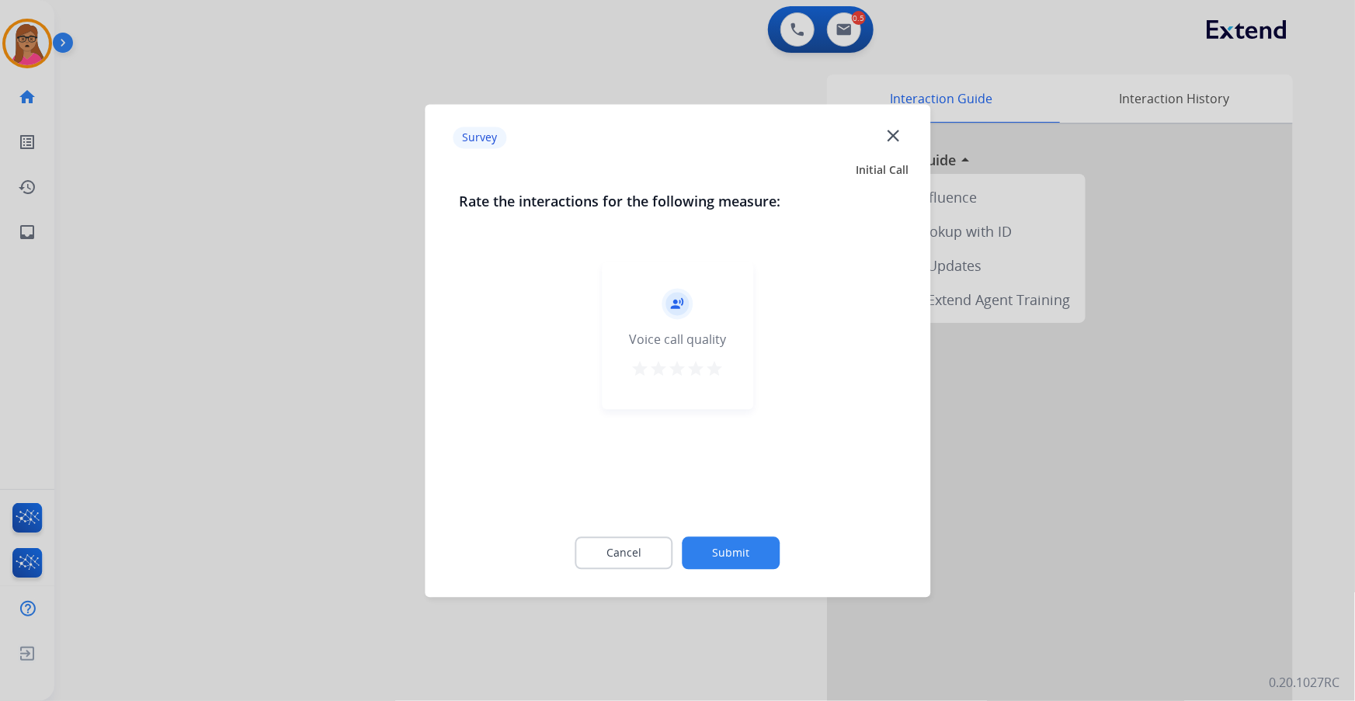
click at [171, 145] on div at bounding box center [677, 350] width 1355 height 701
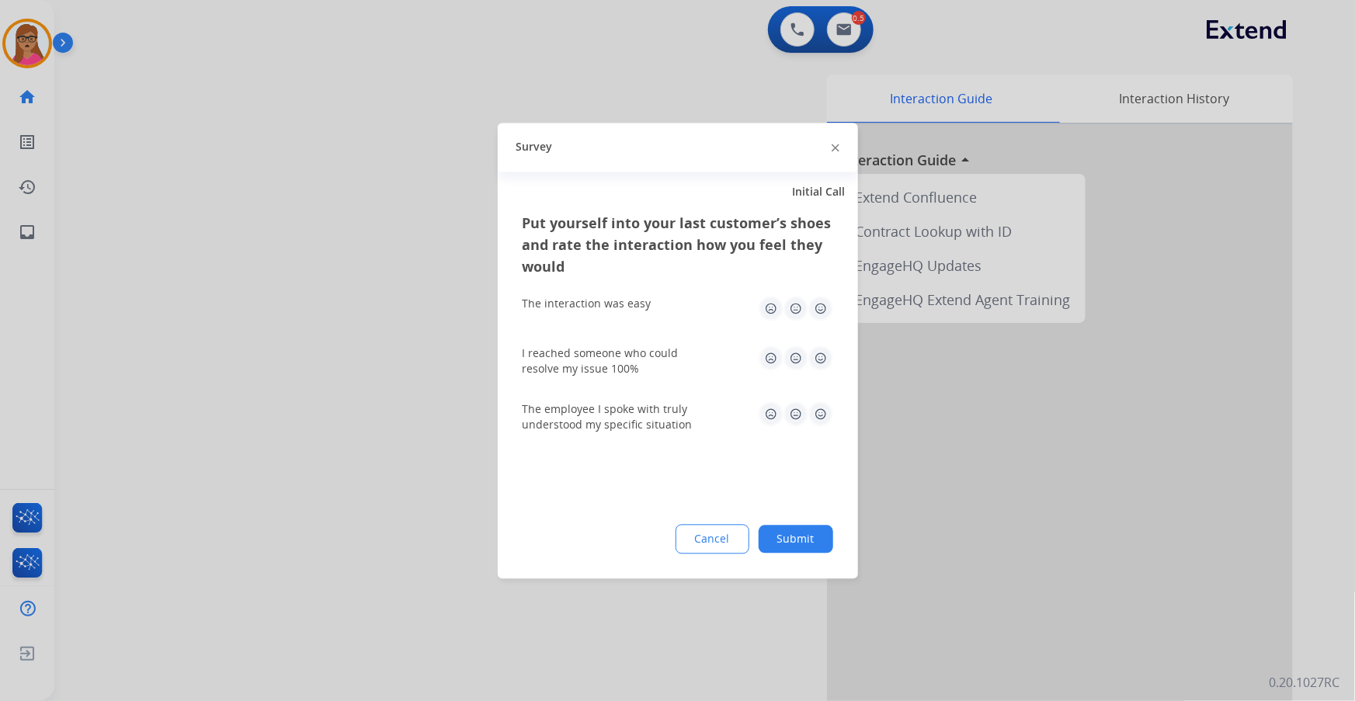
click at [171, 145] on div at bounding box center [677, 350] width 1355 height 701
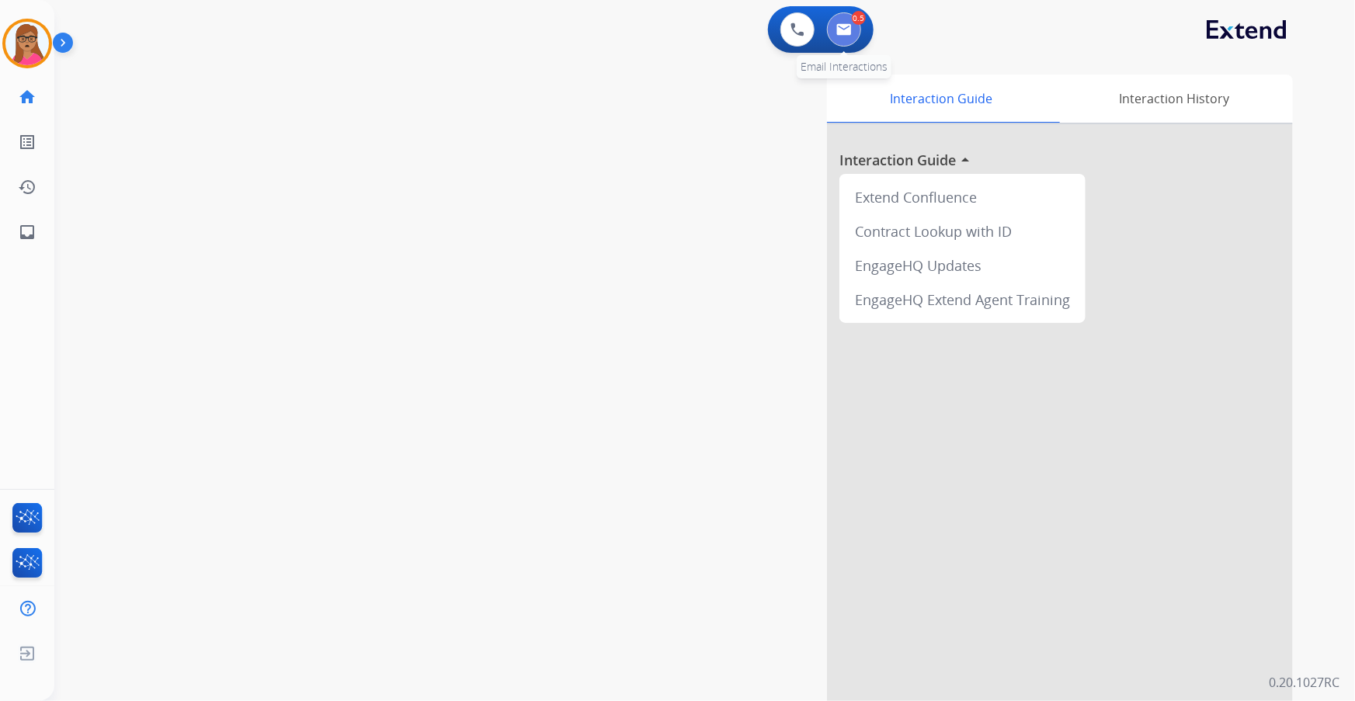
click at [849, 31] on img at bounding box center [844, 29] width 16 height 12
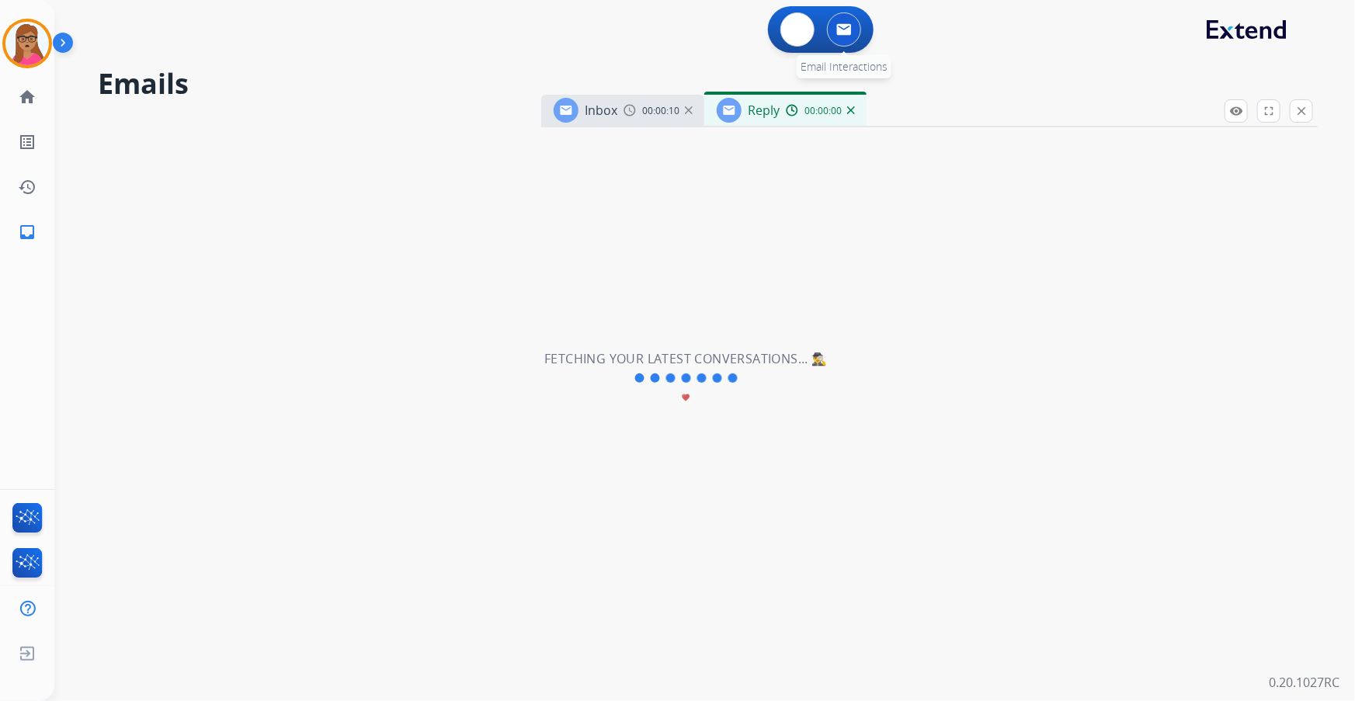
select select "**********"
click at [594, 109] on span "Inbox" at bounding box center [601, 110] width 33 height 17
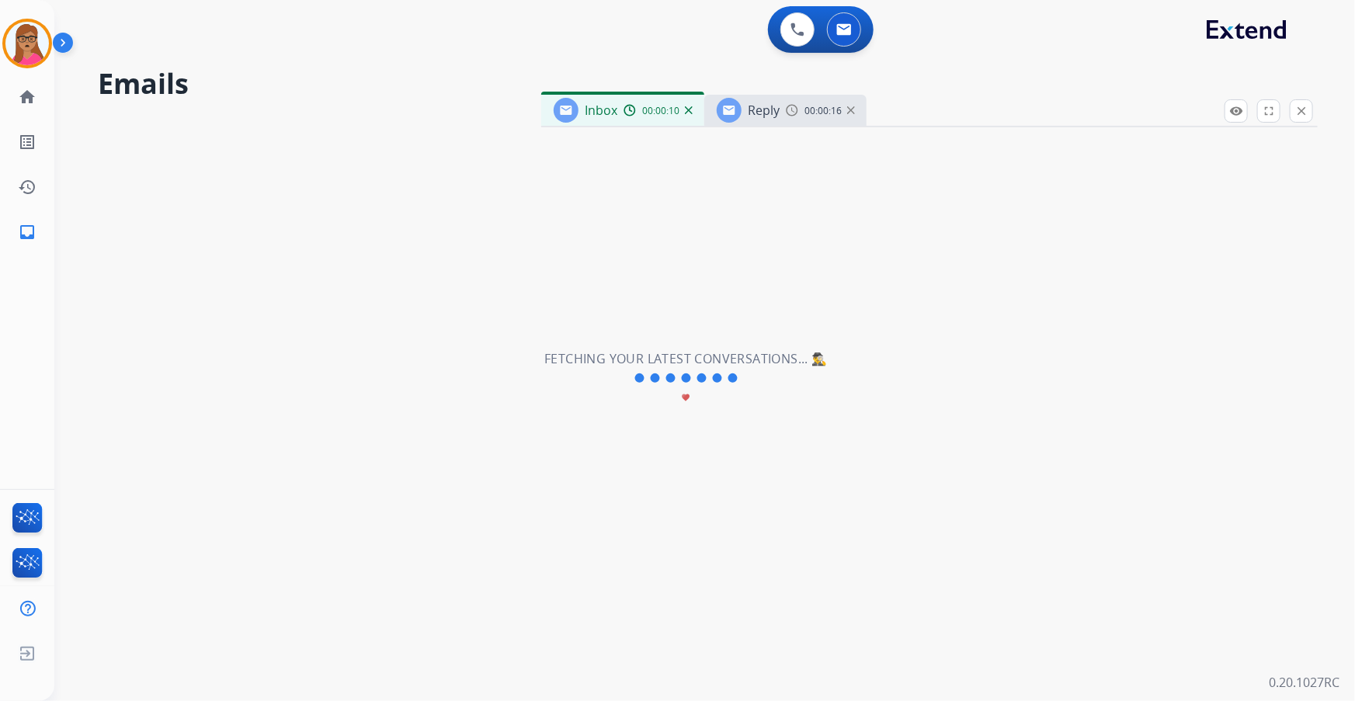
click at [332, 218] on div "**********" at bounding box center [685, 378] width 1263 height 645
click at [583, 237] on div "**********" at bounding box center [685, 378] width 1263 height 645
drag, startPoint x: 604, startPoint y: 243, endPoint x: 760, endPoint y: 241, distance: 156.0
click at [638, 252] on div "**********" at bounding box center [685, 378] width 1263 height 645
click at [902, 80] on h2 "Emails" at bounding box center [707, 83] width 1219 height 31
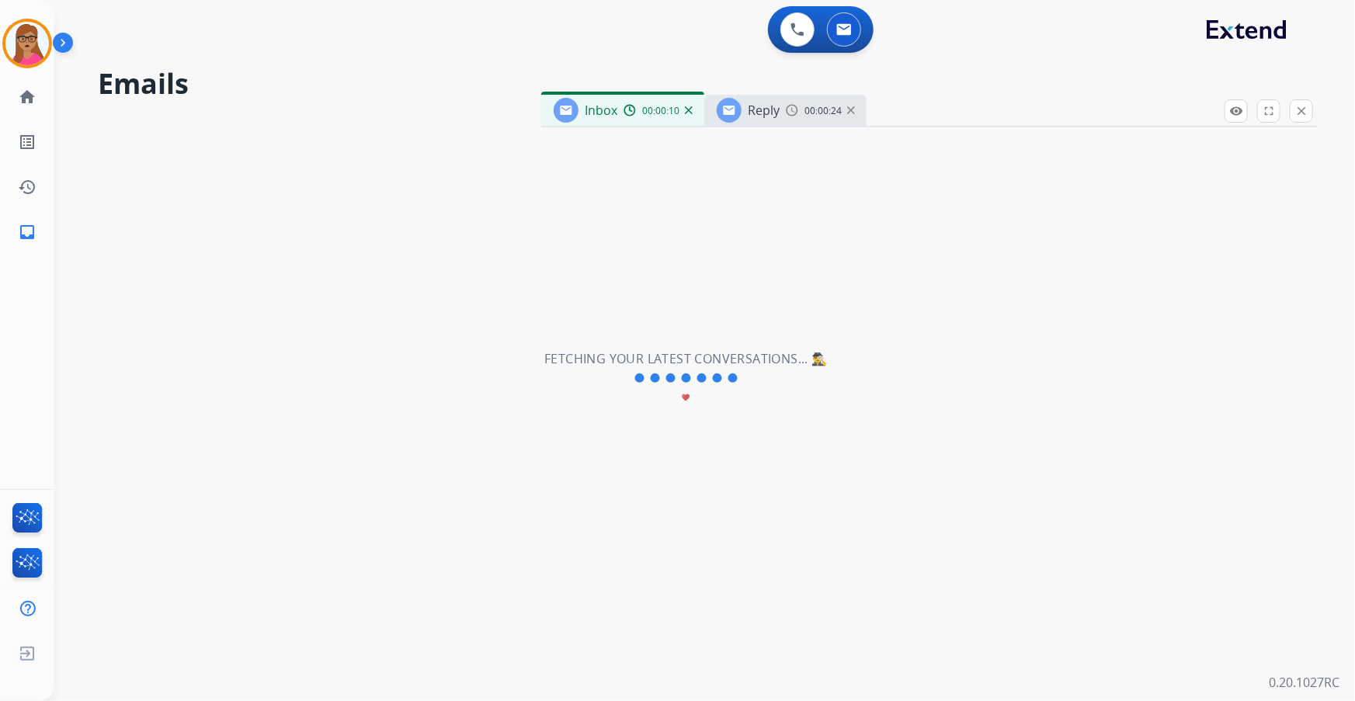
click at [902, 78] on h2 "Emails" at bounding box center [707, 83] width 1219 height 31
drag, startPoint x: 943, startPoint y: 78, endPoint x: 869, endPoint y: 54, distance: 78.1
click at [902, 75] on h2 "Emails" at bounding box center [707, 83] width 1219 height 31
click at [458, 61] on div "**********" at bounding box center [685, 378] width 1263 height 645
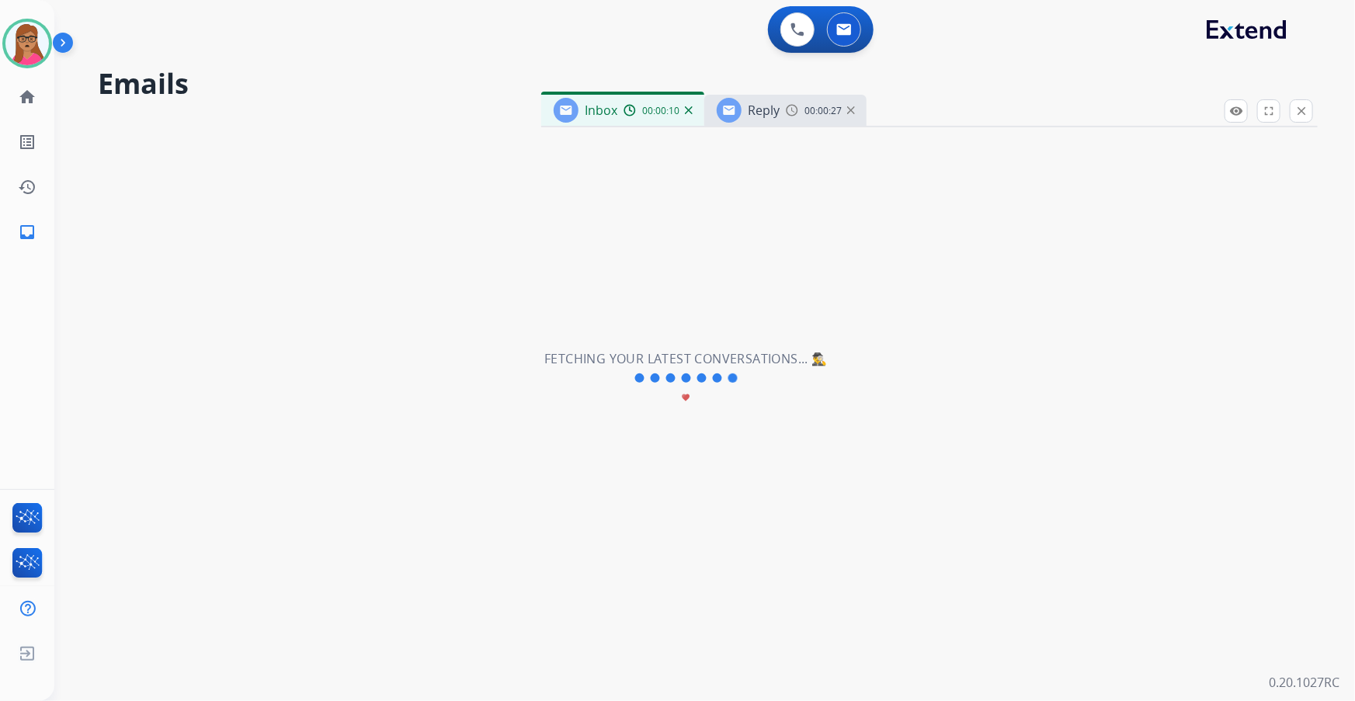
click at [804, 118] on div "Reply 00:00:27" at bounding box center [785, 110] width 162 height 31
click at [773, 116] on span "Reply" at bounding box center [764, 110] width 32 height 17
click at [589, 109] on span "Inbox" at bounding box center [601, 110] width 33 height 17
click at [696, 383] on div at bounding box center [685, 377] width 109 height 19
click at [902, 110] on mat-icon "close" at bounding box center [1301, 111] width 14 height 14
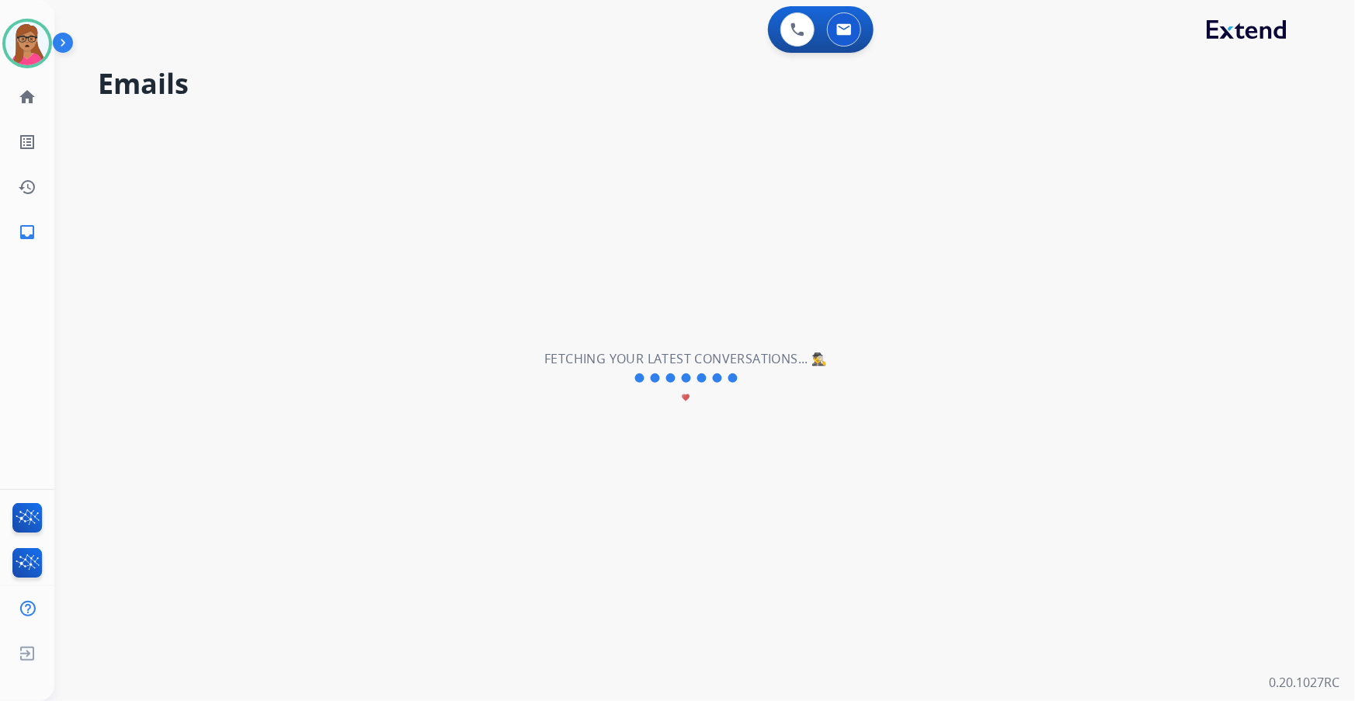
click at [689, 341] on div "**********" at bounding box center [685, 378] width 1263 height 645
select select "**********"
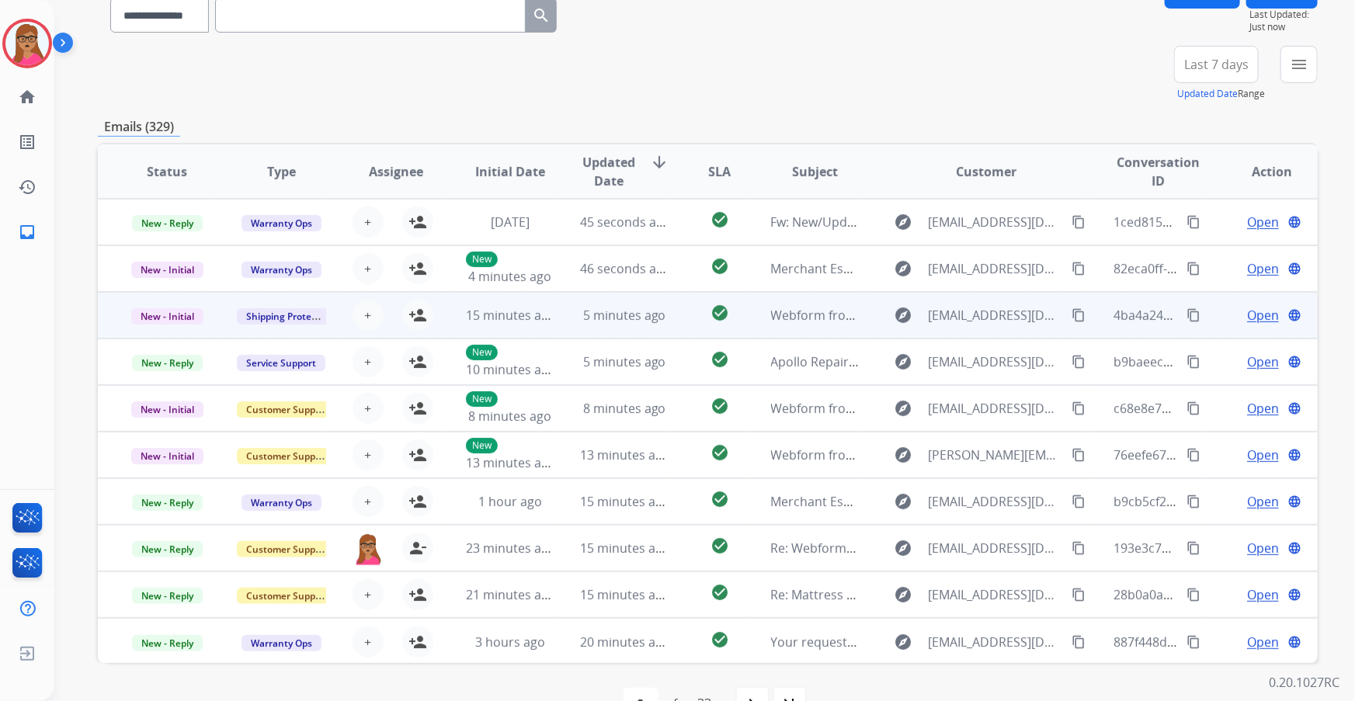
scroll to position [141, 0]
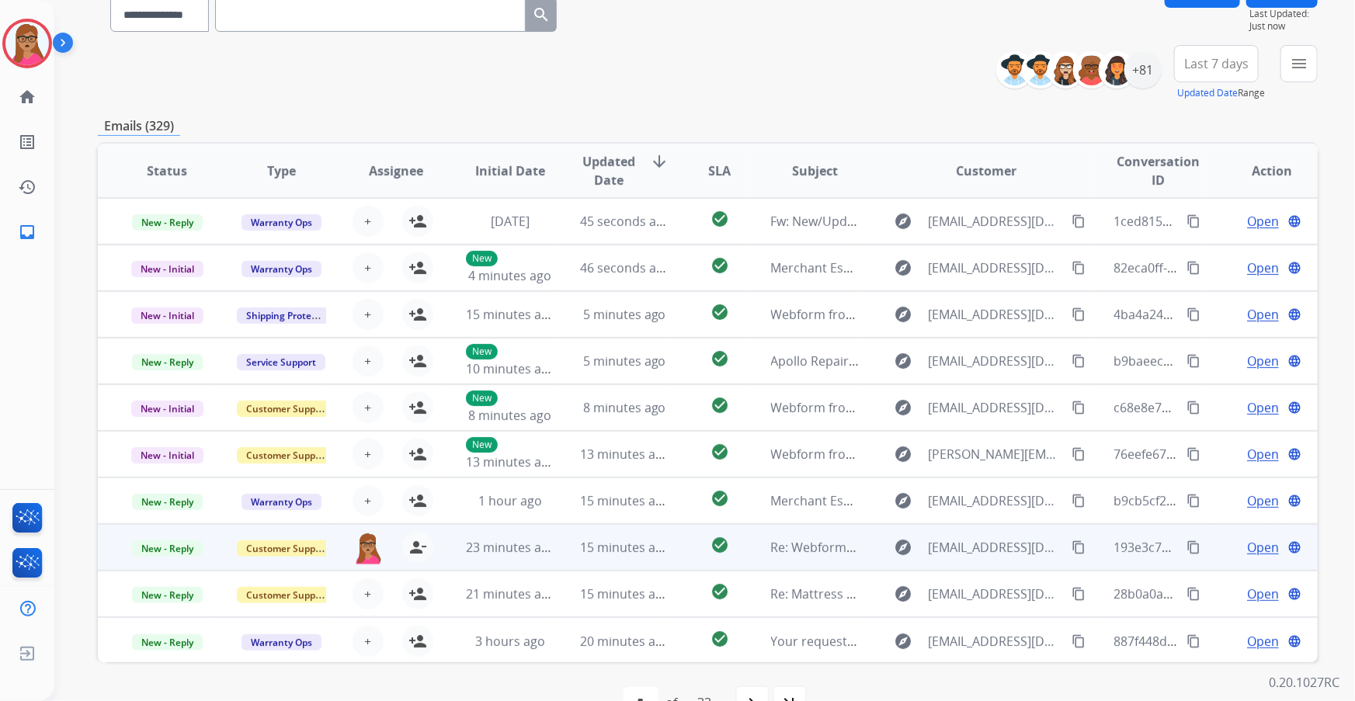
click at [1250, 545] on span "Open" at bounding box center [1263, 547] width 32 height 19
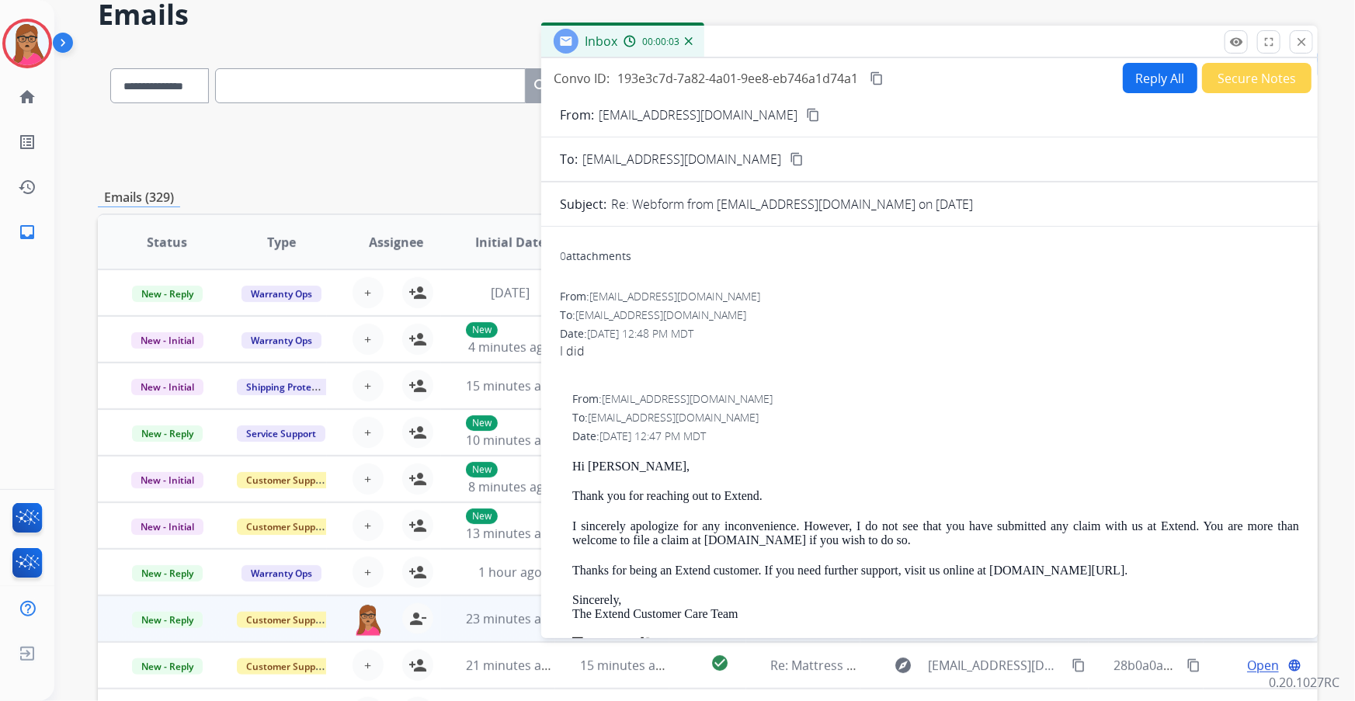
scroll to position [0, 0]
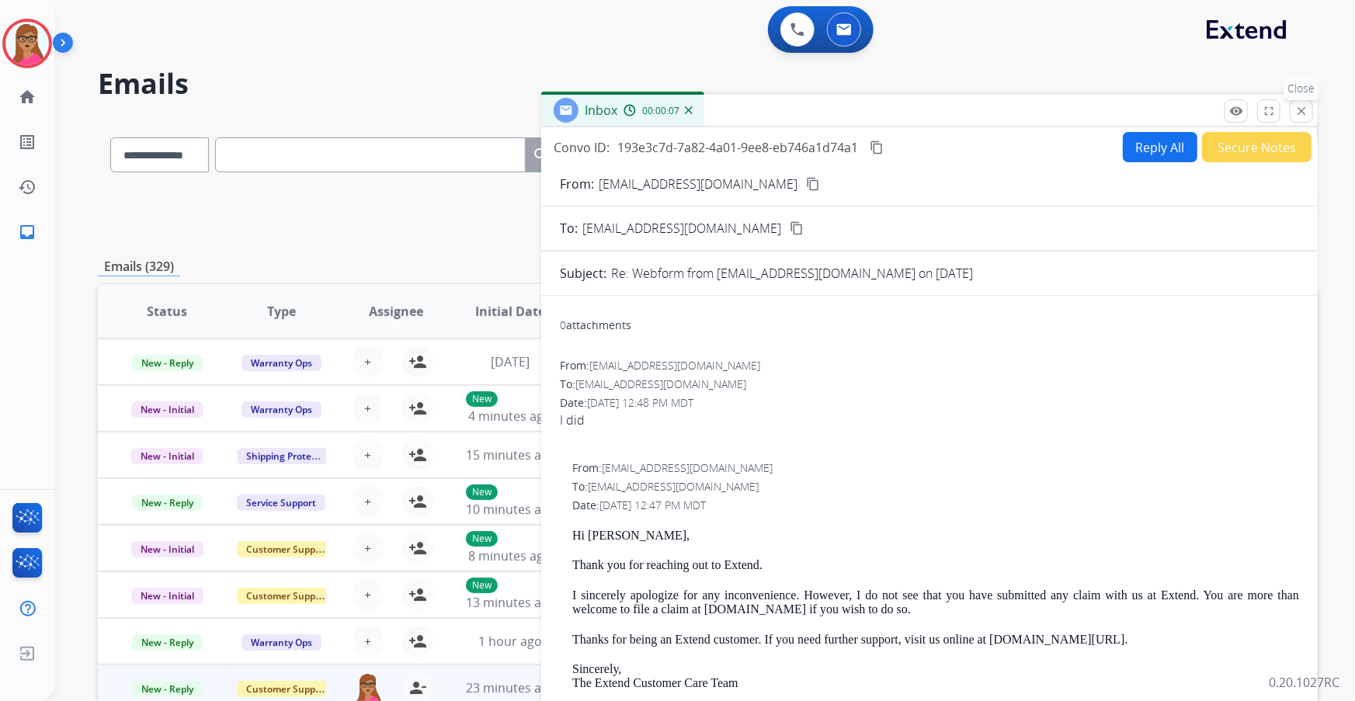
click at [1304, 115] on mat-icon "close" at bounding box center [1301, 111] width 14 height 14
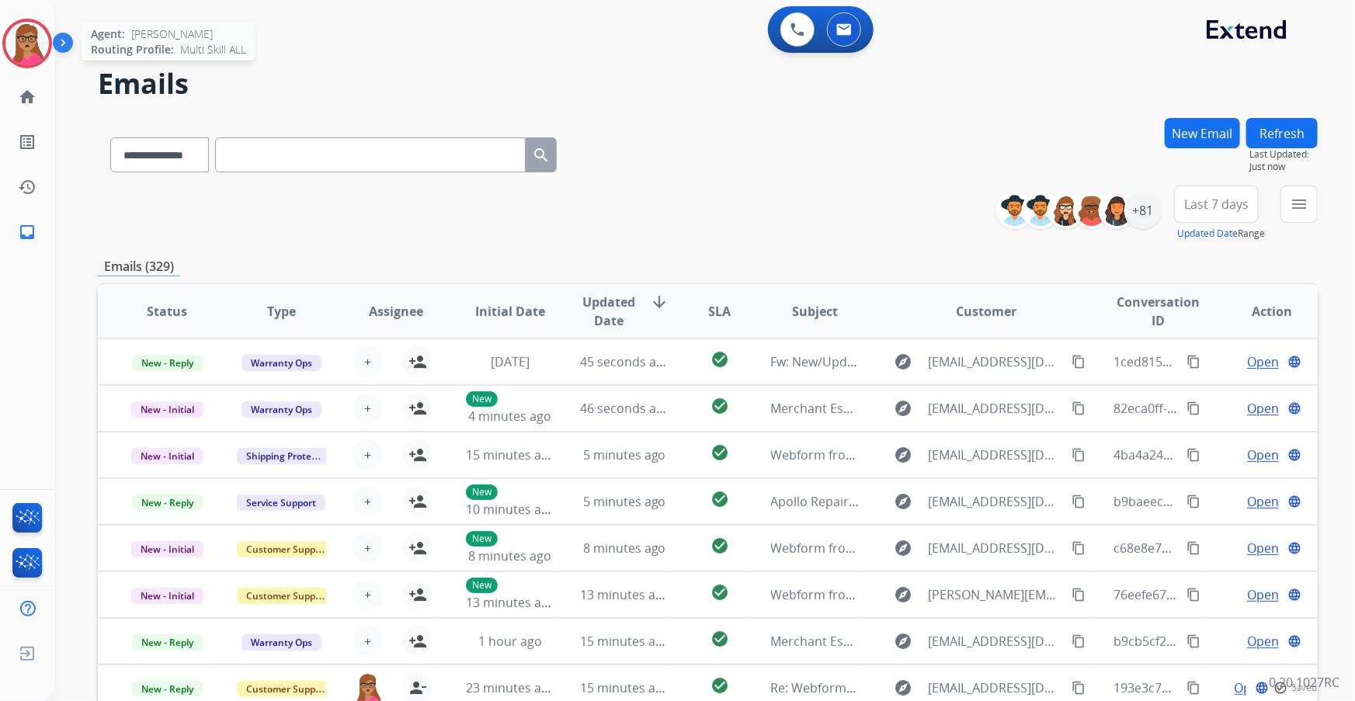
click at [31, 36] on img at bounding box center [26, 43] width 43 height 43
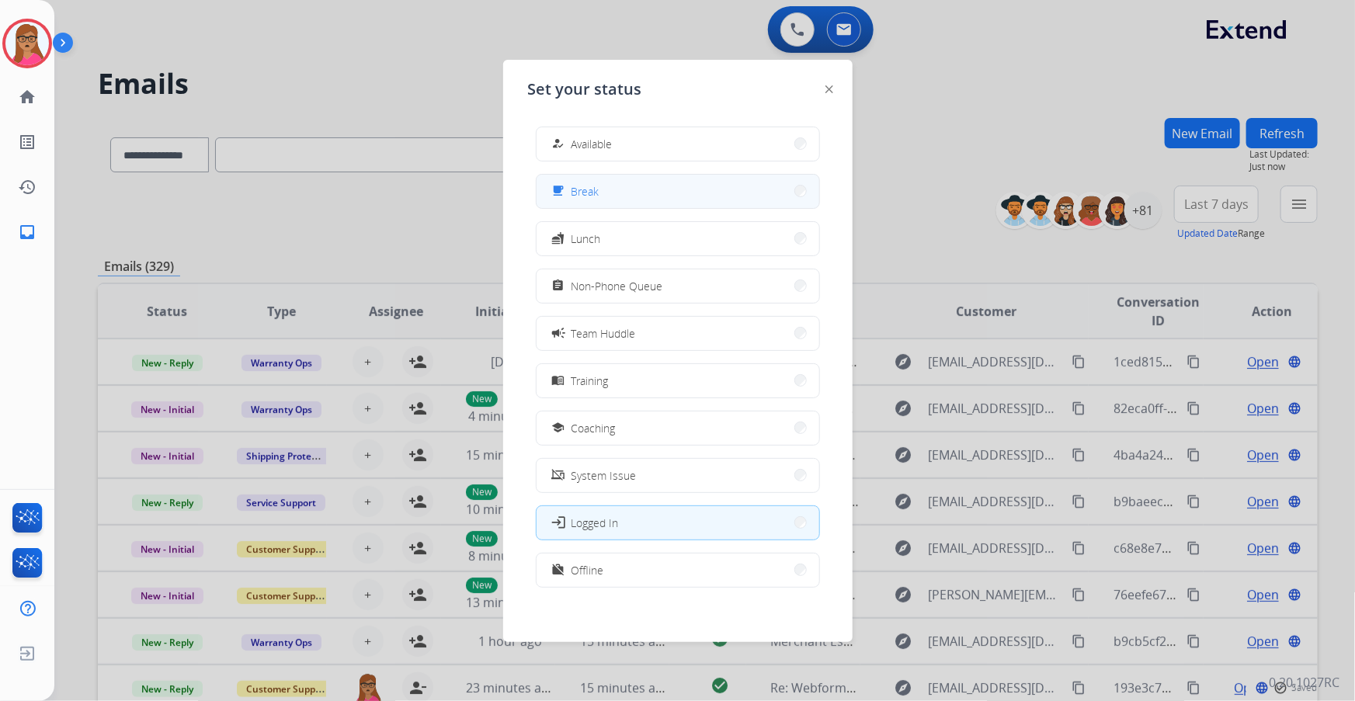
click at [638, 186] on button "free_breakfast Break" at bounding box center [677, 191] width 283 height 33
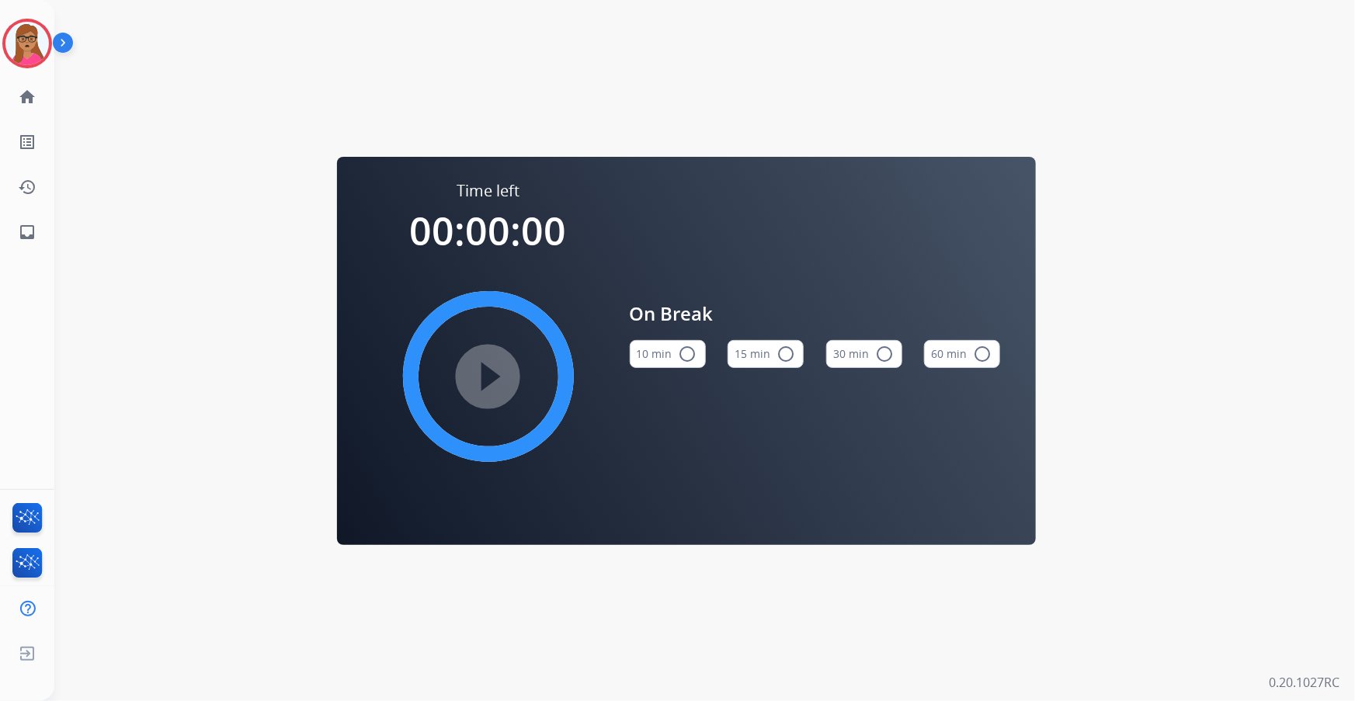
click at [786, 354] on mat-icon "radio_button_unchecked" at bounding box center [785, 354] width 19 height 19
click at [488, 375] on mat-icon "play_circle_filled" at bounding box center [488, 376] width 19 height 19
click at [36, 37] on img at bounding box center [26, 43] width 43 height 43
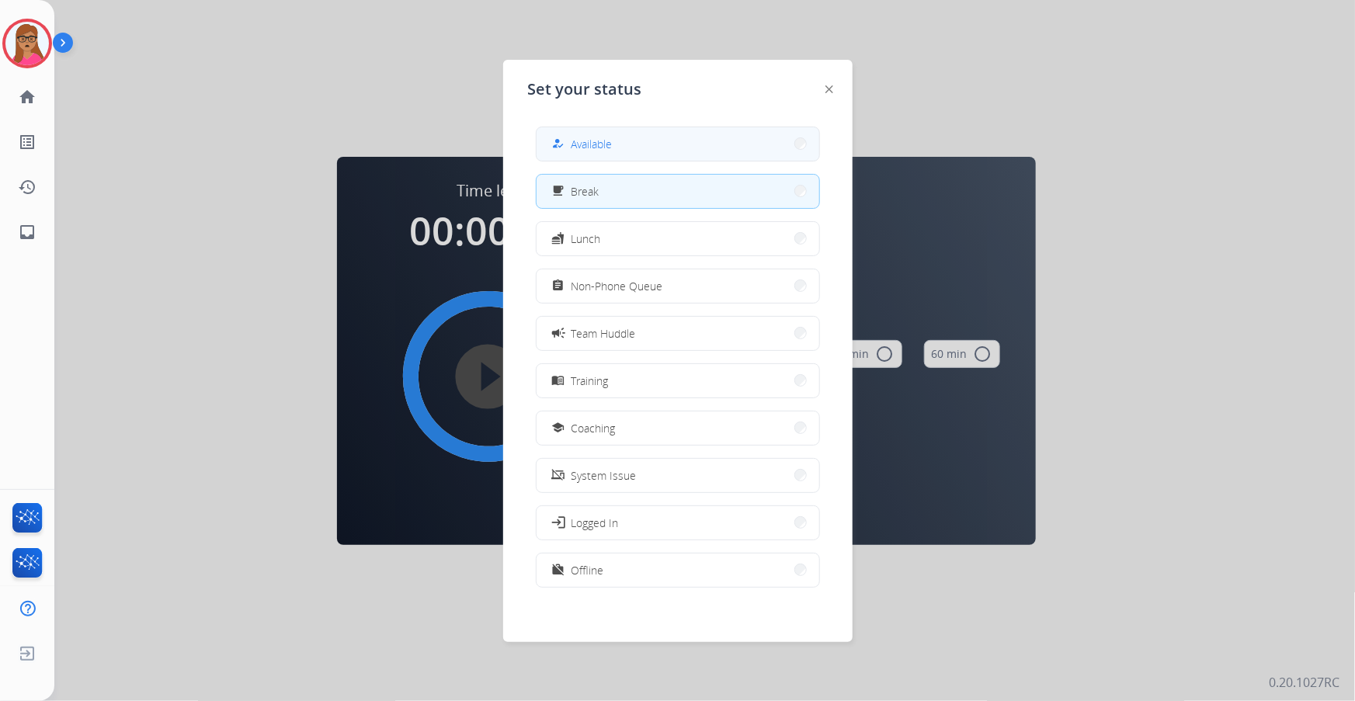
click at [640, 144] on button "how_to_reg Available" at bounding box center [677, 143] width 283 height 33
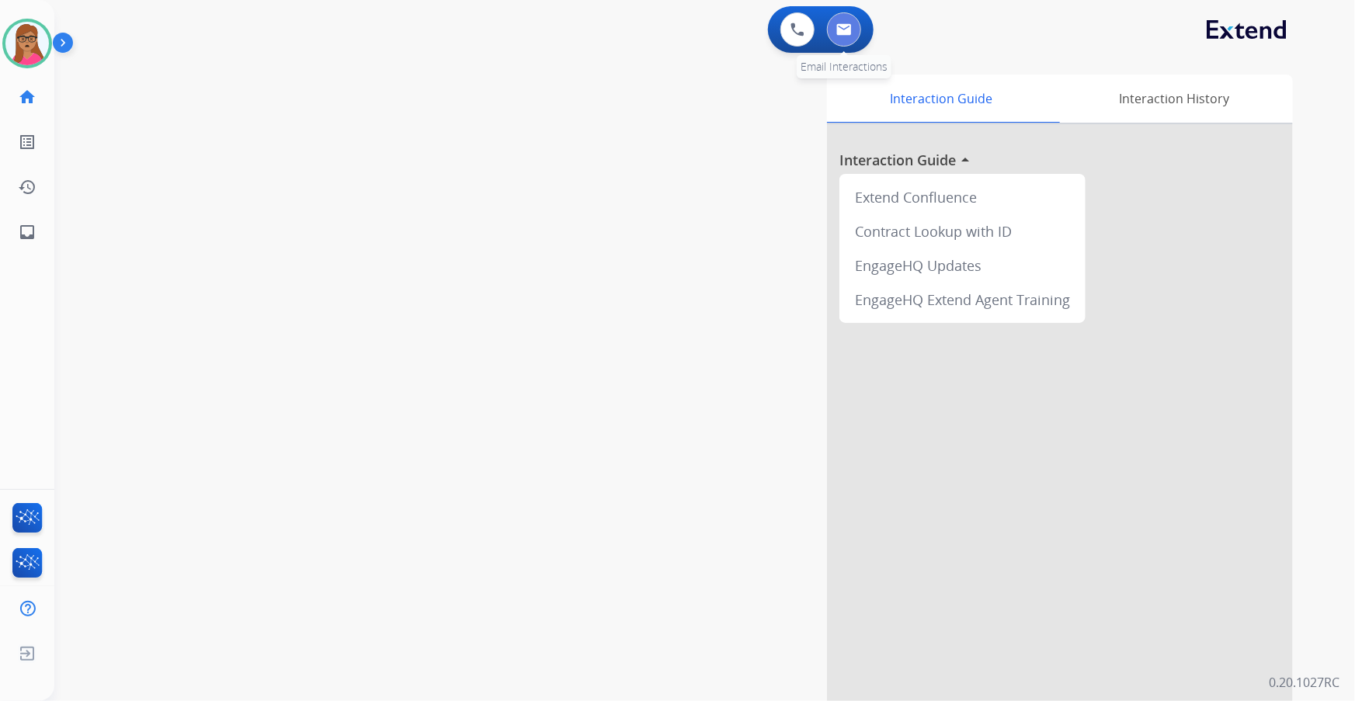
click at [854, 34] on button at bounding box center [844, 29] width 34 height 34
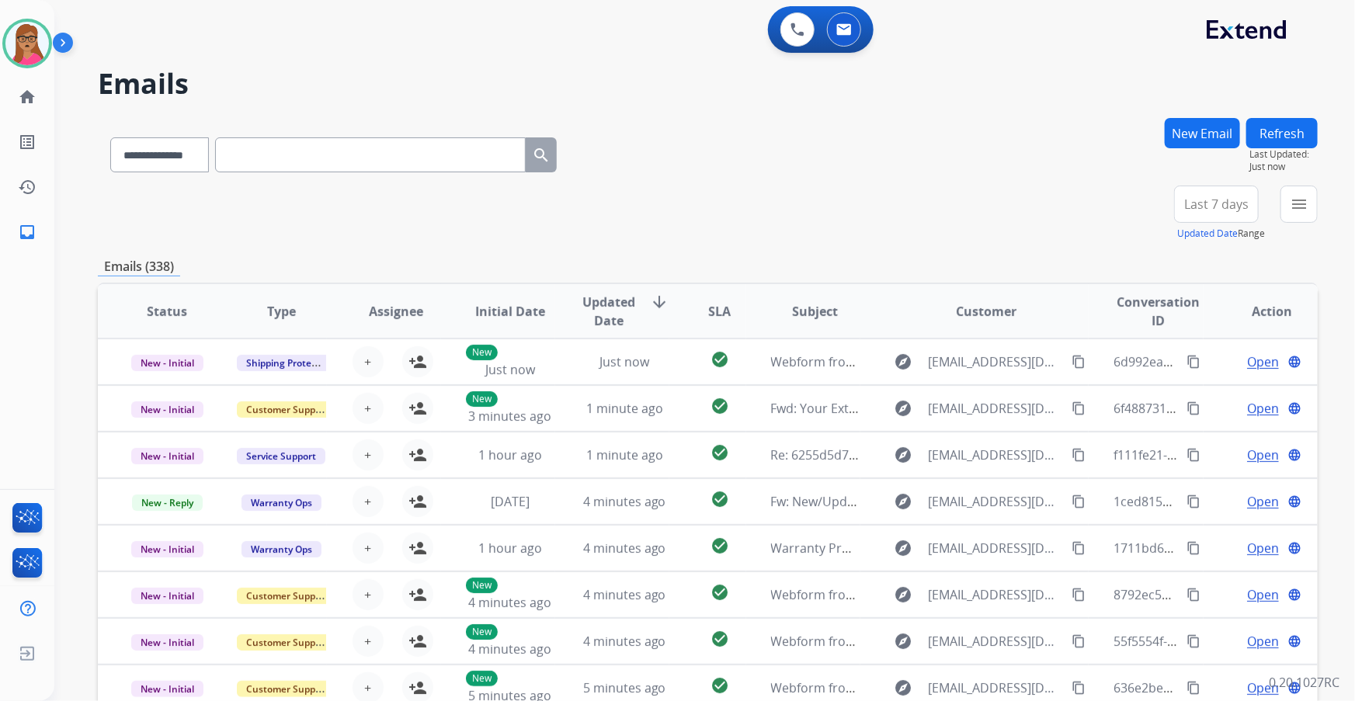
click at [1207, 203] on span "Last 7 days" at bounding box center [1216, 204] width 64 height 6
click at [1185, 394] on div "Last 90 days" at bounding box center [1210, 392] width 85 height 23
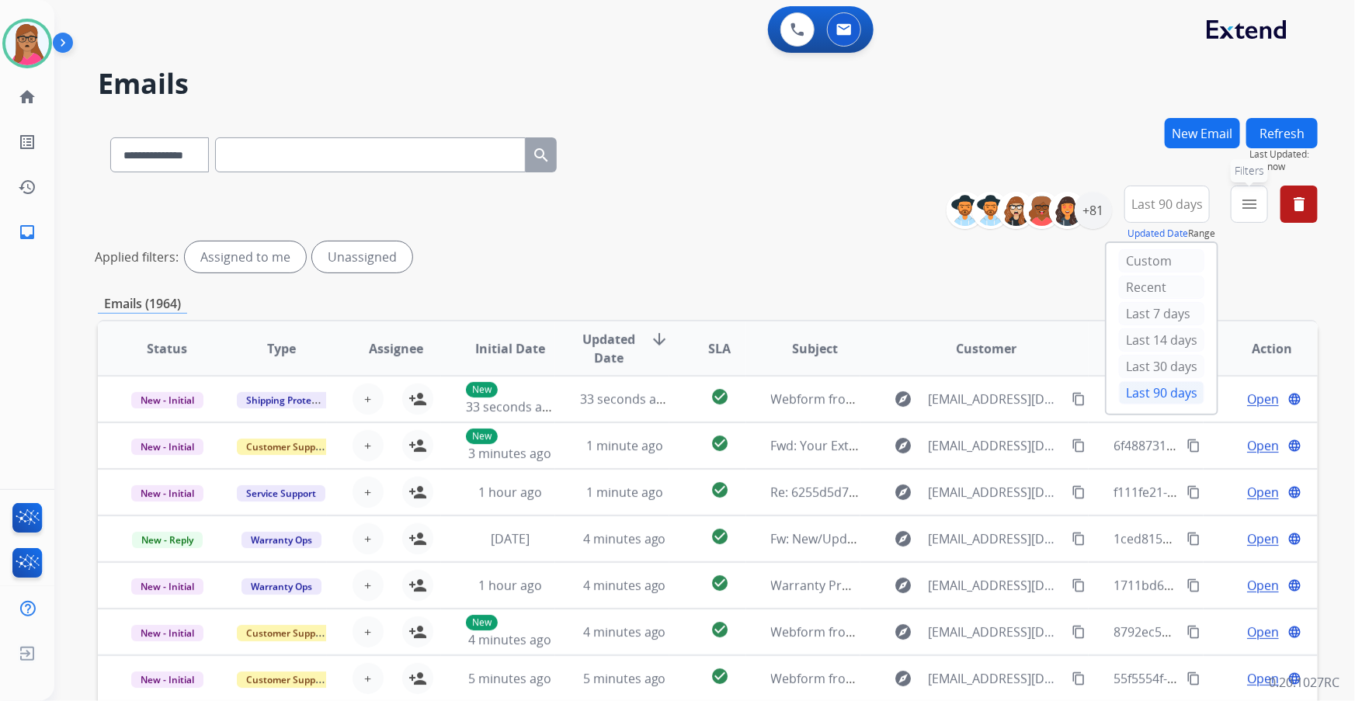
click at [1257, 210] on mat-icon "menu" at bounding box center [1249, 204] width 19 height 19
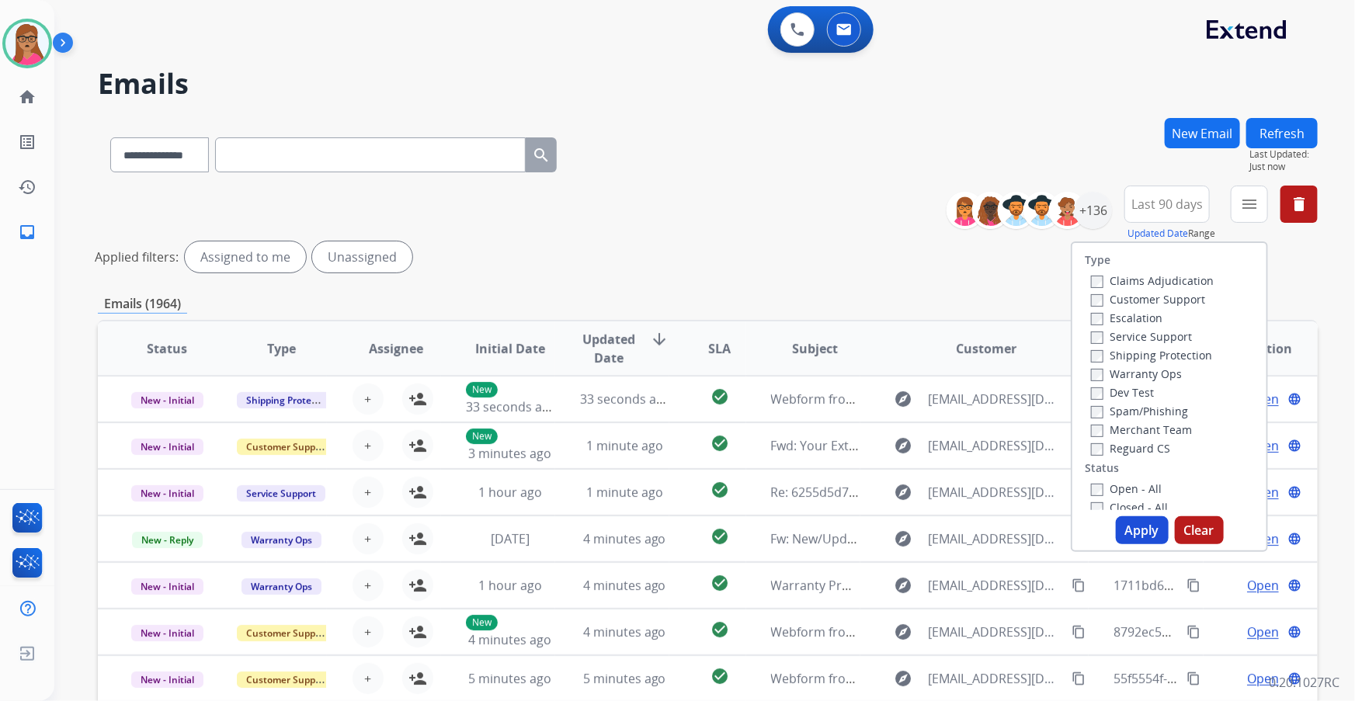
click at [1179, 298] on label "Customer Support" at bounding box center [1148, 299] width 114 height 15
click at [1179, 357] on label "Shipping Protection" at bounding box center [1151, 355] width 121 height 15
click at [1100, 445] on label "Reguard CS" at bounding box center [1130, 448] width 79 height 15
drag, startPoint x: 1098, startPoint y: 483, endPoint x: 1143, endPoint y: 505, distance: 50.0
click at [1098, 484] on label "Open - All" at bounding box center [1126, 488] width 71 height 15
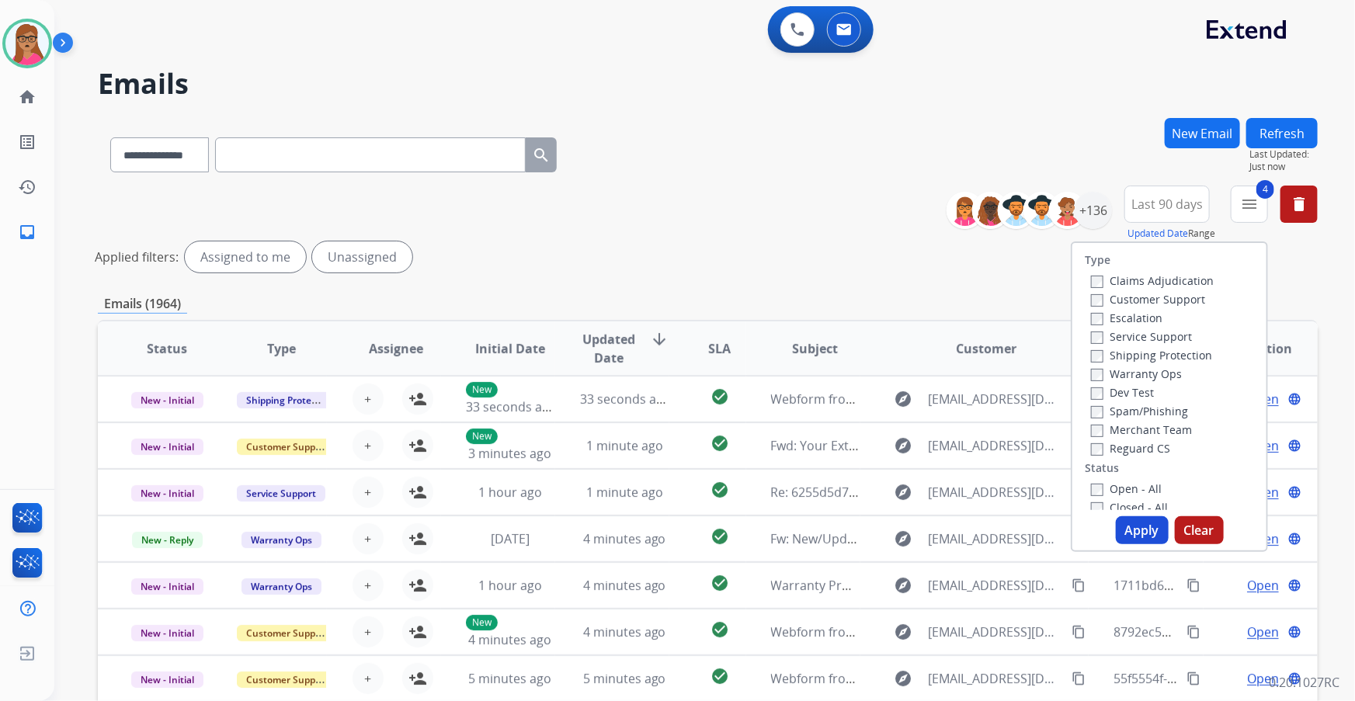
click at [1137, 534] on button "Apply" at bounding box center [1141, 530] width 53 height 28
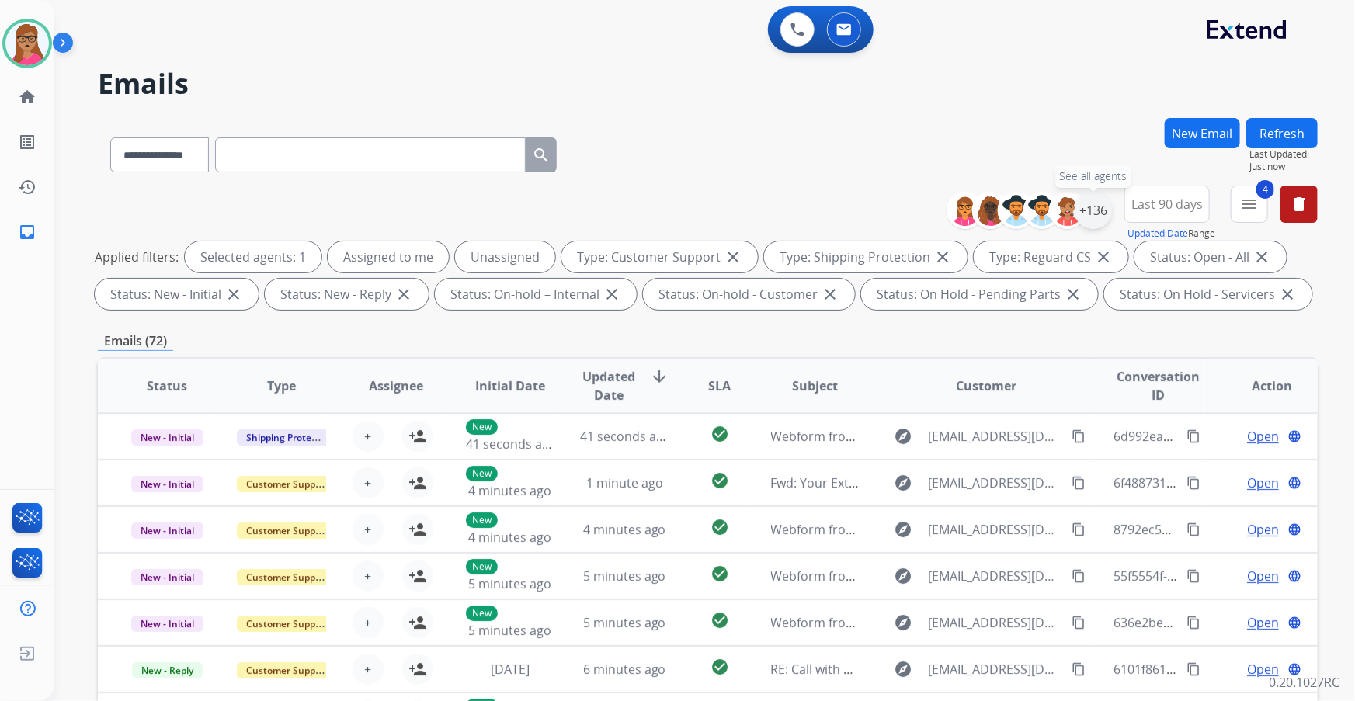
click at [1107, 206] on div "+136" at bounding box center [1092, 210] width 37 height 37
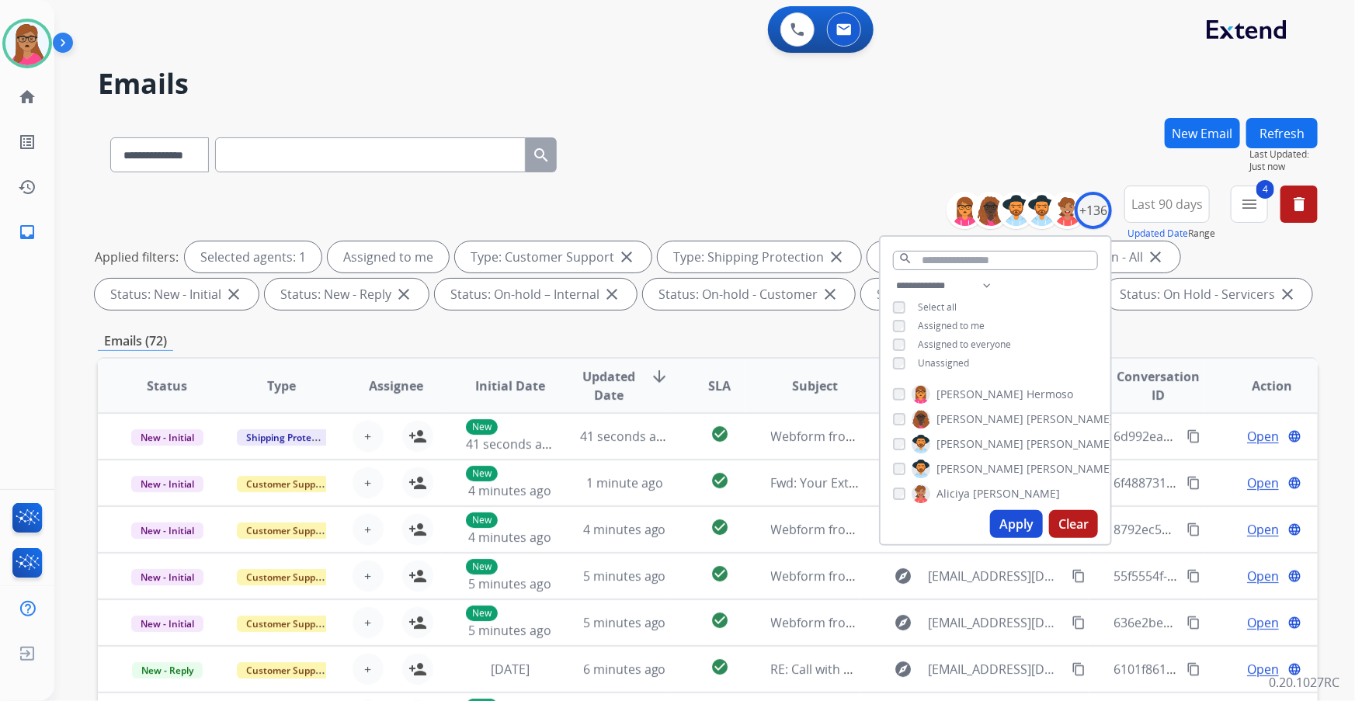
click at [1011, 520] on button "Apply" at bounding box center [1016, 524] width 53 height 28
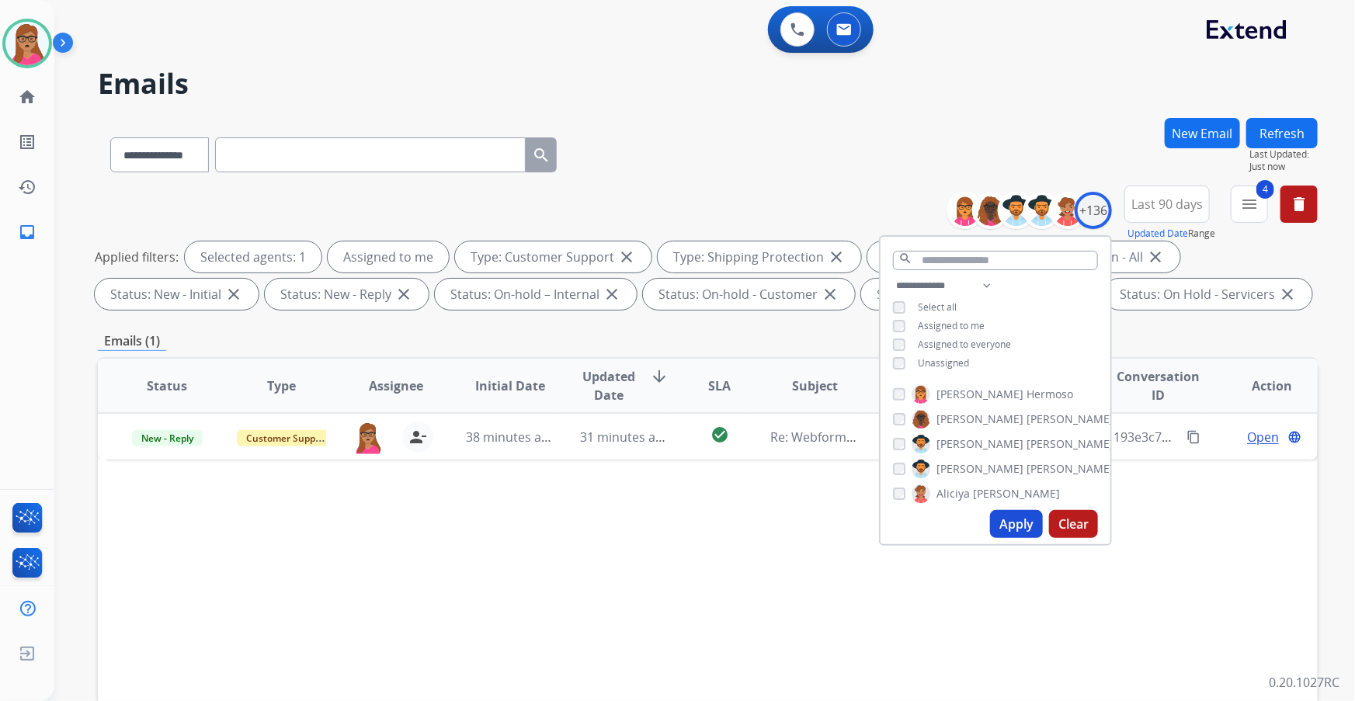
drag, startPoint x: 695, startPoint y: 553, endPoint x: 937, endPoint y: 474, distance: 255.0
click at [695, 551] on div "Status Type Assignee Initial Date Updated Date arrow_downward SLA Subject Custo…" at bounding box center [707, 617] width 1219 height 520
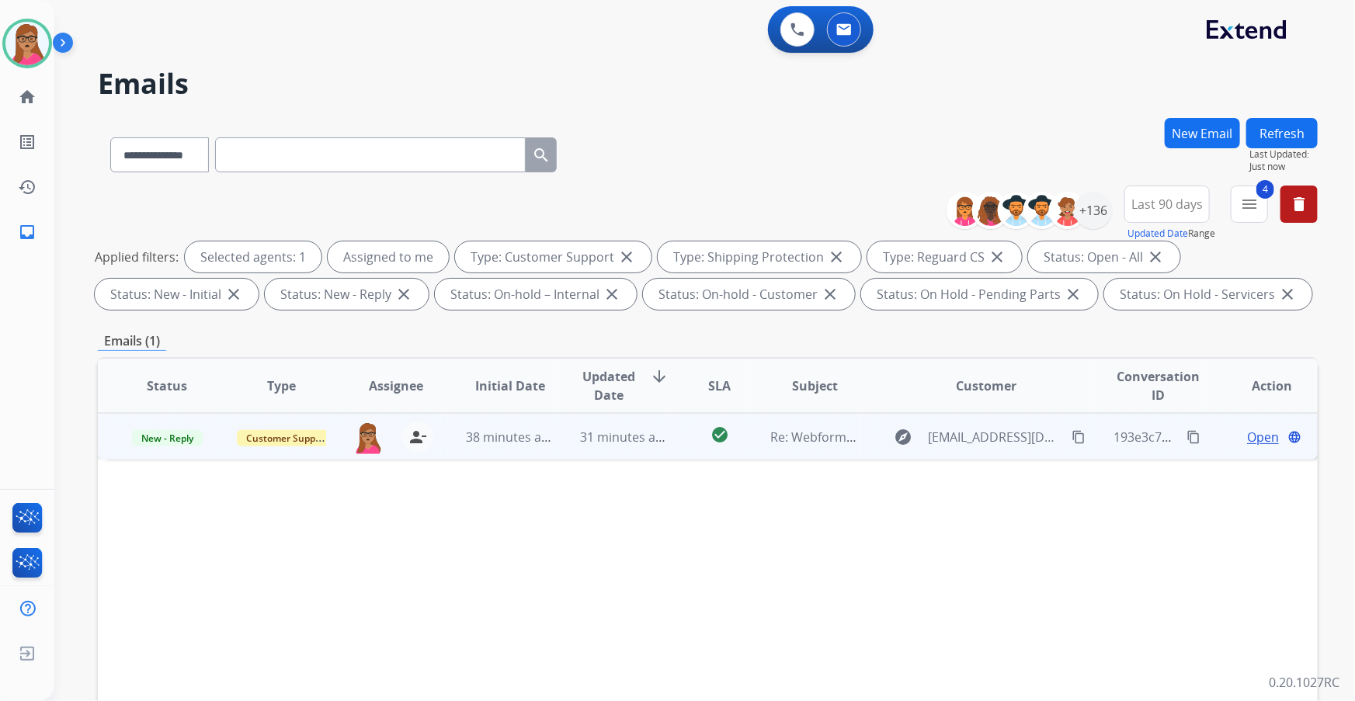
click at [1254, 432] on span "Open" at bounding box center [1263, 437] width 32 height 19
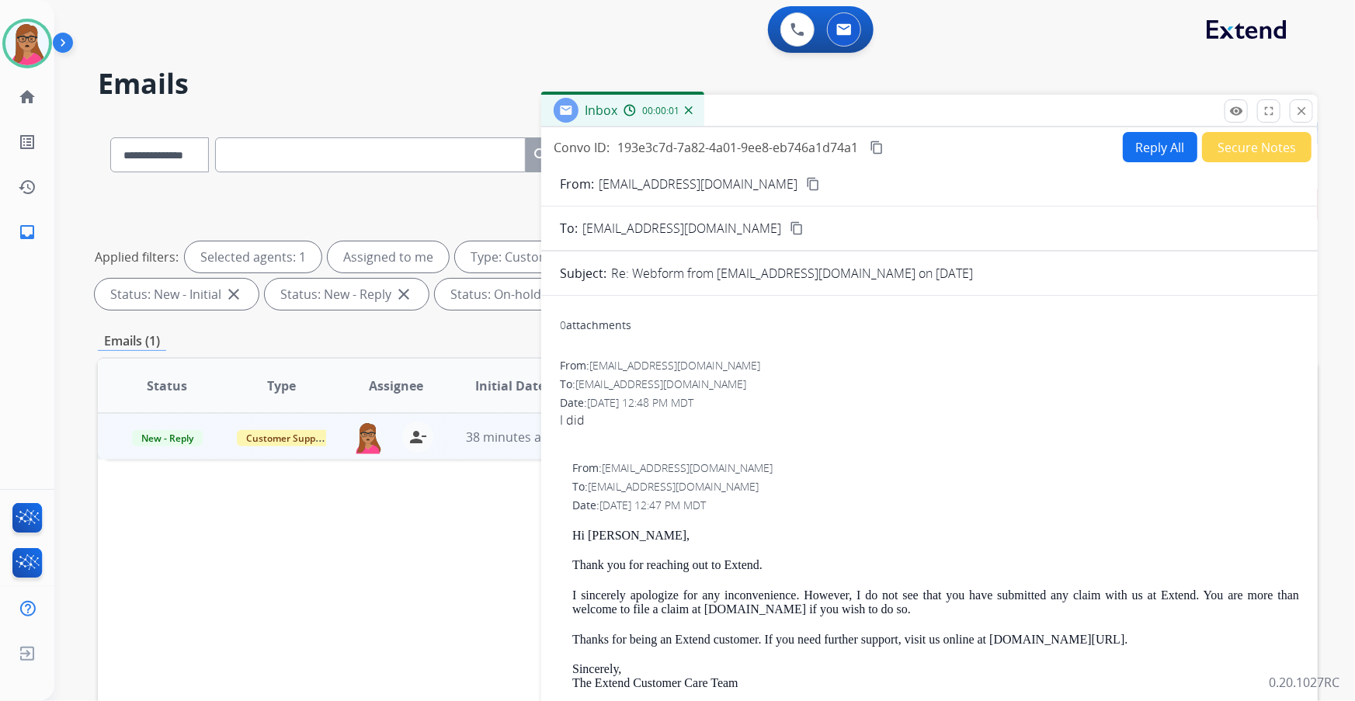
click at [806, 183] on mat-icon "content_copy" at bounding box center [813, 184] width 14 height 14
click at [1147, 154] on button "Reply All" at bounding box center [1159, 147] width 75 height 30
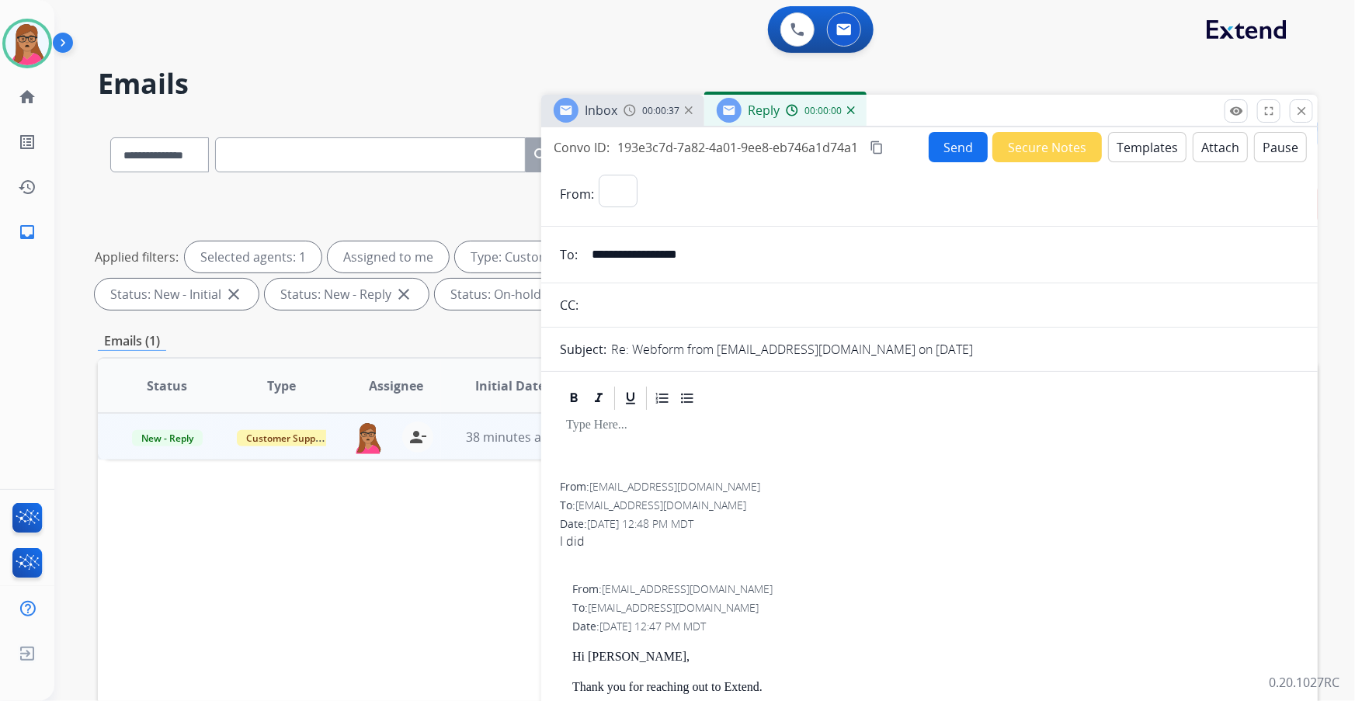
select select "**********"
click at [1154, 151] on button "Templates" at bounding box center [1147, 147] width 78 height 30
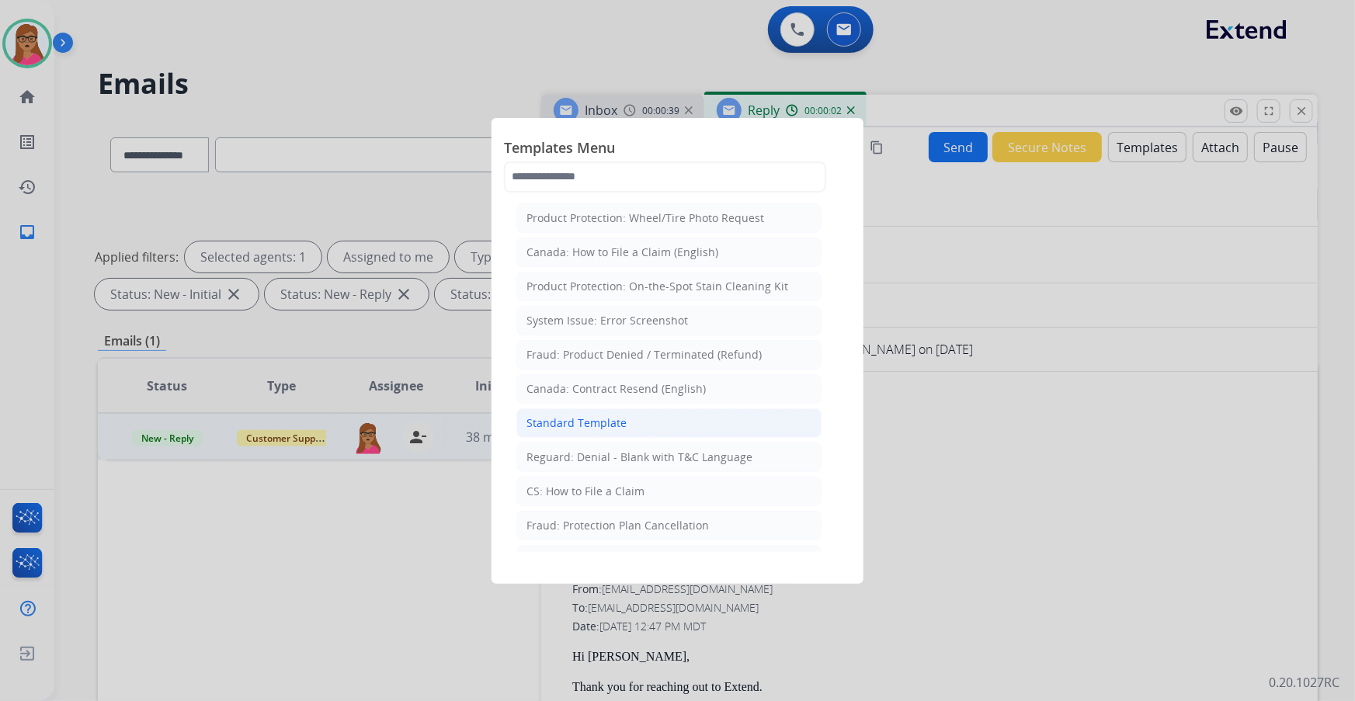
click at [592, 425] on div "Standard Template" at bounding box center [576, 423] width 100 height 16
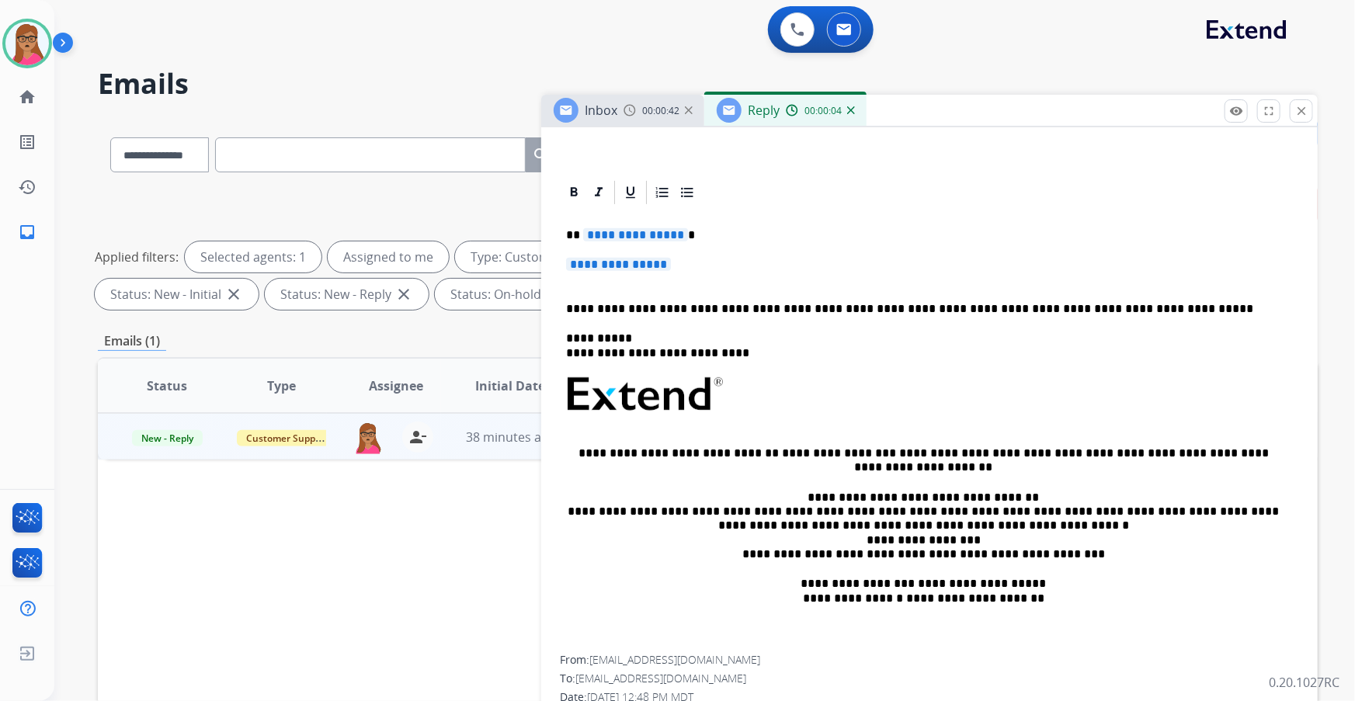
scroll to position [282, 0]
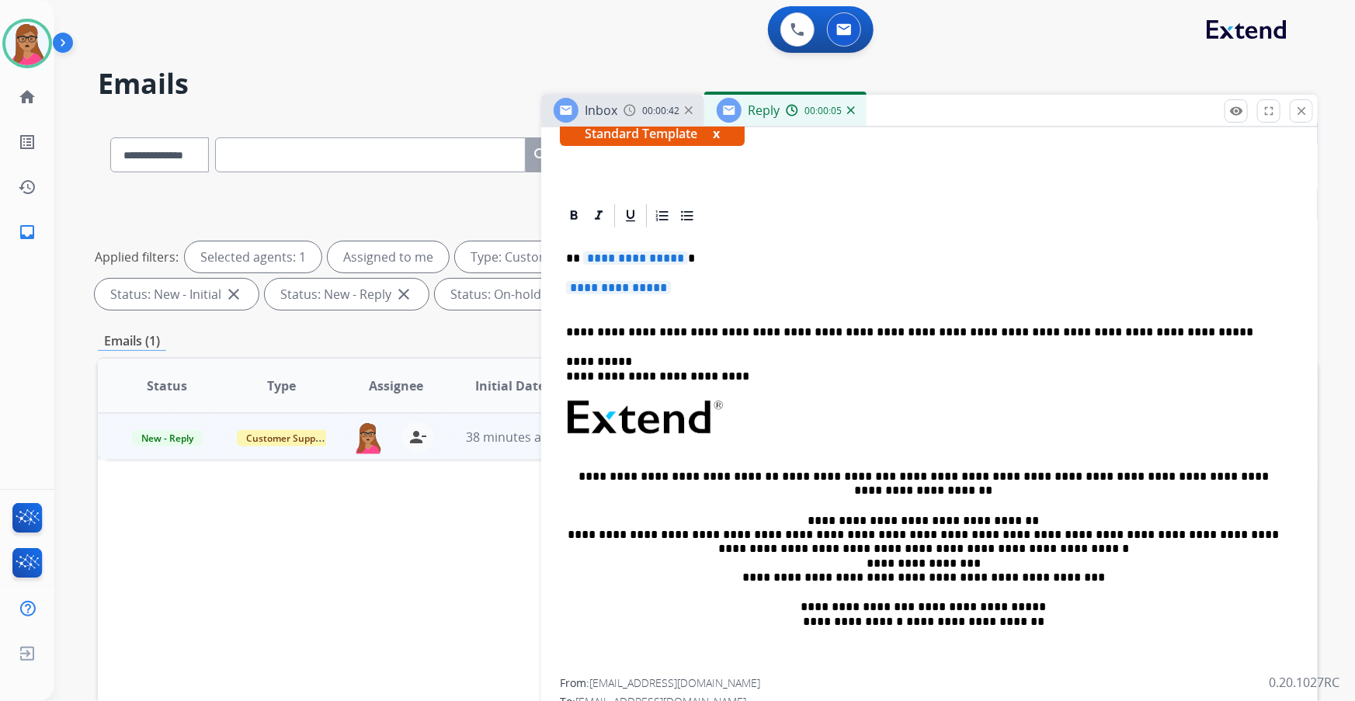
click at [650, 260] on span "**********" at bounding box center [635, 258] width 105 height 13
click at [657, 288] on span "**********" at bounding box center [618, 287] width 105 height 13
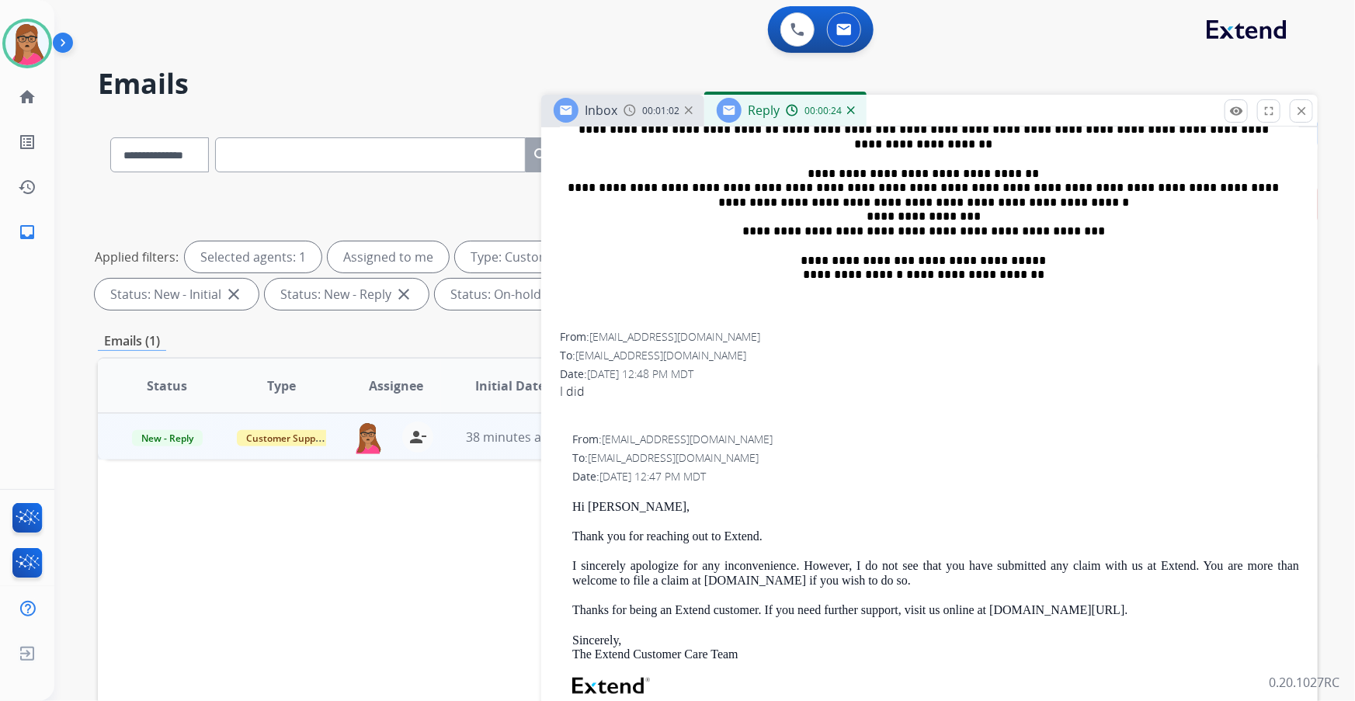
scroll to position [706, 0]
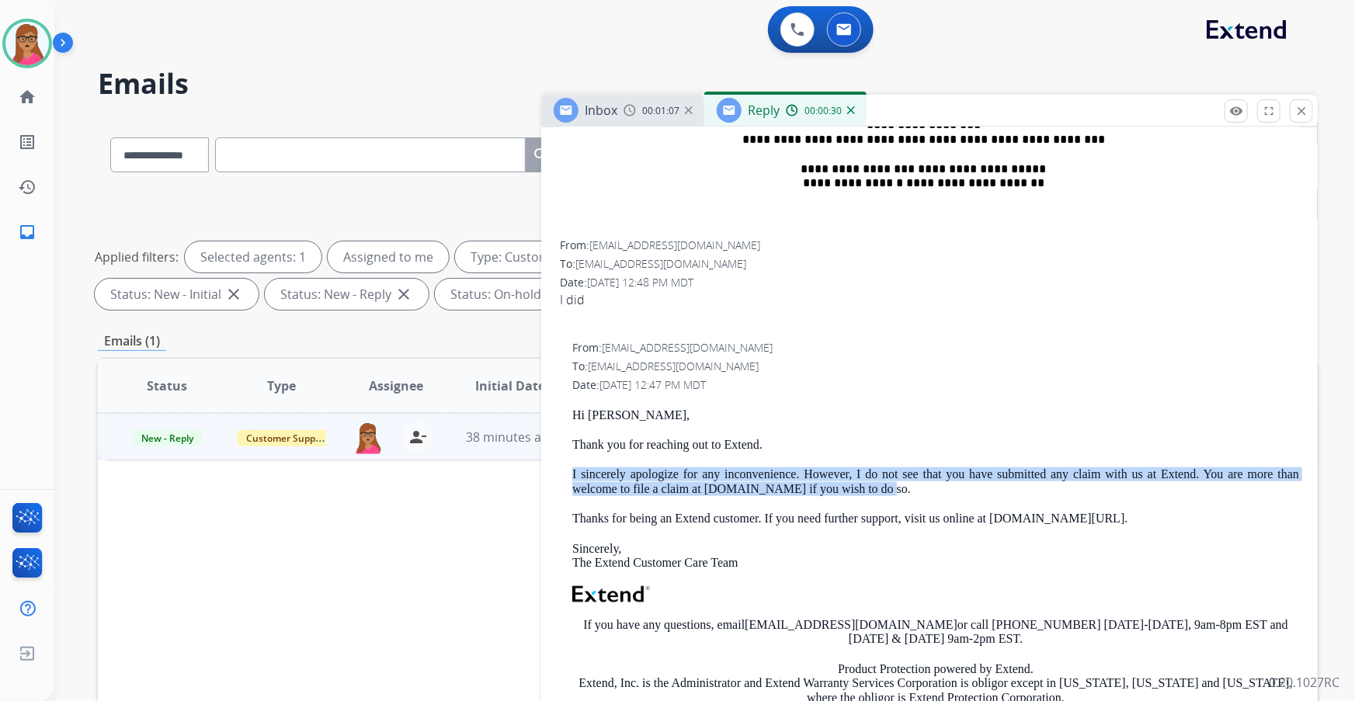
drag, startPoint x: 567, startPoint y: 474, endPoint x: 1026, endPoint y: 481, distance: 459.6
click at [1026, 481] on div "From: support@extend.com To: Av062888@gmail.com Date: 09/02/2025 - 12:47 PM MDT…" at bounding box center [929, 571] width 739 height 463
copy p "I sincerely apologize for any inconvenience. However, I do not see that you hav…"
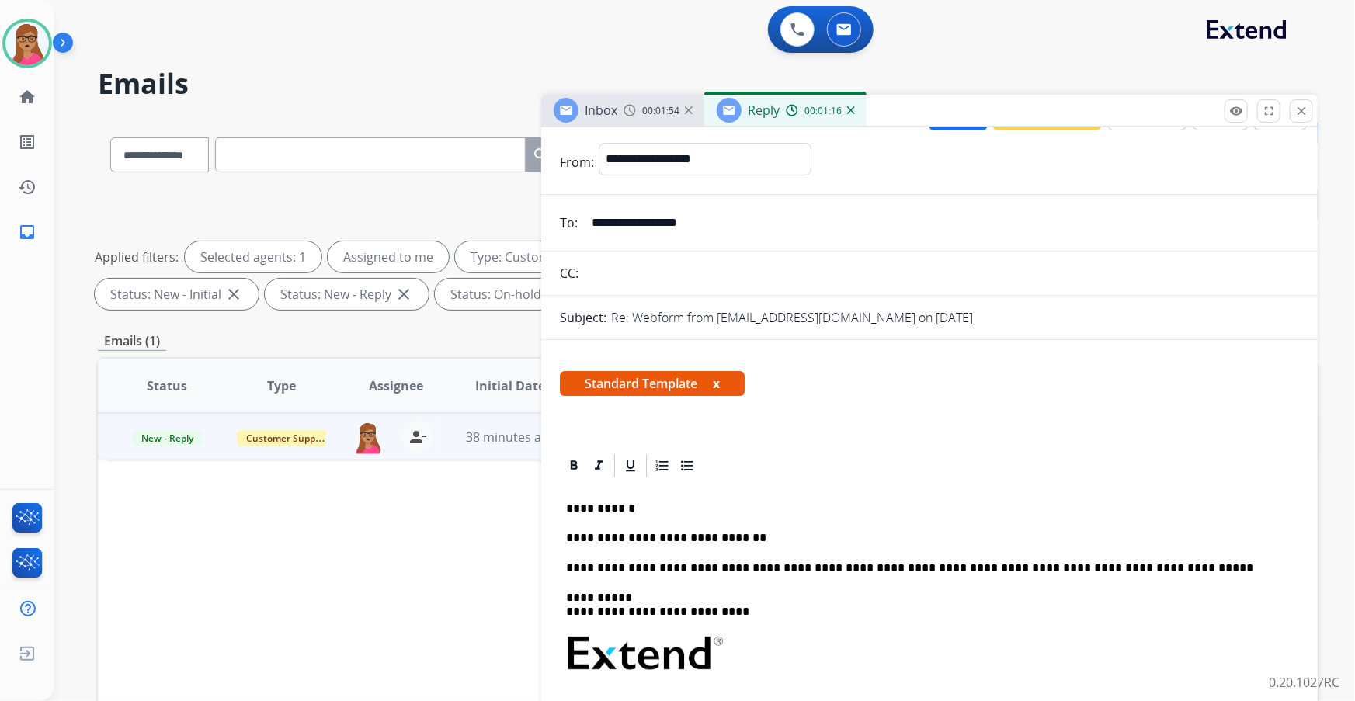
scroll to position [0, 0]
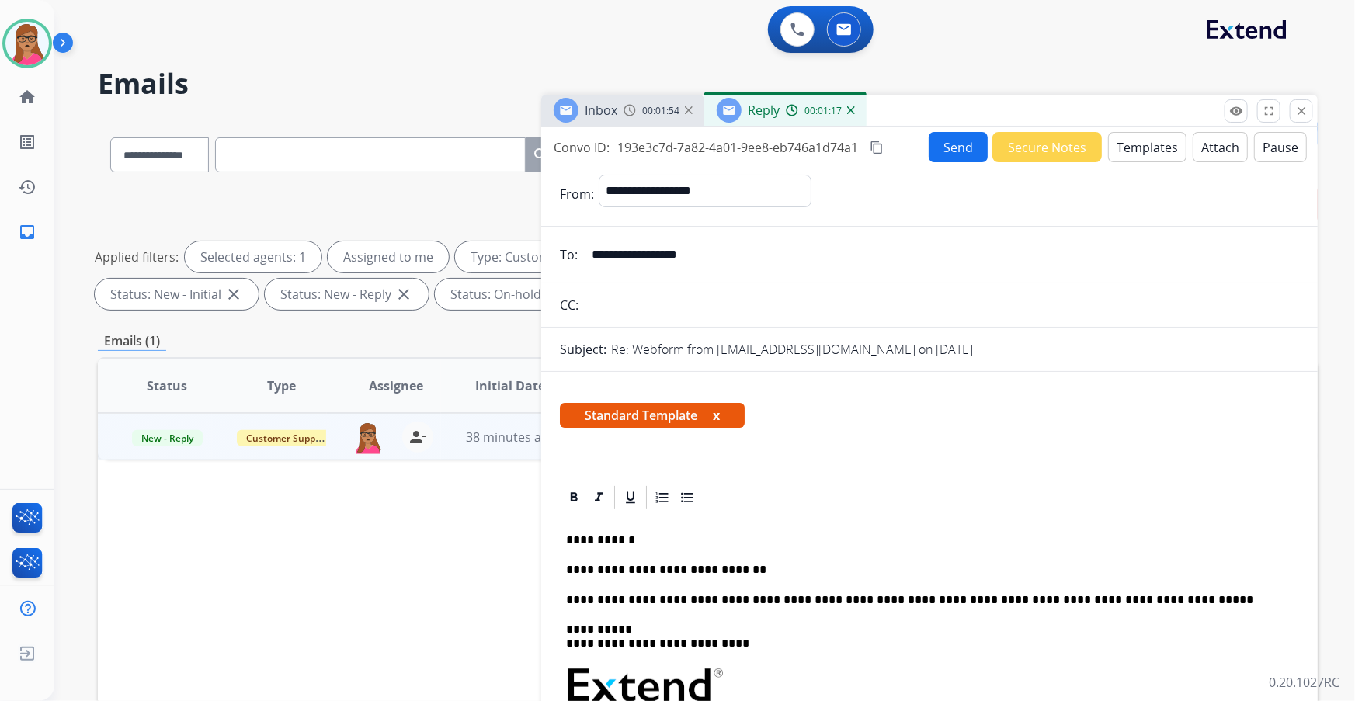
click at [872, 144] on mat-icon "content_copy" at bounding box center [876, 148] width 14 height 14
click at [778, 564] on p "**********" at bounding box center [923, 570] width 715 height 14
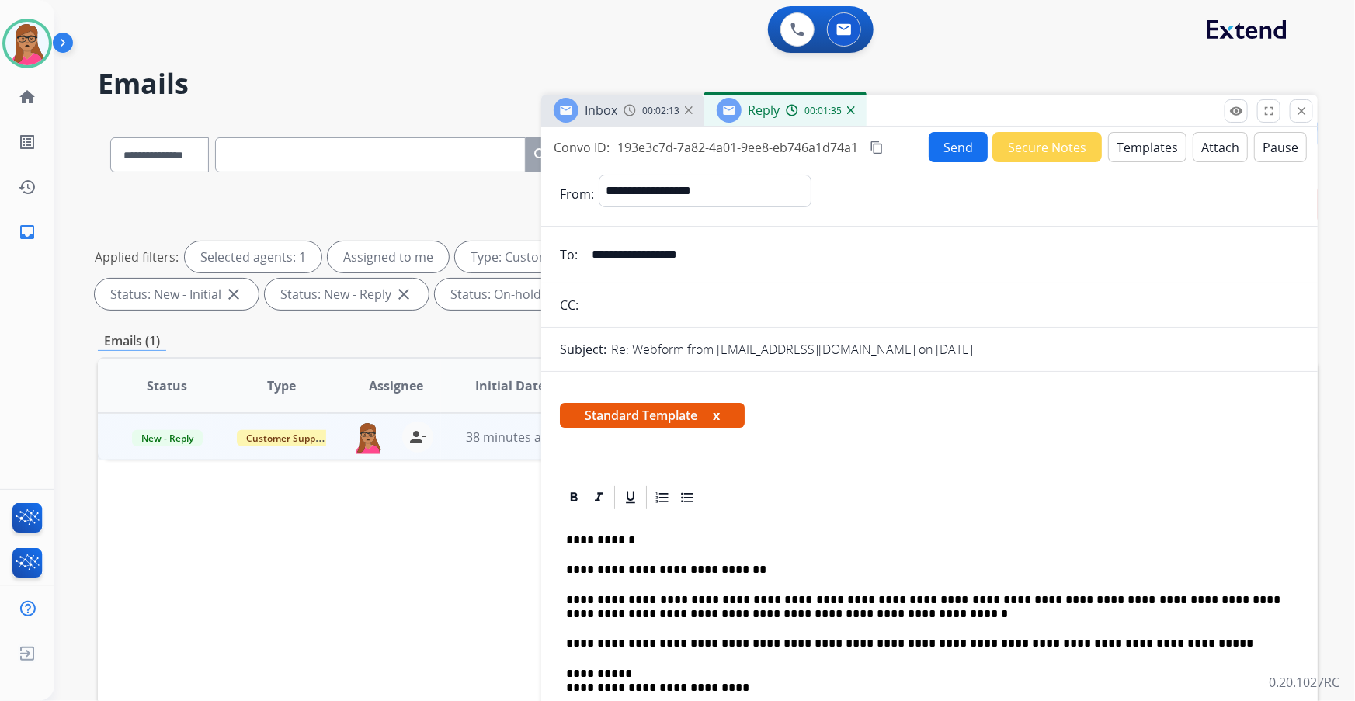
click at [939, 147] on button "Send" at bounding box center [957, 147] width 59 height 30
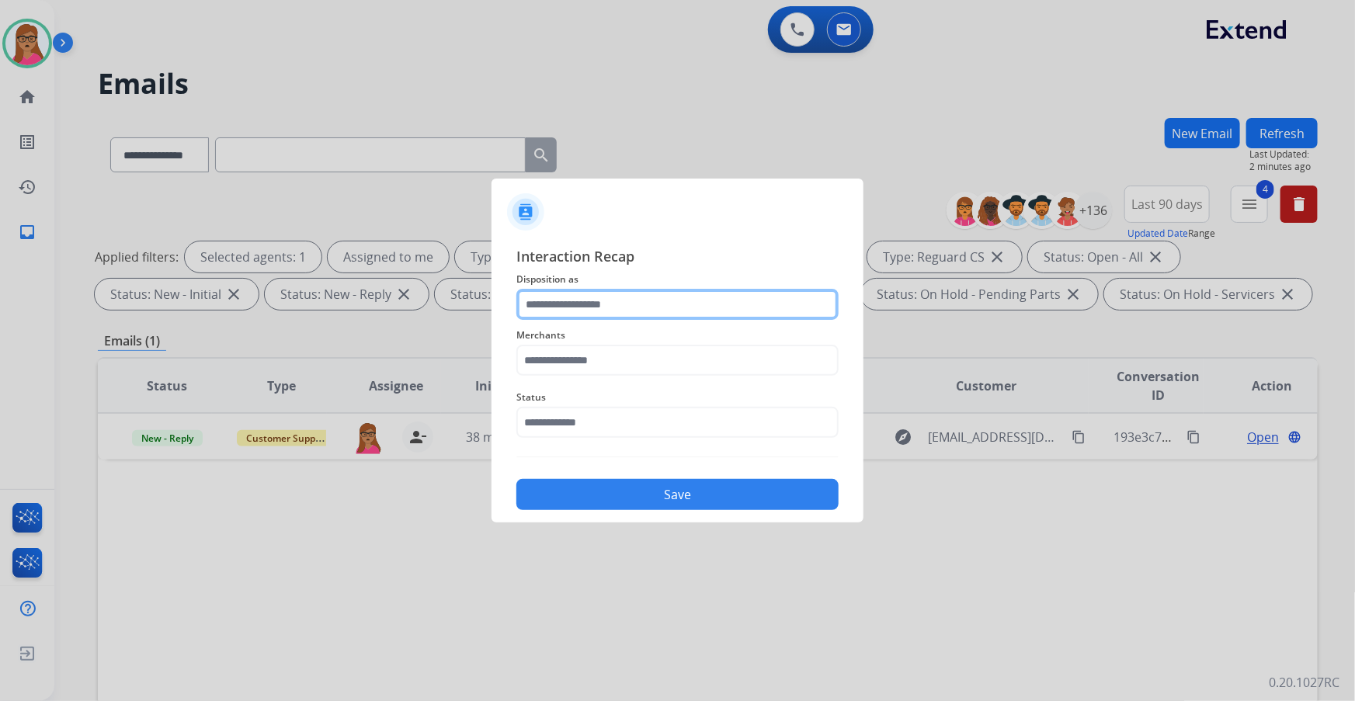
click at [585, 294] on input "text" at bounding box center [677, 304] width 322 height 31
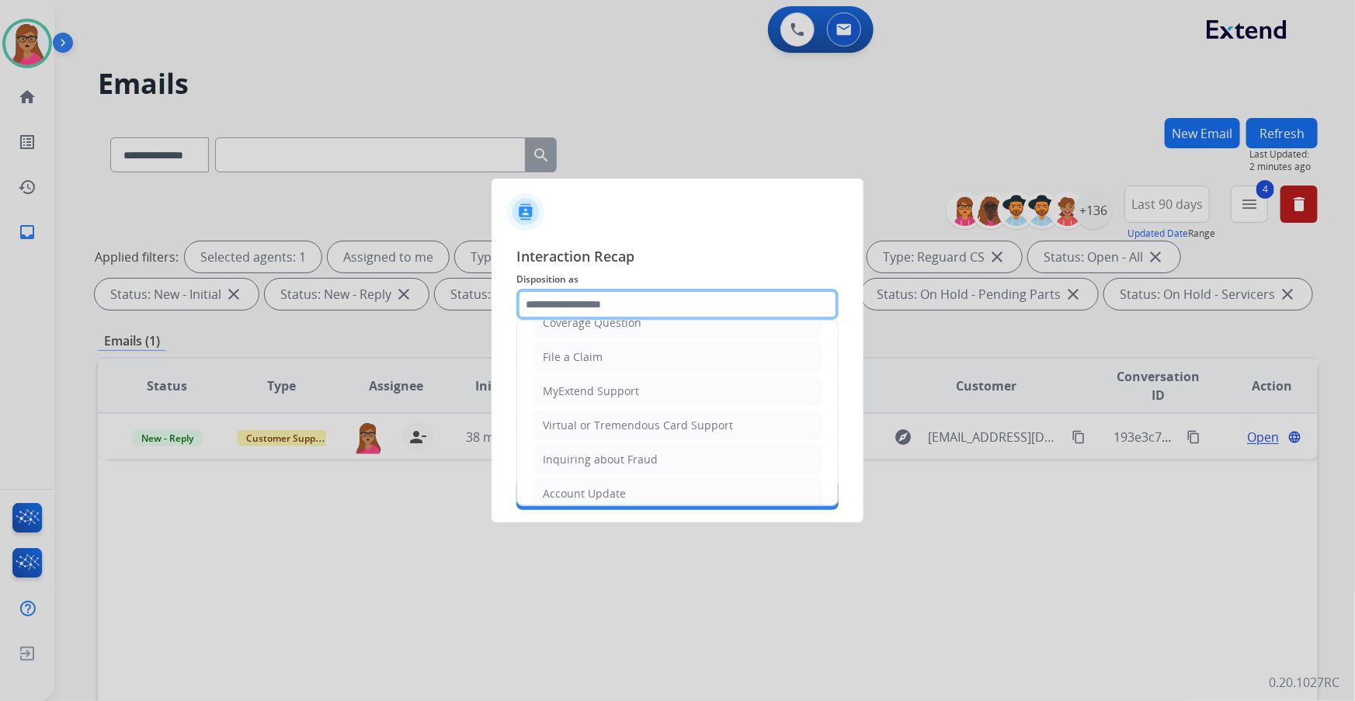
scroll to position [240, 0]
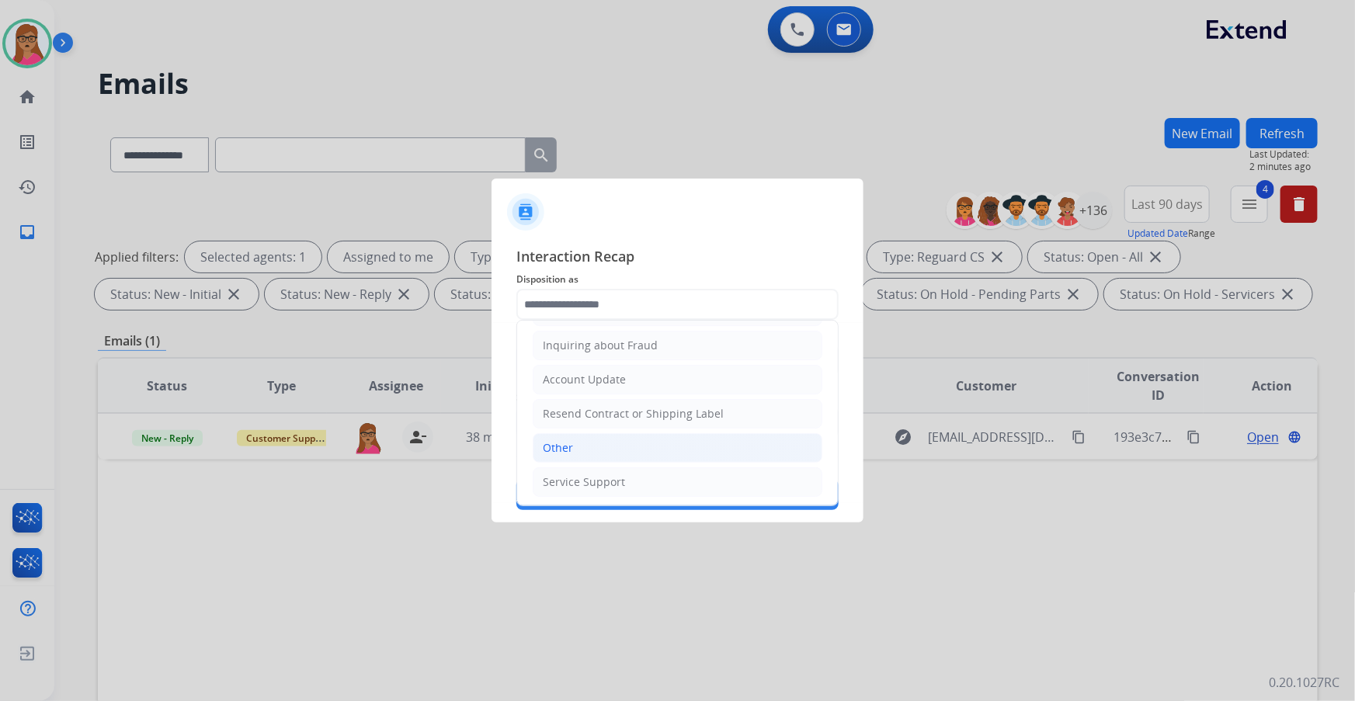
click at [562, 448] on div "Other" at bounding box center [558, 448] width 30 height 16
type input "*****"
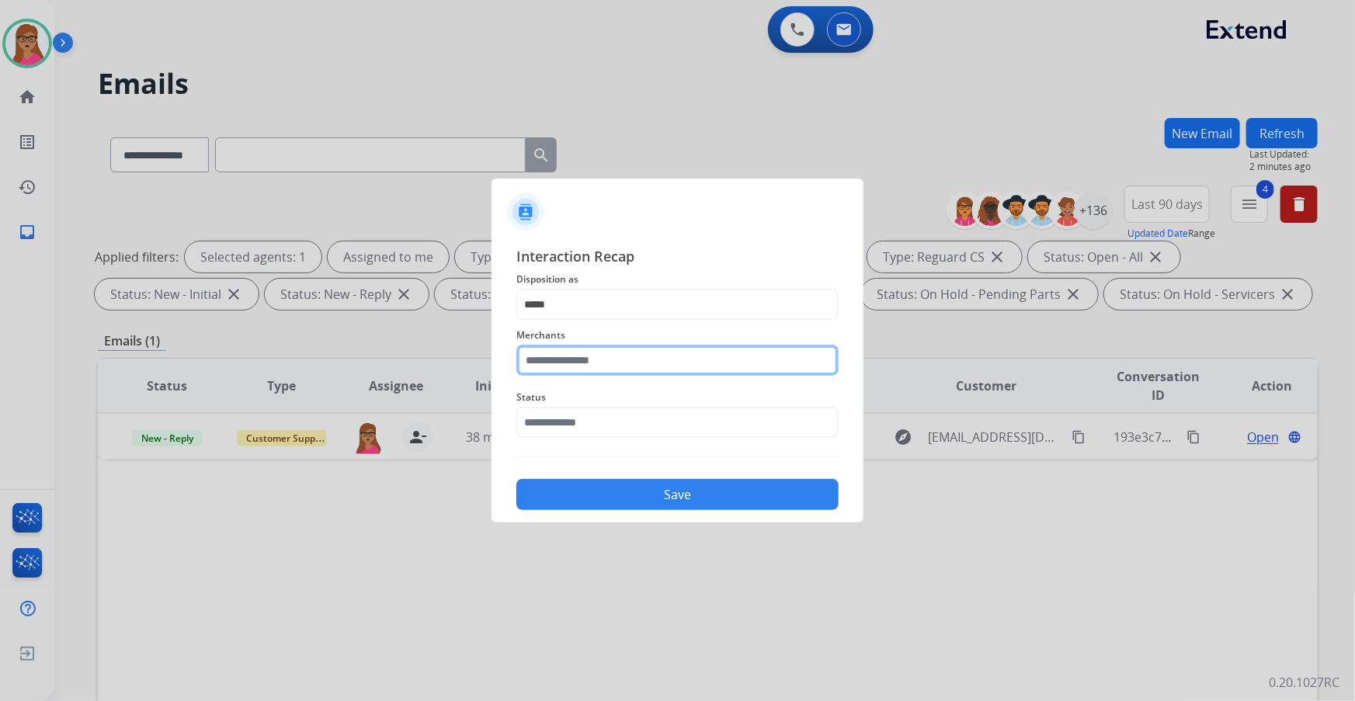
click at [572, 356] on input "text" at bounding box center [677, 360] width 322 height 31
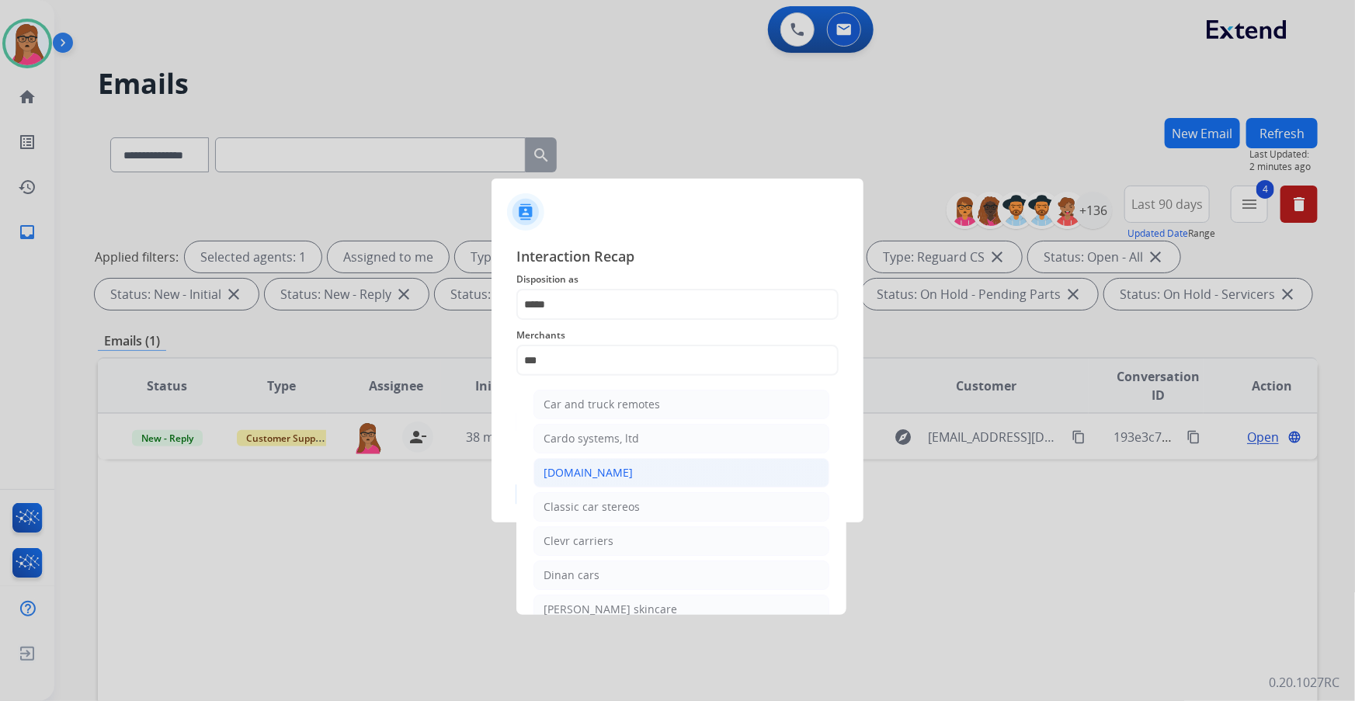
click at [563, 484] on li "[DOMAIN_NAME]" at bounding box center [681, 472] width 296 height 29
type input "**********"
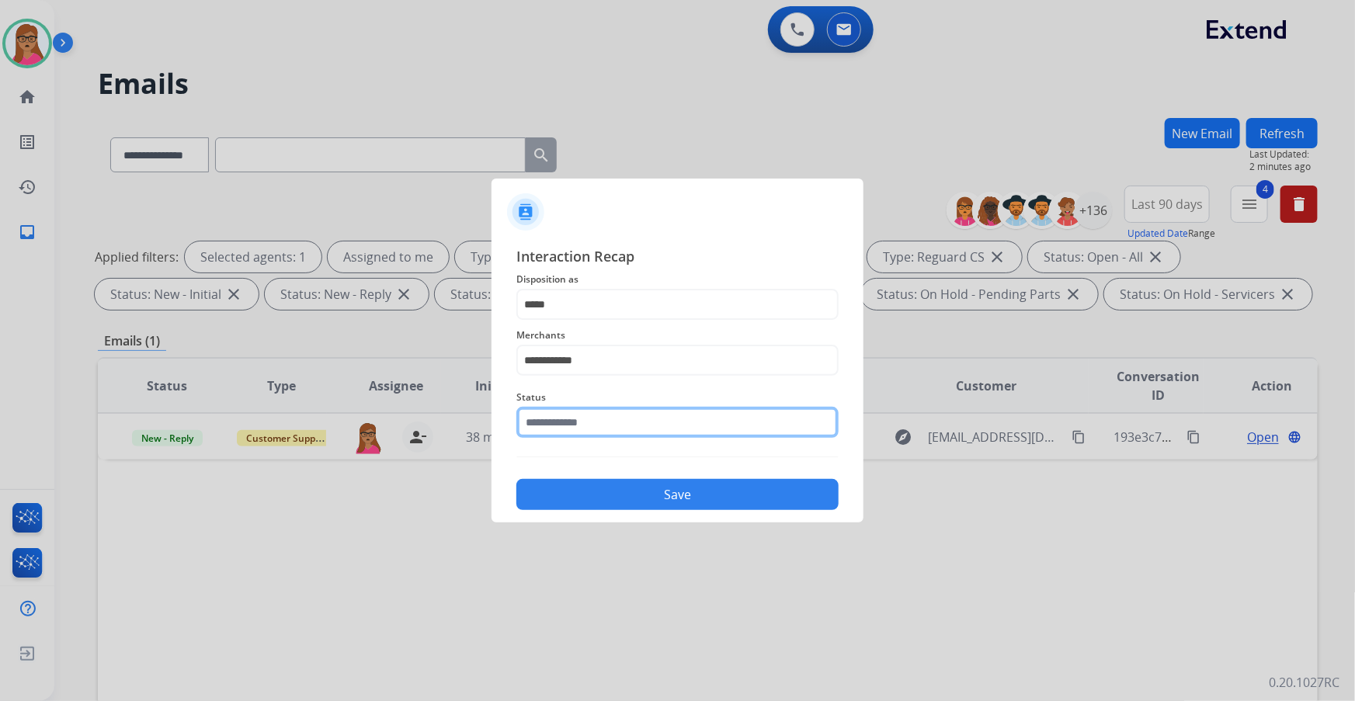
click at [590, 408] on input "text" at bounding box center [677, 422] width 322 height 31
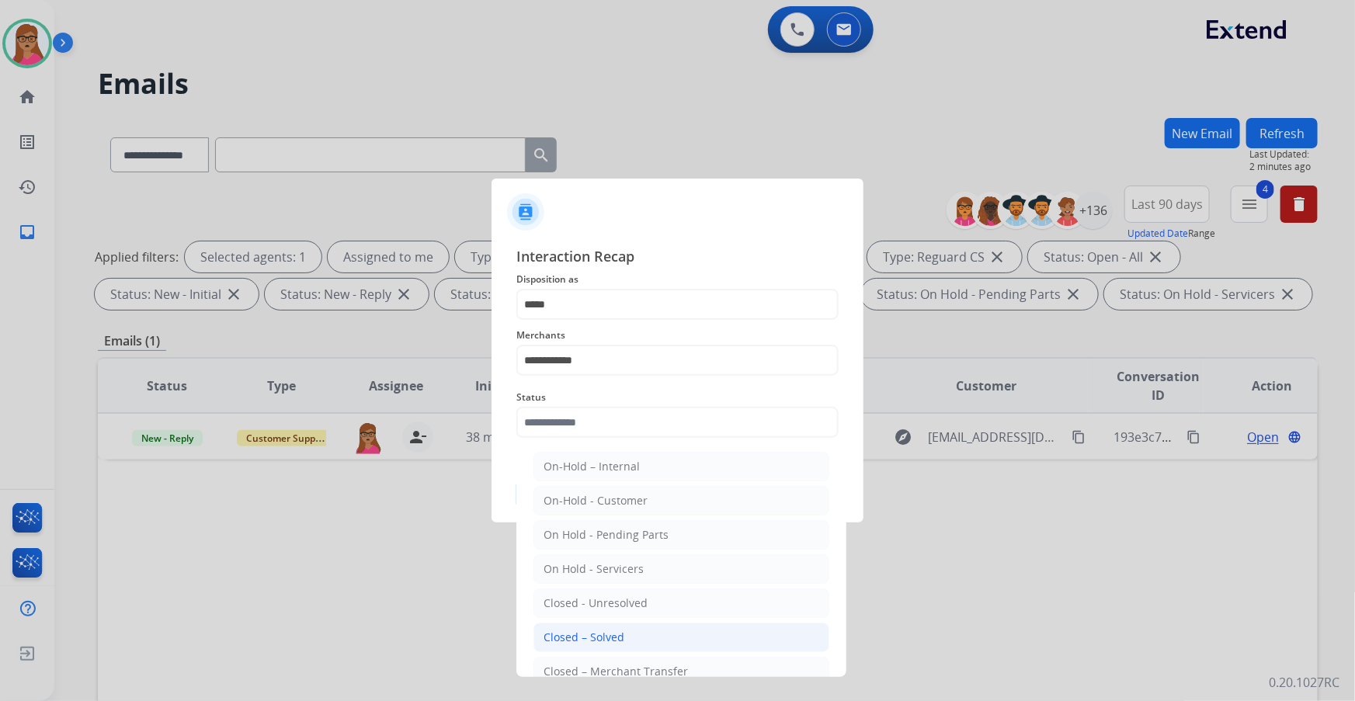
click at [610, 637] on div "Closed – Solved" at bounding box center [583, 638] width 81 height 16
type input "**********"
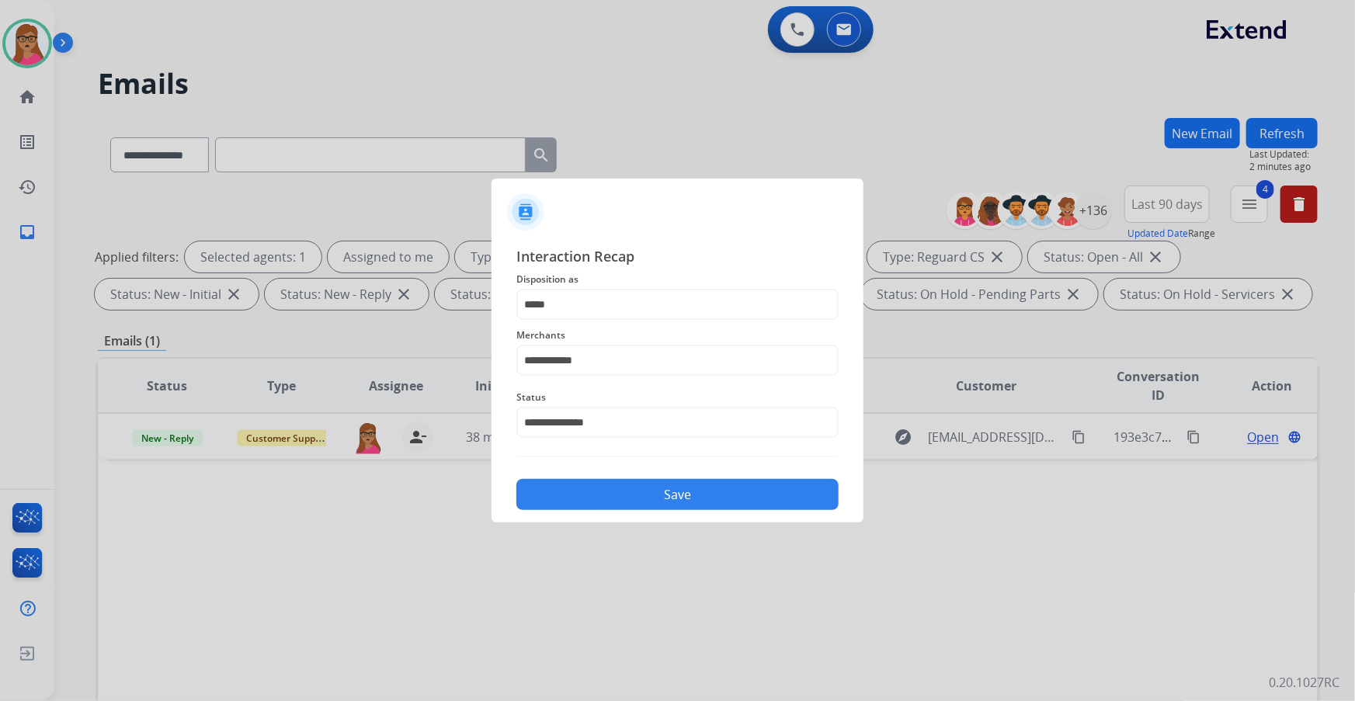
click at [650, 481] on button "Save" at bounding box center [677, 494] width 322 height 31
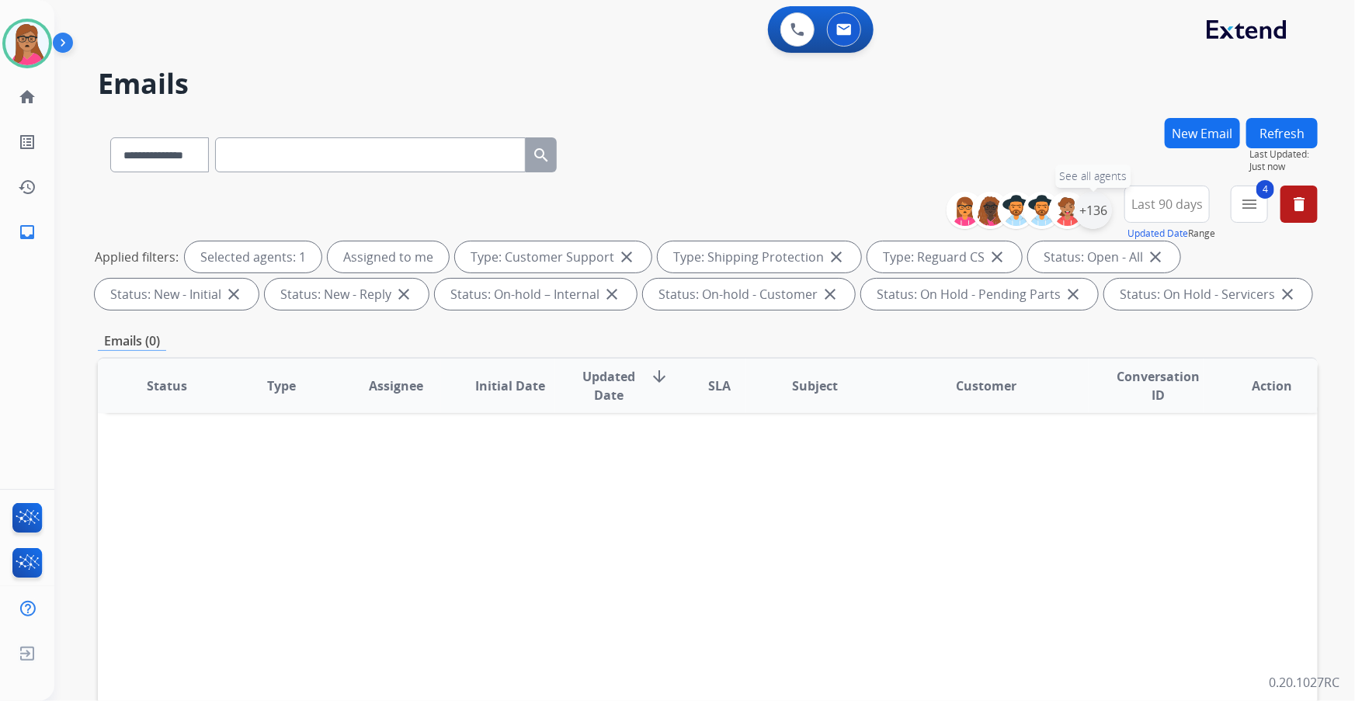
click at [1089, 206] on div "+136" at bounding box center [1092, 210] width 37 height 37
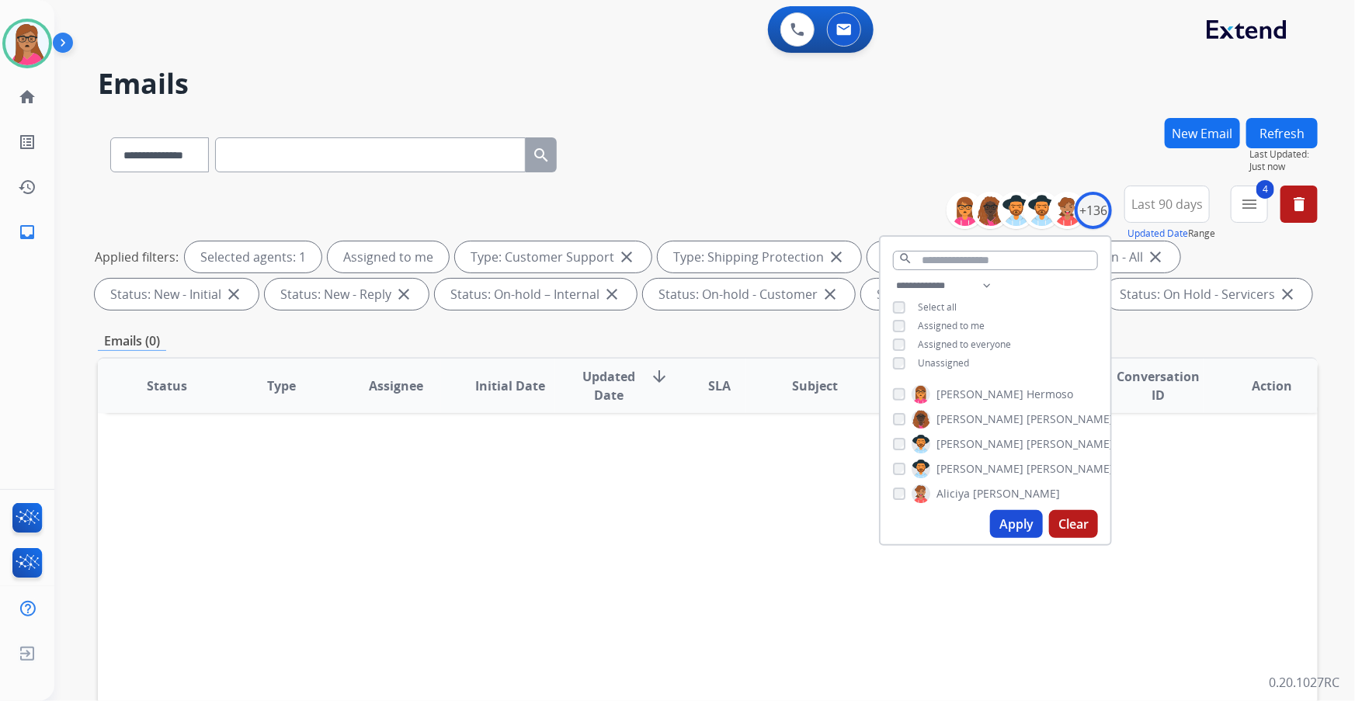
click at [903, 362] on div "Unassigned" at bounding box center [931, 363] width 76 height 12
click at [1018, 524] on button "Apply" at bounding box center [1016, 524] width 53 height 28
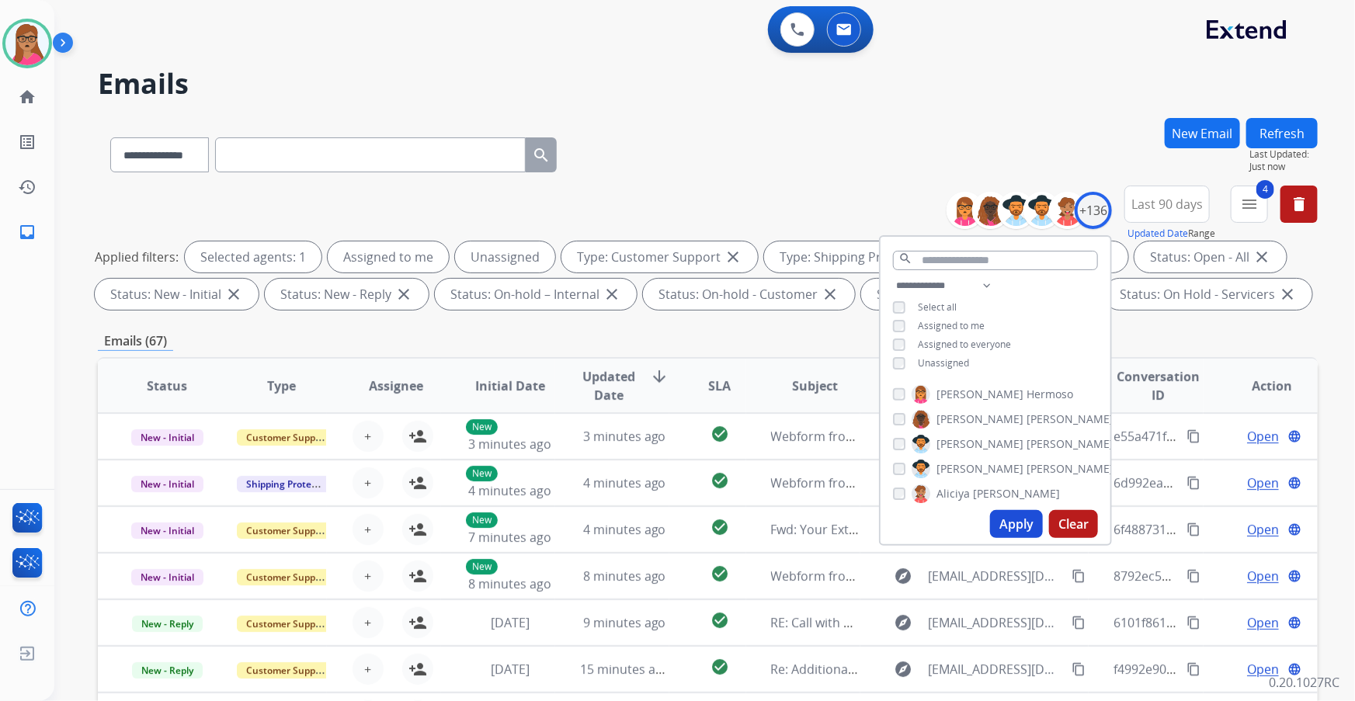
click at [730, 339] on div "Emails (67)" at bounding box center [707, 340] width 1219 height 19
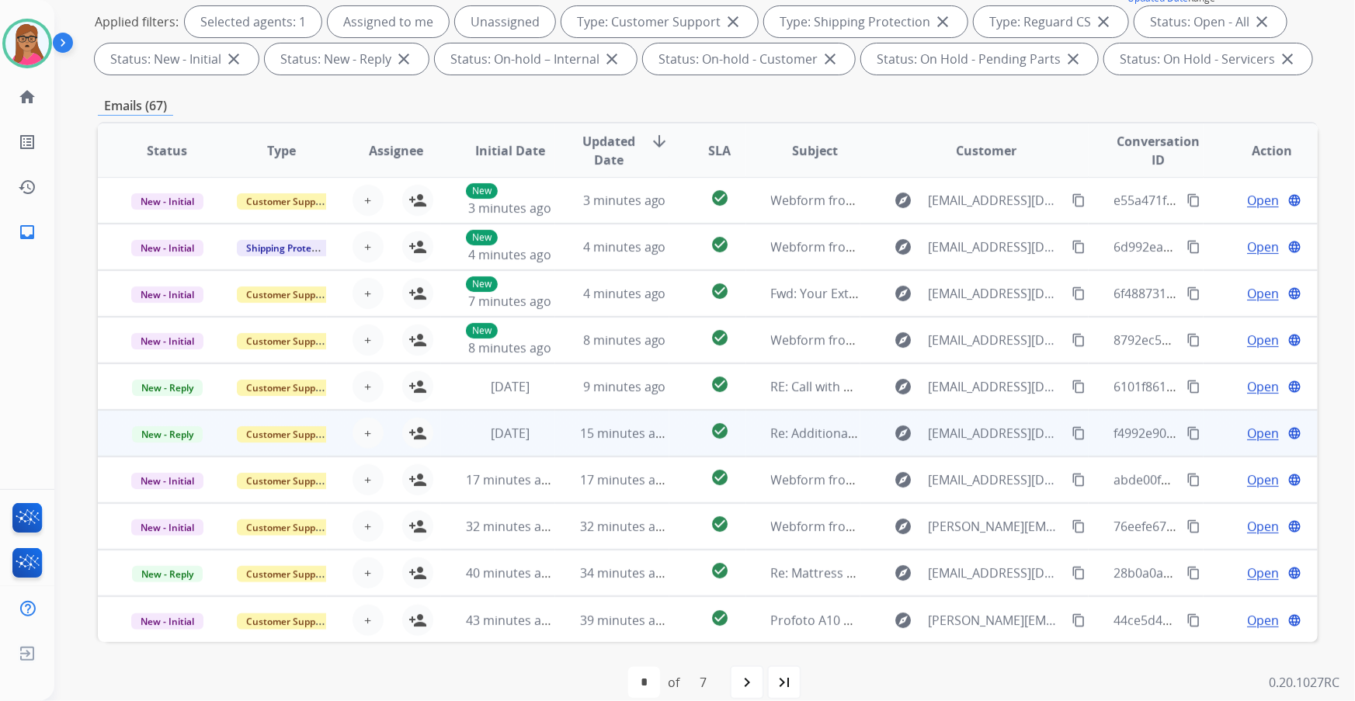
scroll to position [256, 0]
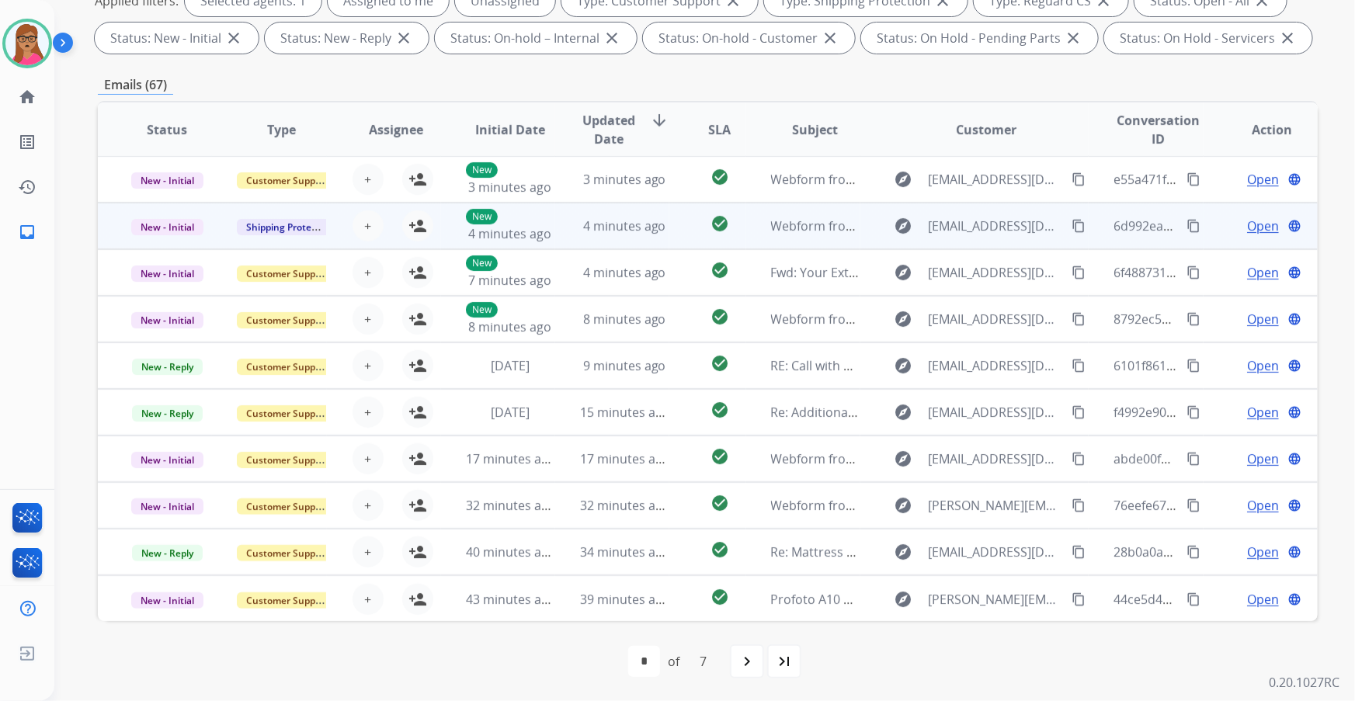
click at [168, 241] on td "New - Initial" at bounding box center [155, 226] width 114 height 47
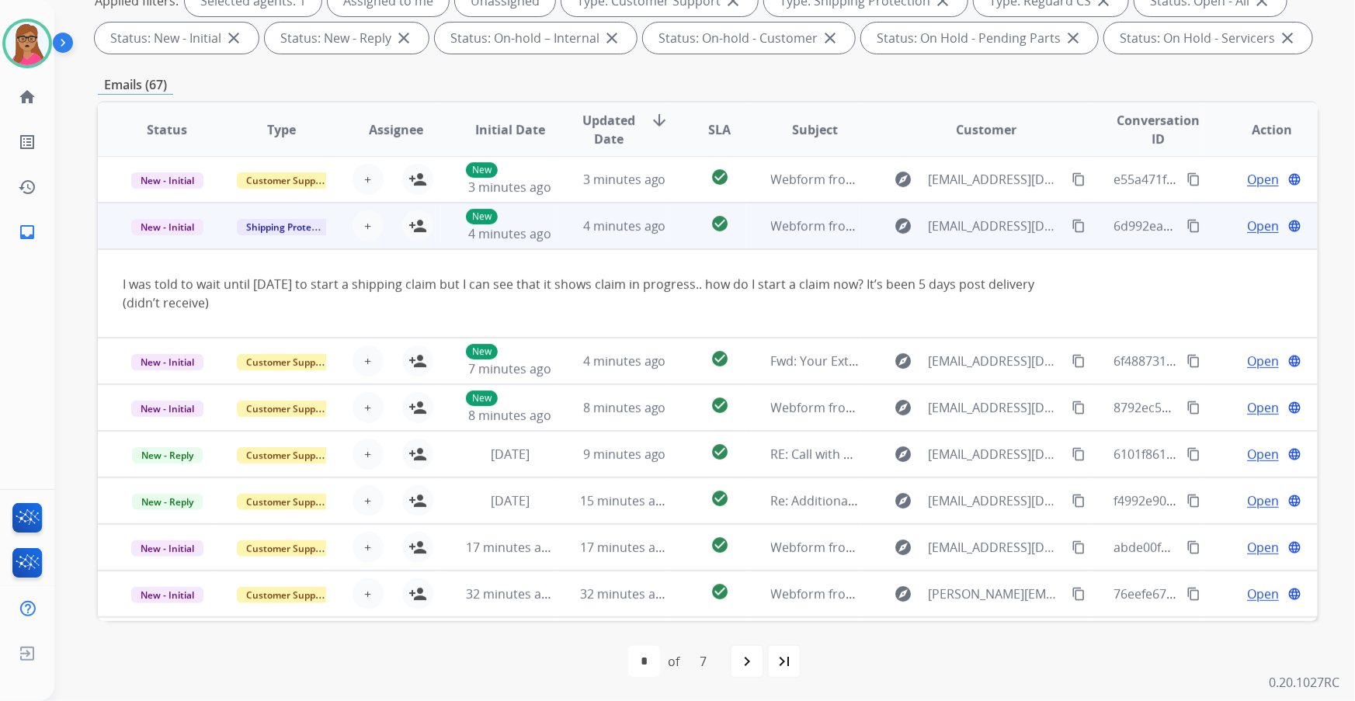
scroll to position [47, 0]
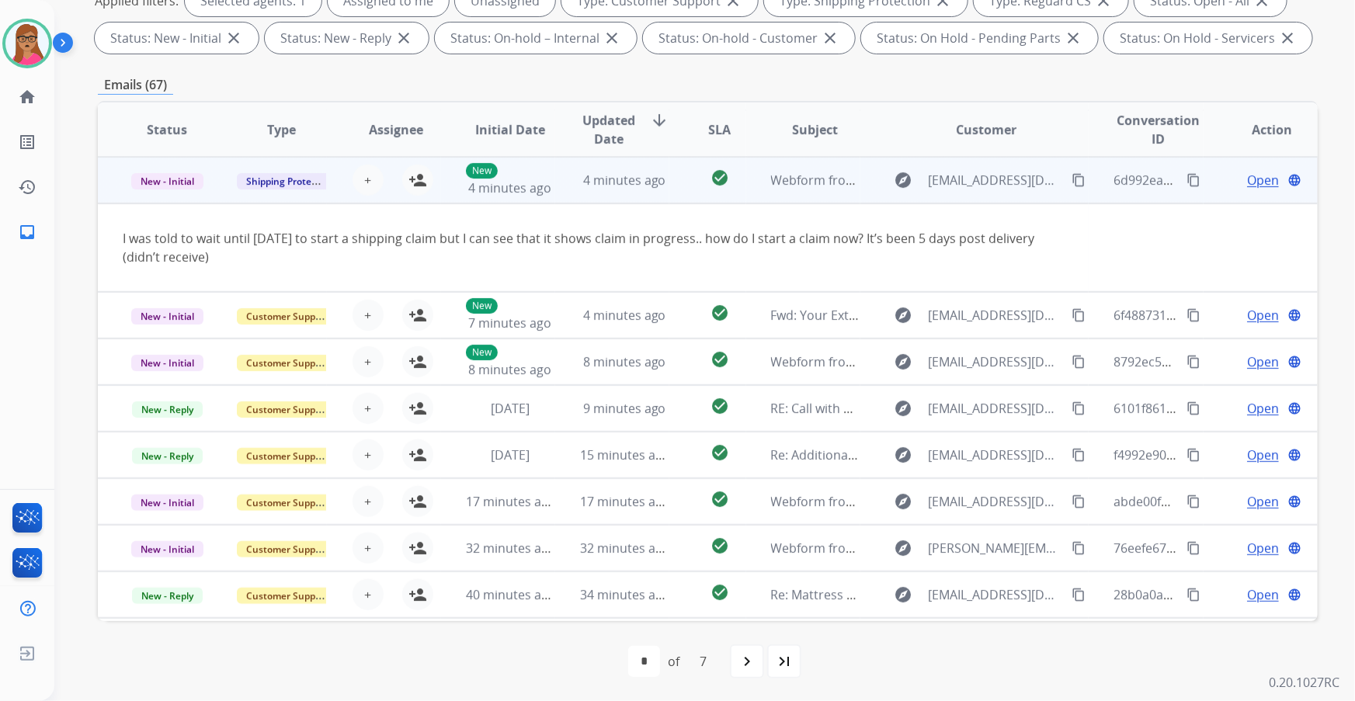
click at [147, 196] on td "New - Initial" at bounding box center [155, 180] width 114 height 47
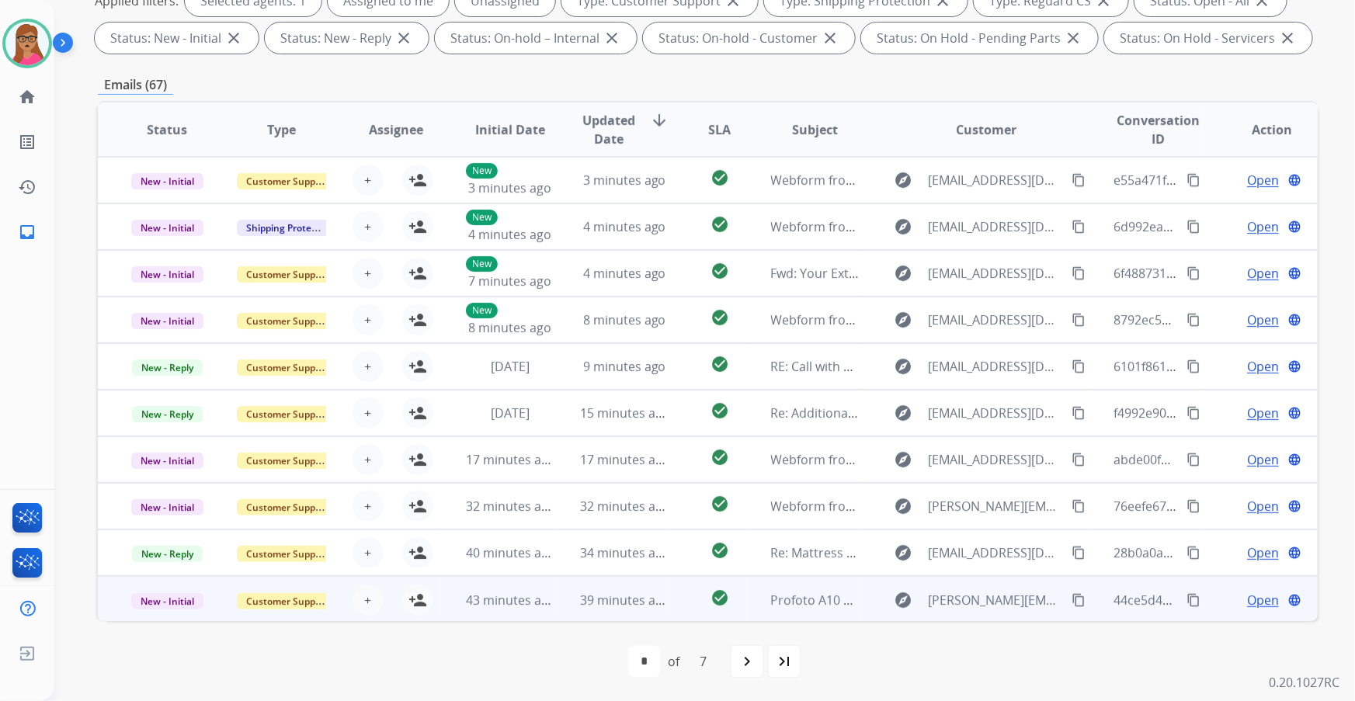
scroll to position [1, 0]
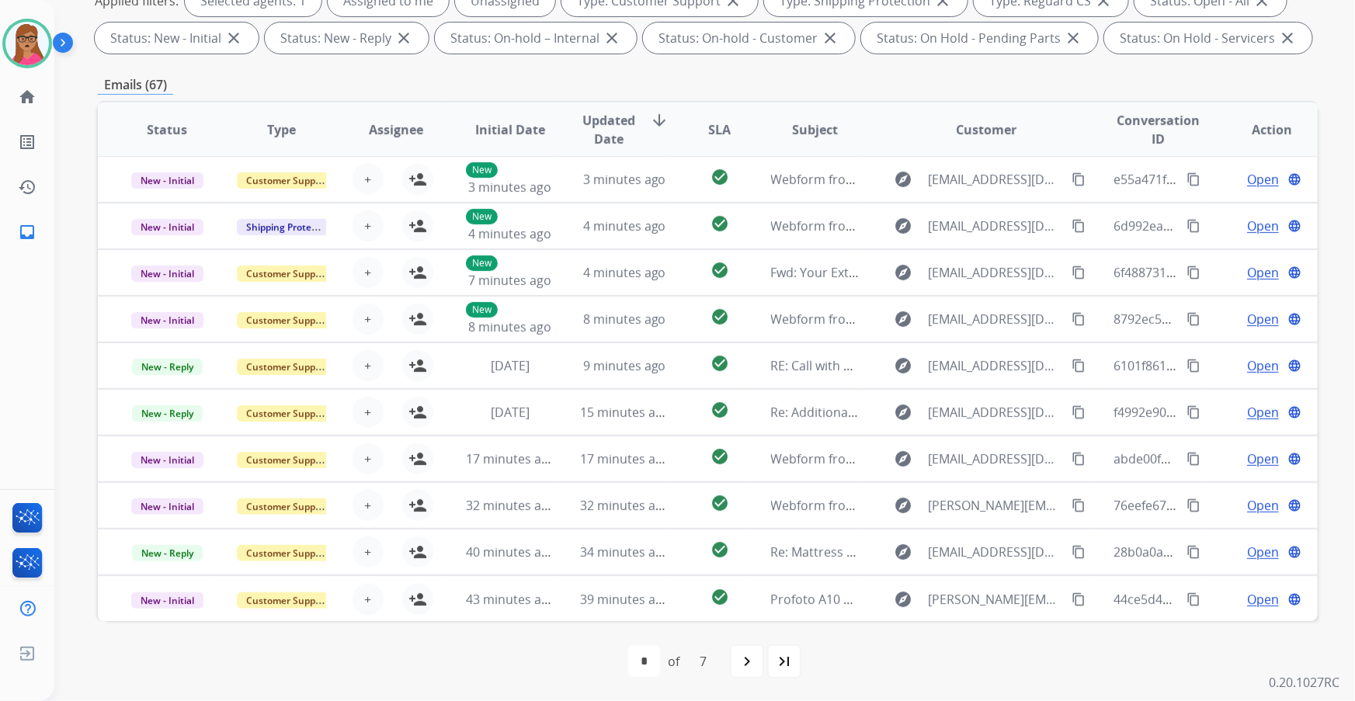
click at [747, 655] on mat-icon "navigate_next" at bounding box center [746, 661] width 19 height 19
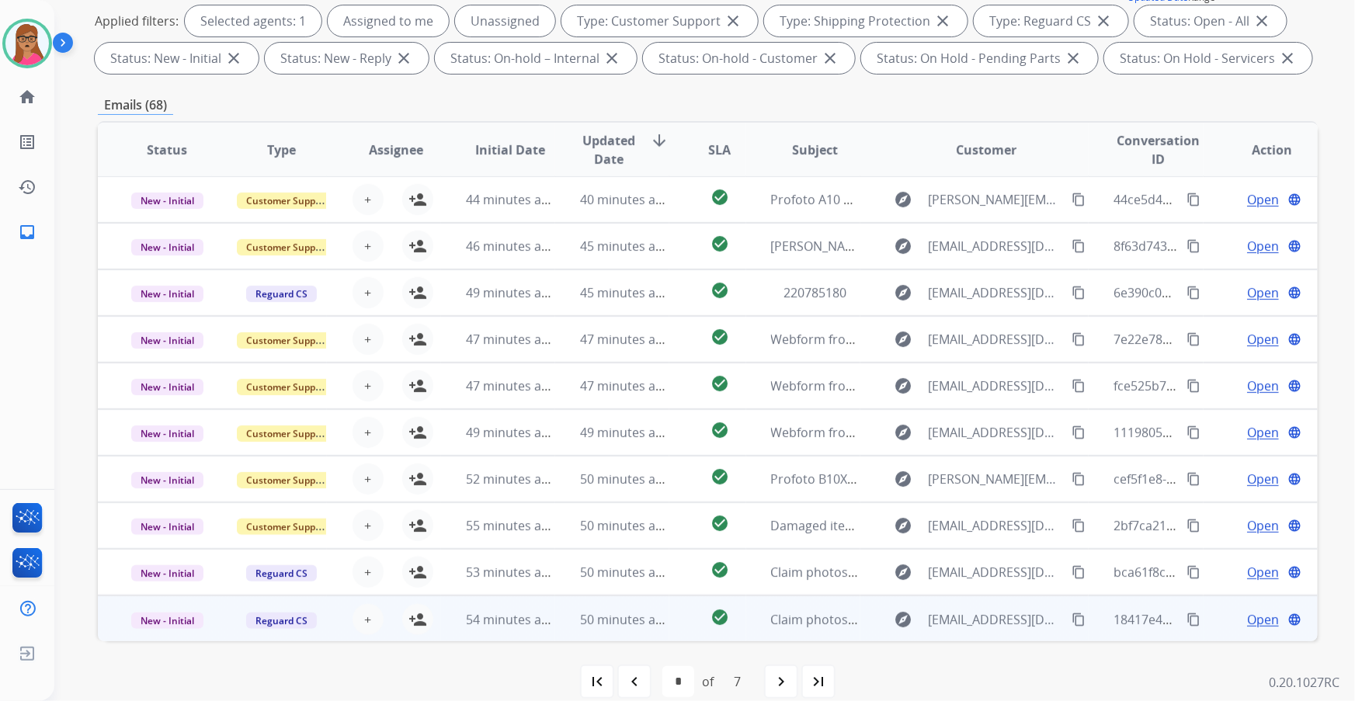
scroll to position [256, 0]
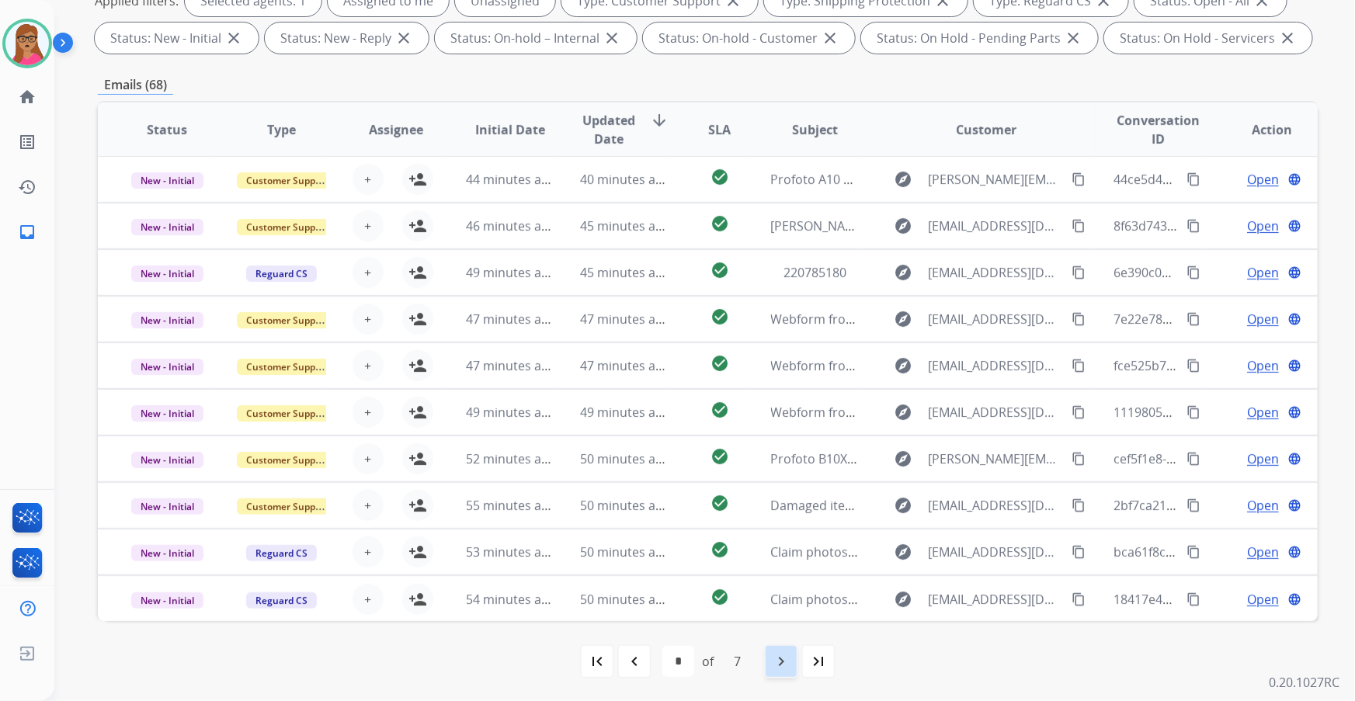
click at [775, 663] on mat-icon "navigate_next" at bounding box center [781, 661] width 19 height 19
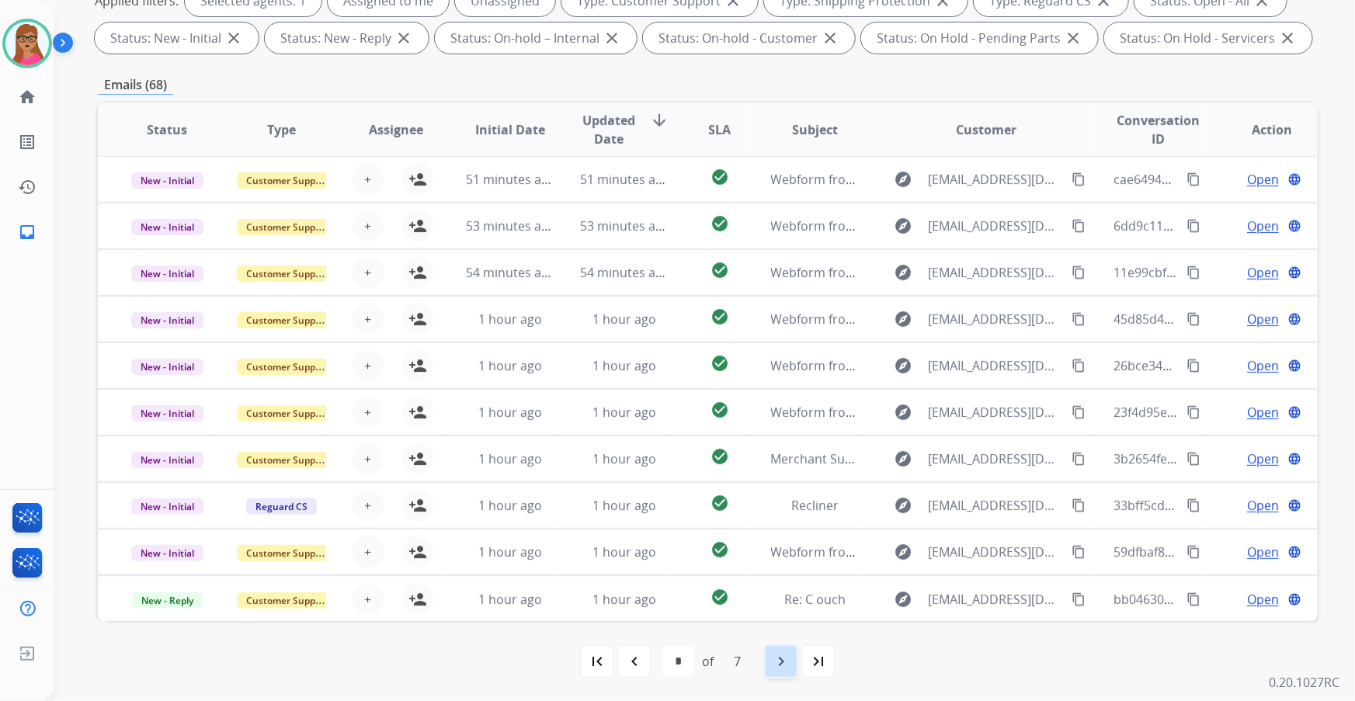
click at [788, 664] on mat-icon "navigate_next" at bounding box center [781, 661] width 19 height 19
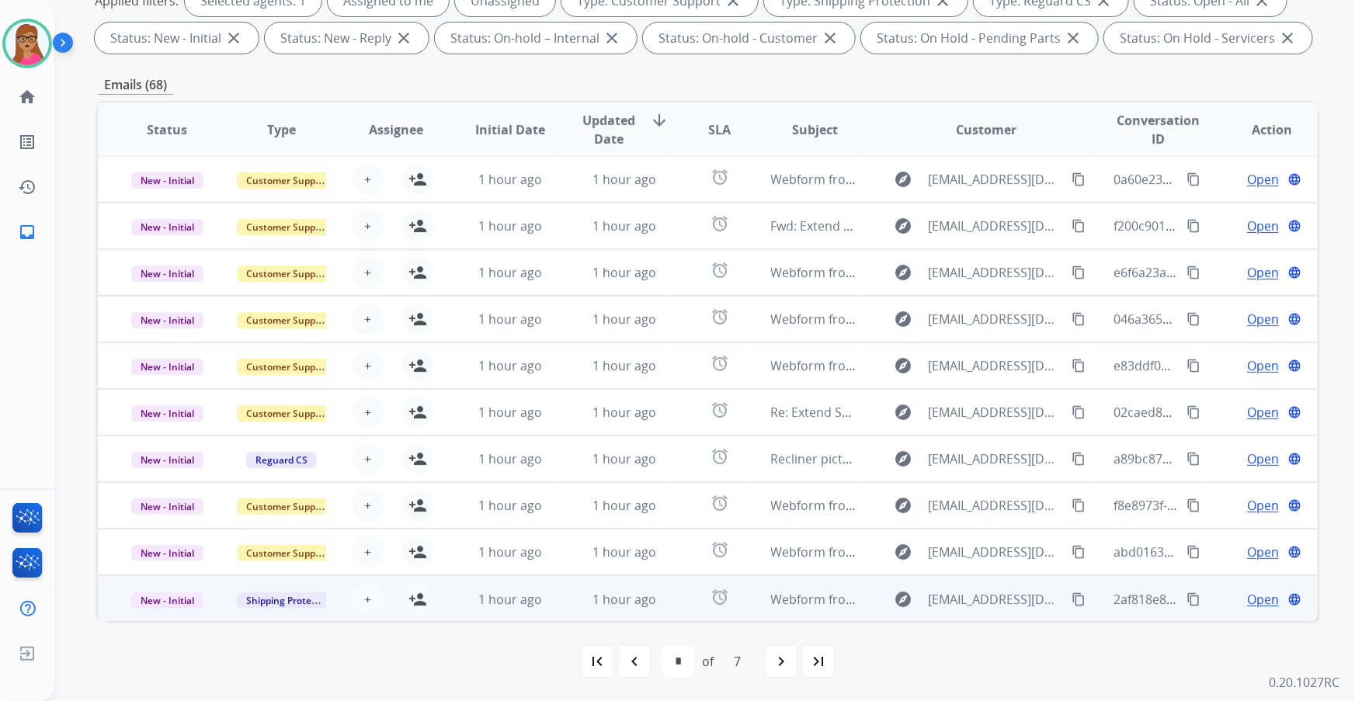
click at [161, 610] on td "New - Initial" at bounding box center [155, 598] width 114 height 47
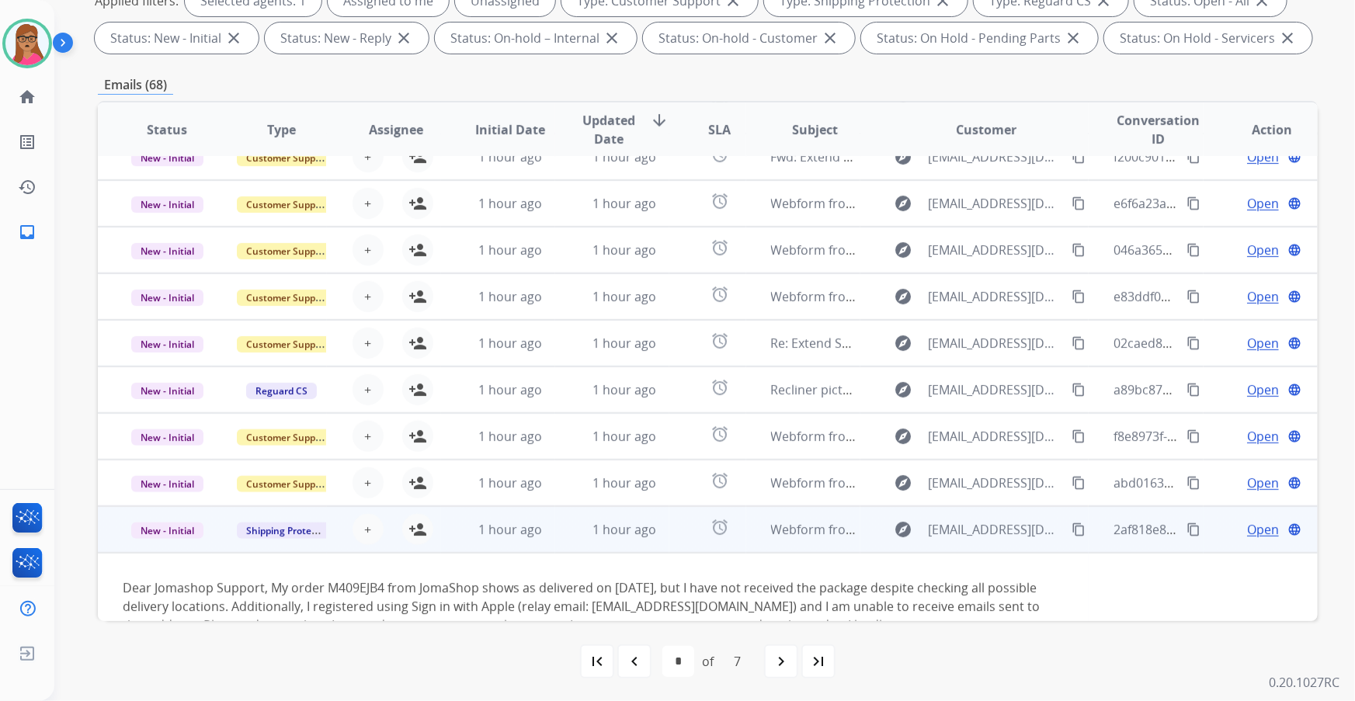
scroll to position [126, 0]
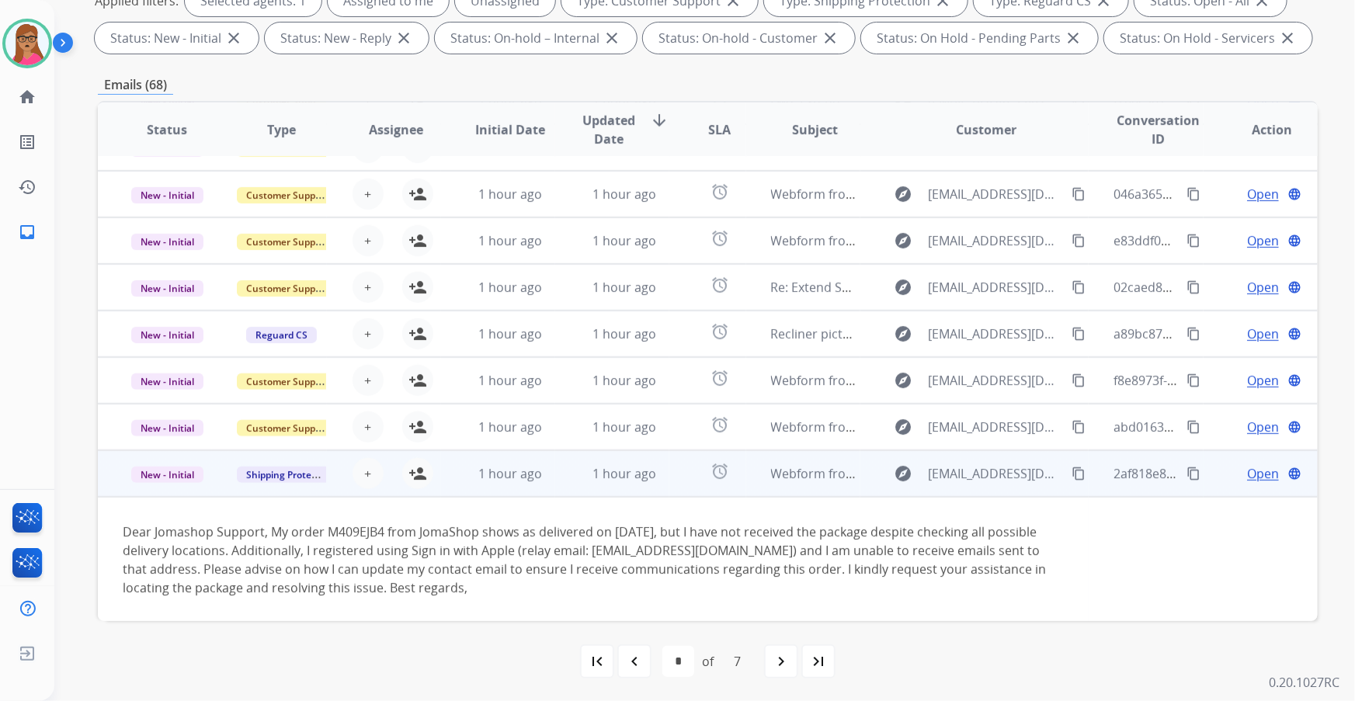
click at [172, 489] on td "New - Initial" at bounding box center [155, 473] width 114 height 47
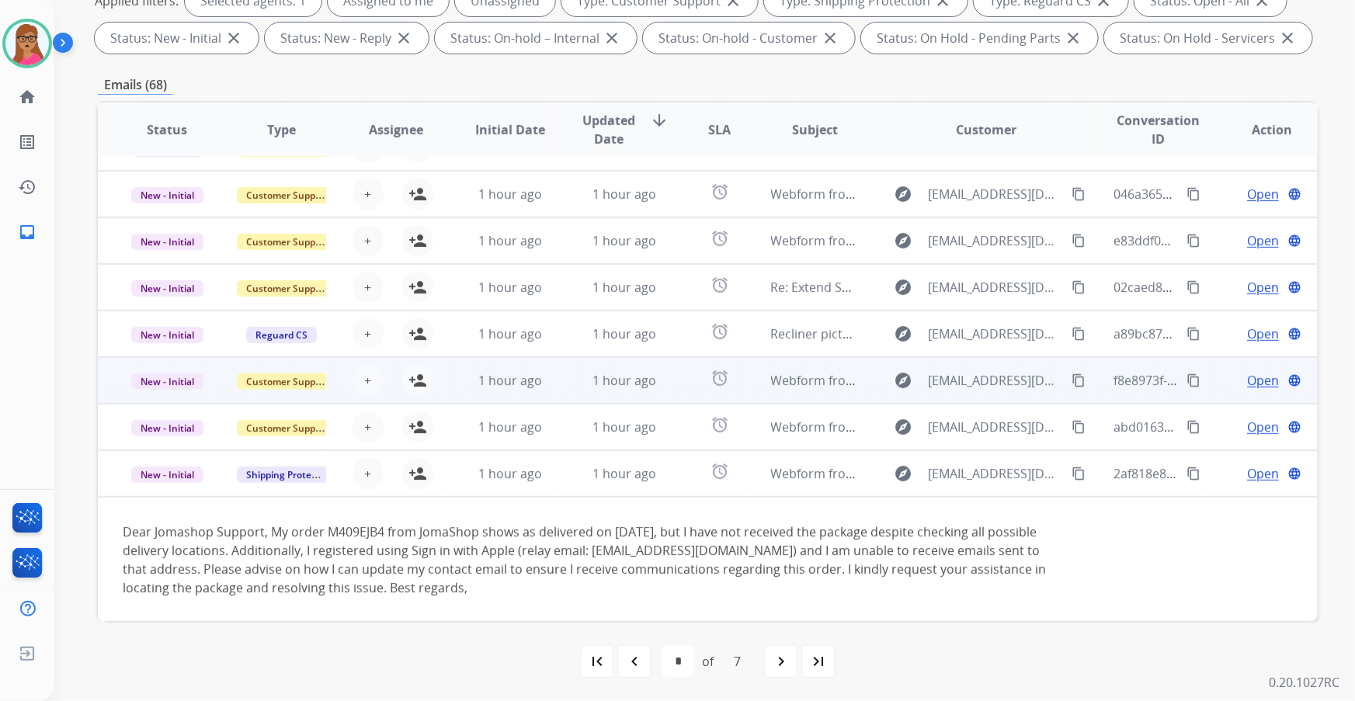
scroll to position [1, 0]
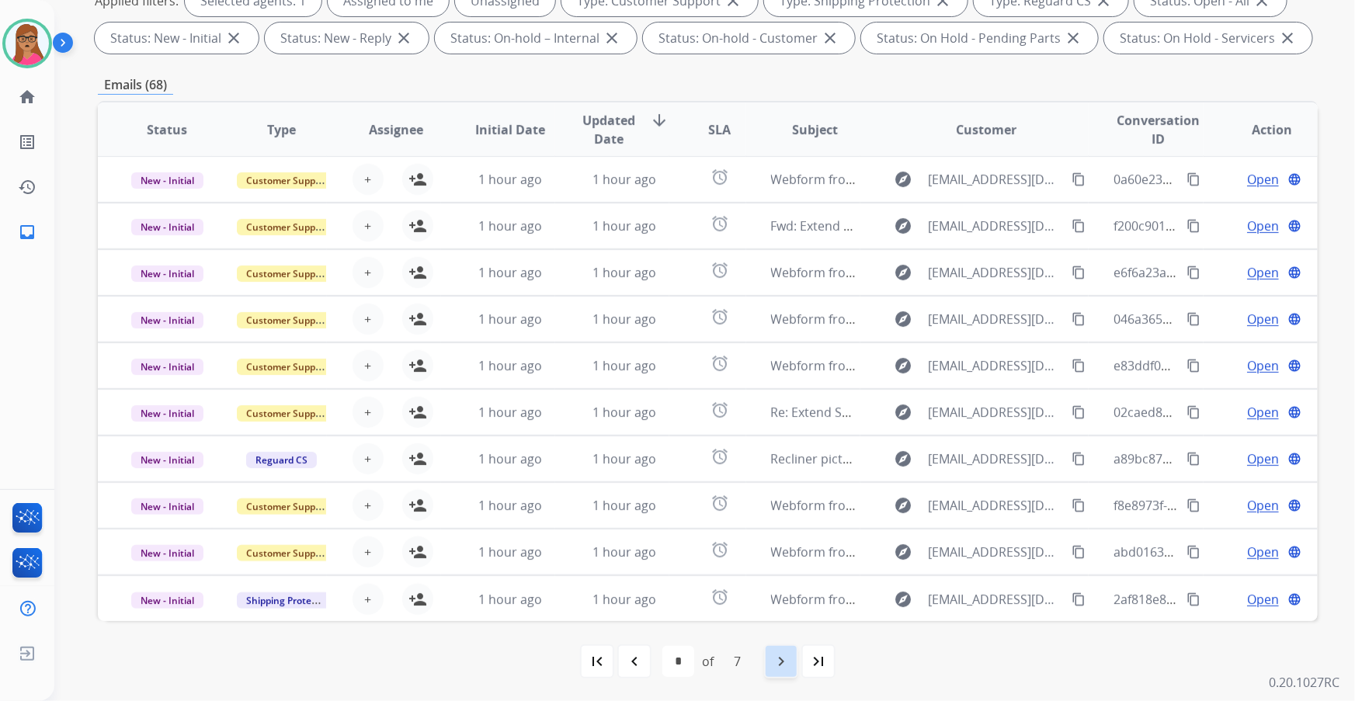
click at [781, 668] on mat-icon "navigate_next" at bounding box center [781, 661] width 19 height 19
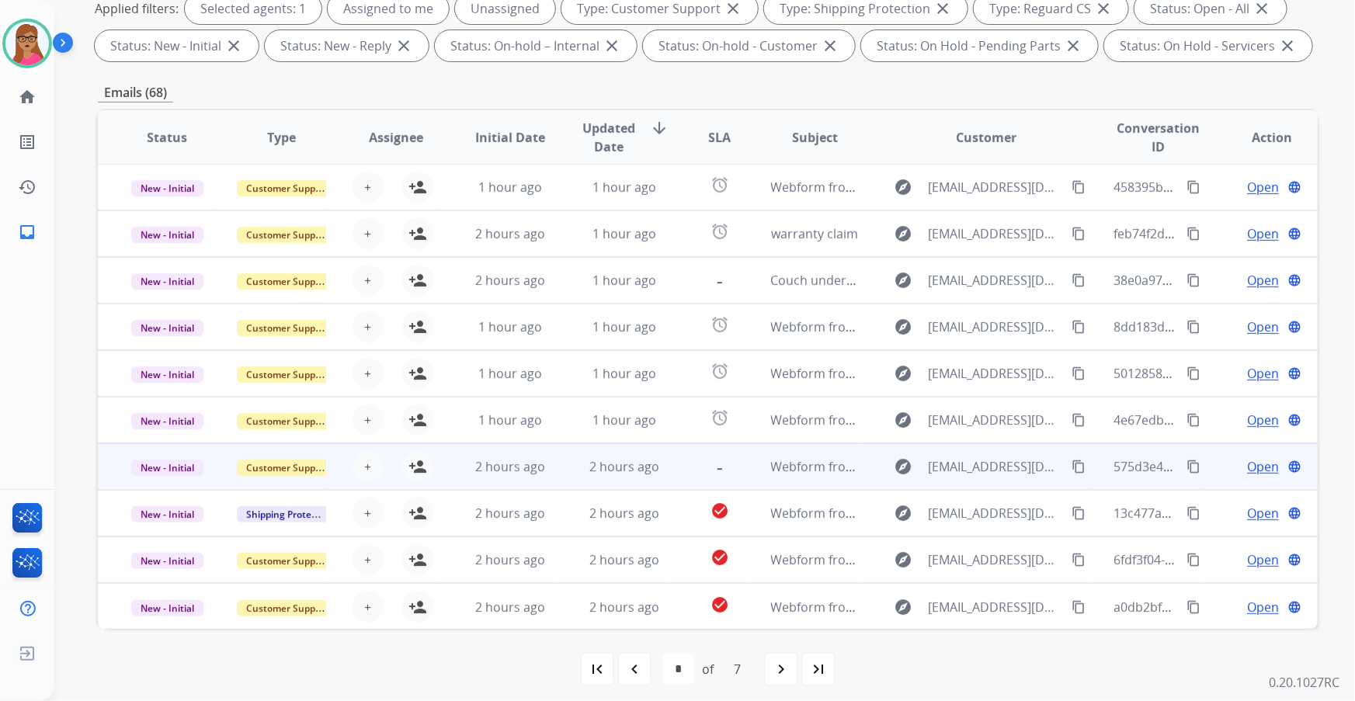
scroll to position [256, 0]
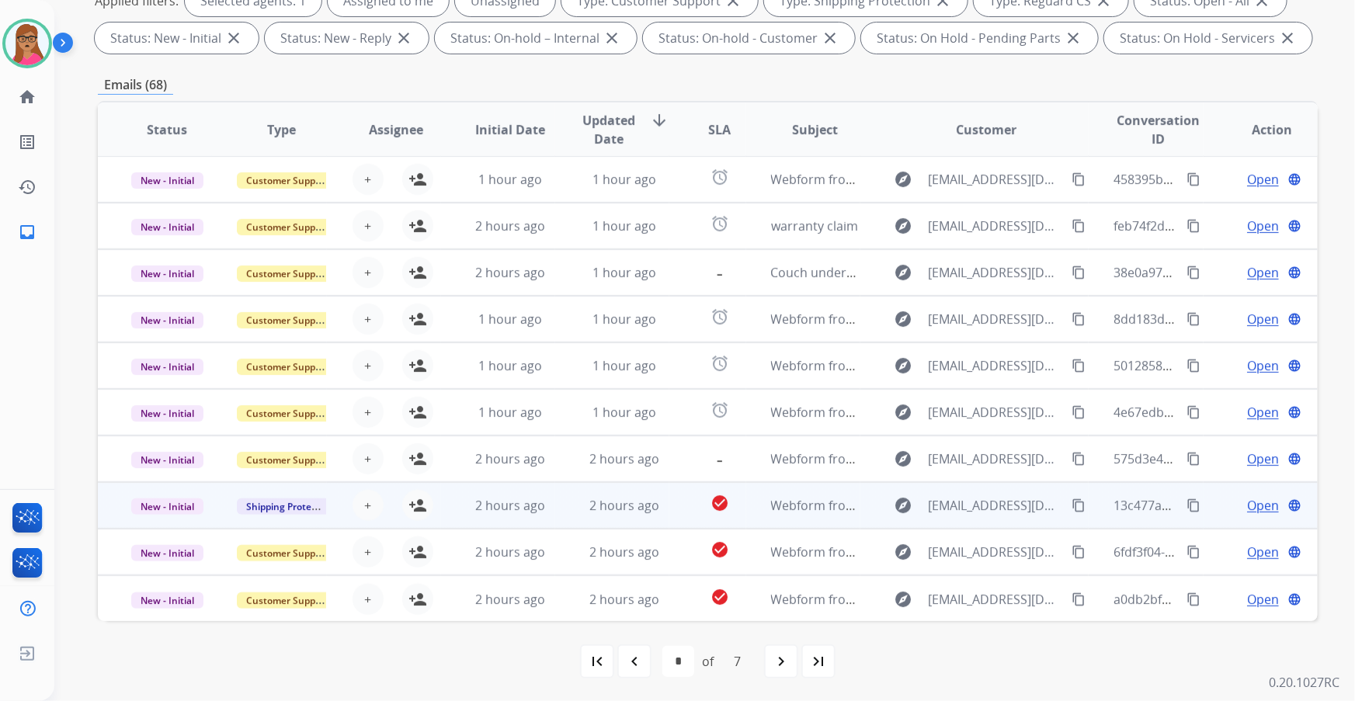
click at [167, 521] on td "New - Initial" at bounding box center [155, 505] width 114 height 47
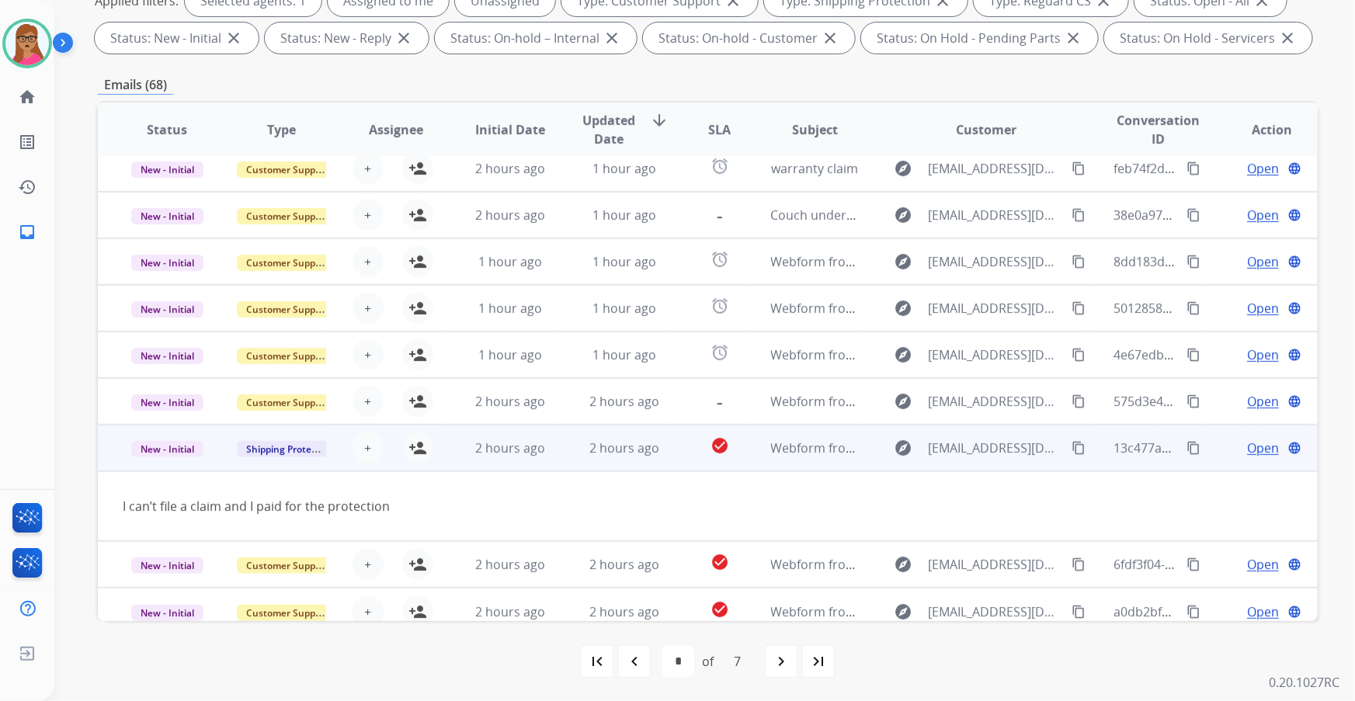
scroll to position [71, 0]
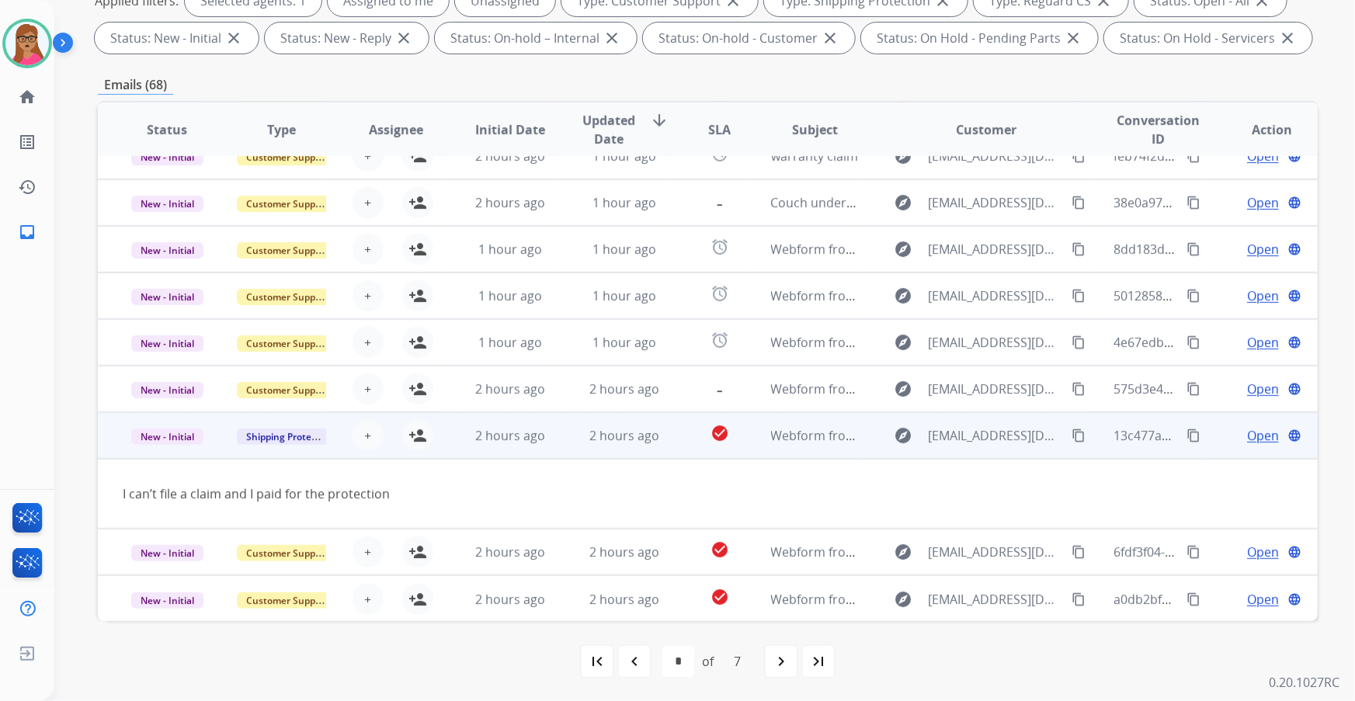
click at [1074, 433] on mat-icon "content_copy" at bounding box center [1078, 435] width 14 height 14
click at [149, 459] on td "I can’t file a claim and I paid for the protection" at bounding box center [593, 494] width 990 height 70
click at [149, 454] on td "New - Initial" at bounding box center [155, 435] width 114 height 47
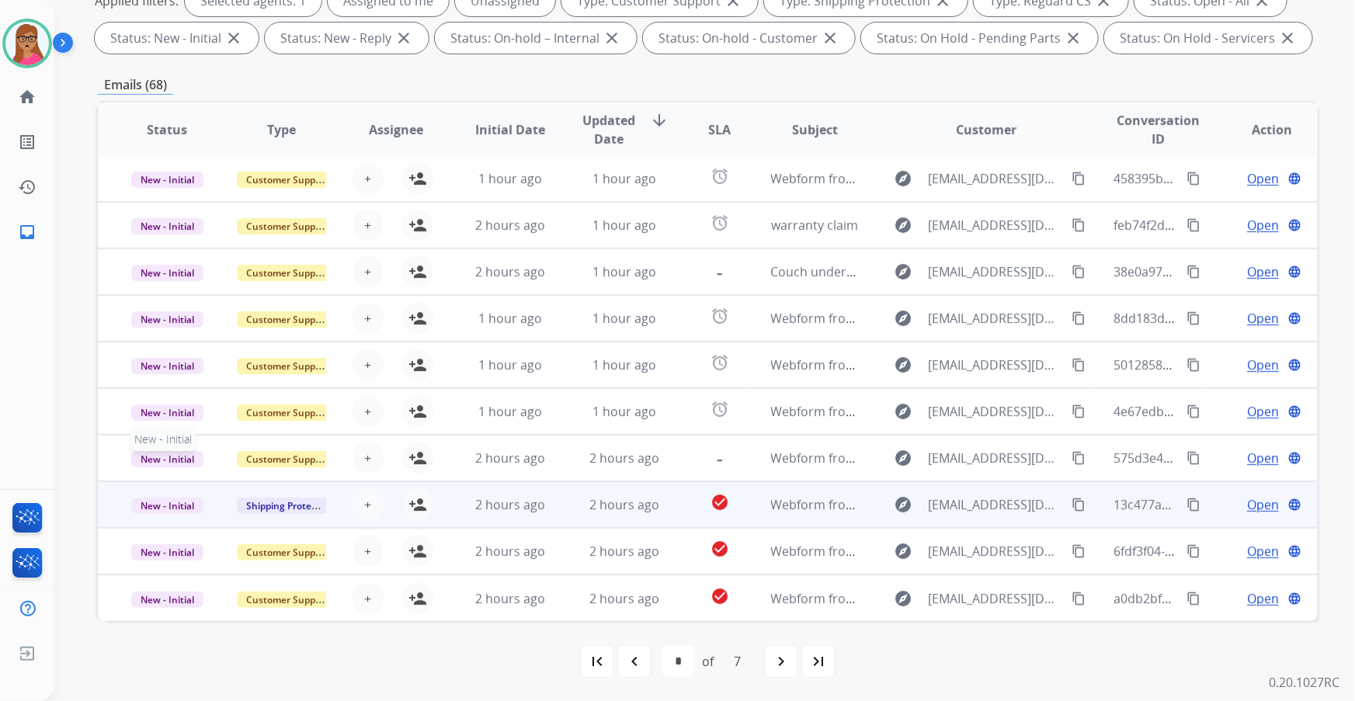
scroll to position [1, 0]
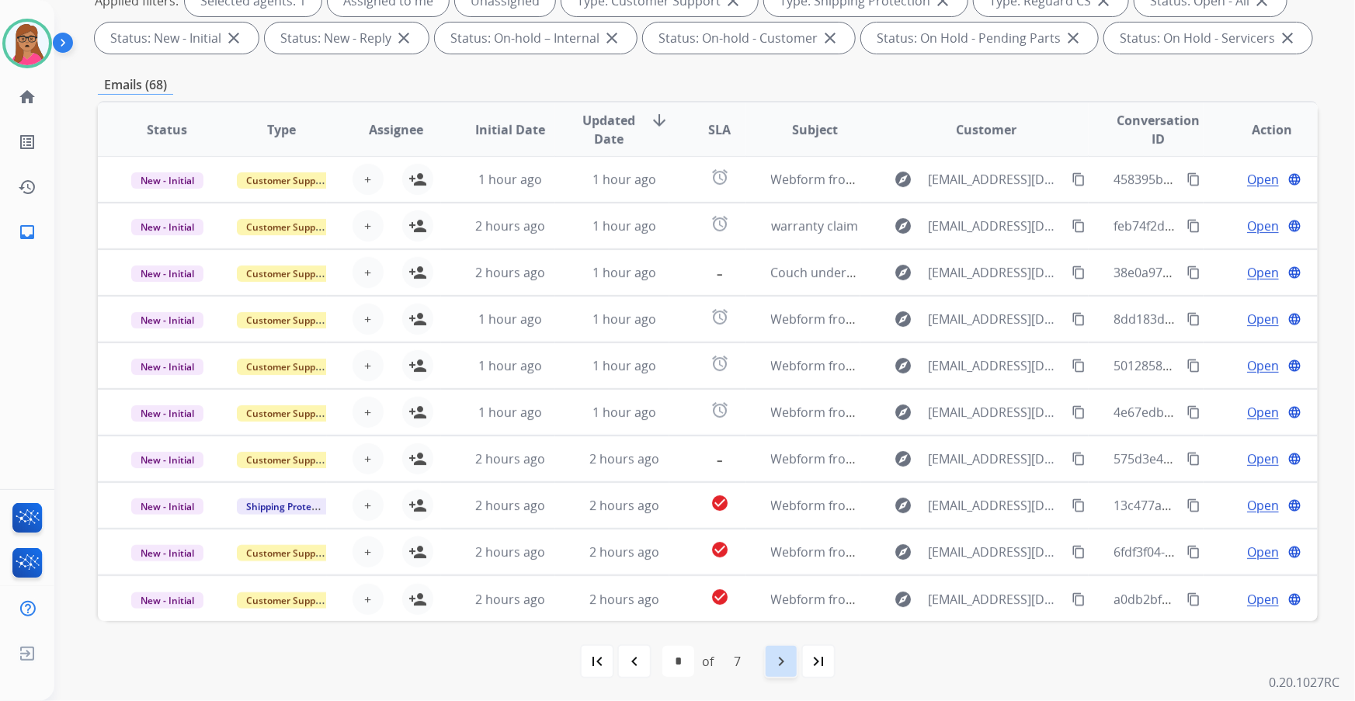
click at [782, 661] on mat-icon "navigate_next" at bounding box center [781, 661] width 19 height 19
select select "*"
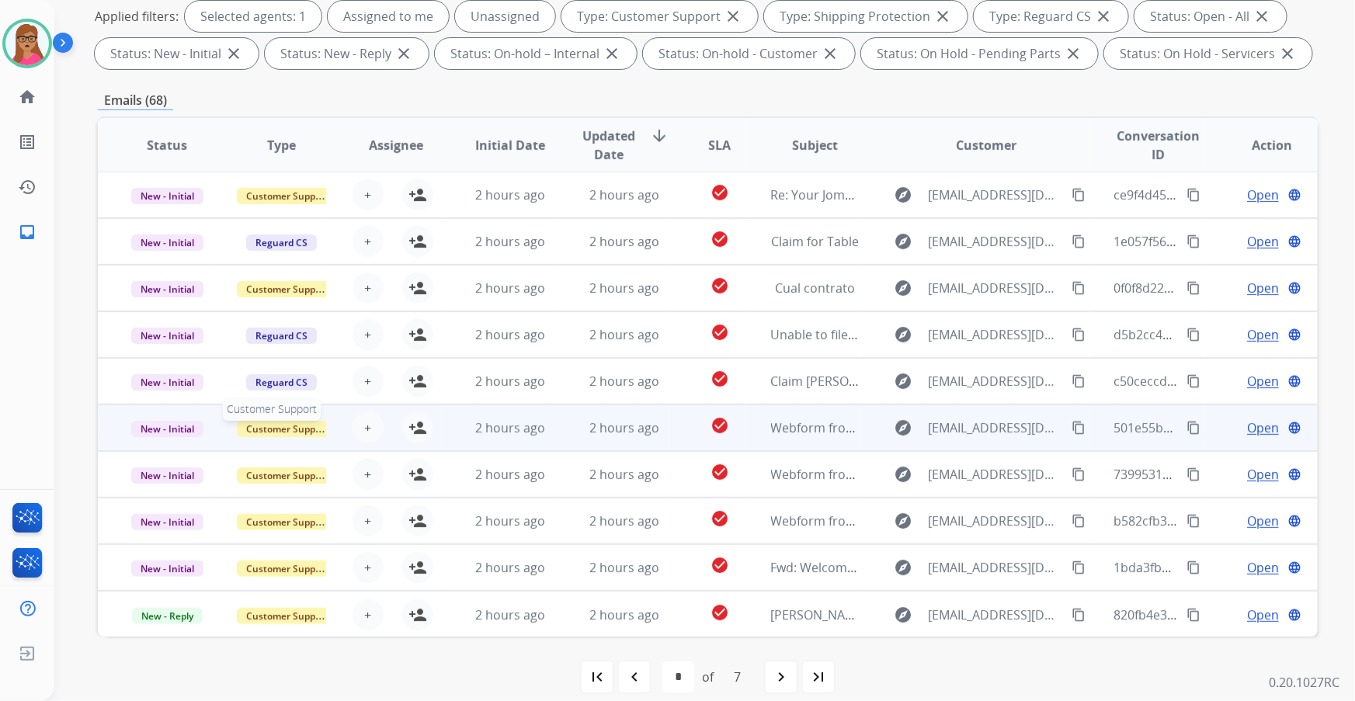
scroll to position [256, 0]
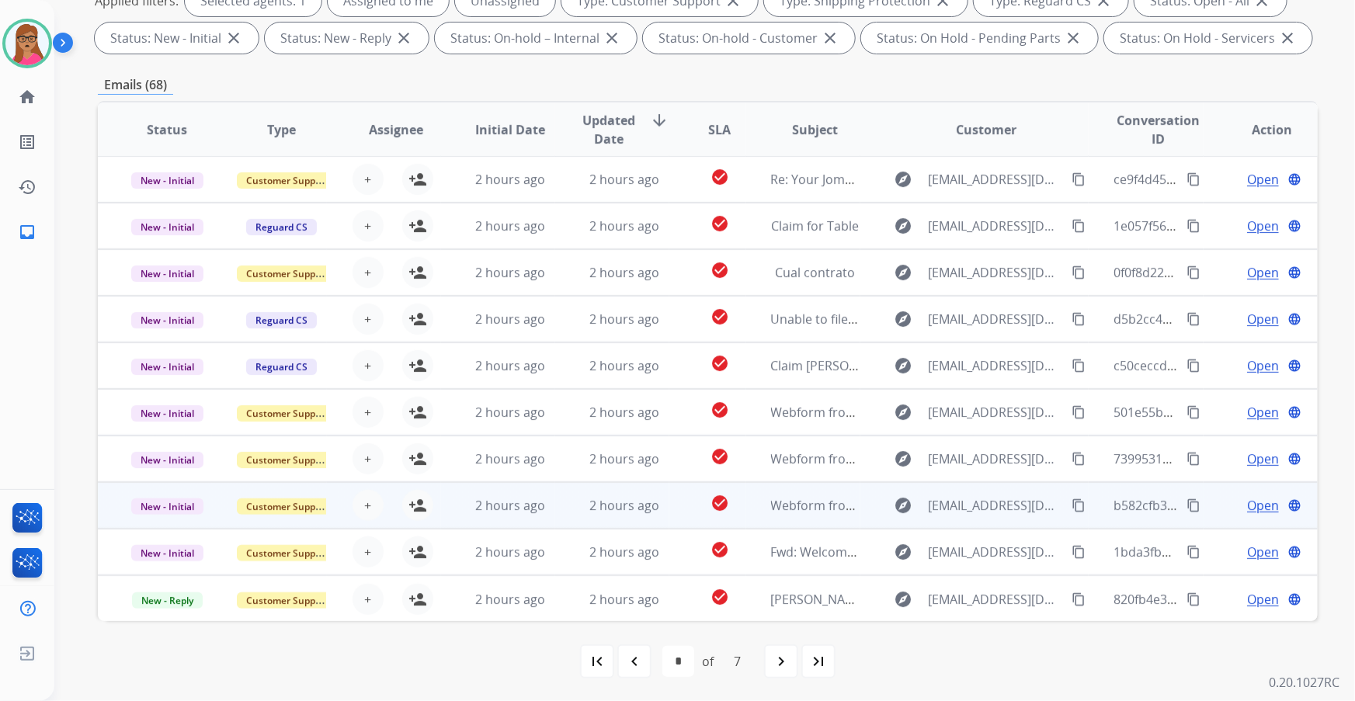
click at [179, 526] on td "New - Initial" at bounding box center [155, 505] width 114 height 47
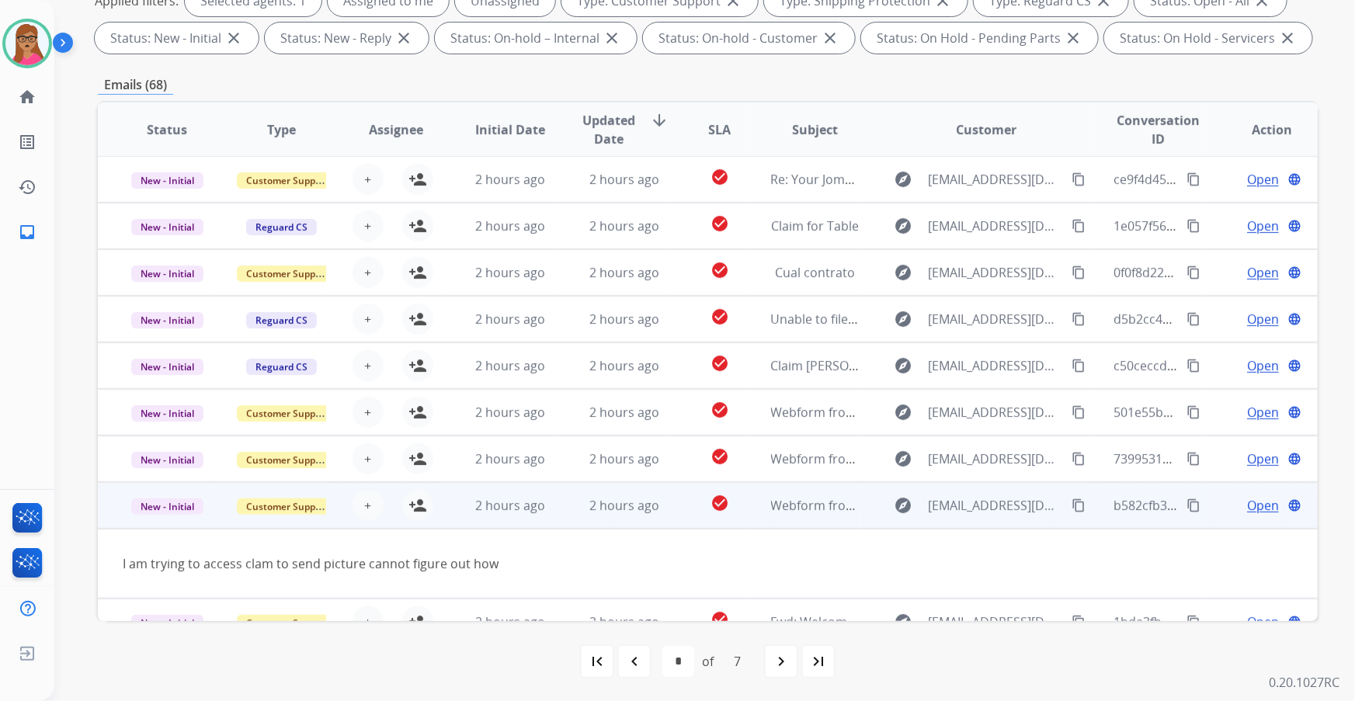
scroll to position [71, 0]
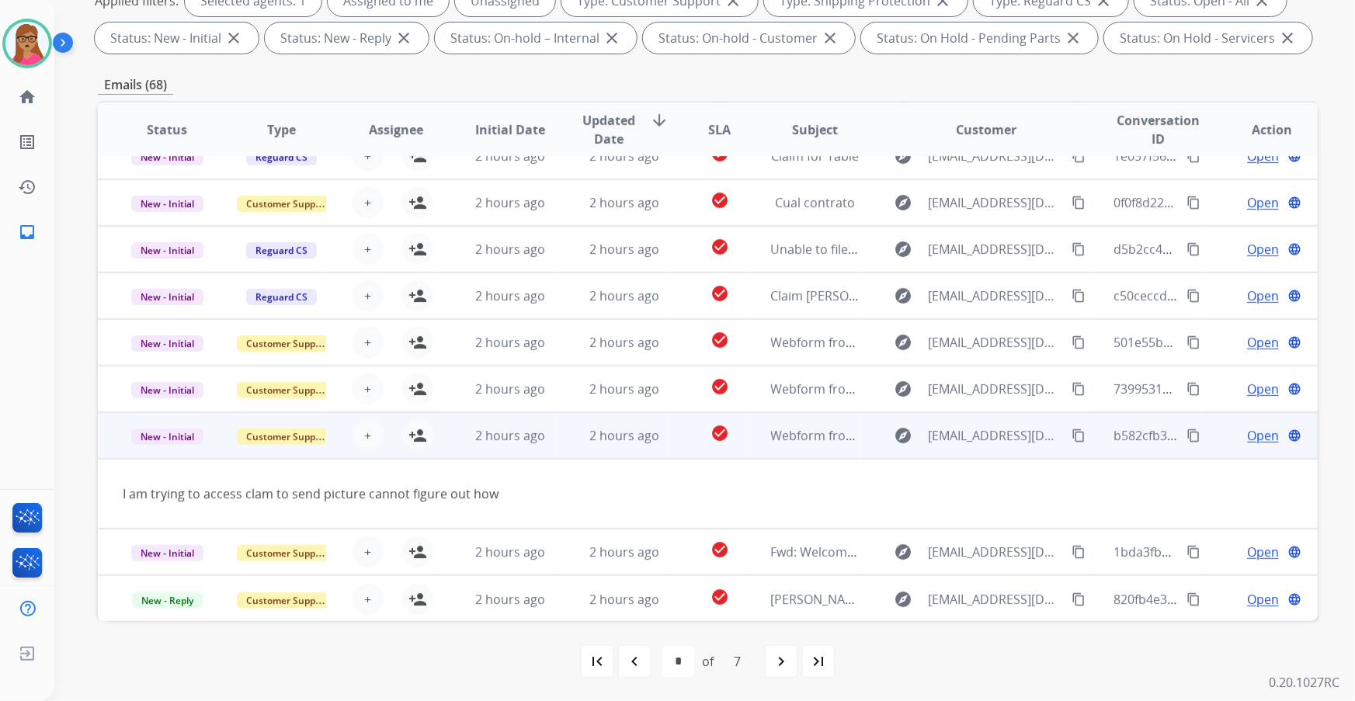
click at [155, 453] on td "New - Initial" at bounding box center [155, 435] width 114 height 47
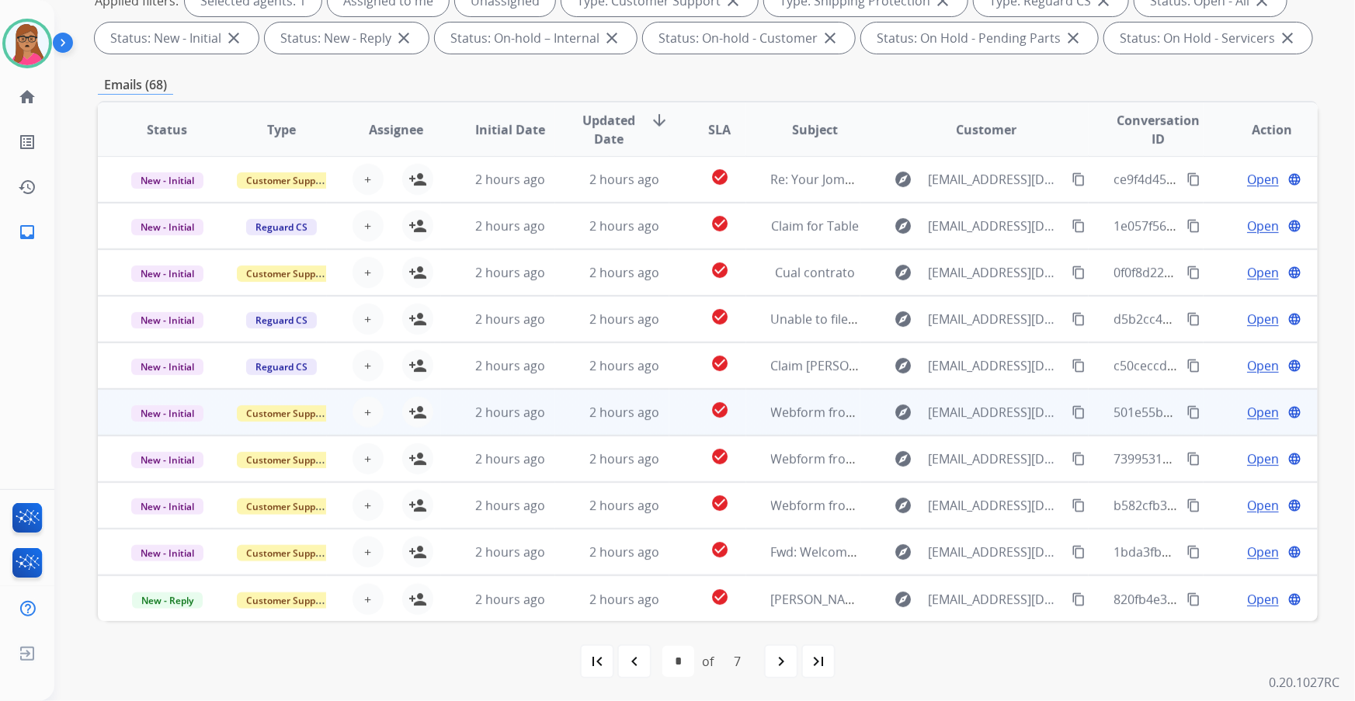
click at [170, 426] on td "New - Initial" at bounding box center [155, 412] width 114 height 47
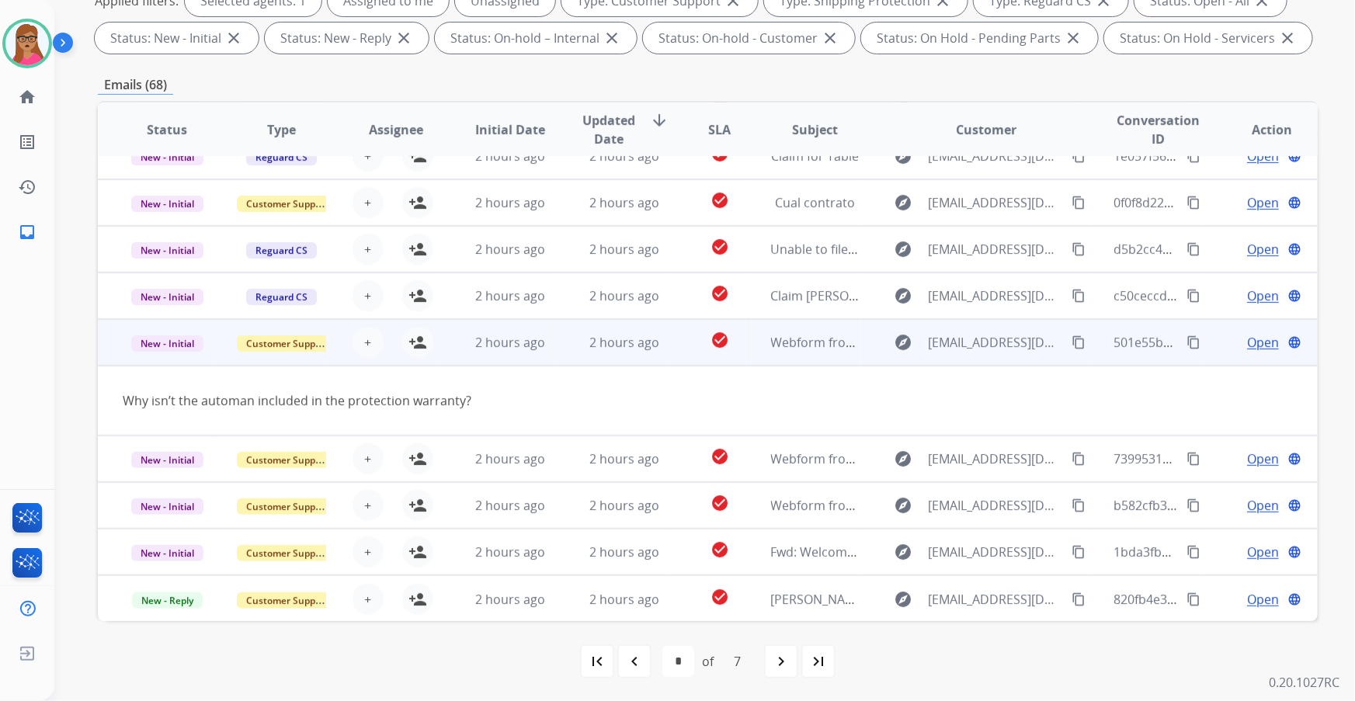
click at [1071, 343] on mat-icon "content_copy" at bounding box center [1078, 342] width 14 height 14
click at [404, 342] on button "person_add Assign to Me" at bounding box center [417, 342] width 31 height 31
click at [1259, 341] on span "Open" at bounding box center [1263, 342] width 32 height 19
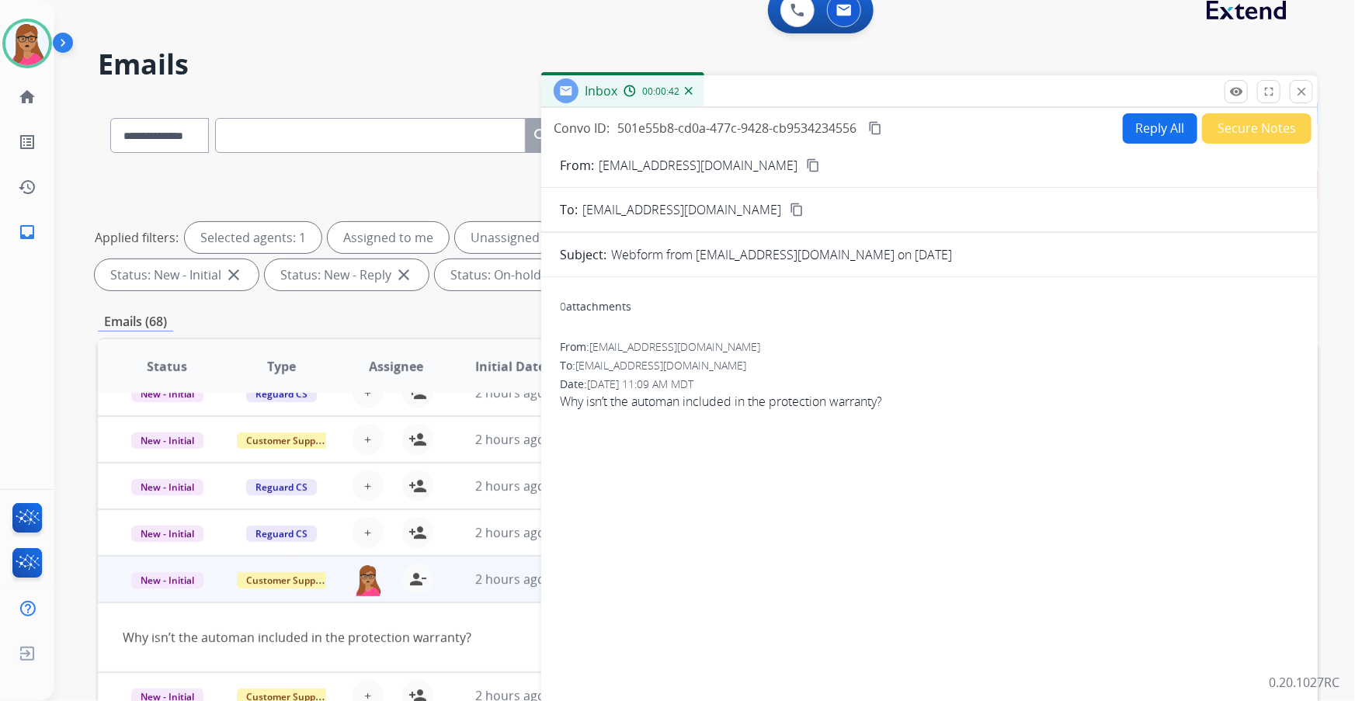
scroll to position [0, 0]
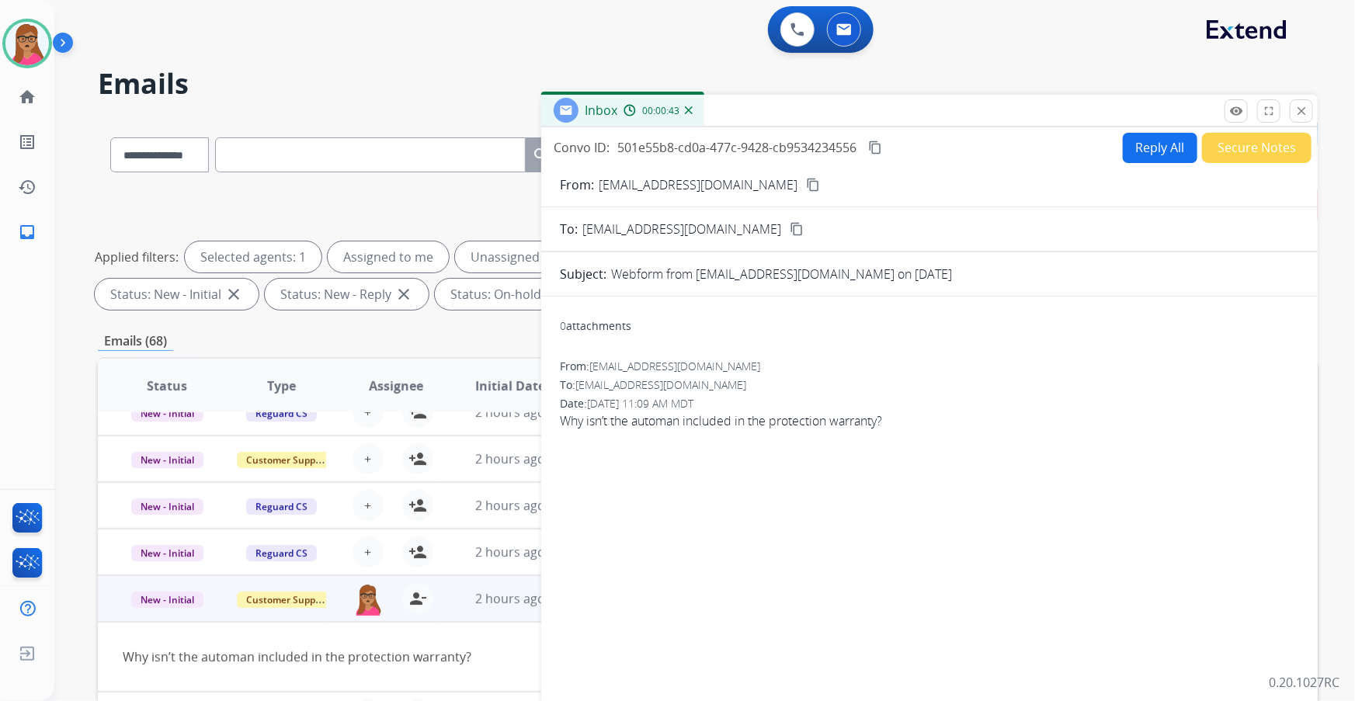
click at [1160, 148] on button "Reply All" at bounding box center [1159, 148] width 75 height 30
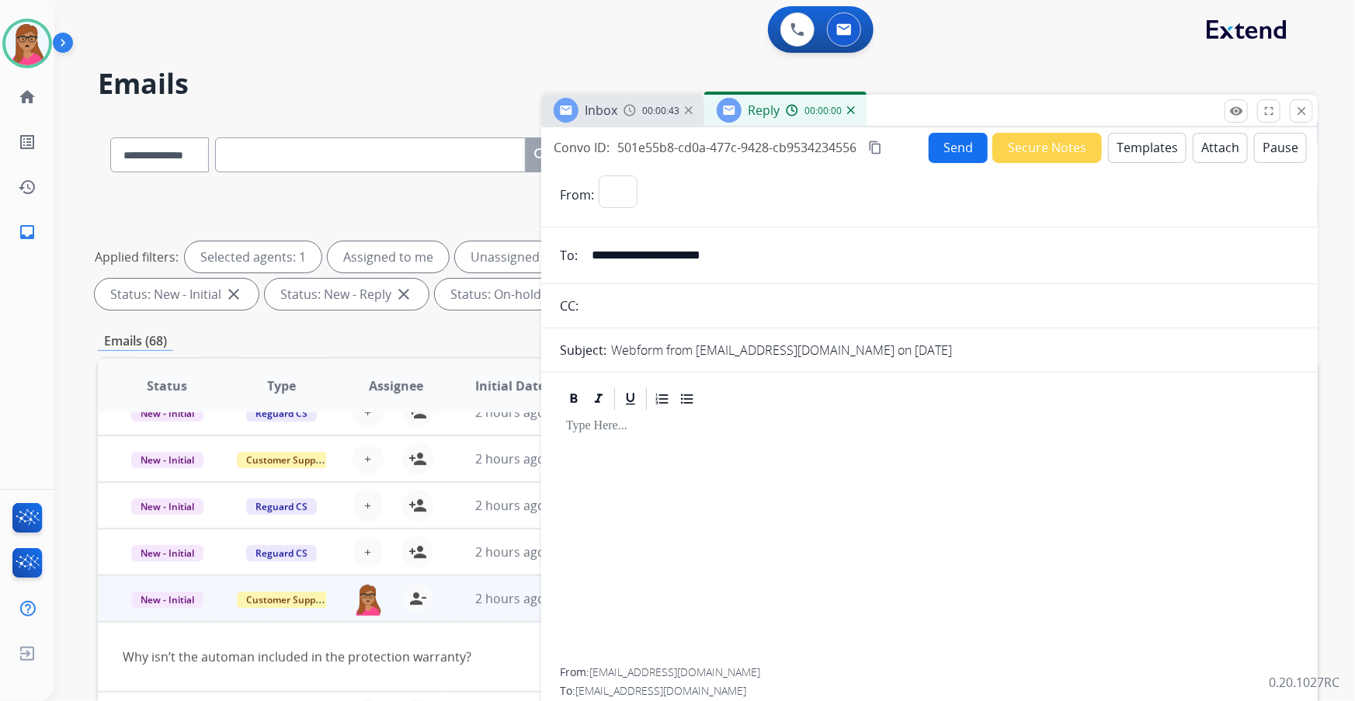
select select "**********"
click at [1151, 146] on button "Templates" at bounding box center [1147, 148] width 78 height 30
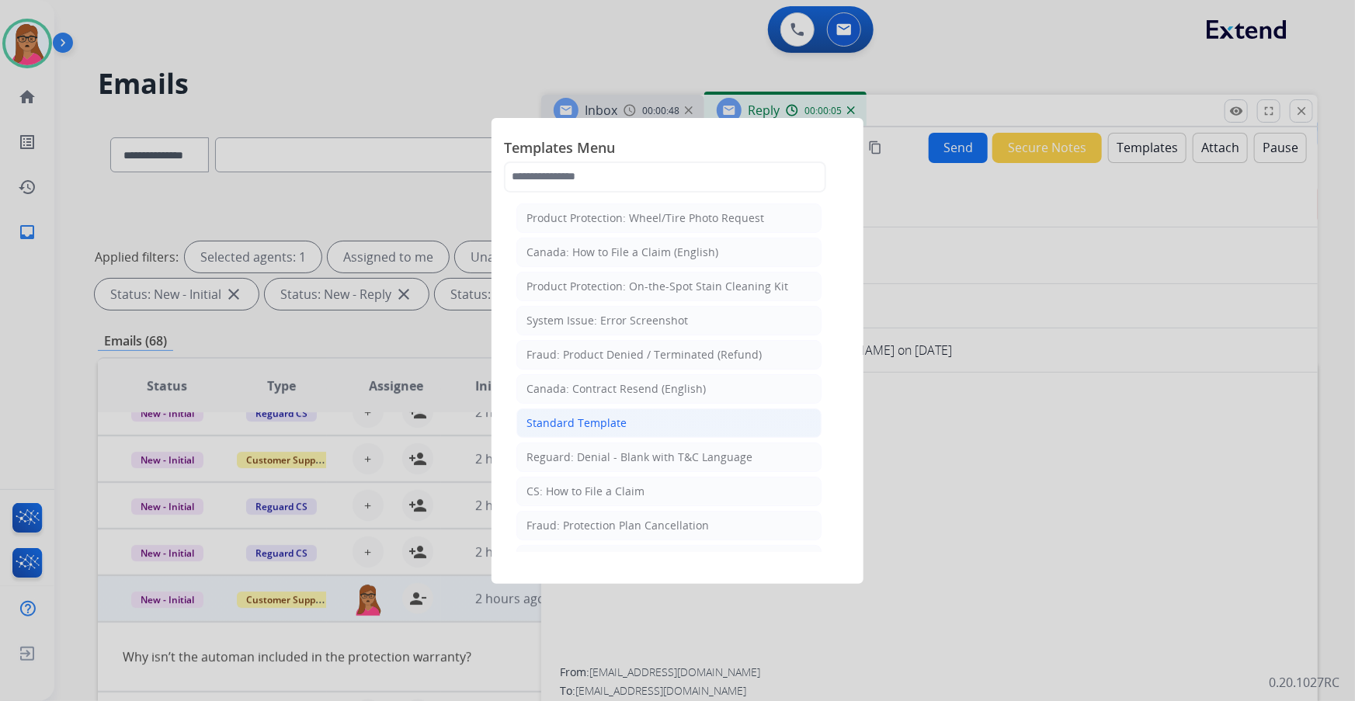
click at [584, 422] on div "Standard Template" at bounding box center [576, 423] width 100 height 16
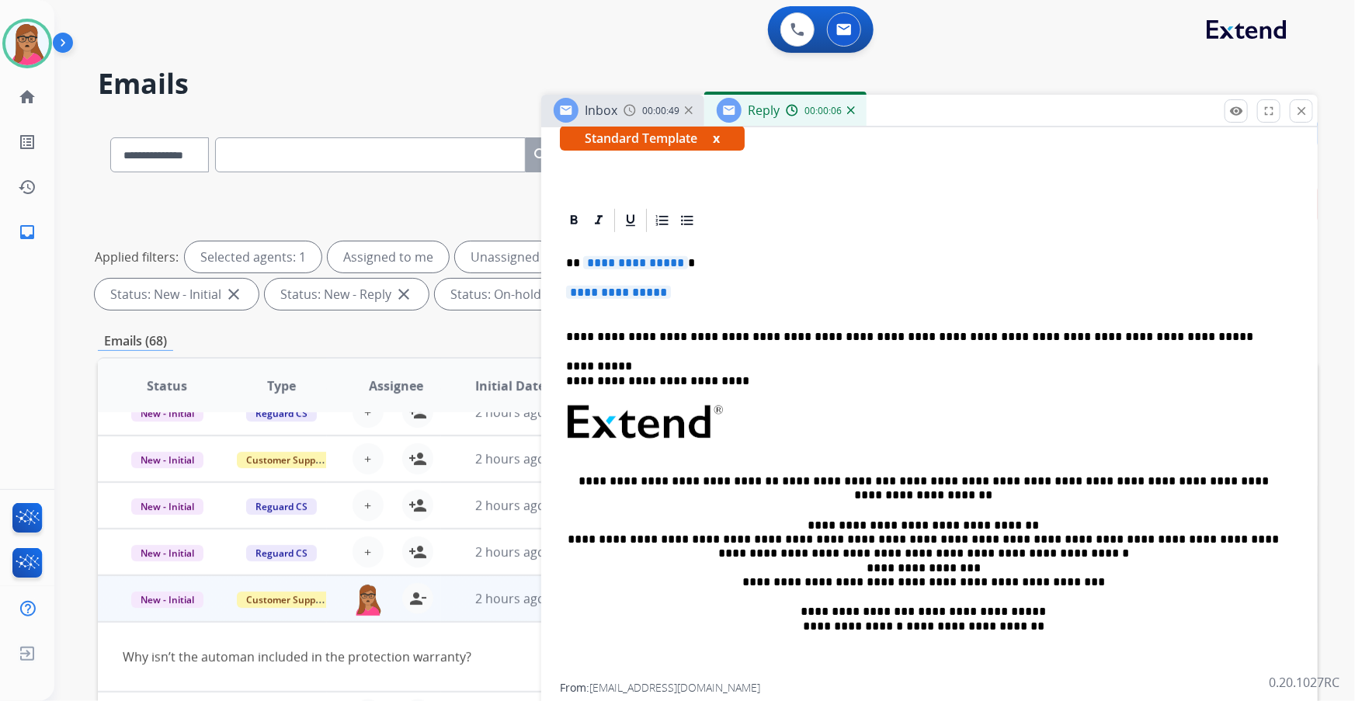
scroll to position [282, 0]
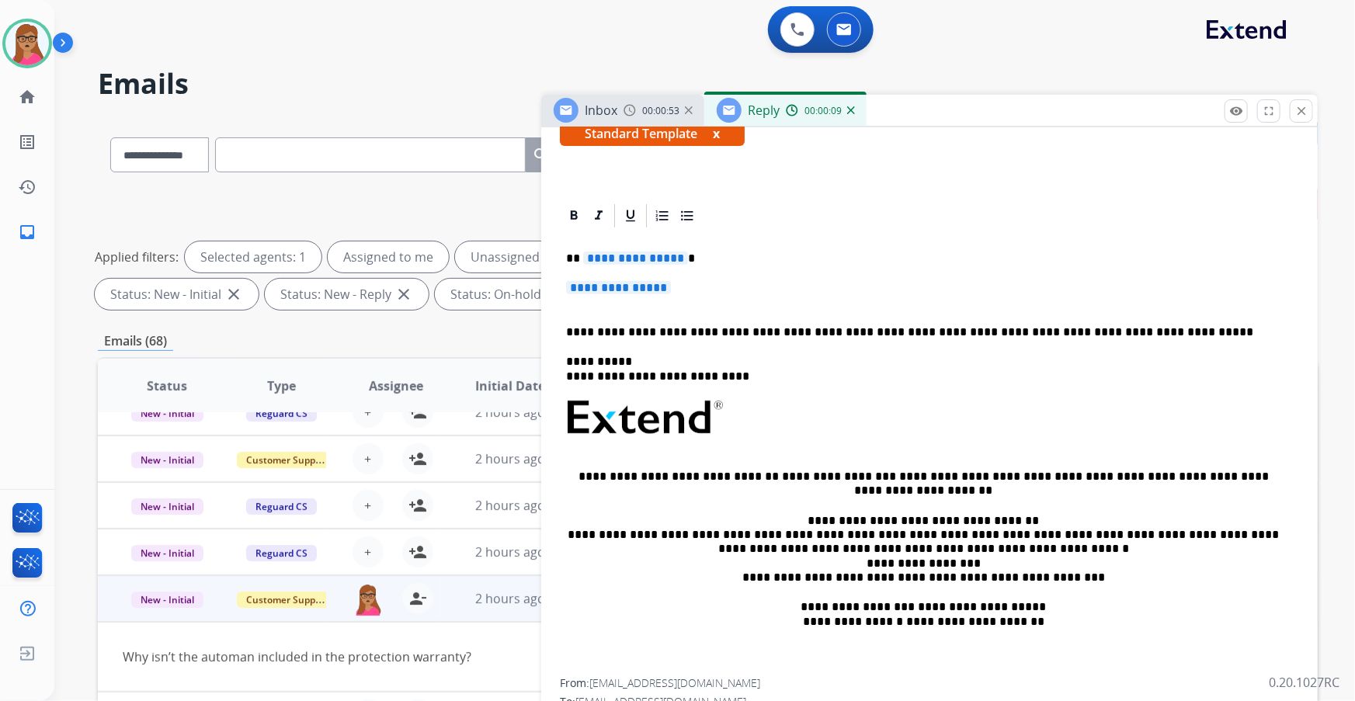
click at [609, 254] on span "**********" at bounding box center [635, 258] width 105 height 13
click at [624, 285] on span "**********" at bounding box center [618, 287] width 105 height 13
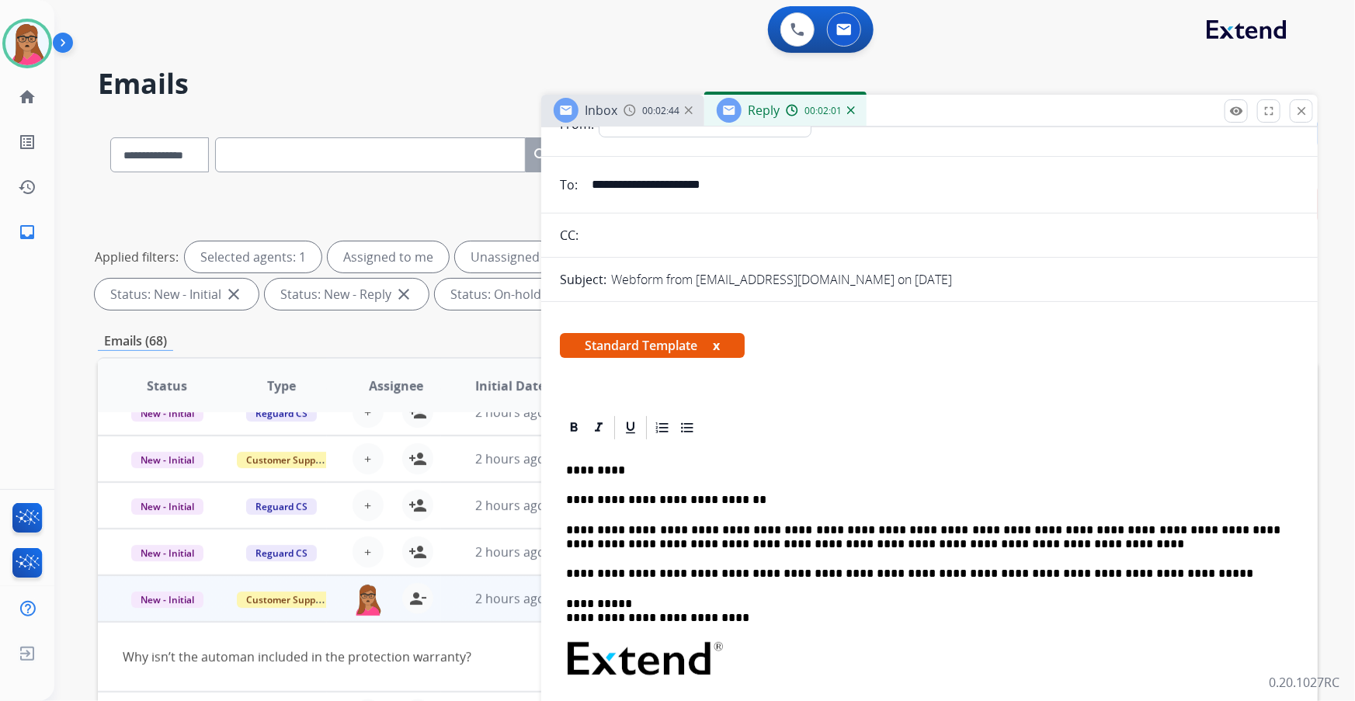
scroll to position [0, 0]
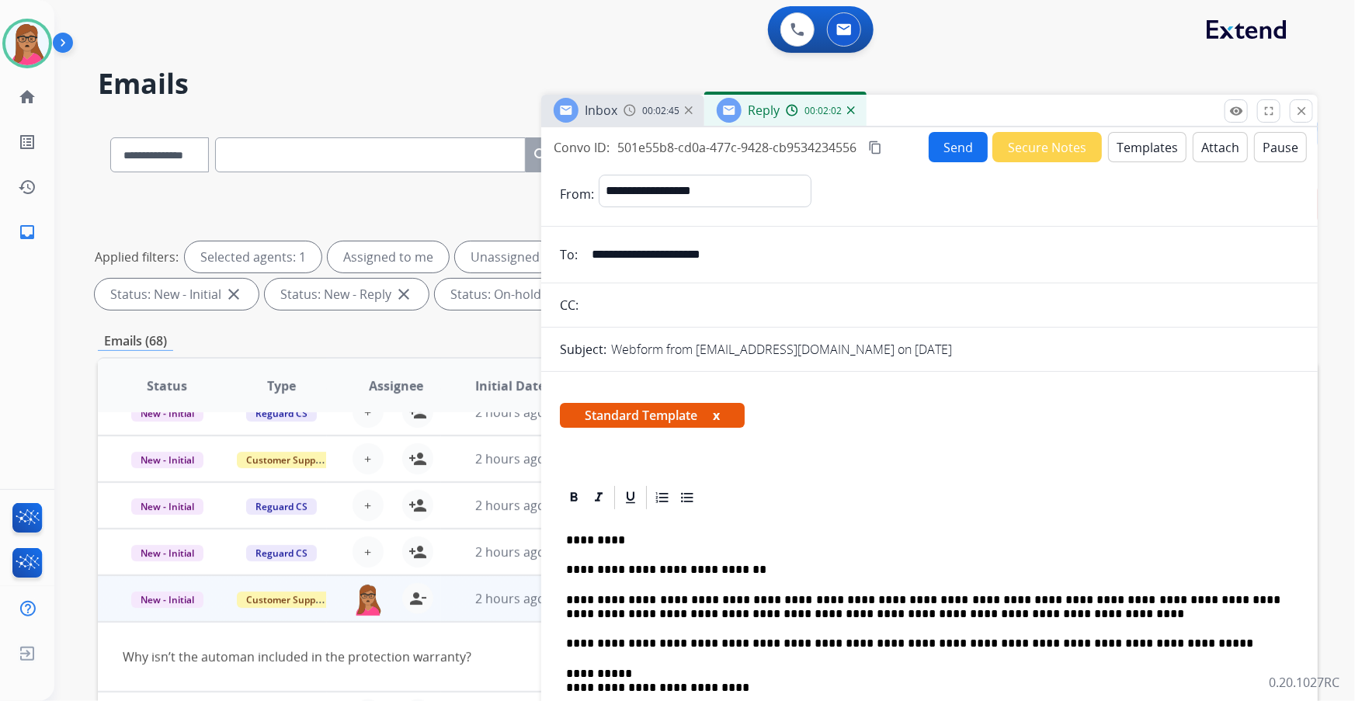
click at [874, 141] on mat-icon "content_copy" at bounding box center [875, 148] width 14 height 14
click at [944, 149] on button "Send" at bounding box center [957, 147] width 59 height 30
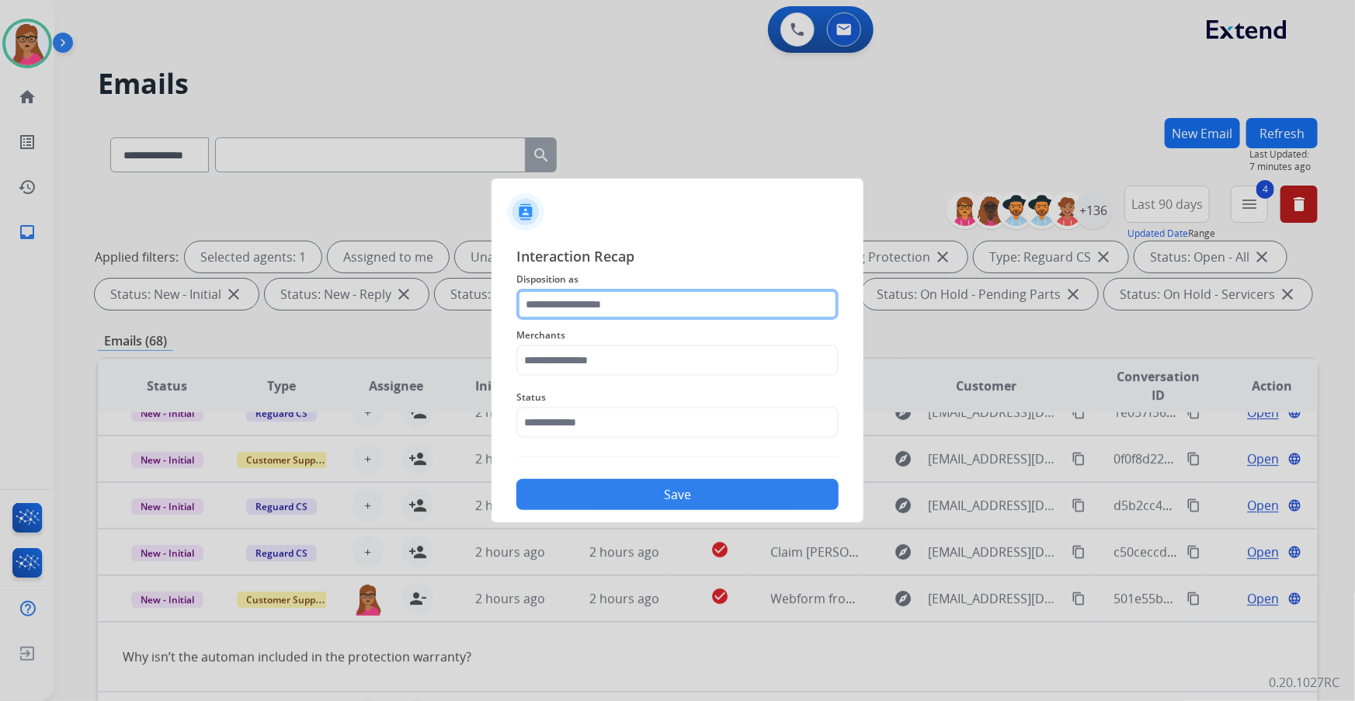
click at [565, 297] on input "text" at bounding box center [677, 304] width 322 height 31
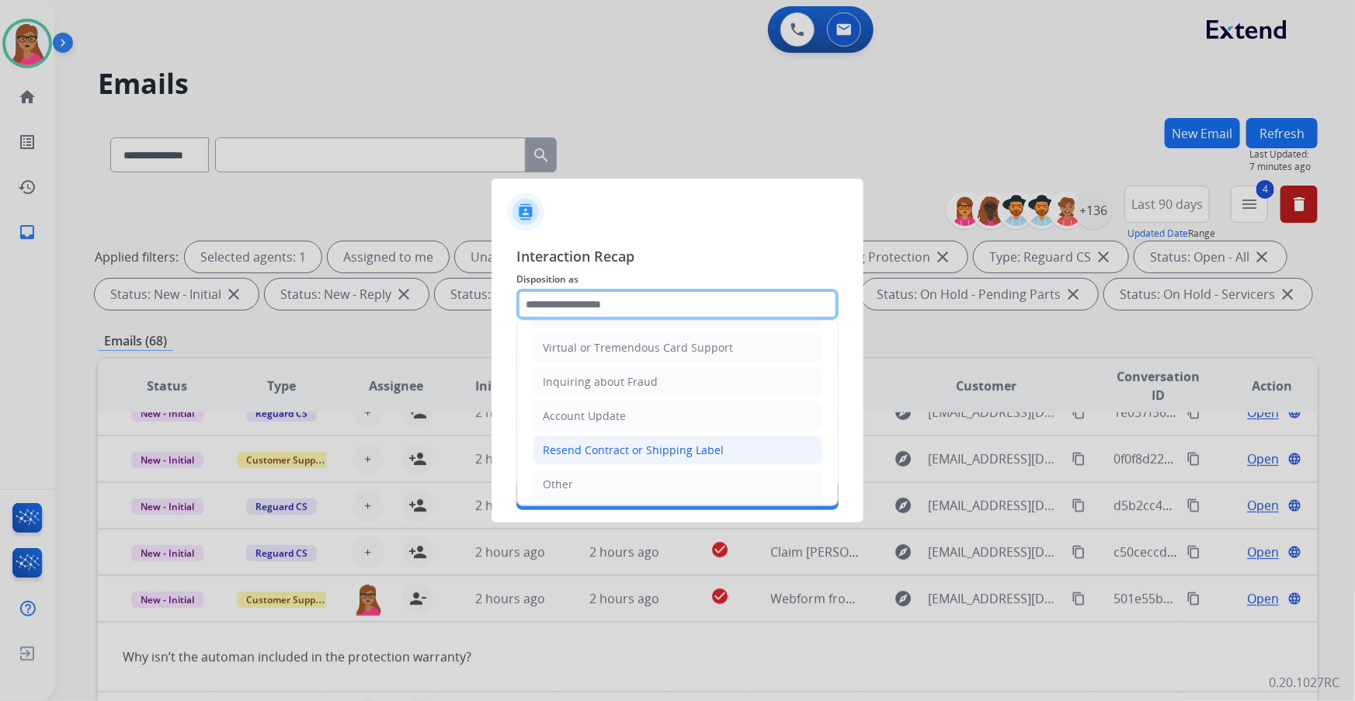
scroll to position [211, 0]
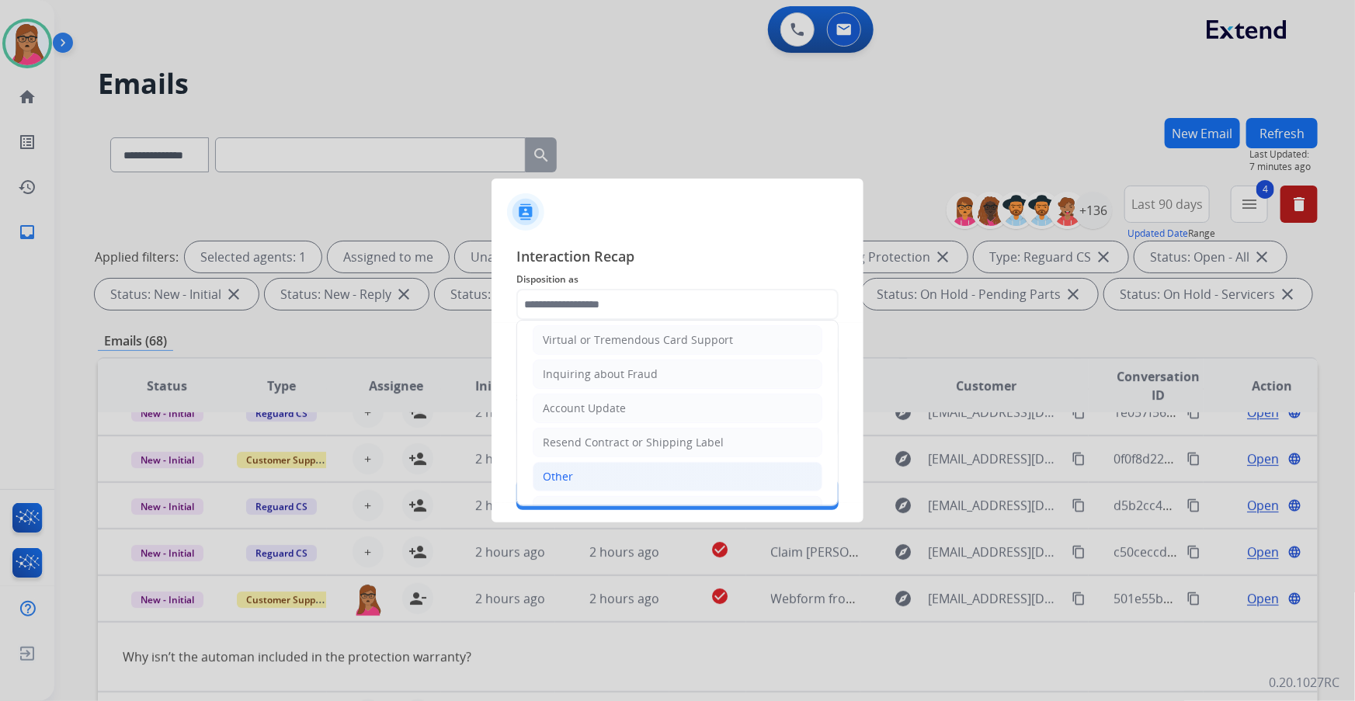
click at [567, 472] on div "Other" at bounding box center [558, 477] width 30 height 16
type input "*****"
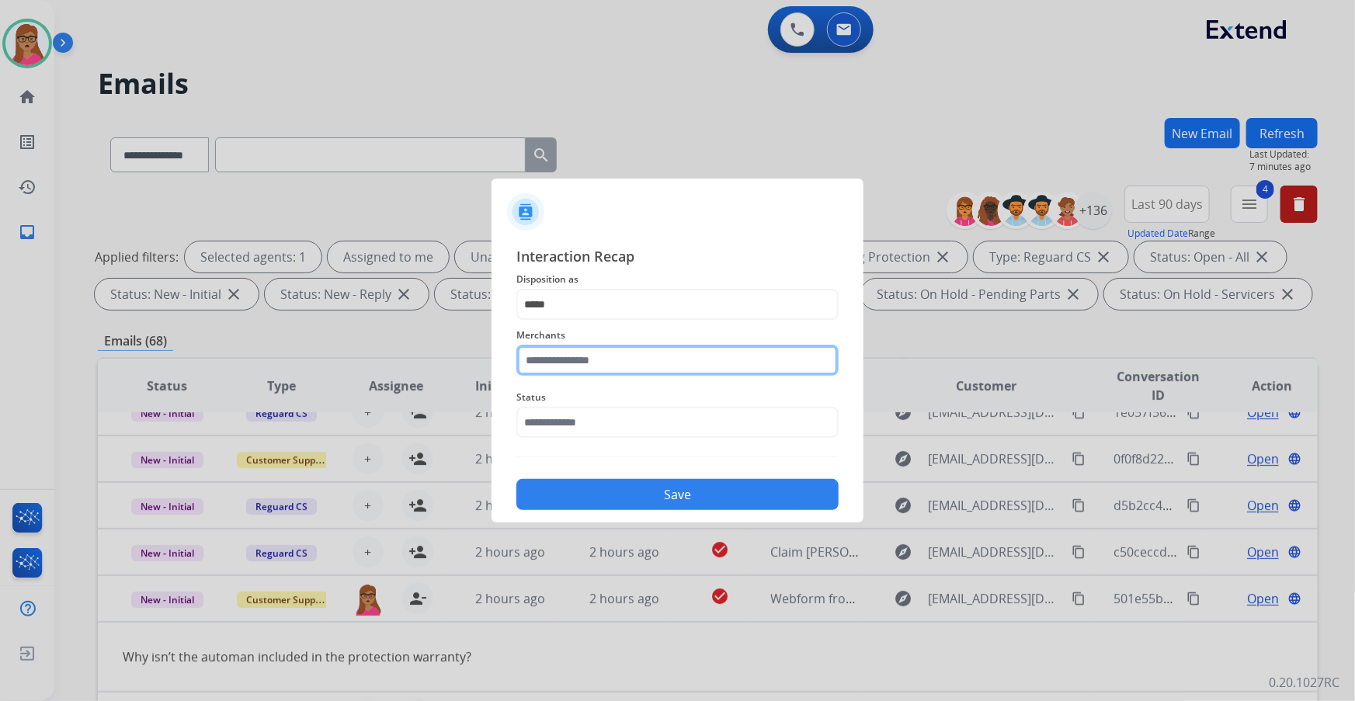
click at [595, 359] on input "text" at bounding box center [677, 360] width 322 height 31
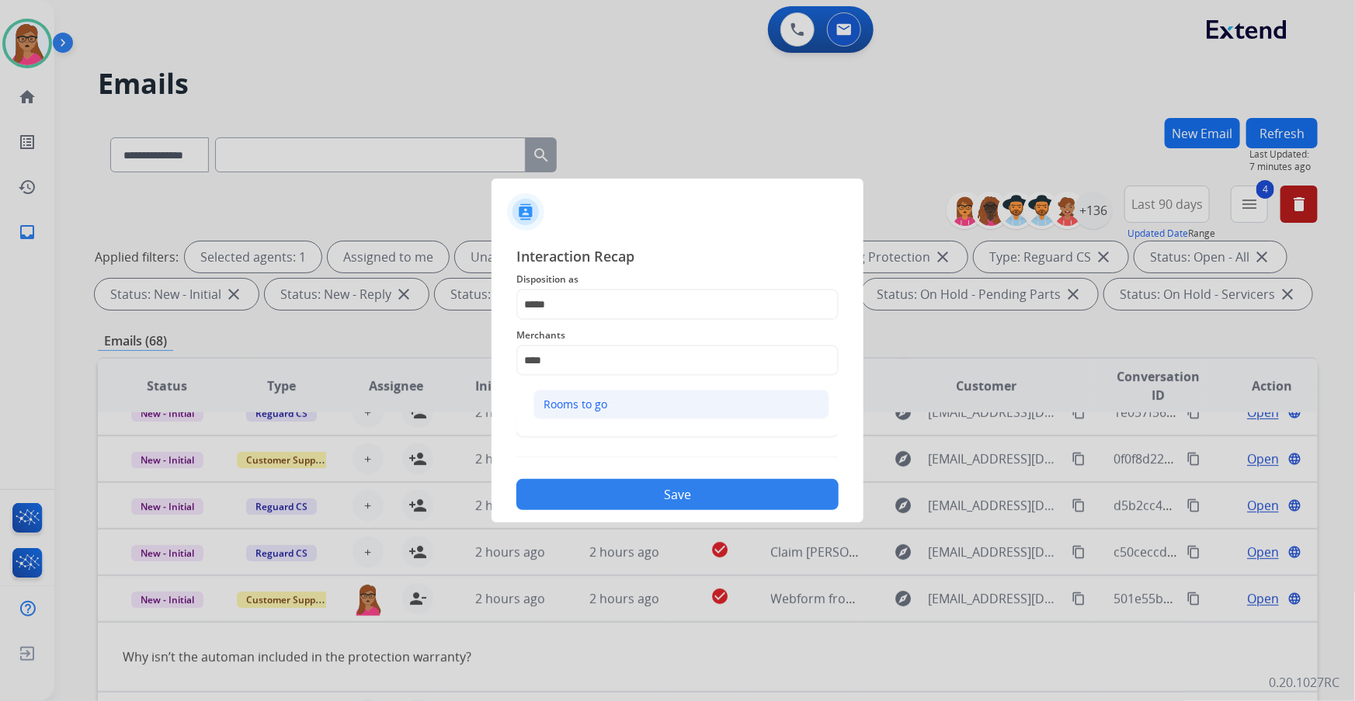
click at [583, 406] on div "Rooms to go" at bounding box center [575, 405] width 64 height 16
type input "**********"
click at [539, 418] on input "text" at bounding box center [677, 422] width 322 height 31
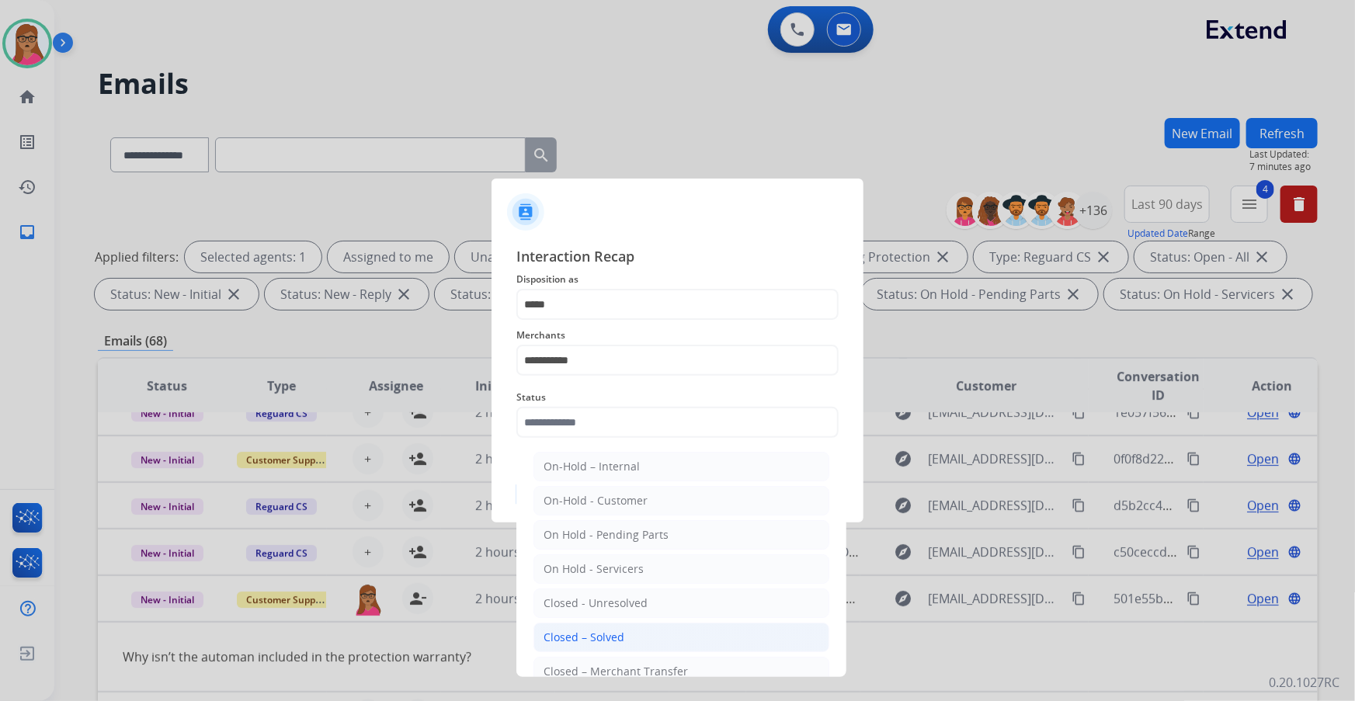
click at [613, 636] on div "Closed – Solved" at bounding box center [583, 638] width 81 height 16
type input "**********"
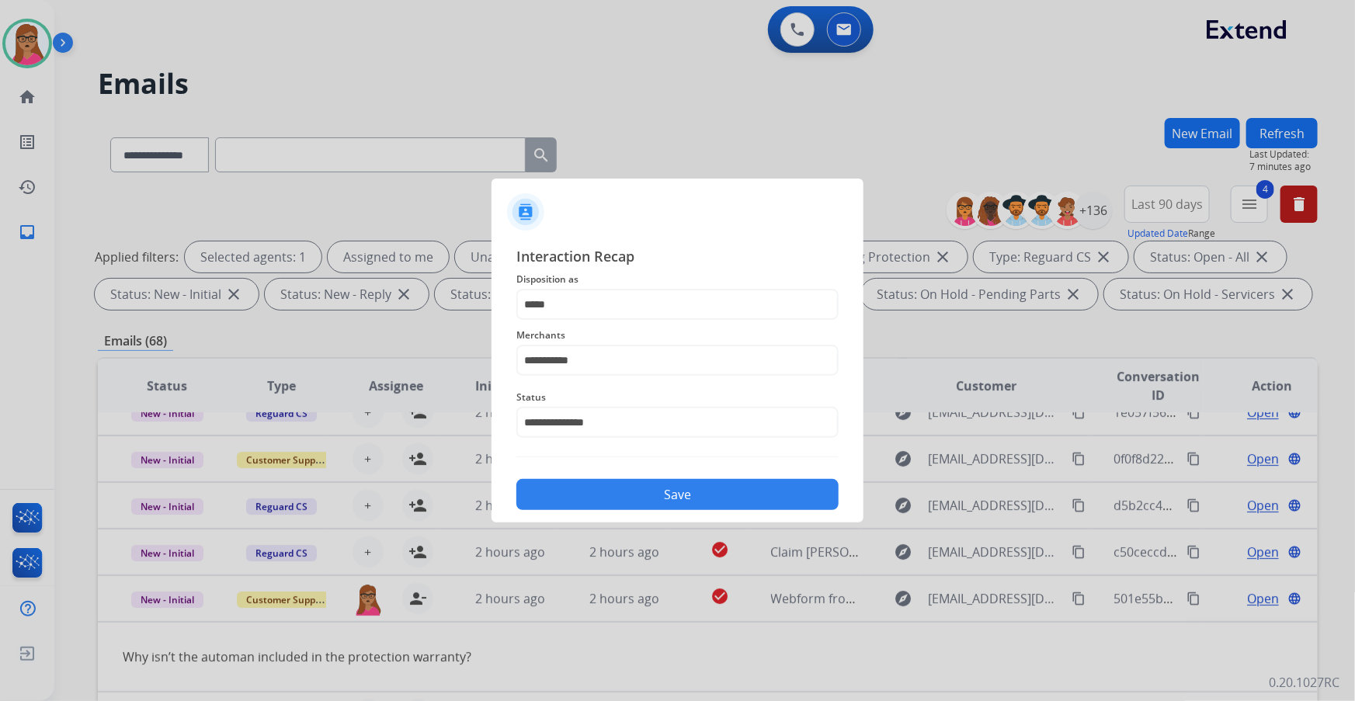
click at [665, 477] on div "Save" at bounding box center [677, 490] width 322 height 40
click at [677, 481] on button "Save" at bounding box center [677, 494] width 322 height 31
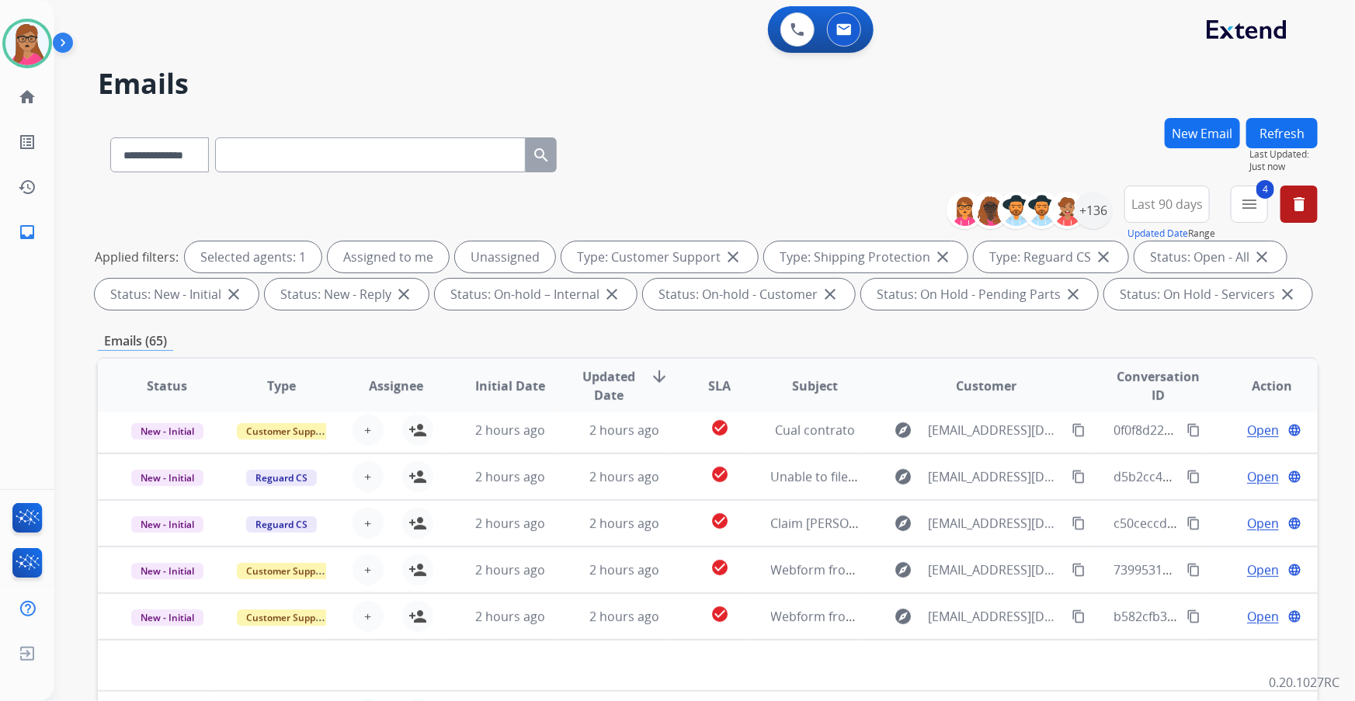
scroll to position [52, 0]
click at [1276, 134] on button "Refresh" at bounding box center [1281, 133] width 71 height 30
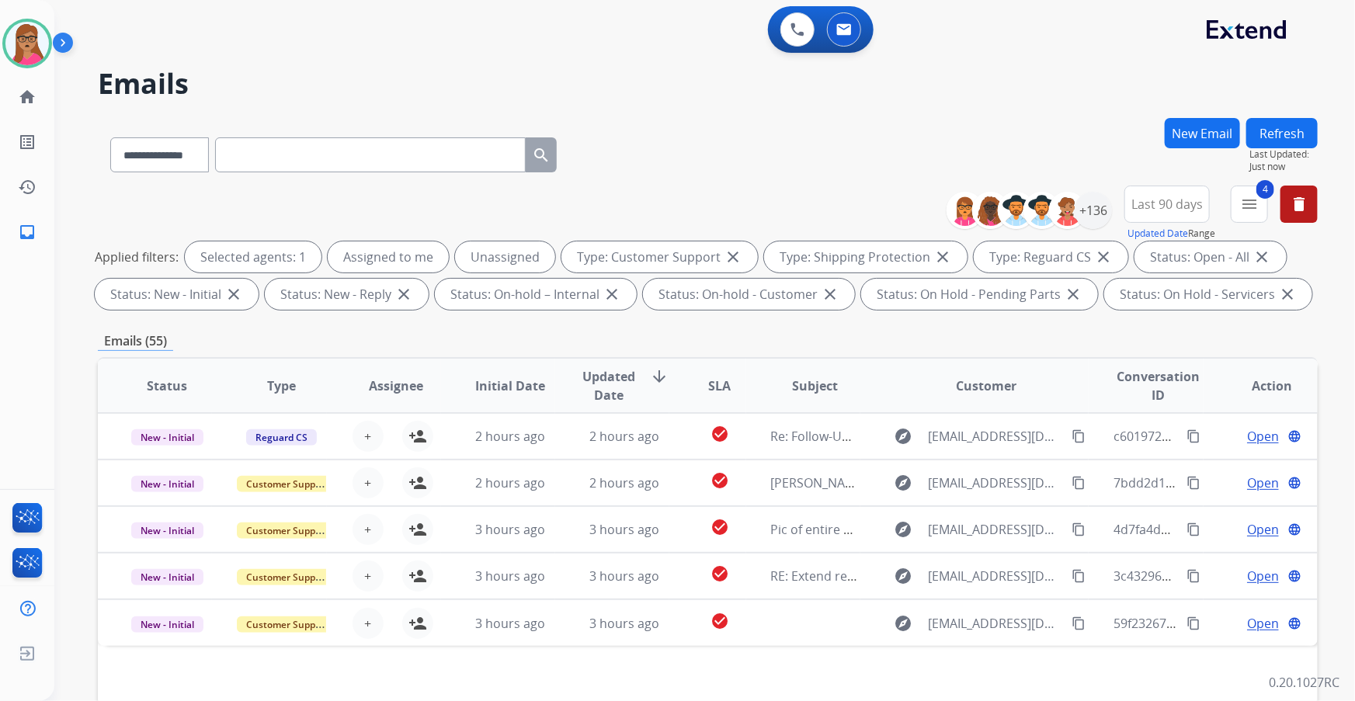
scroll to position [0, 0]
click at [845, 25] on img at bounding box center [844, 29] width 16 height 12
click at [1099, 217] on div "+136" at bounding box center [1092, 210] width 37 height 37
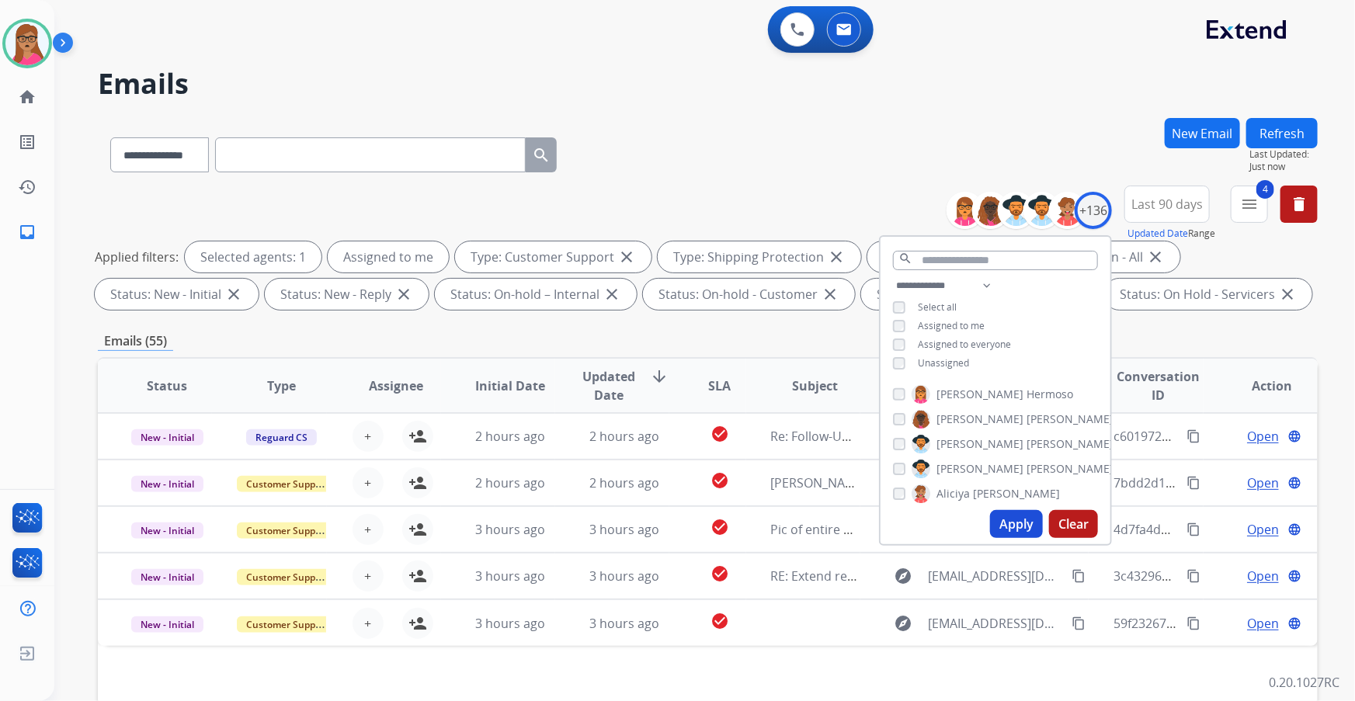
click at [1002, 514] on button "Apply" at bounding box center [1016, 524] width 53 height 28
select select "*"
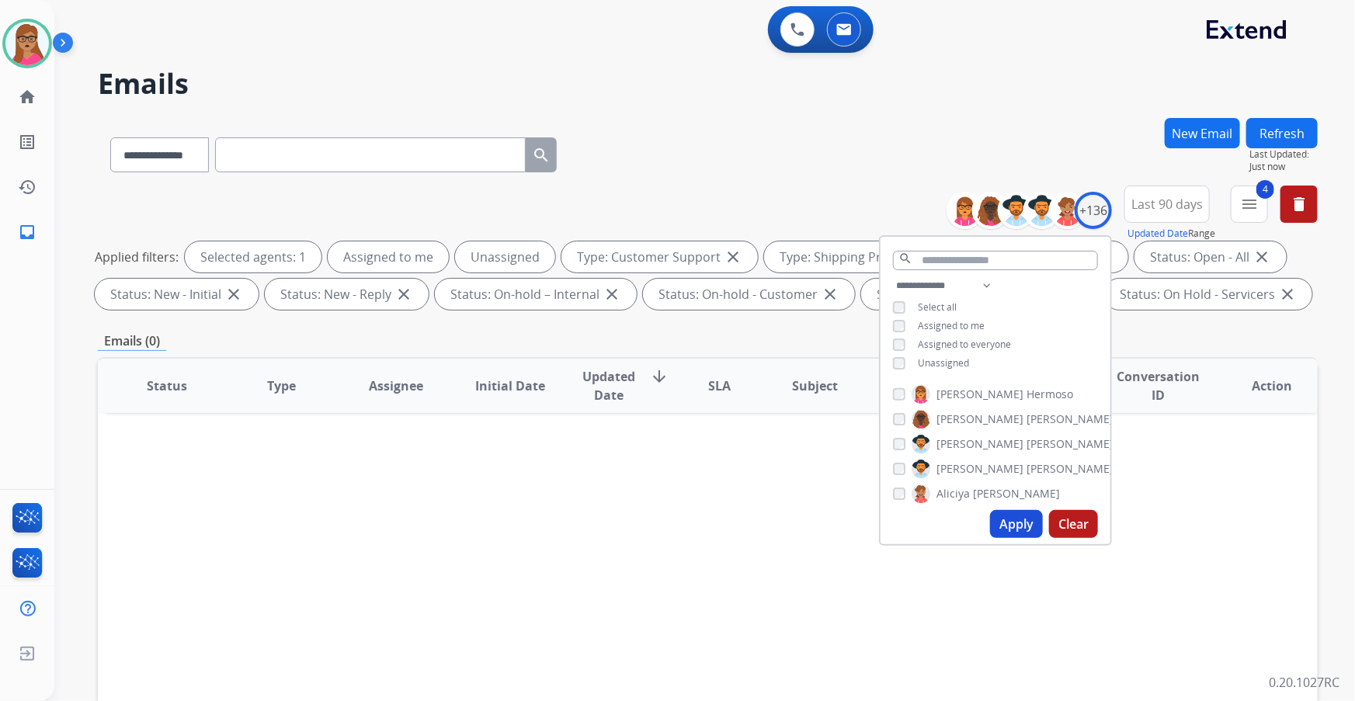
click at [1008, 525] on button "Apply" at bounding box center [1016, 524] width 53 height 28
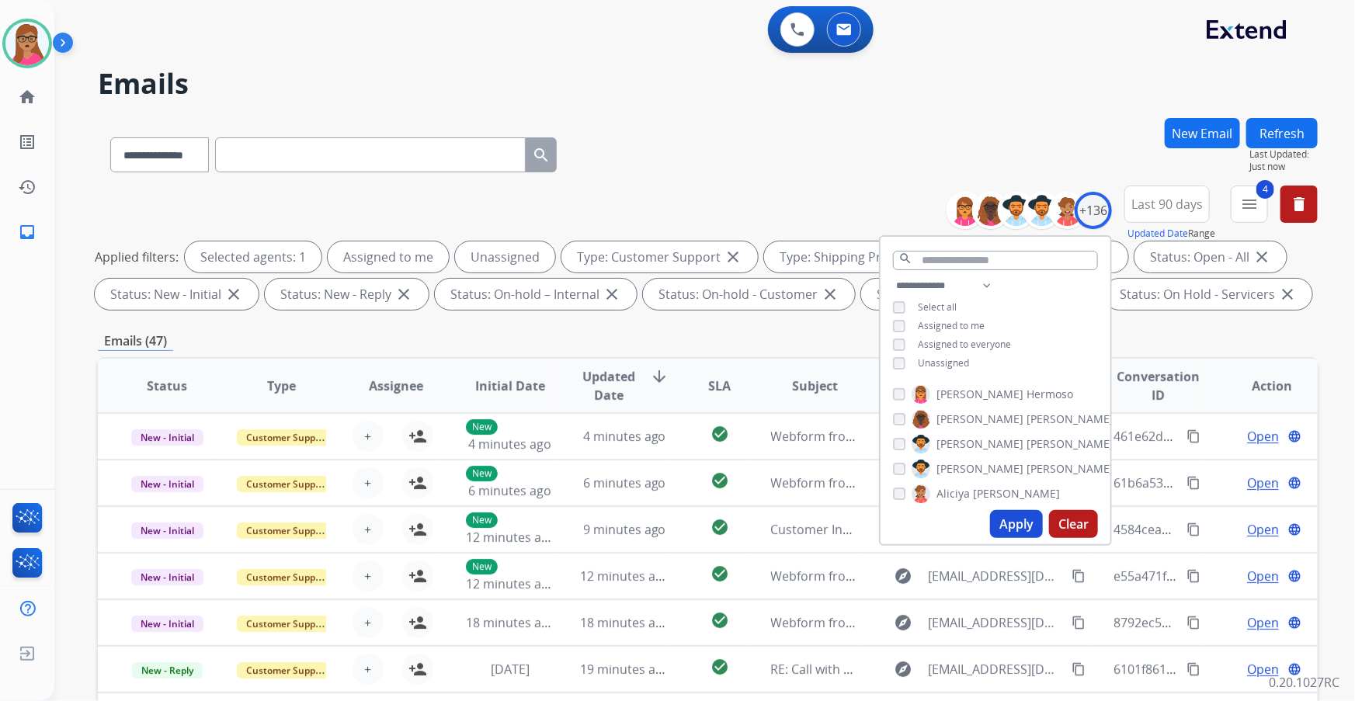
click at [750, 326] on div "**********" at bounding box center [707, 538] width 1219 height 840
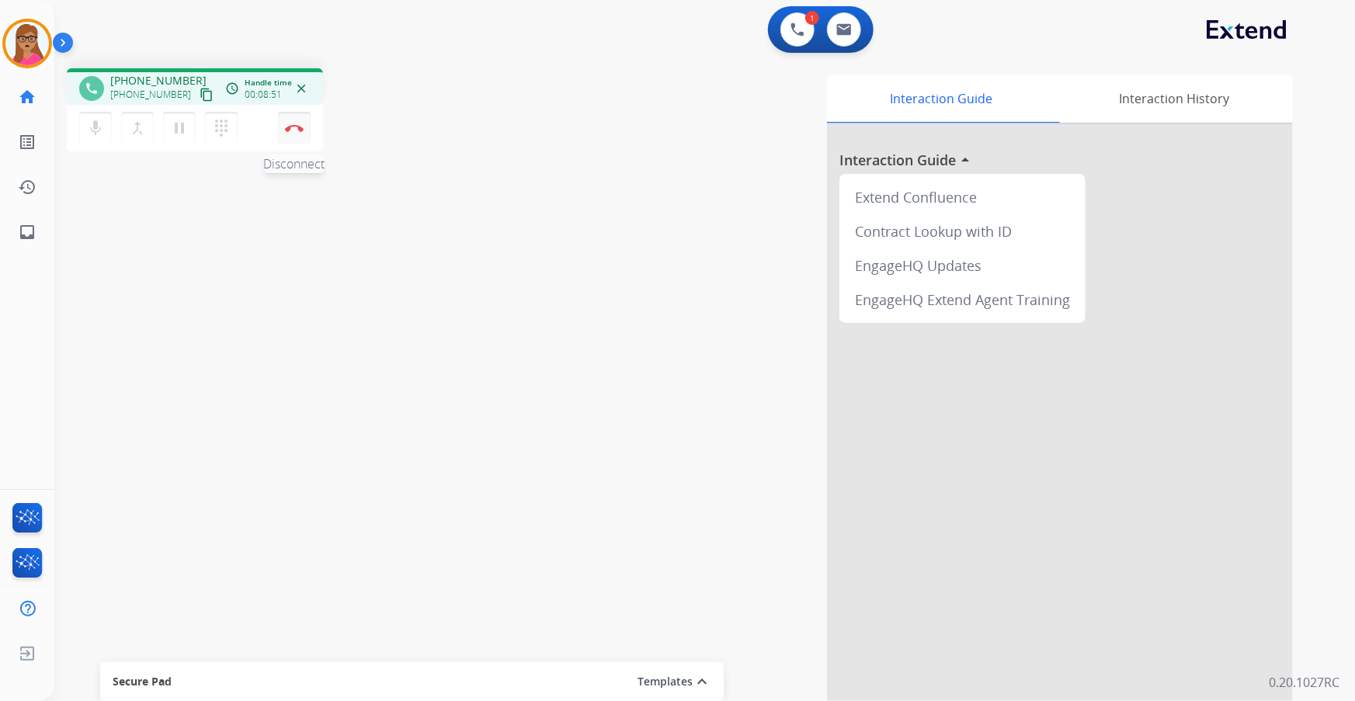
click at [301, 129] on img at bounding box center [294, 128] width 19 height 8
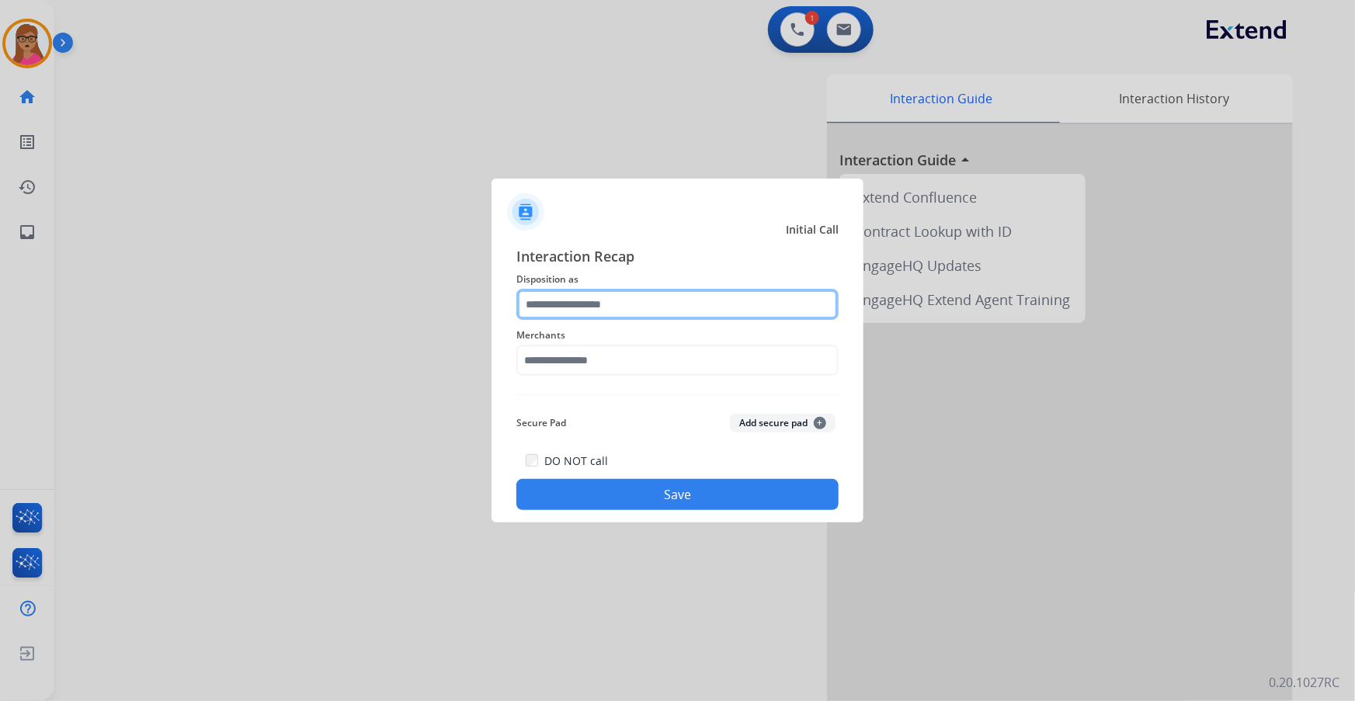
click at [598, 300] on input "text" at bounding box center [677, 304] width 322 height 31
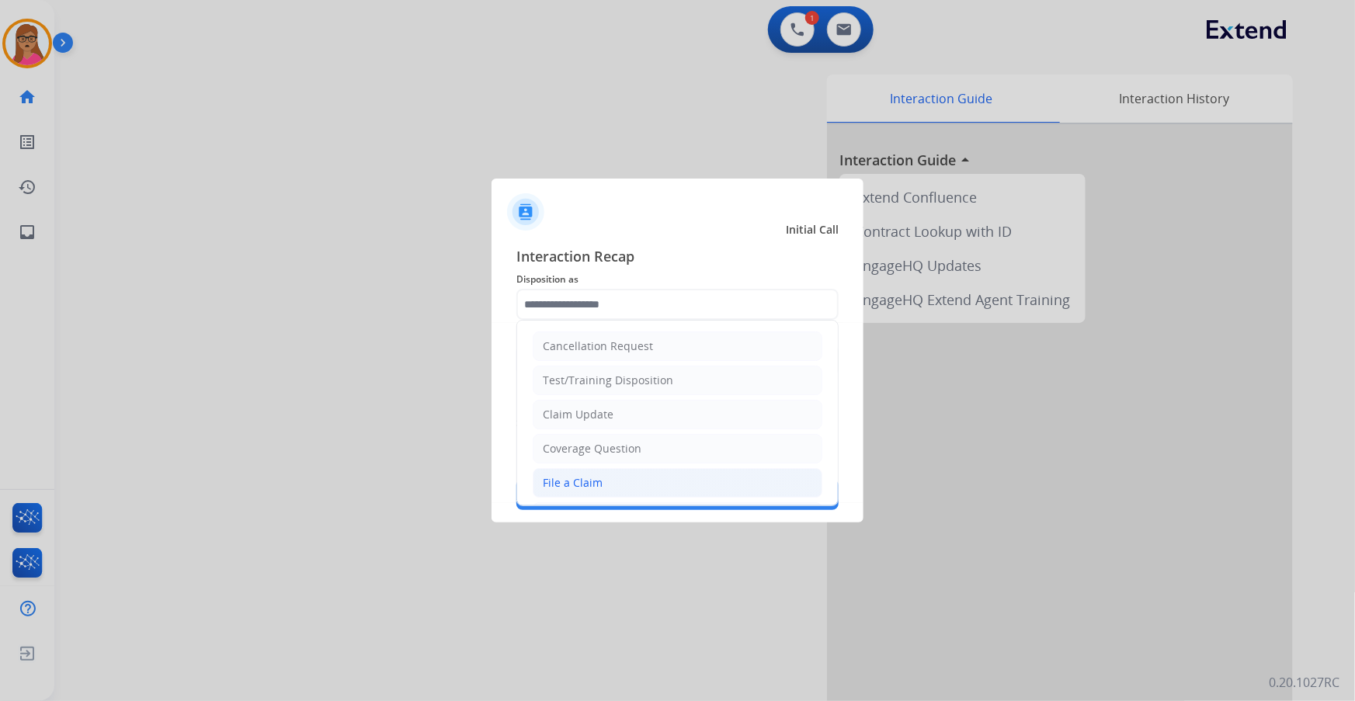
click at [587, 484] on div "File a Claim" at bounding box center [573, 483] width 60 height 16
type input "**********"
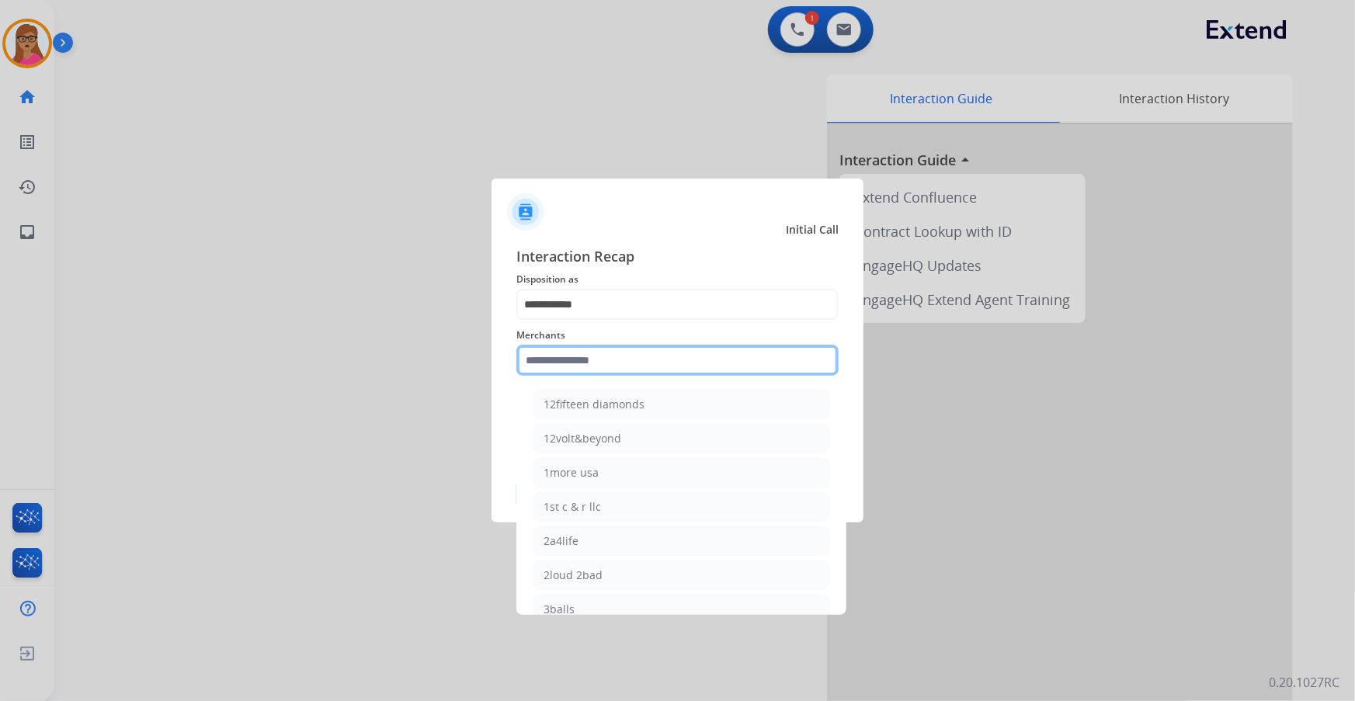
click at [606, 359] on input "text" at bounding box center [677, 360] width 322 height 31
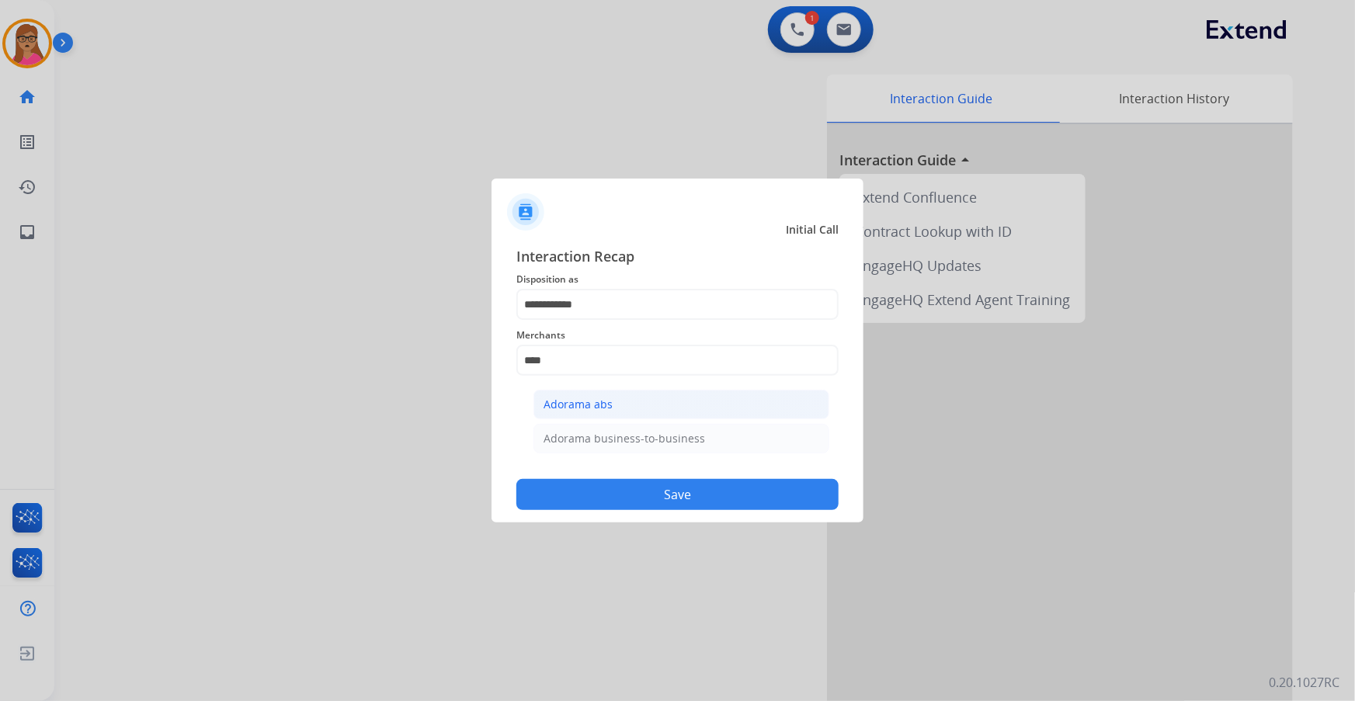
click at [595, 399] on div "Adorama abs" at bounding box center [577, 405] width 69 height 16
type input "**********"
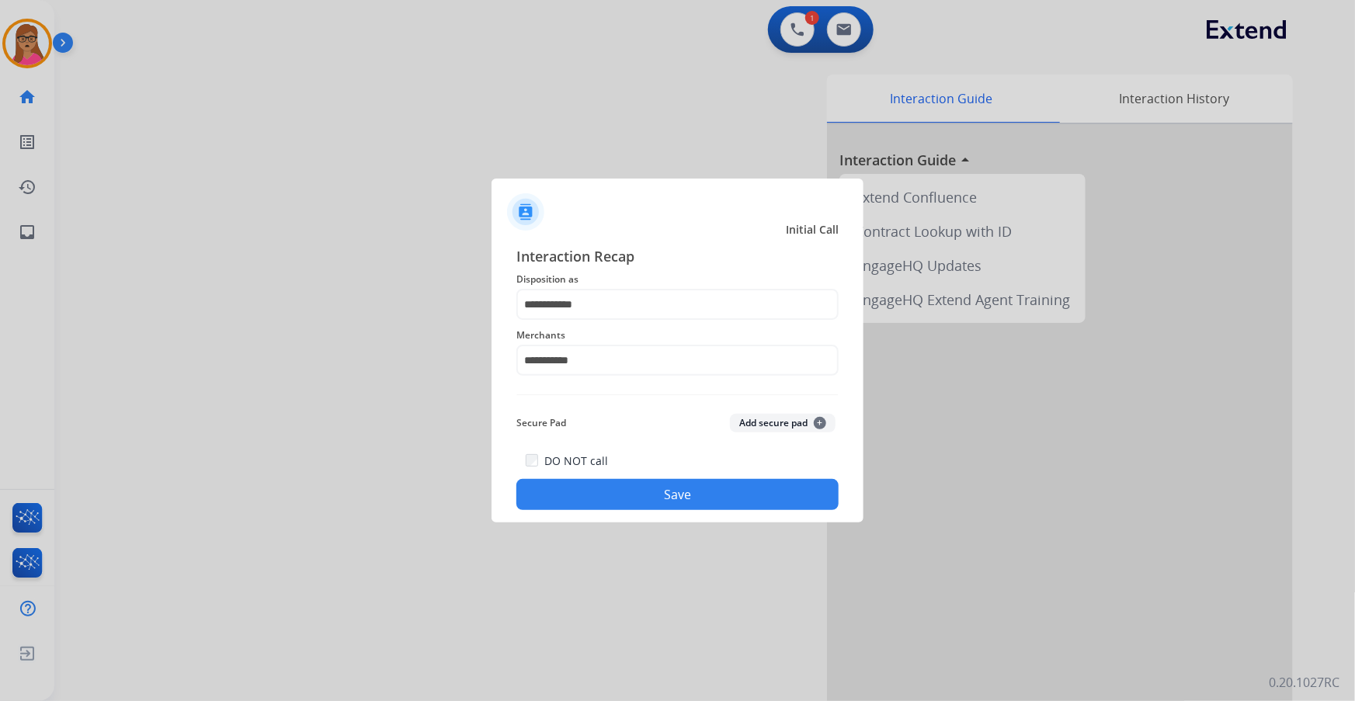
click at [702, 505] on button "Save" at bounding box center [677, 494] width 322 height 31
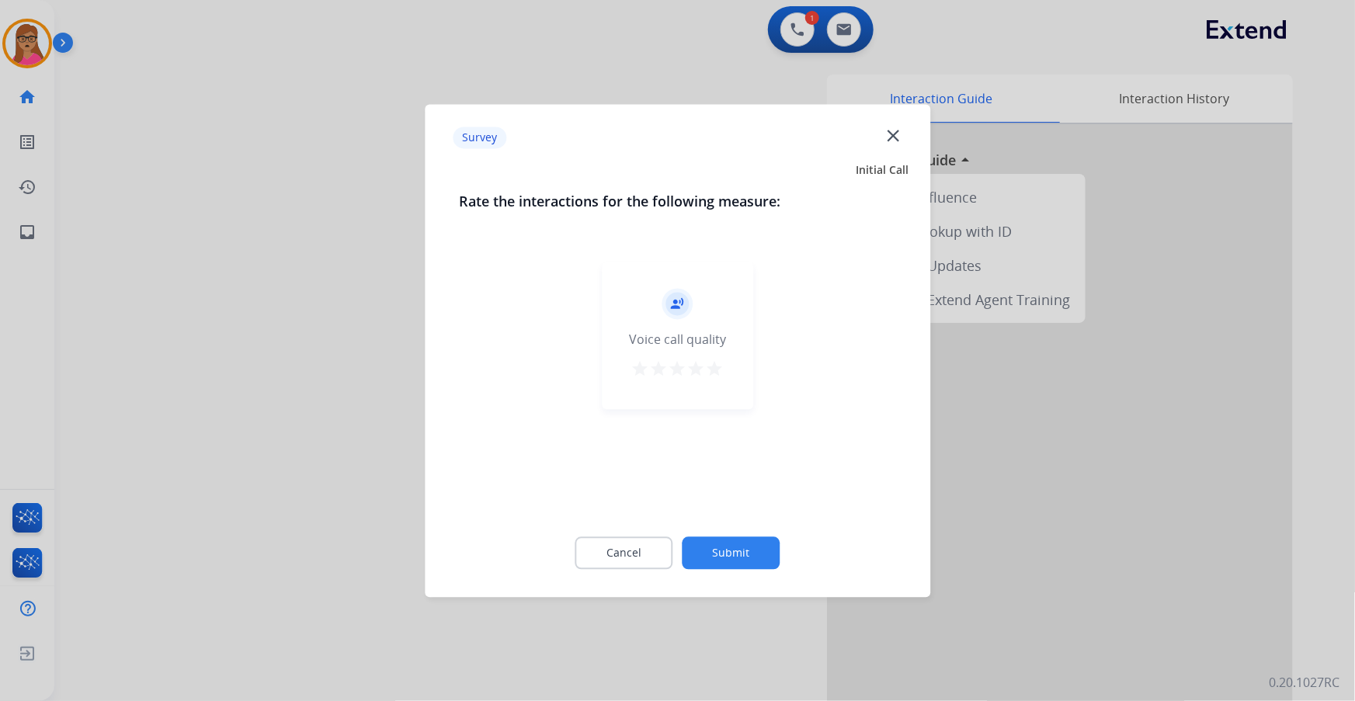
click at [220, 351] on div at bounding box center [677, 350] width 1355 height 701
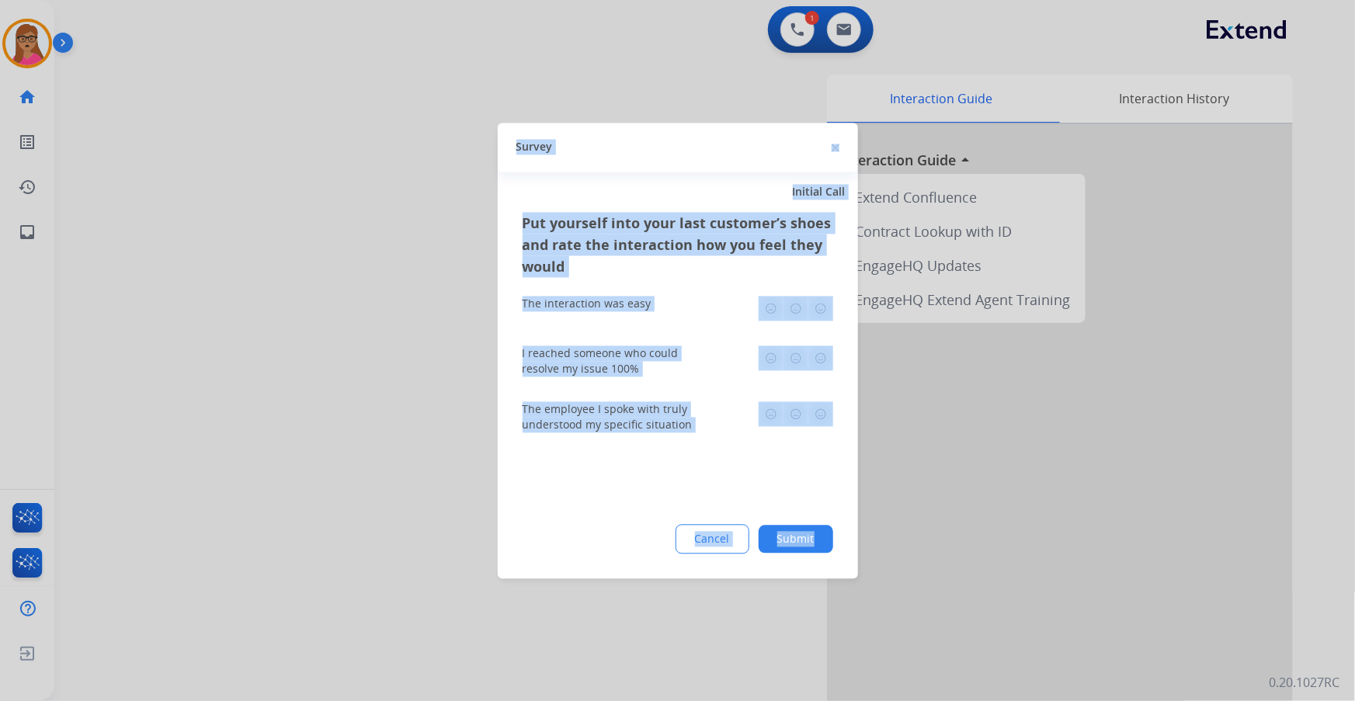
click at [219, 350] on div at bounding box center [677, 350] width 1355 height 701
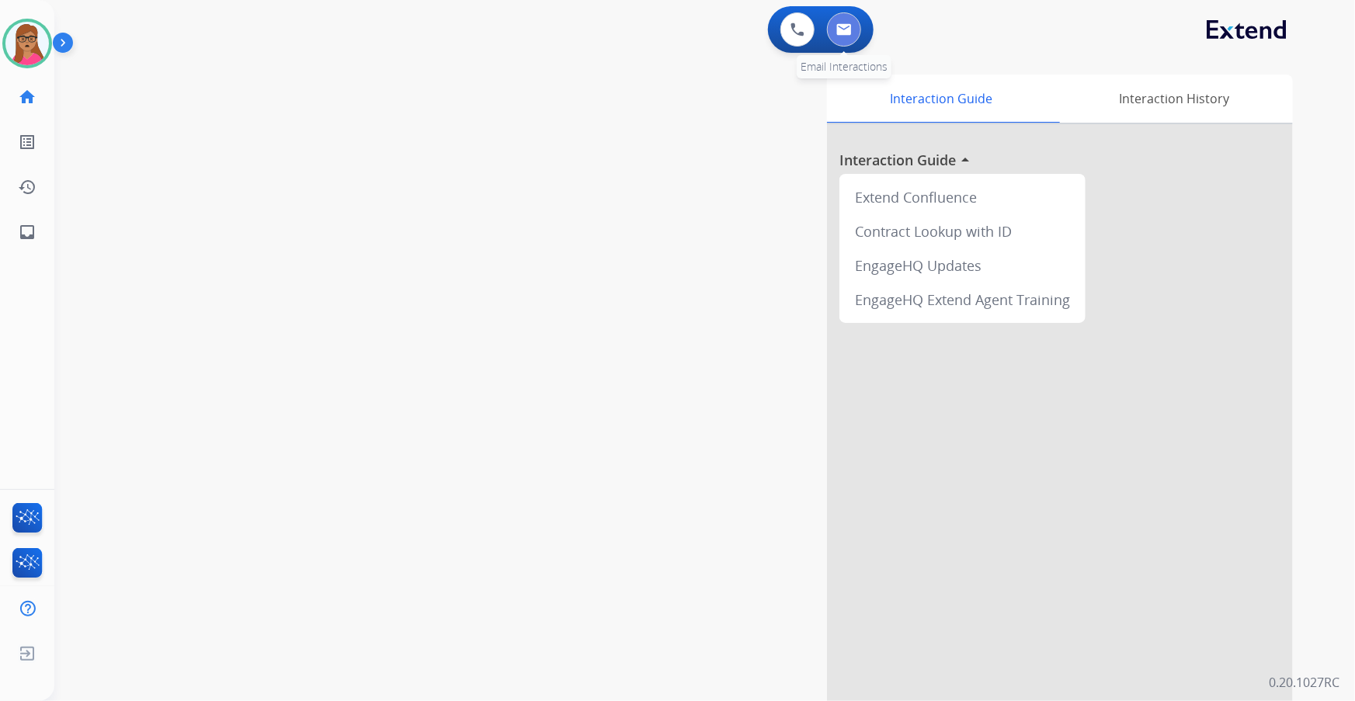
click at [850, 34] on img at bounding box center [844, 29] width 16 height 12
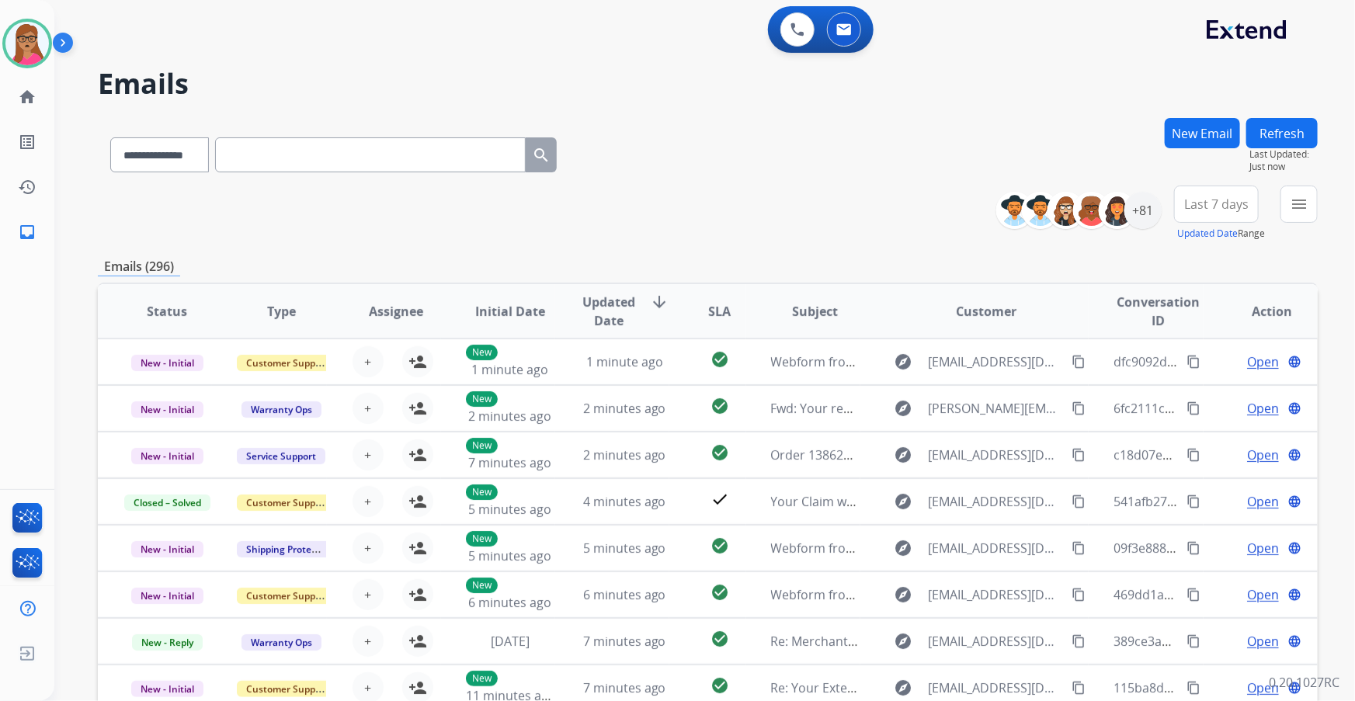
click at [1214, 201] on span "Last 7 days" at bounding box center [1216, 204] width 64 height 6
click at [1187, 395] on div "Last 90 days" at bounding box center [1210, 392] width 85 height 23
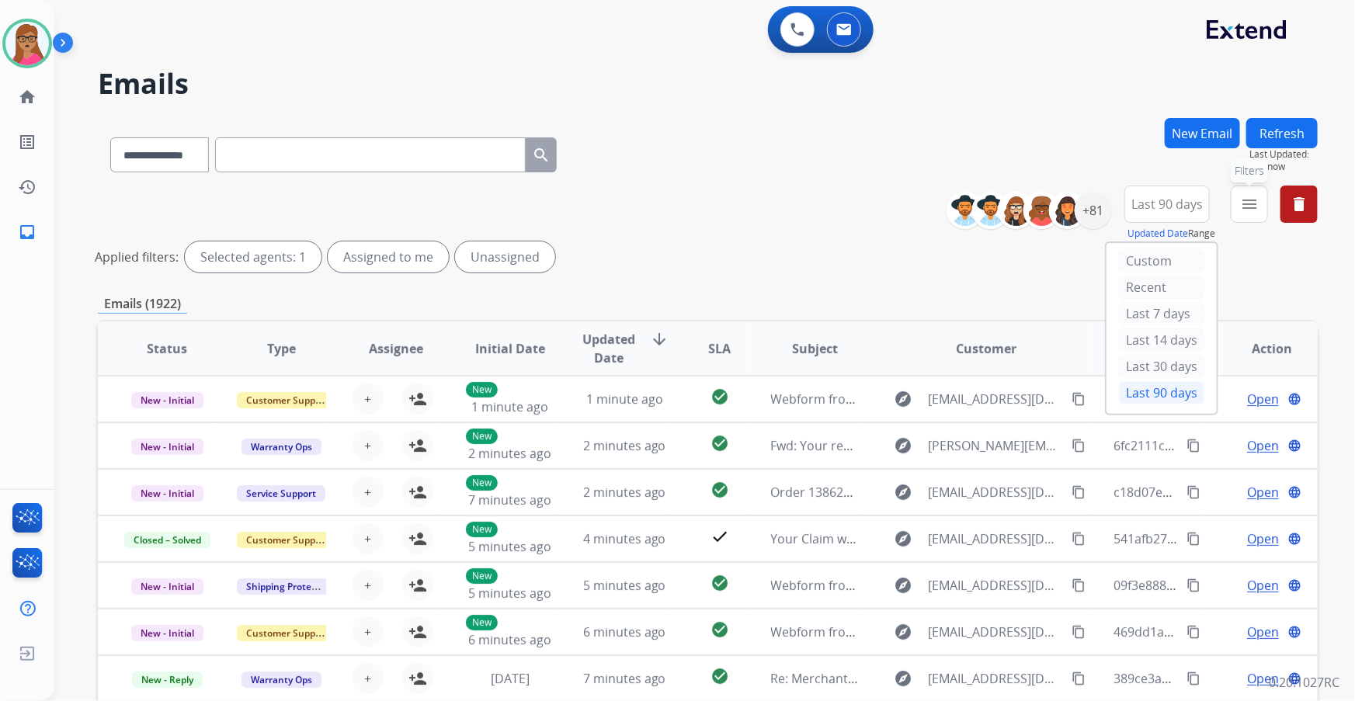
click at [1259, 205] on button "menu Filters" at bounding box center [1248, 204] width 37 height 37
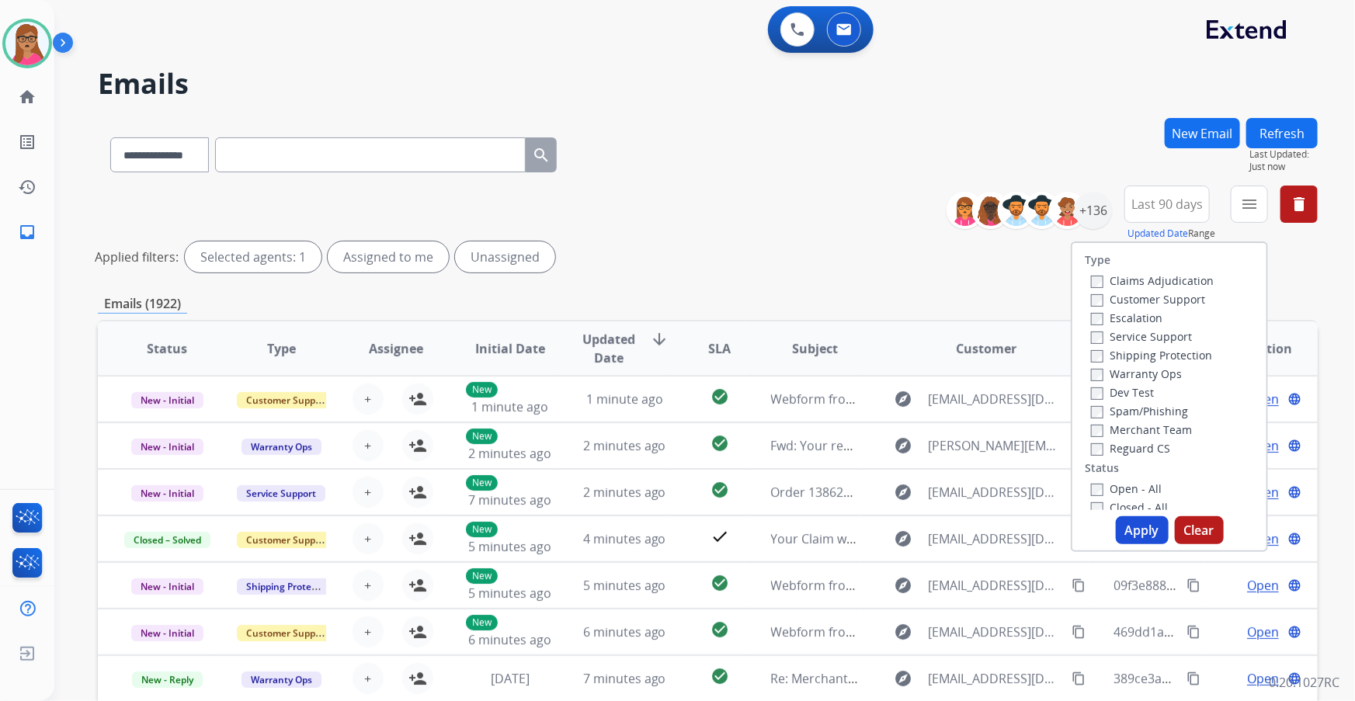
click at [1185, 302] on label "Customer Support" at bounding box center [1148, 299] width 114 height 15
click at [1171, 358] on label "Shipping Protection" at bounding box center [1151, 355] width 121 height 15
click at [1126, 449] on label "Reguard CS" at bounding box center [1130, 448] width 79 height 15
click at [1095, 485] on label "Open - All" at bounding box center [1126, 488] width 71 height 15
click at [1140, 530] on button "Apply" at bounding box center [1141, 530] width 53 height 28
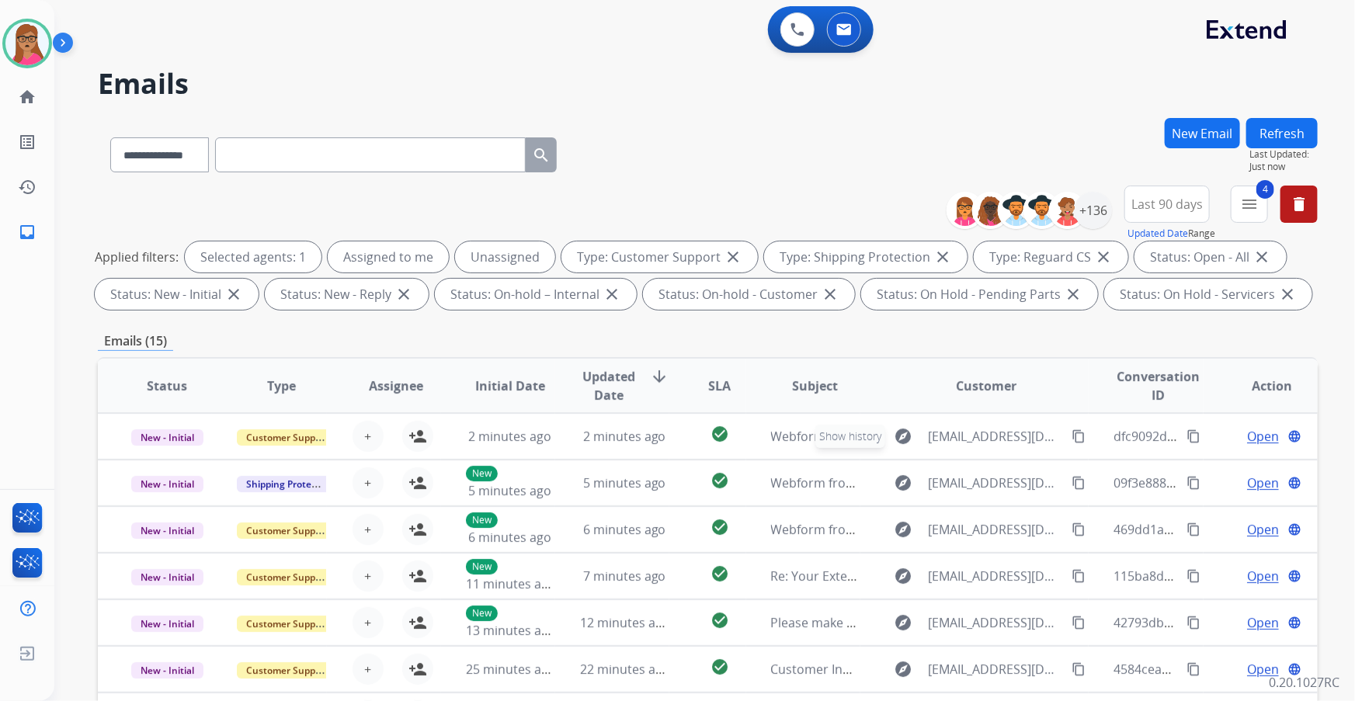
scroll to position [1, 0]
click at [1105, 212] on div "+136" at bounding box center [1092, 210] width 37 height 37
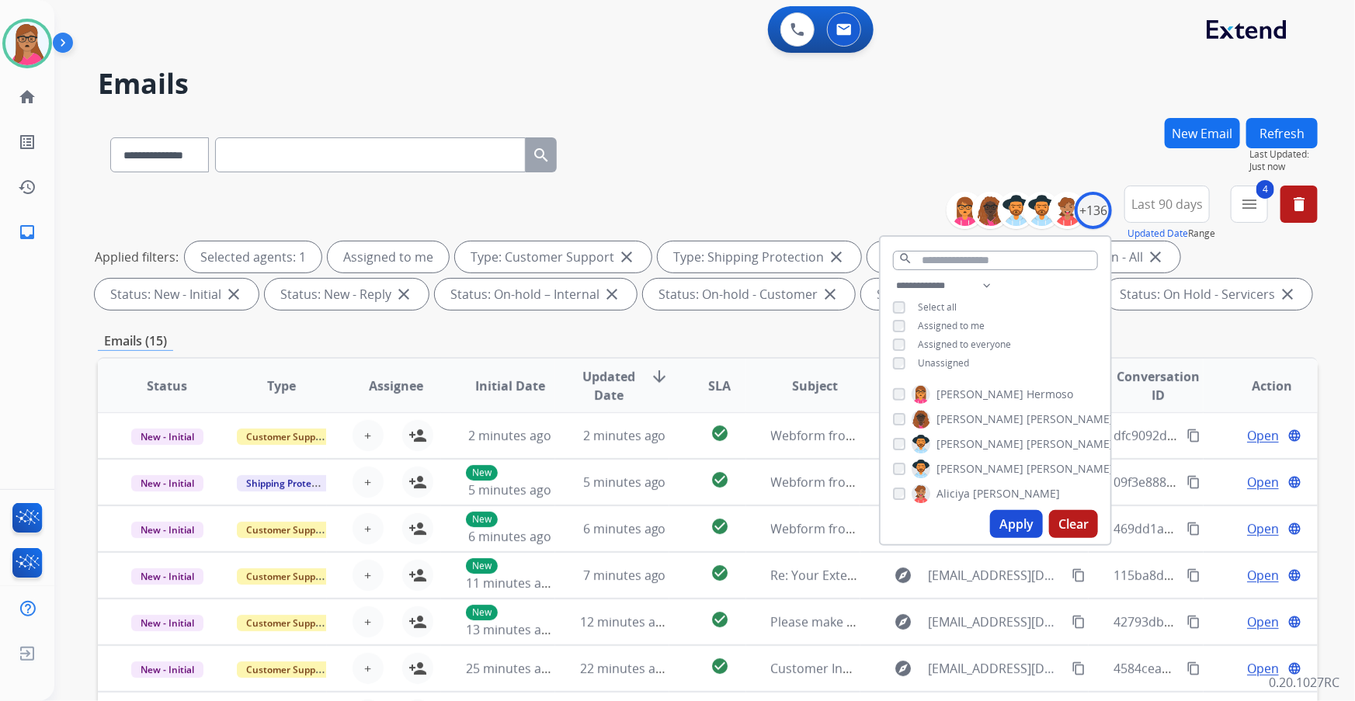
click at [1012, 519] on button "Apply" at bounding box center [1016, 524] width 53 height 28
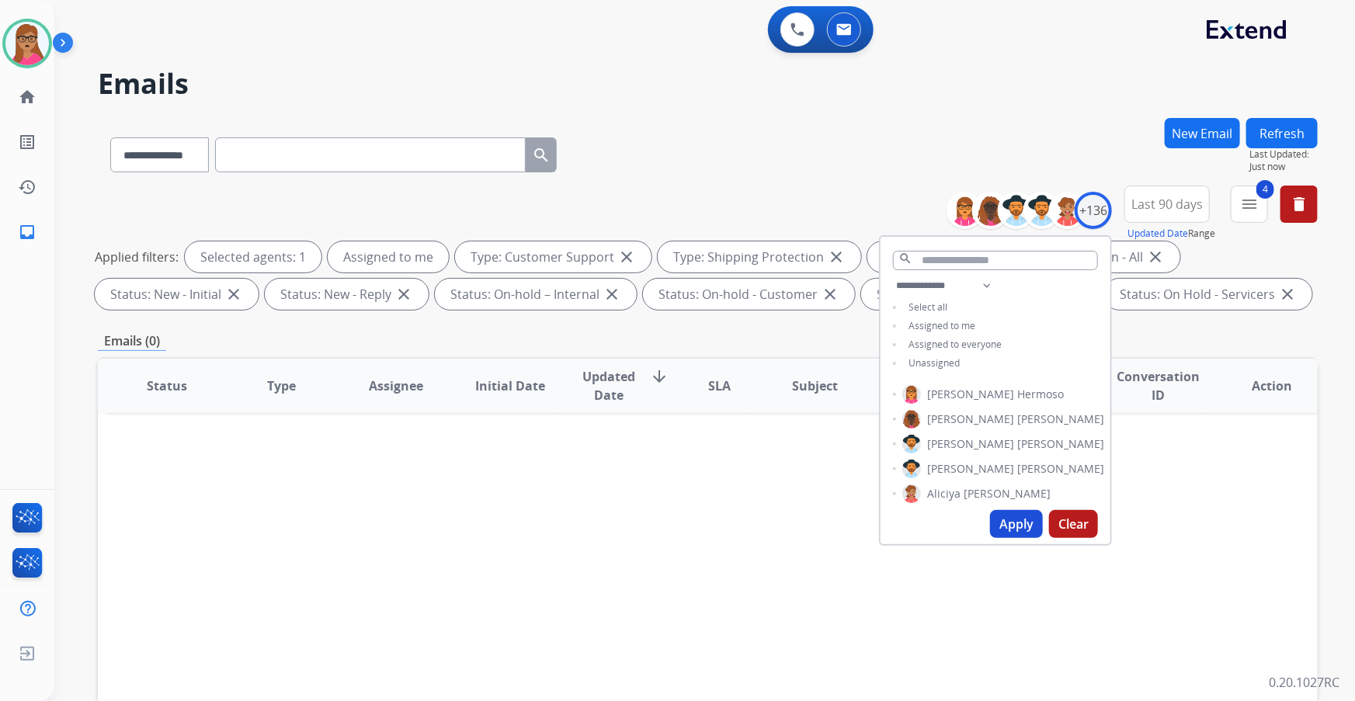
scroll to position [0, 0]
click at [1010, 520] on button "Apply" at bounding box center [1016, 524] width 53 height 28
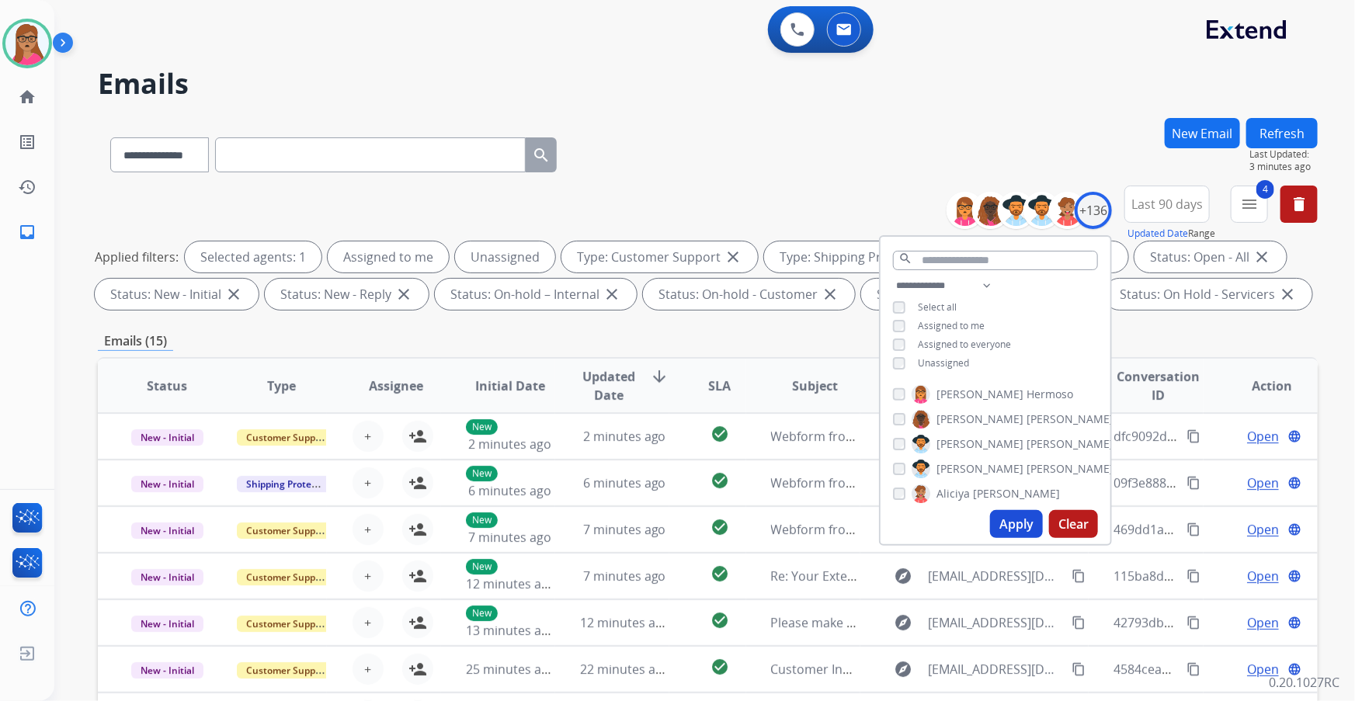
click at [785, 344] on div "Emails (15)" at bounding box center [707, 340] width 1219 height 19
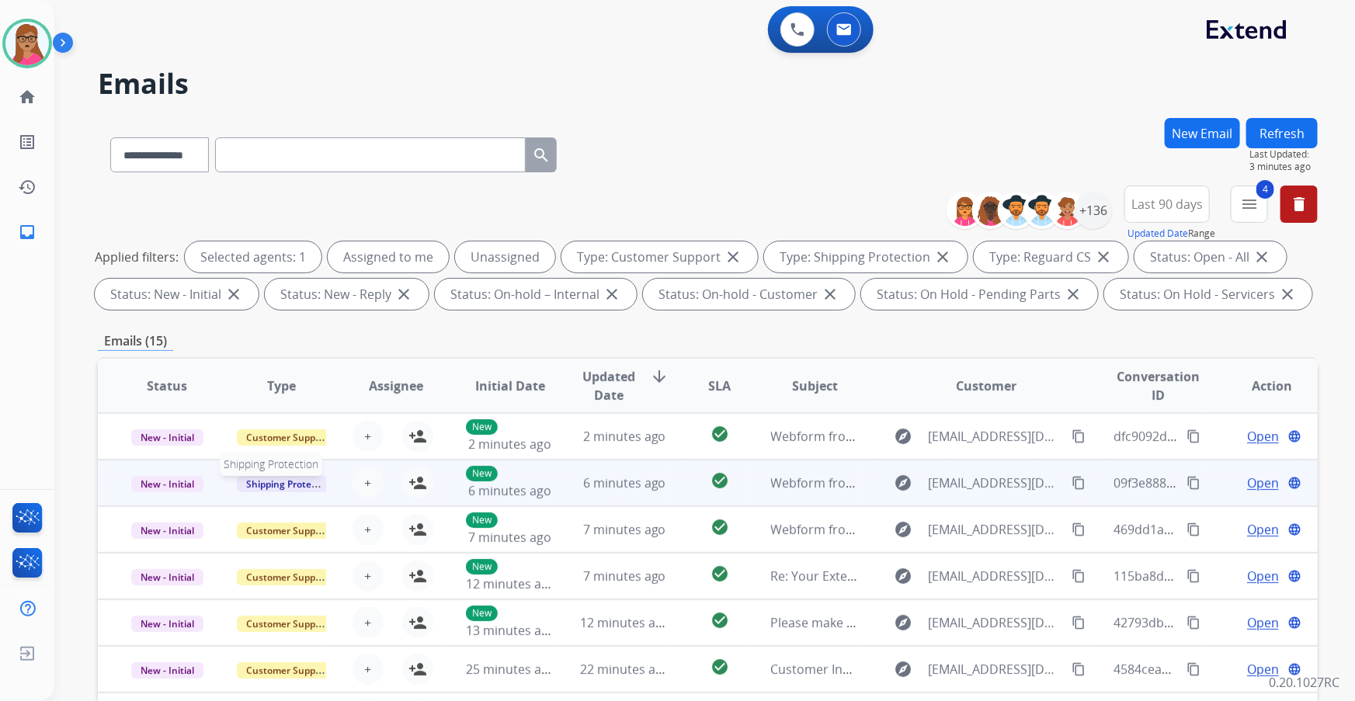
scroll to position [1, 0]
click at [180, 501] on td "New - Initial" at bounding box center [155, 482] width 114 height 47
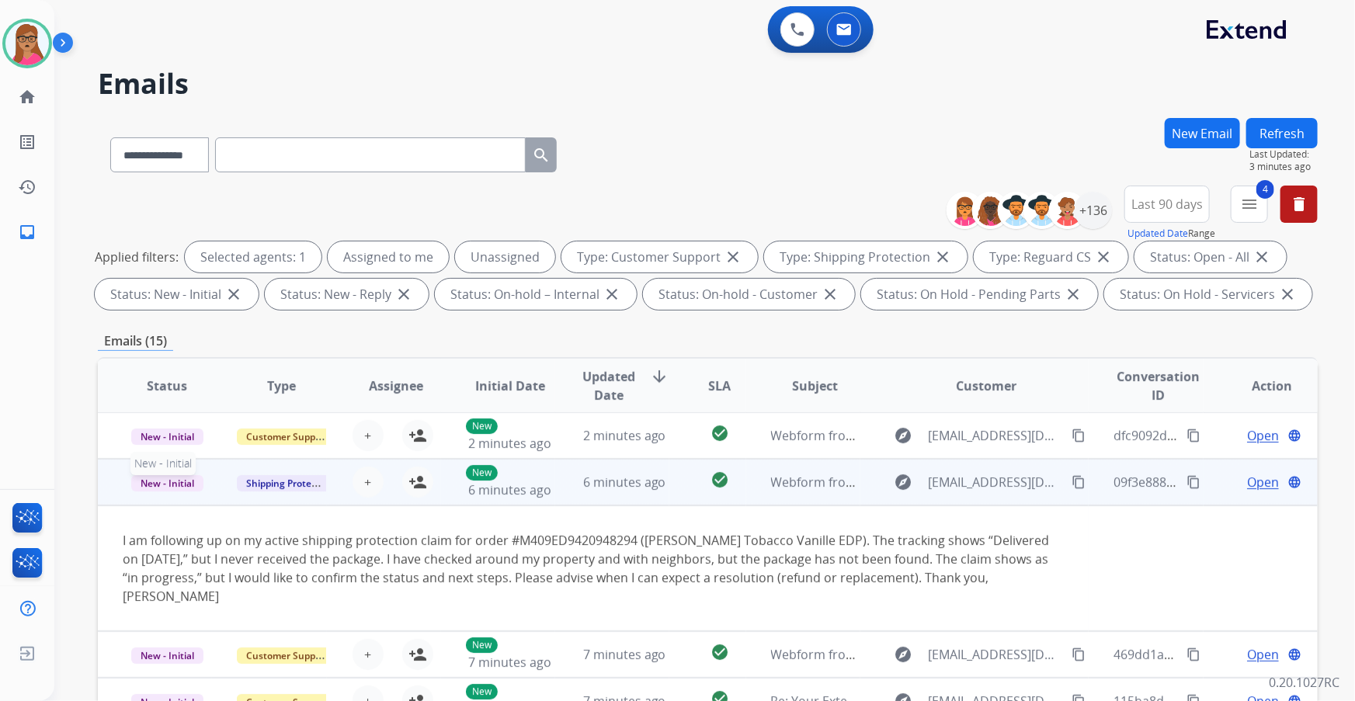
scroll to position [47, 0]
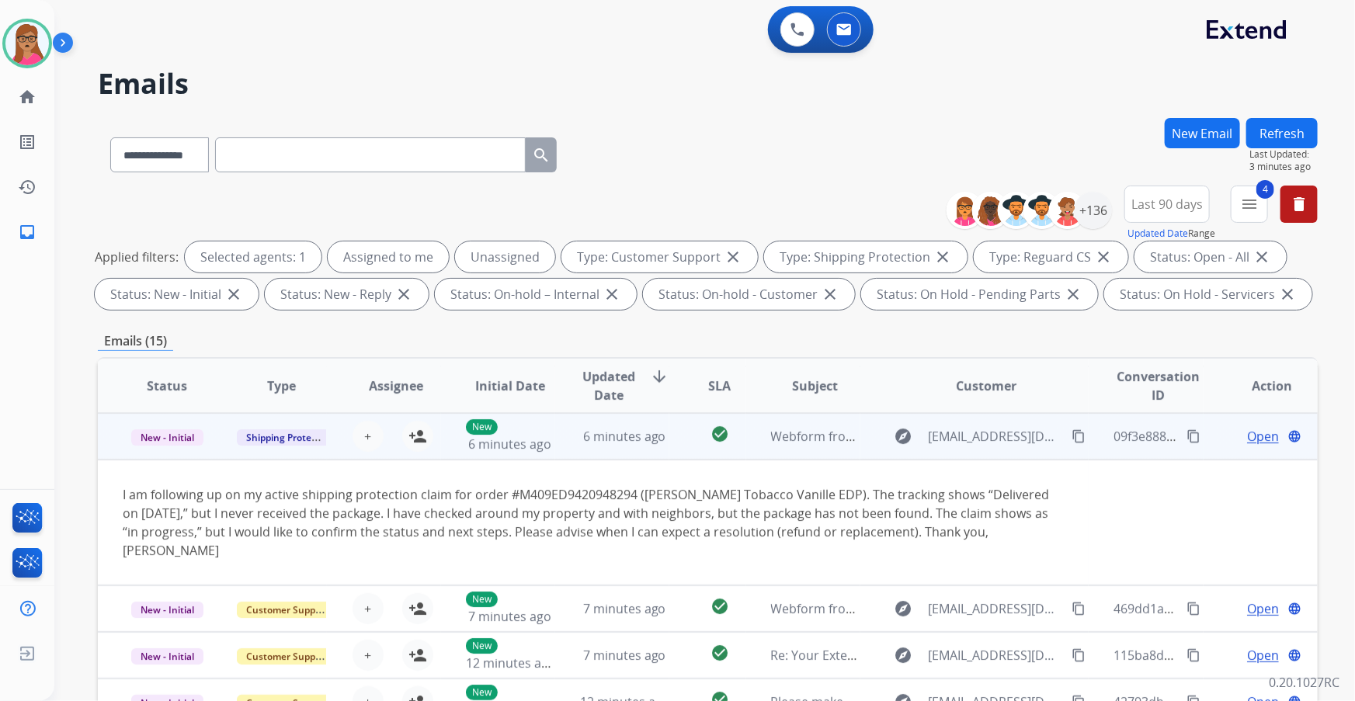
click at [175, 457] on td "New - Initial" at bounding box center [155, 436] width 114 height 47
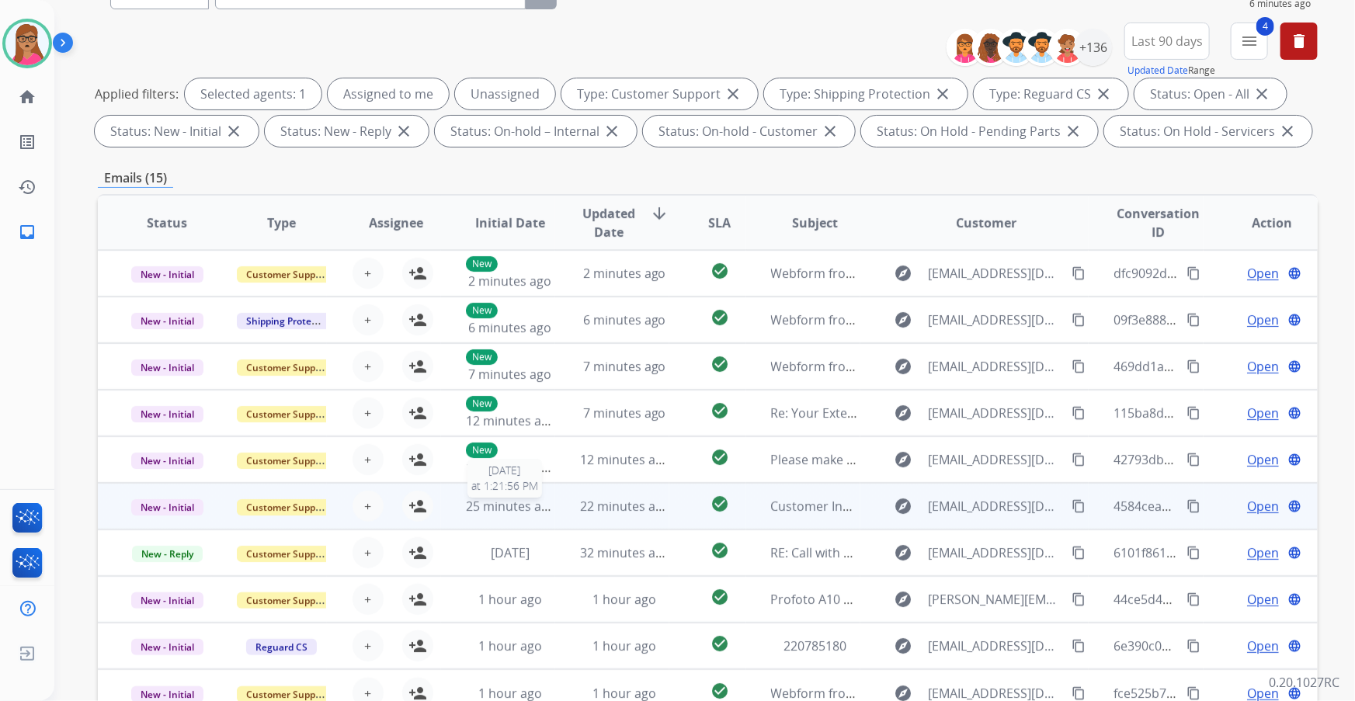
scroll to position [45, 0]
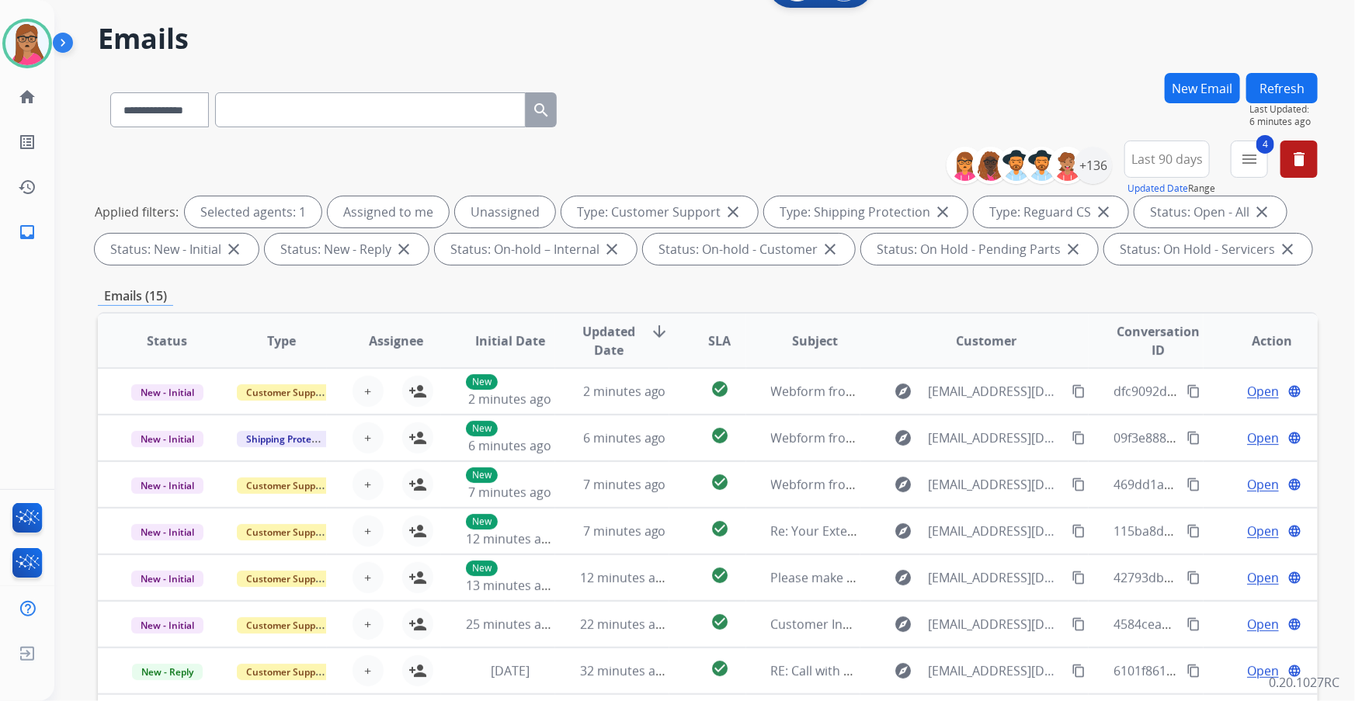
click at [1272, 83] on button "Refresh" at bounding box center [1281, 88] width 71 height 30
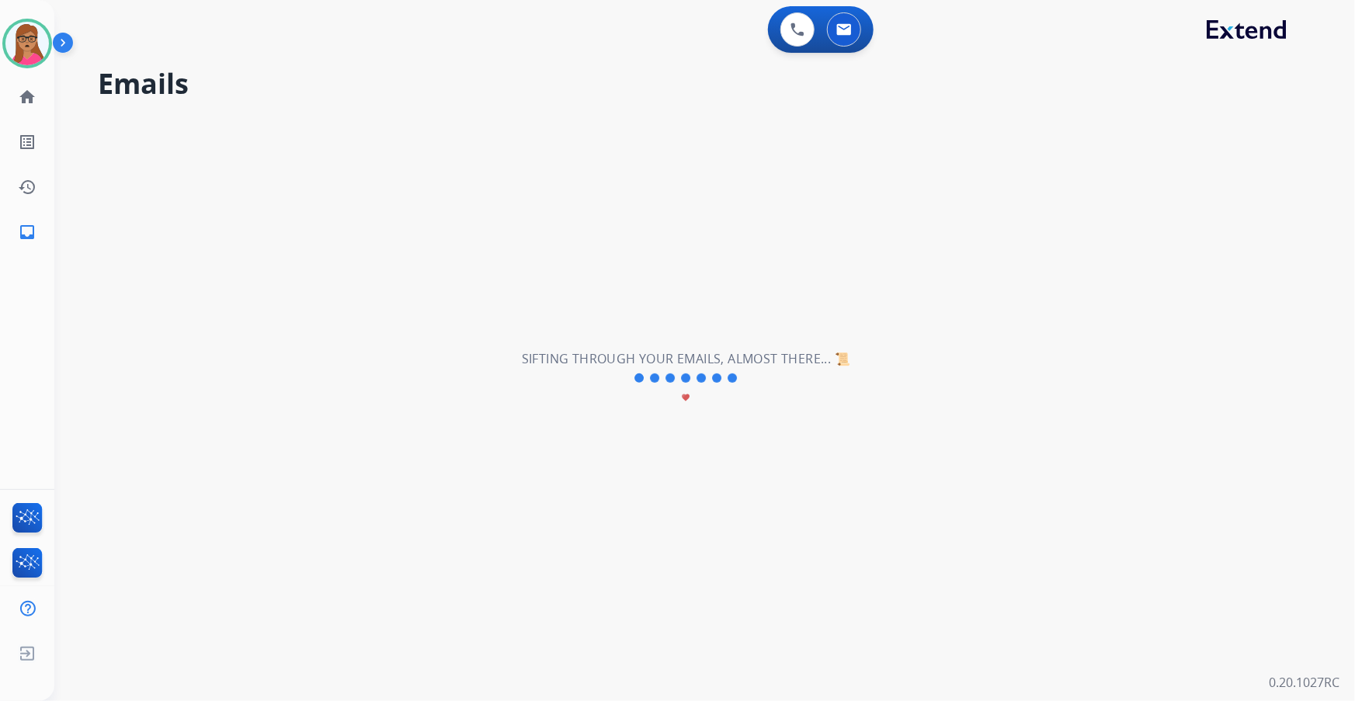
scroll to position [0, 0]
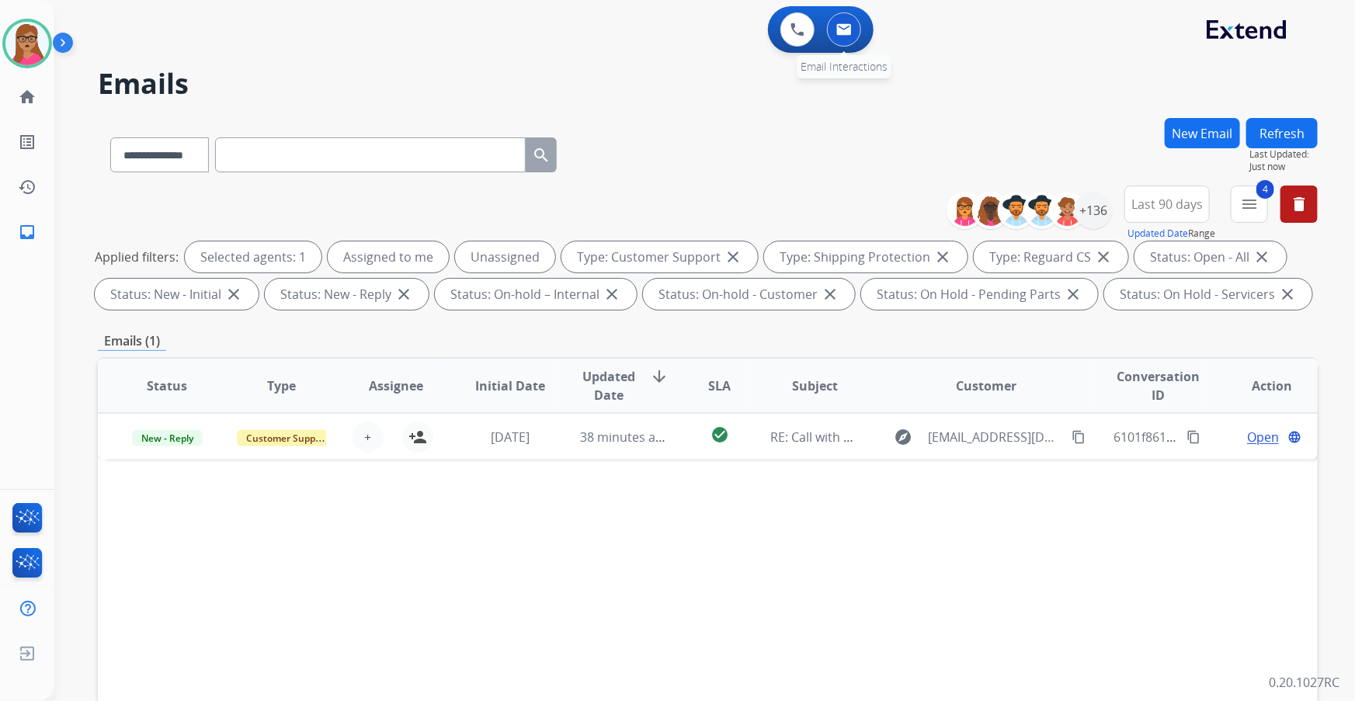
click at [858, 34] on button at bounding box center [844, 29] width 34 height 34
click at [853, 33] on button at bounding box center [844, 29] width 34 height 34
click at [1097, 208] on div "+136" at bounding box center [1092, 210] width 37 height 37
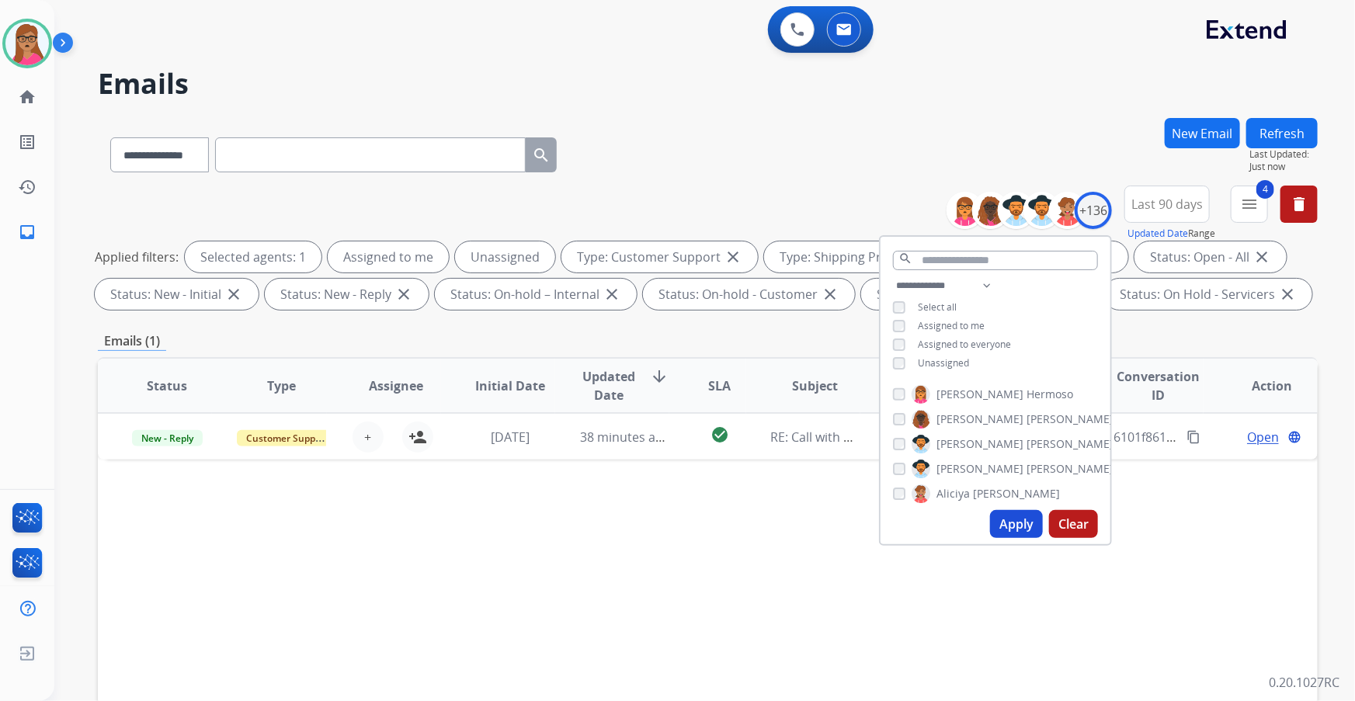
click at [785, 335] on div "Emails (1)" at bounding box center [707, 340] width 1219 height 19
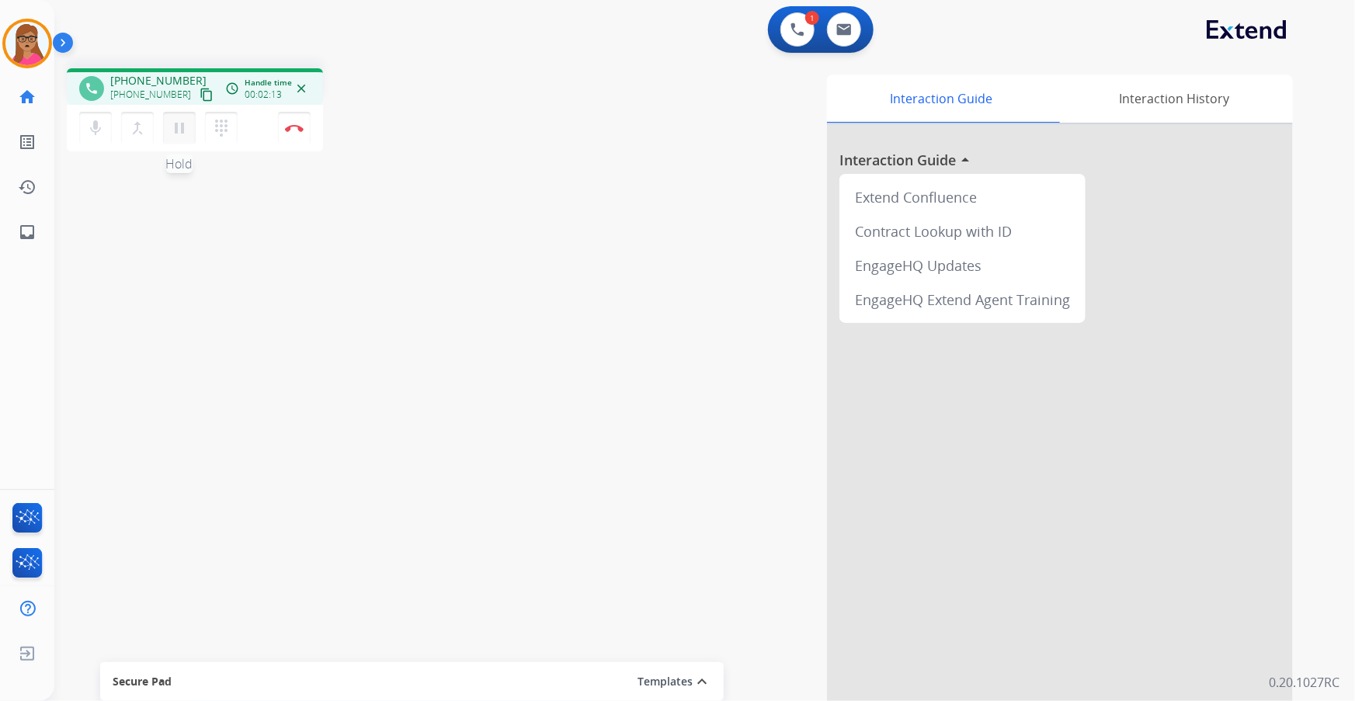
click at [179, 126] on mat-icon "pause" at bounding box center [179, 128] width 19 height 19
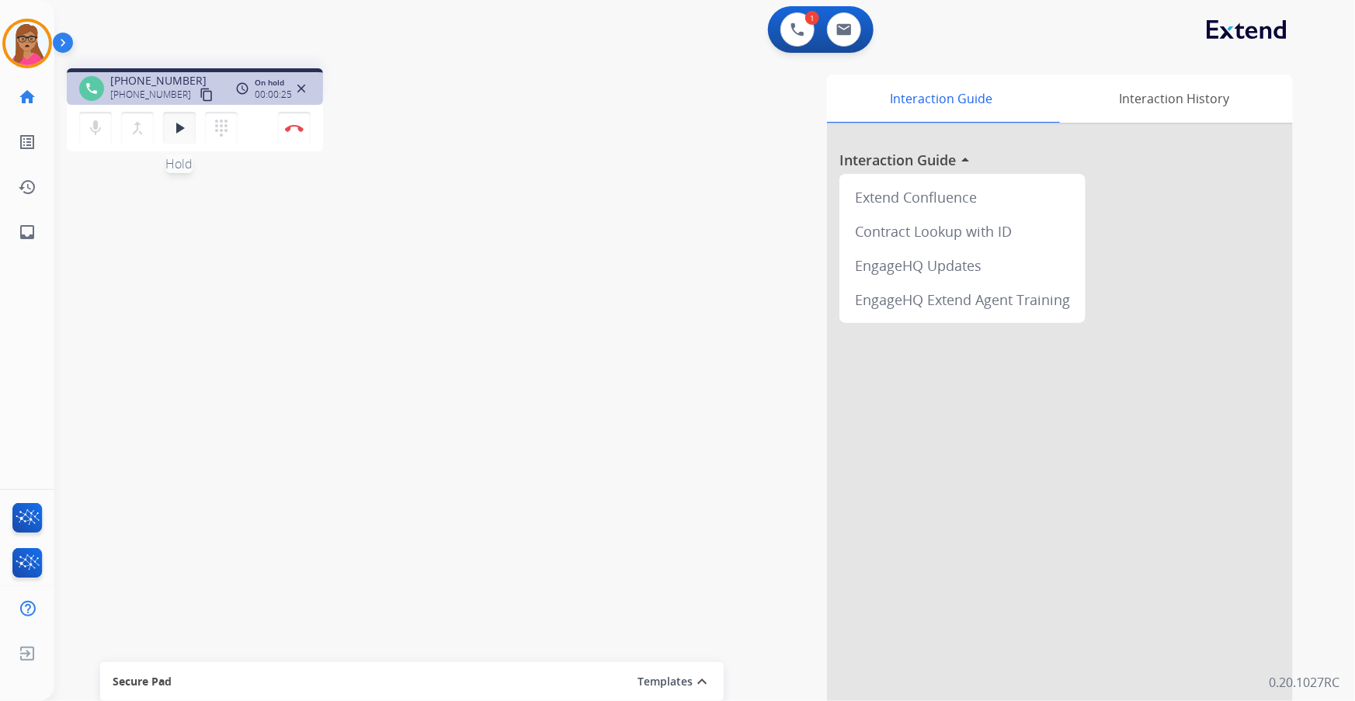
click at [182, 129] on mat-icon "play_arrow" at bounding box center [179, 128] width 19 height 19
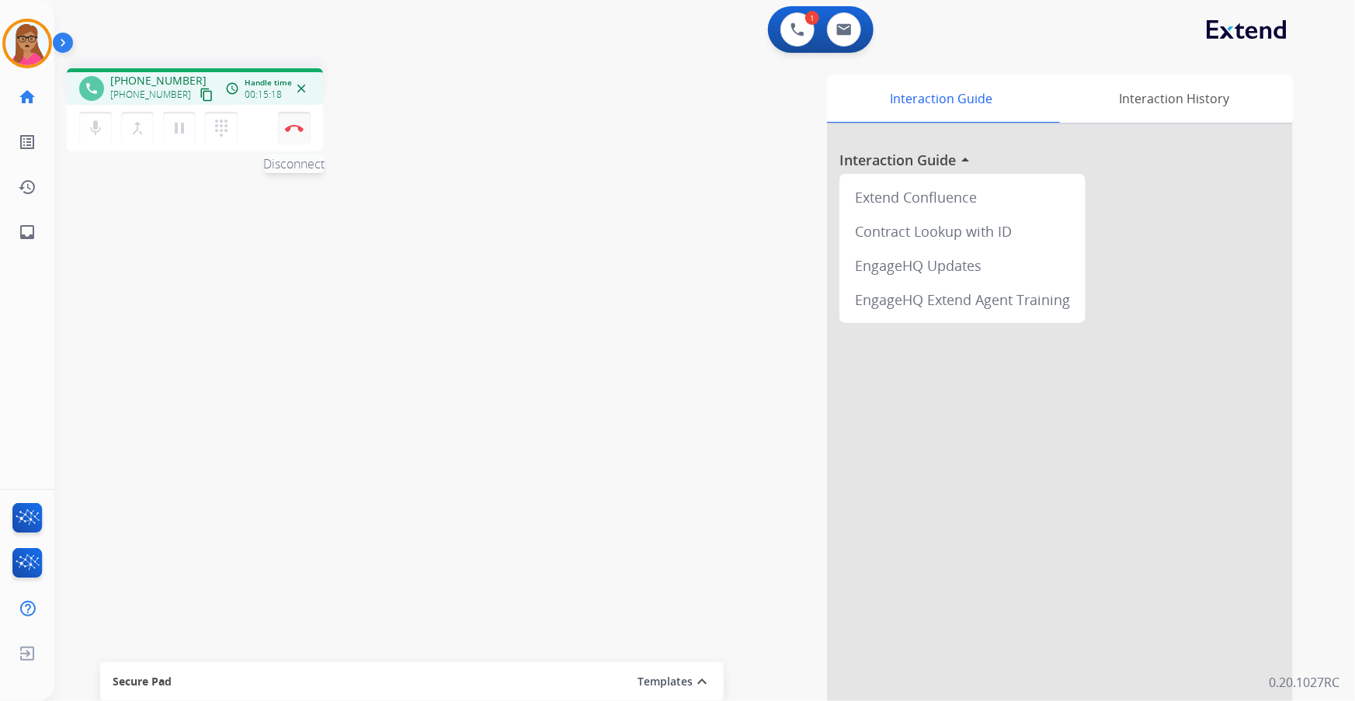
click at [293, 122] on button "Disconnect" at bounding box center [294, 128] width 33 height 33
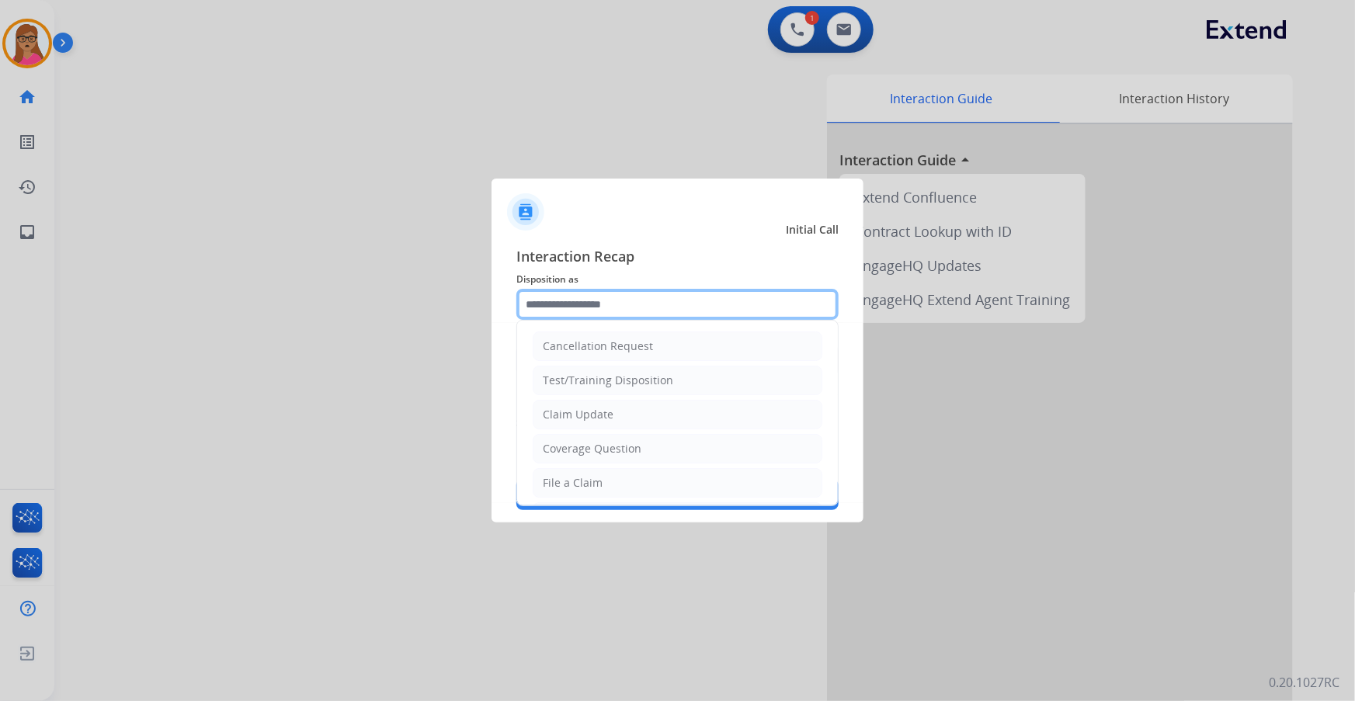
drag, startPoint x: 619, startPoint y: 303, endPoint x: 614, endPoint y: 318, distance: 16.4
click at [619, 304] on input "text" at bounding box center [677, 304] width 322 height 31
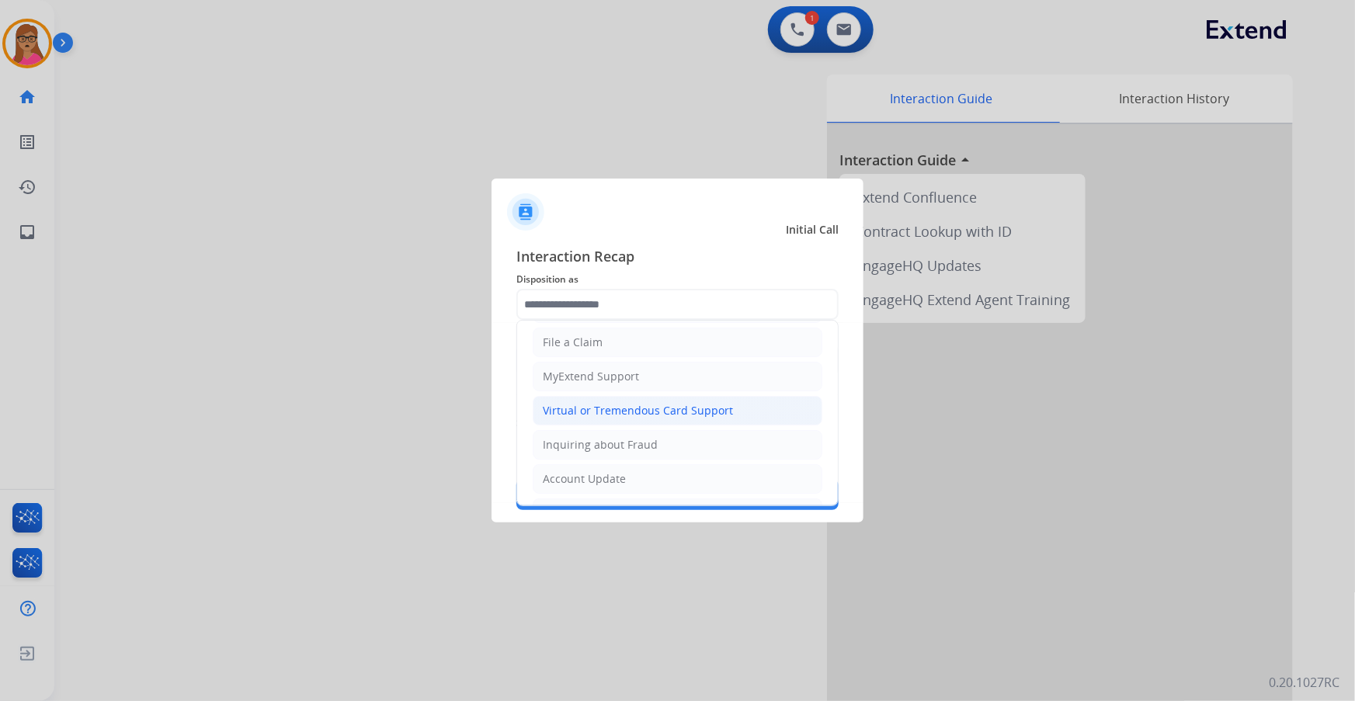
click at [637, 408] on div "Virtual or Tremendous Card Support" at bounding box center [638, 411] width 190 height 16
type input "**********"
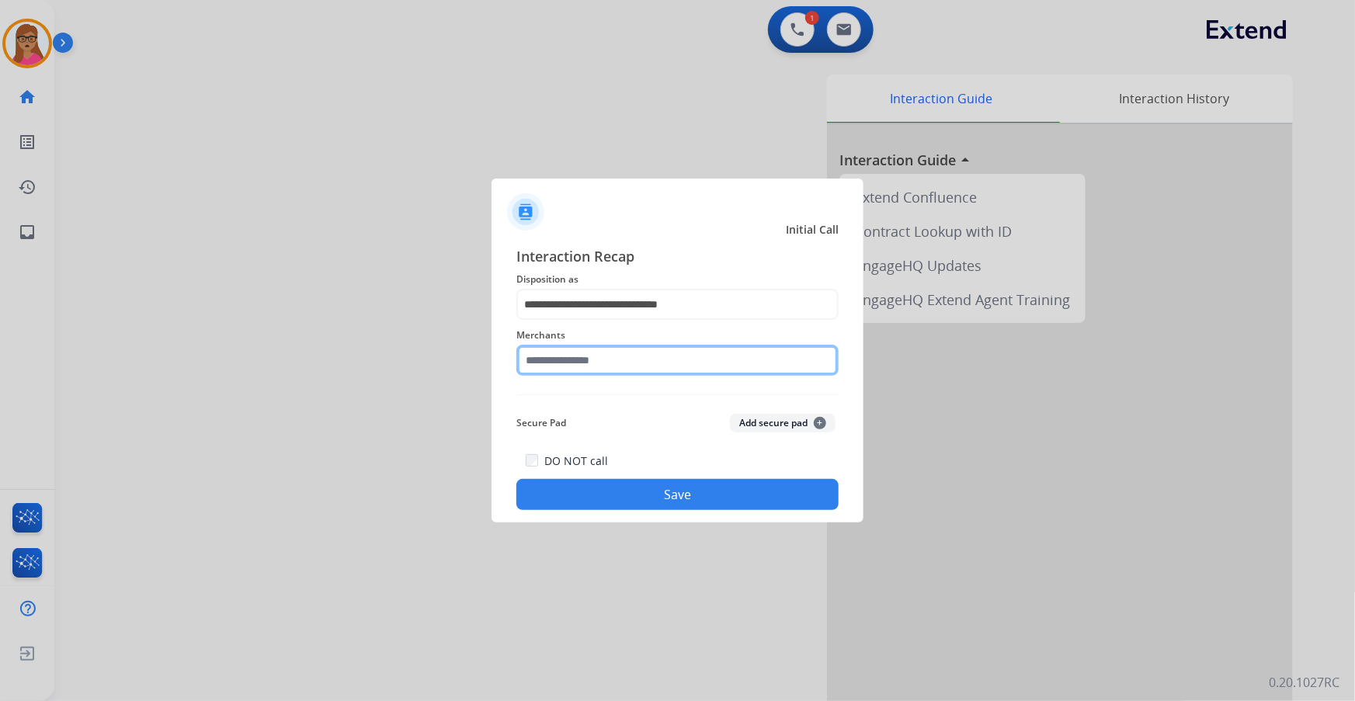
click at [577, 354] on input "text" at bounding box center [677, 360] width 322 height 31
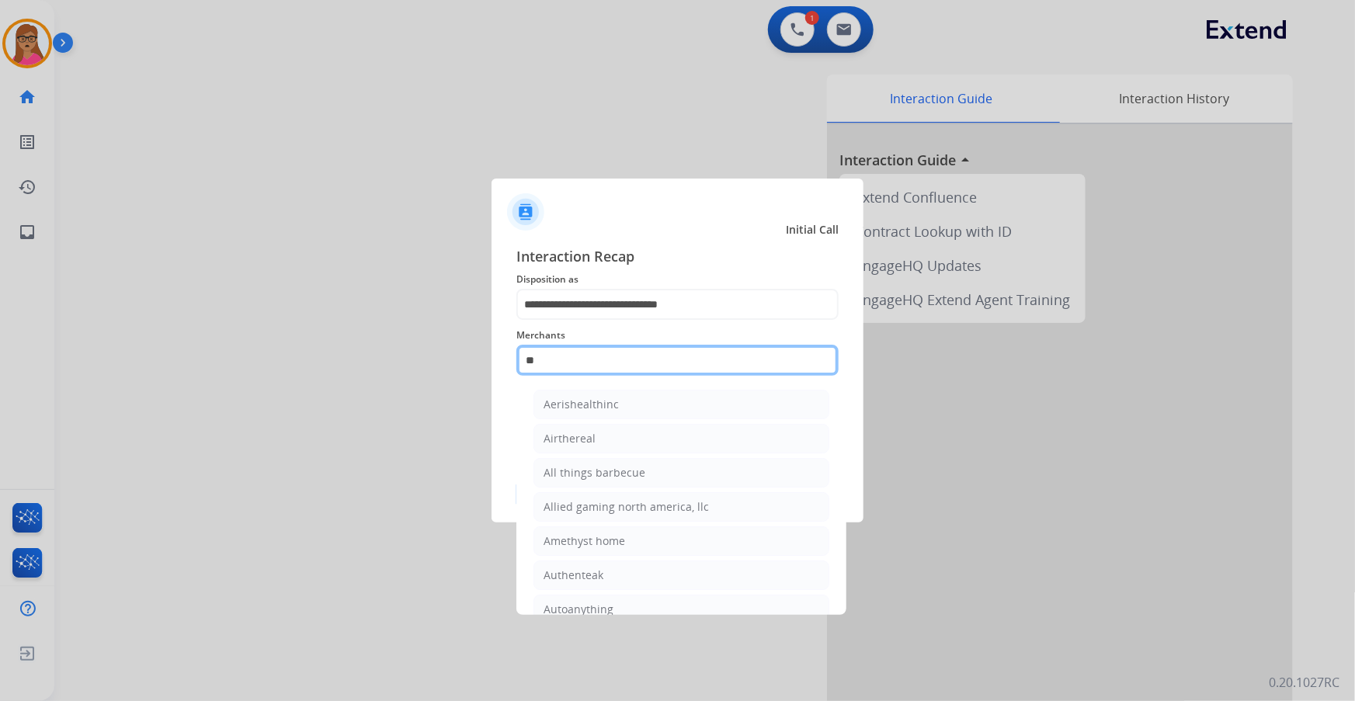
type input "*"
drag, startPoint x: 588, startPoint y: 354, endPoint x: 454, endPoint y: 353, distance: 134.3
click at [0, 353] on app-contact-recap-modal "**********" at bounding box center [0, 350] width 0 height 701
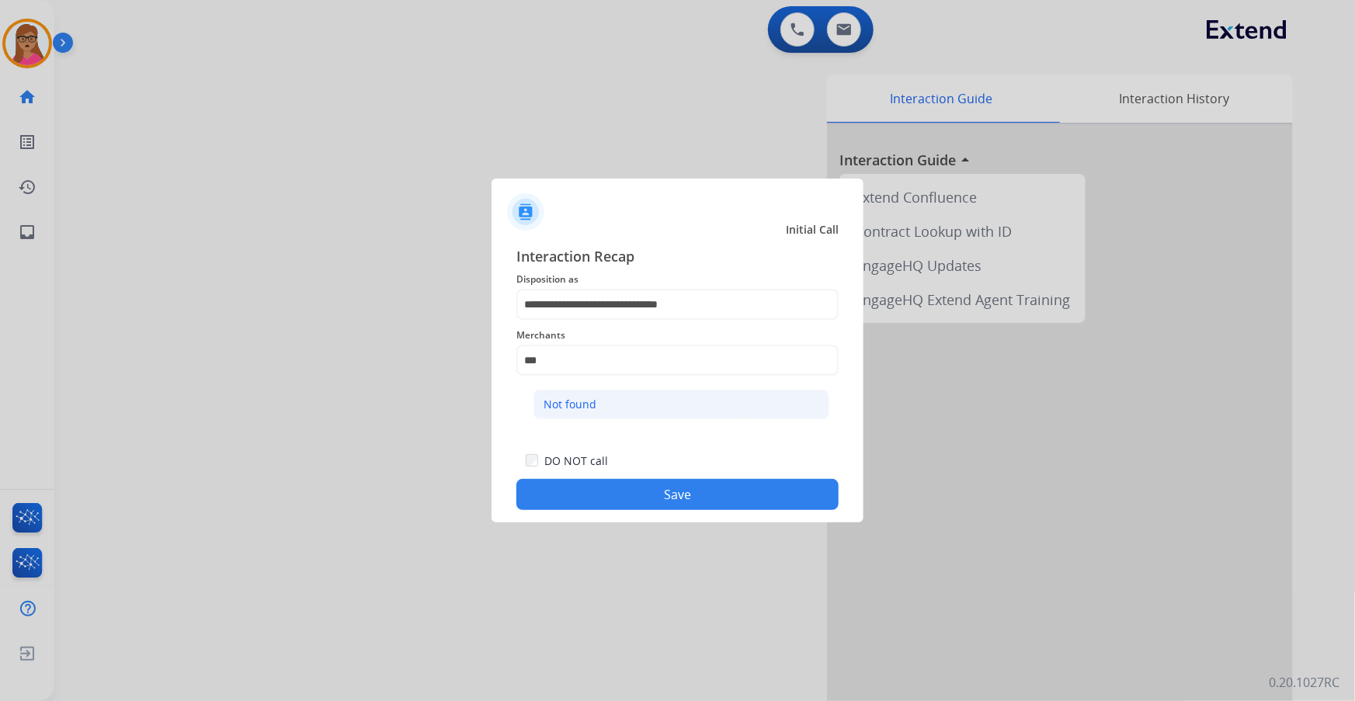
click at [589, 406] on div "Not found" at bounding box center [569, 405] width 53 height 16
type input "*********"
click at [657, 482] on button "Save" at bounding box center [677, 494] width 322 height 31
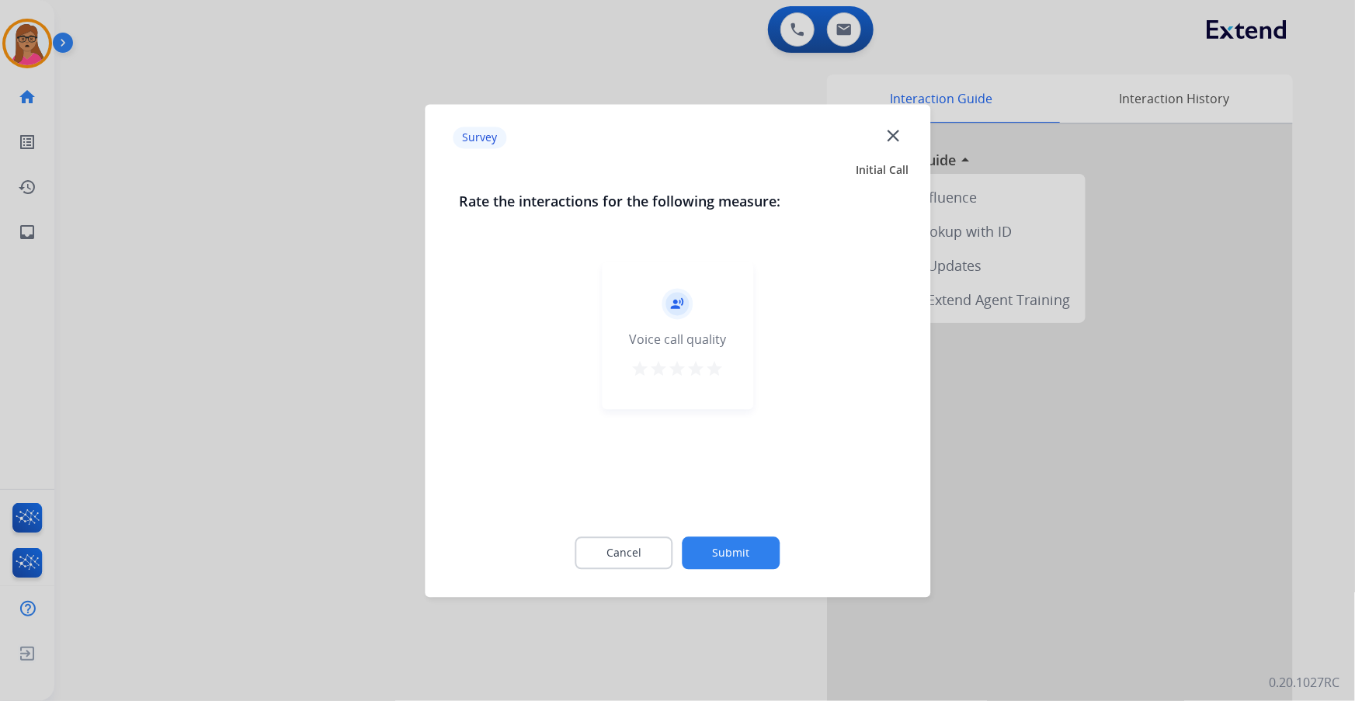
click at [301, 395] on div at bounding box center [677, 350] width 1355 height 701
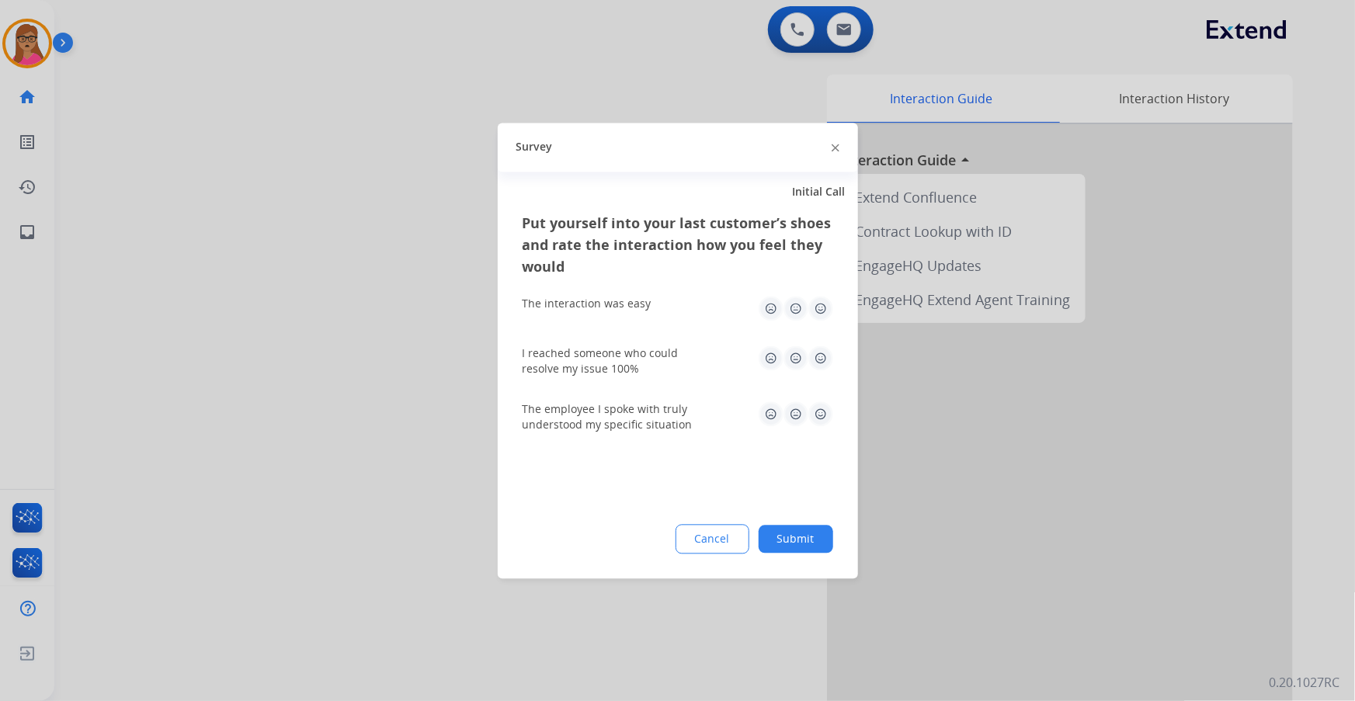
click at [306, 377] on div at bounding box center [677, 350] width 1355 height 701
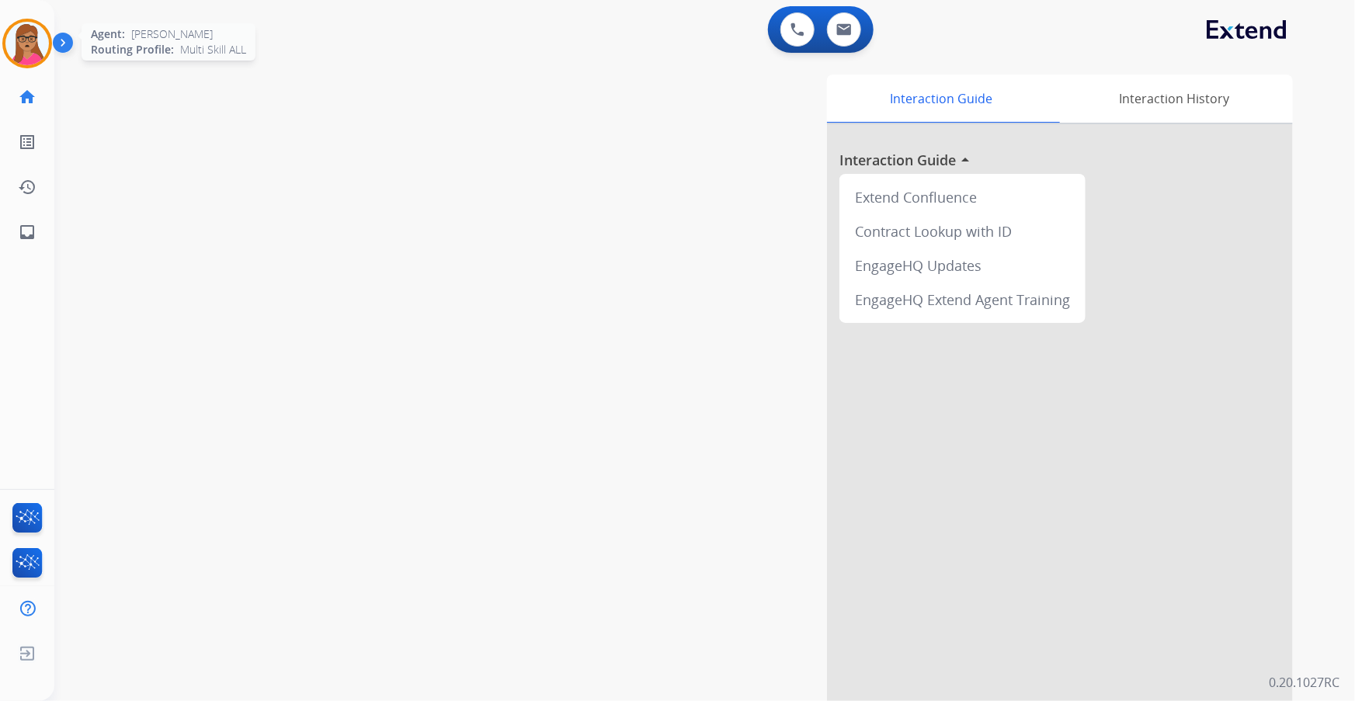
click at [51, 31] on div "Agent: Latisha Routing Profile: Multi Skill ALL" at bounding box center [27, 44] width 50 height 50
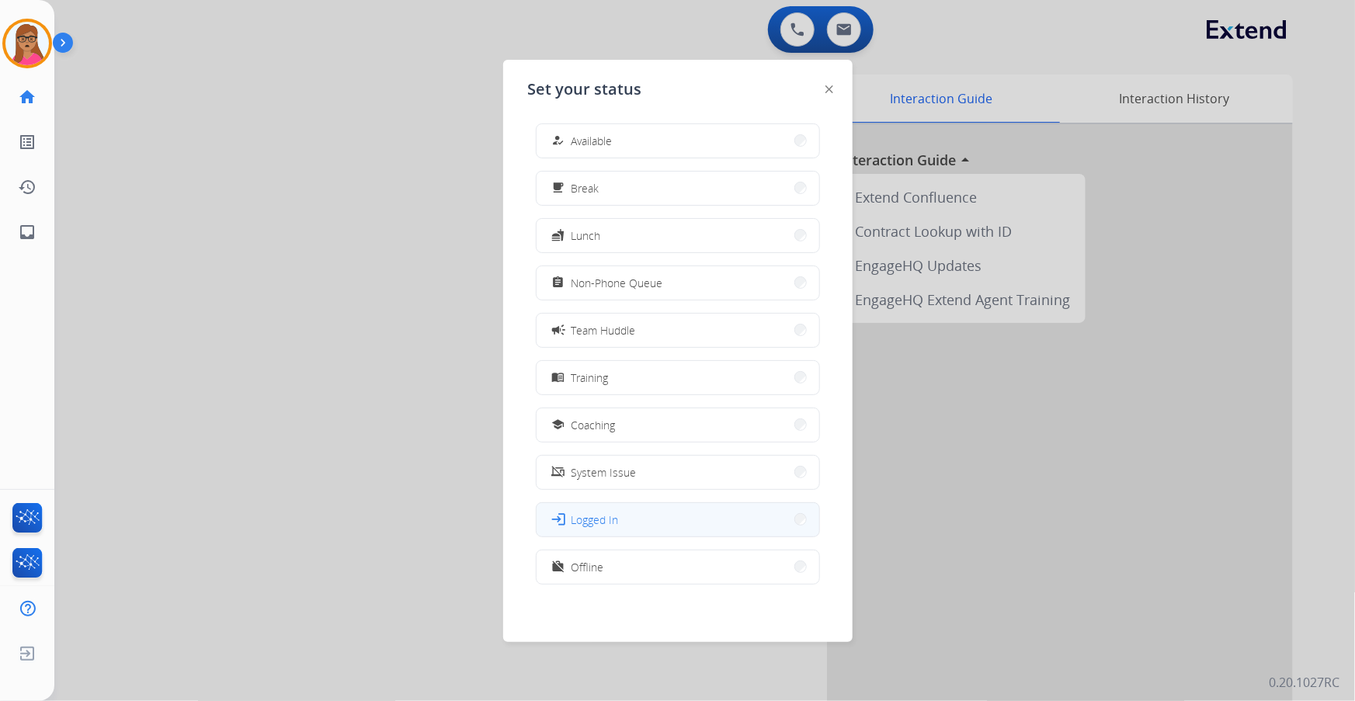
scroll to position [4, 0]
click at [664, 576] on button "work_off Offline" at bounding box center [677, 566] width 283 height 33
